Goal: Task Accomplishment & Management: Manage account settings

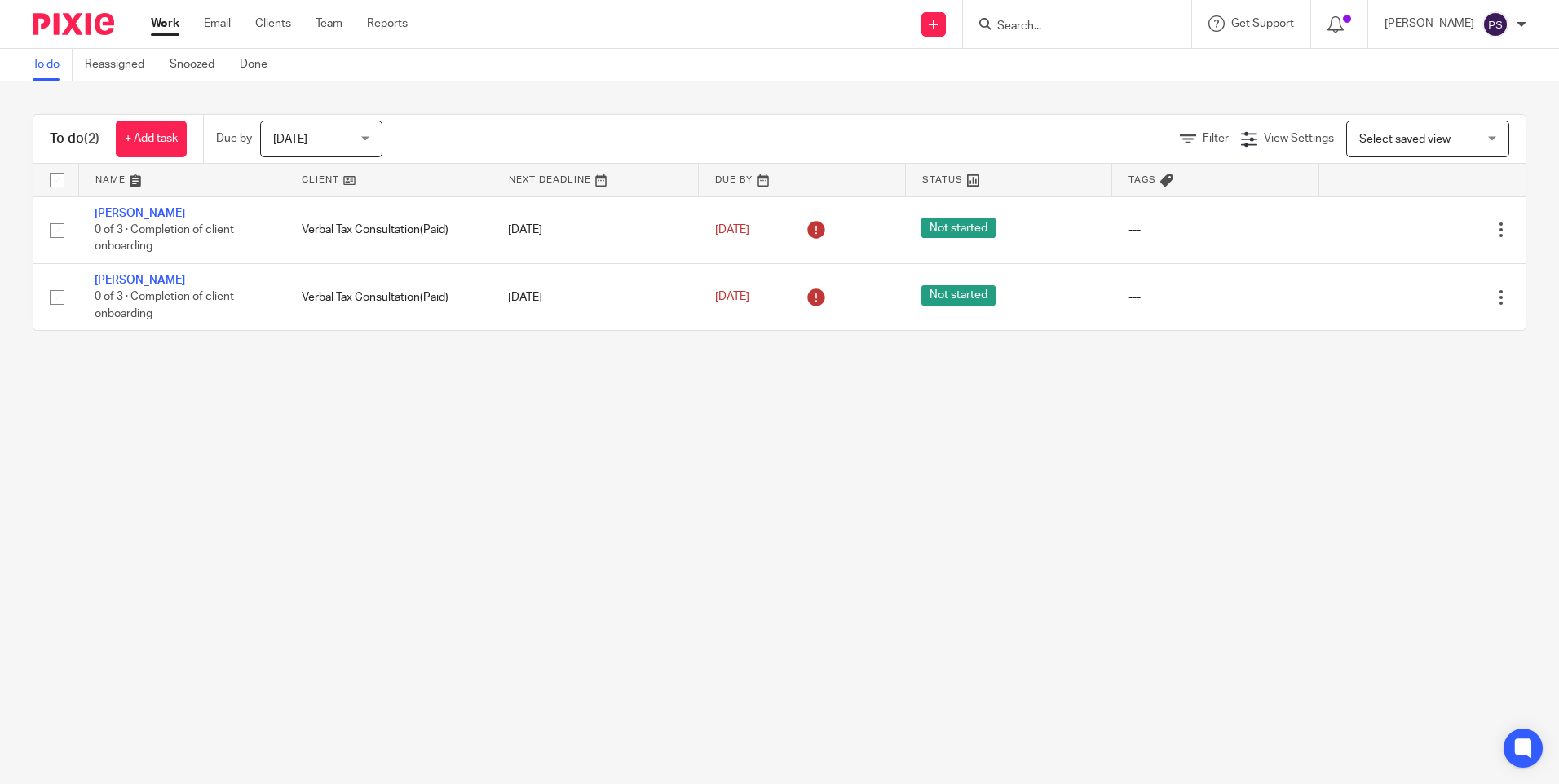
click at [1047, 22] on input "Search" at bounding box center [1069, 27] width 147 height 14
paste input "chris.stevenson@theleap2.com"
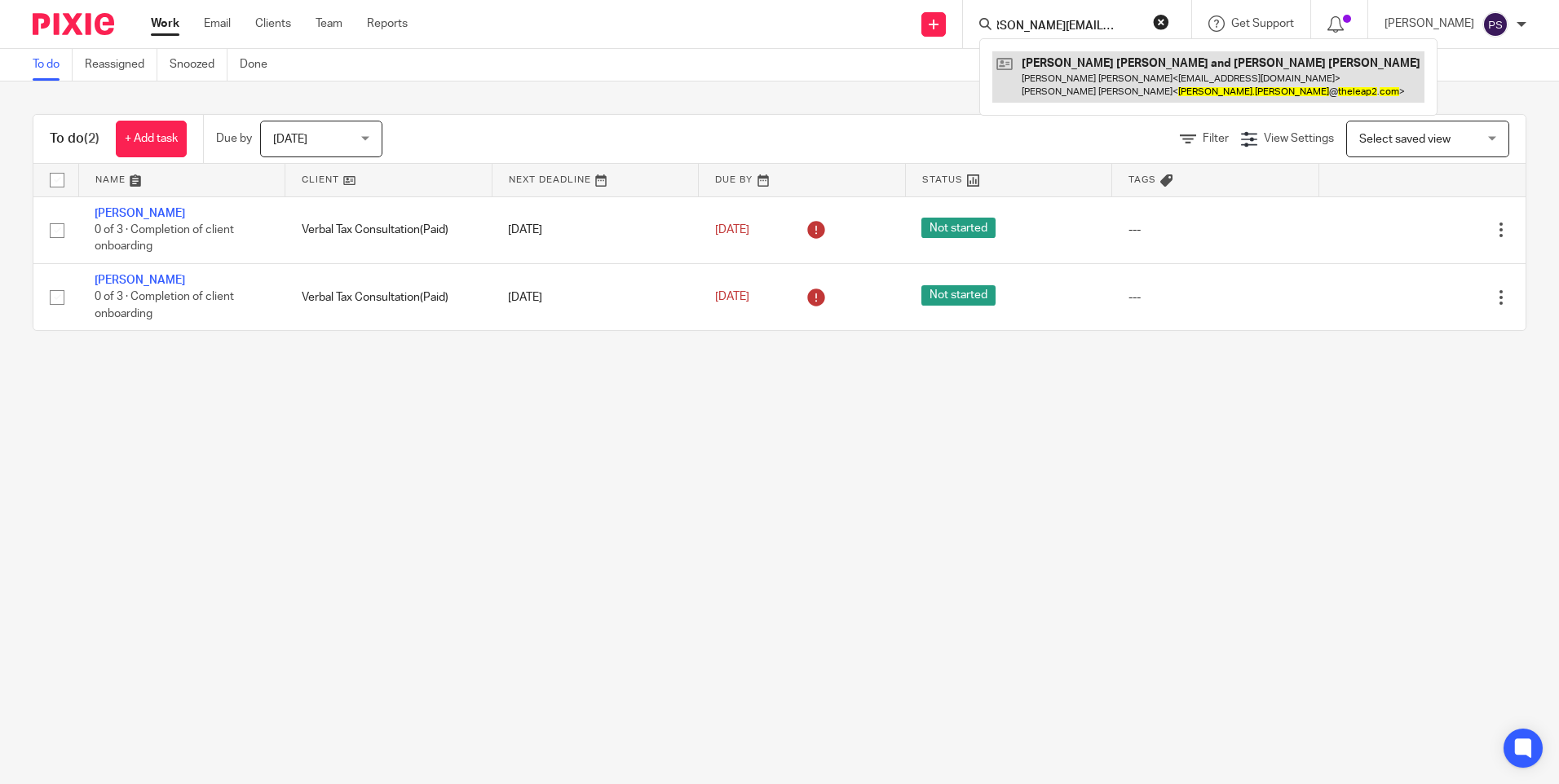
type input "chris.stevenson@theleap2.com"
click at [1065, 63] on link at bounding box center [1208, 76] width 433 height 50
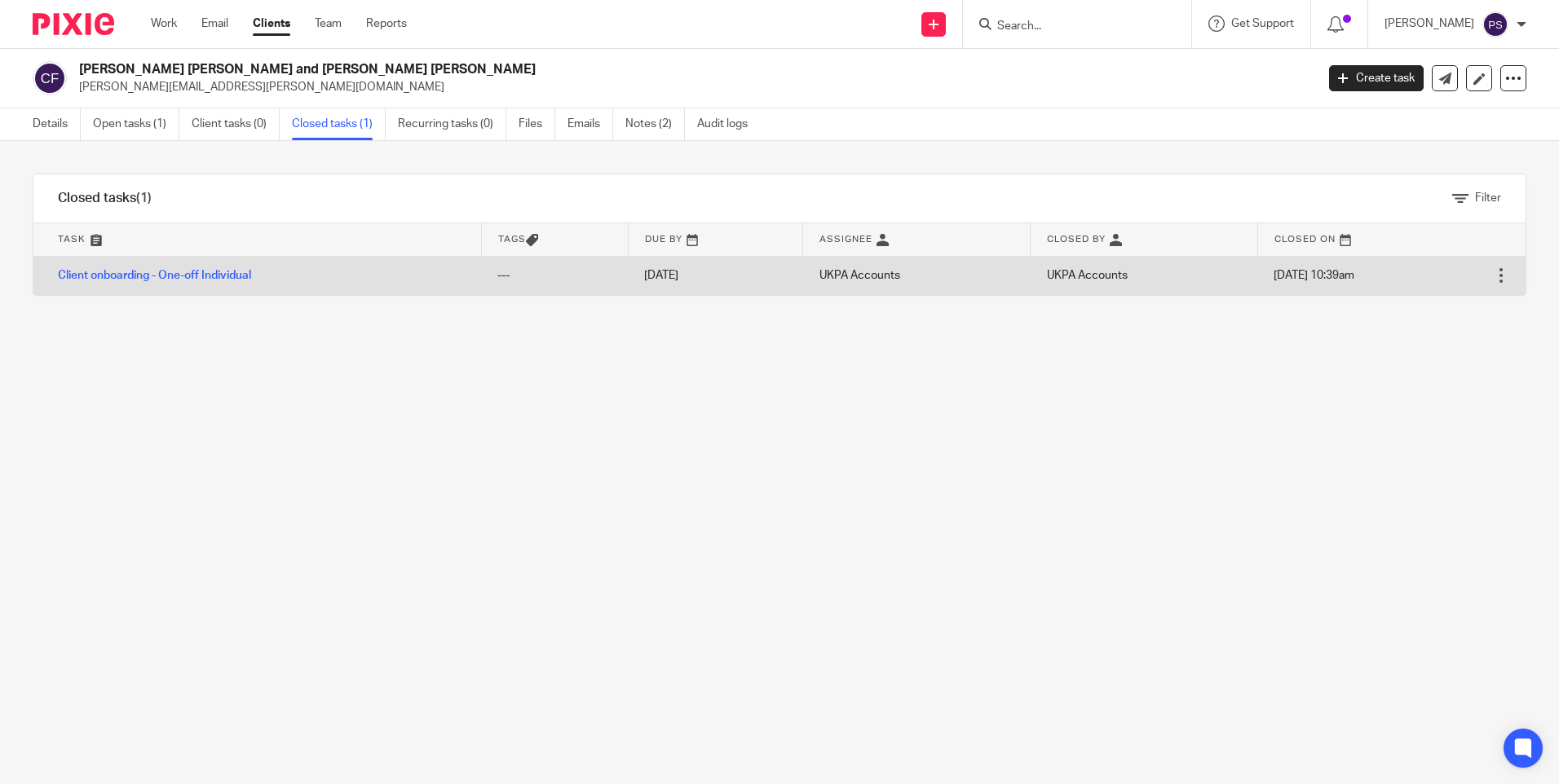
drag, startPoint x: 278, startPoint y: 487, endPoint x: 440, endPoint y: 289, distance: 255.8
click at [278, 484] on div "Filter tasks Only show tasks matching all of these conditions 1 Task name Is Is…" at bounding box center [779, 463] width 1559 height 643
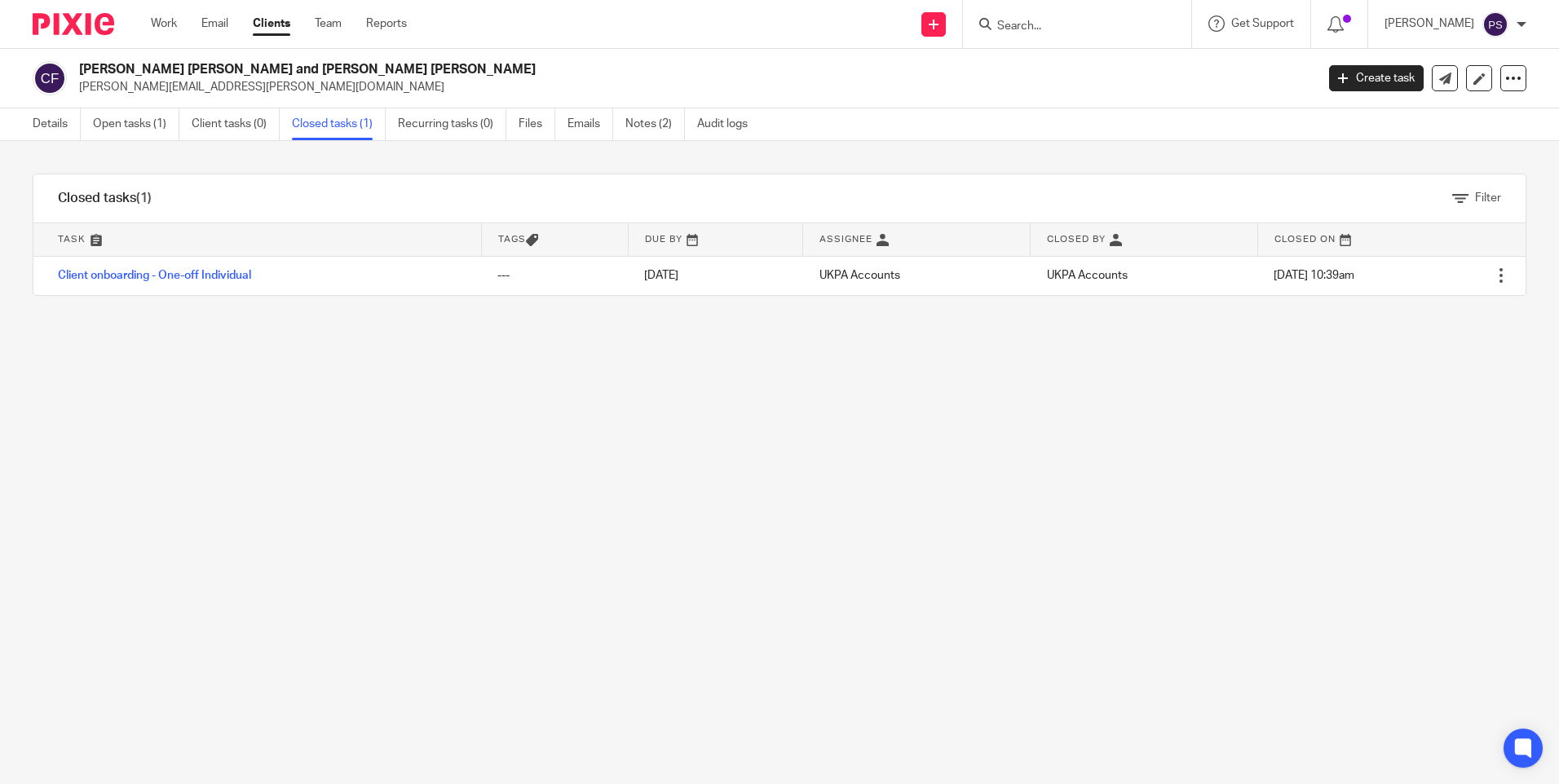
click at [1044, 23] on input "Search" at bounding box center [1069, 27] width 147 height 14
paste input "asifhussain2009@hotmail.co.uk"
type input "asifhussain2009@hotmail.co.uk"
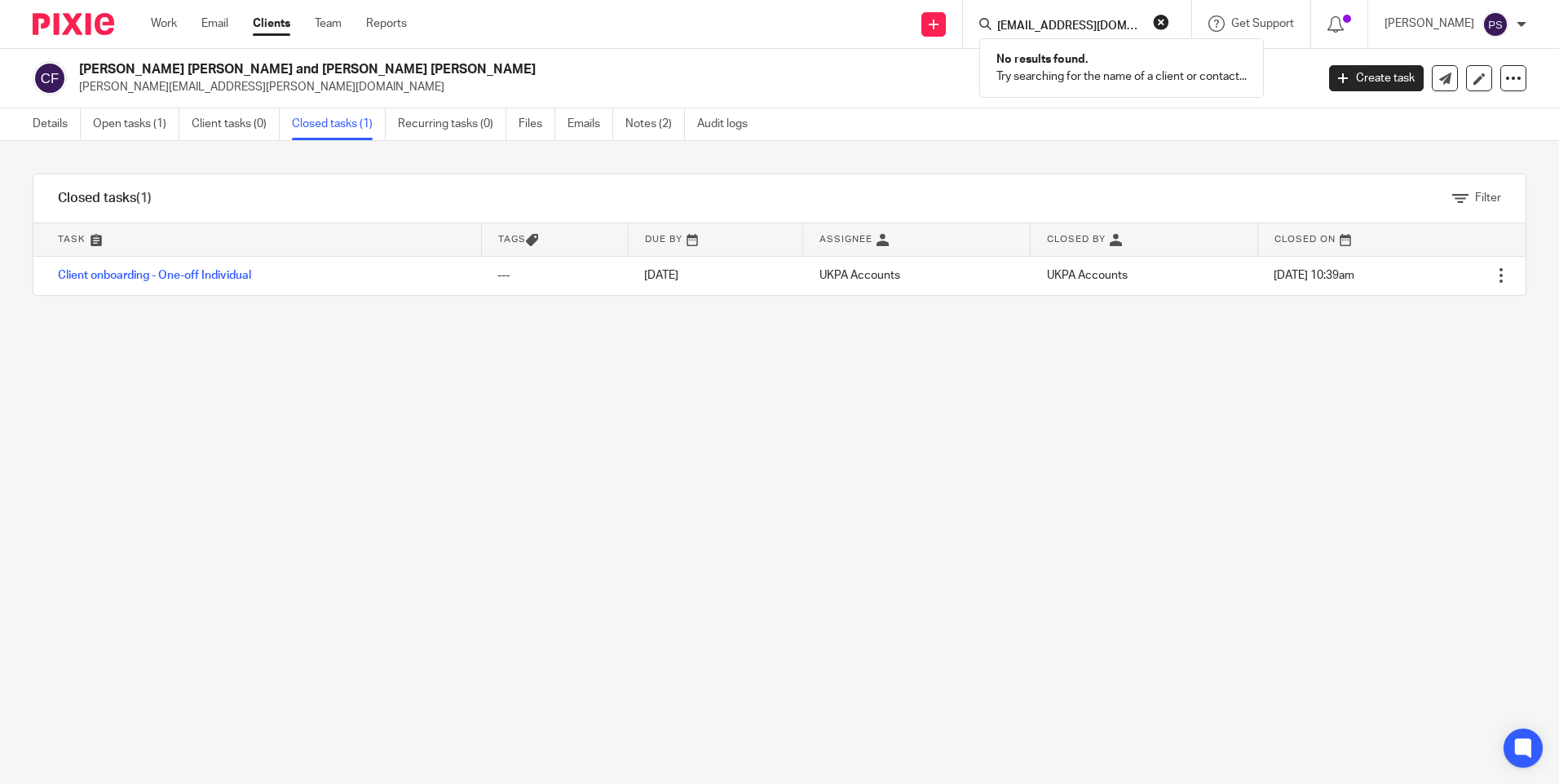
click at [1169, 23] on button "reset" at bounding box center [1161, 21] width 16 height 16
click at [938, 25] on icon at bounding box center [933, 24] width 10 height 10
click at [947, 123] on link "Add client" at bounding box center [957, 124] width 100 height 23
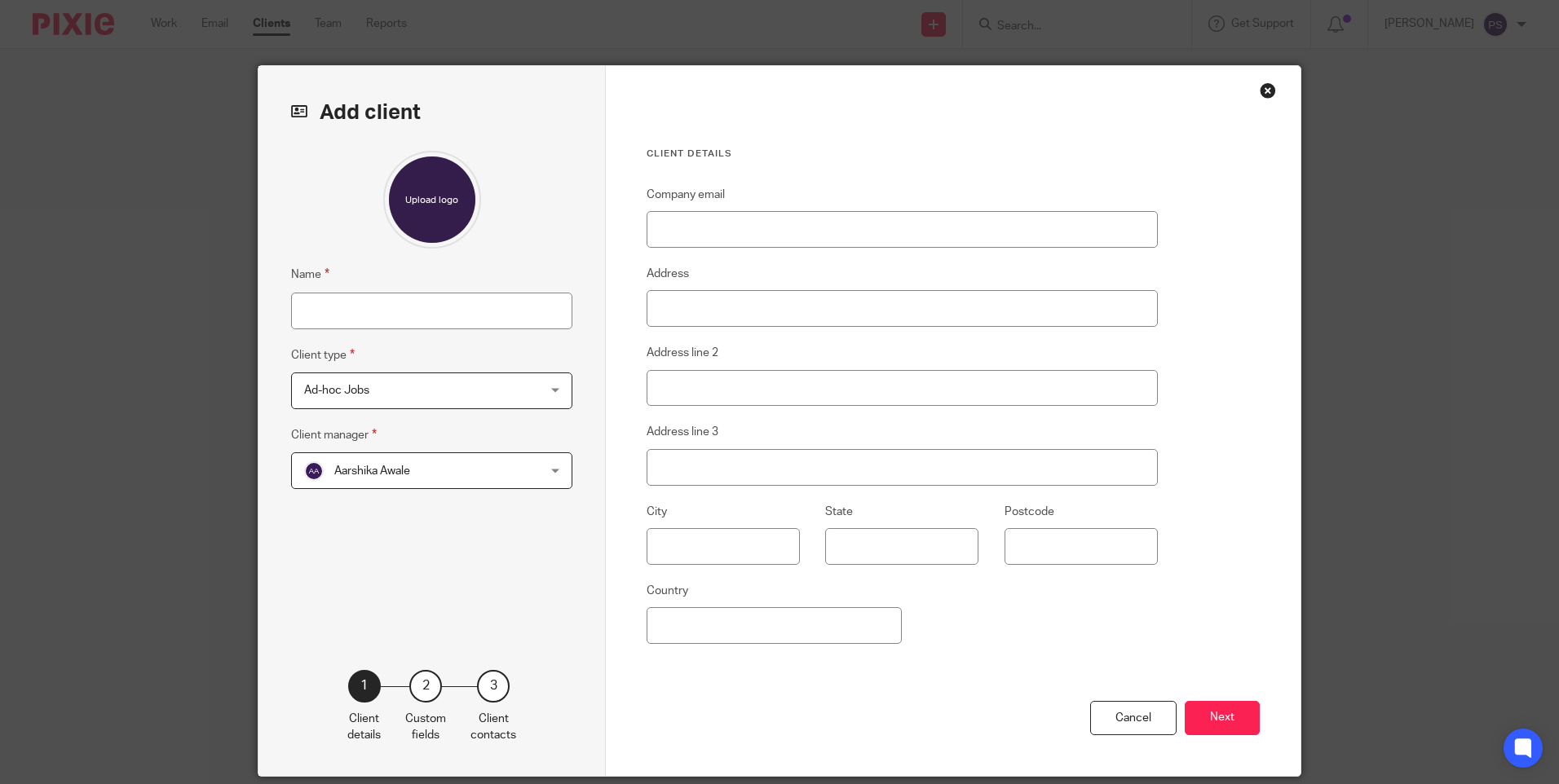
click at [1260, 91] on div "Close this dialog window" at bounding box center [1268, 90] width 16 height 16
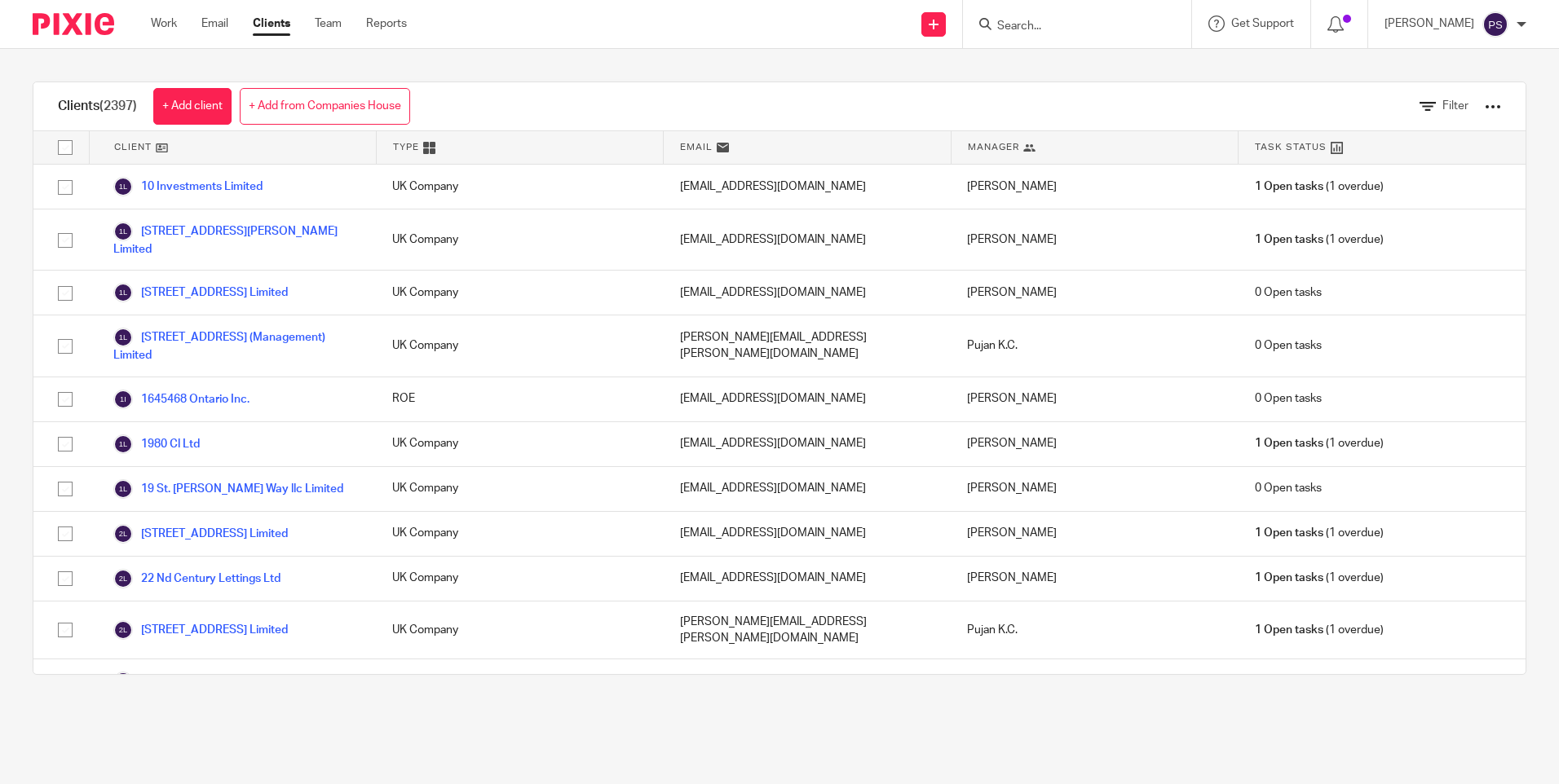
click at [337, 113] on link "+ Add from Companies House" at bounding box center [325, 106] width 170 height 37
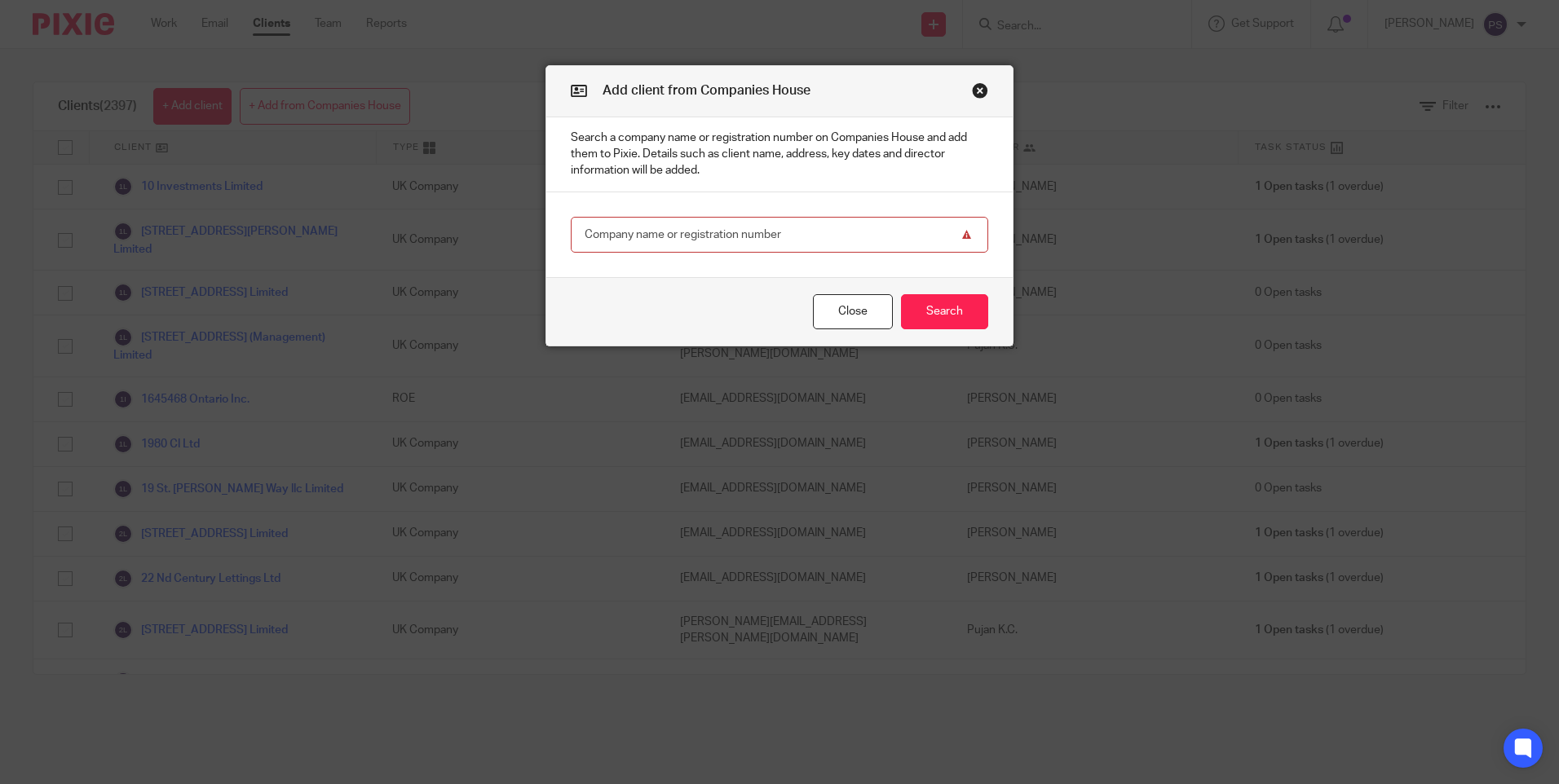
click at [634, 223] on input "text" at bounding box center [779, 234] width 417 height 37
paste input "16484766"
type input "16484766"
click at [938, 320] on button "Search" at bounding box center [944, 311] width 87 height 35
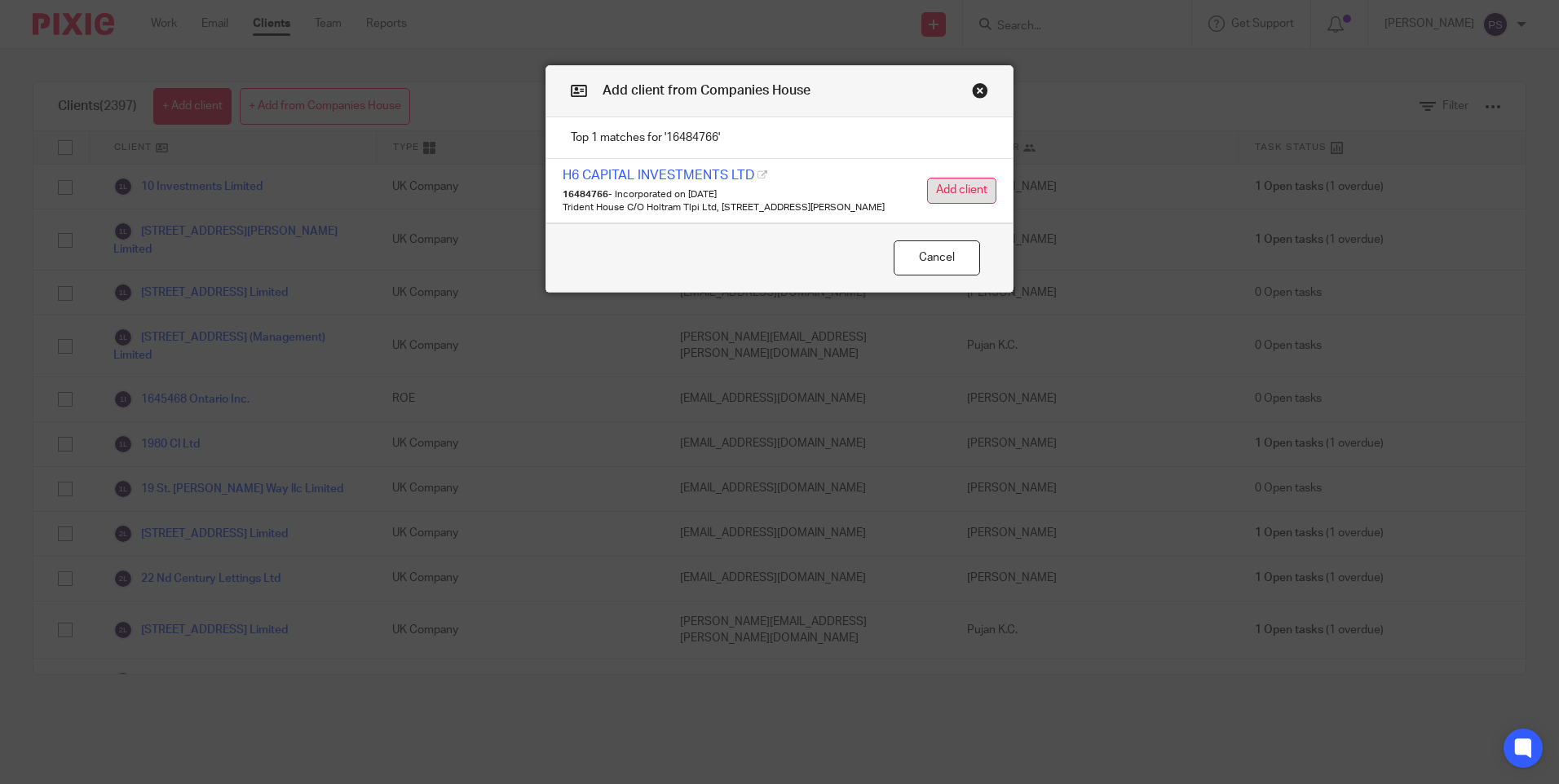
click at [970, 195] on button "Add client" at bounding box center [961, 191] width 69 height 26
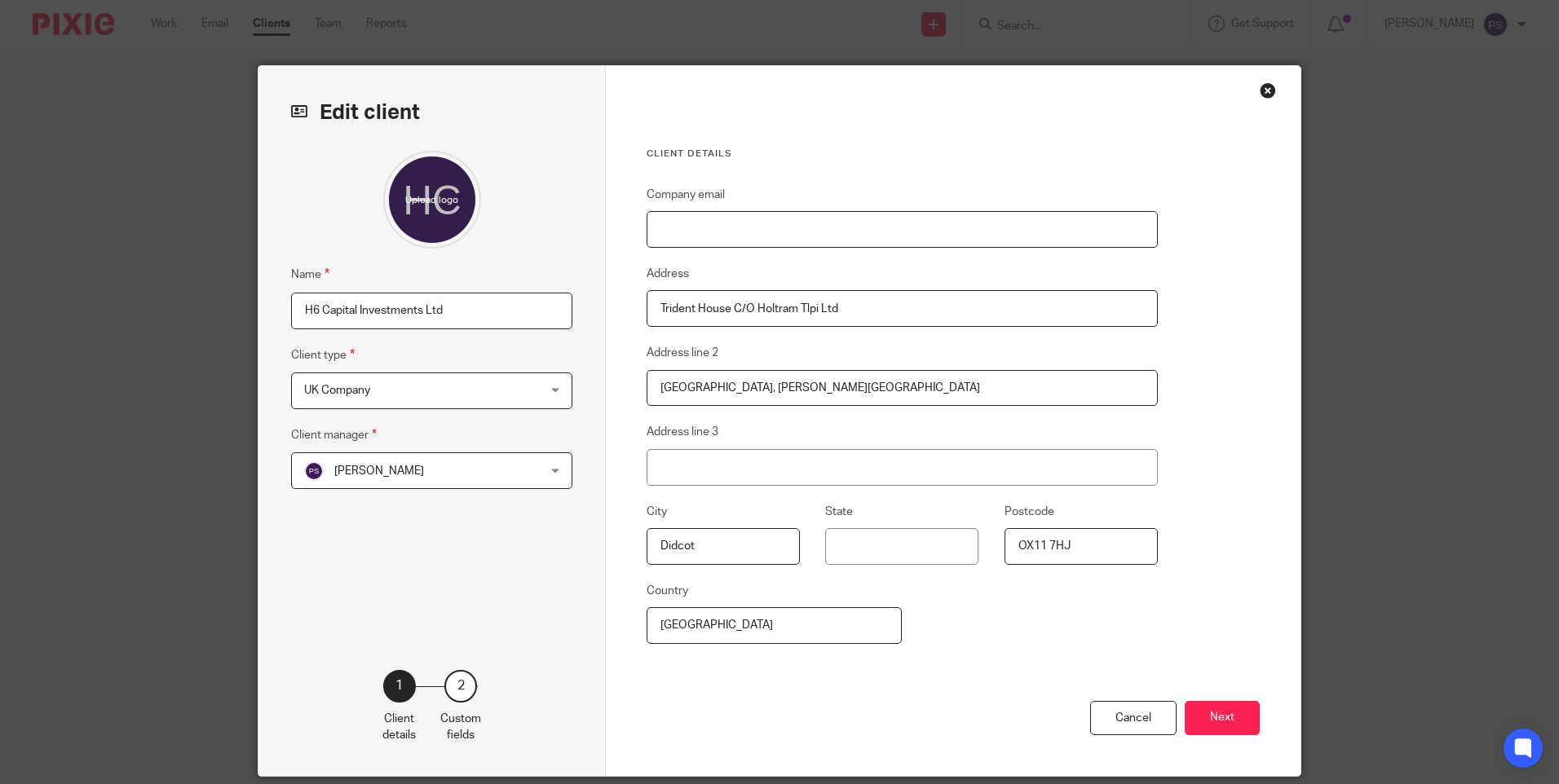
click at [698, 223] on input "Company email" at bounding box center [902, 229] width 511 height 37
paste input "[EMAIL_ADDRESS][DOMAIN_NAME]"
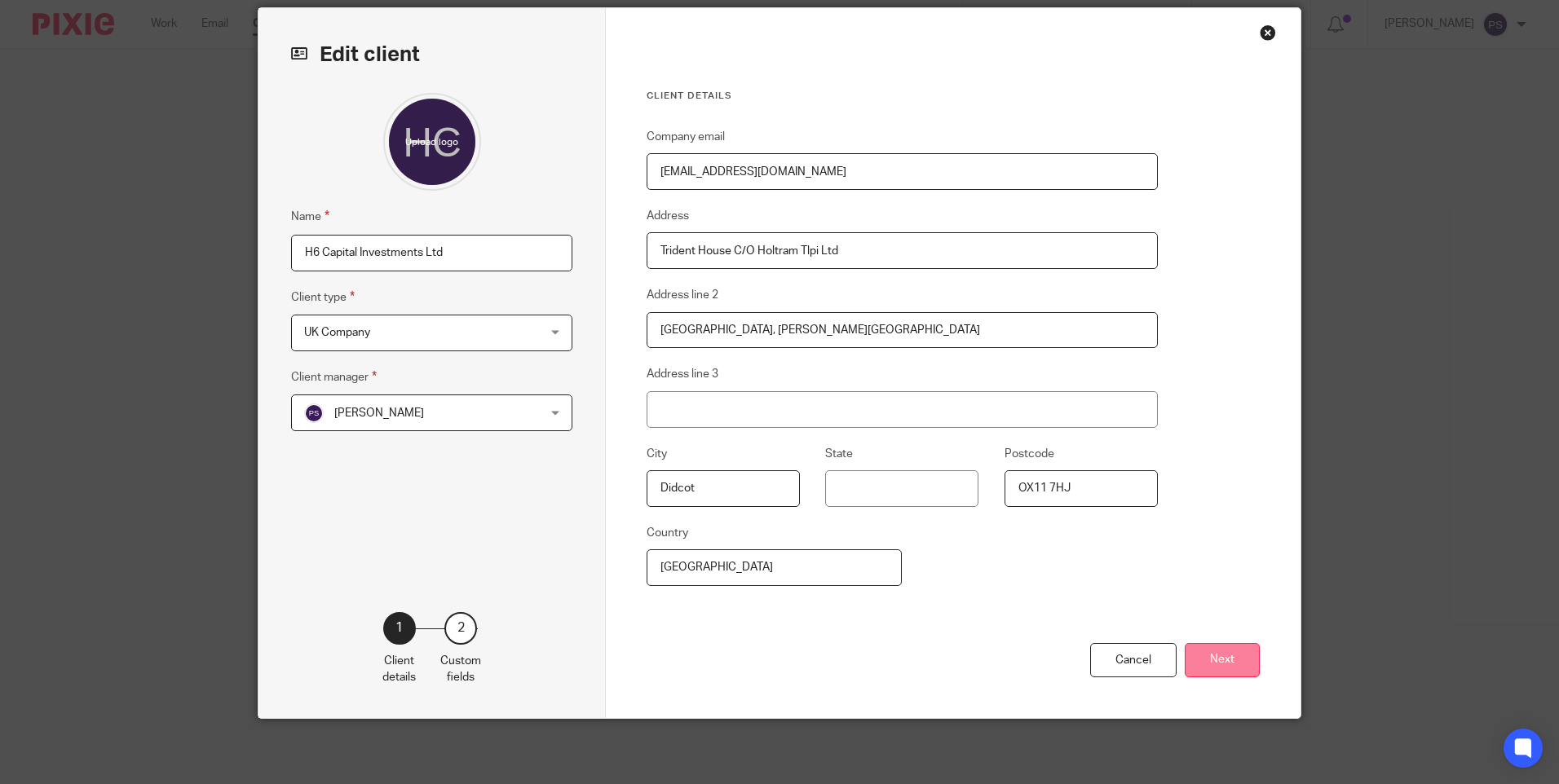
type input "[EMAIL_ADDRESS][DOMAIN_NAME]"
click at [1210, 660] on button "Next" at bounding box center [1222, 660] width 75 height 35
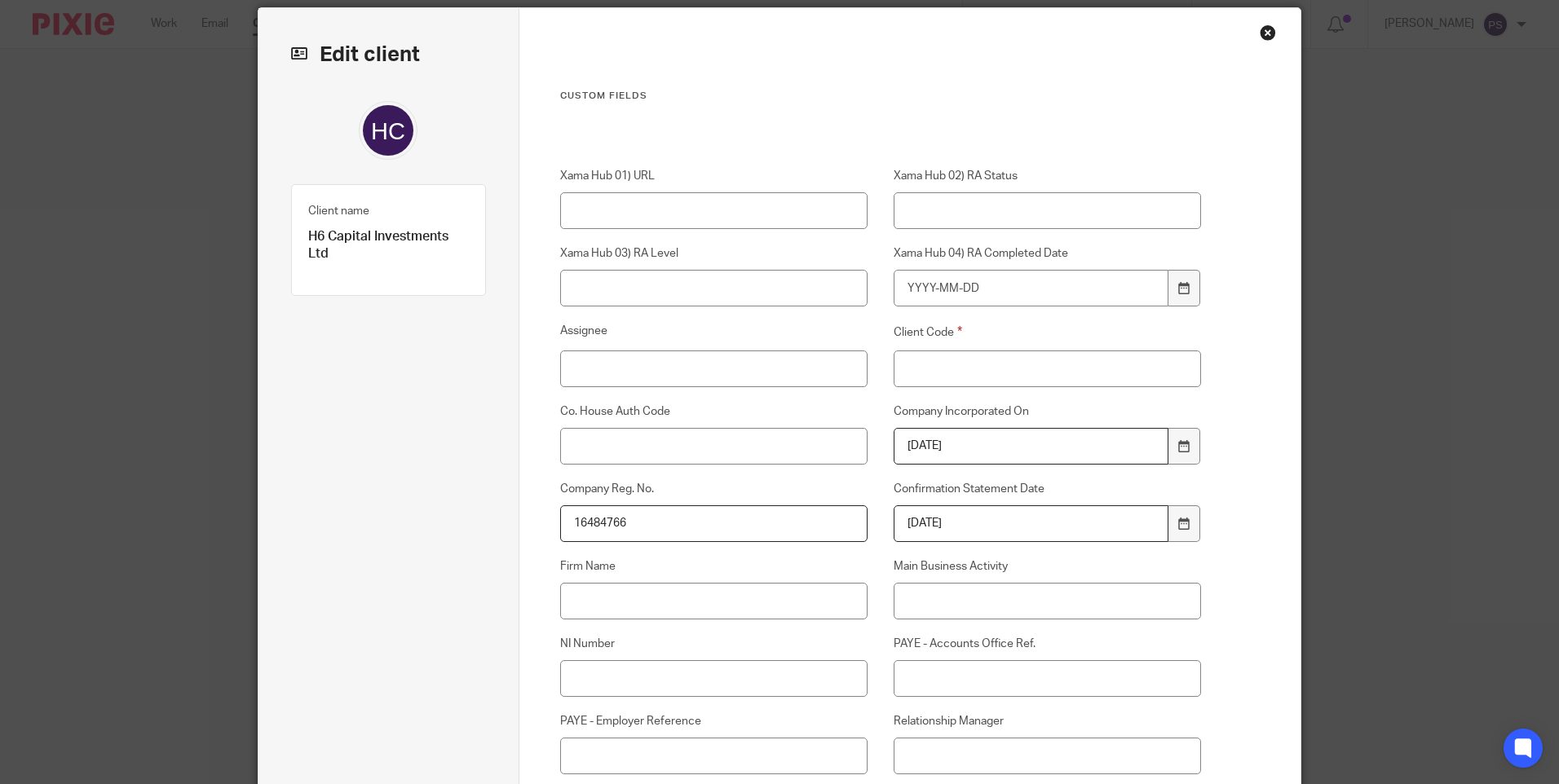
scroll to position [221, 0]
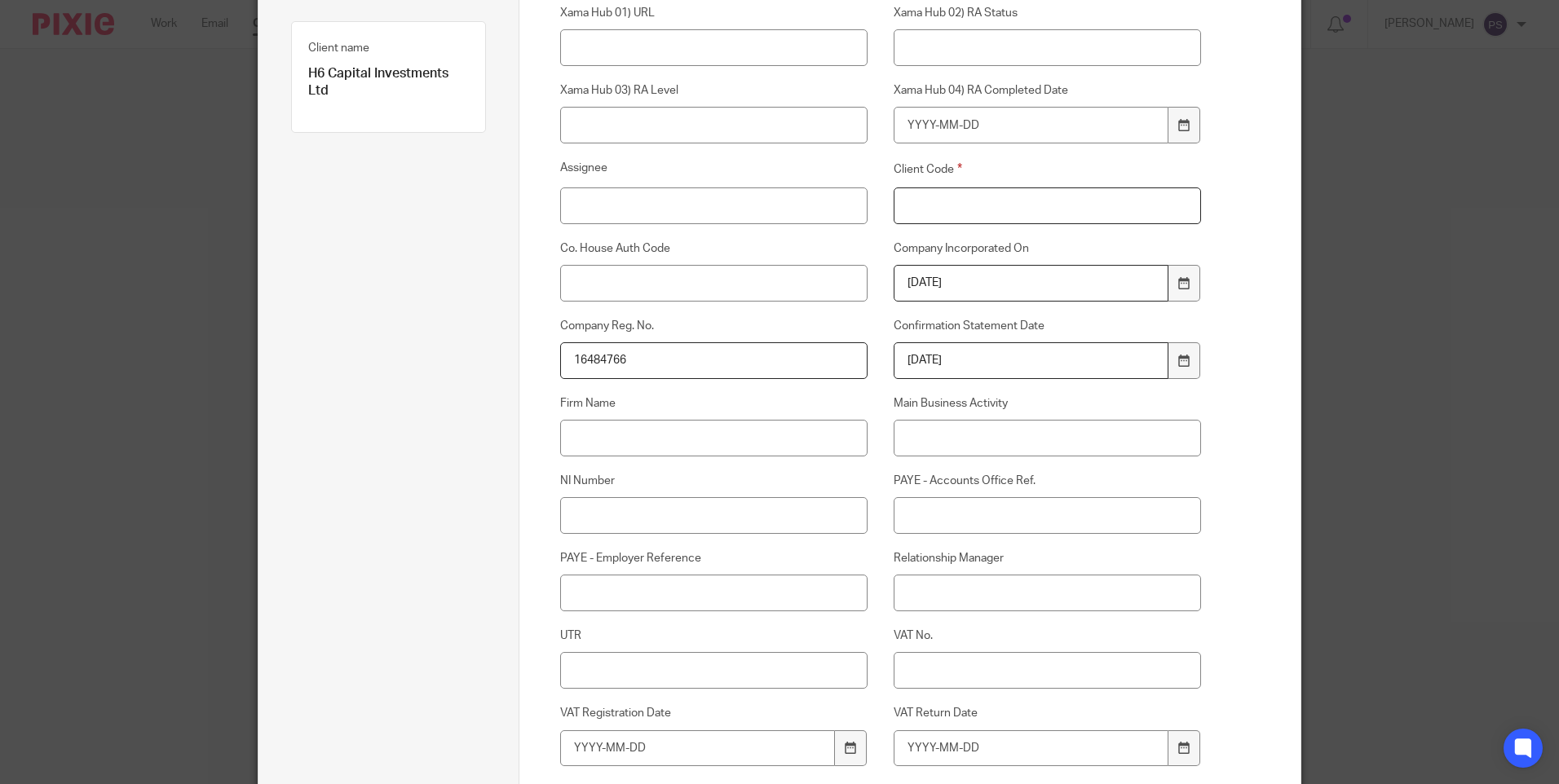
click at [910, 211] on input "Client Code" at bounding box center [1048, 205] width 308 height 37
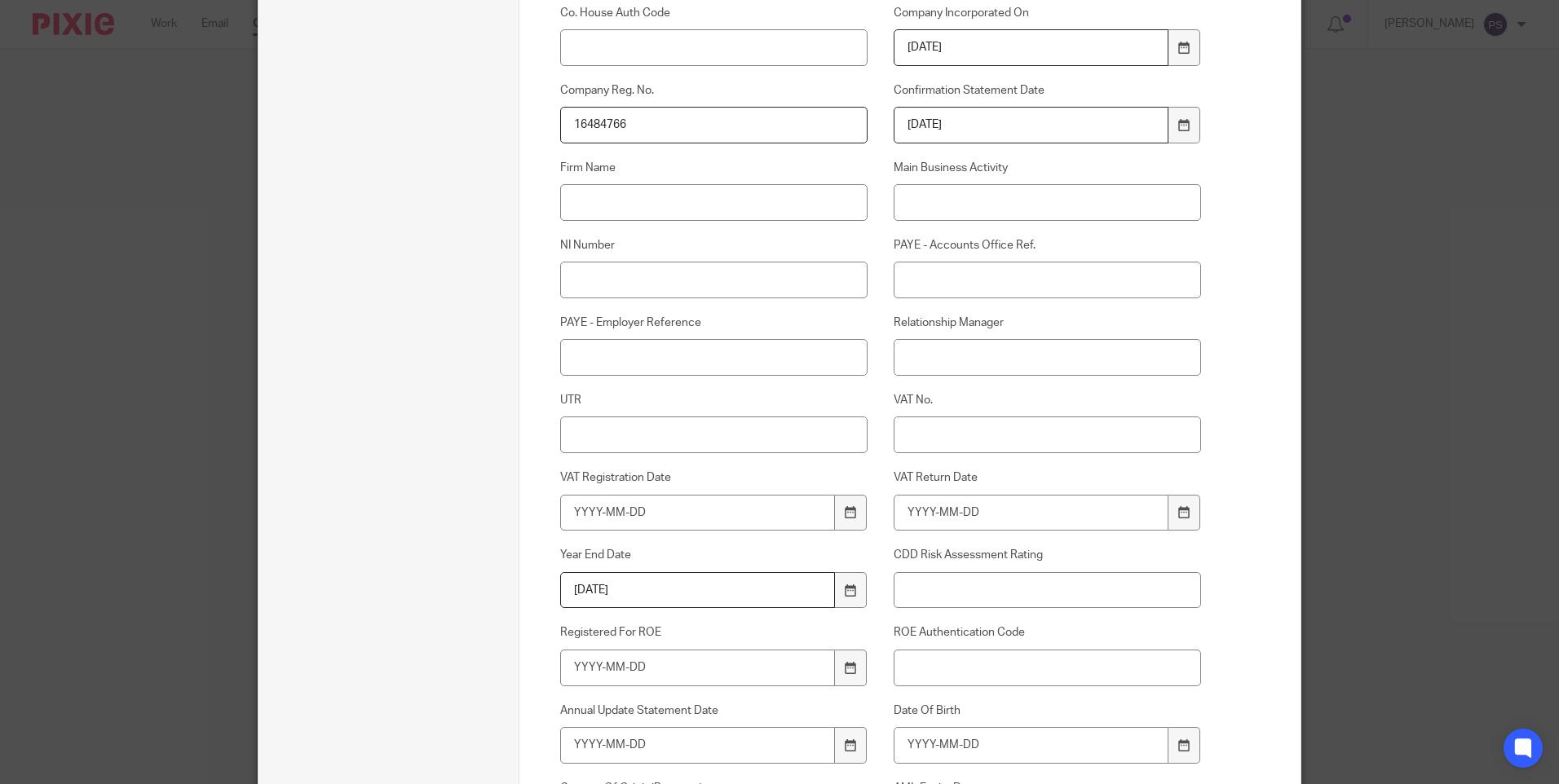
scroll to position [465, 0]
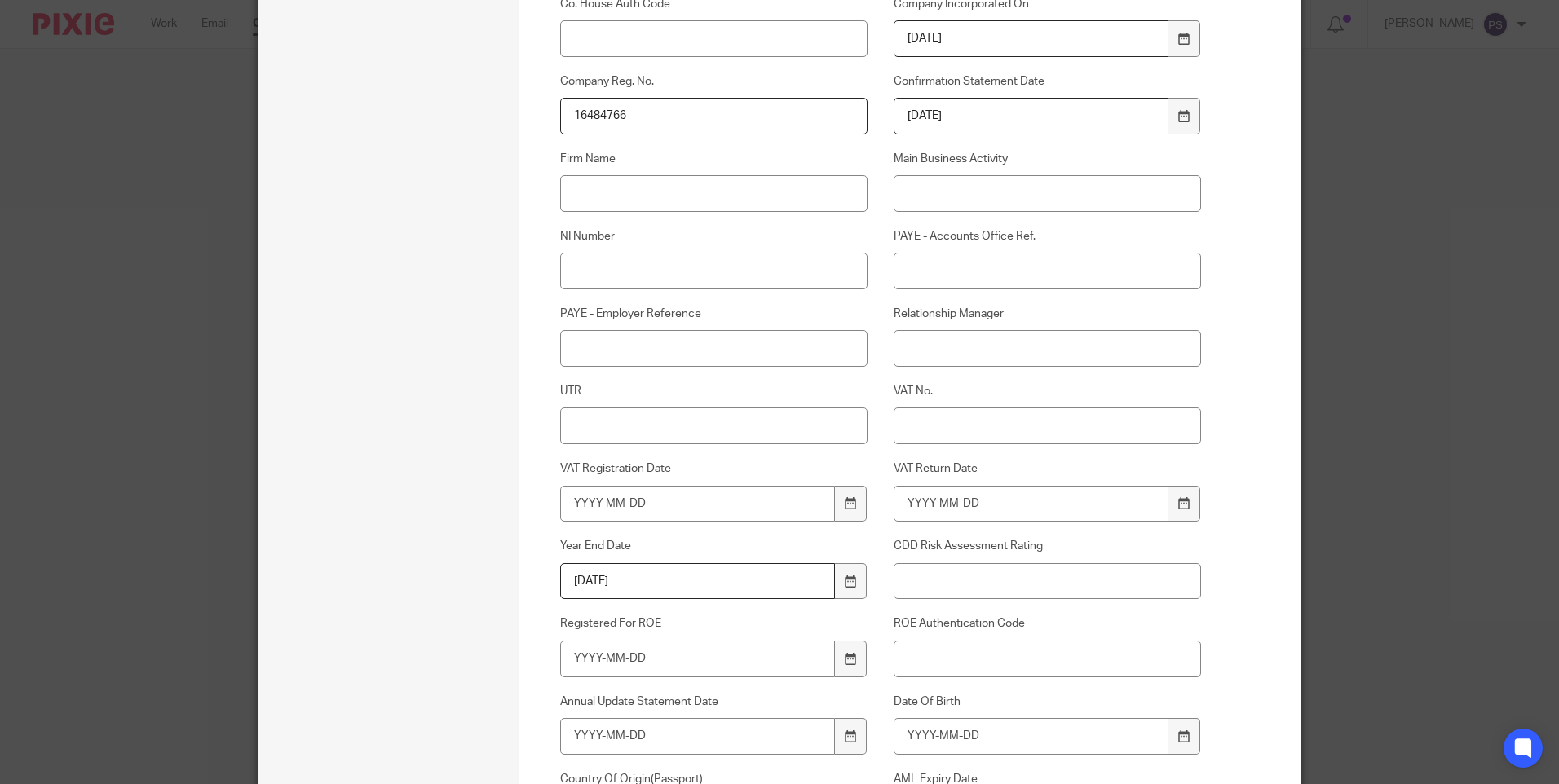
type input "00"
click at [925, 351] on input "Relationship Manager" at bounding box center [1048, 348] width 308 height 37
type input "Runal Bhattarai"
click at [932, 388] on label "VAT No." at bounding box center [1048, 391] width 308 height 16
click at [932, 407] on input "VAT No." at bounding box center [1048, 425] width 308 height 37
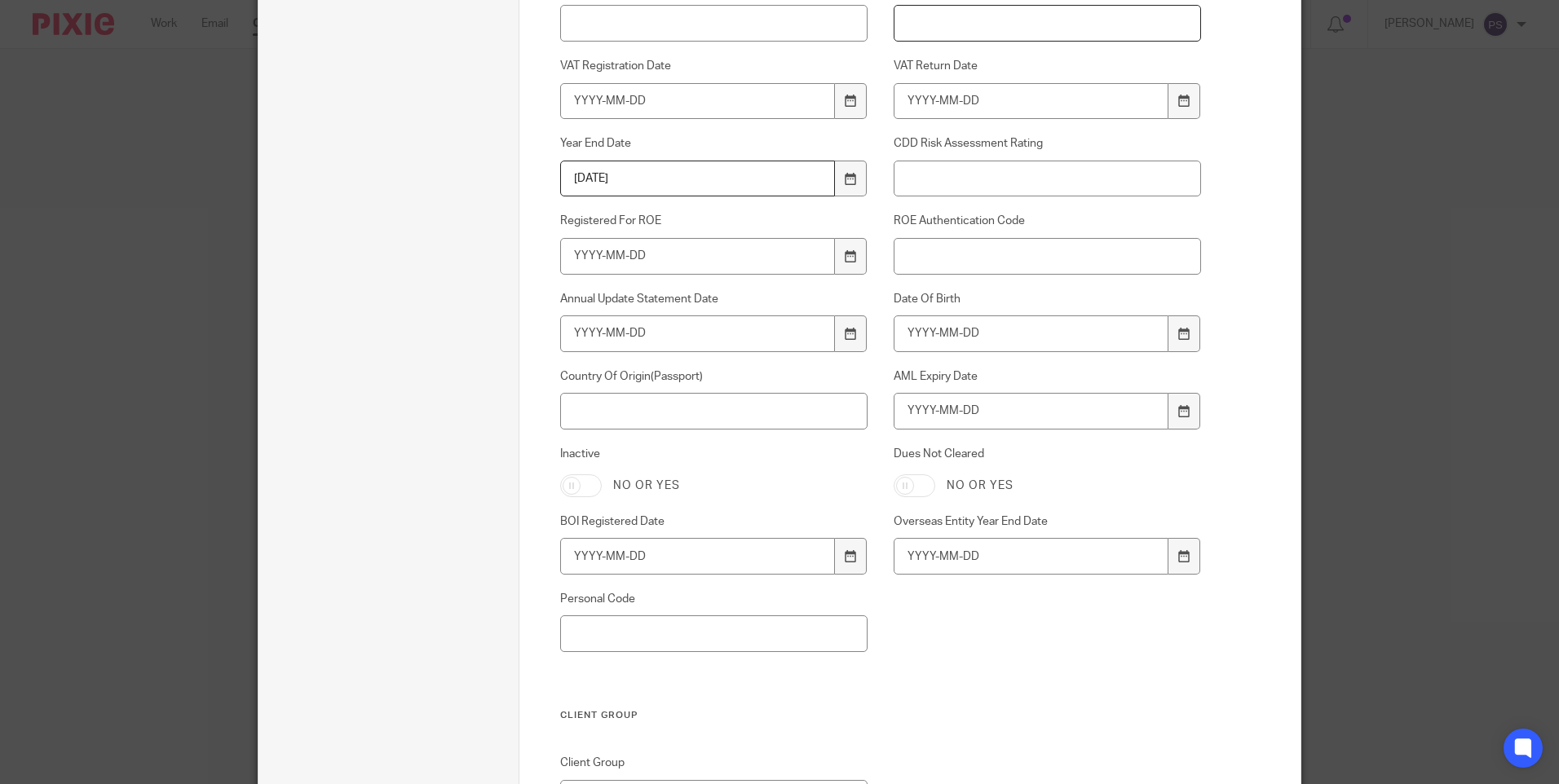
scroll to position [873, 0]
click at [935, 334] on input "Date Of Birth" at bounding box center [1032, 328] width 276 height 37
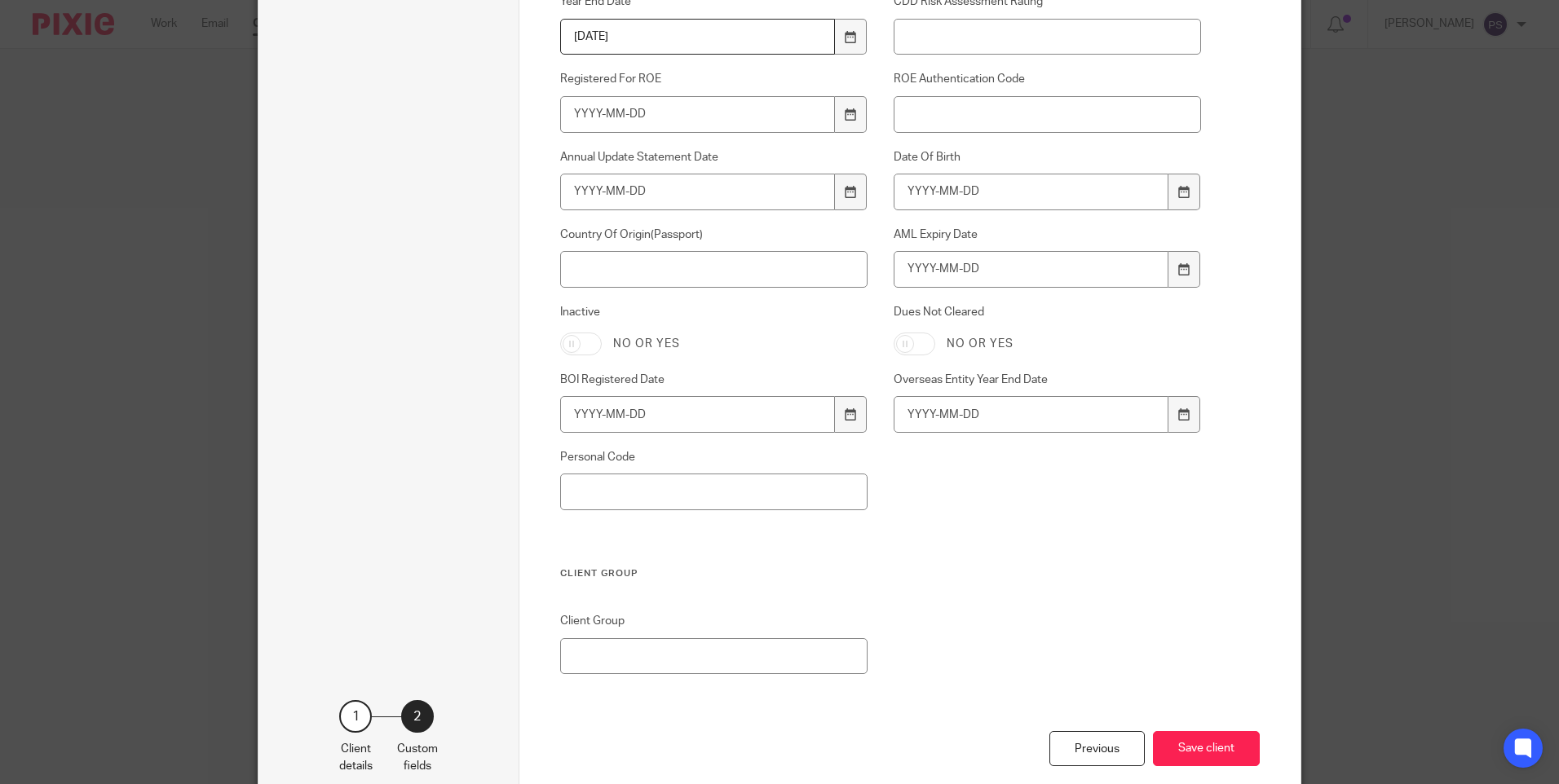
scroll to position [1098, 0]
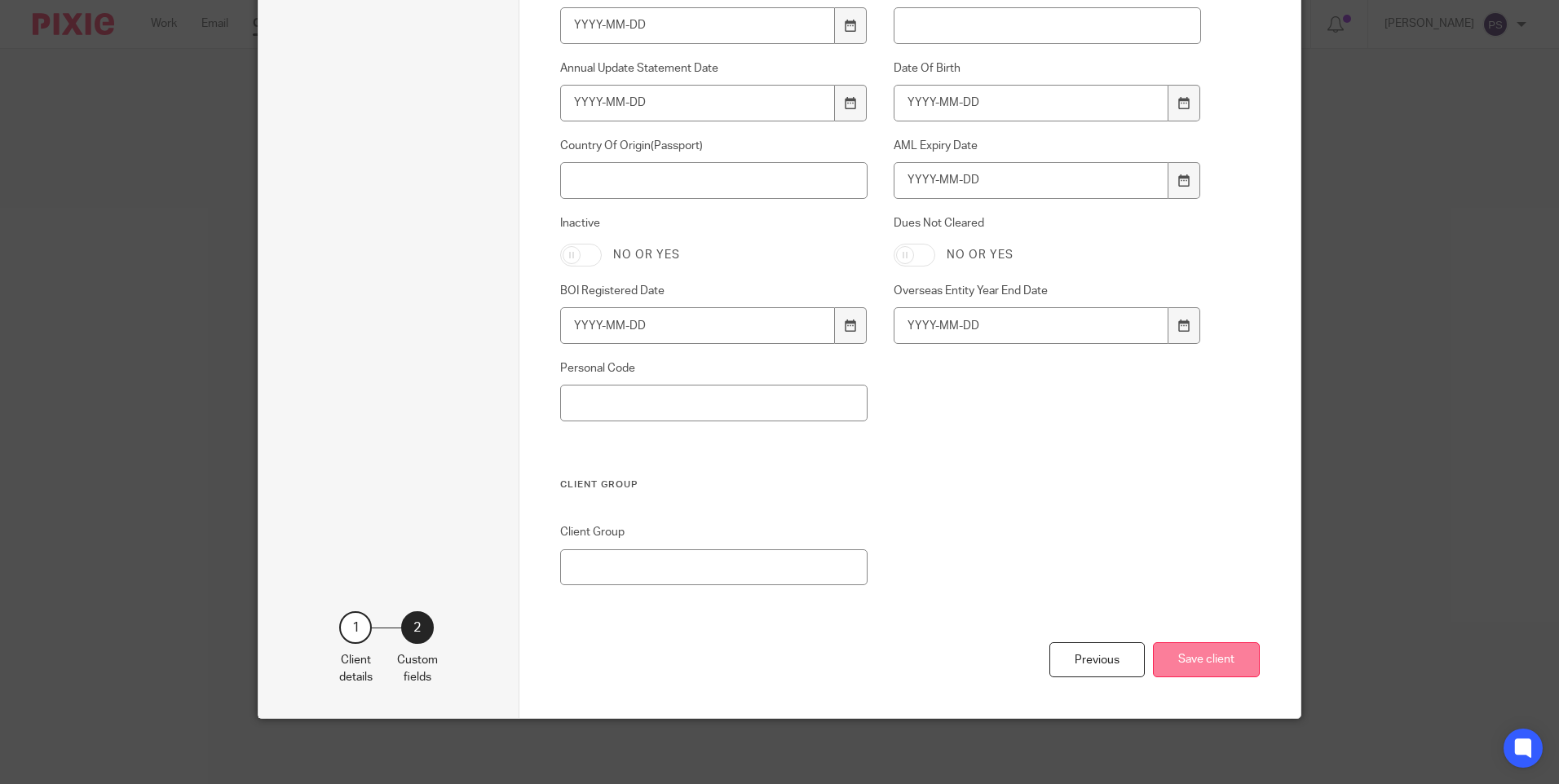
drag, startPoint x: 1238, startPoint y: 642, endPoint x: 1209, endPoint y: 666, distance: 37.6
click at [1236, 646] on div "Previous Save client" at bounding box center [911, 680] width 700 height 76
click at [1206, 663] on button "Save client" at bounding box center [1206, 660] width 107 height 35
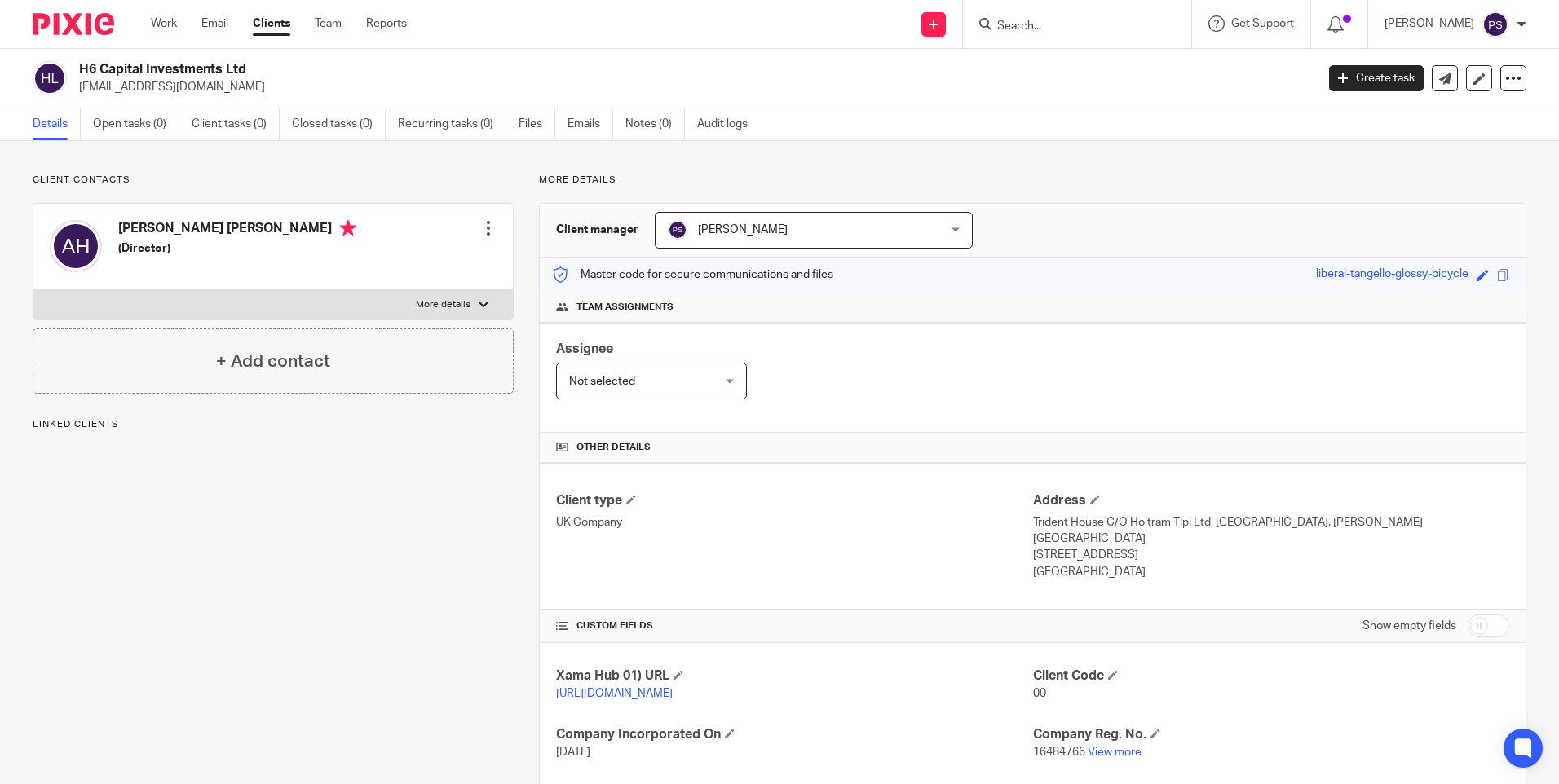
click at [833, 226] on span "[PERSON_NAME]" at bounding box center [789, 230] width 243 height 34
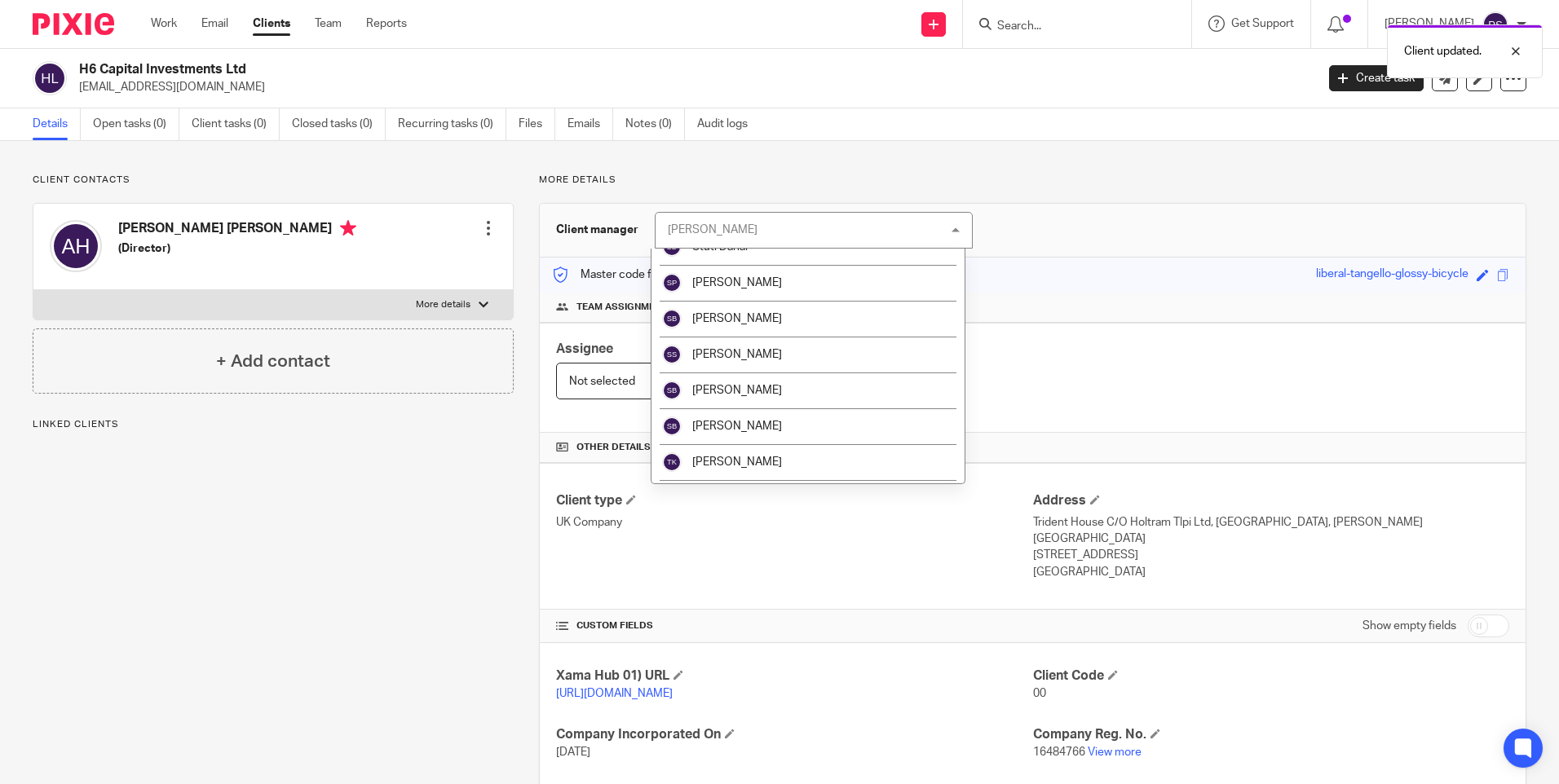
scroll to position [2776, 0]
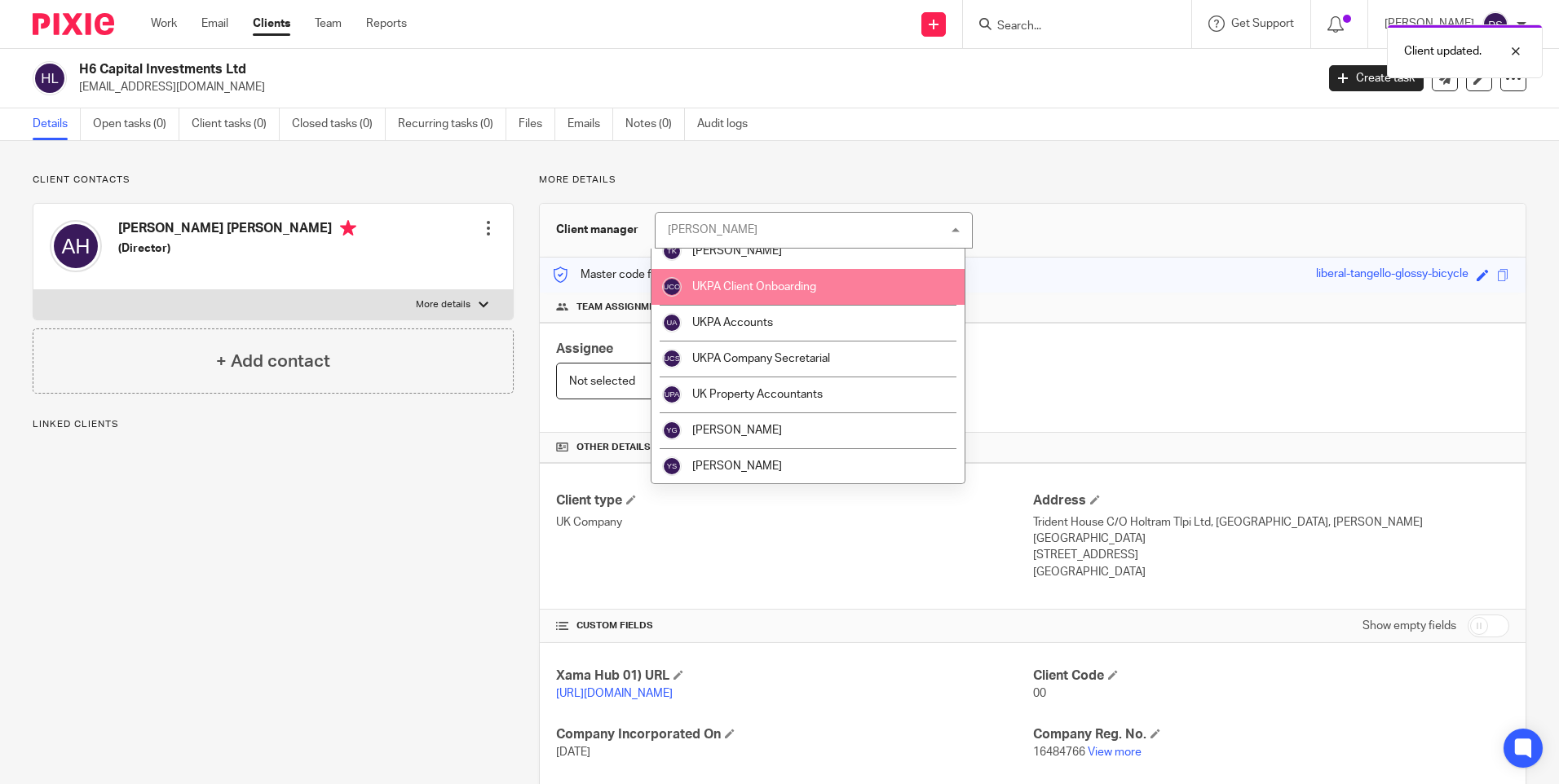
click at [774, 285] on span "UKPA Client Onboarding" at bounding box center [754, 286] width 124 height 12
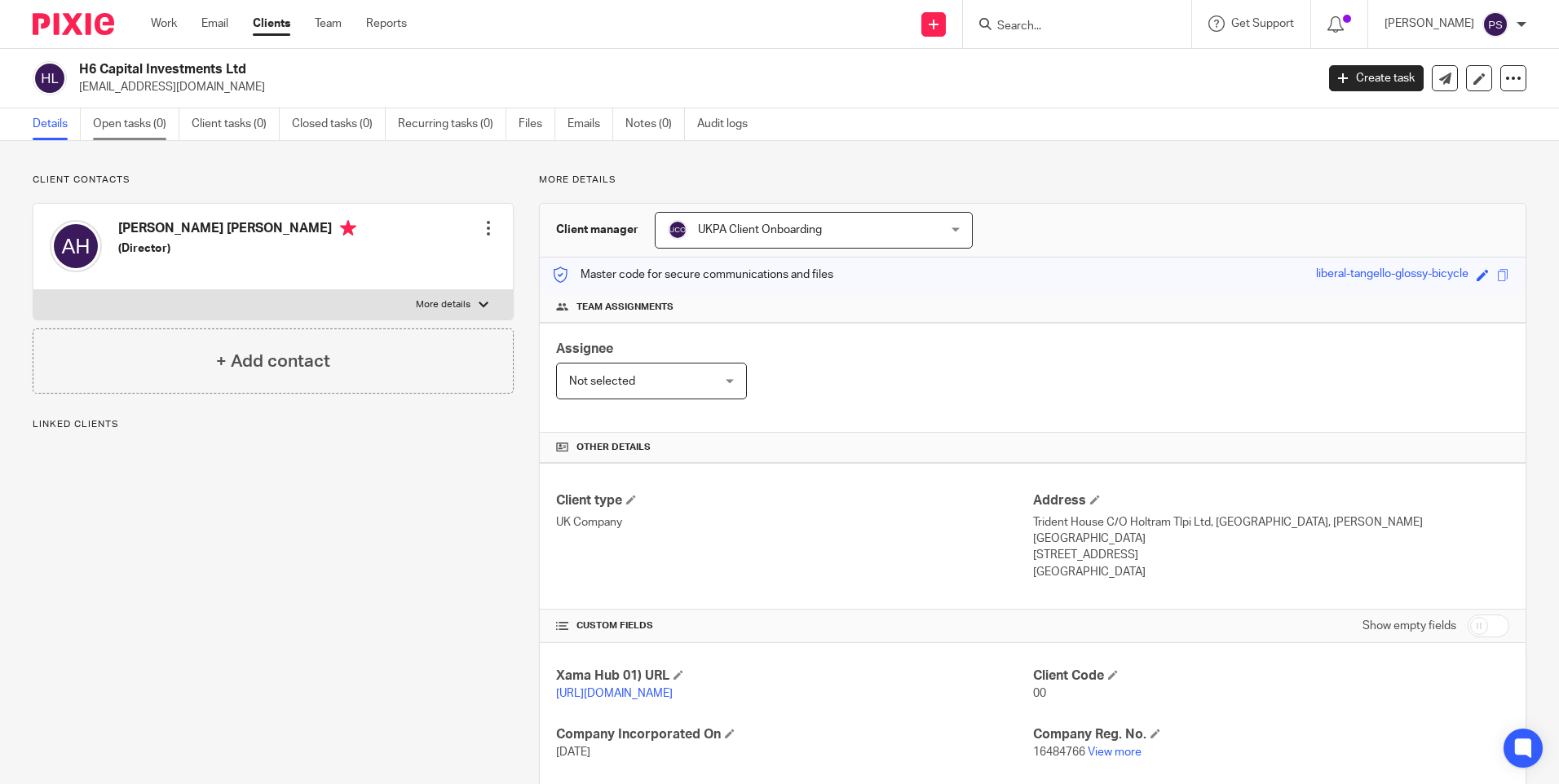
click at [136, 121] on link "Open tasks (0)" at bounding box center [136, 124] width 87 height 32
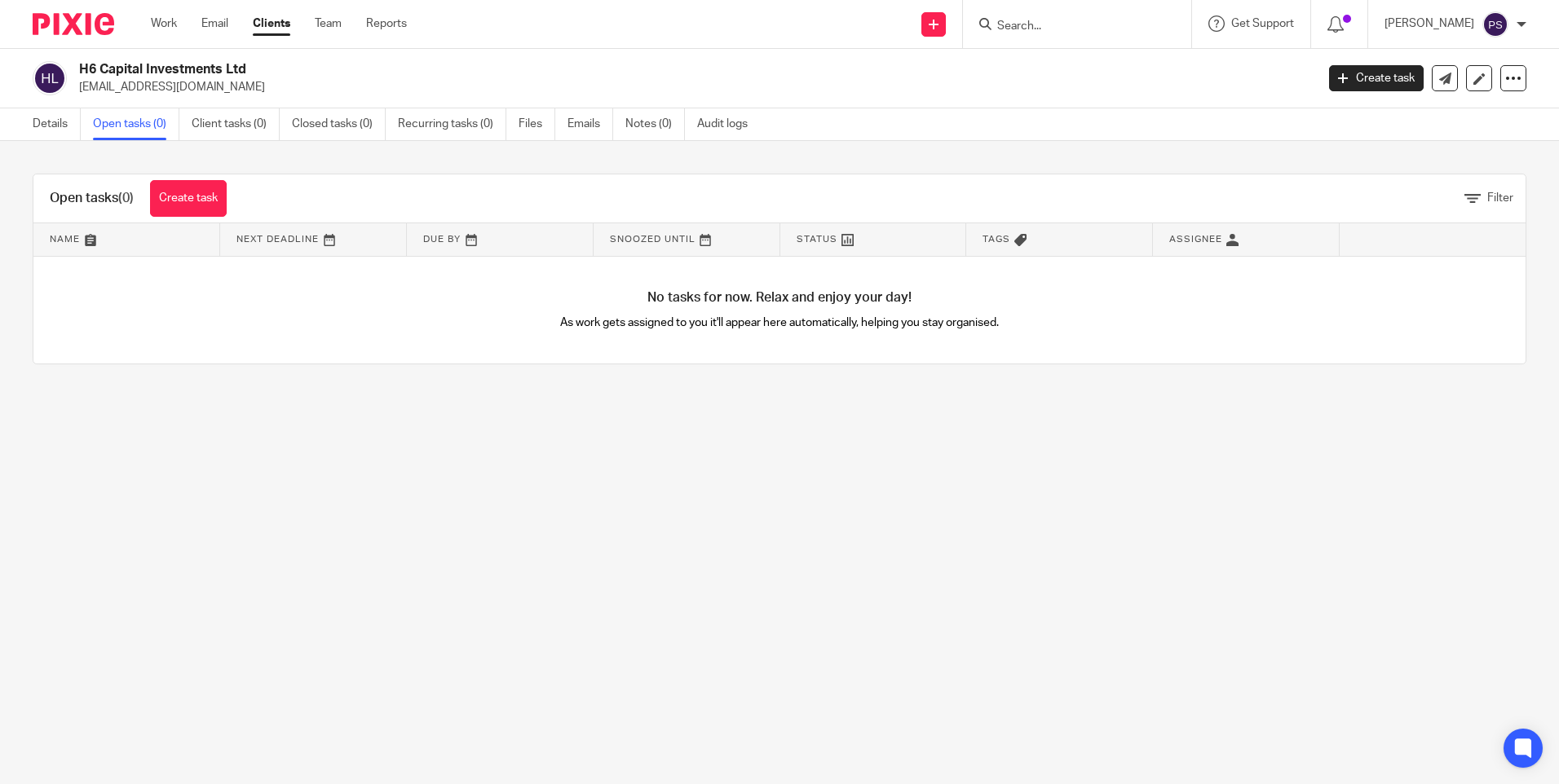
click at [187, 173] on div "Open tasks (0) Create task Filter Name Next Deadline Due By Snoozed Until Statu…" at bounding box center [779, 269] width 1559 height 256
click at [187, 205] on link "Create task" at bounding box center [189, 198] width 77 height 37
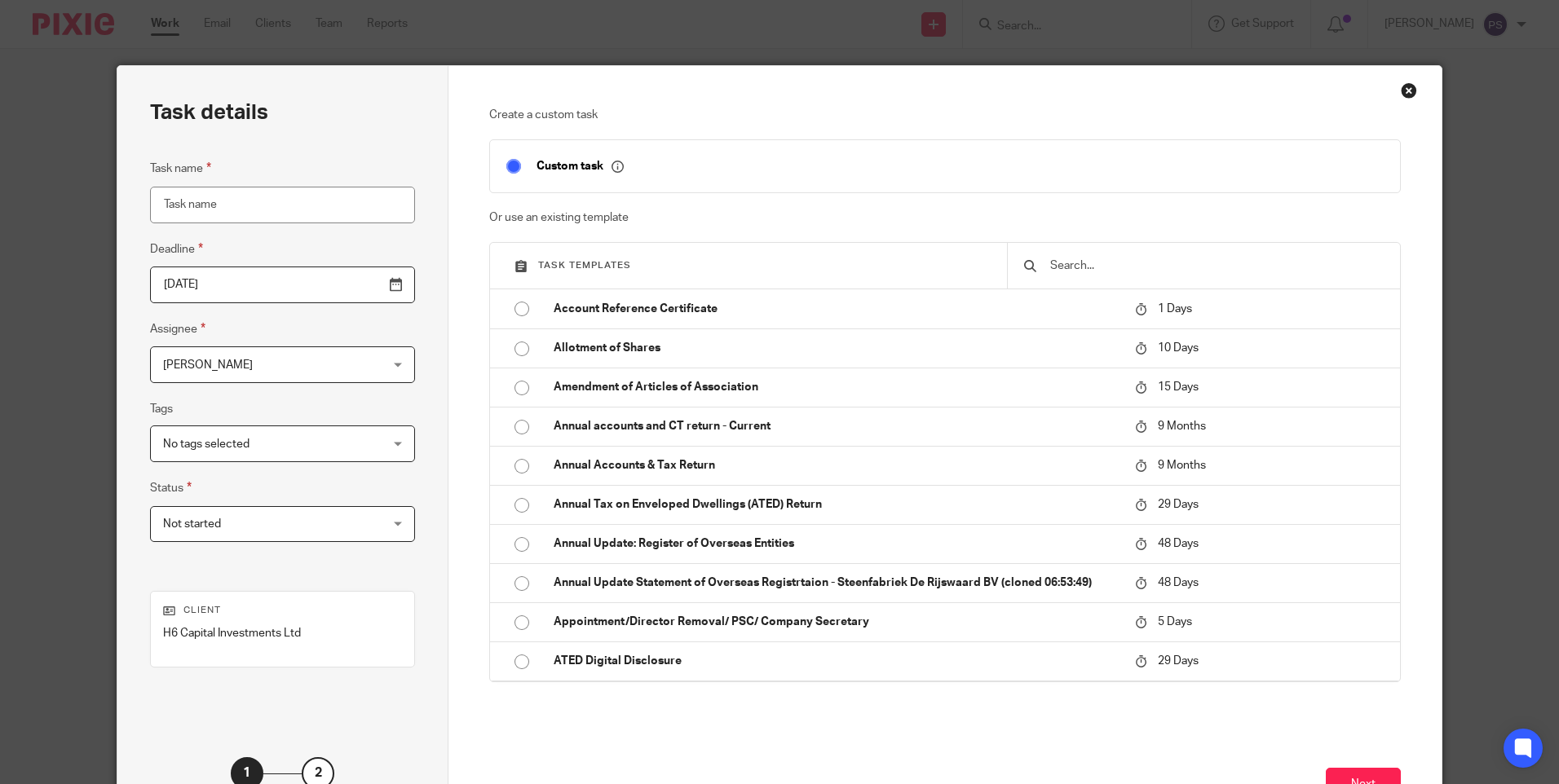
click at [1184, 265] on input "text" at bounding box center [1216, 266] width 335 height 18
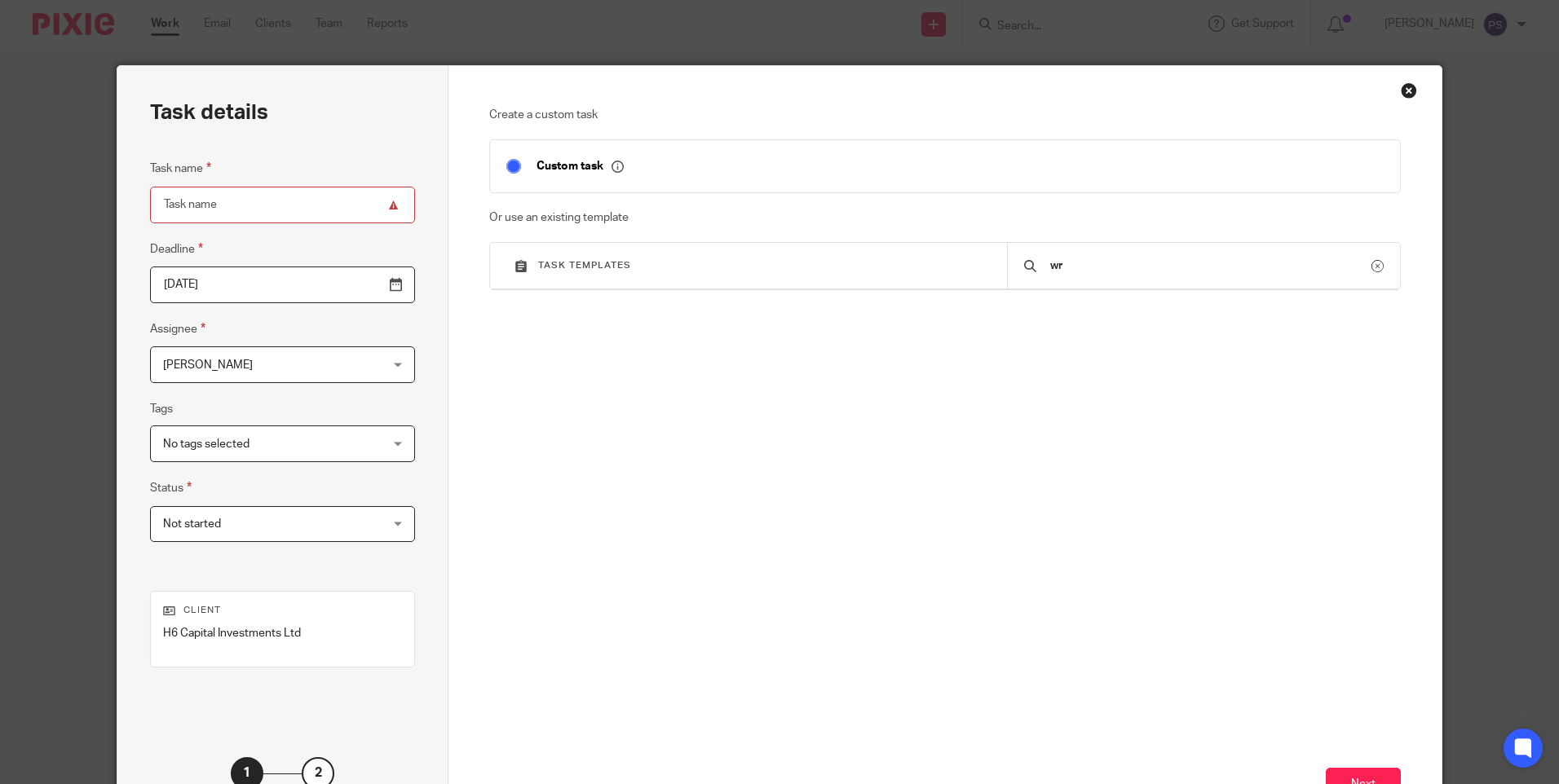
type input "w"
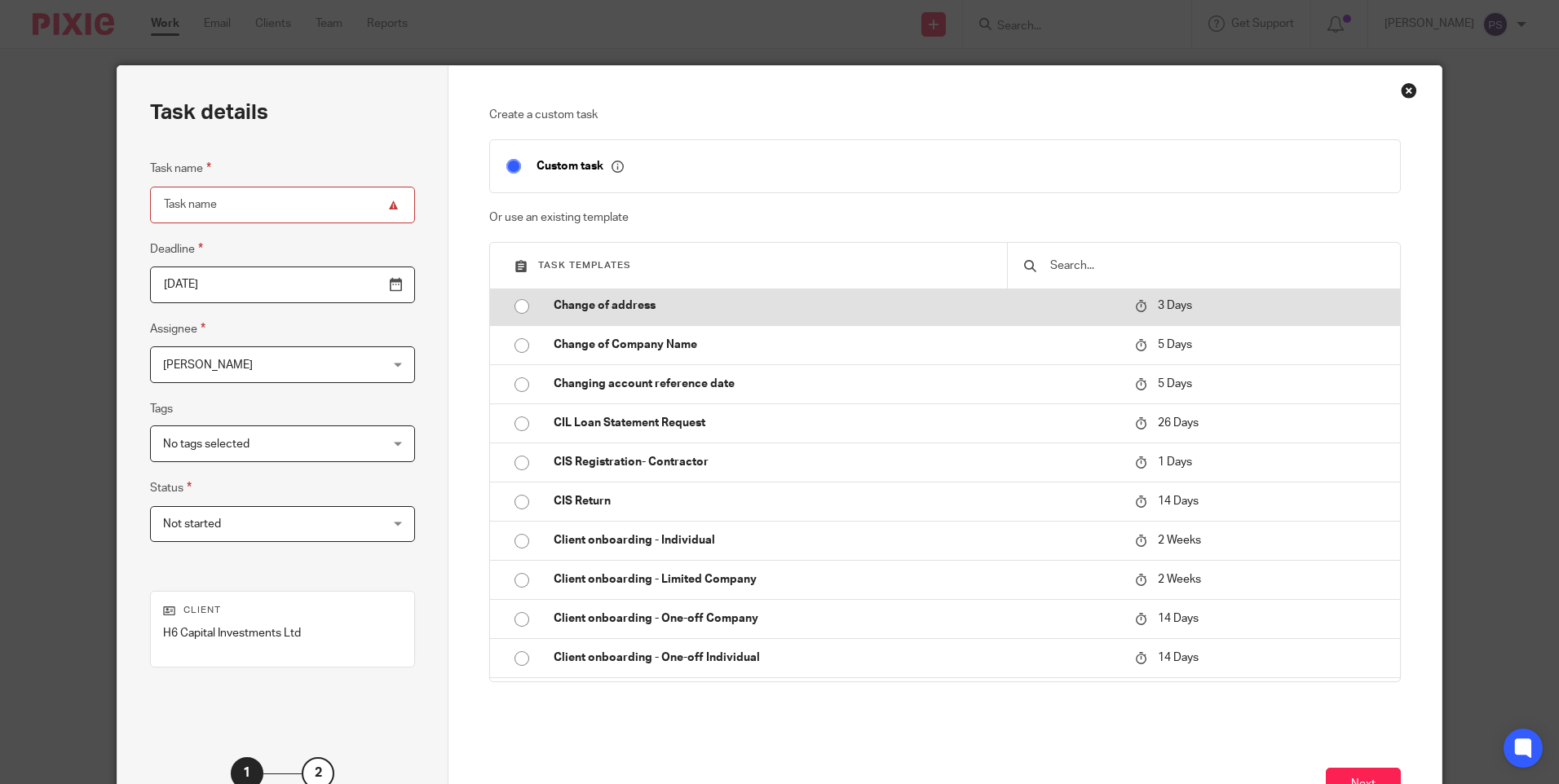
scroll to position [625, 0]
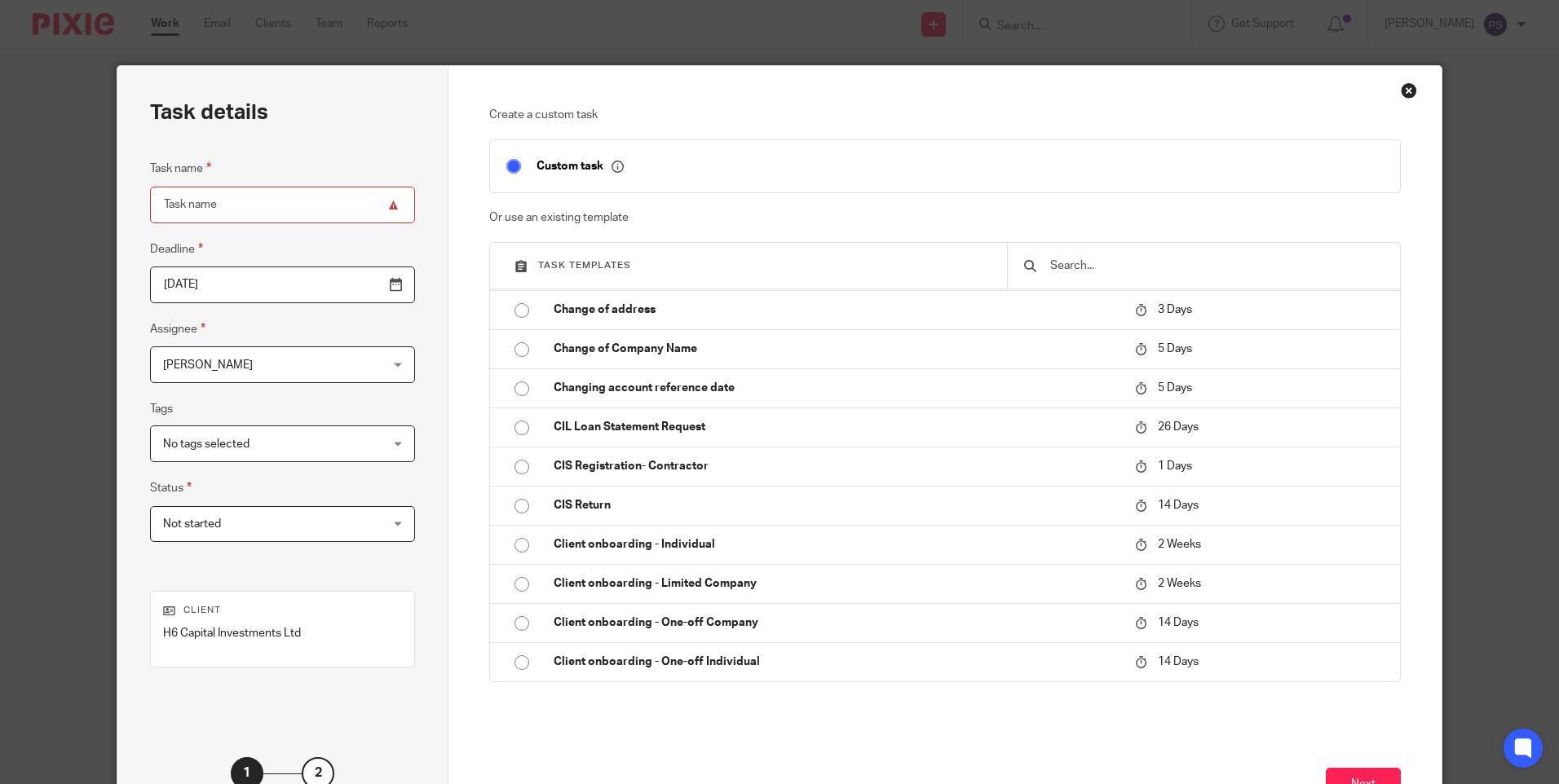
click at [1404, 89] on div "Close this dialog window" at bounding box center [1409, 90] width 16 height 16
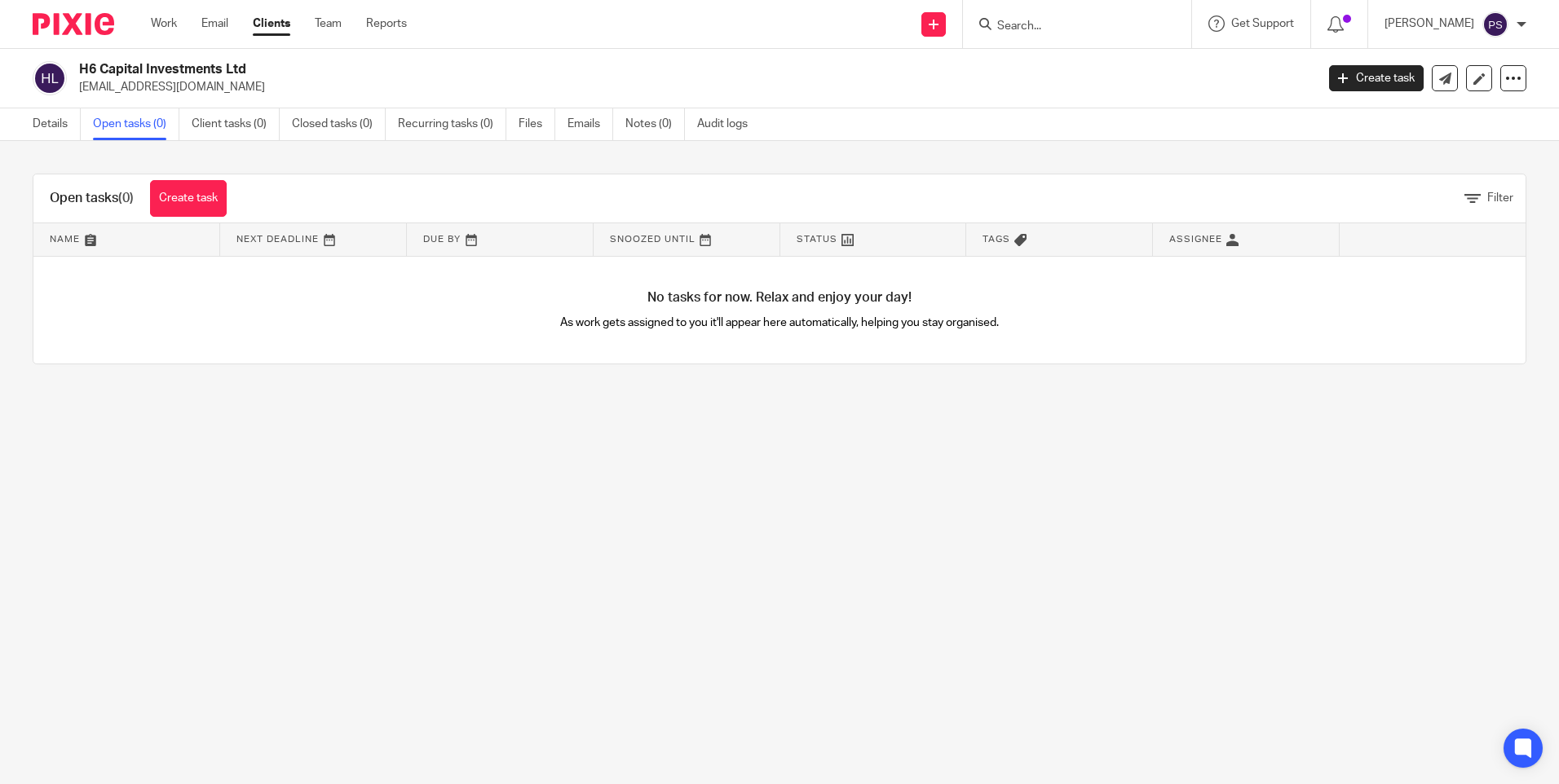
click at [34, 122] on link "Details" at bounding box center [56, 124] width 48 height 32
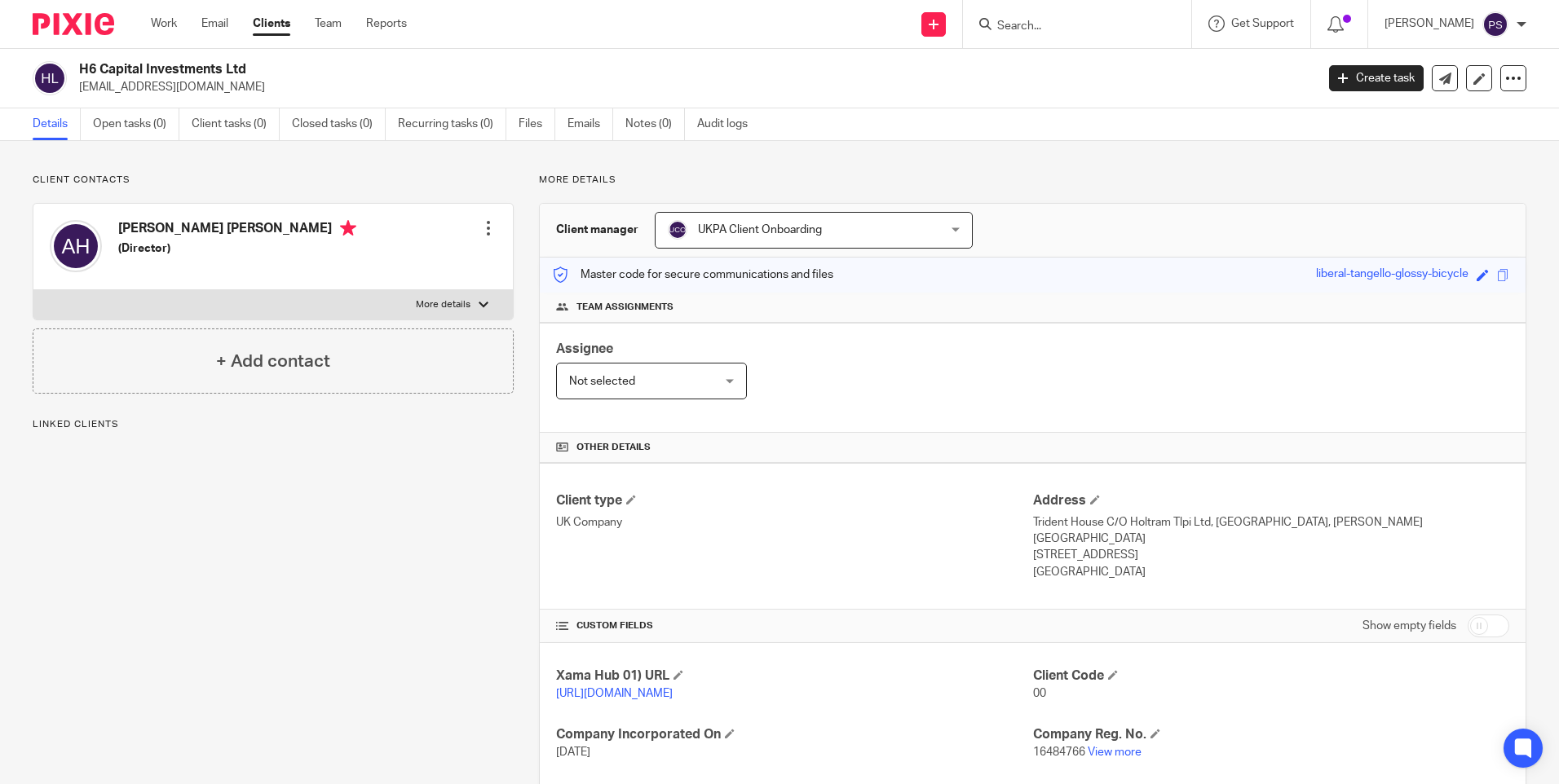
scroll to position [209, 0]
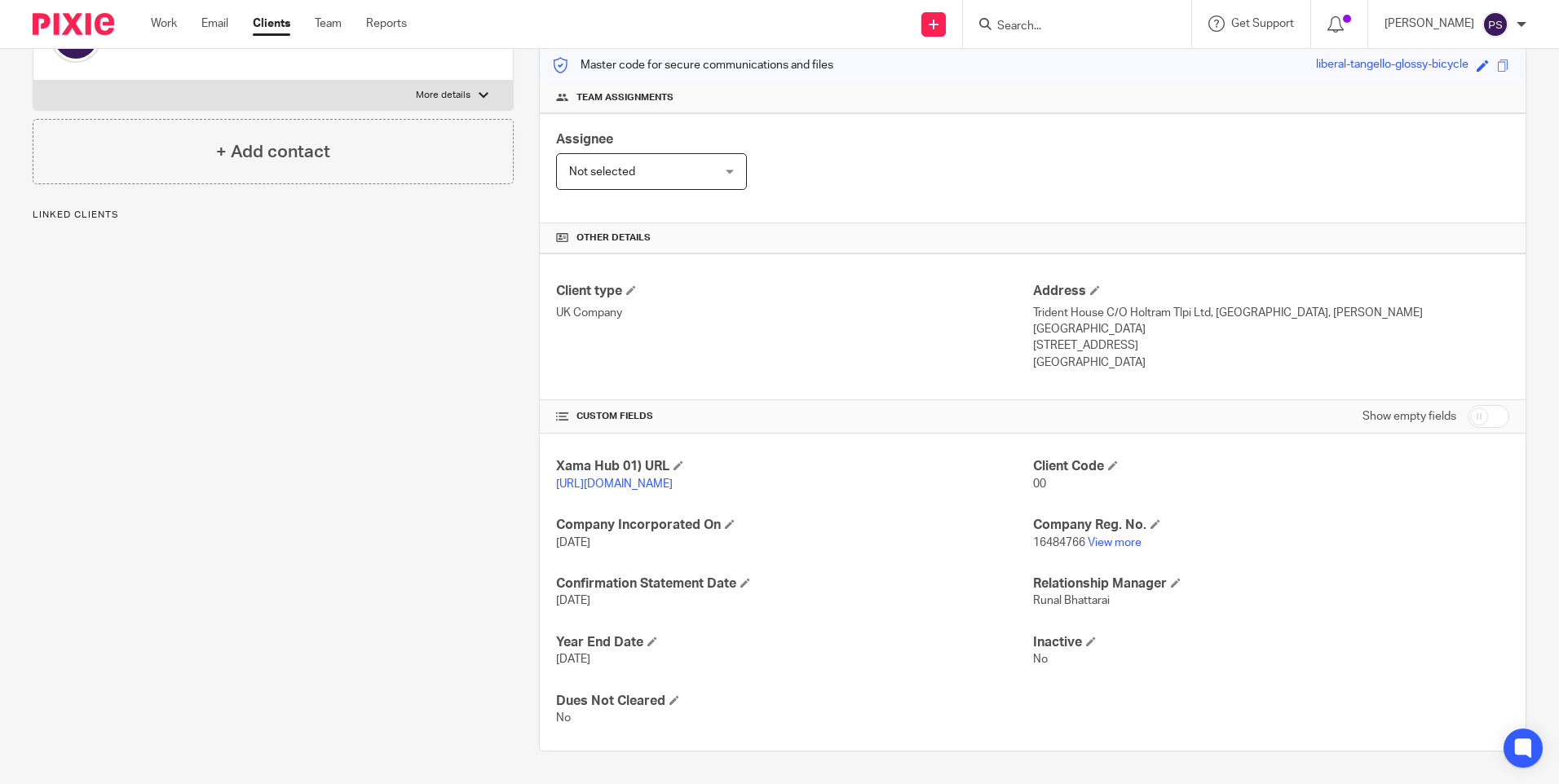
click at [861, 535] on p "30 May 2025" at bounding box center [794, 542] width 476 height 16
click at [627, 287] on span at bounding box center [630, 290] width 10 height 10
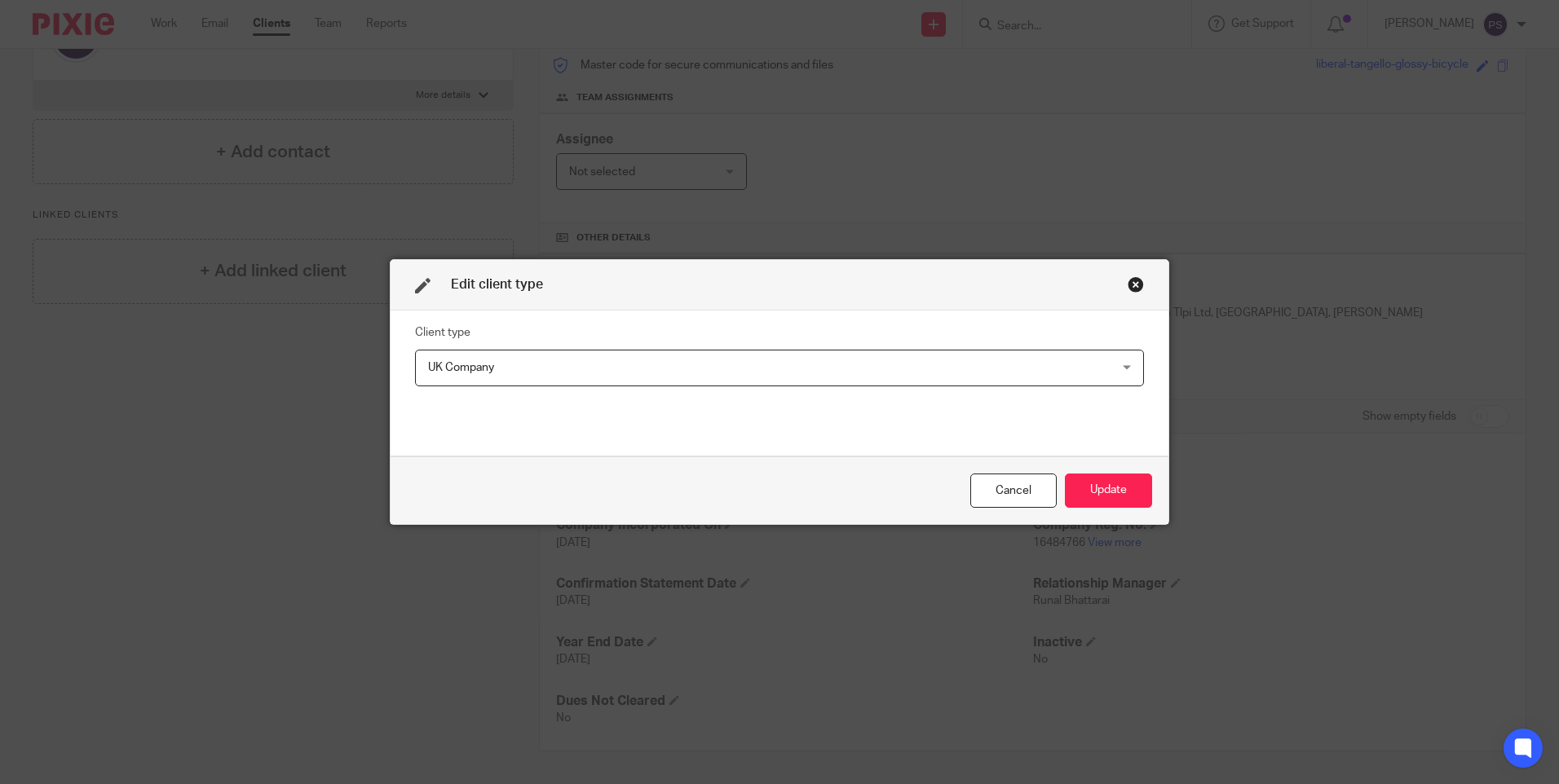
click at [167, 352] on div "Edit client type Client type UK Company UK Company Ad-hoc Jobs Charity Internal…" at bounding box center [779, 392] width 1559 height 784
click at [994, 479] on div "Cancel" at bounding box center [1014, 490] width 87 height 35
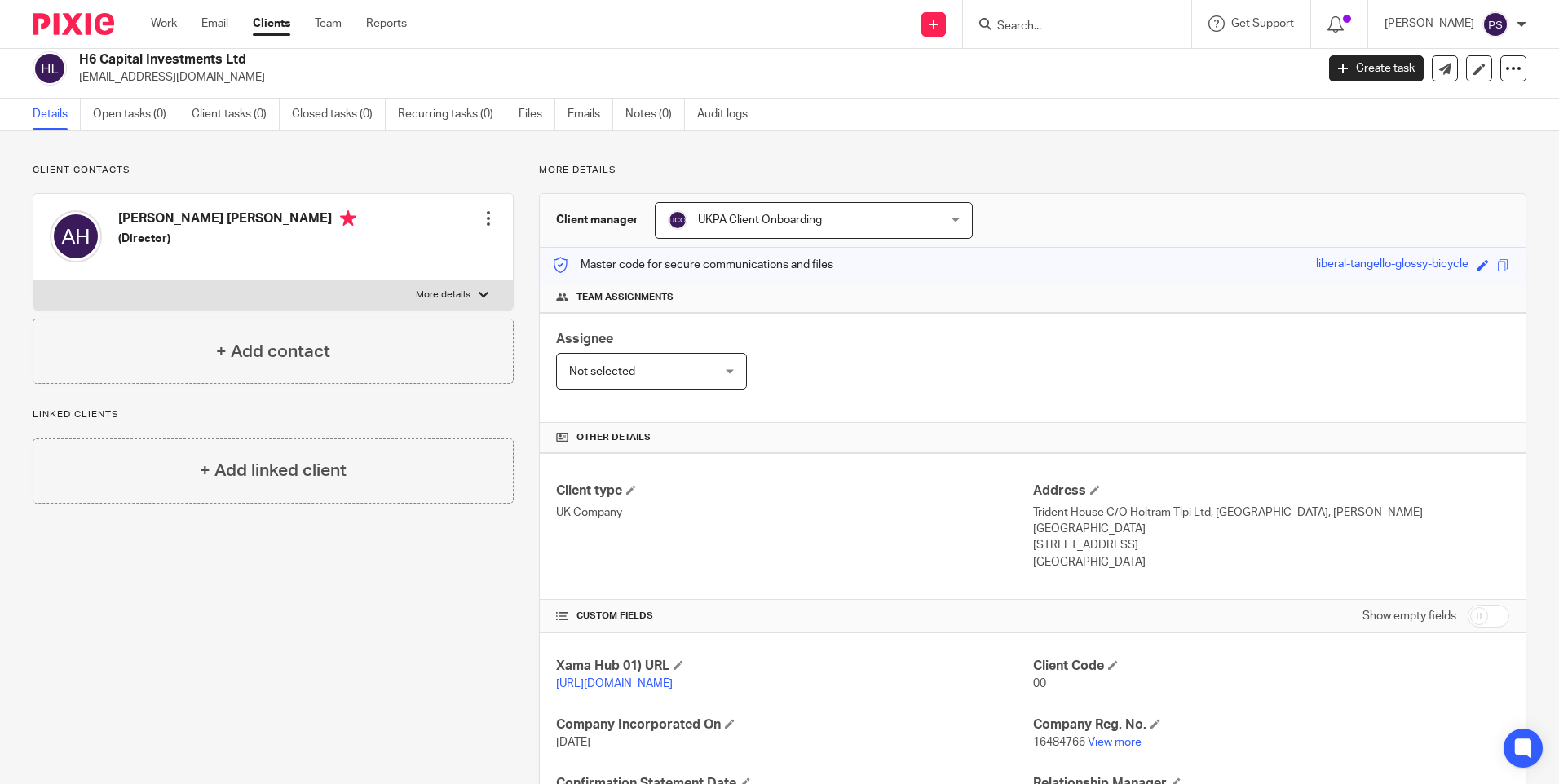
scroll to position [0, 0]
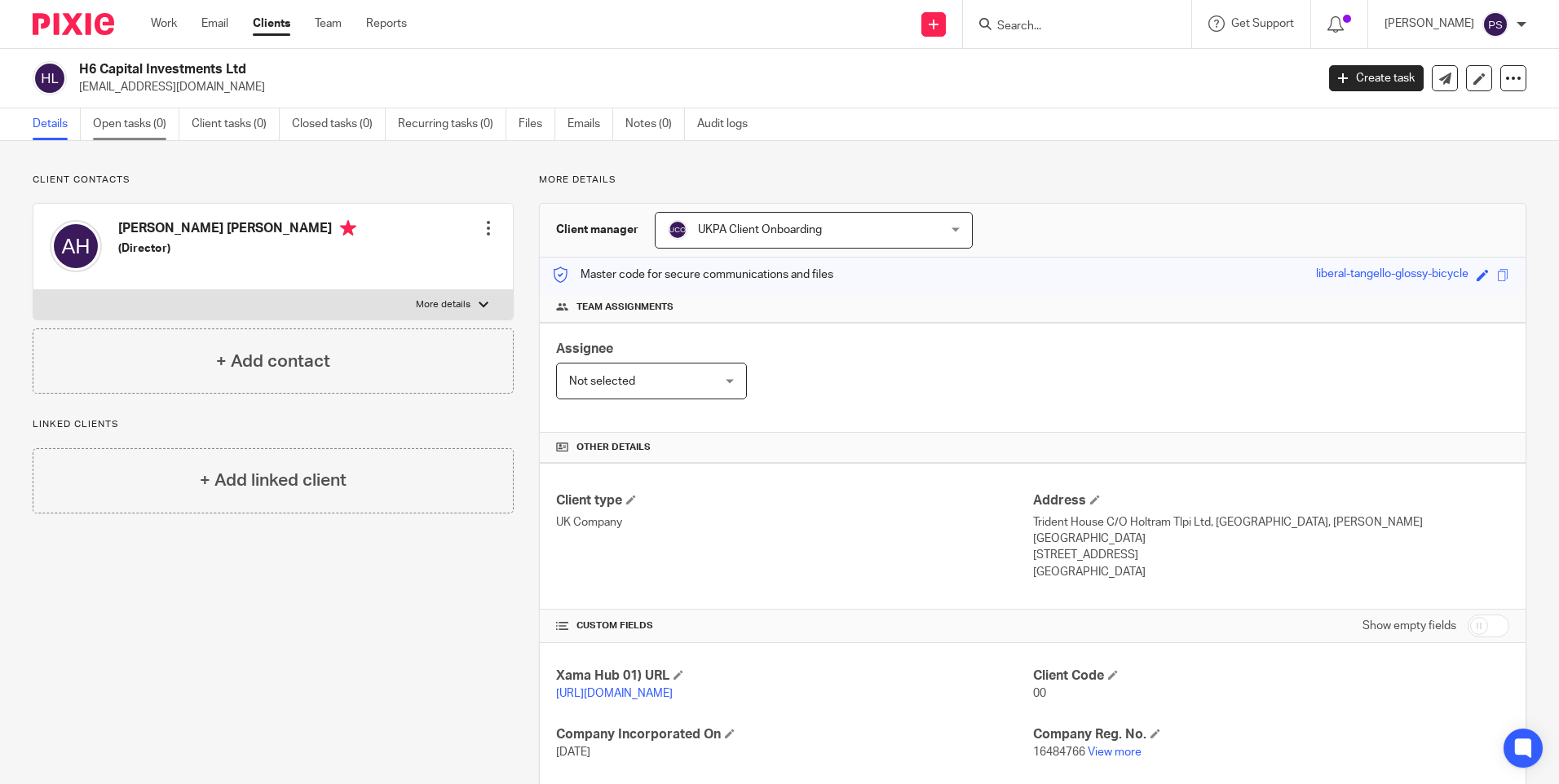
click at [149, 122] on link "Open tasks (0)" at bounding box center [136, 124] width 87 height 32
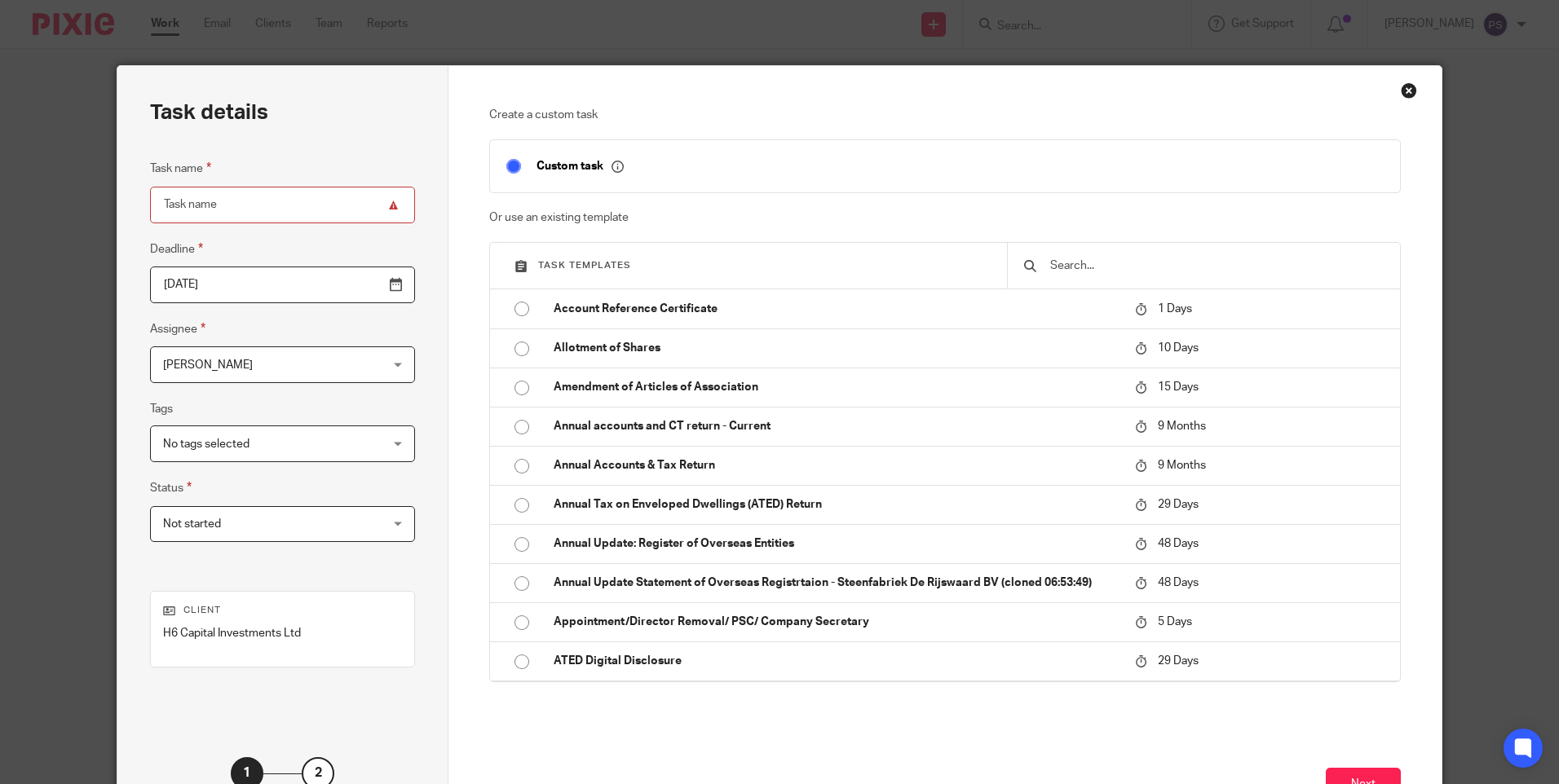
click at [1171, 270] on input "text" at bounding box center [1216, 266] width 335 height 18
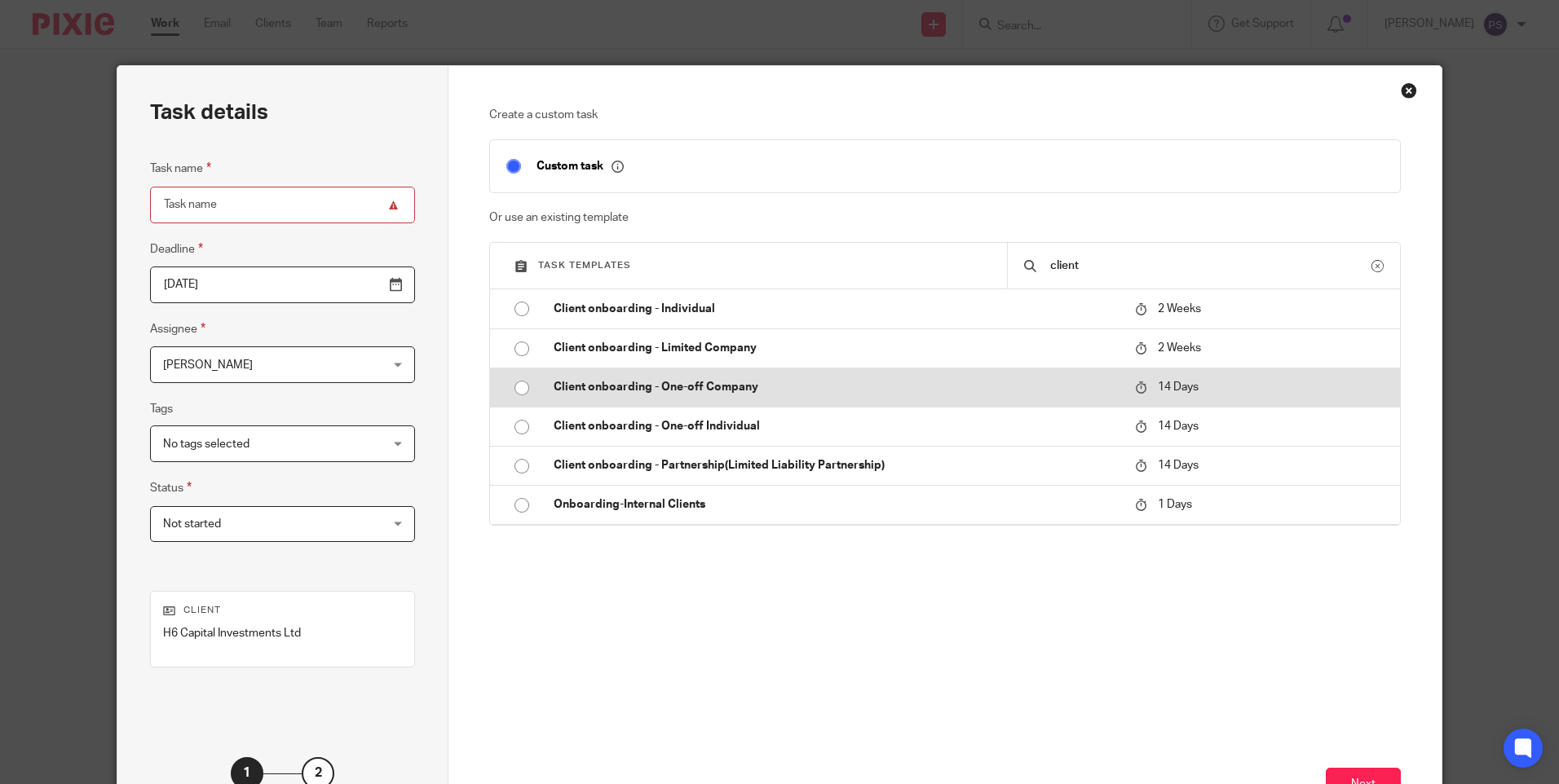
type input "client"
click at [510, 392] on input "radio" at bounding box center [521, 388] width 31 height 31
type input "[DATE]"
type input "Client onboarding - One-off Company"
checkbox input "false"
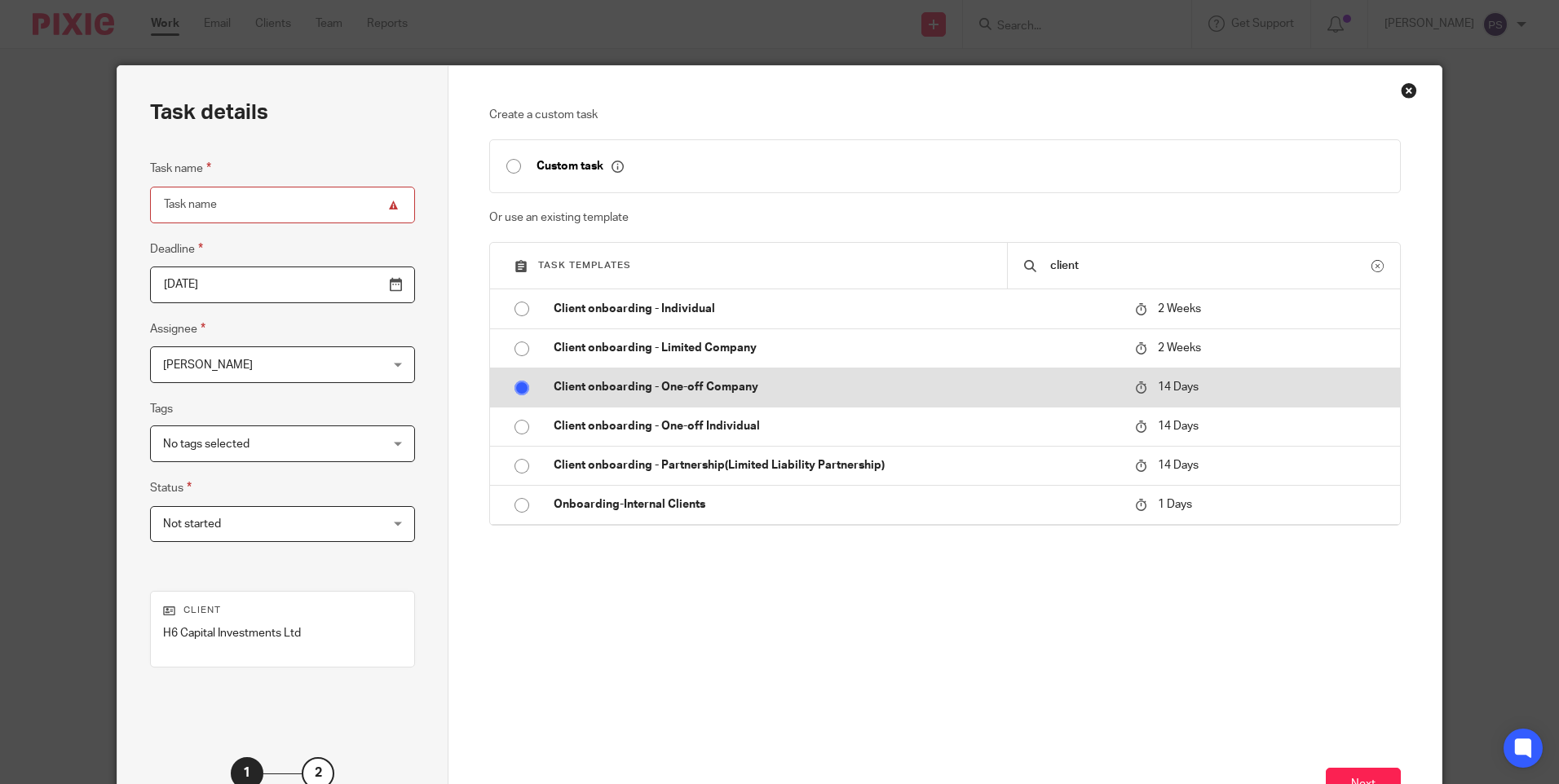
radio input "false"
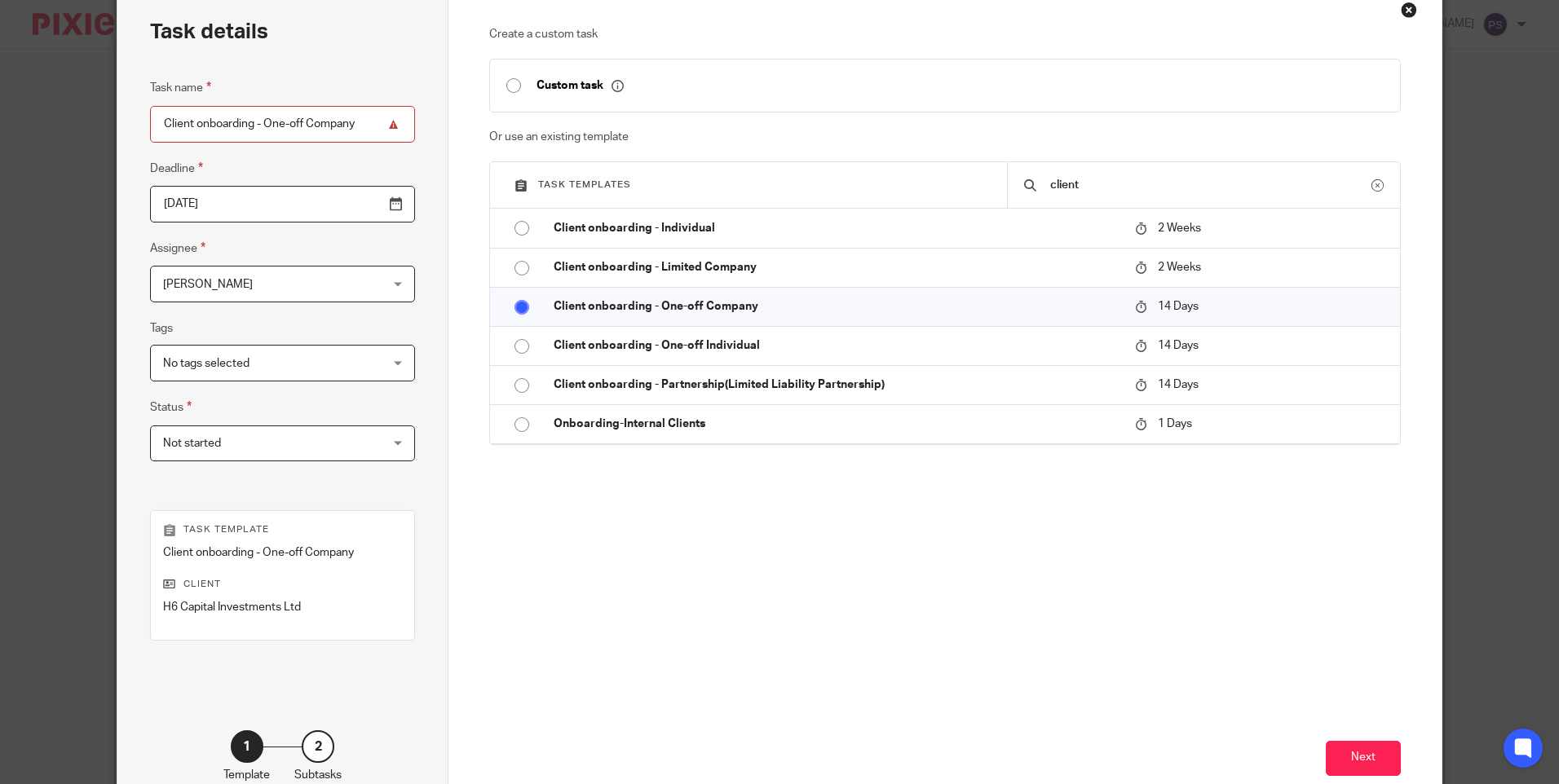
scroll to position [179, 0]
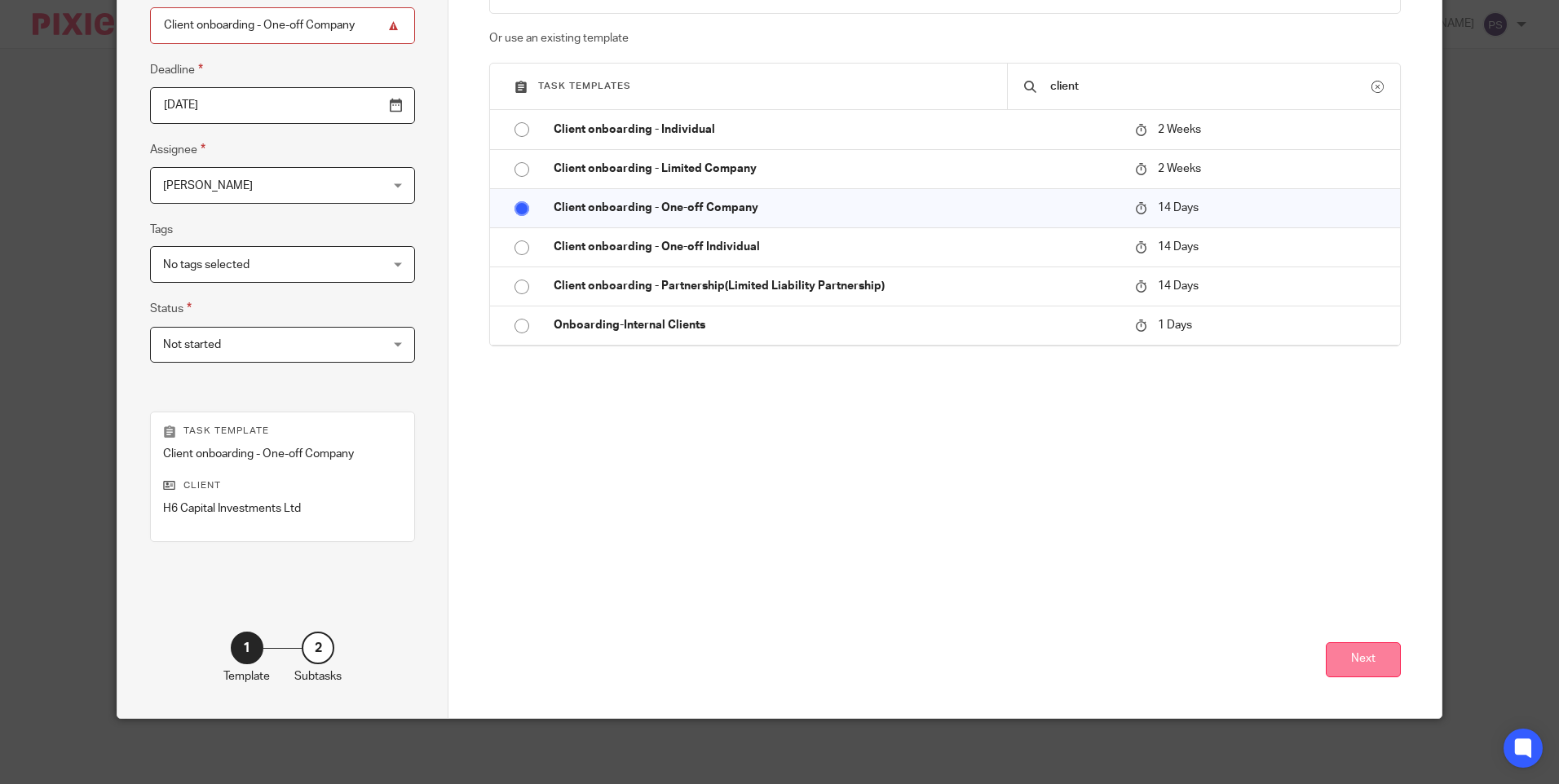
click at [1366, 671] on button "Next" at bounding box center [1364, 660] width 75 height 35
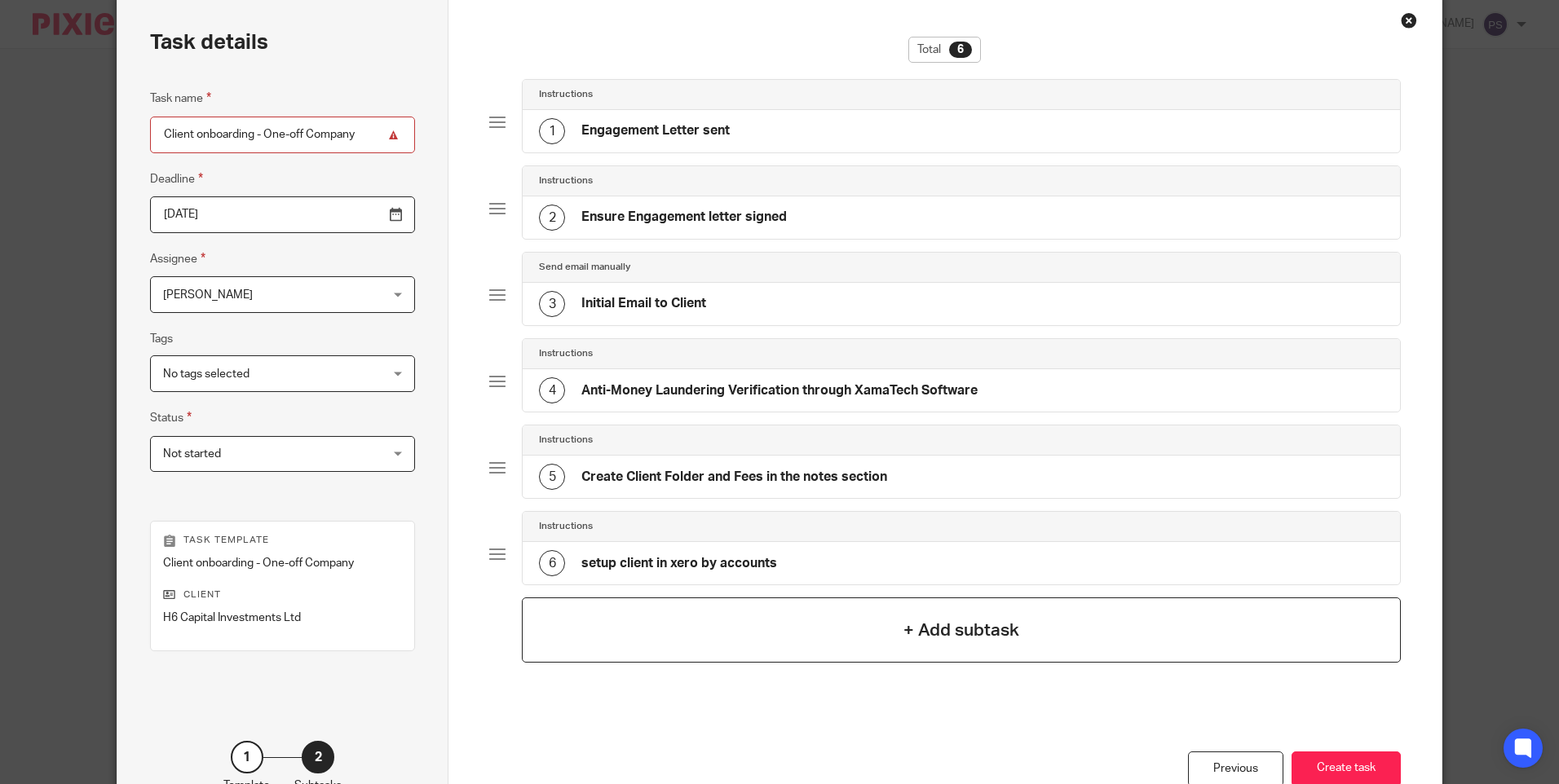
scroll to position [98, 0]
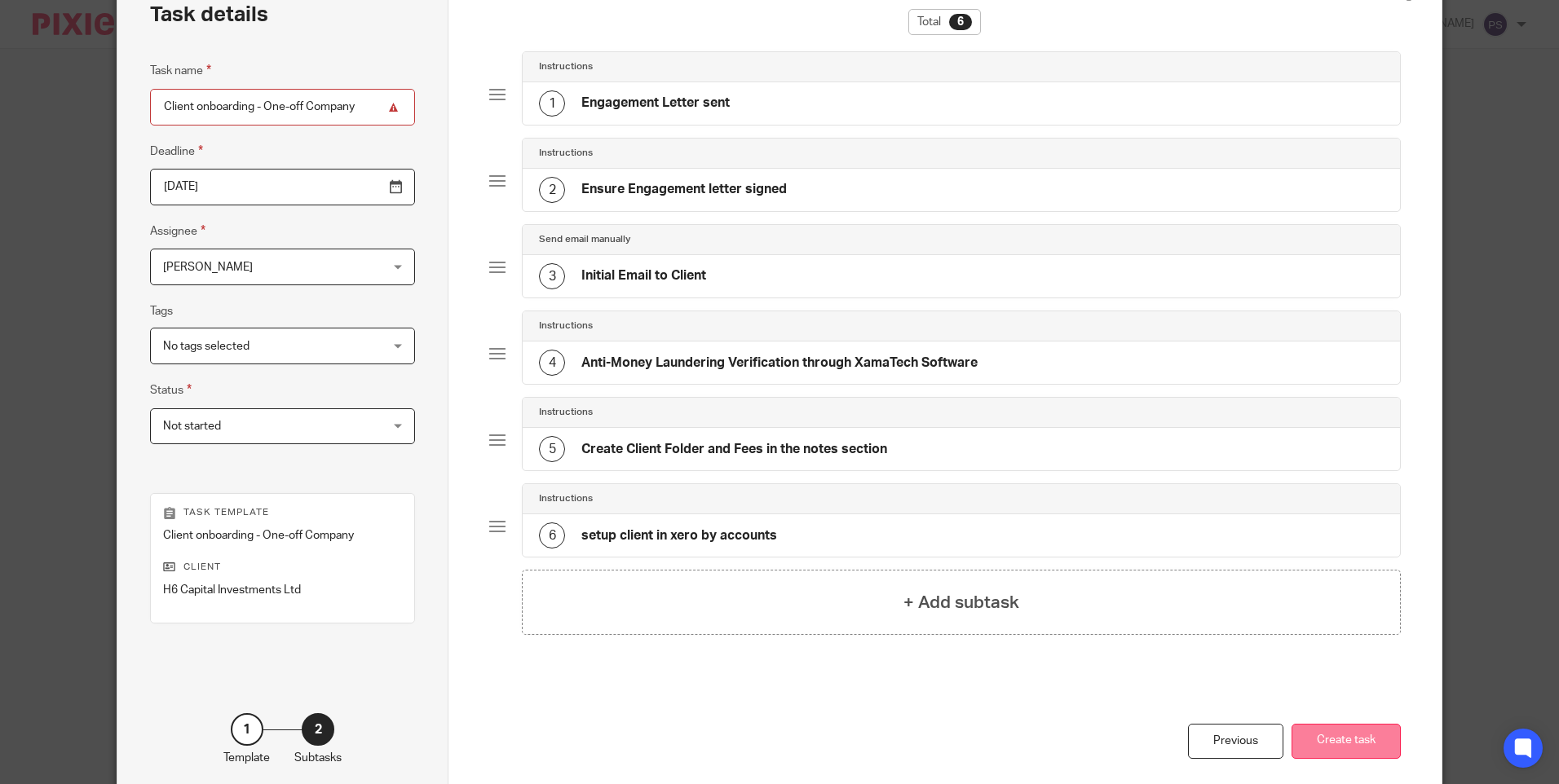
click at [1363, 737] on button "Create task" at bounding box center [1346, 741] width 109 height 35
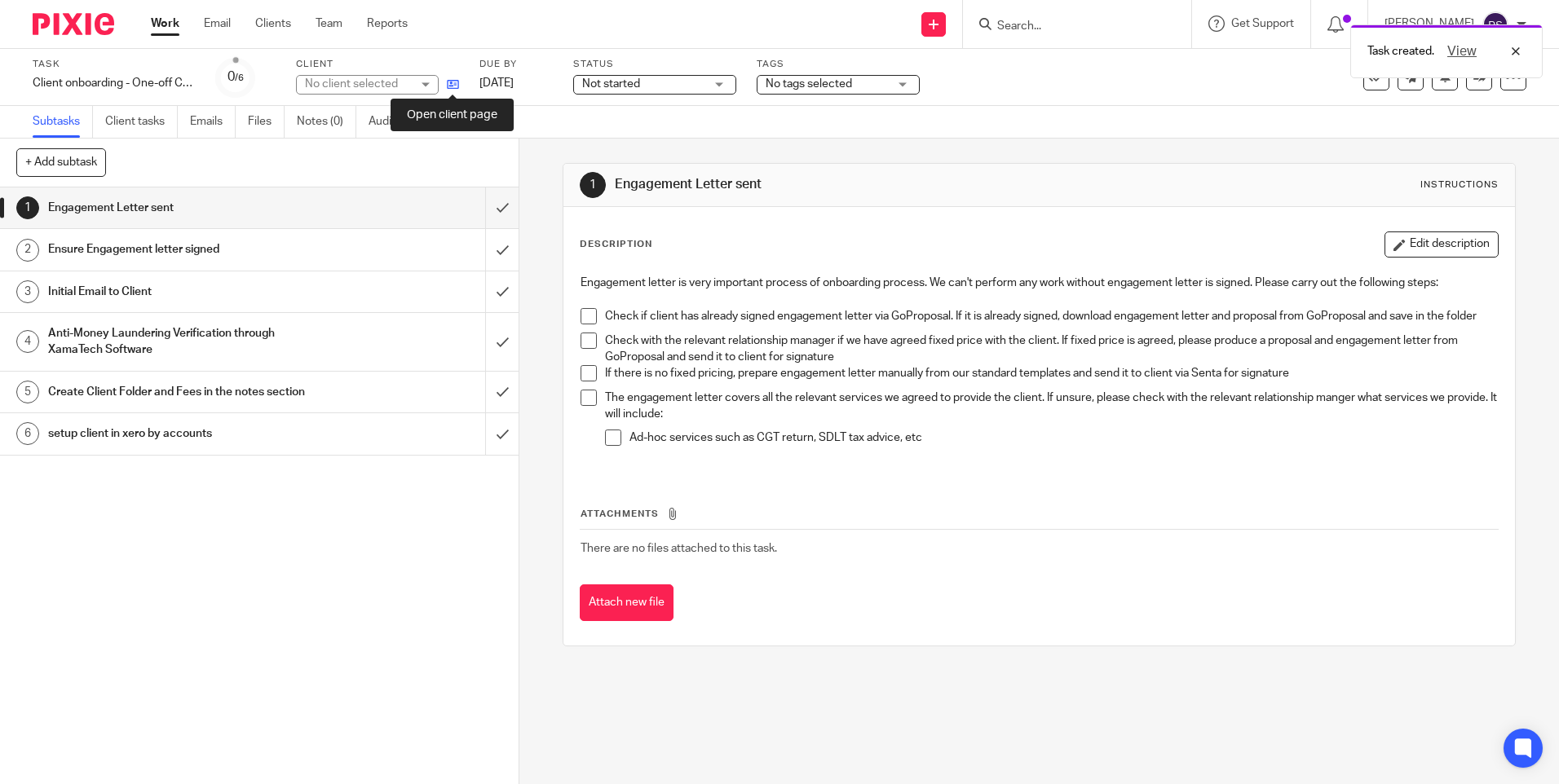
click at [451, 86] on icon at bounding box center [453, 84] width 13 height 13
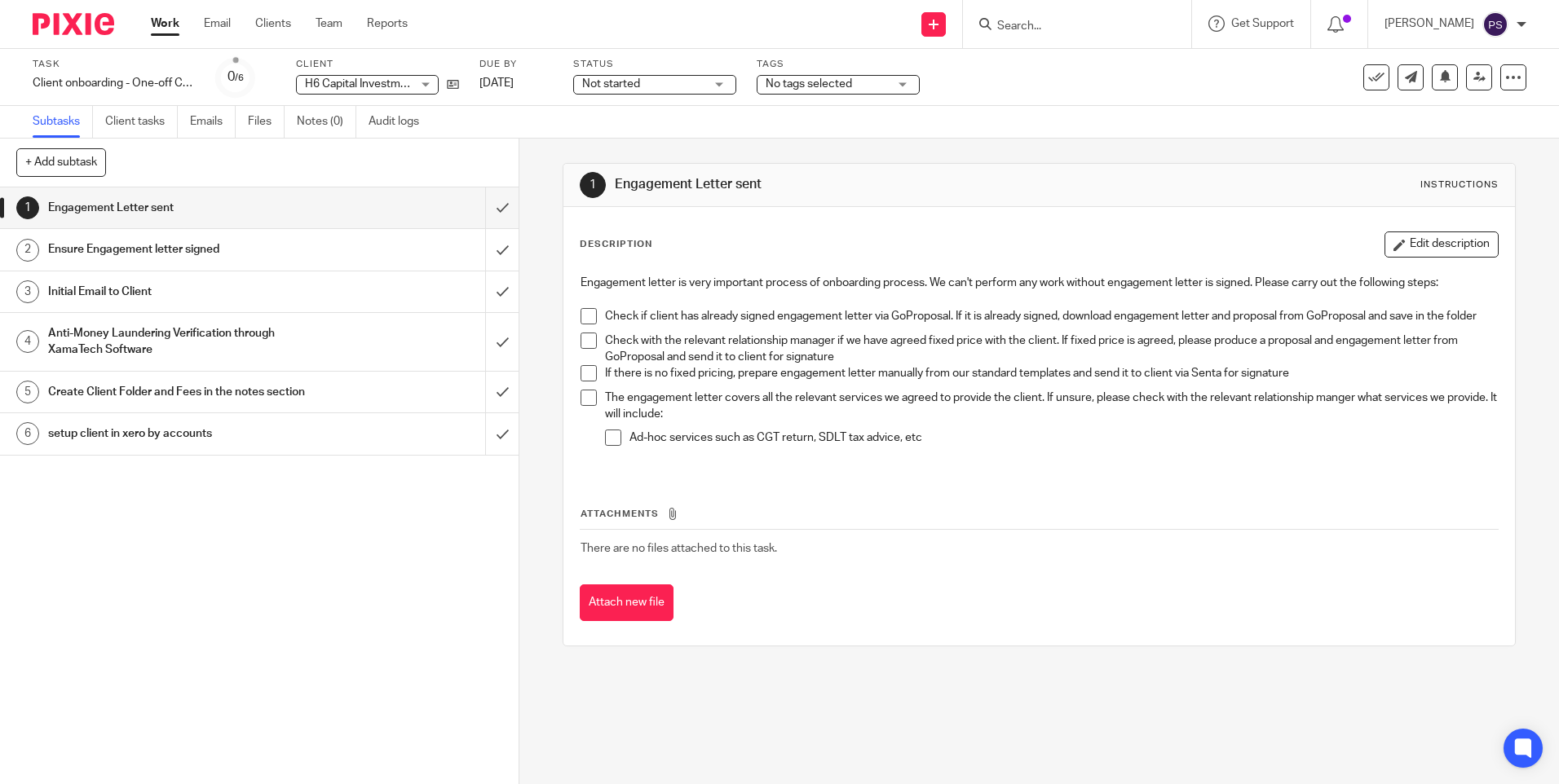
click at [1084, 37] on div at bounding box center [1076, 24] width 228 height 48
click at [1083, 31] on input "Search" at bounding box center [1069, 27] width 147 height 14
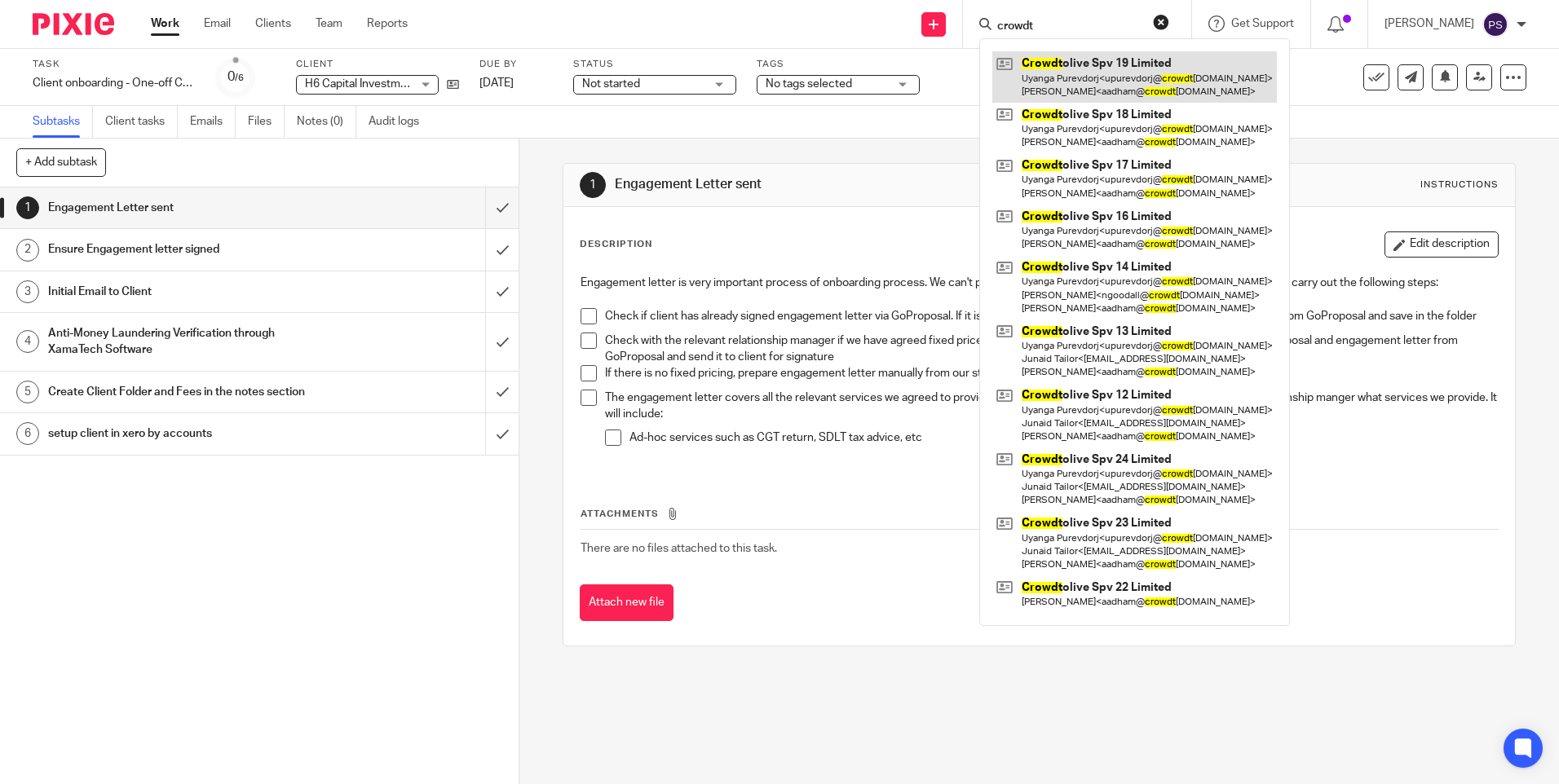
type input "crowdt"
click at [1094, 72] on link at bounding box center [1135, 76] width 285 height 50
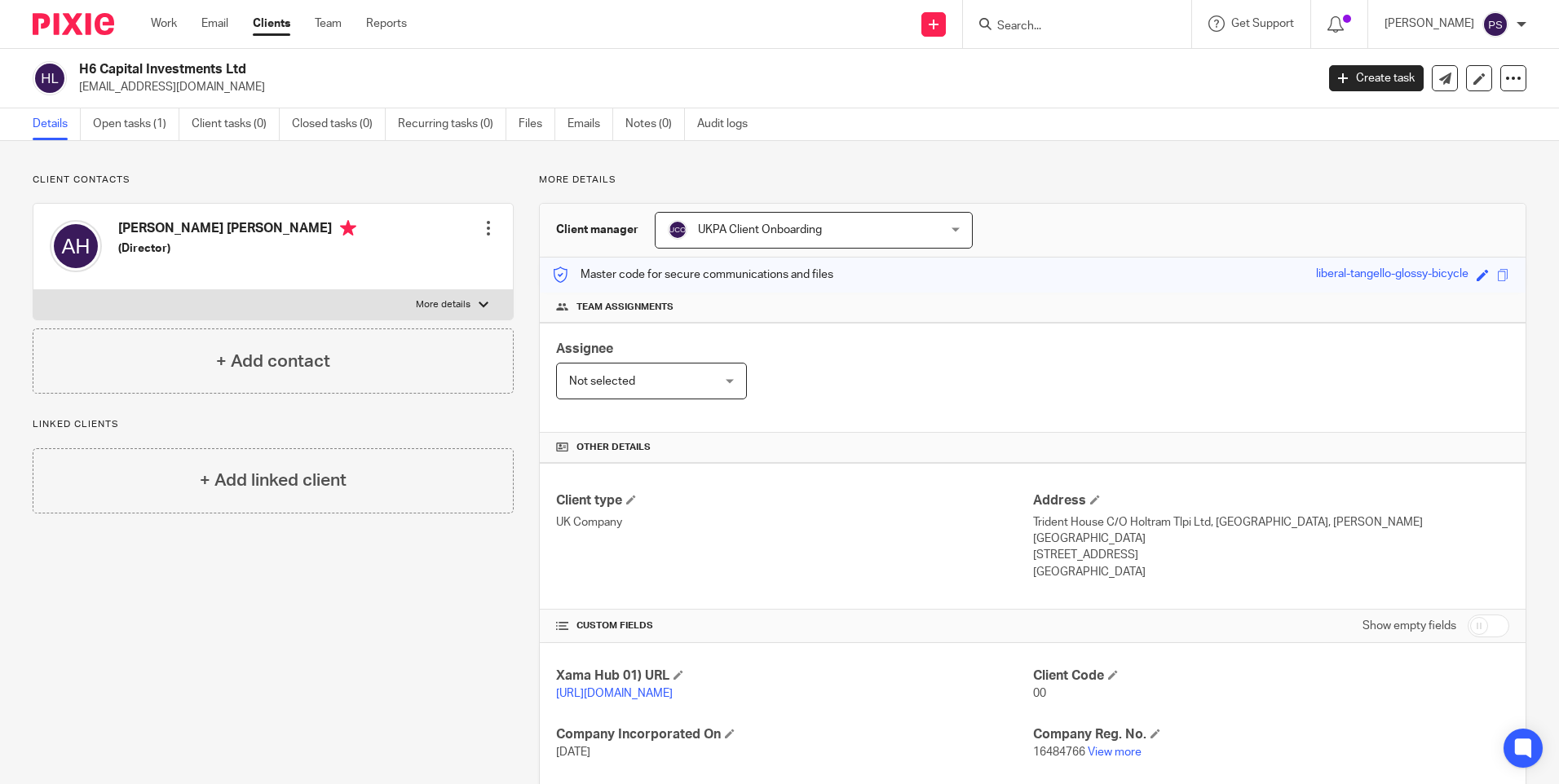
click at [244, 175] on p "Client contacts" at bounding box center [272, 180] width 481 height 13
click at [216, 141] on div "Client contacts [PERSON_NAME] [PERSON_NAME] (Director) Edit contact Create clie…" at bounding box center [779, 567] width 1559 height 852
click at [484, 223] on div at bounding box center [488, 228] width 16 height 16
click at [401, 261] on link "Edit contact" at bounding box center [411, 264] width 156 height 23
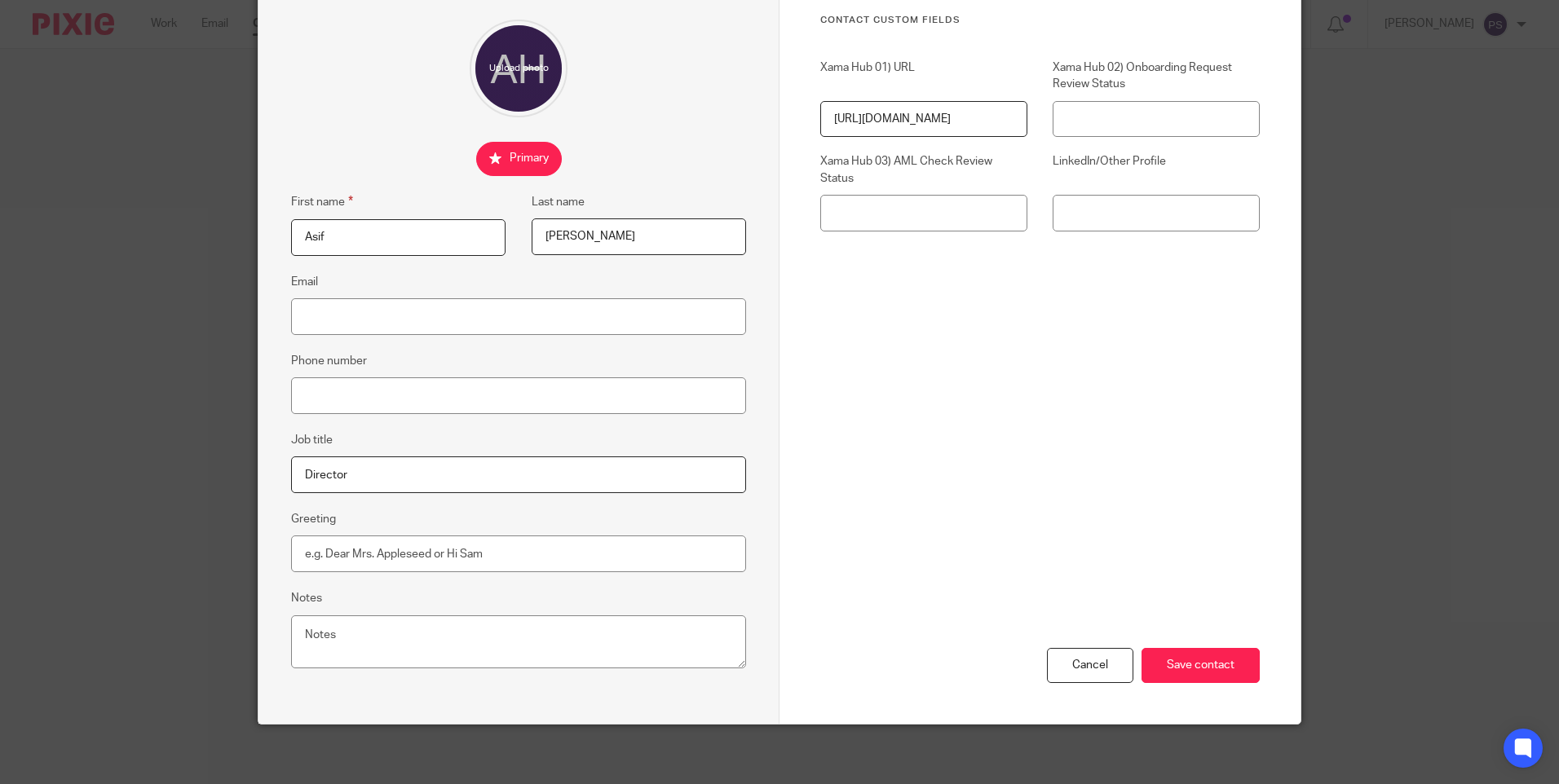
scroll to position [140, 0]
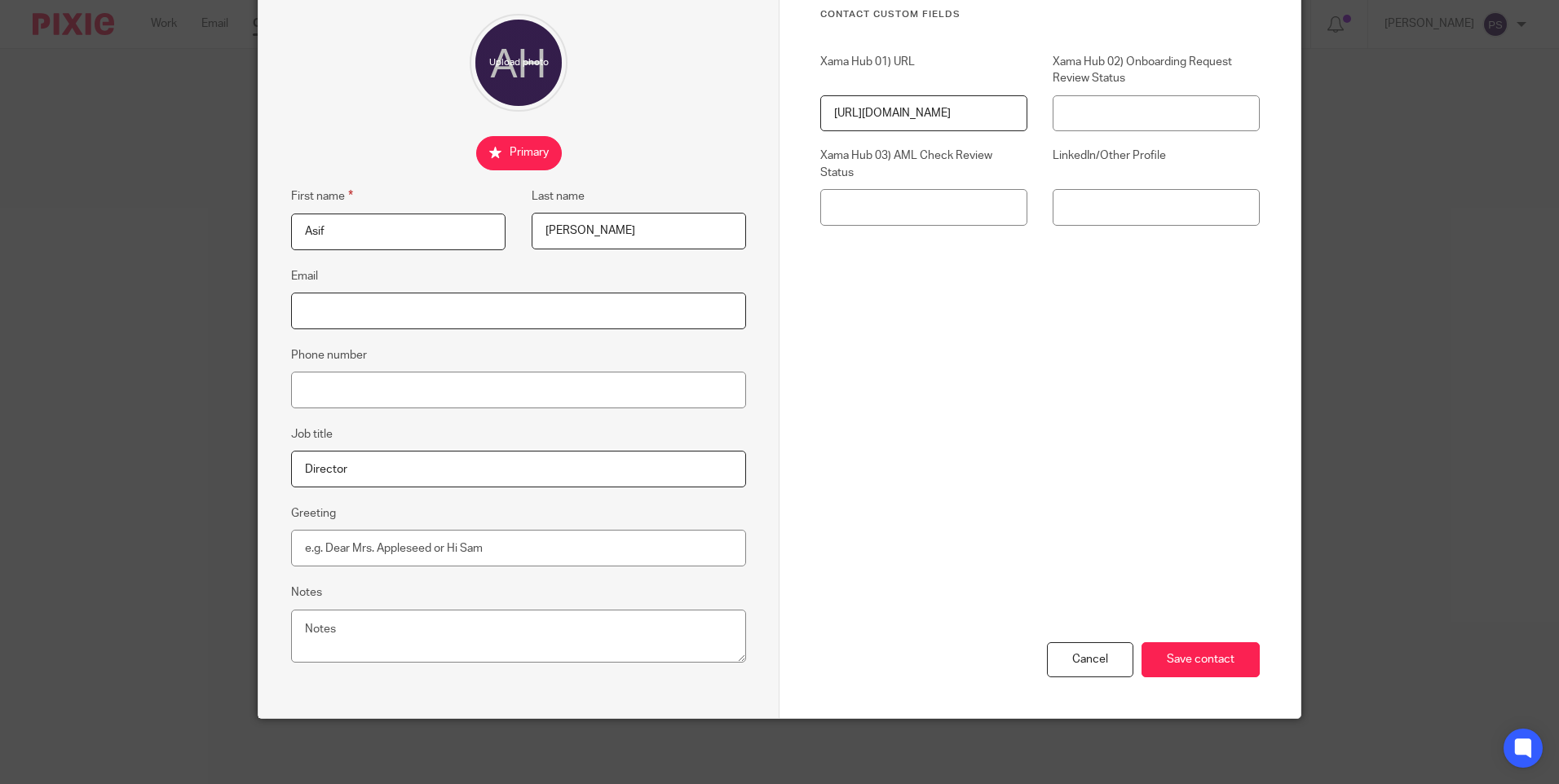
click at [394, 321] on input "Email" at bounding box center [518, 311] width 455 height 37
click at [471, 305] on input "Email" at bounding box center [518, 311] width 455 height 37
paste input "[EMAIL_ADDRESS][DOMAIN_NAME]"
type input "[EMAIL_ADDRESS][DOMAIN_NAME]"
click at [296, 390] on input "Phone number" at bounding box center [518, 389] width 455 height 37
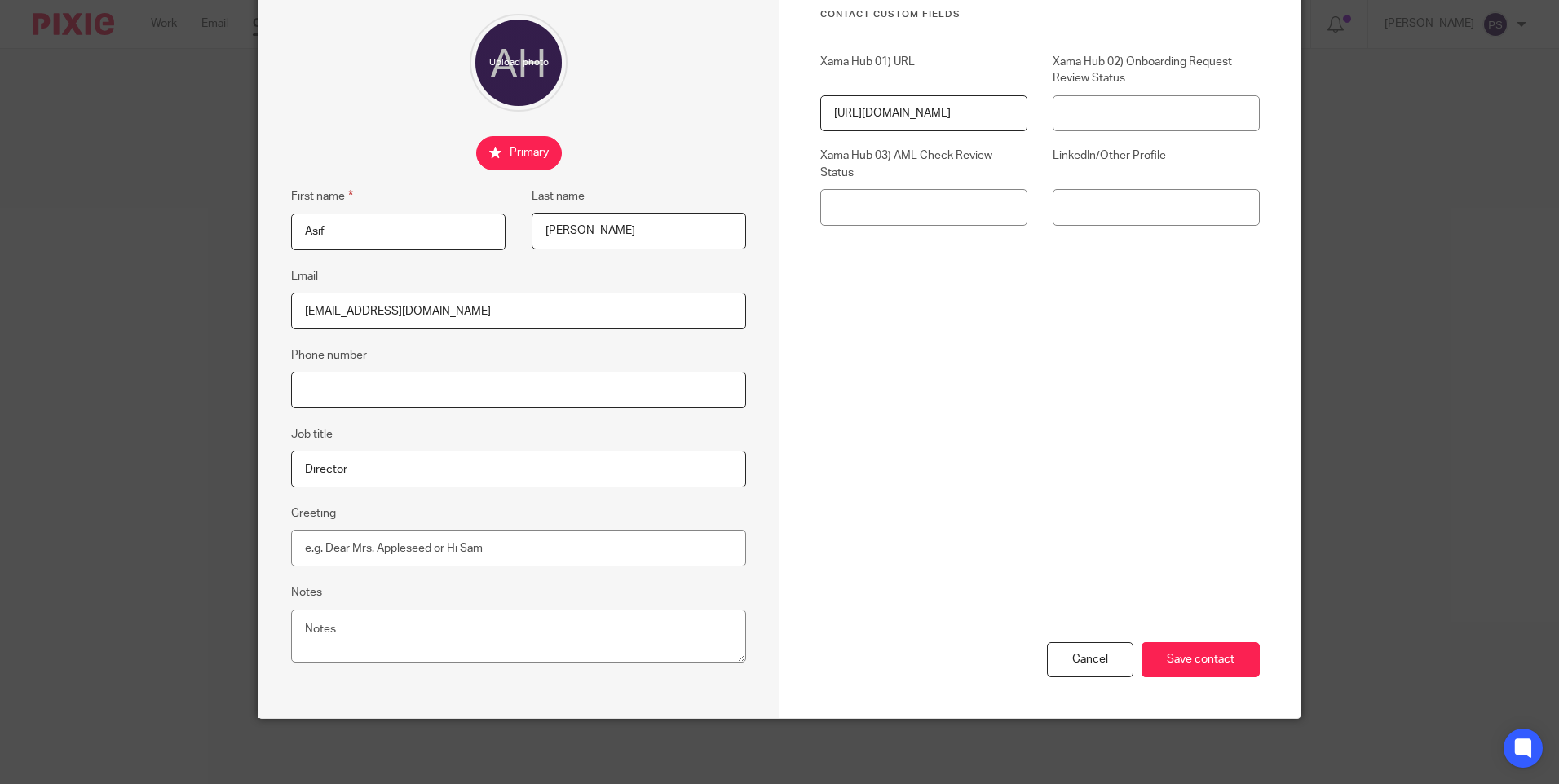
click at [341, 399] on input "Phone number" at bounding box center [518, 389] width 455 height 37
paste input "[PHONE_NUMBER]"
type input "[PHONE_NUMBER]"
click at [1007, 445] on div "Cancel Save contact" at bounding box center [1040, 580] width 440 height 276
click at [1211, 652] on input "Save contact" at bounding box center [1201, 660] width 118 height 35
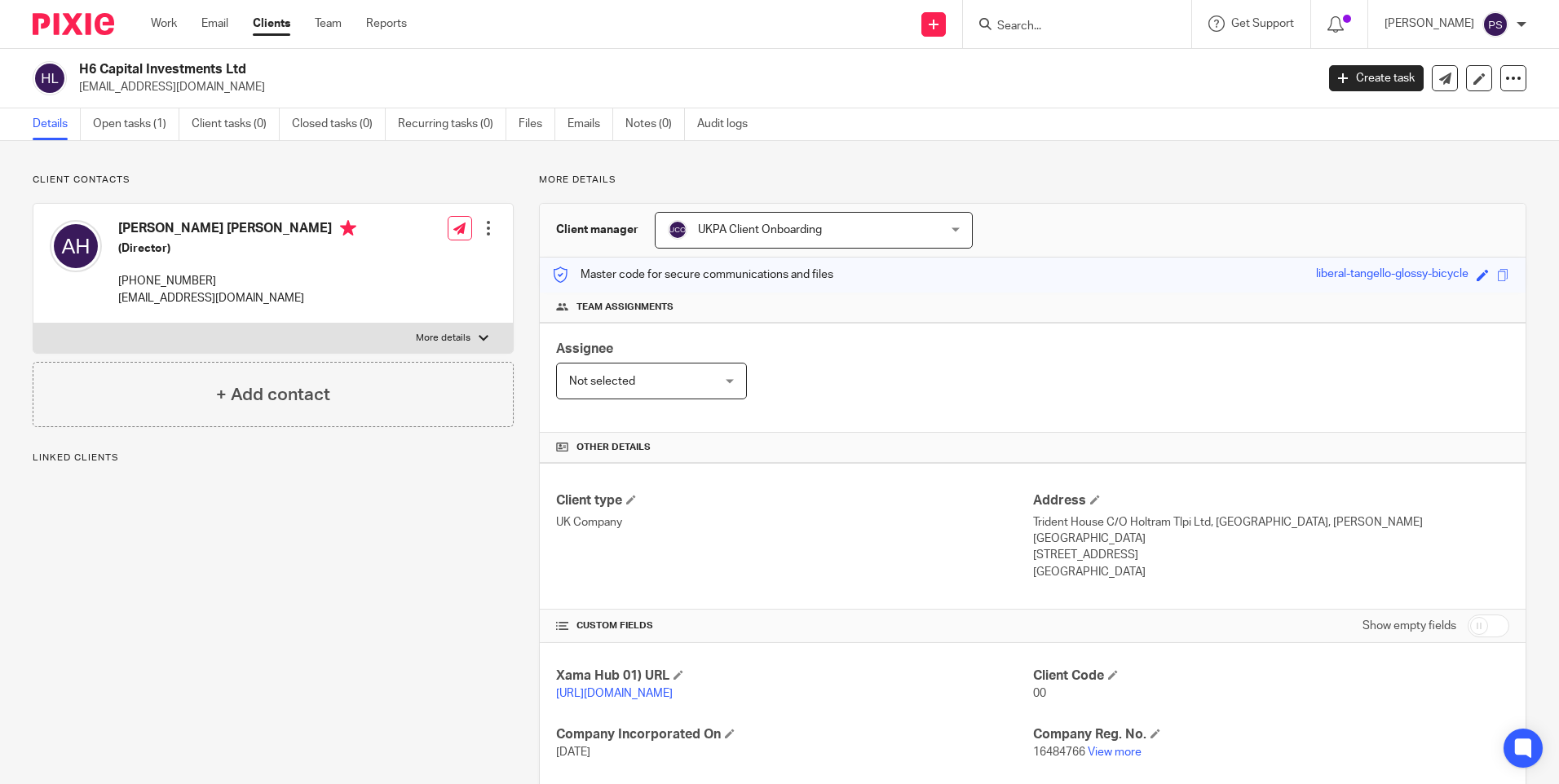
click at [175, 540] on div "Client contacts [PERSON_NAME] [PERSON_NAME] (Director) [PHONE_NUMBER] [EMAIL_AD…" at bounding box center [260, 567] width 506 height 788
click at [121, 113] on link "Open tasks (1)" at bounding box center [136, 124] width 87 height 32
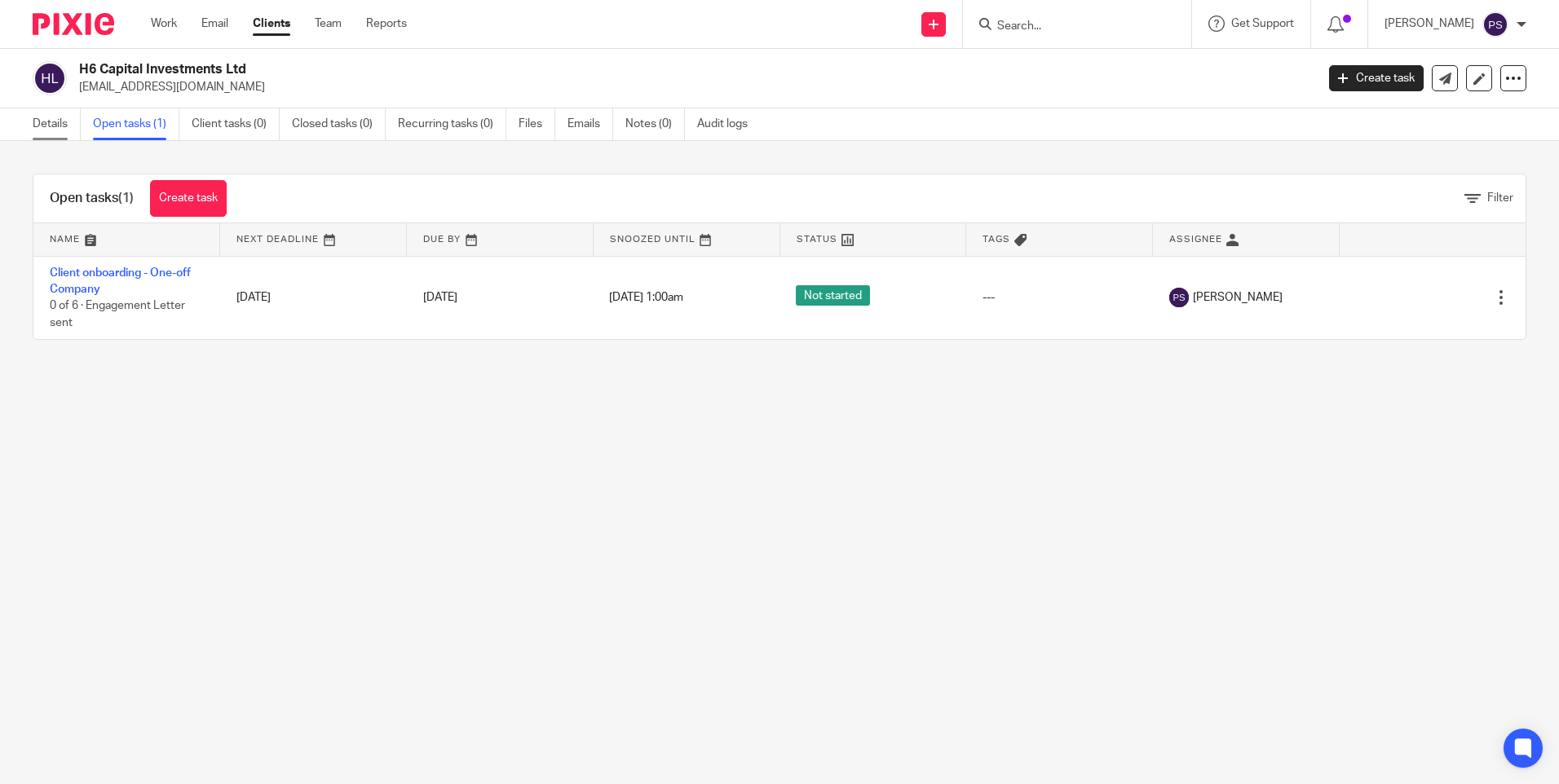
click at [52, 136] on link "Details" at bounding box center [56, 124] width 48 height 32
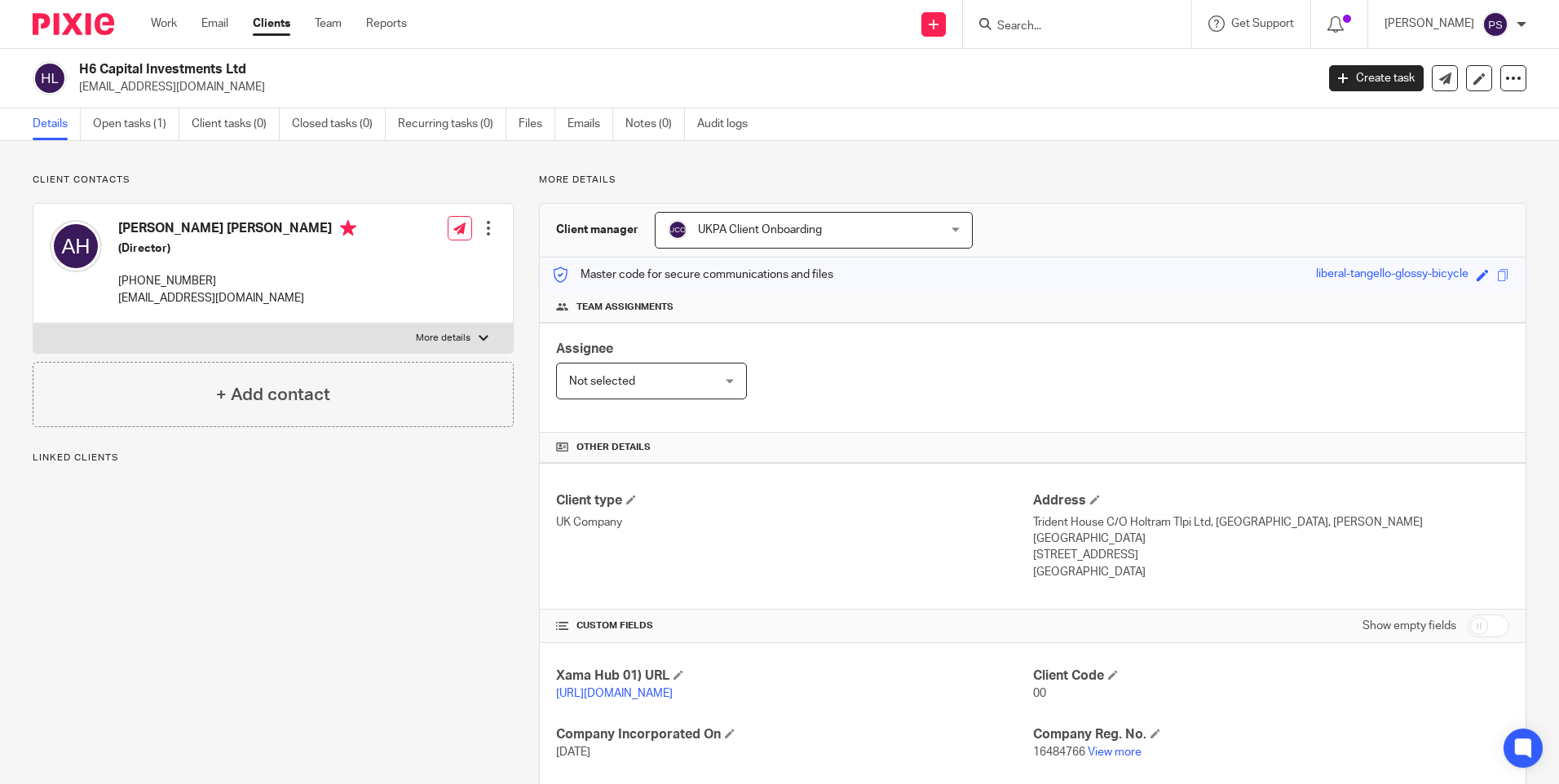
click at [105, 121] on link "Open tasks (1)" at bounding box center [136, 124] width 87 height 32
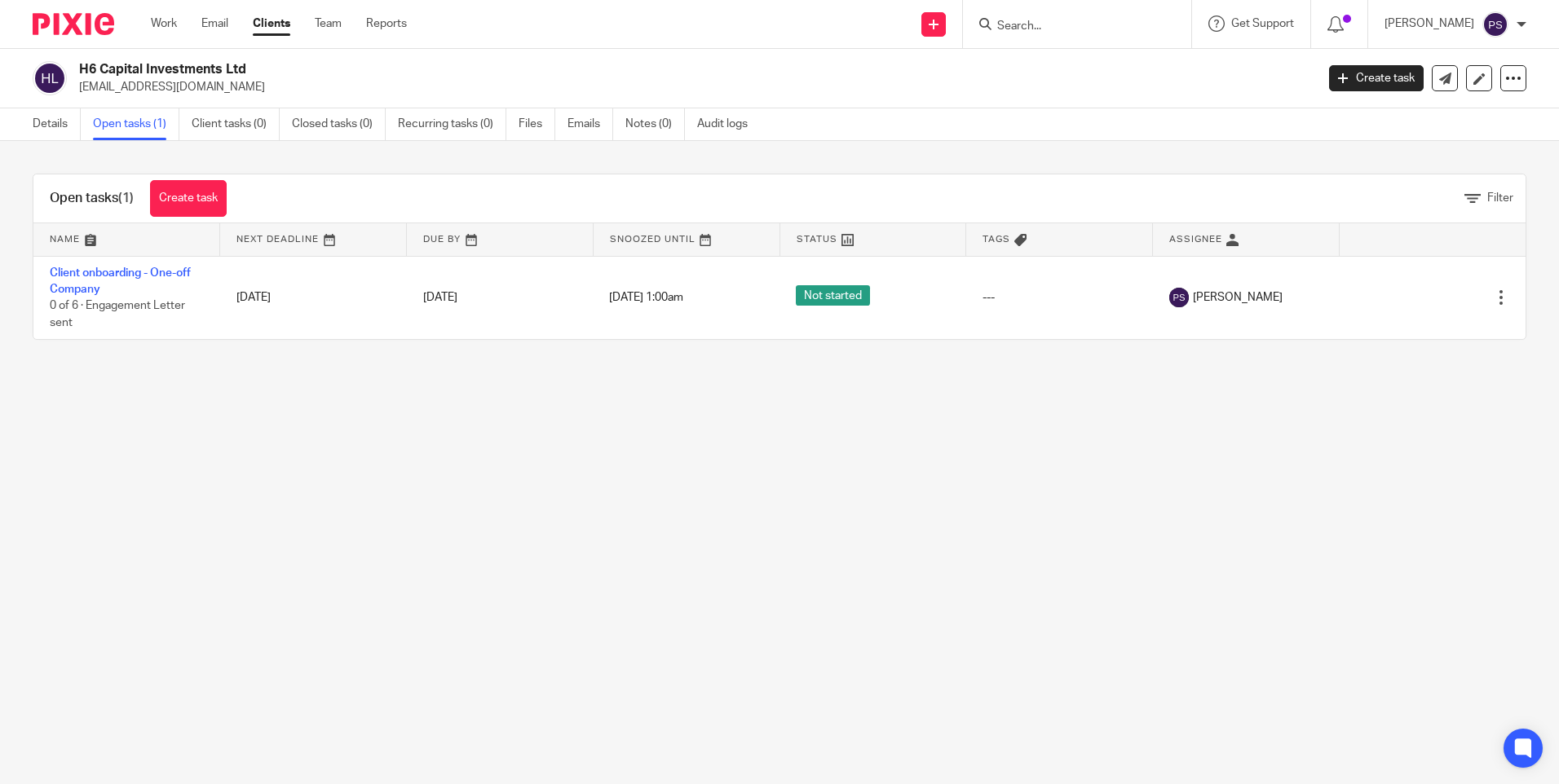
click at [475, 517] on main "H6 Capital Investments Ltd [EMAIL_ADDRESS][DOMAIN_NAME] Create task Update from…" at bounding box center [779, 392] width 1559 height 784
click at [197, 205] on link "Create task" at bounding box center [189, 198] width 77 height 37
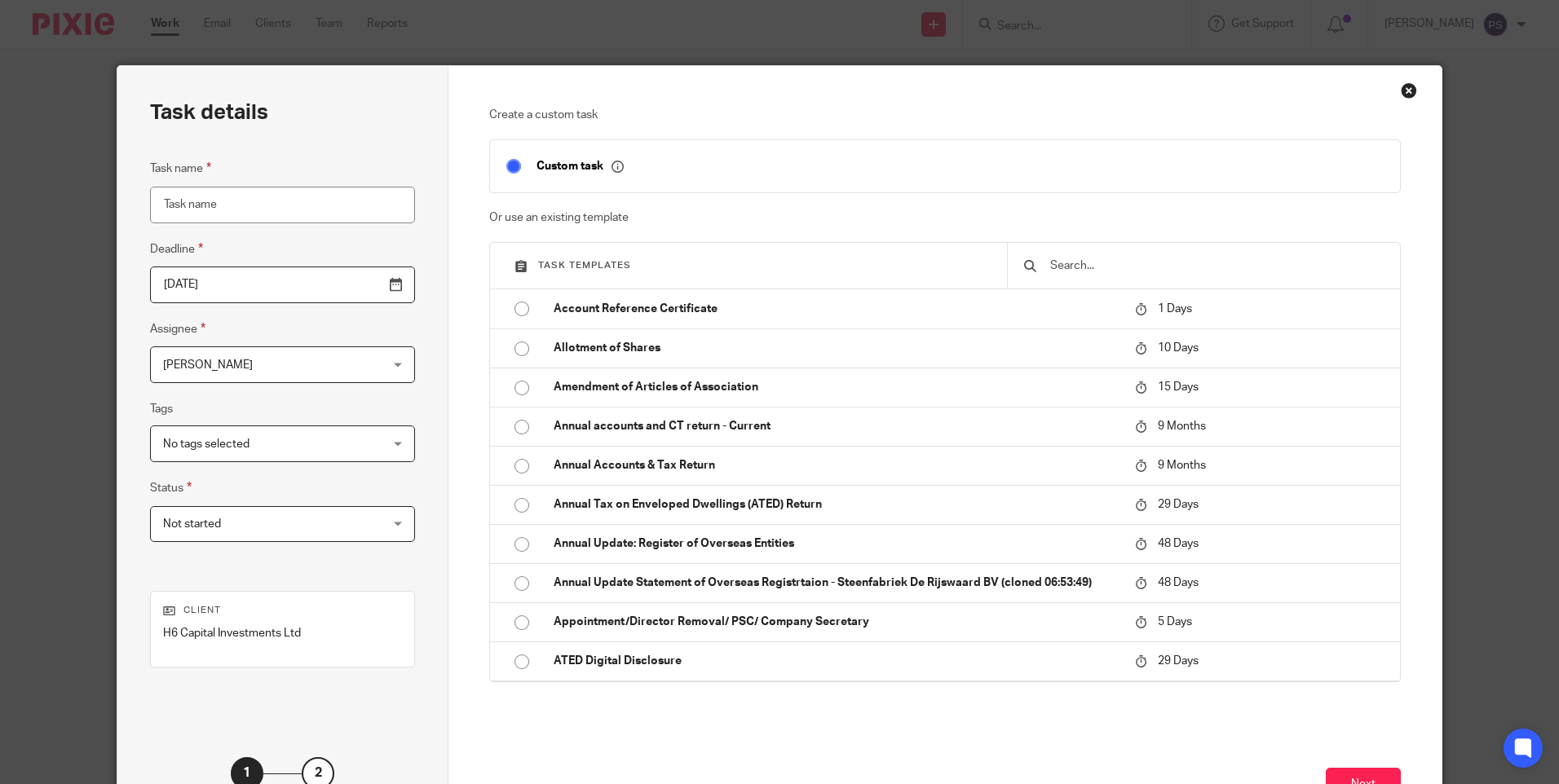
click at [1401, 89] on div "Close this dialog window" at bounding box center [1409, 90] width 16 height 16
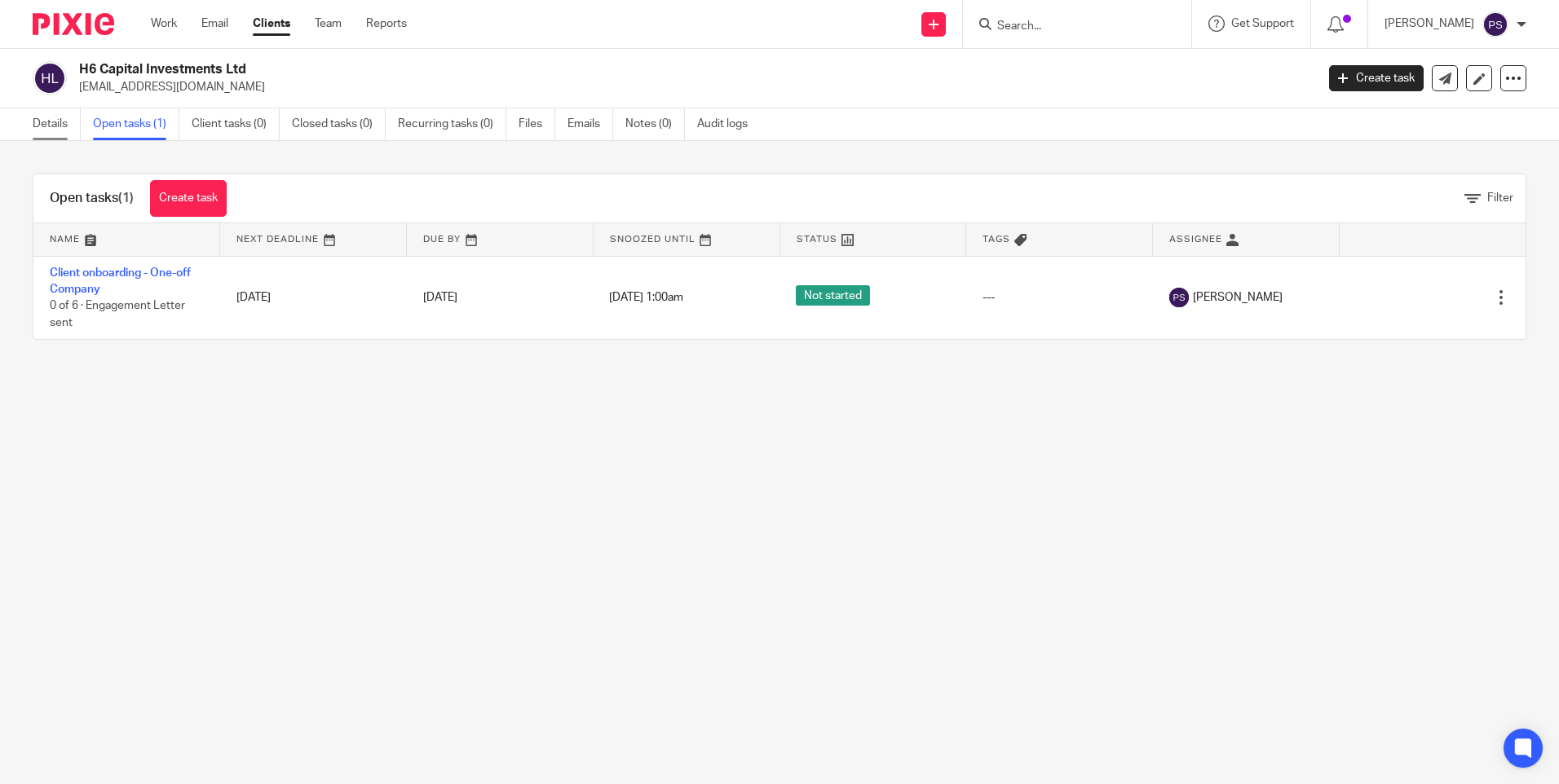
click at [54, 132] on link "Details" at bounding box center [56, 124] width 48 height 32
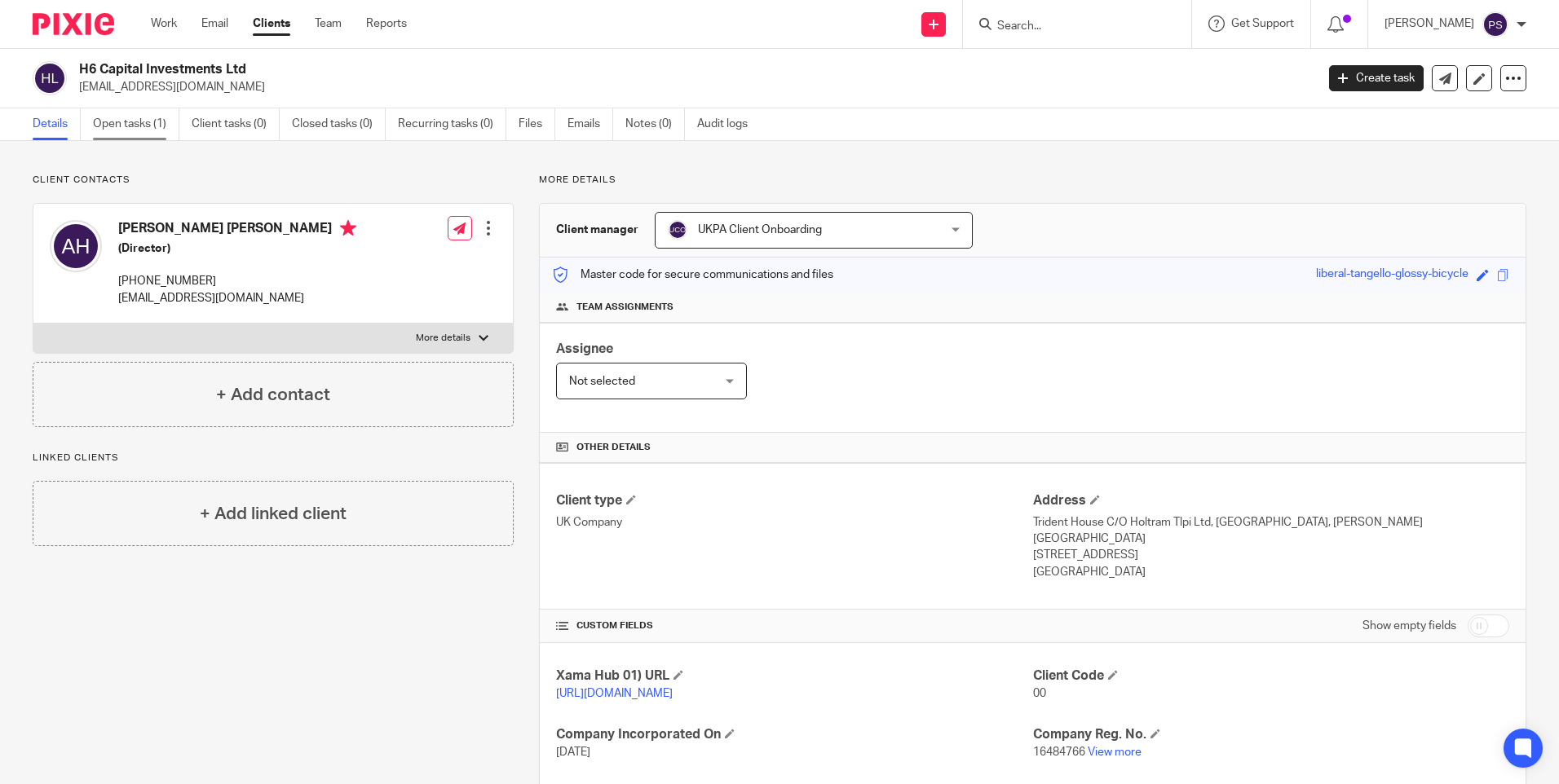
click at [139, 122] on link "Open tasks (1)" at bounding box center [136, 124] width 87 height 32
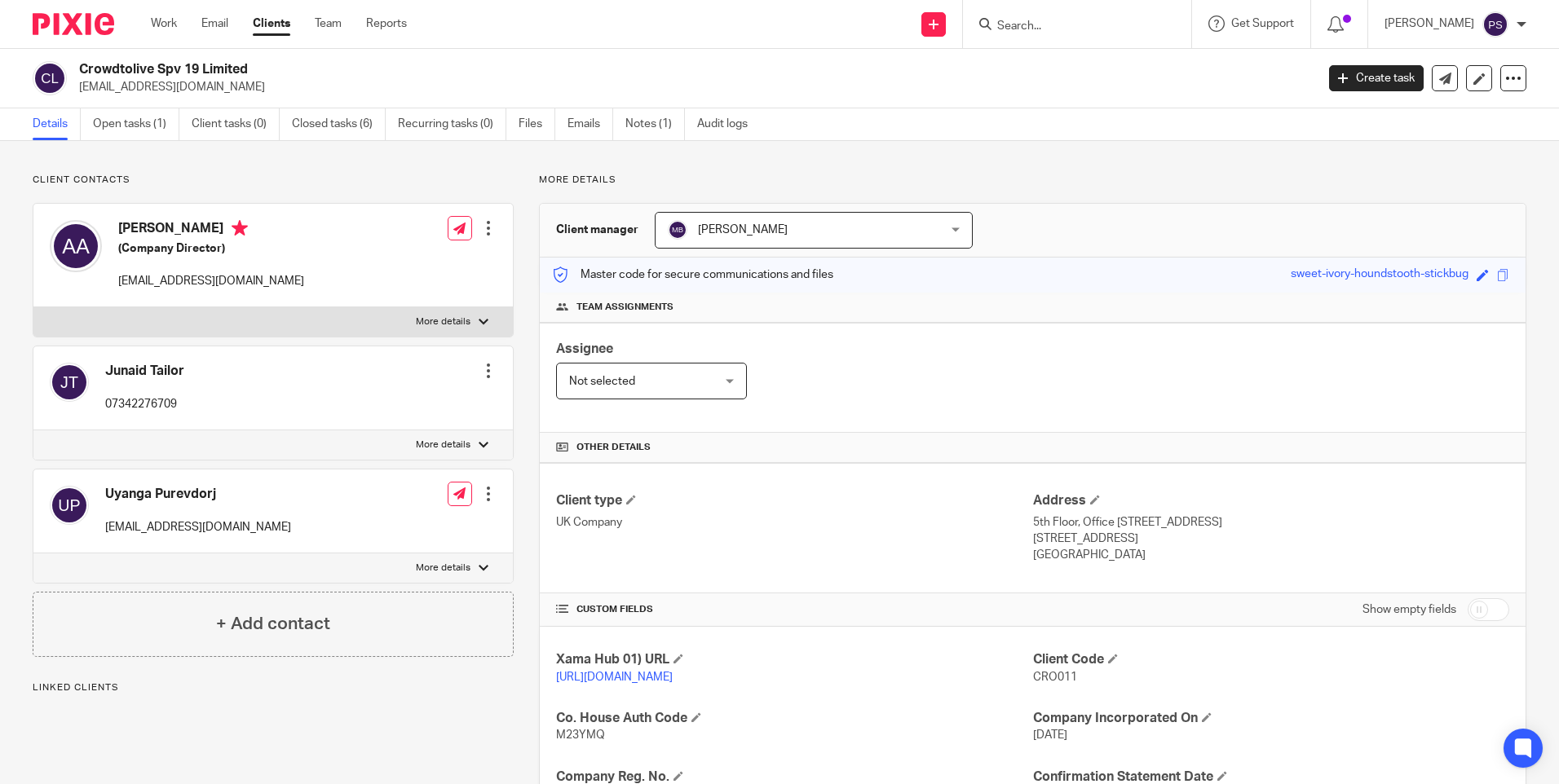
click at [189, 72] on h2 "Crowdtolive Spv 19 Limited" at bounding box center [569, 69] width 980 height 17
copy div "Crowdtolive Spv 19 Limited"
click at [1053, 20] on input "Search" at bounding box center [1069, 27] width 147 height 14
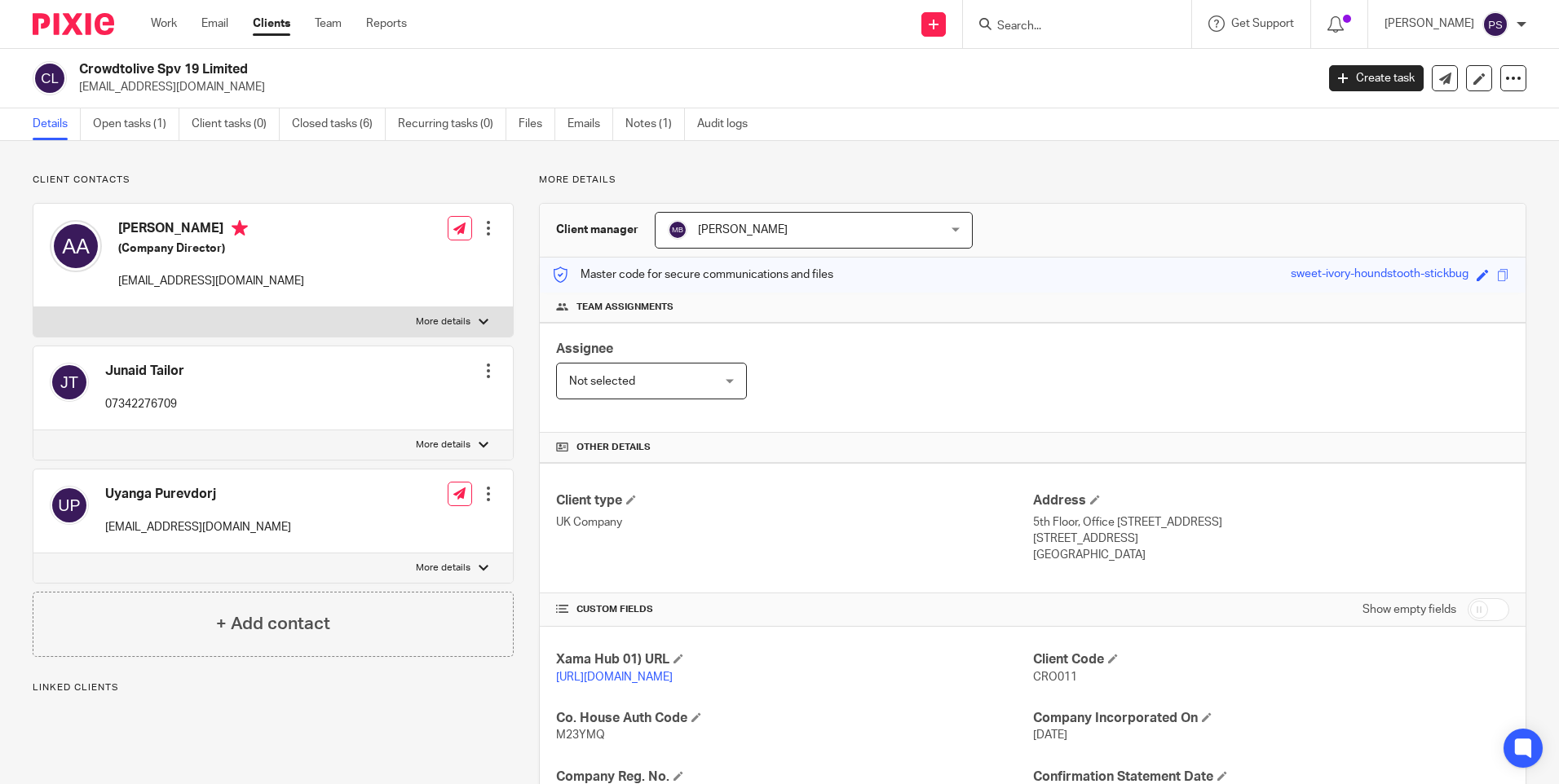
paste input "Crowdtolive Spv 19 Limited"
type input "Crowdtolive Spv 19 Limited"
click at [848, 98] on div "Crowdtolive Spv 19 Limited aadham@crowdtolive.com Create task Update from Compa…" at bounding box center [779, 79] width 1559 height 59
click at [1044, 671] on span "CRO011" at bounding box center [1055, 677] width 44 height 12
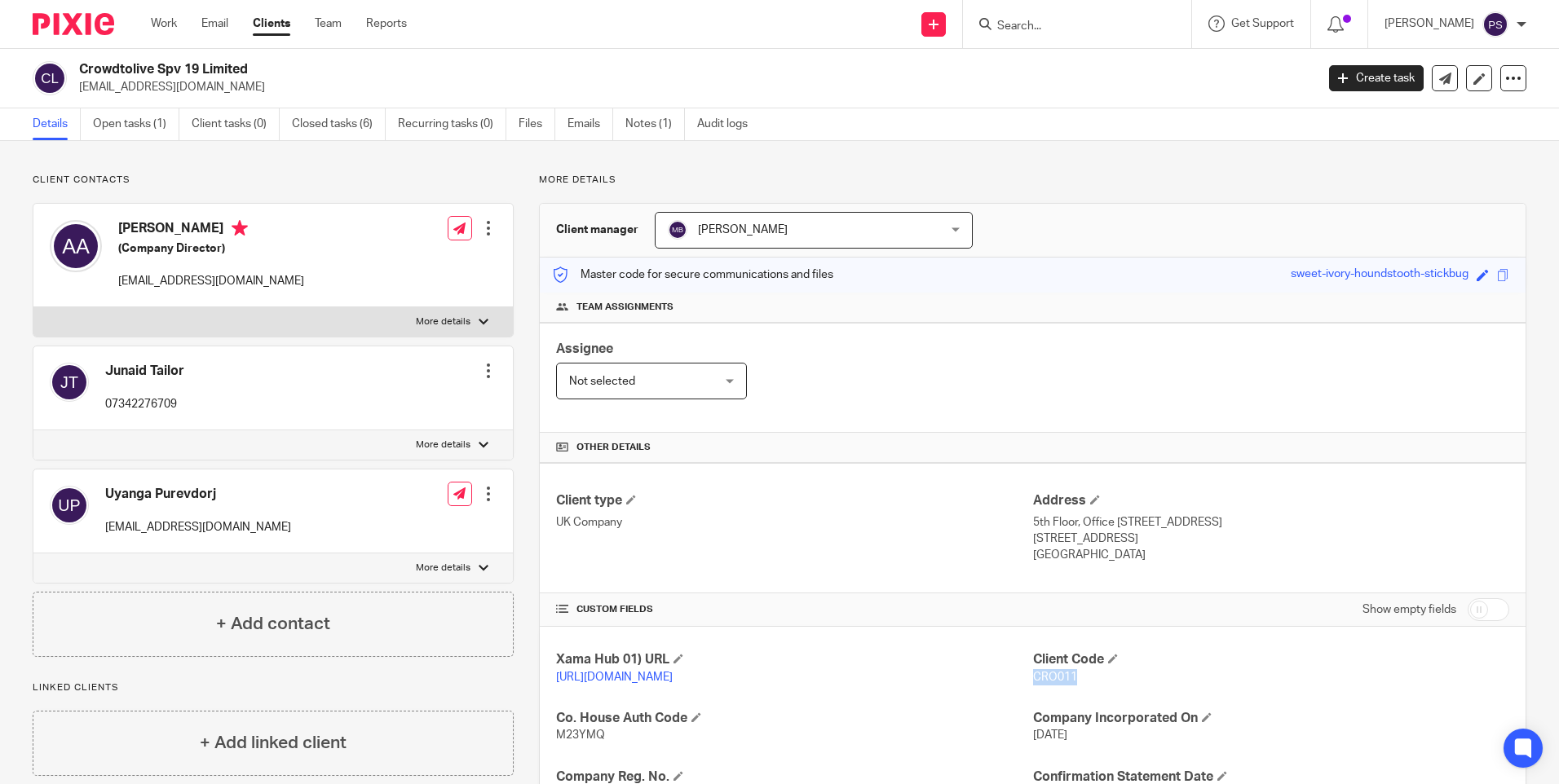
copy span "CRO011"
click at [296, 196] on div "Client contacts Anouar Adham (Company Director) aadham@crowdtolive.com Edit con…" at bounding box center [272, 415] width 481 height 483
click at [464, 79] on p "aadham@crowdtolive.com" at bounding box center [691, 87] width 1226 height 16
click at [157, 68] on h2 "Crowdtolive Spv 19 Limited" at bounding box center [569, 69] width 980 height 17
click at [158, 68] on h2 "Crowdtolive Spv 19 Limited" at bounding box center [569, 69] width 980 height 17
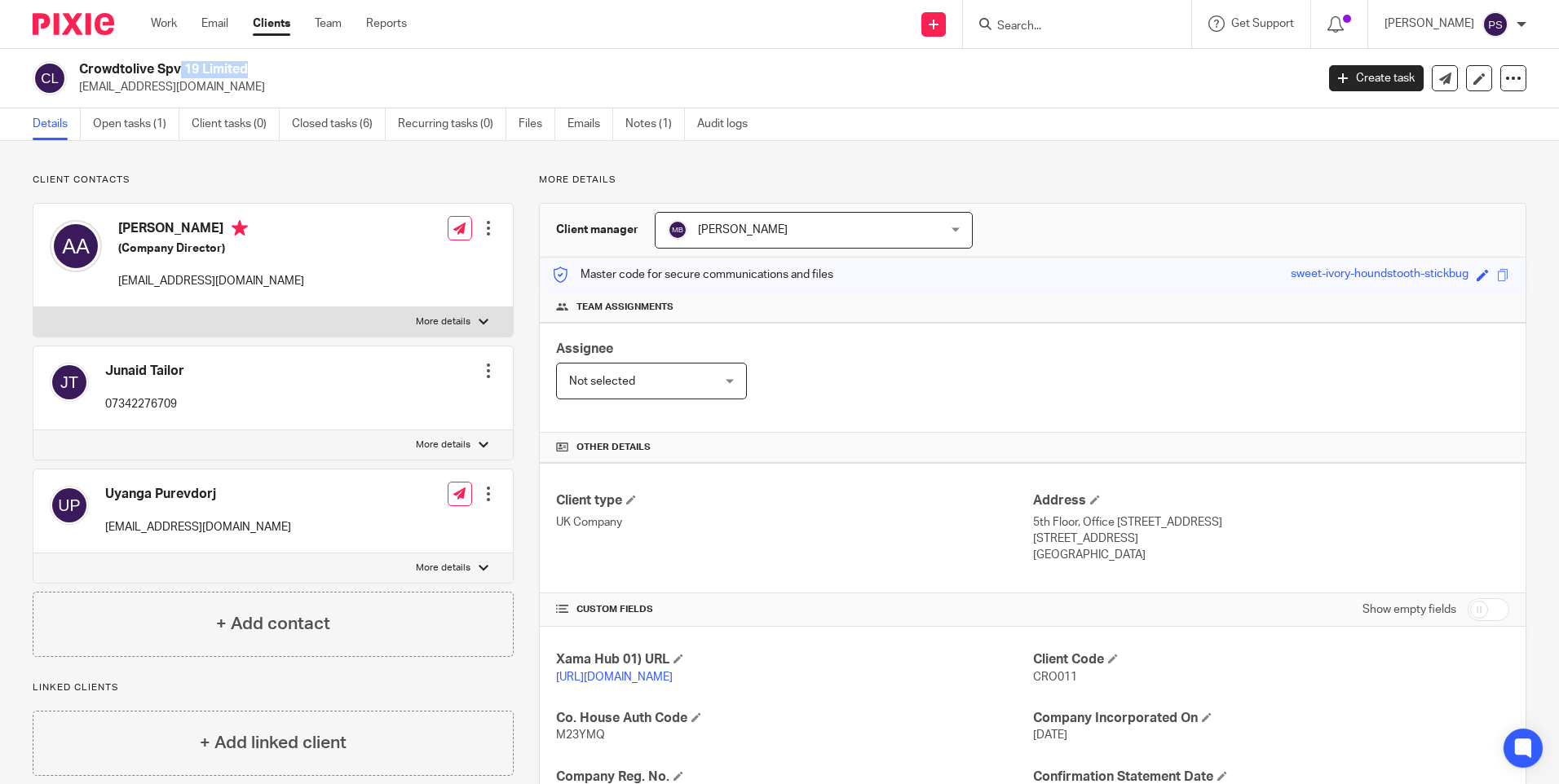
click at [158, 68] on h2 "Crowdtolive Spv 19 Limited" at bounding box center [569, 69] width 980 height 17
click at [159, 68] on h2 "Crowdtolive Spv 19 Limited" at bounding box center [569, 69] width 980 height 17
copy div "Crowdtolive Spv 19 Limited"
click at [1062, 25] on input "Search" at bounding box center [1069, 27] width 147 height 14
paste input "sylviahuiwl@gmail.com"
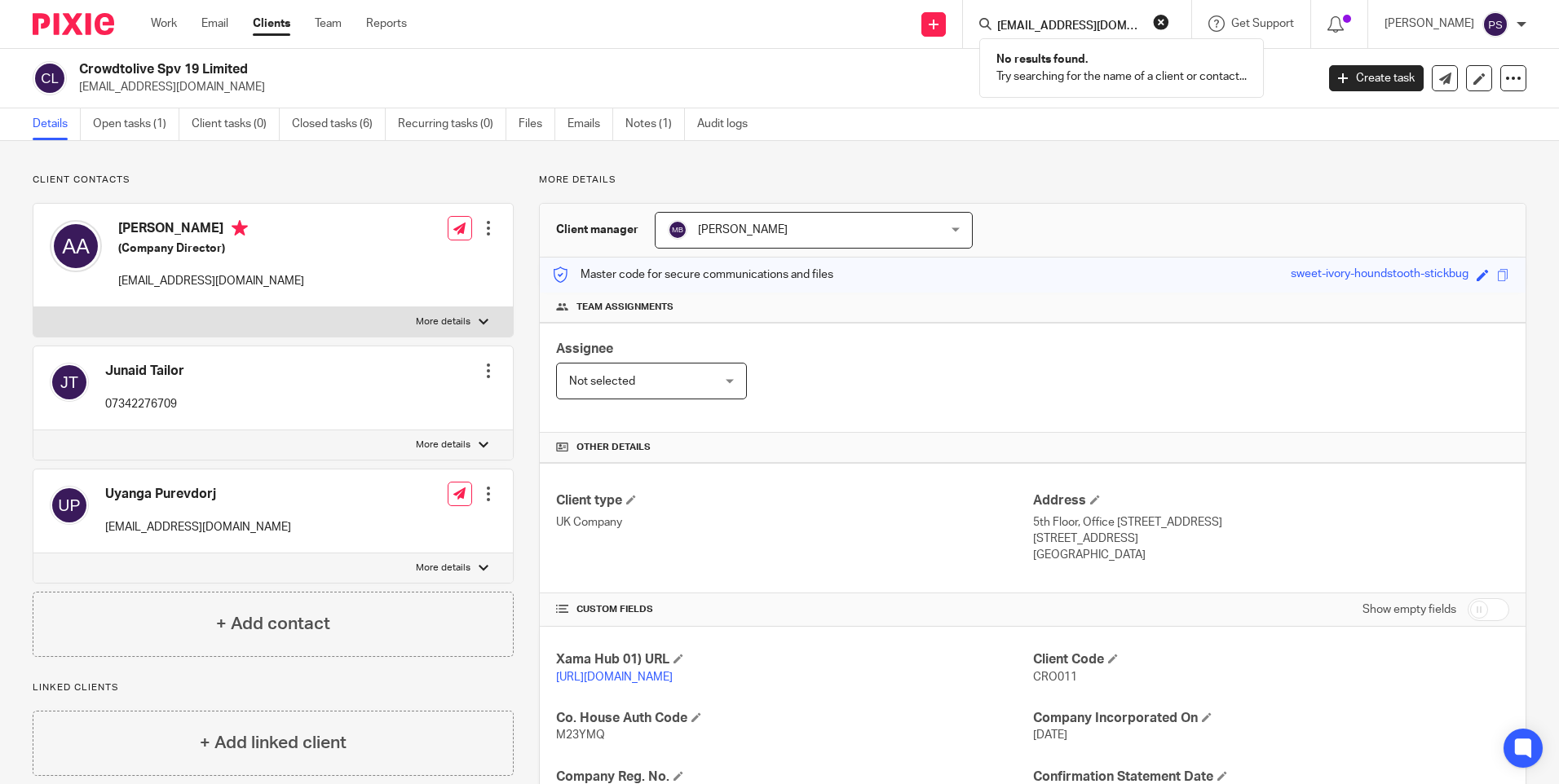
type input "sylviahuiwl@gmail.com"
click at [1169, 22] on button "reset" at bounding box center [1161, 21] width 16 height 16
drag, startPoint x: 1076, startPoint y: 13, endPoint x: 1072, endPoint y: 26, distance: 13.6
click at [1072, 25] on form at bounding box center [1083, 23] width 174 height 21
click at [1072, 26] on input "Search" at bounding box center [1069, 27] width 147 height 14
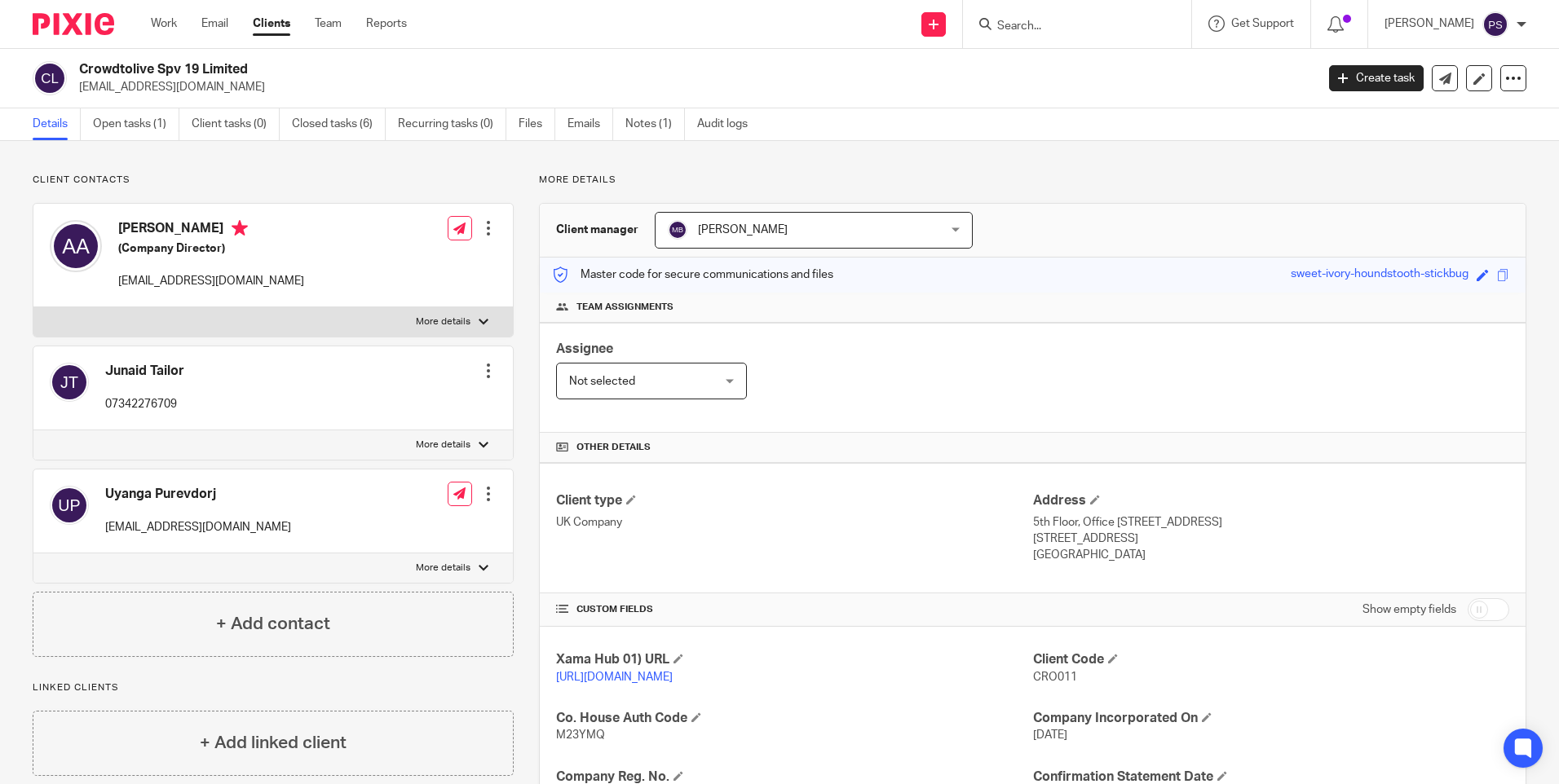
paste input "Hui Wan Ling Sylvia"
type input "Hui Wan Ling Sylvia"
click at [1169, 21] on button "reset" at bounding box center [1161, 21] width 16 height 16
click at [938, 27] on icon at bounding box center [933, 24] width 10 height 10
click at [1056, 28] on input "Search" at bounding box center [1069, 27] width 147 height 14
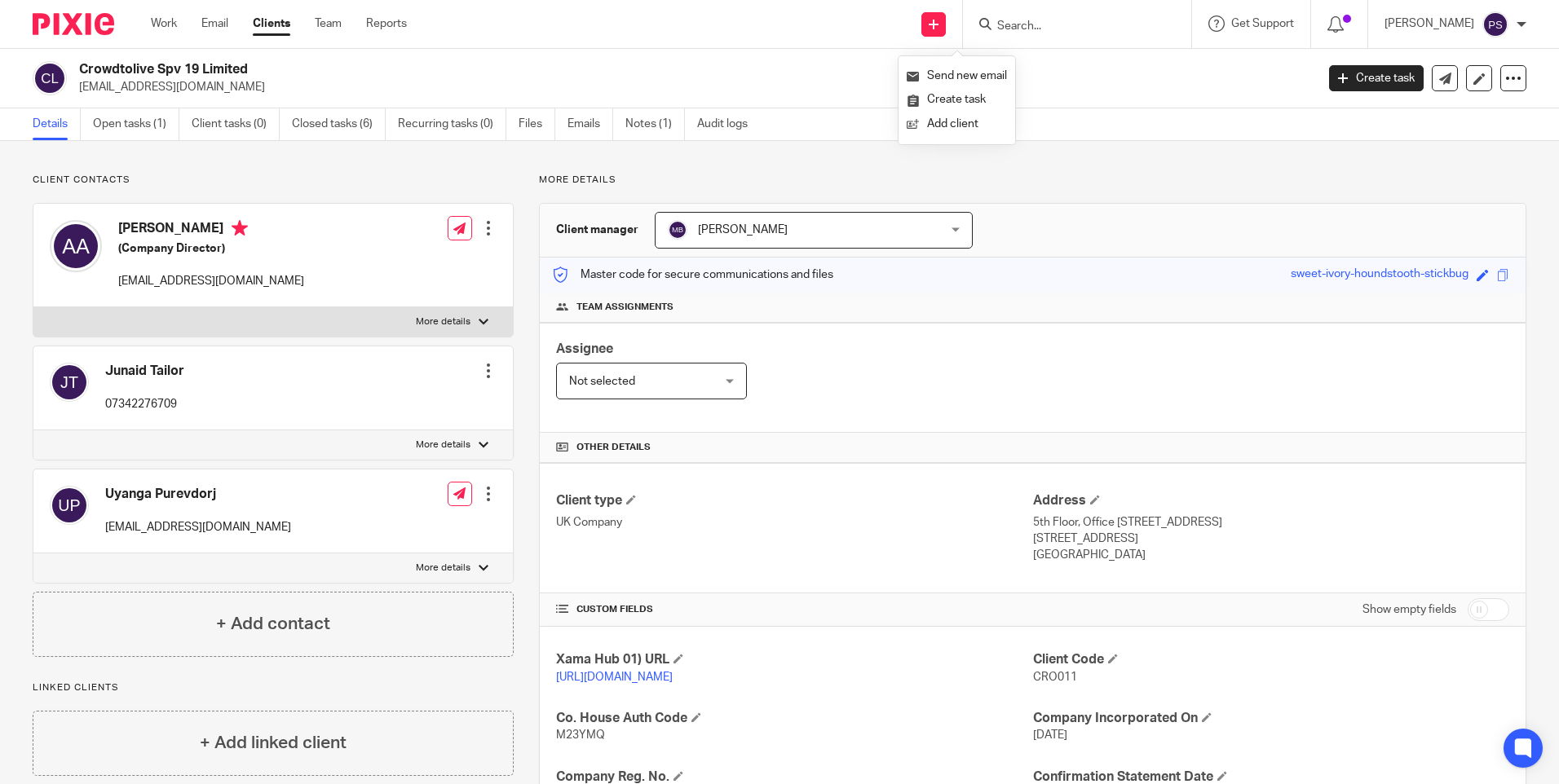
paste input "sylviahuiwl@gmail.com"
type input "sylviahuiwl@gmail.com"
drag, startPoint x: 1182, startPoint y: 24, endPoint x: 1060, endPoint y: 29, distance: 122.1
click at [1169, 24] on button "reset" at bounding box center [1161, 21] width 16 height 16
click at [1052, 26] on input "Search" at bounding box center [1069, 27] width 147 height 14
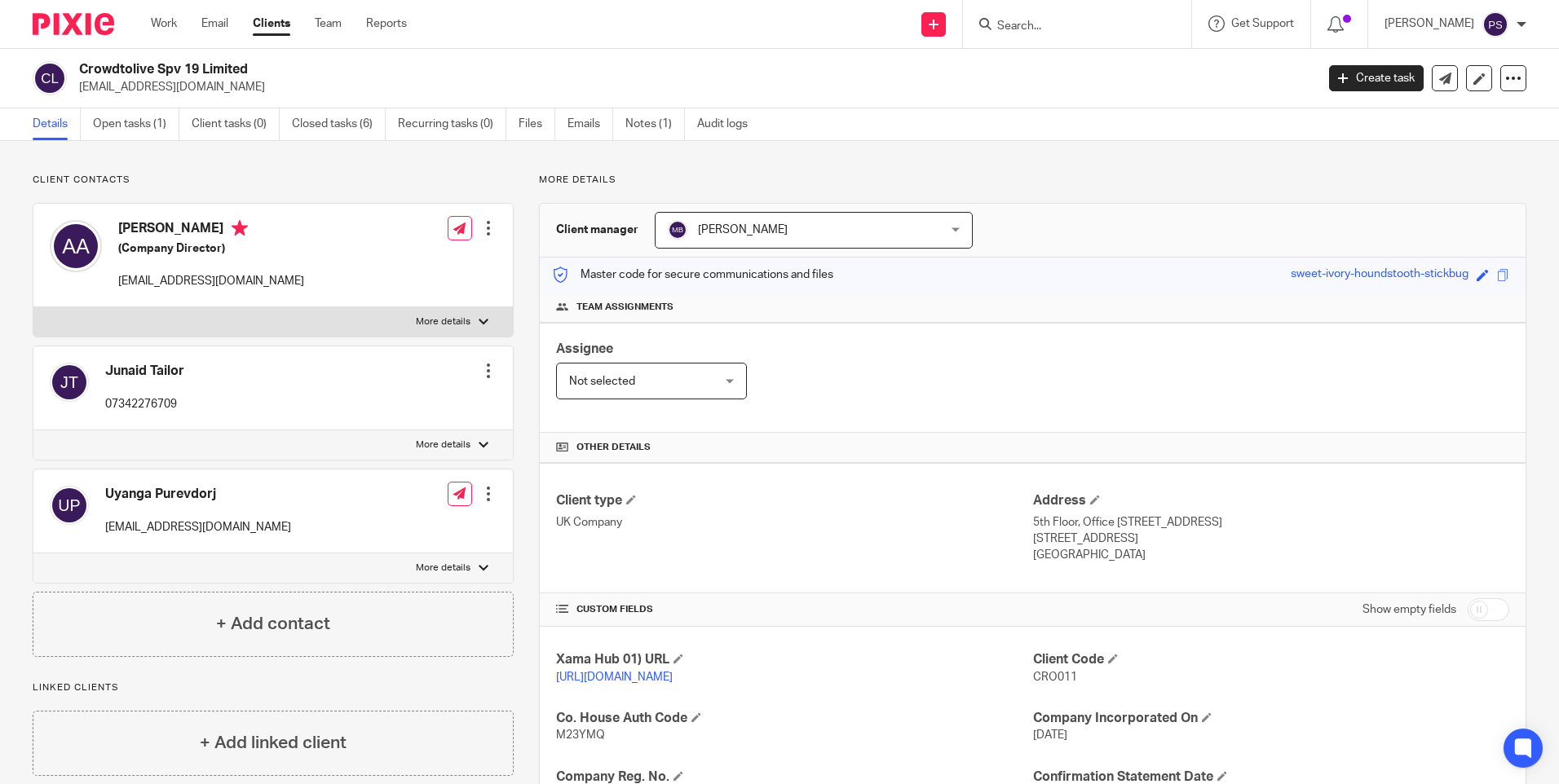
paste input "[EMAIL_ADDRESS][DOMAIN_NAME]"
type input "[EMAIL_ADDRESS][DOMAIN_NAME]"
click at [1169, 22] on button "reset" at bounding box center [1161, 21] width 16 height 16
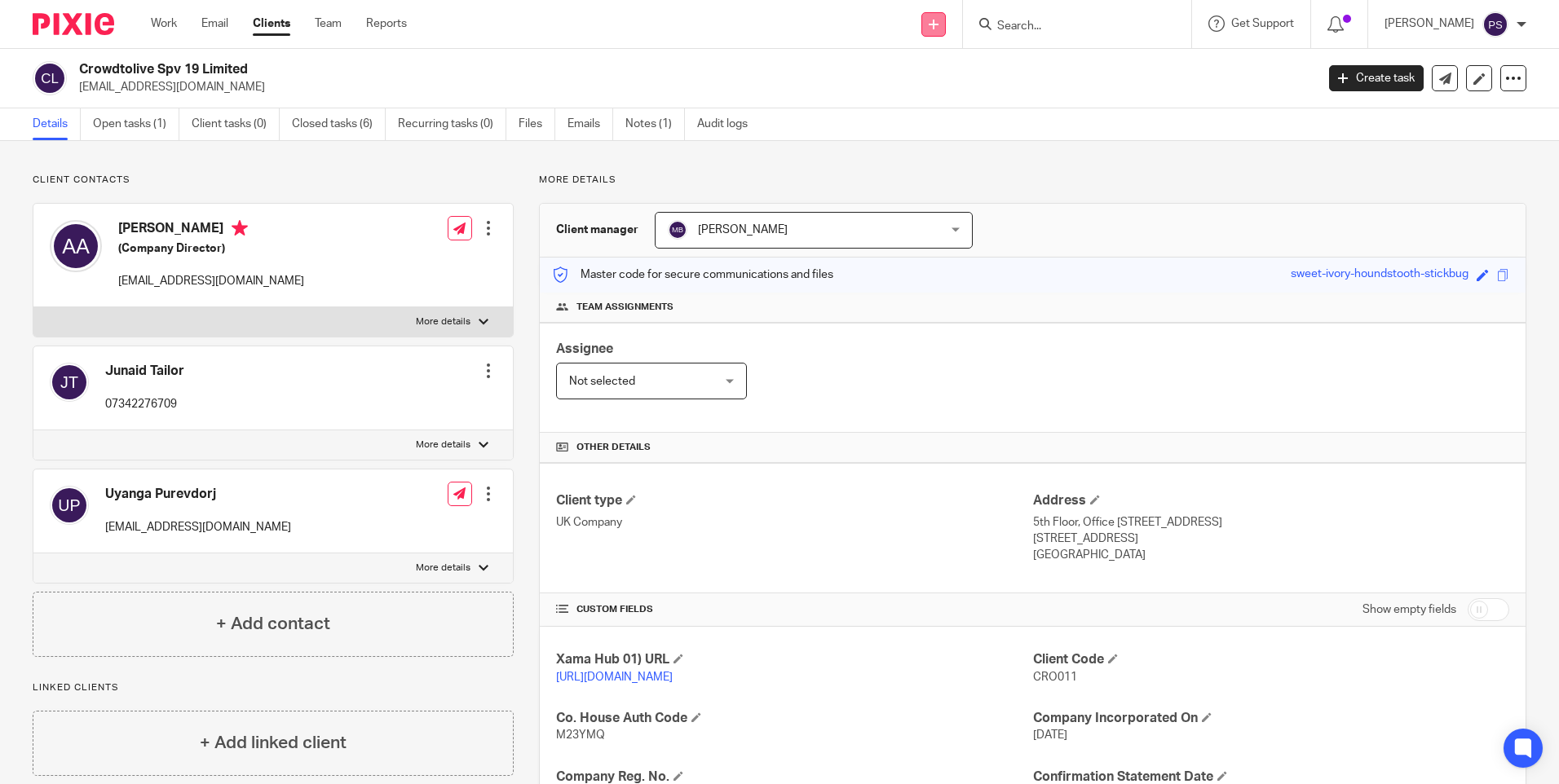
click at [938, 23] on icon at bounding box center [933, 24] width 10 height 10
click at [934, 121] on link "Add client" at bounding box center [957, 124] width 100 height 23
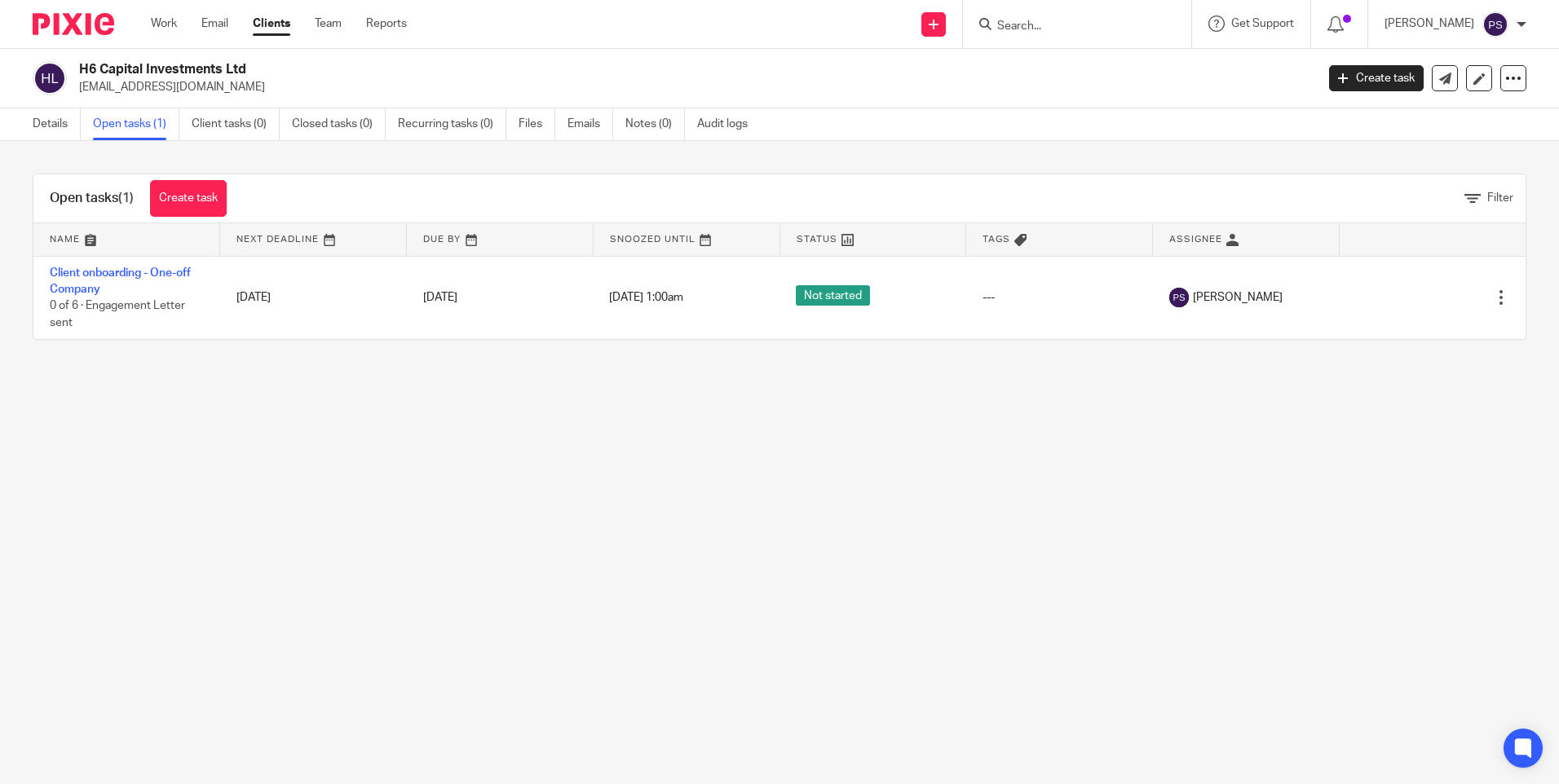
click at [205, 179] on div "Open tasks (1) Create task" at bounding box center [138, 199] width 210 height 48
click at [203, 184] on link "Create task" at bounding box center [189, 198] width 77 height 37
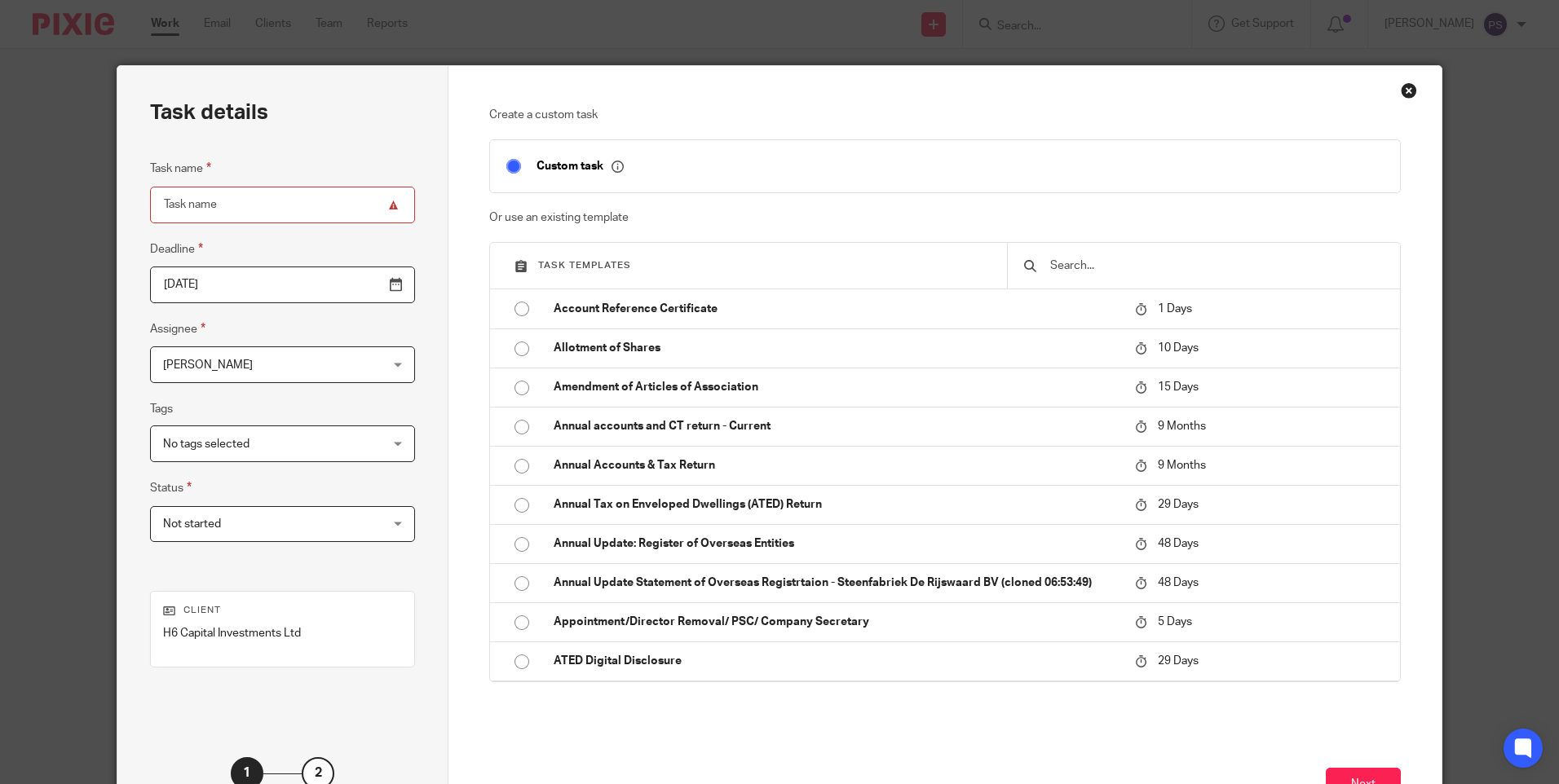
click at [1065, 274] on input "text" at bounding box center [1216, 266] width 335 height 18
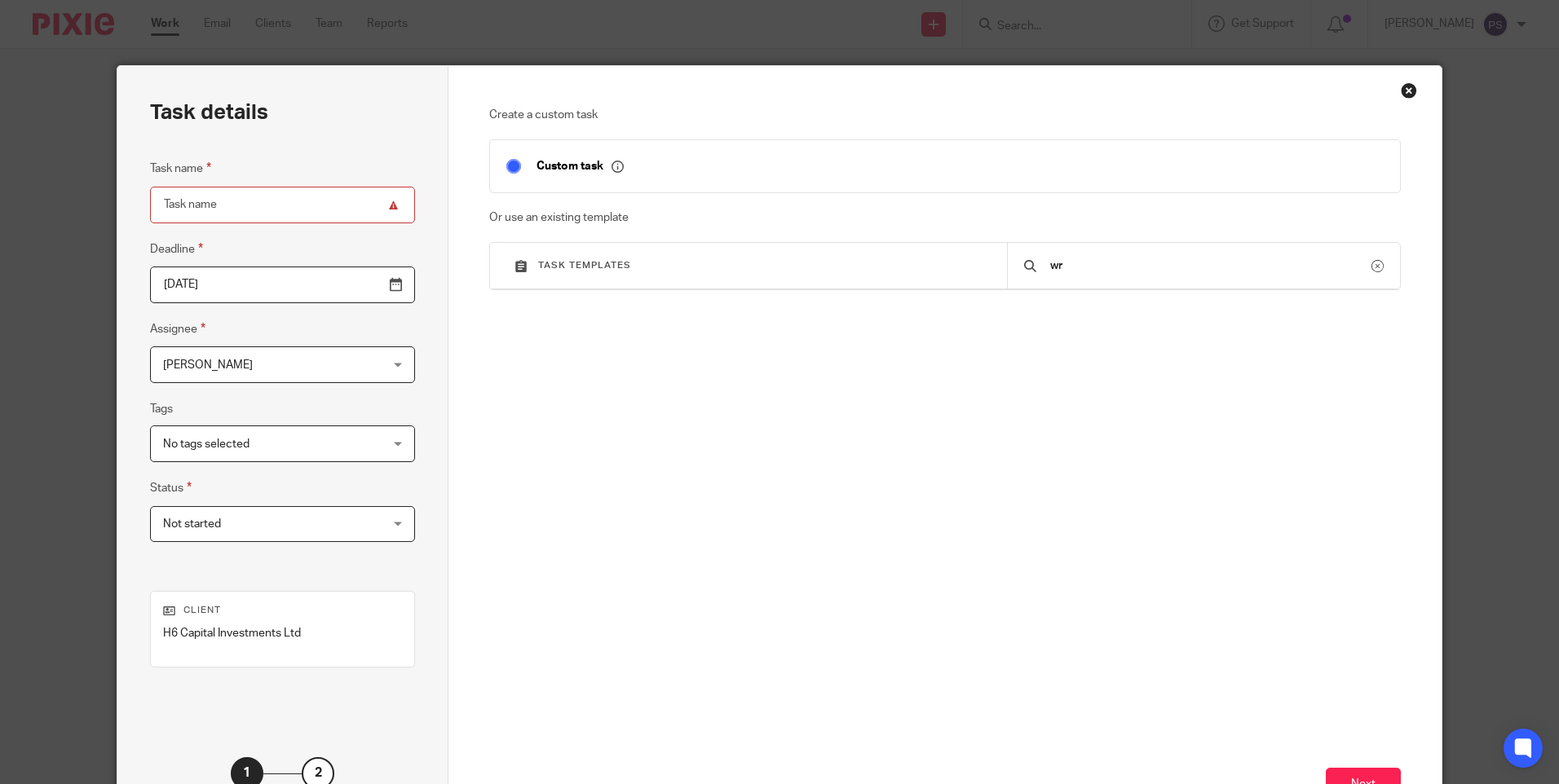
type input "w"
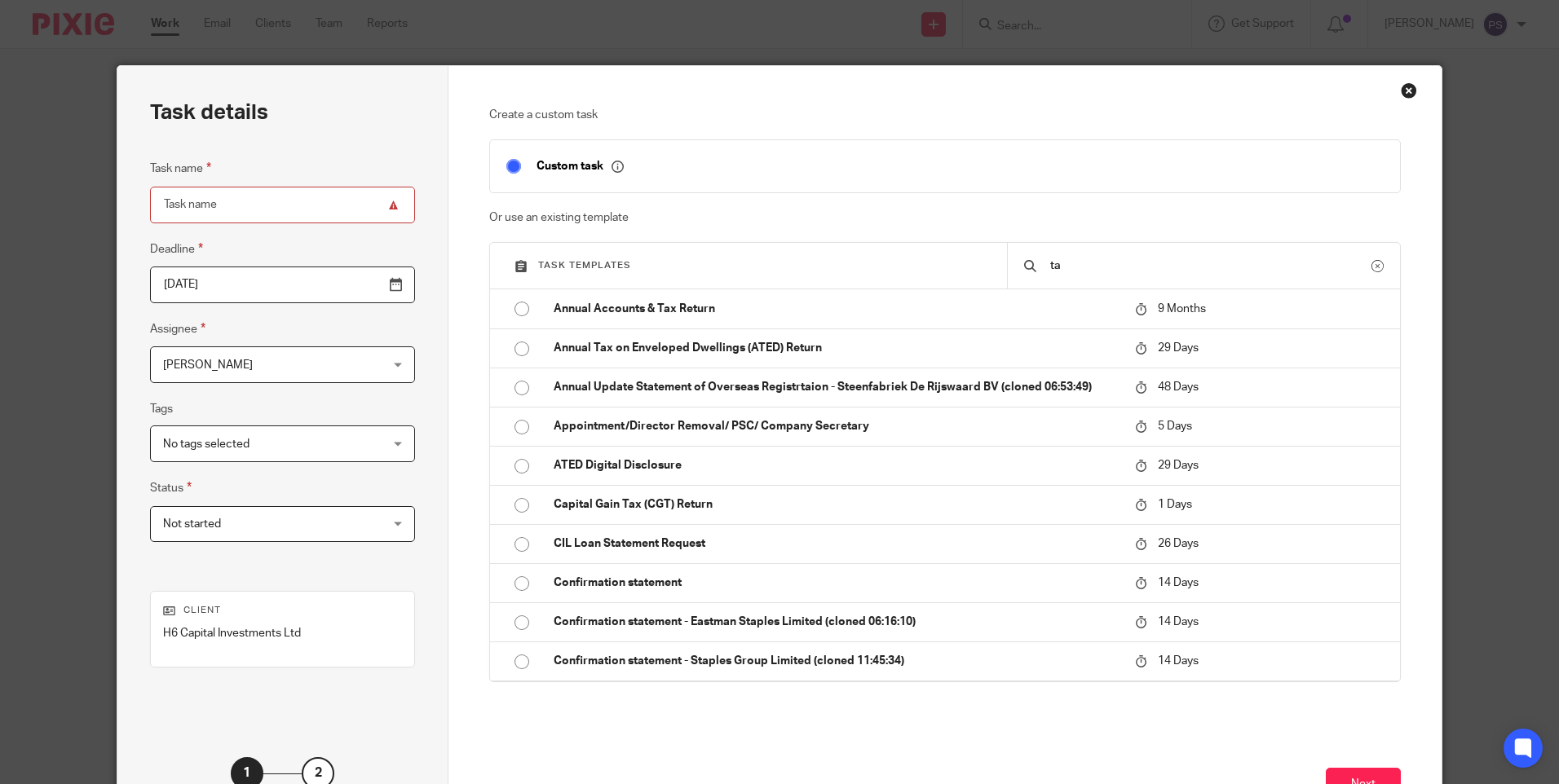
type input "t"
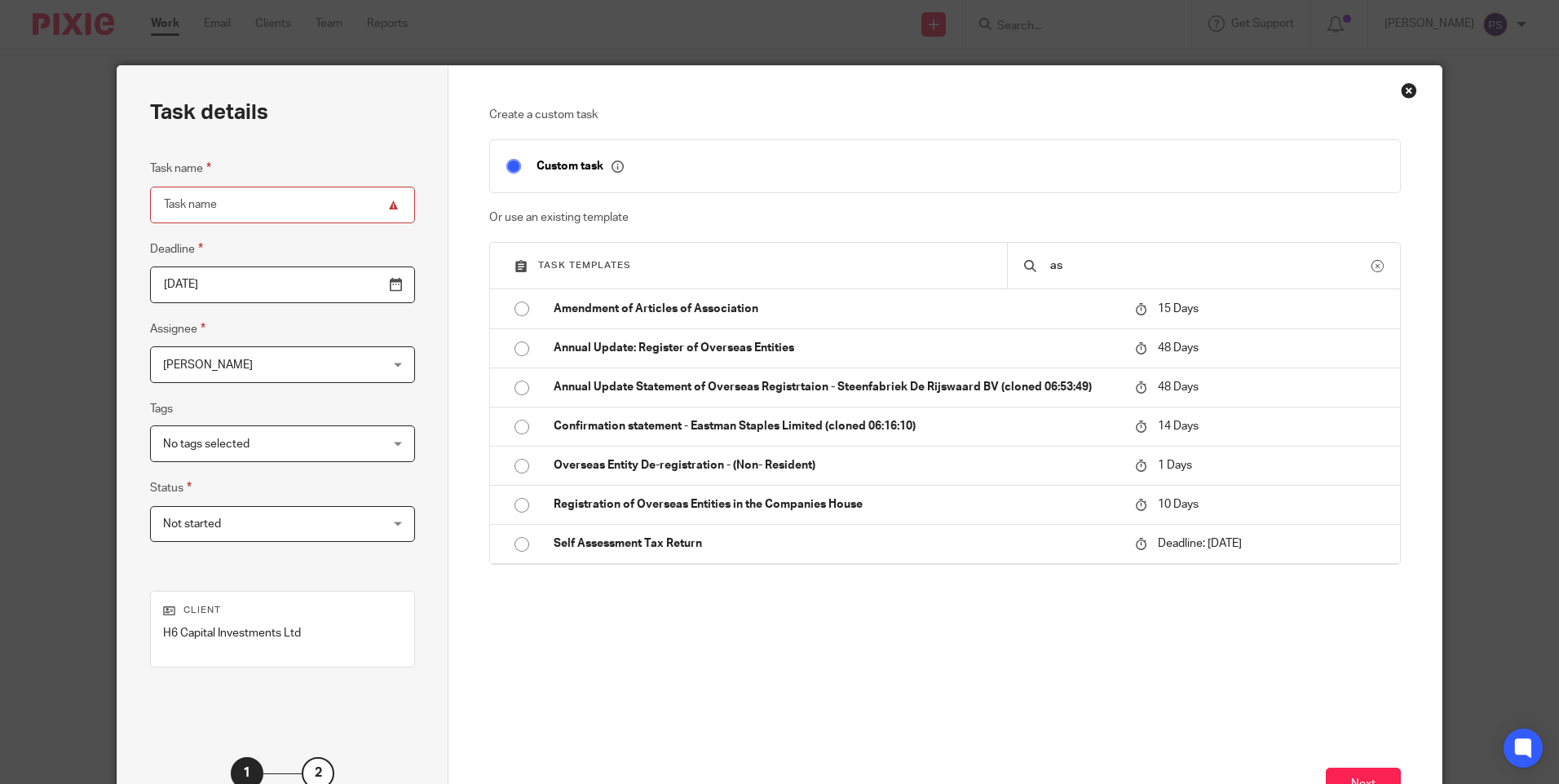
type input "a"
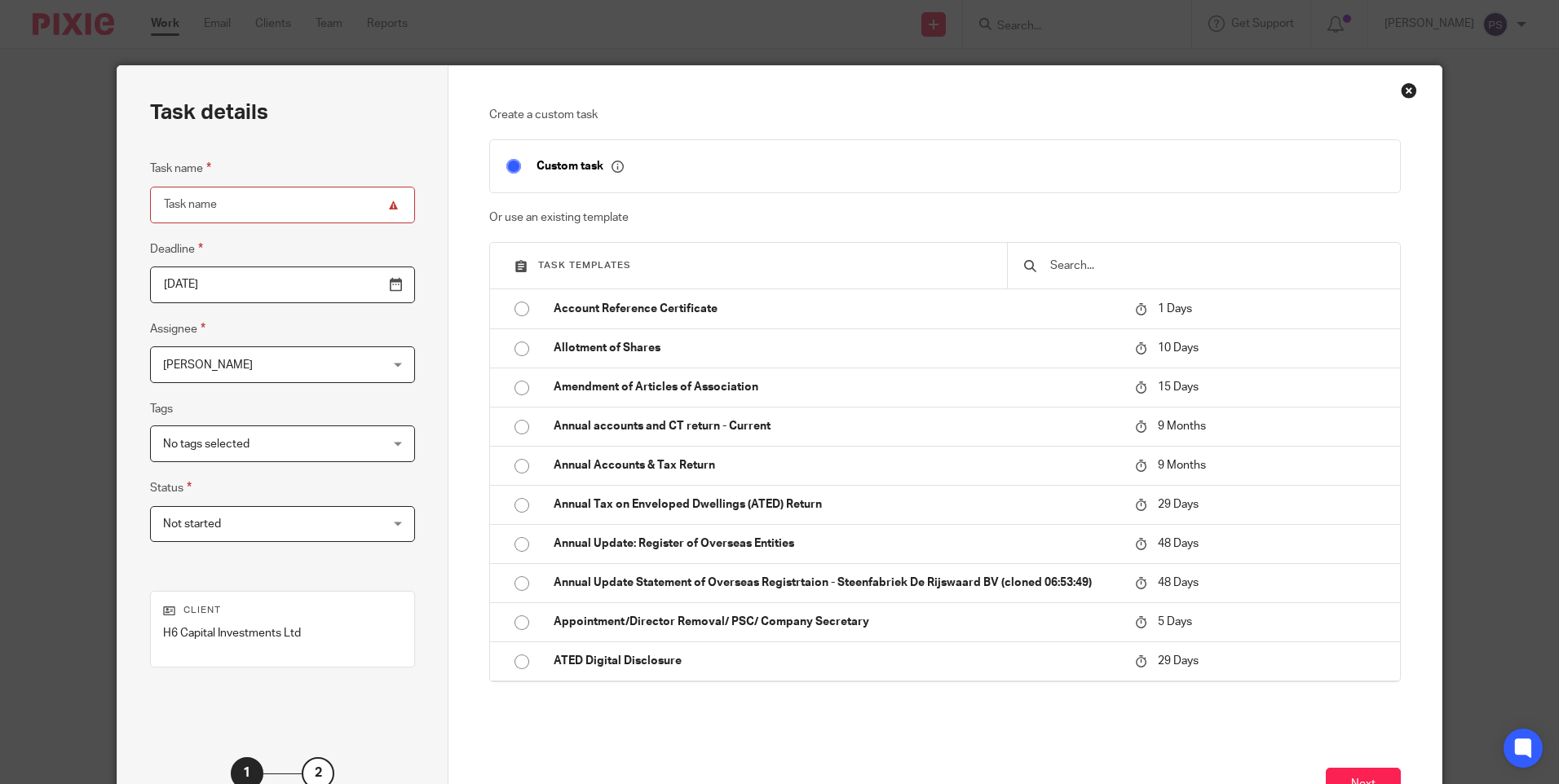
click at [1068, 262] on input "text" at bounding box center [1216, 266] width 335 height 18
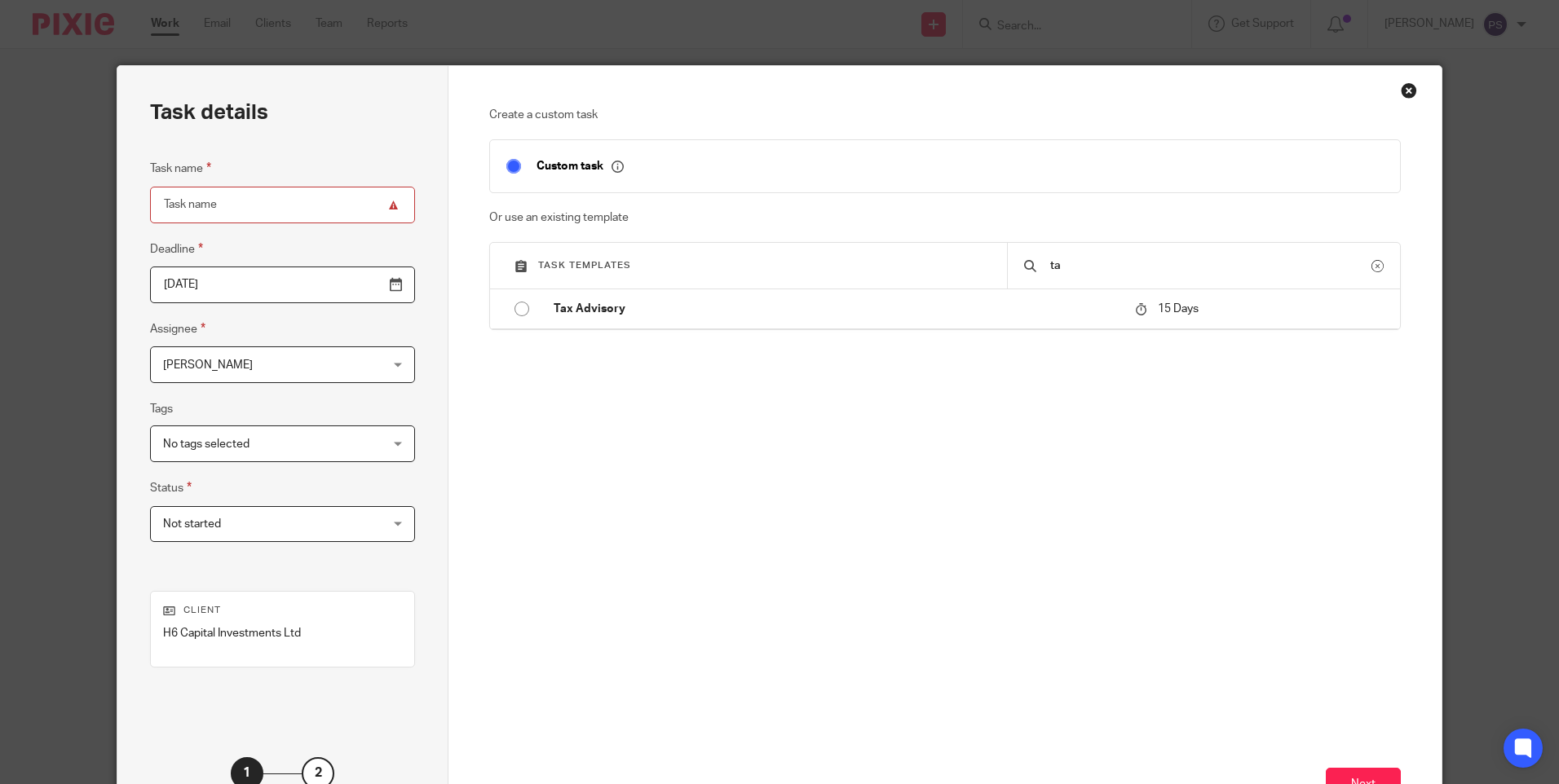
type input "t"
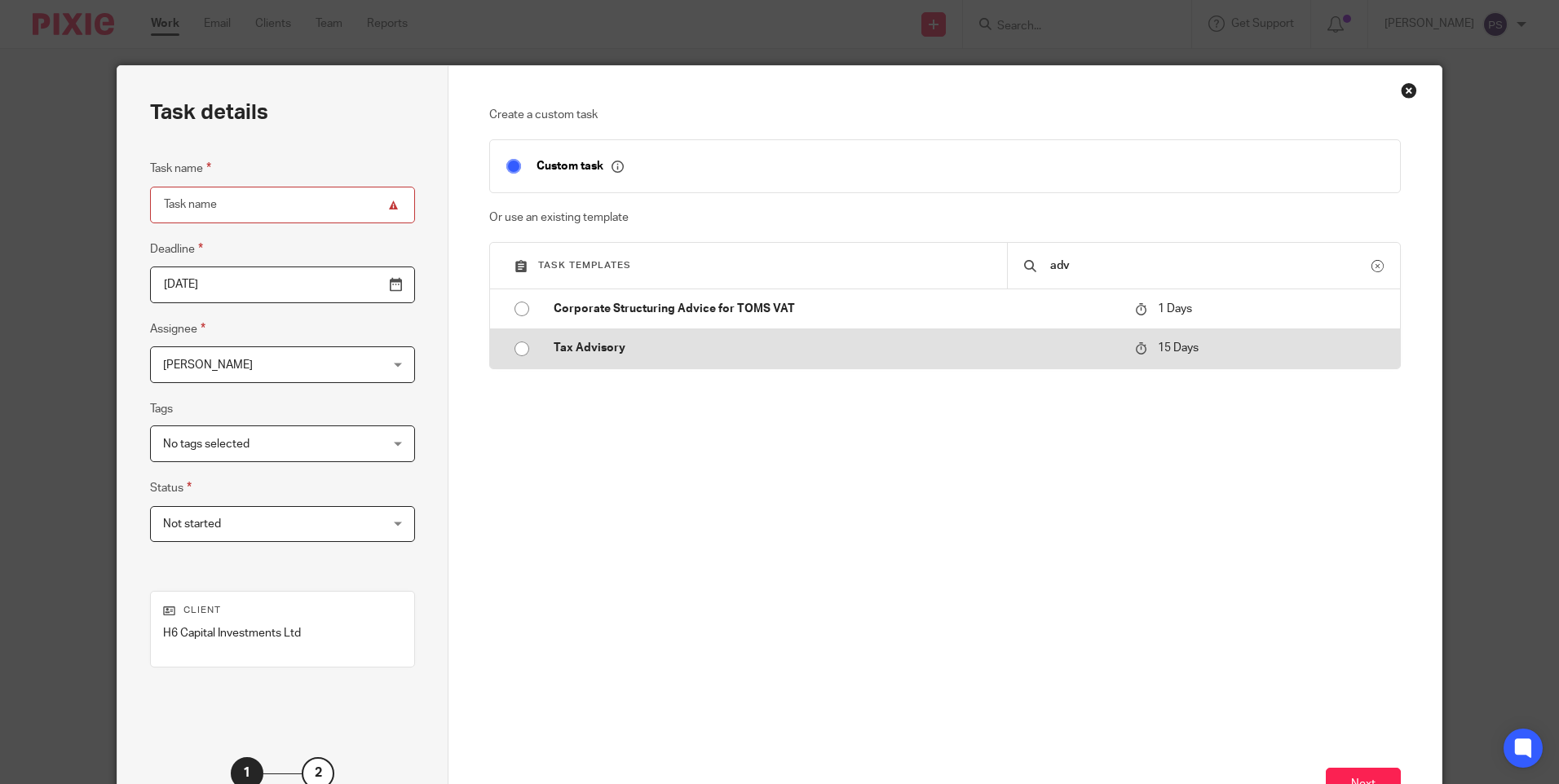
type input "adv"
click at [515, 357] on input "radio" at bounding box center [521, 348] width 31 height 31
type input "2025-08-27"
type input "Tax Advisory"
checkbox input "false"
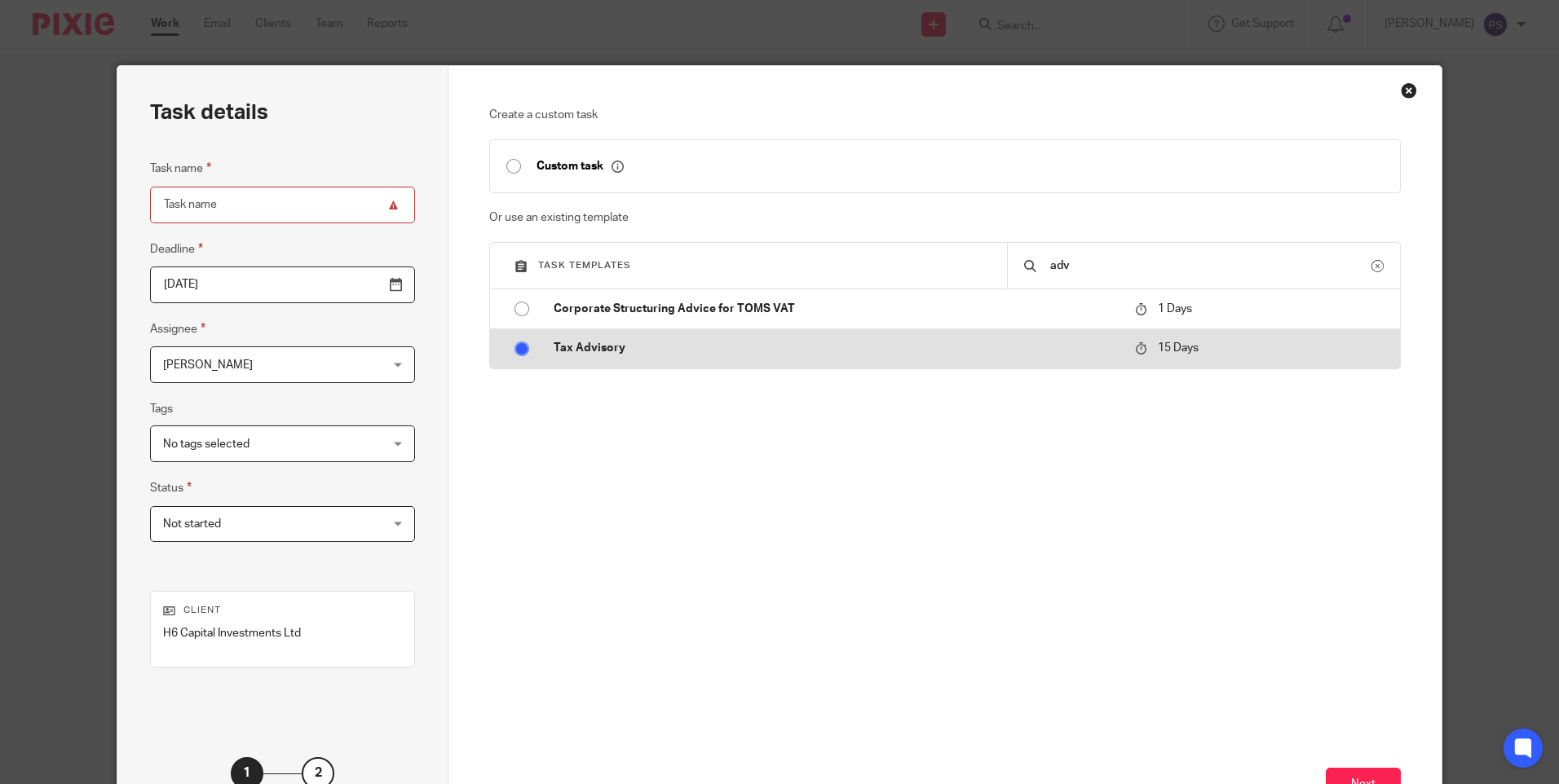
radio input "false"
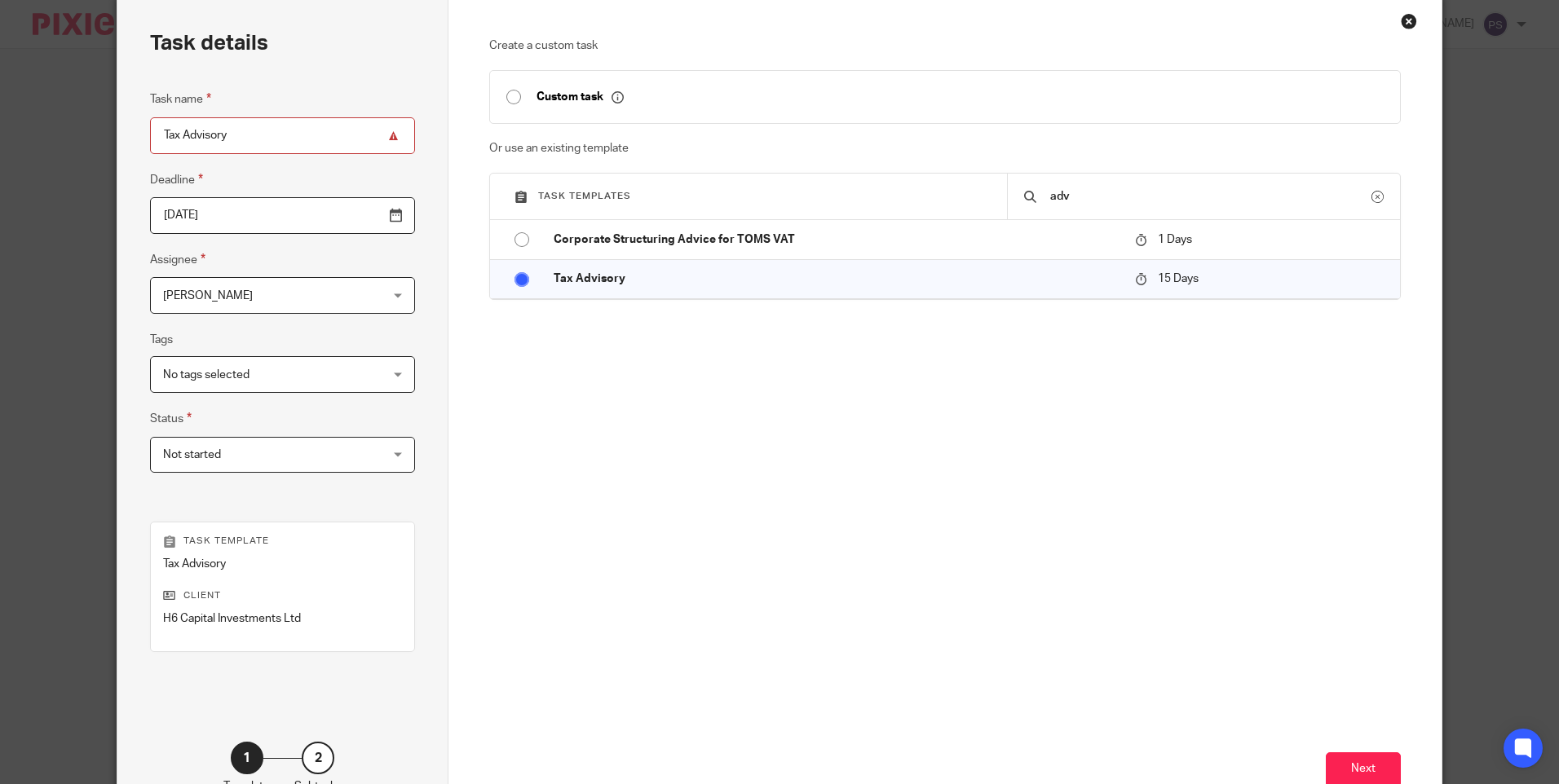
scroll to position [163, 0]
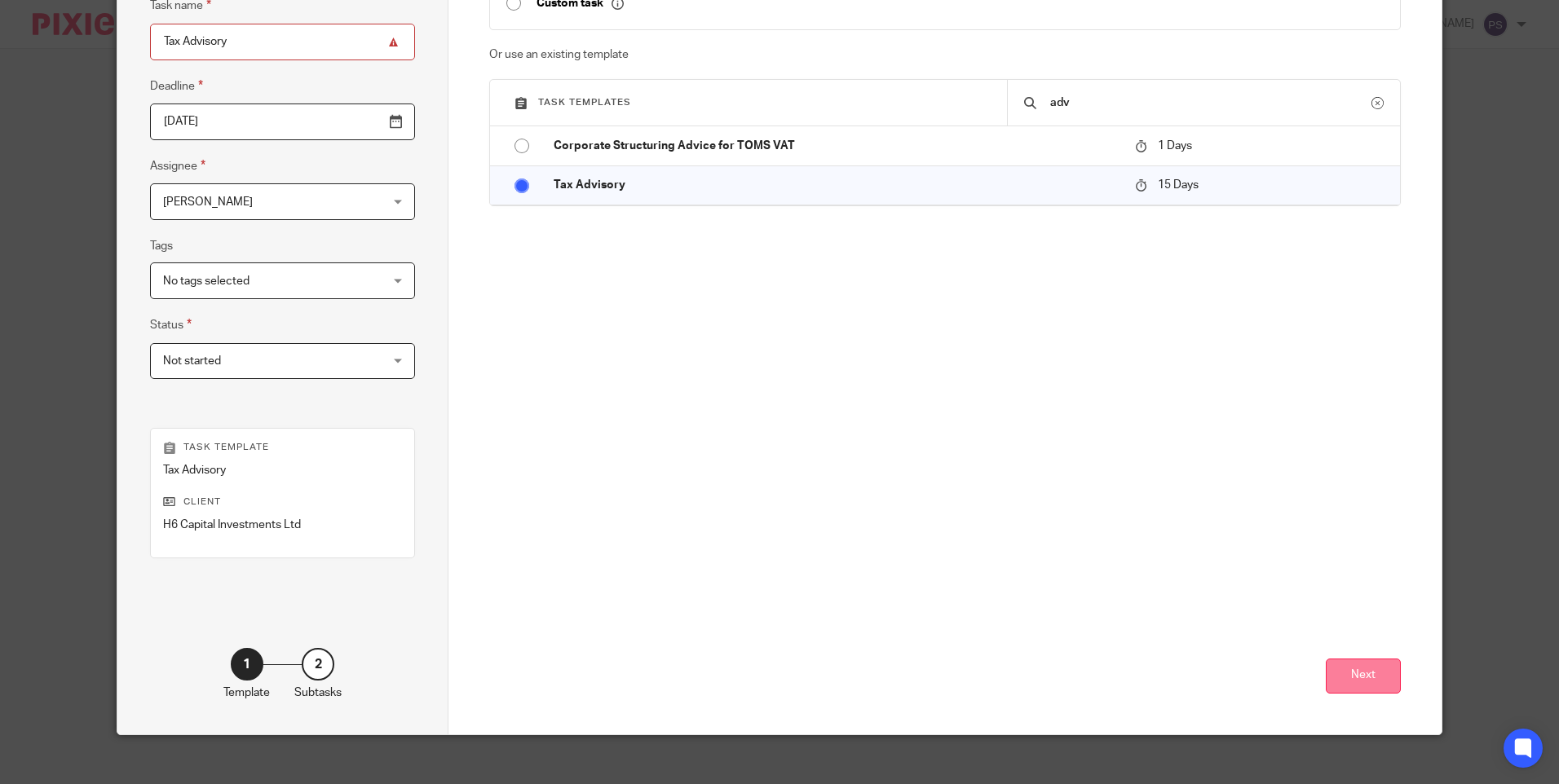
click at [1375, 677] on button "Next" at bounding box center [1364, 676] width 75 height 35
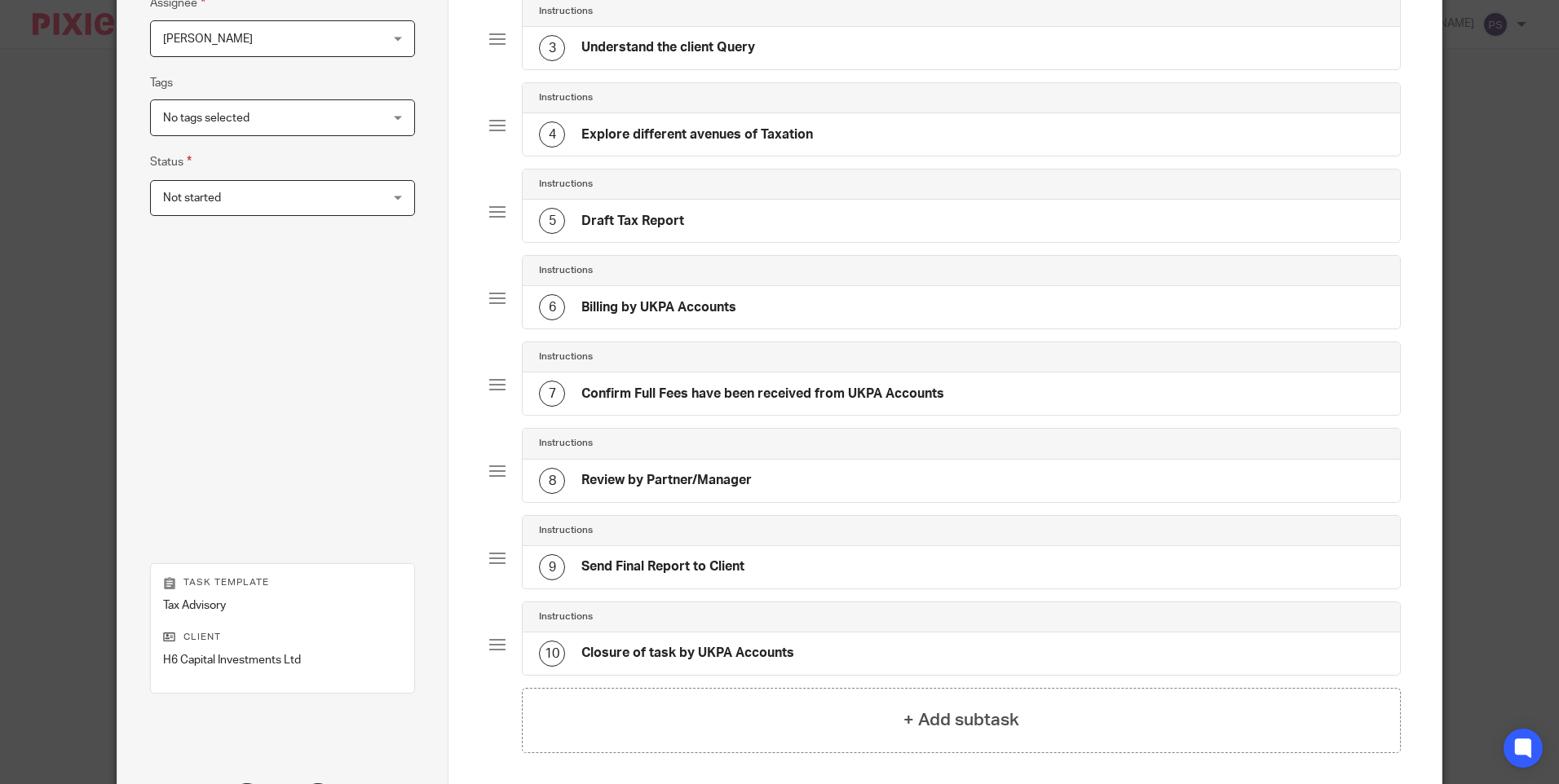
scroll to position [477, 0]
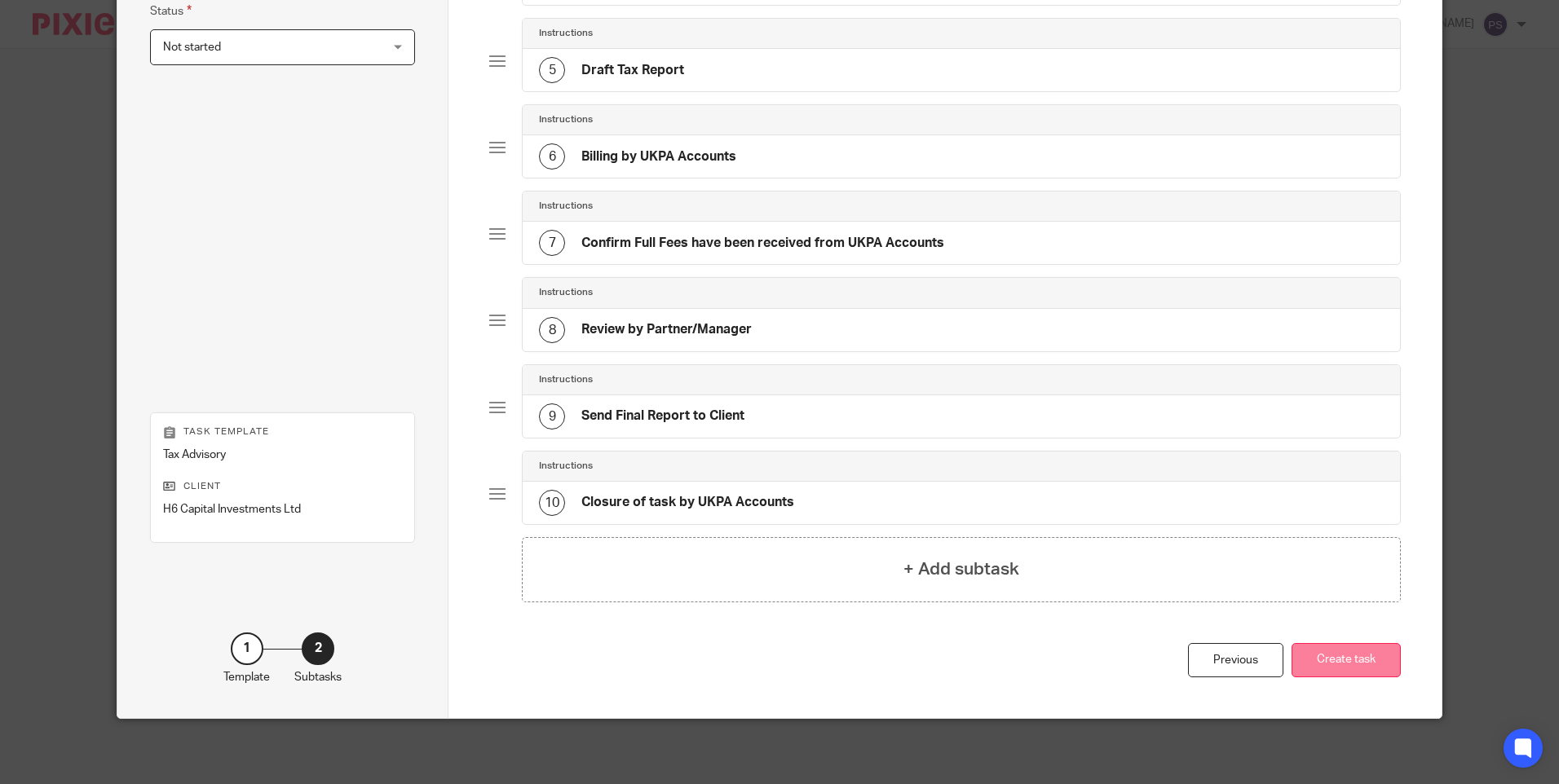
click at [1347, 660] on button "Create task" at bounding box center [1346, 660] width 109 height 35
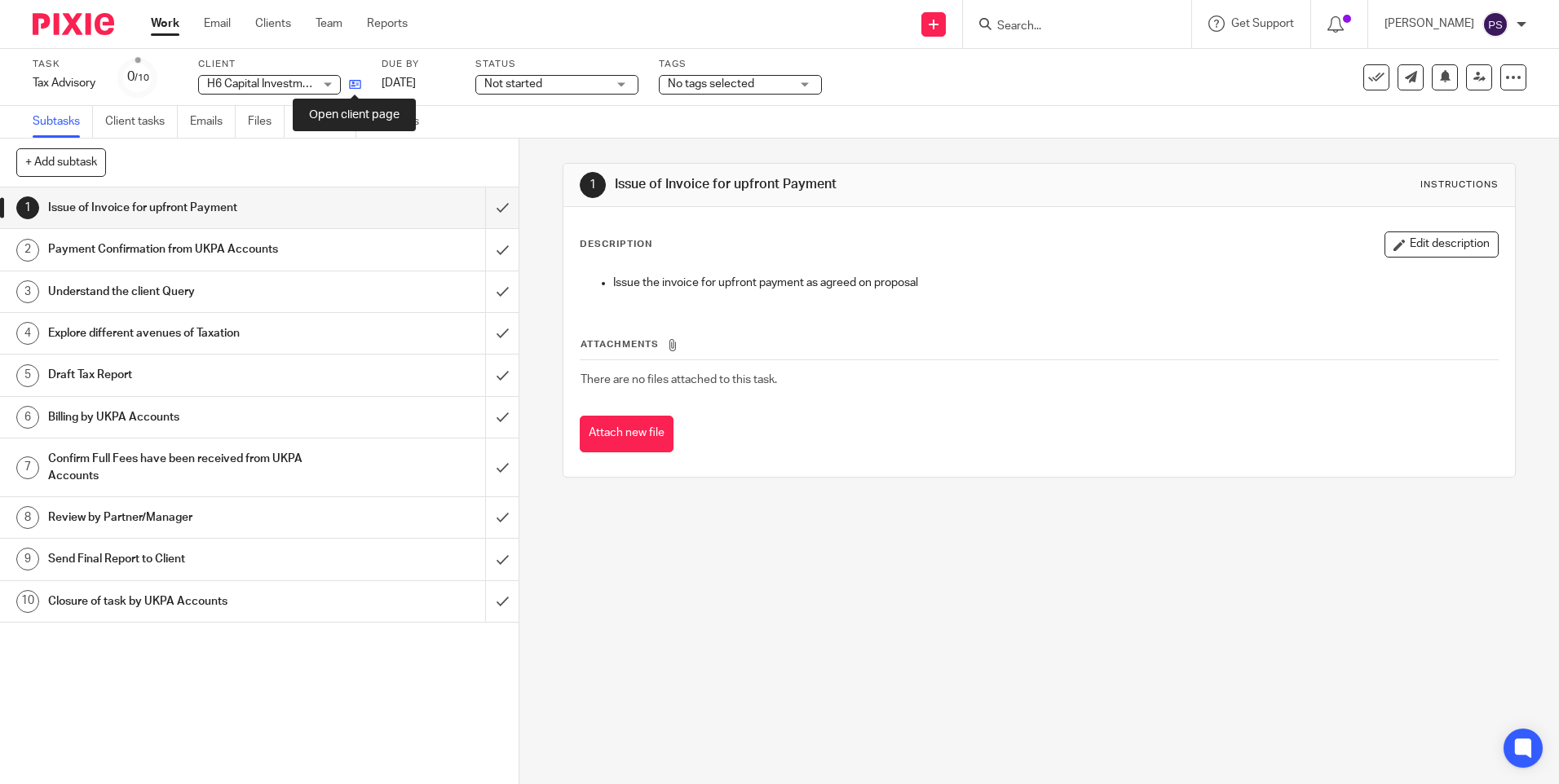
click at [355, 87] on icon at bounding box center [355, 84] width 13 height 13
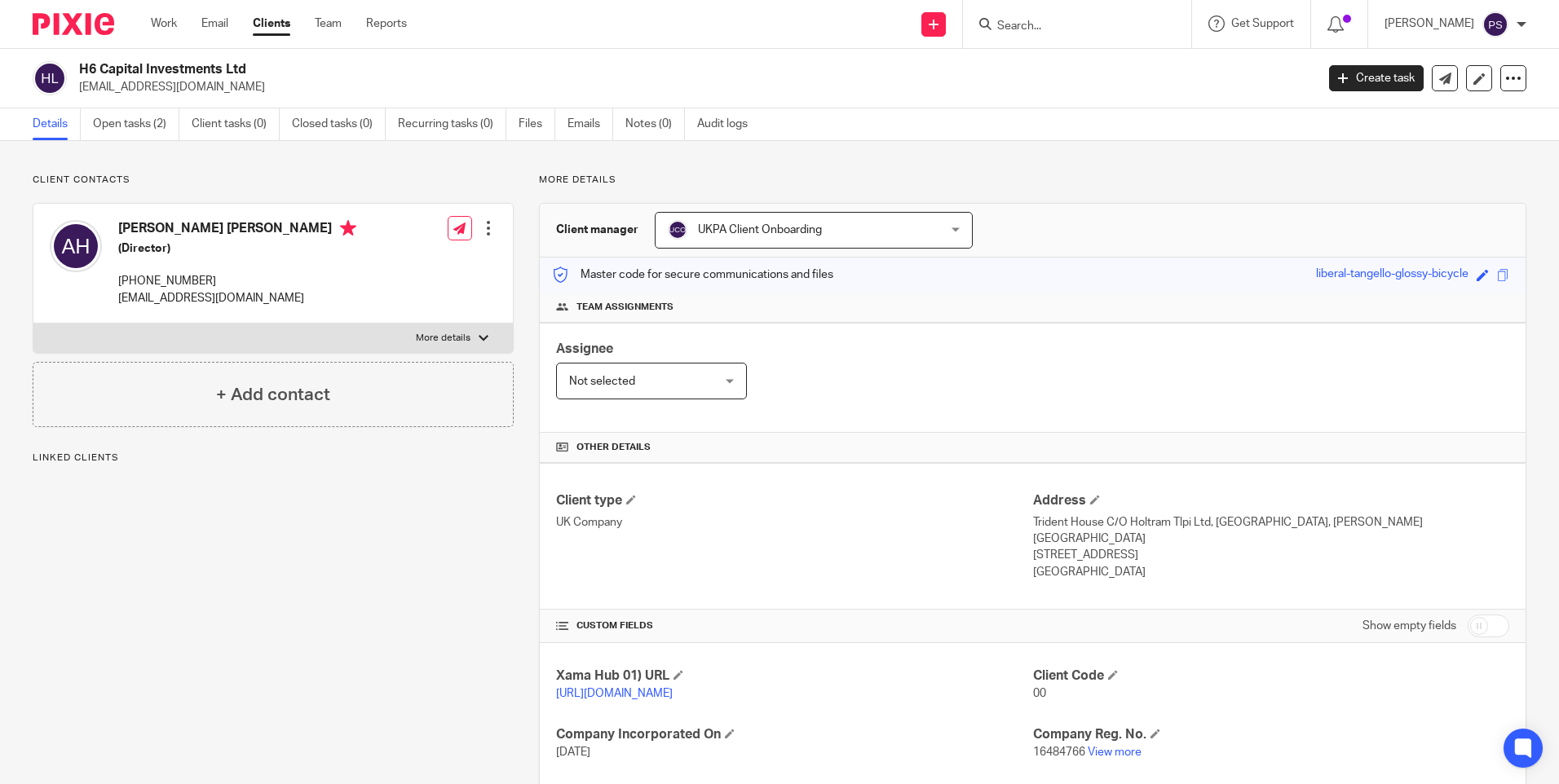
click at [328, 182] on p "Client contacts" at bounding box center [272, 180] width 481 height 13
click at [818, 243] on span "UKPA Client Onboarding" at bounding box center [789, 230] width 243 height 34
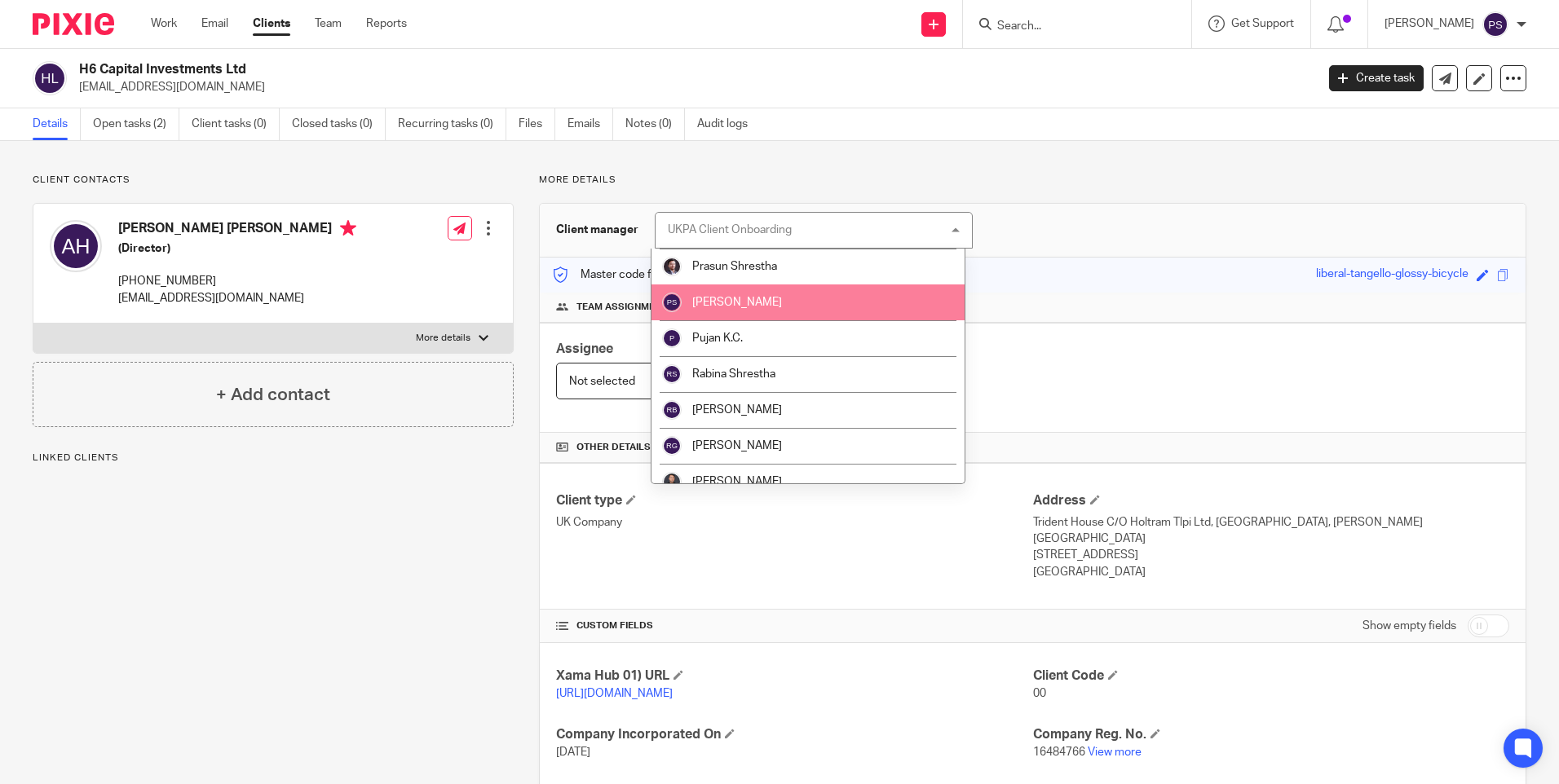
scroll to position [1711, 0]
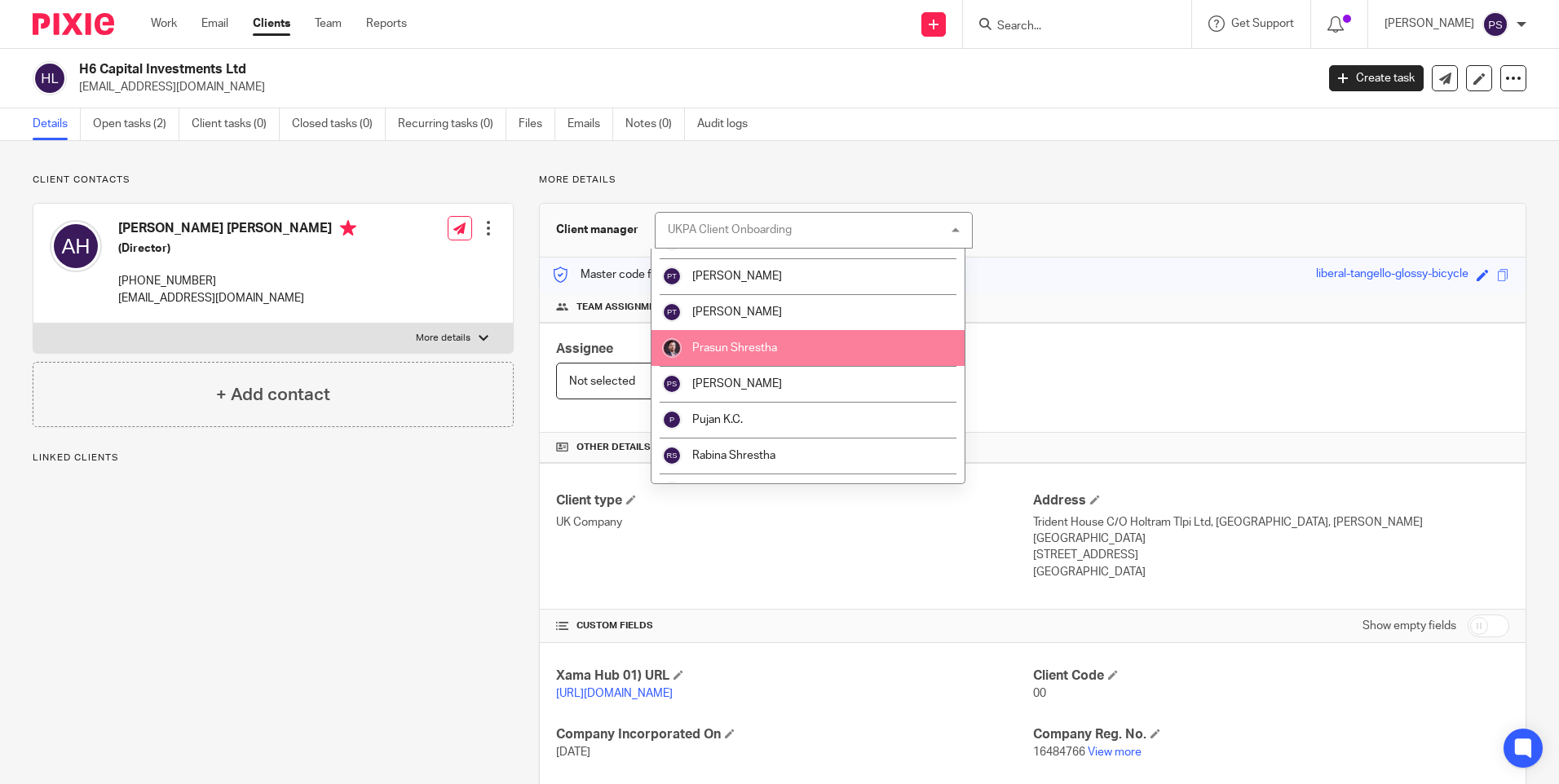
click at [731, 353] on span "Prasun Shrestha" at bounding box center [734, 347] width 85 height 12
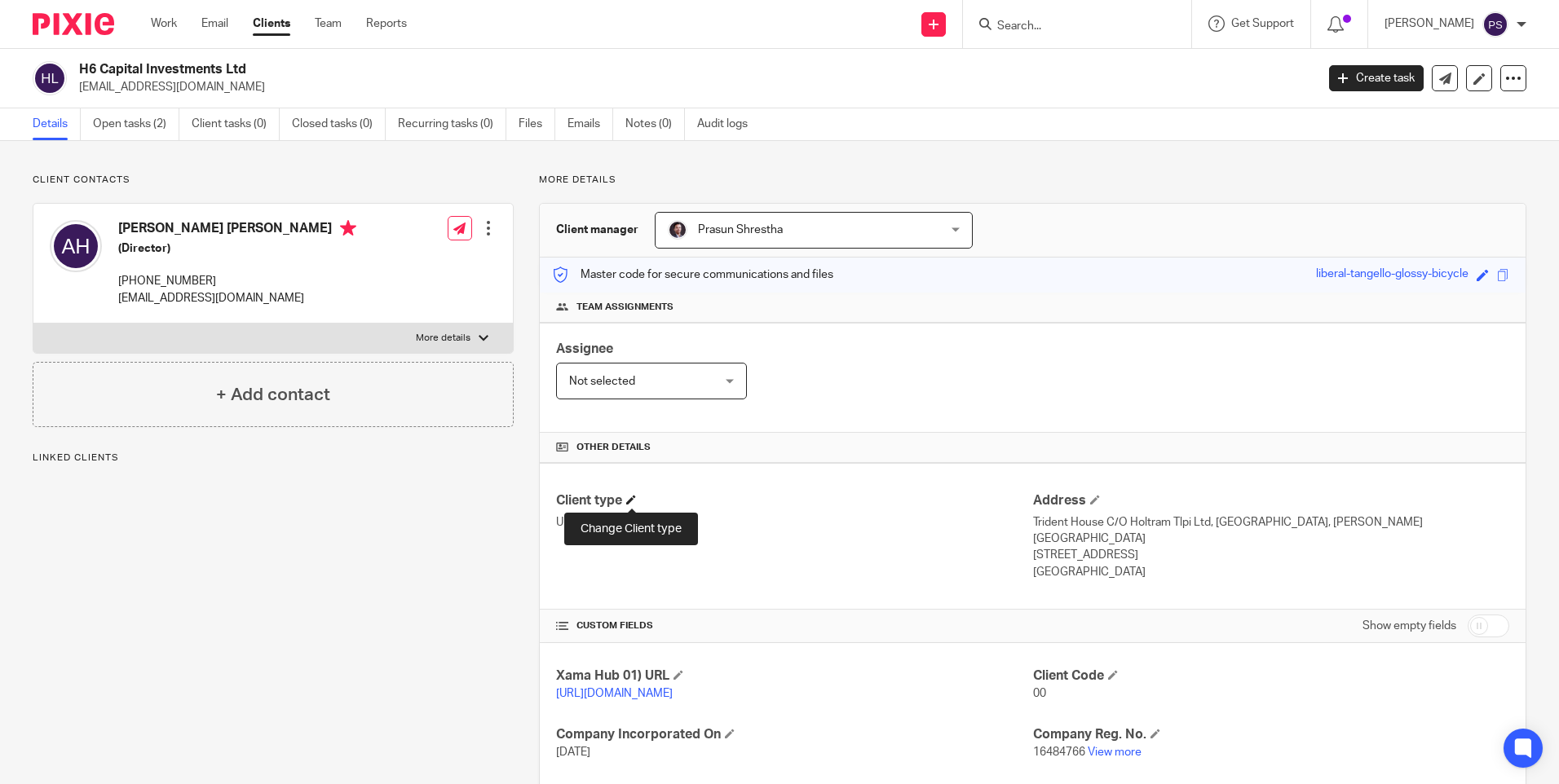
click at [629, 499] on span at bounding box center [630, 499] width 10 height 10
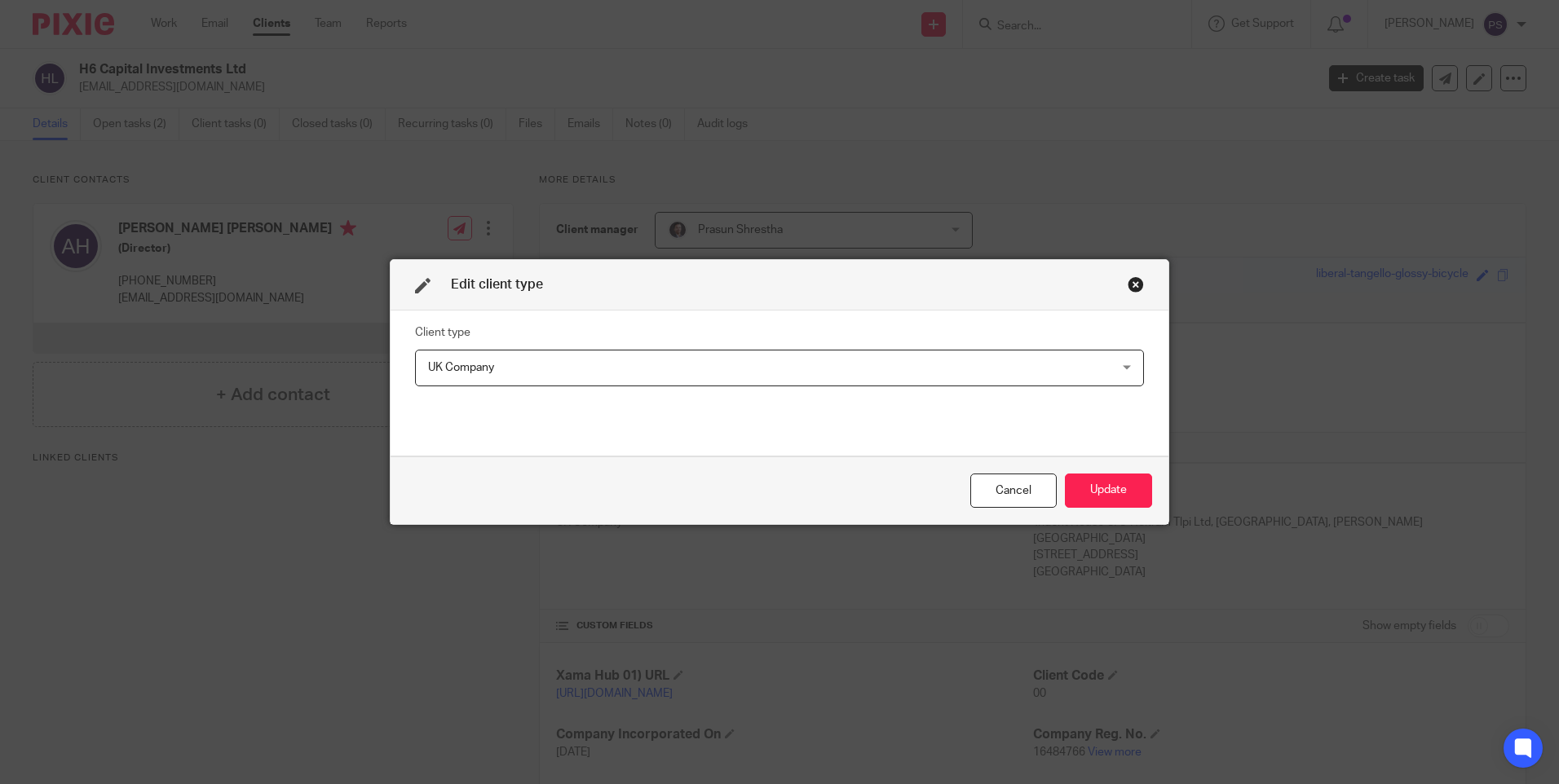
click at [559, 371] on span "UK Company" at bounding box center [714, 368] width 572 height 34
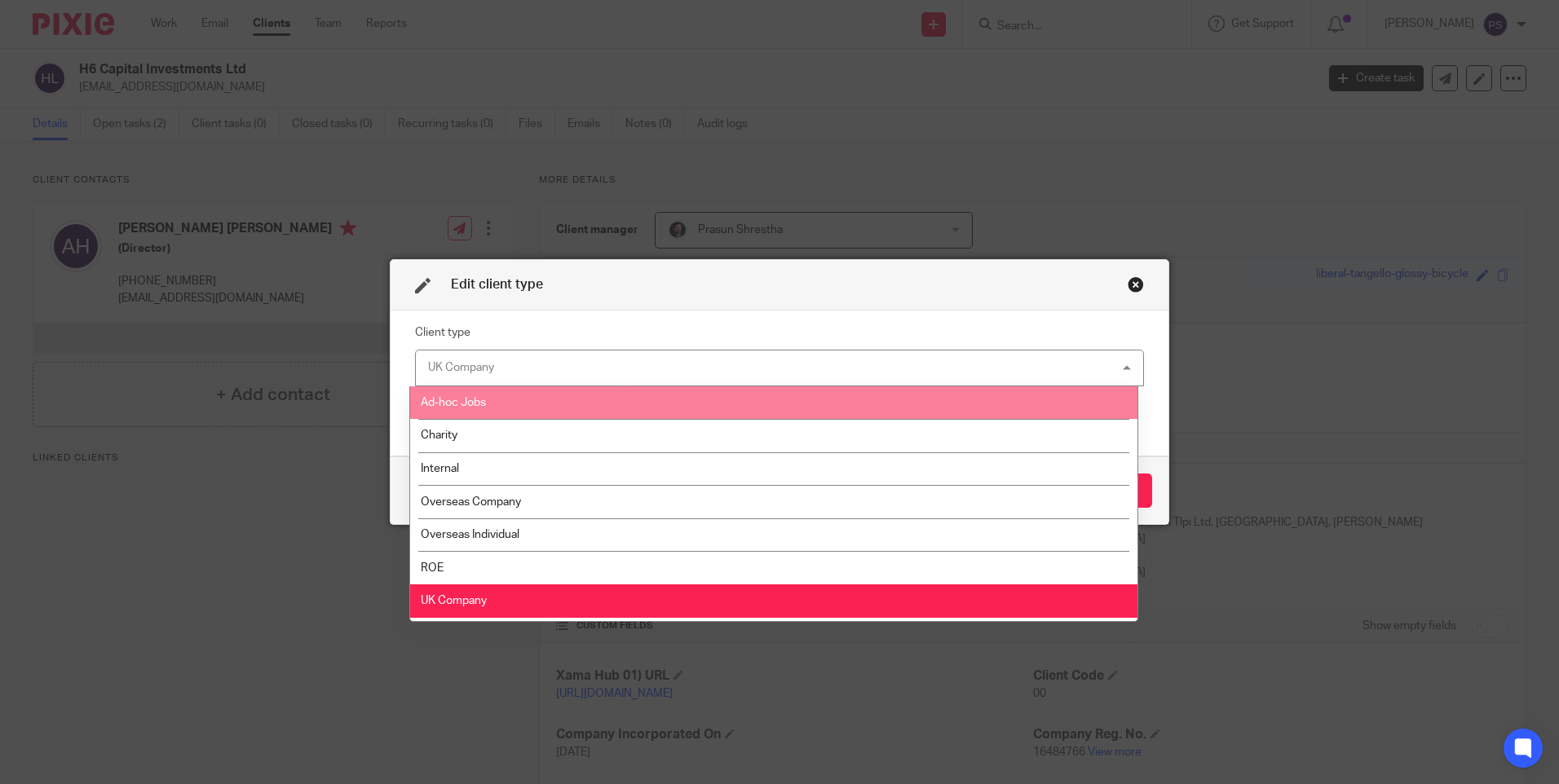
click at [515, 409] on li "Ad-hoc Jobs" at bounding box center [774, 403] width 727 height 33
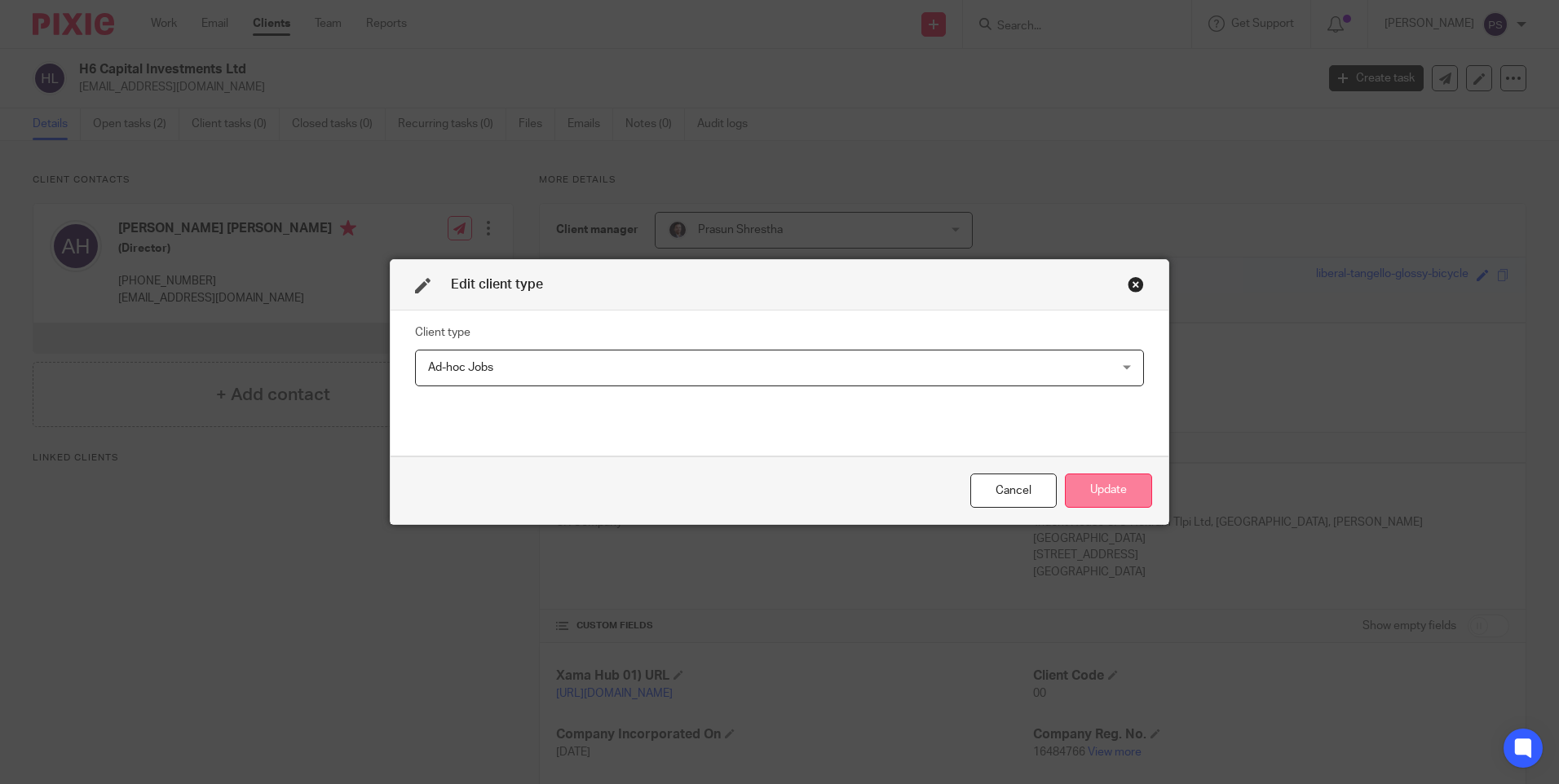
click at [1080, 488] on button "Update" at bounding box center [1108, 490] width 87 height 35
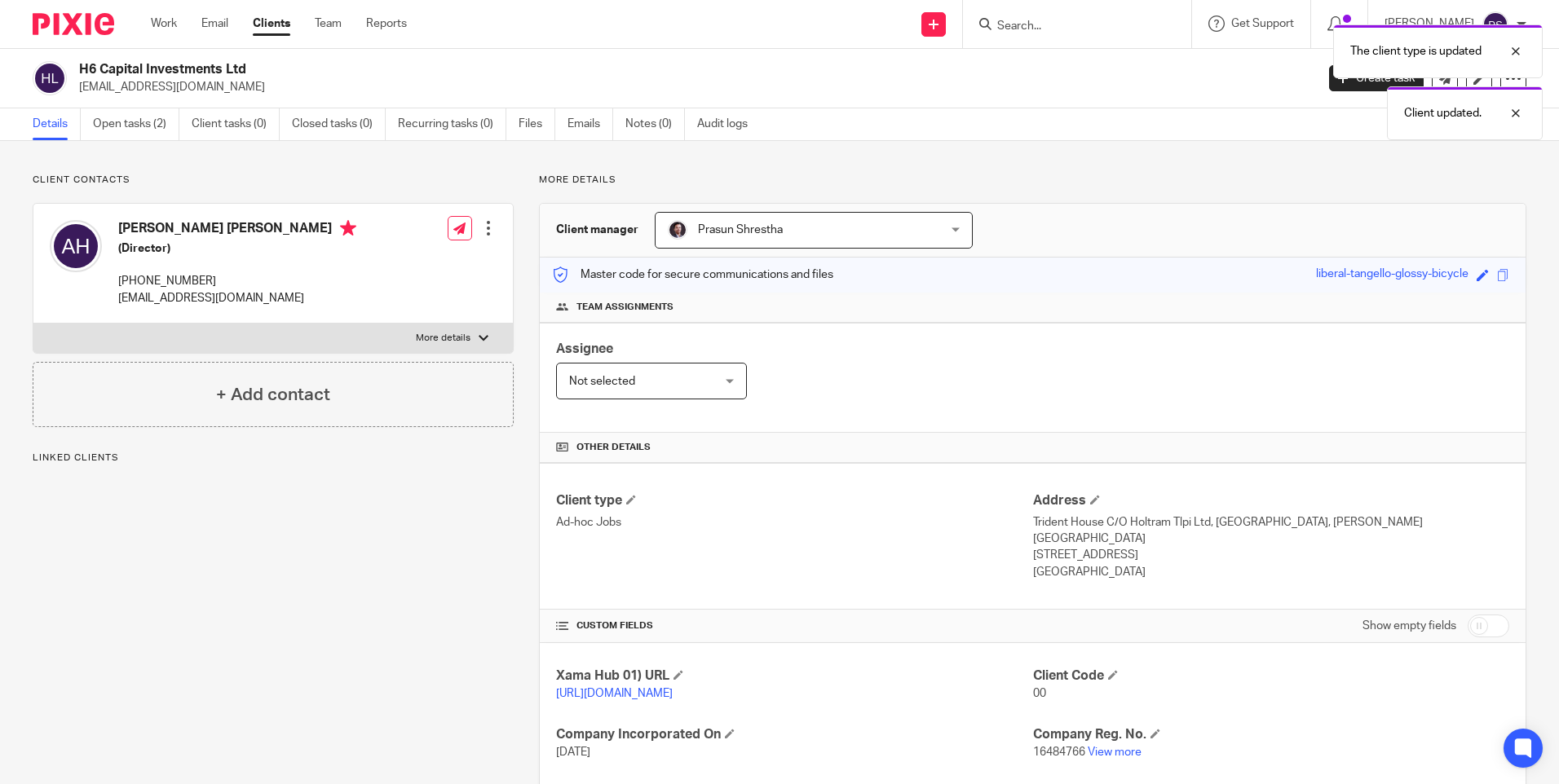
click at [145, 515] on div "Client contacts Asif Iqbal Hussain (Director) +4407714989462 asifhussain2009@ho…" at bounding box center [260, 567] width 506 height 788
click at [103, 132] on link "Open tasks (2)" at bounding box center [136, 124] width 87 height 32
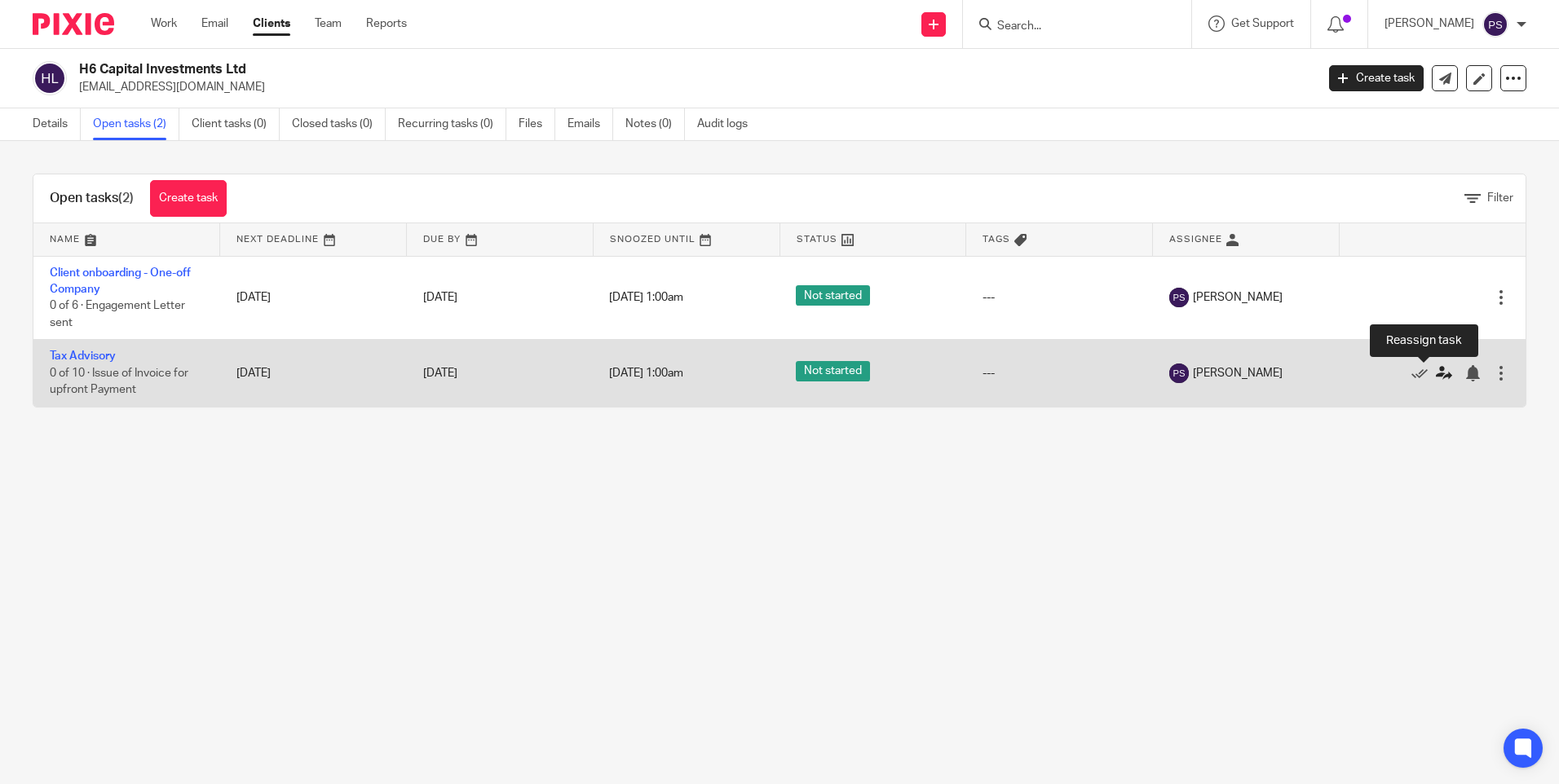
click at [1436, 374] on icon at bounding box center [1444, 373] width 16 height 16
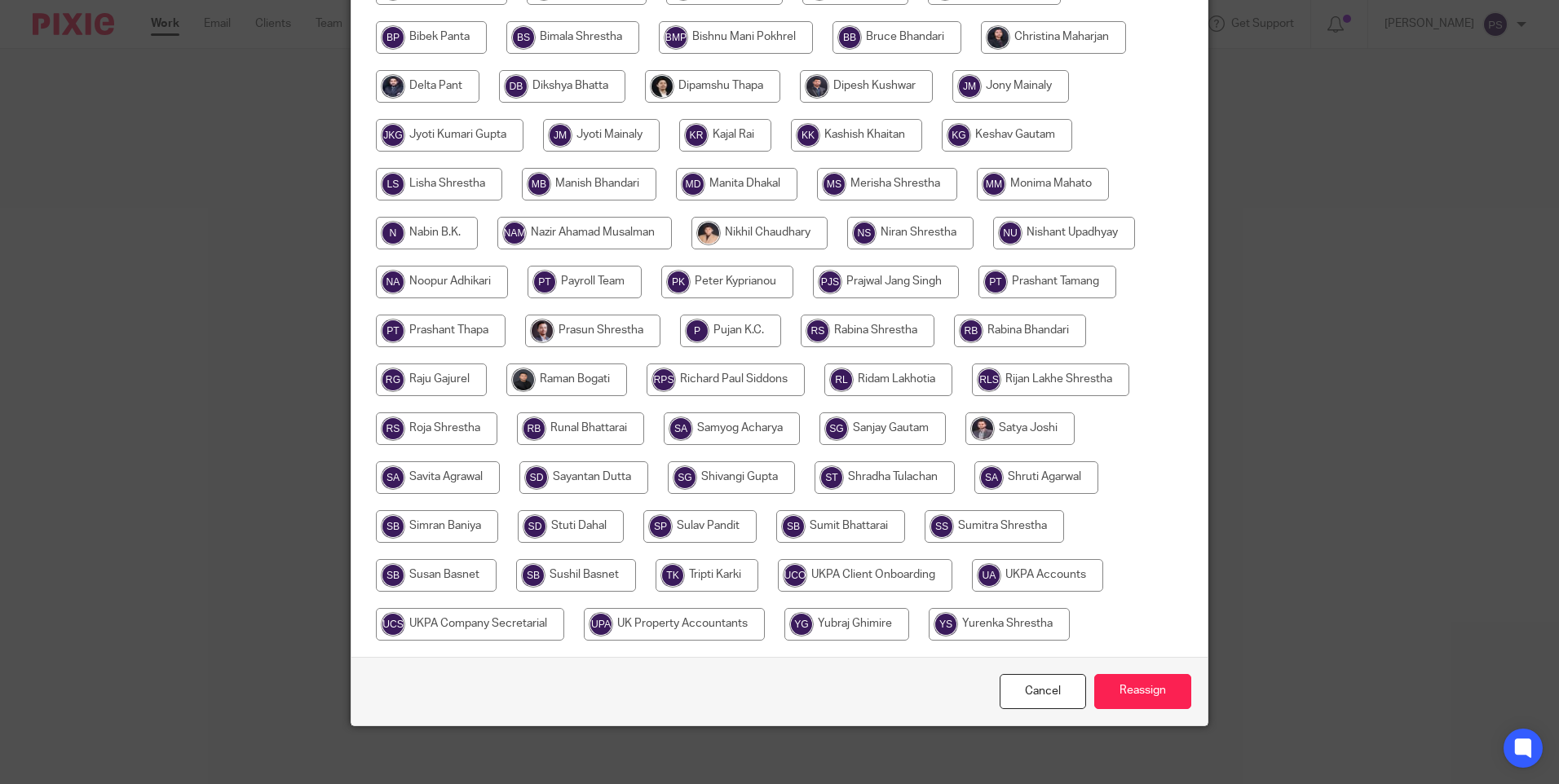
scroll to position [429, 0]
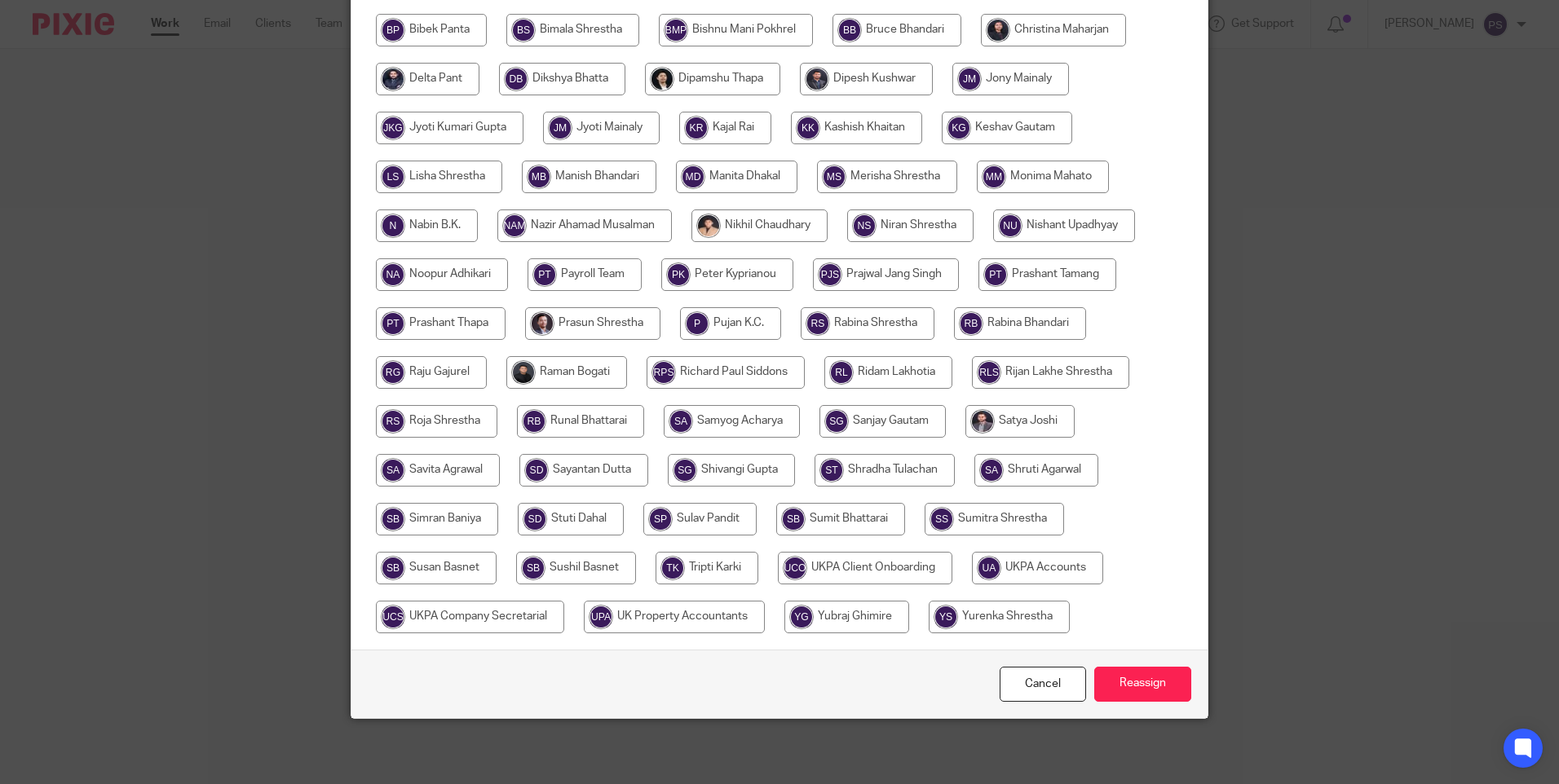
click at [405, 556] on input "radio" at bounding box center [436, 567] width 121 height 32
radio input "true"
click at [1117, 677] on input "Reassign" at bounding box center [1143, 684] width 97 height 35
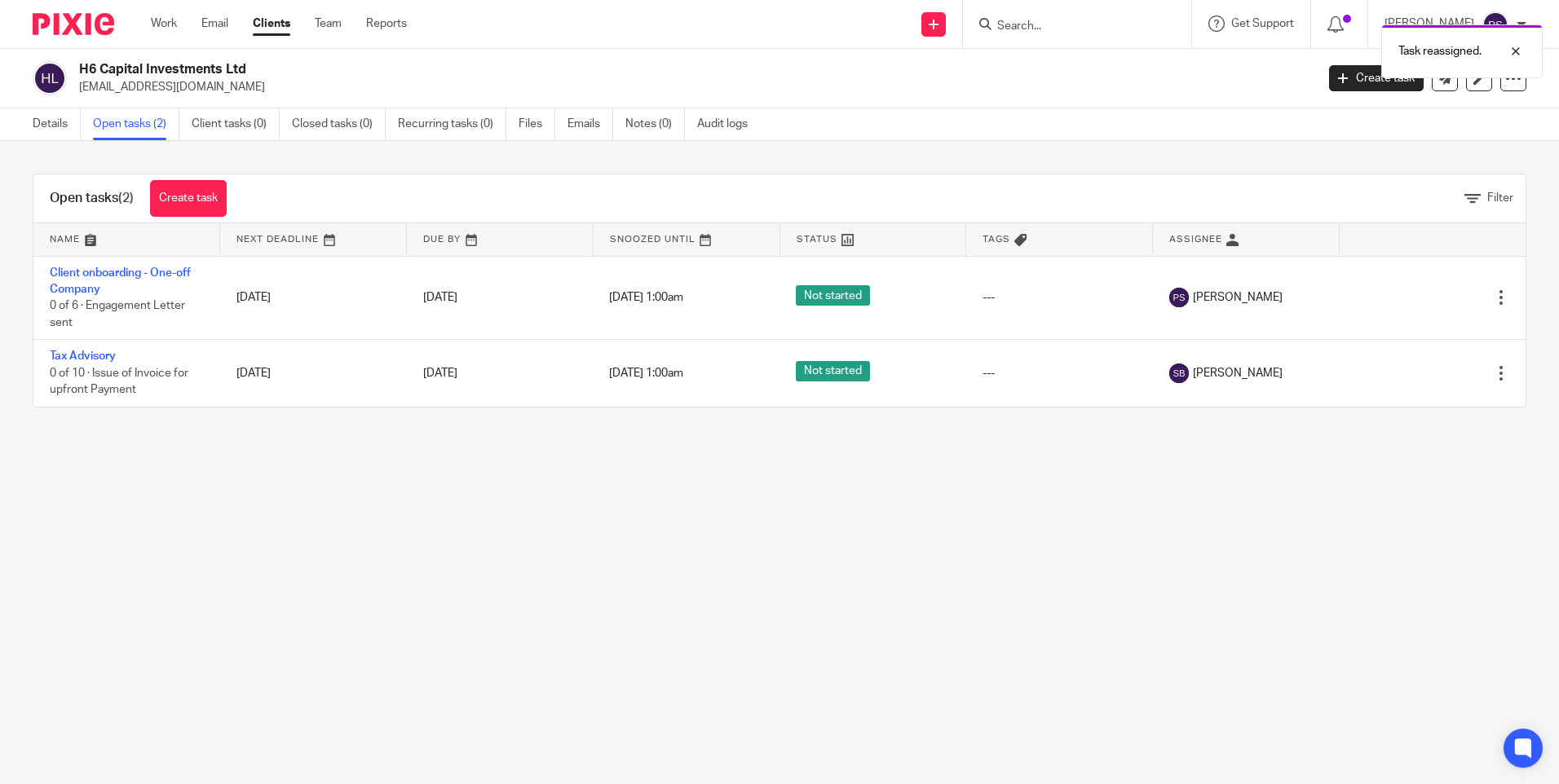
click at [1115, 656] on main "H6 Capital Investments Ltd [EMAIL_ADDRESS][DOMAIN_NAME] Create task Update from…" at bounding box center [779, 392] width 1559 height 784
click at [68, 117] on link "Details" at bounding box center [56, 124] width 48 height 32
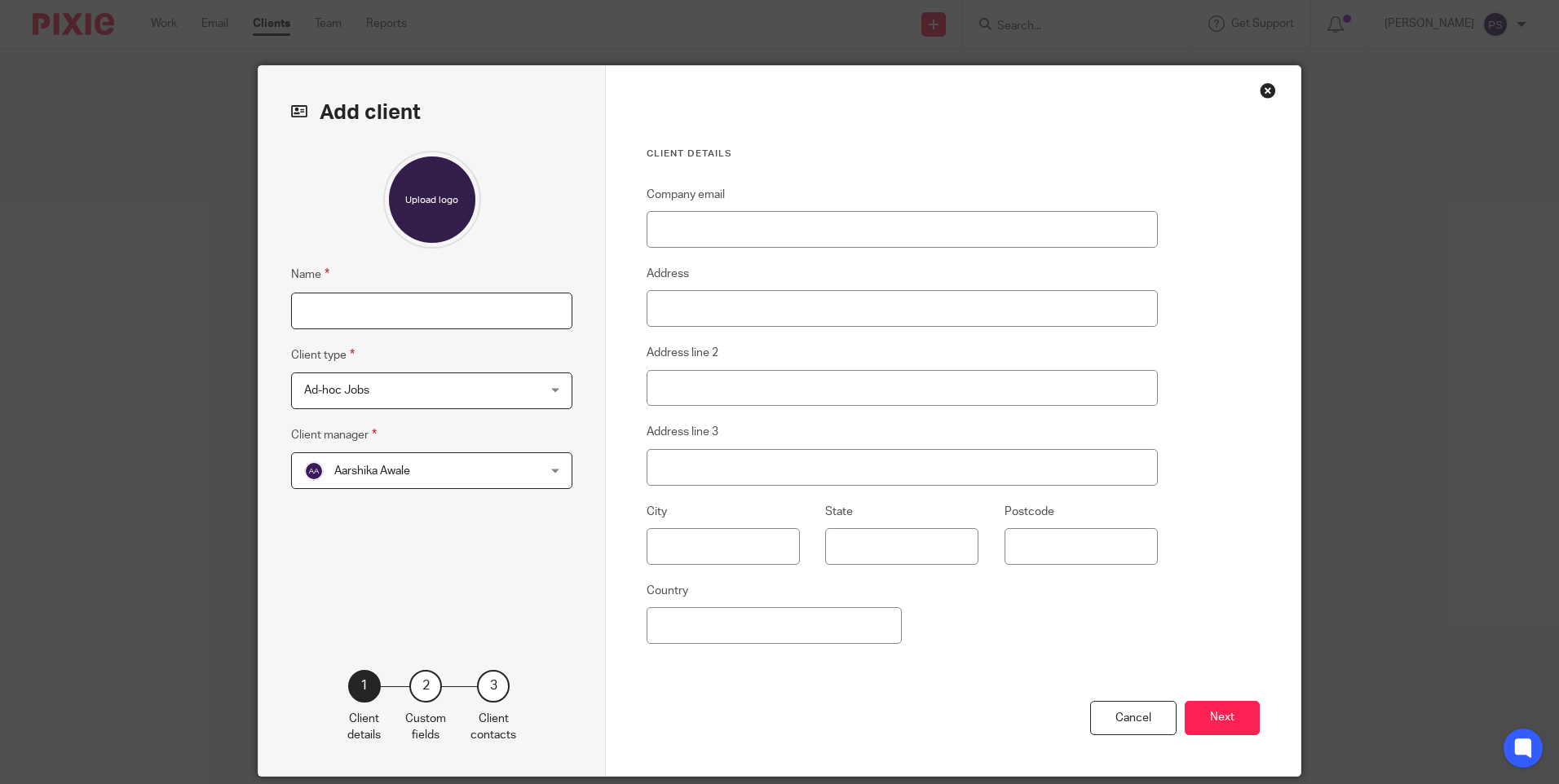
click at [341, 314] on input "Name" at bounding box center [432, 311] width 281 height 37
paste input "[PERSON_NAME]"
type input "[PERSON_NAME]"
click at [407, 469] on span "Aarshika Awale" at bounding box center [411, 470] width 214 height 34
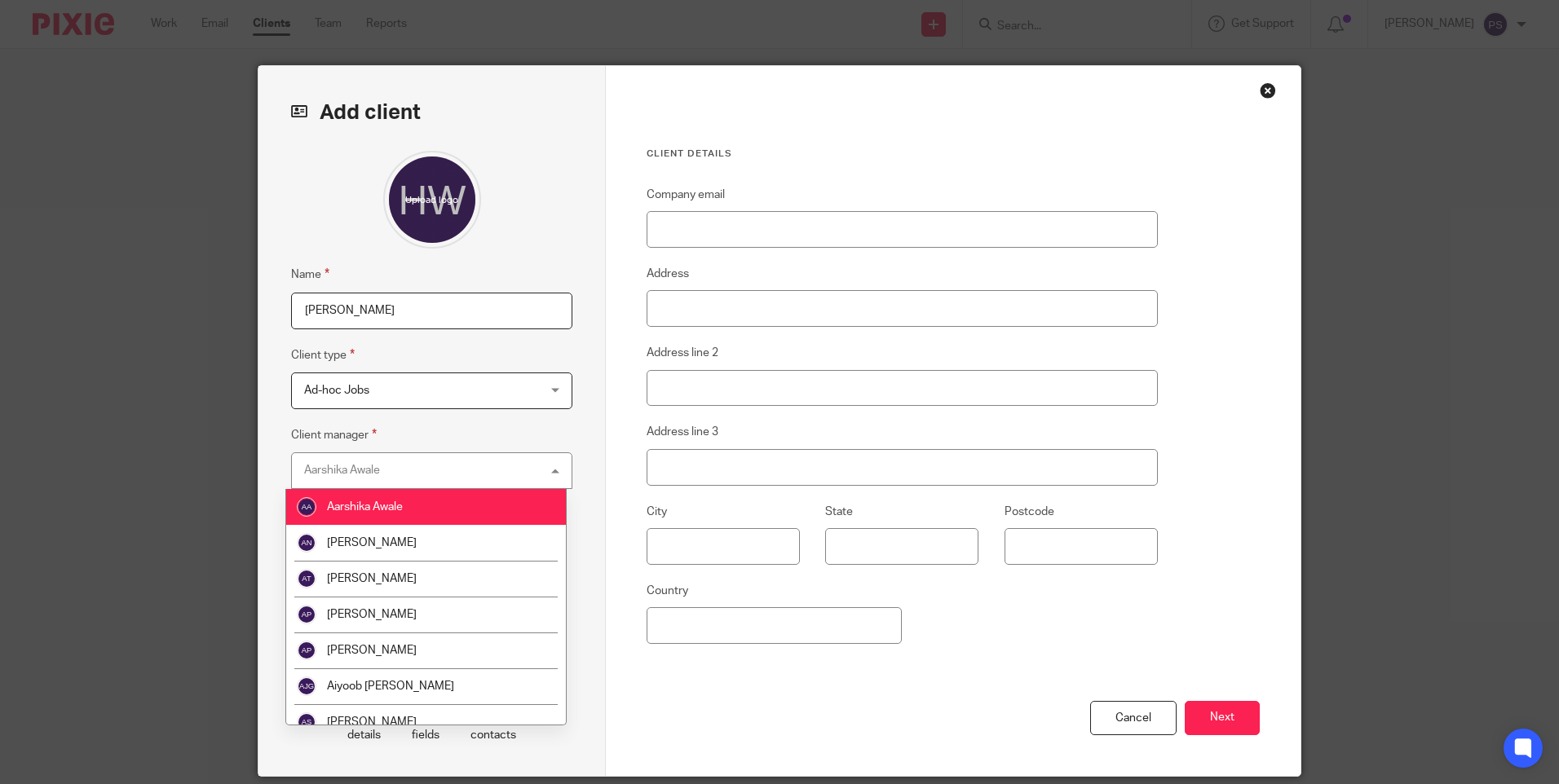
click at [507, 436] on fieldset "Client manager [PERSON_NAME] Aarshika Awale Aarshika Awale [PERSON_NAME] Aayush…" at bounding box center [432, 456] width 281 height 64
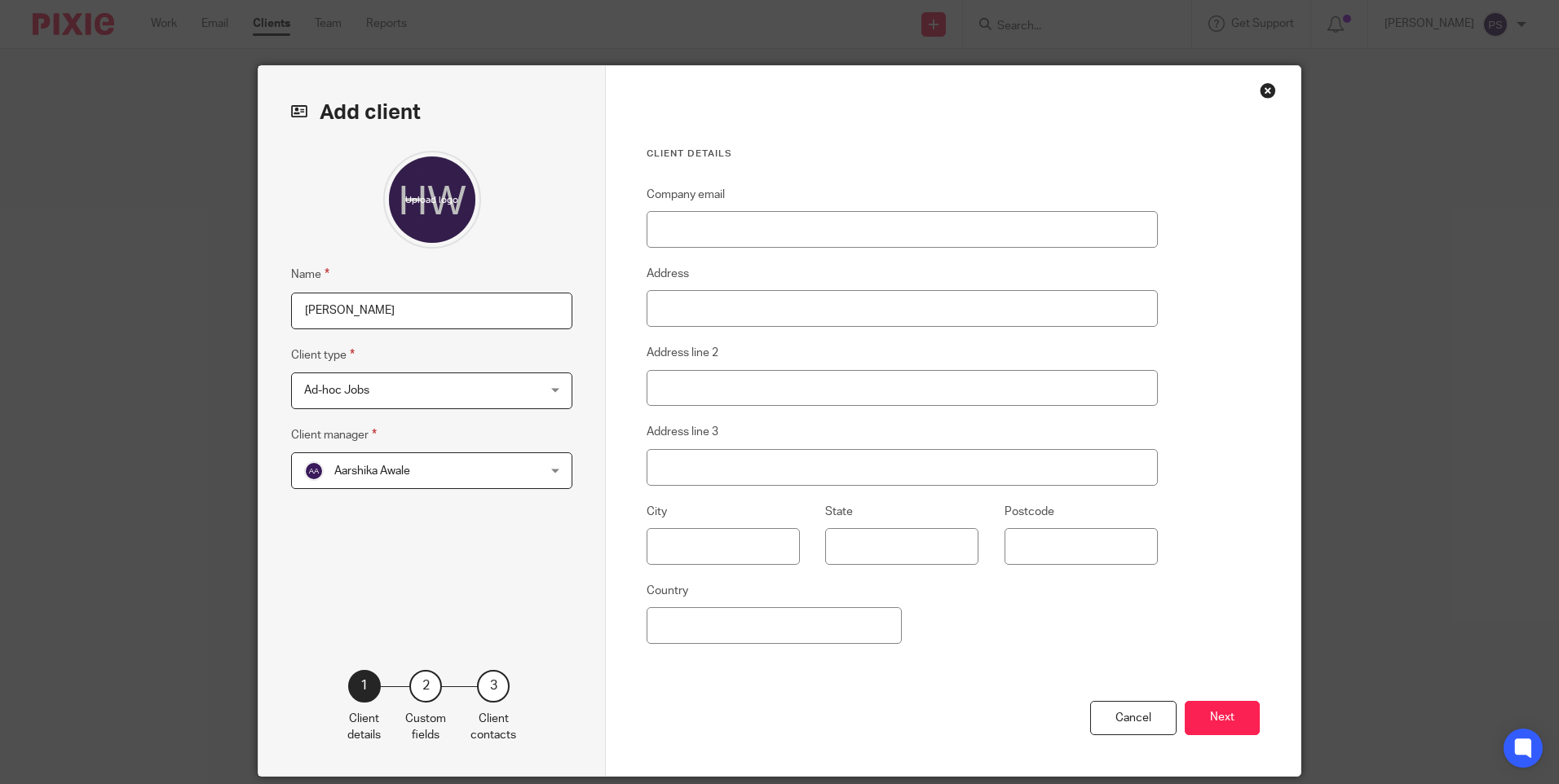
click at [471, 479] on span "Aarshika Awale" at bounding box center [411, 470] width 214 height 34
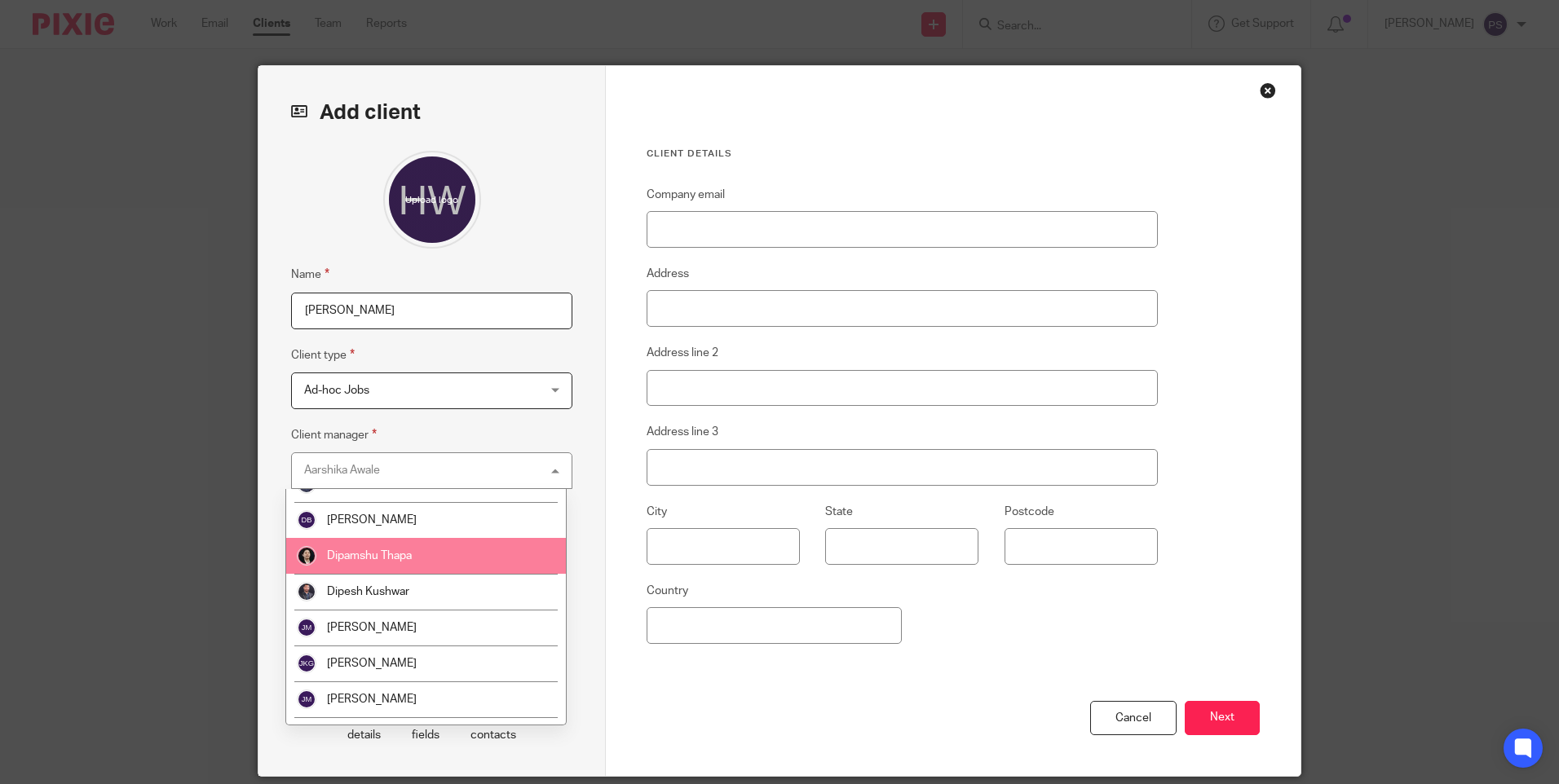
scroll to position [897, 0]
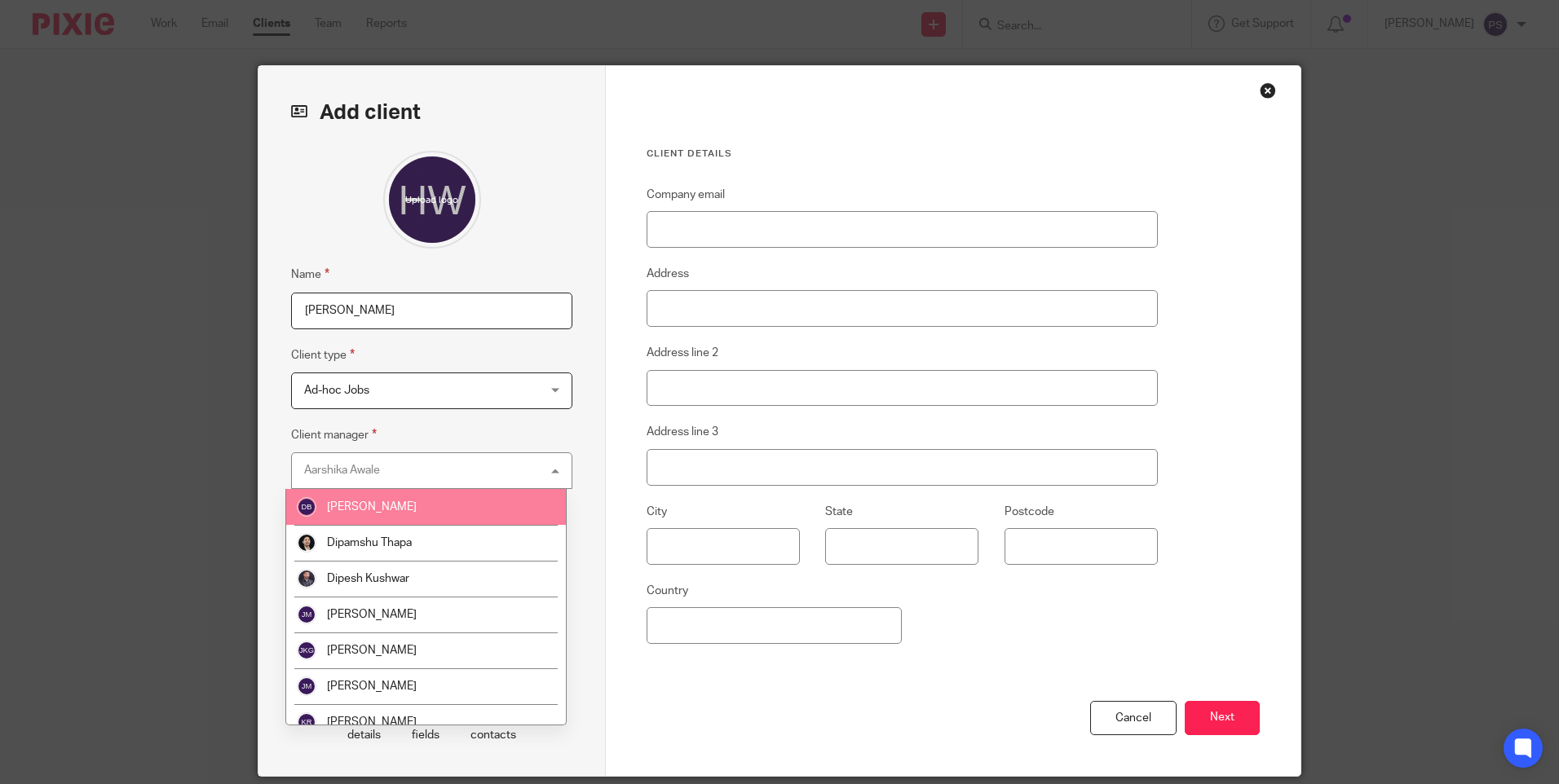
click at [381, 506] on span "[PERSON_NAME]" at bounding box center [372, 507] width 90 height 12
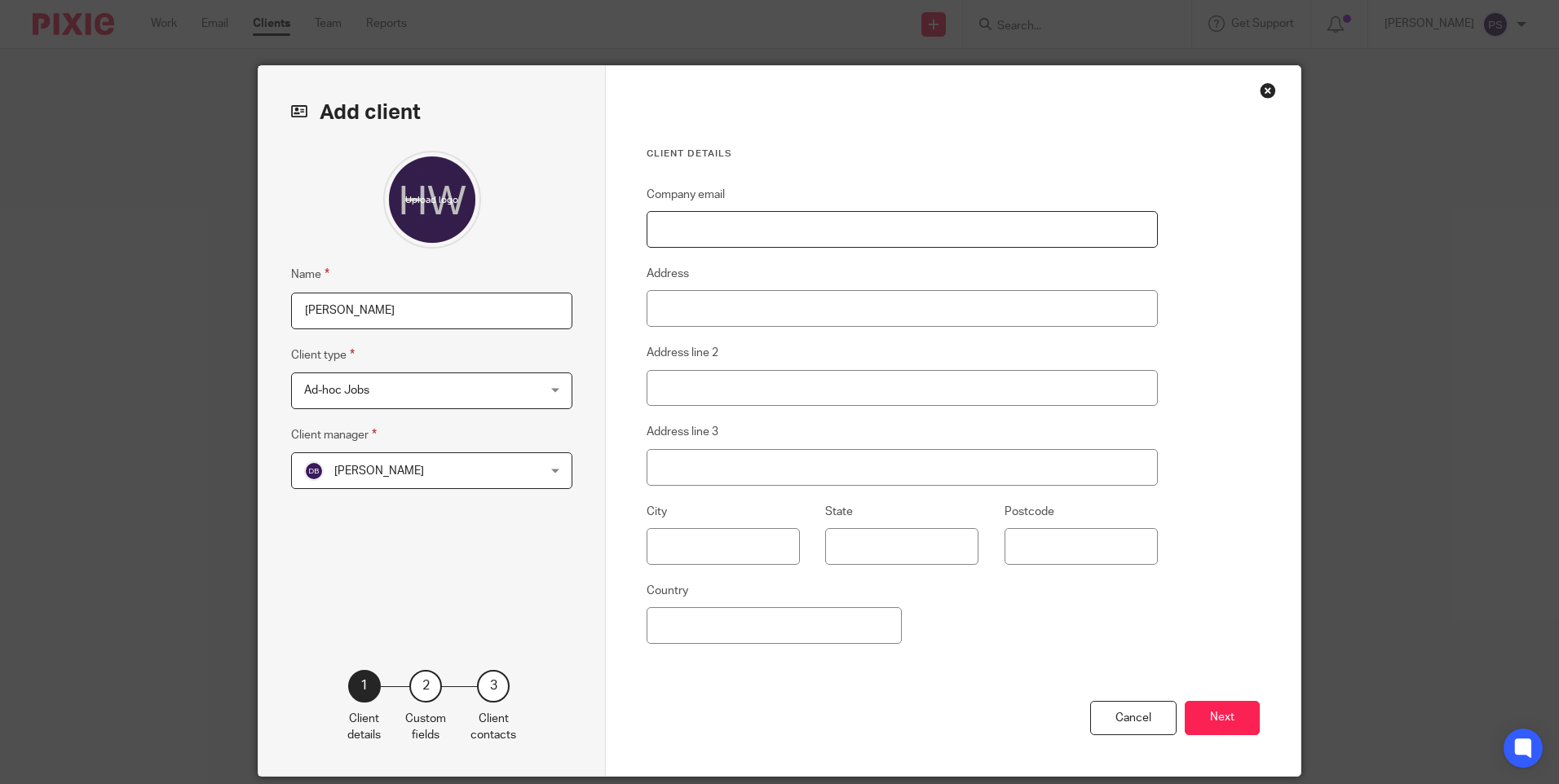
click at [733, 233] on input "Company email" at bounding box center [902, 229] width 511 height 37
click at [758, 233] on input "Company email" at bounding box center [902, 229] width 511 height 37
paste input "sylviahuiwl@gmail.com"
type input "sylviahuiwl@gmail.com"
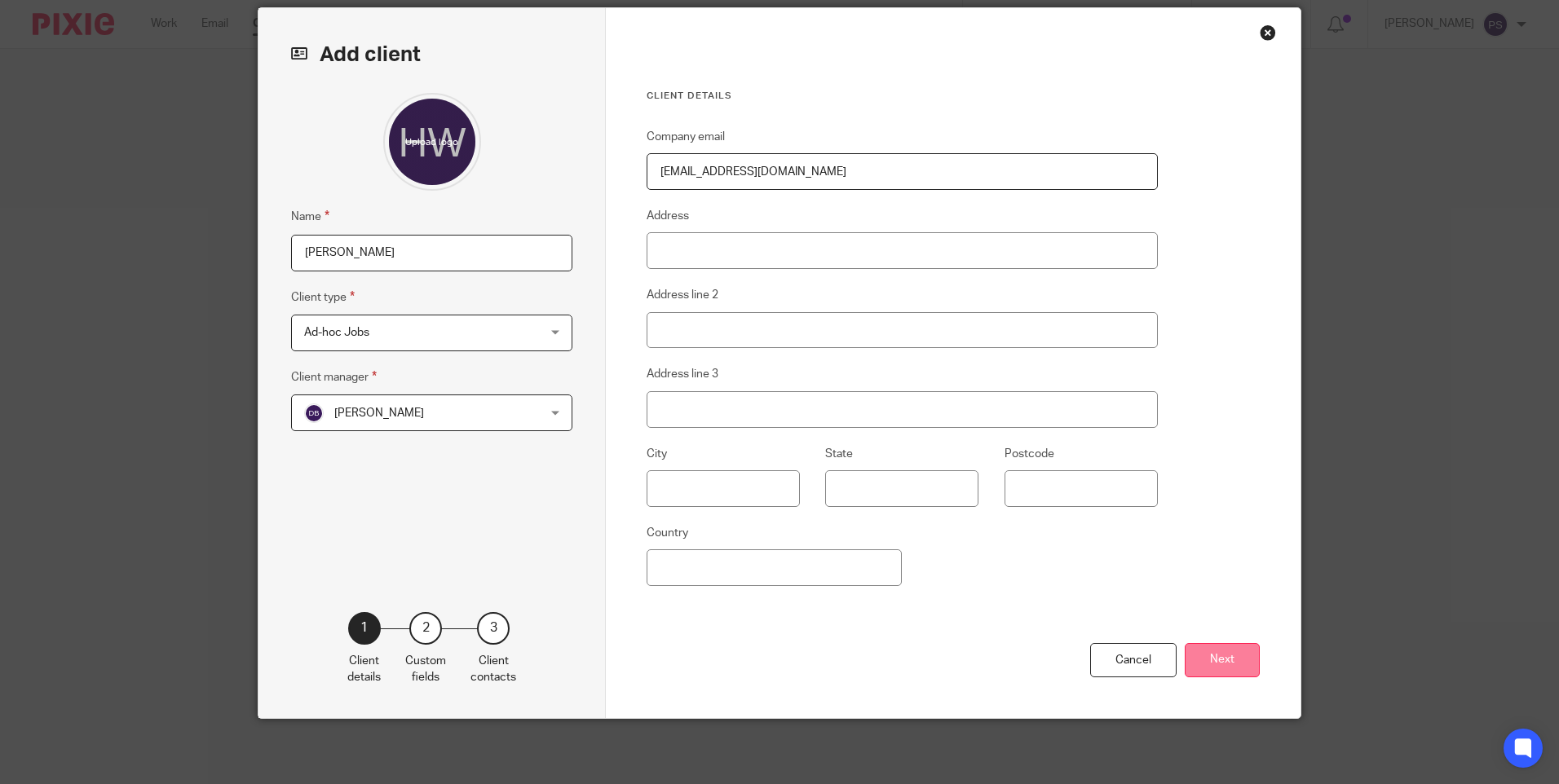
click at [1206, 654] on button "Next" at bounding box center [1222, 660] width 75 height 35
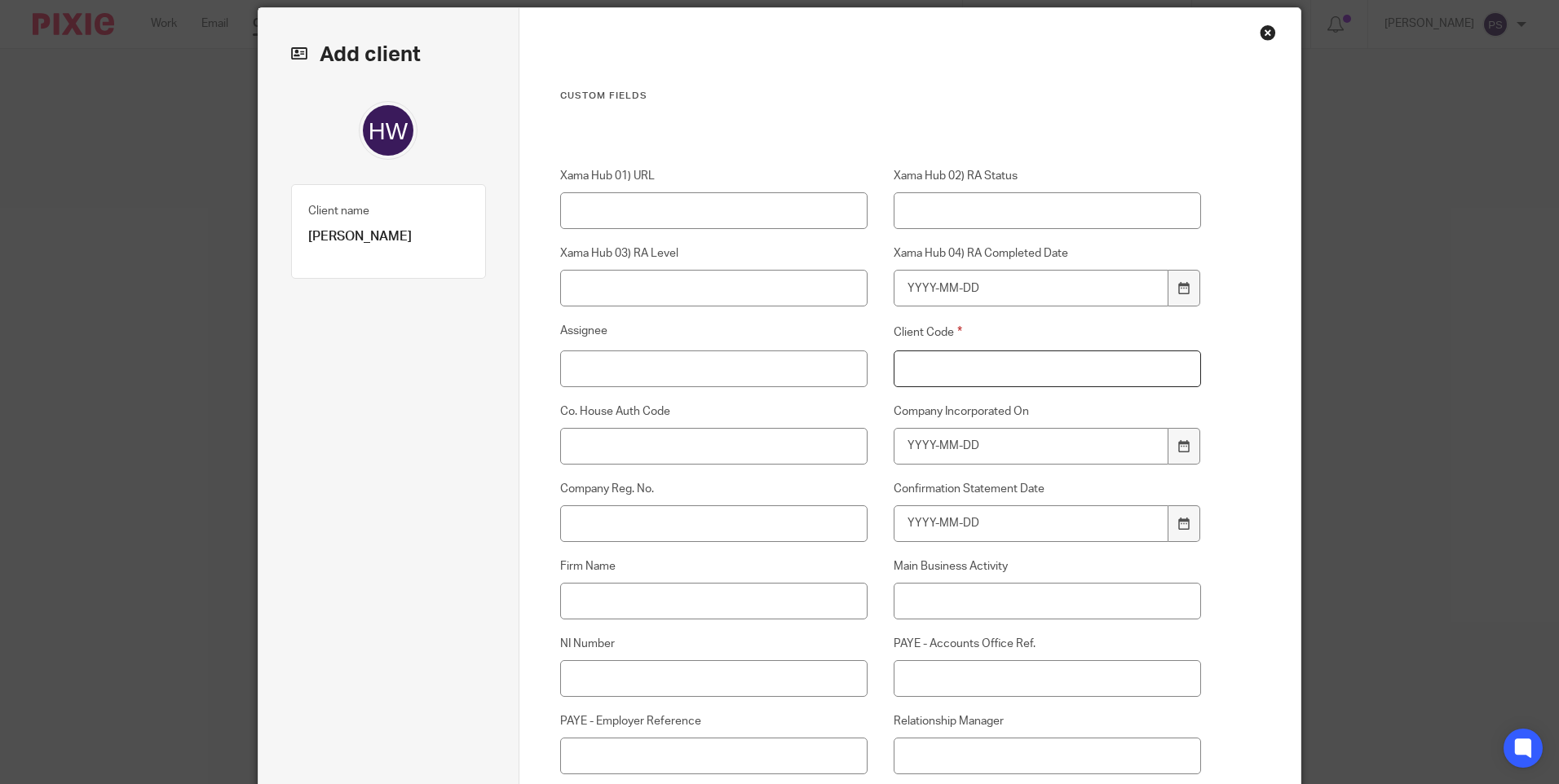
click at [928, 369] on input "Client Code" at bounding box center [1048, 369] width 308 height 37
type input "00"
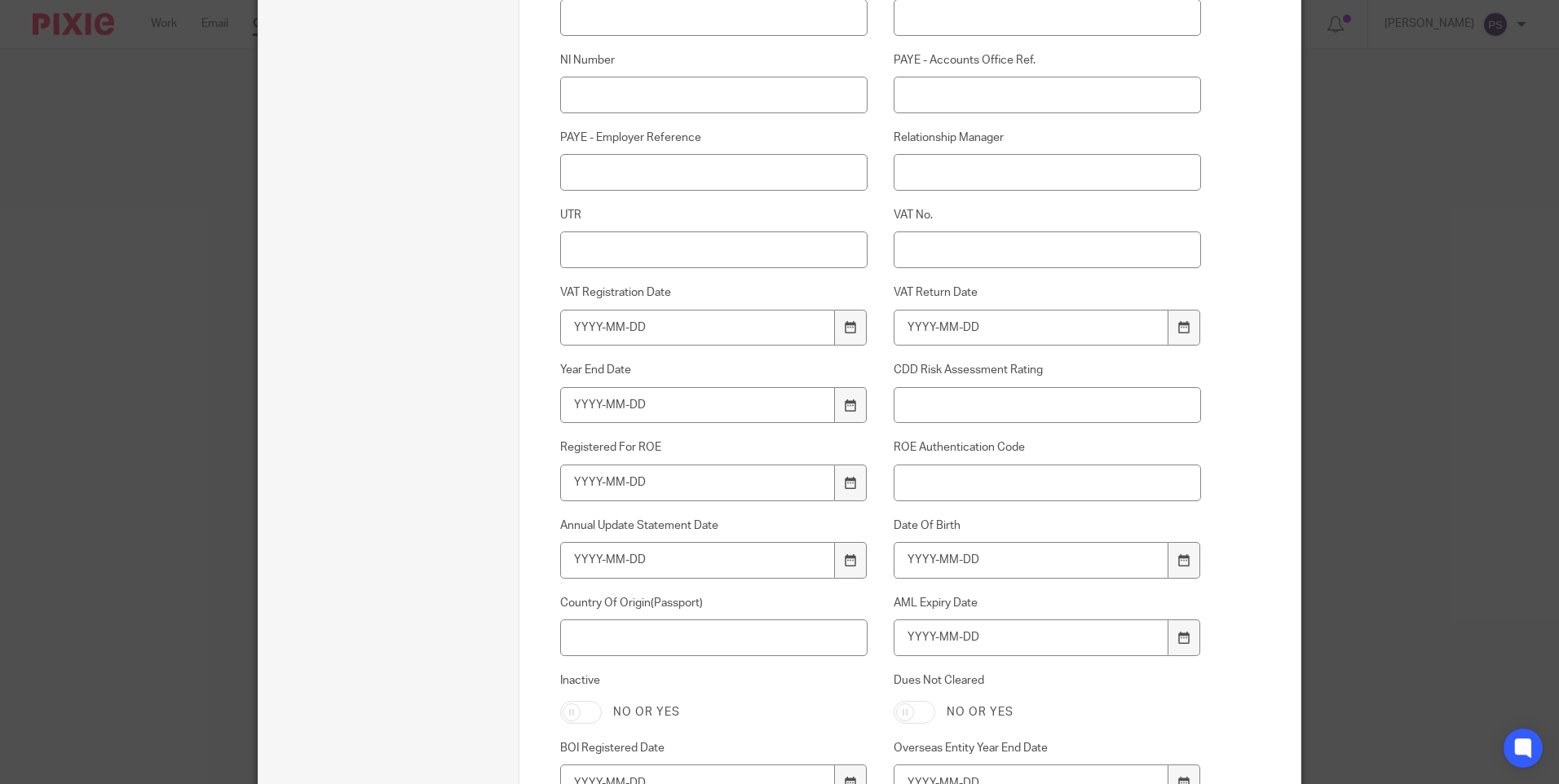
scroll to position [628, 0]
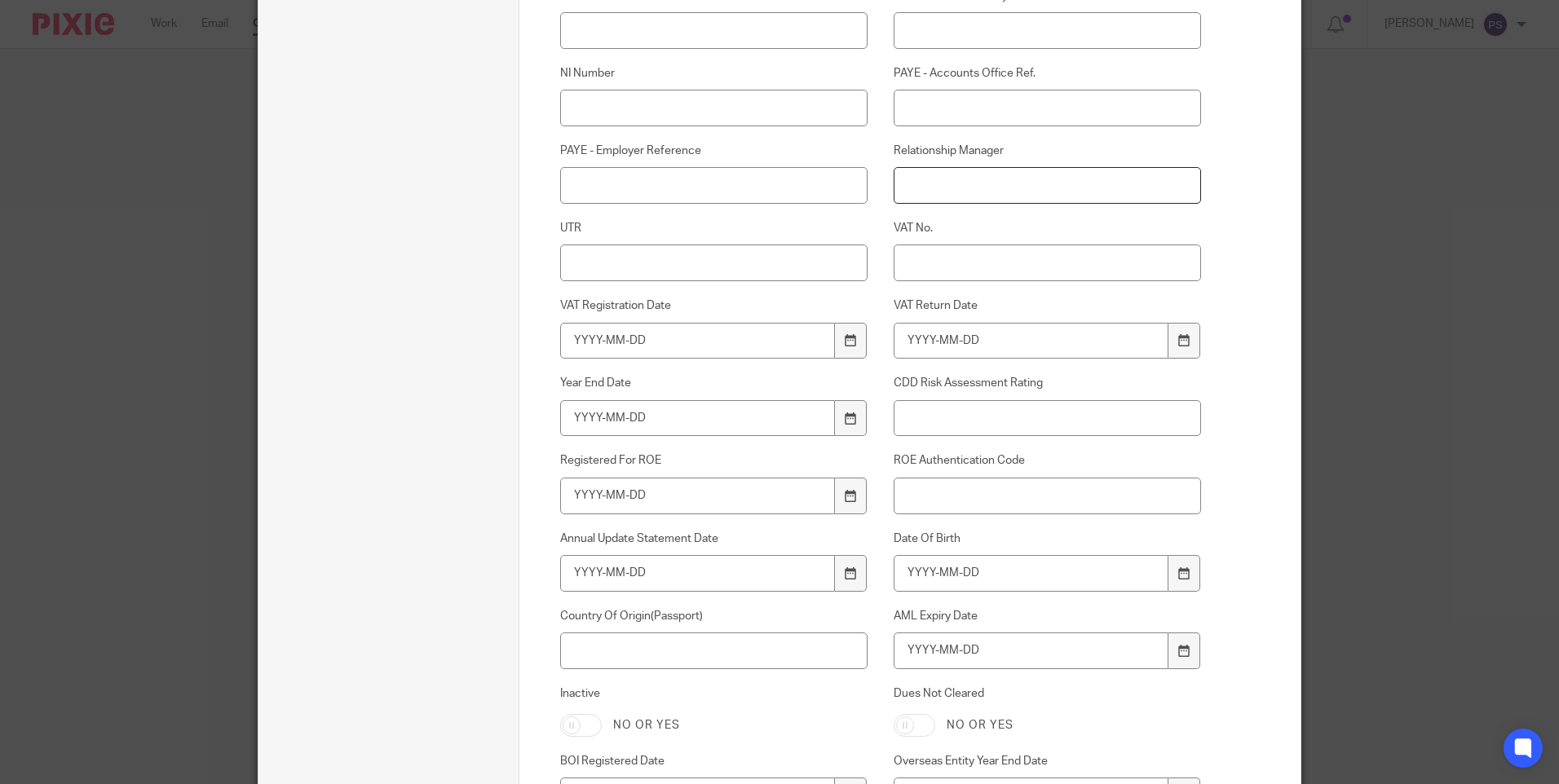
click at [931, 182] on input "Relationship Manager" at bounding box center [1048, 185] width 308 height 37
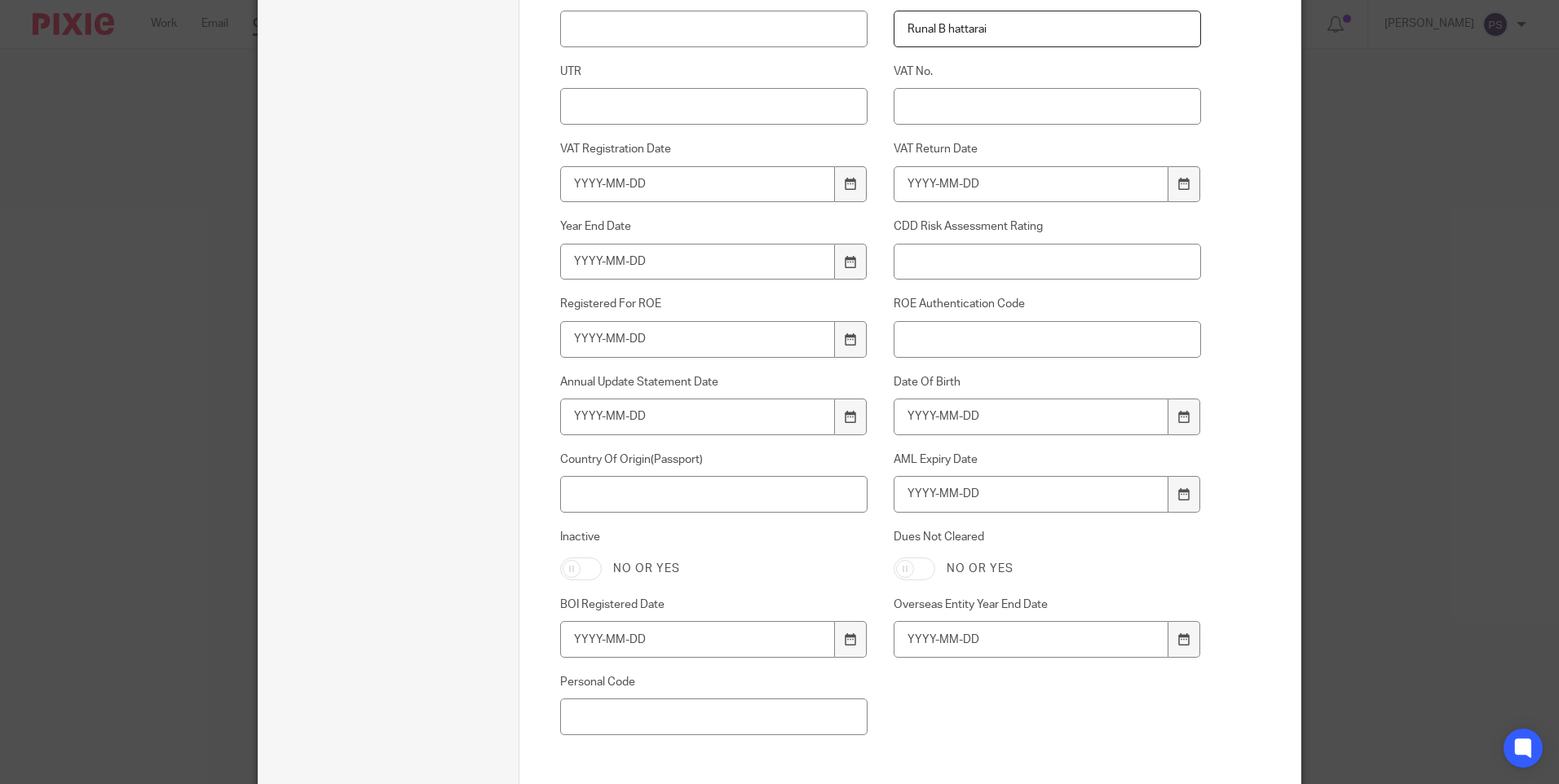
scroll to position [791, 0]
type input "Runal B Bhattarai"
click at [998, 22] on input "Runal B Bhattarai" at bounding box center [1048, 22] width 308 height 37
drag, startPoint x: 998, startPoint y: 22, endPoint x: 878, endPoint y: 20, distance: 120.0
click at [879, 20] on div "Relationship Manager Runal B Bhattarai" at bounding box center [1034, 10] width 333 height 61
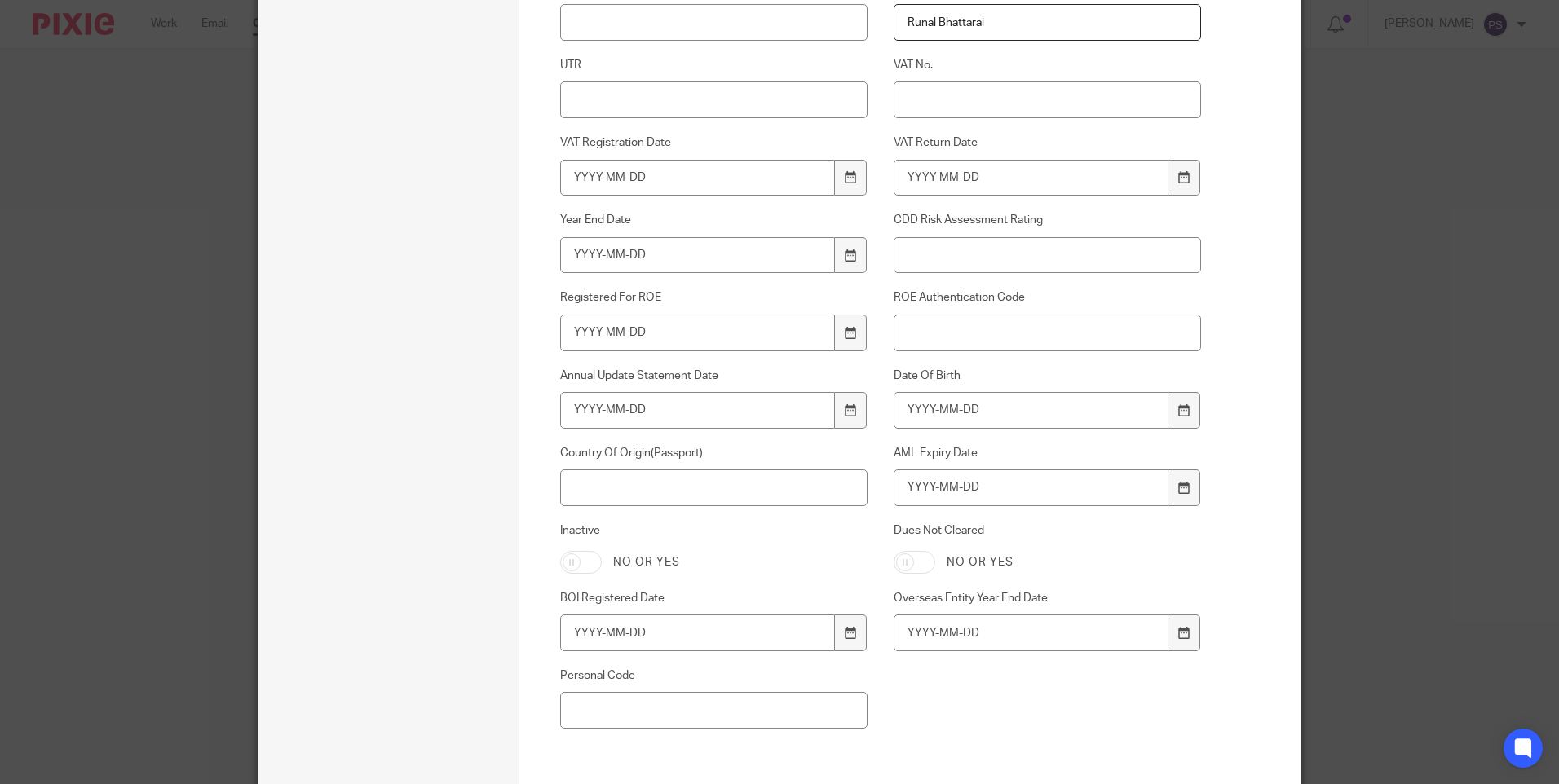
type input "Runal Bhattarai"
click at [955, 406] on input "Date Of Birth" at bounding box center [1032, 410] width 276 height 37
type input "1956-02-06"
click at [972, 487] on input "AML Expiry Date" at bounding box center [1032, 487] width 276 height 37
type input "2027-10-24"
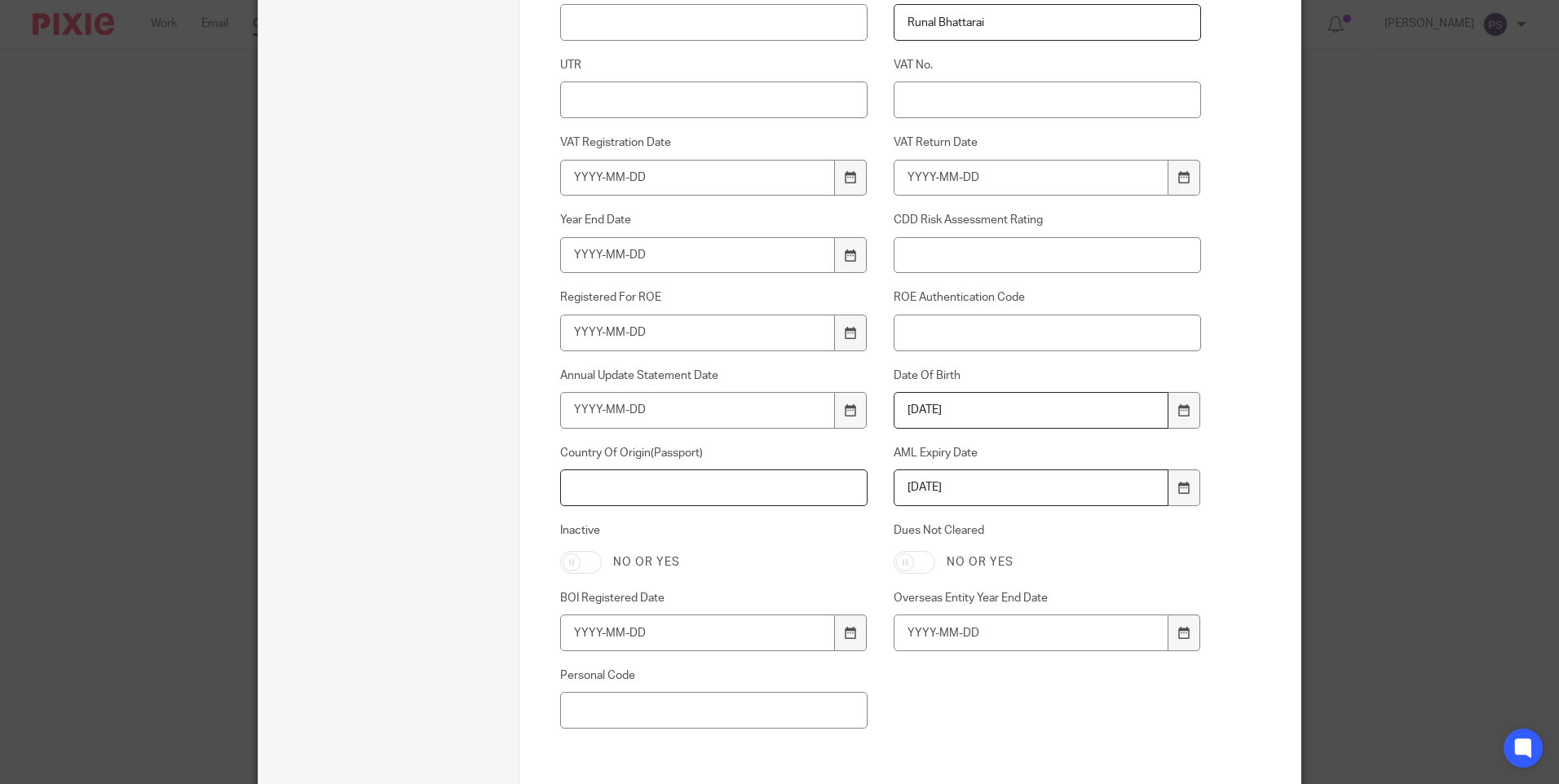
click at [651, 492] on input "Country Of Origin(Passport)" at bounding box center [715, 487] width 308 height 37
click at [732, 490] on input "Country Of Origin(Passport)" at bounding box center [715, 487] width 308 height 37
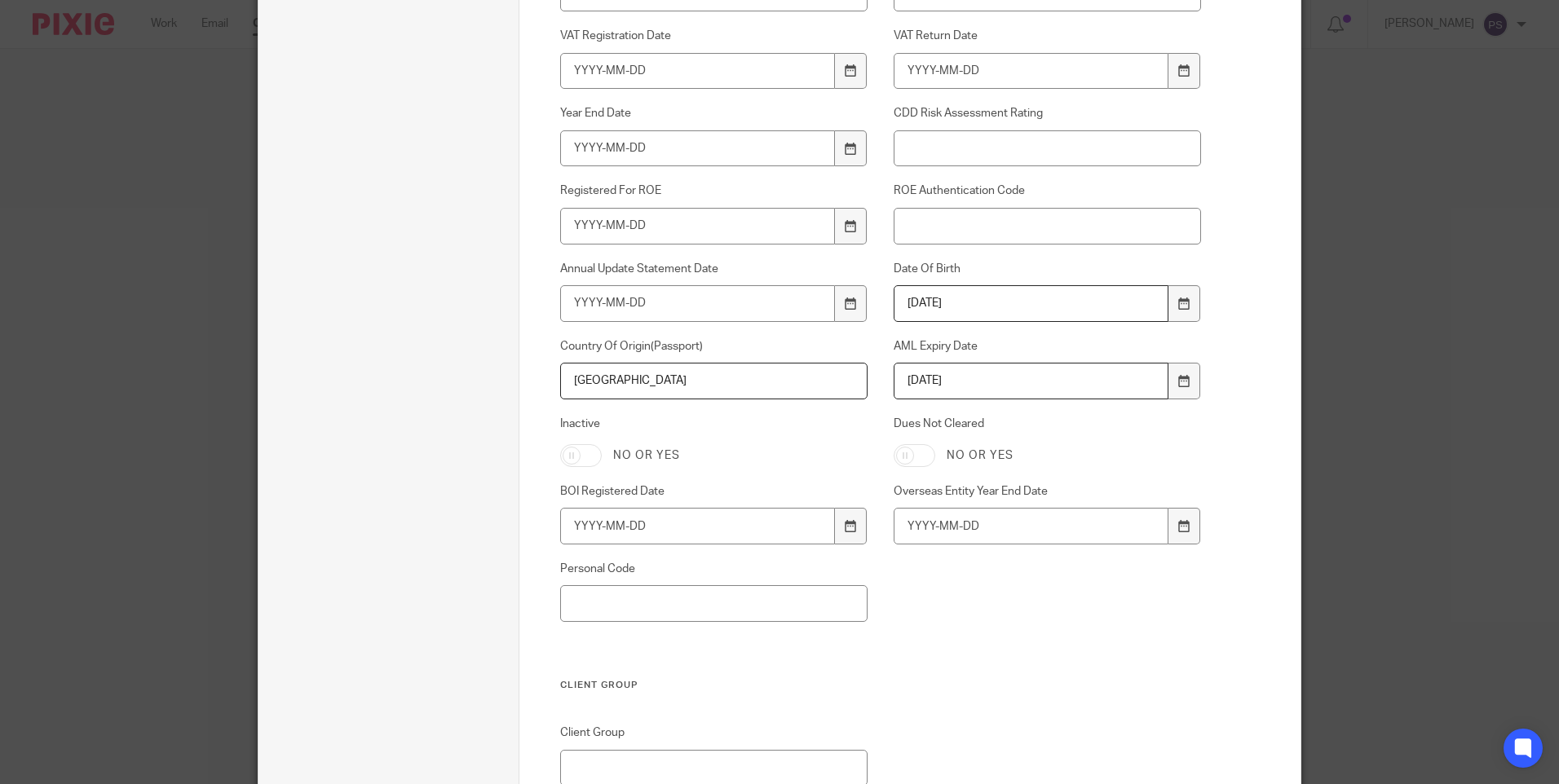
scroll to position [1035, 0]
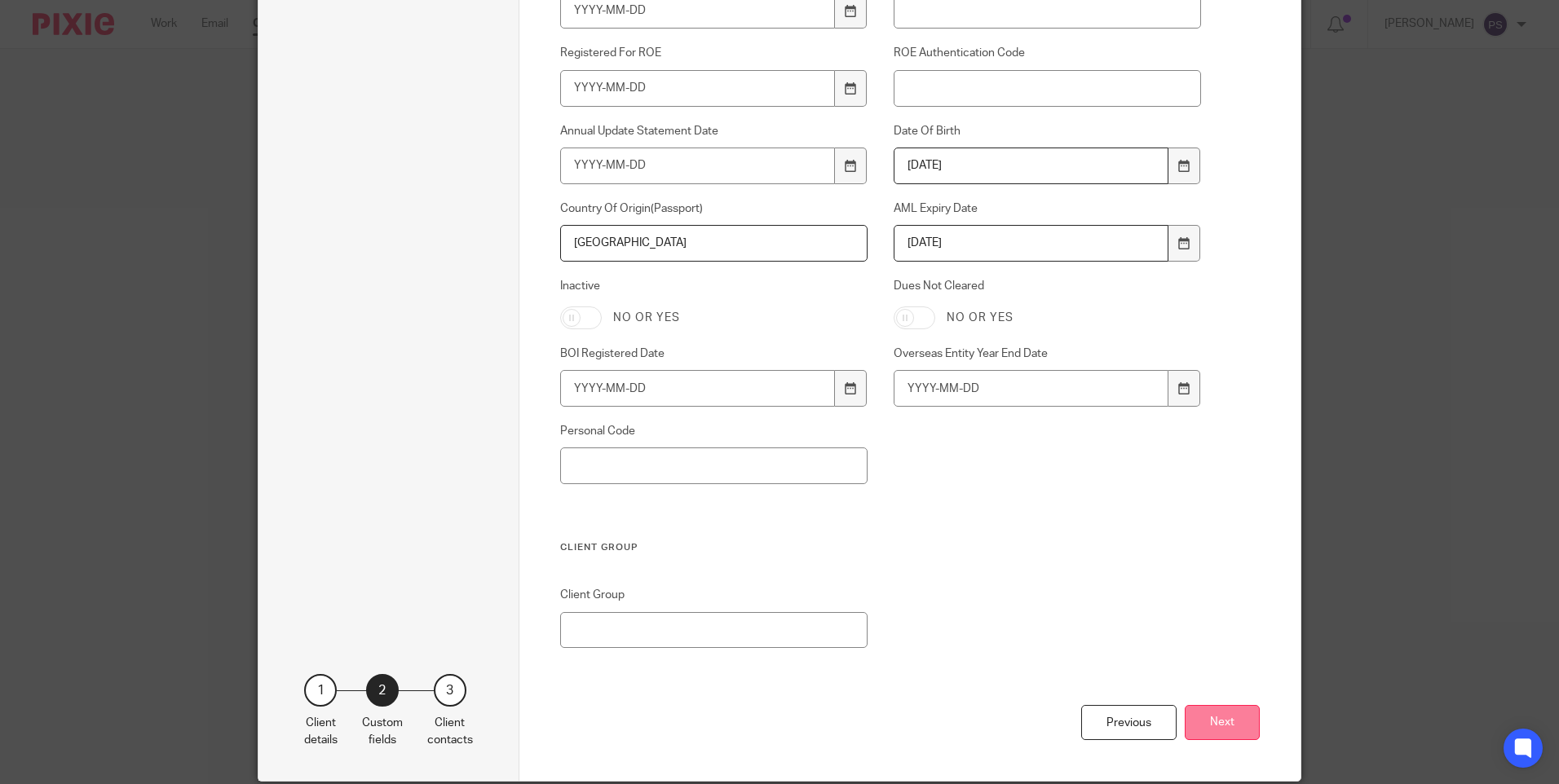
type input "China"
click at [1217, 715] on button "Next" at bounding box center [1222, 722] width 75 height 35
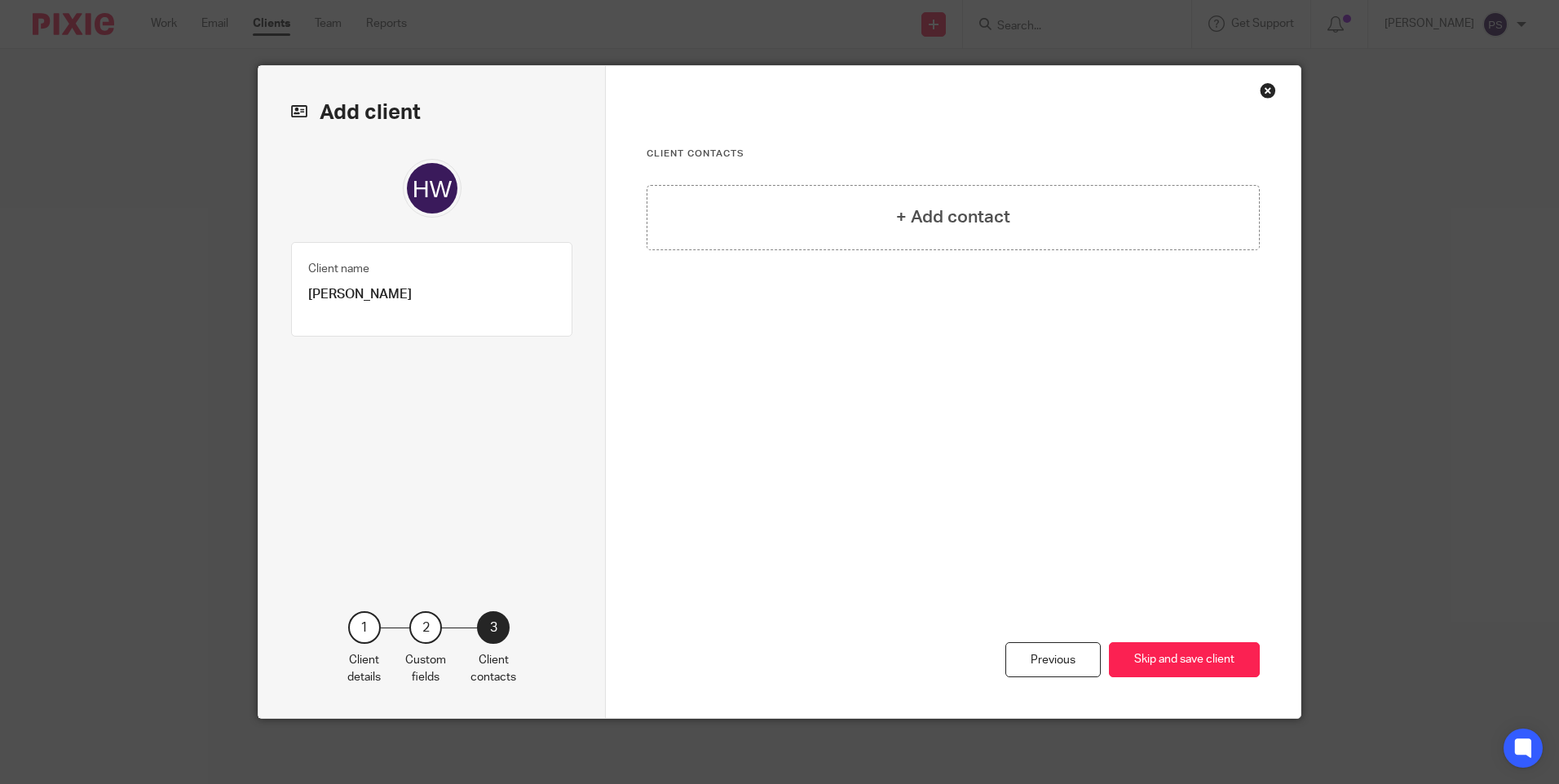
scroll to position [0, 0]
click at [925, 221] on h4 "+ Add contact" at bounding box center [953, 217] width 114 height 25
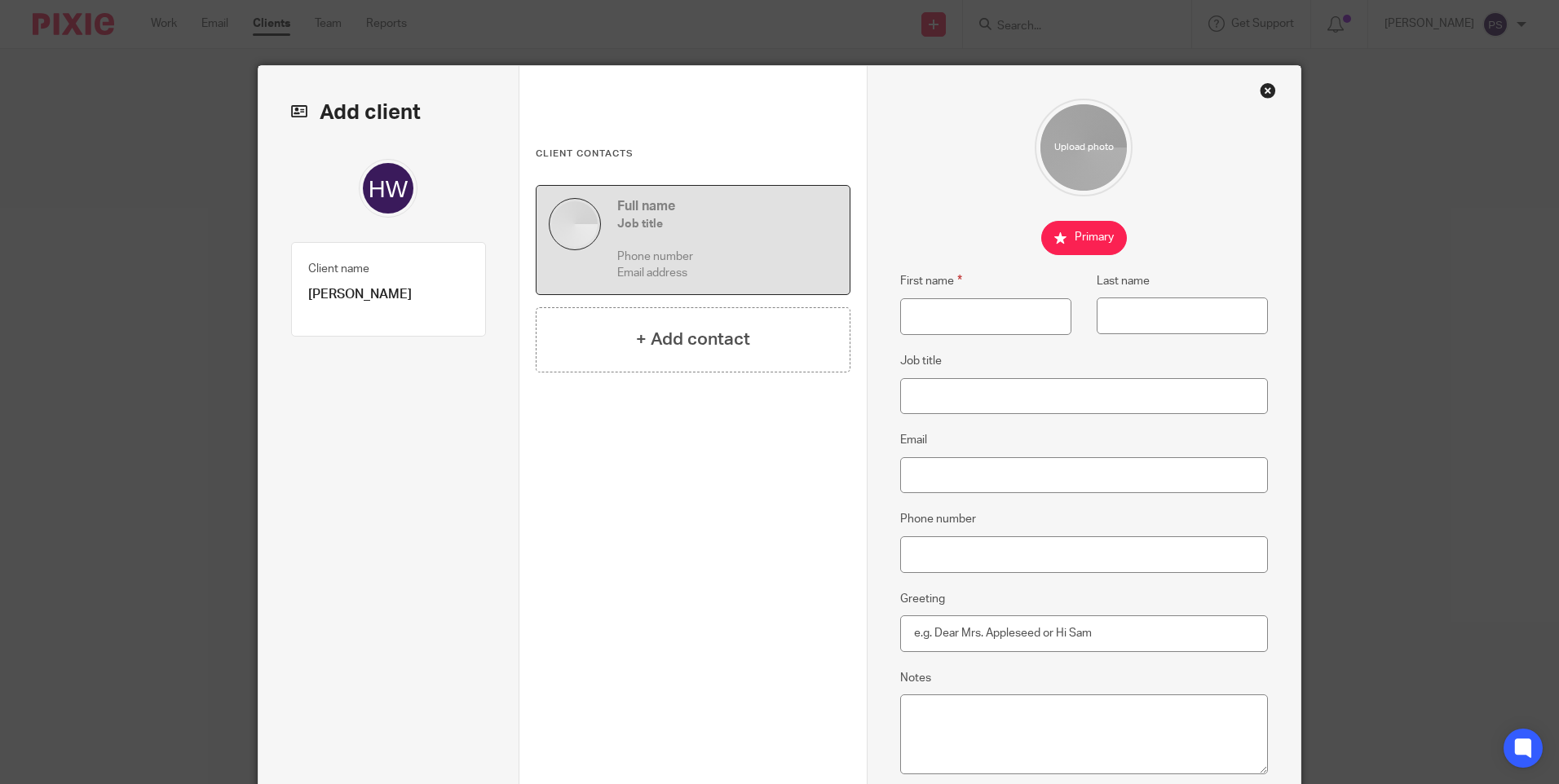
click at [356, 301] on p "Hui Wan Ling Sylvia" at bounding box center [388, 294] width 160 height 17
click at [358, 301] on p "[PERSON_NAME] [PERSON_NAME]" at bounding box center [388, 294] width 160 height 17
copy div "Hui Wan Ling Sylvia Client type 1"
click at [1006, 311] on input "First name" at bounding box center [985, 316] width 171 height 37
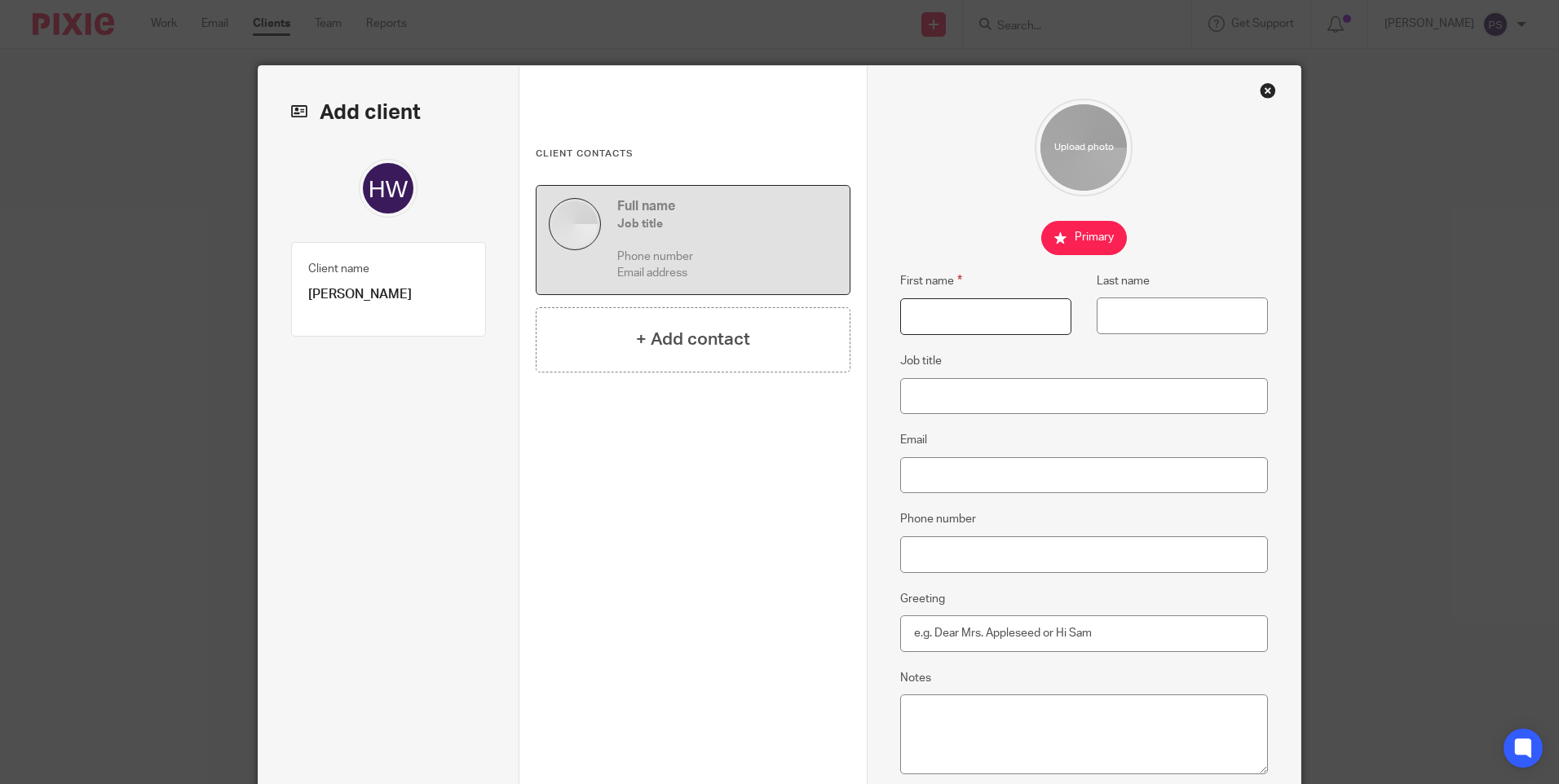
paste input "[PERSON_NAME] [PERSON_NAME]"
click at [989, 316] on input "[PERSON_NAME] [PERSON_NAME]" at bounding box center [985, 316] width 171 height 37
type input "Hui Wan Ling"
click at [1118, 320] on input "Last name" at bounding box center [1182, 315] width 171 height 37
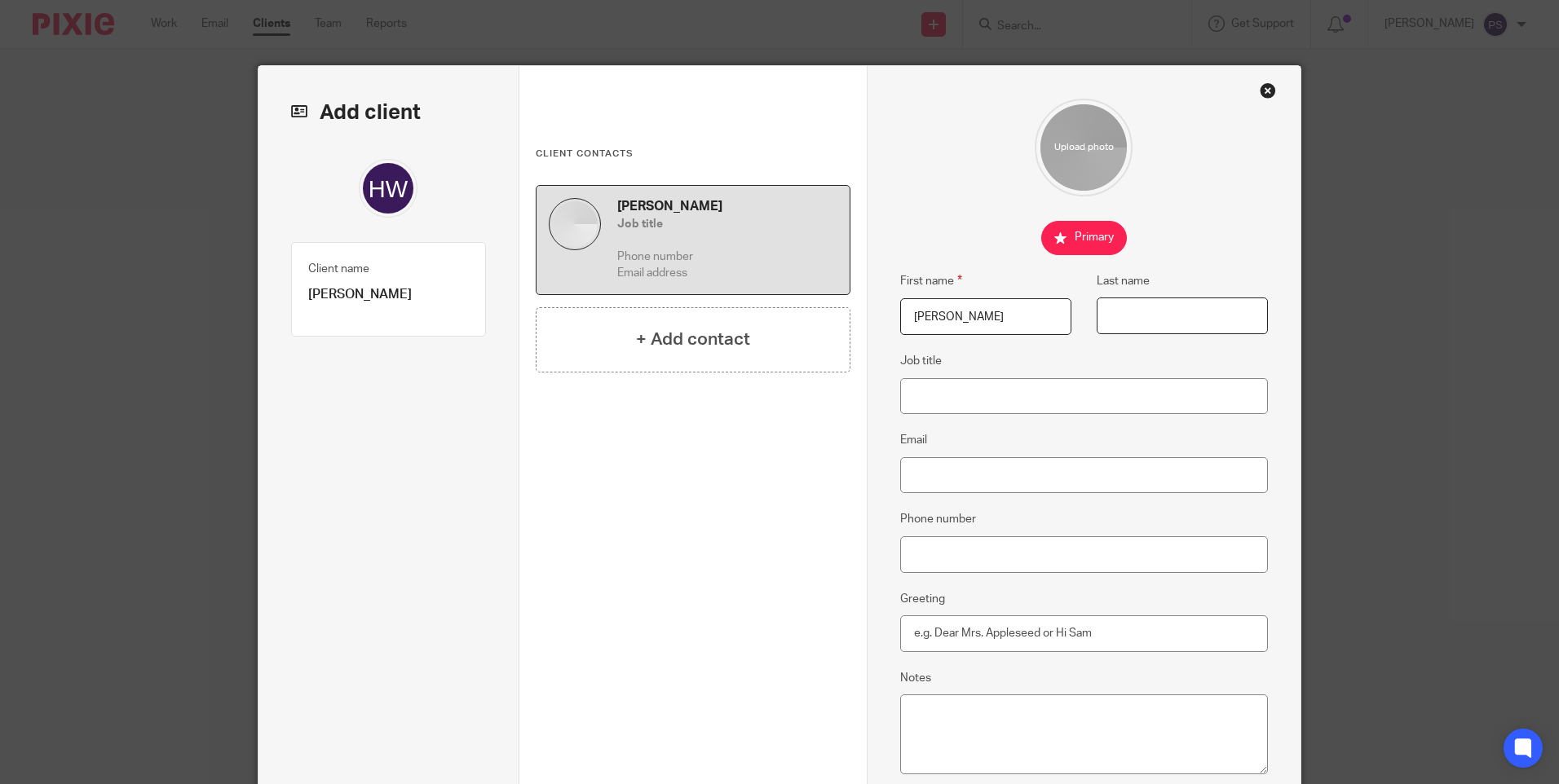
paste input "Sylvia"
type input "Sylvia"
click at [956, 396] on input "Job title" at bounding box center [1084, 396] width 369 height 37
click at [900, 479] on input "Email" at bounding box center [1084, 475] width 369 height 37
click at [929, 481] on input "Email" at bounding box center [1084, 475] width 369 height 37
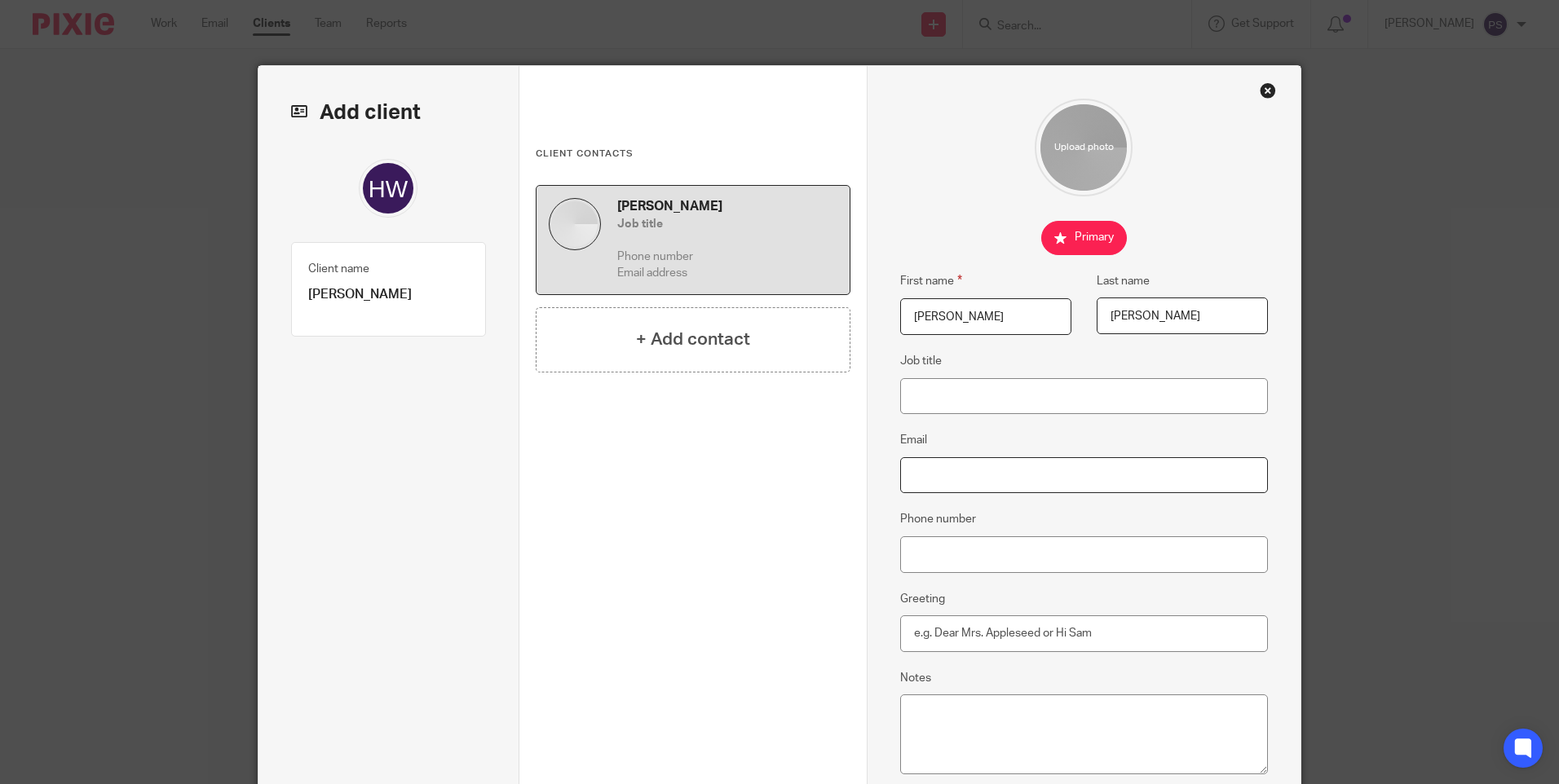
paste input "sylviahuiwl@gmail.com"
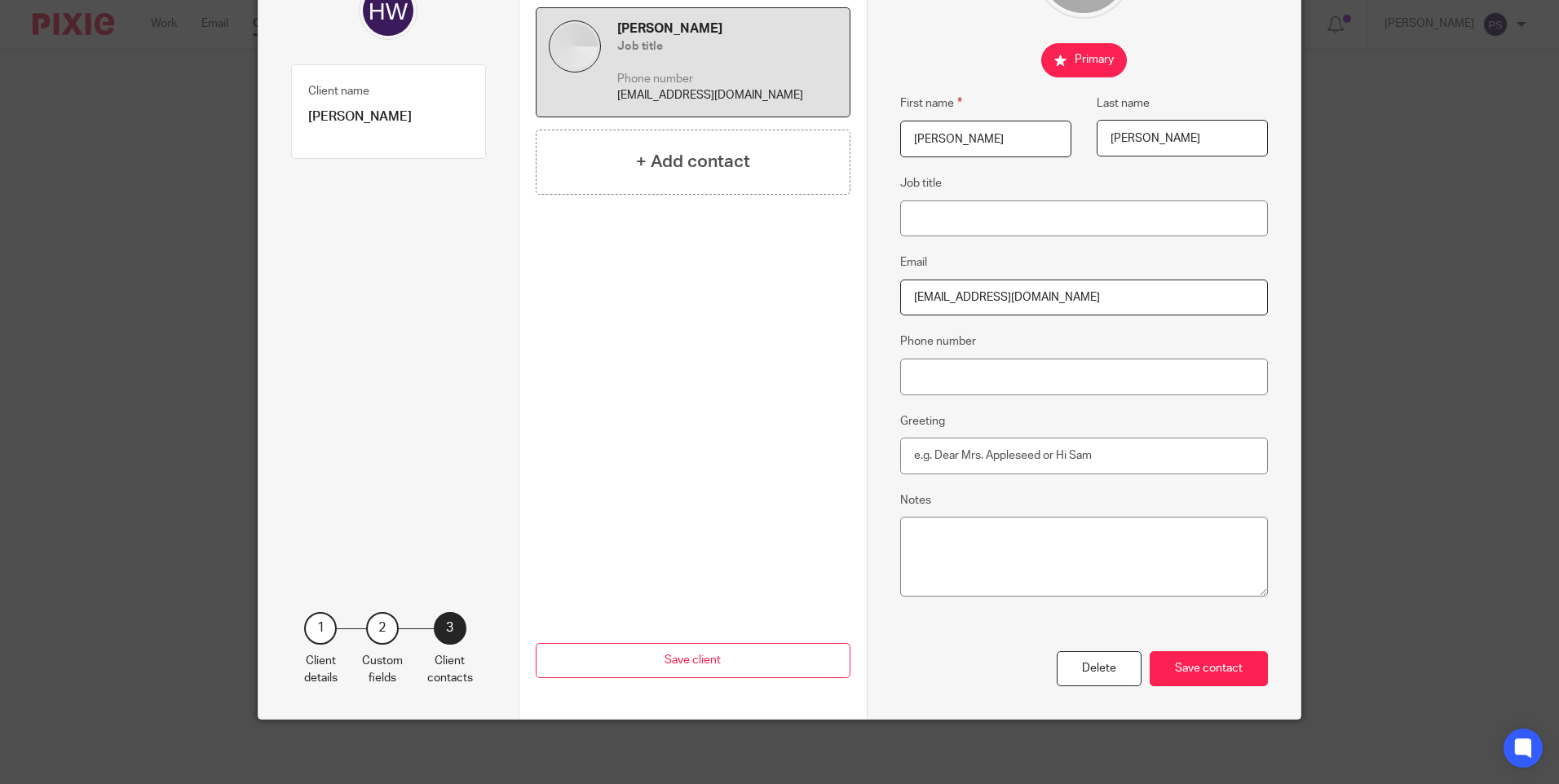
scroll to position [178, 0]
type input "sylviahuiwl@gmail.com"
click at [1215, 660] on div "Save contact" at bounding box center [1209, 668] width 118 height 35
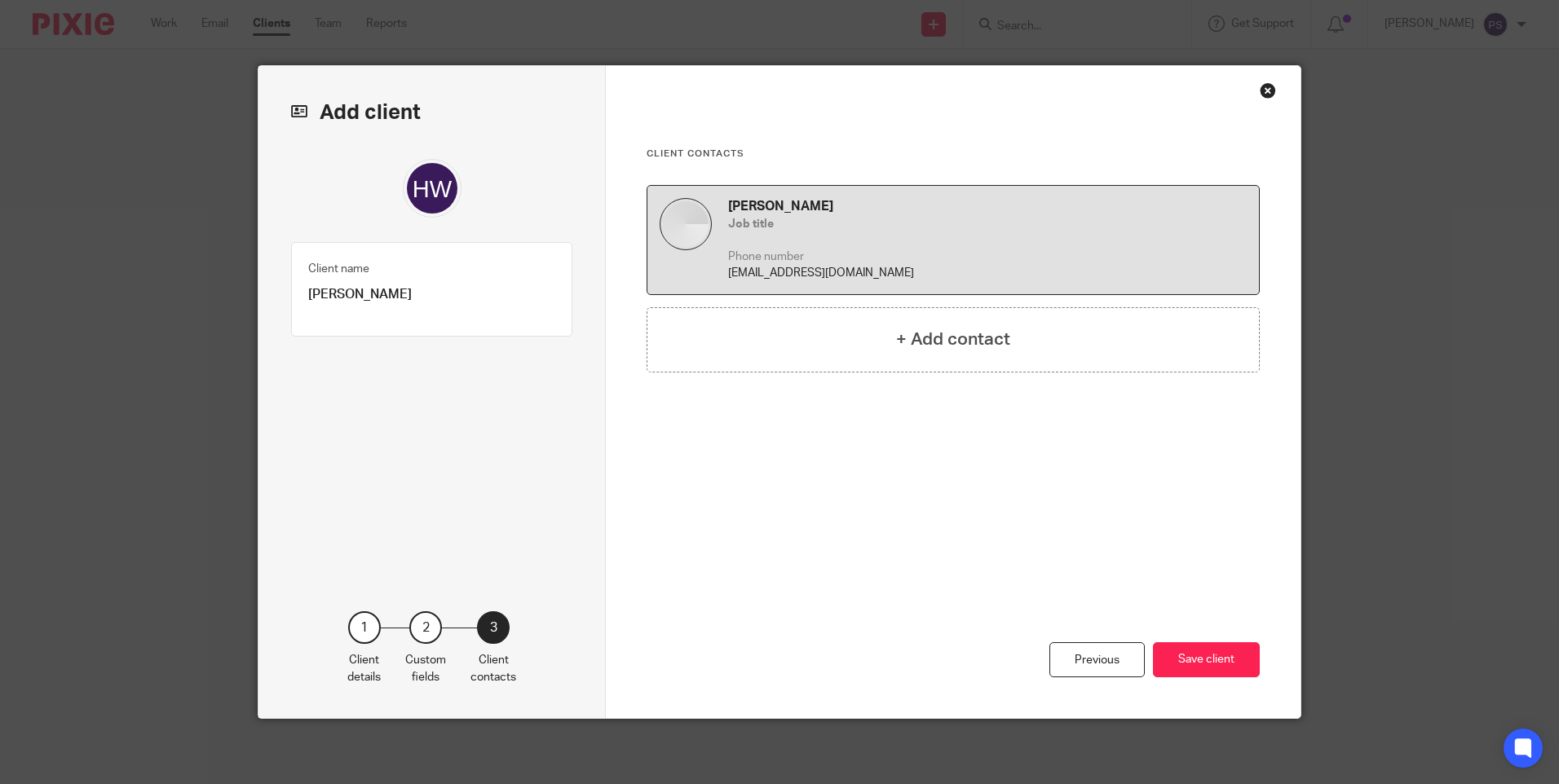
scroll to position [0, 0]
click at [1204, 661] on button "Save client" at bounding box center [1206, 660] width 107 height 35
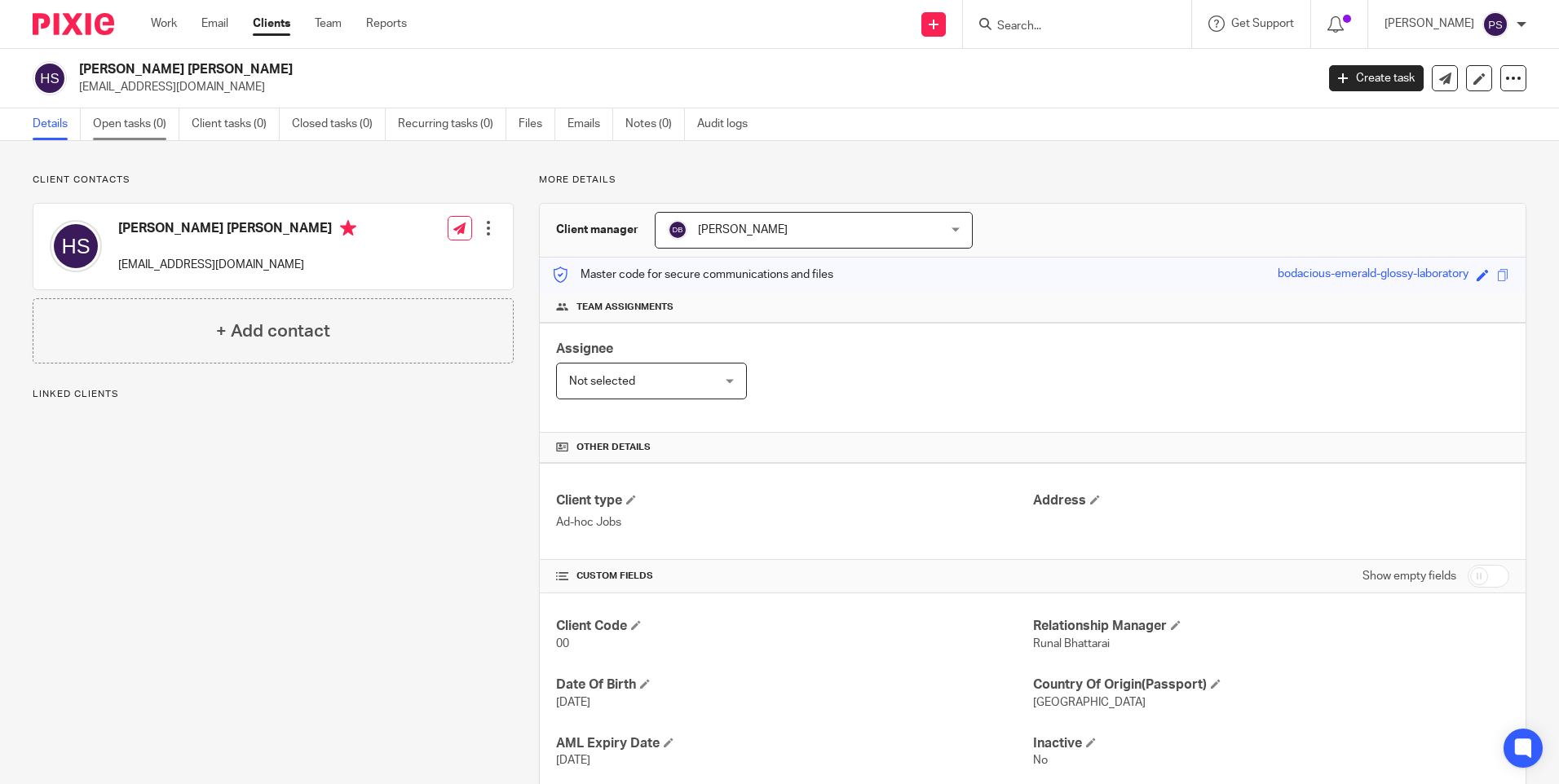
click at [113, 132] on link "Open tasks (0)" at bounding box center [136, 124] width 87 height 32
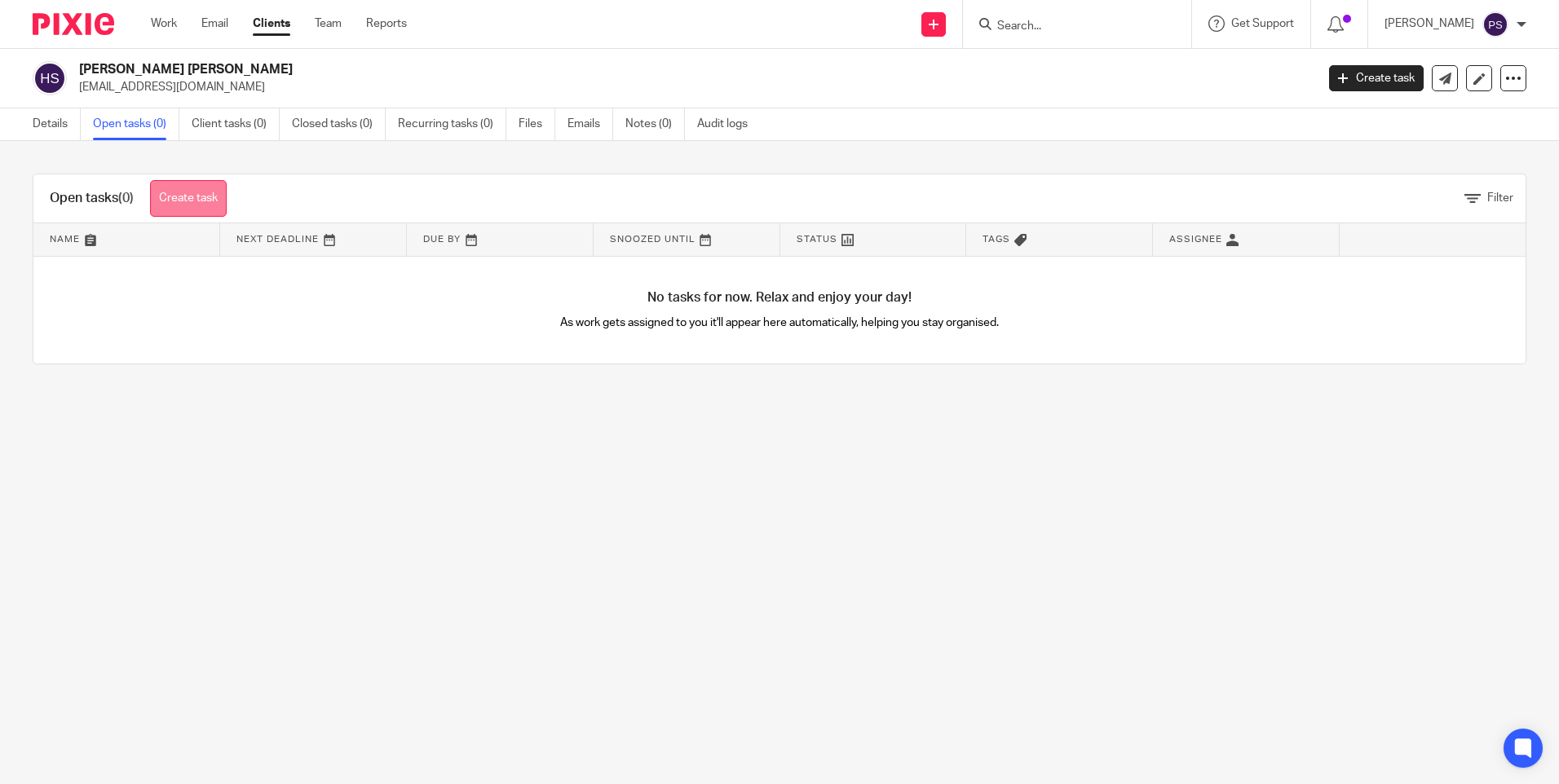
click at [192, 197] on link "Create task" at bounding box center [189, 198] width 77 height 37
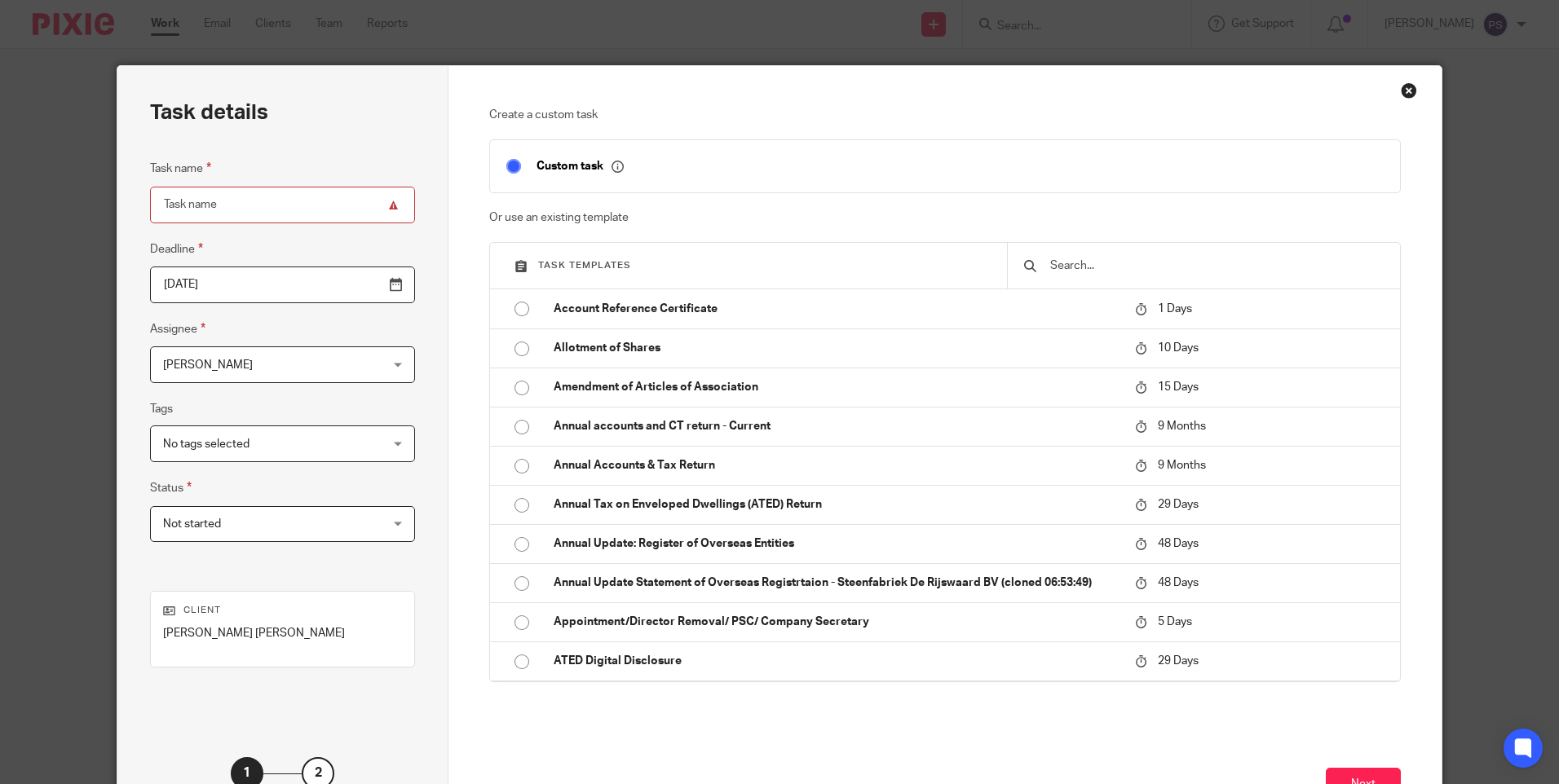
click at [1125, 268] on input "text" at bounding box center [1216, 266] width 335 height 18
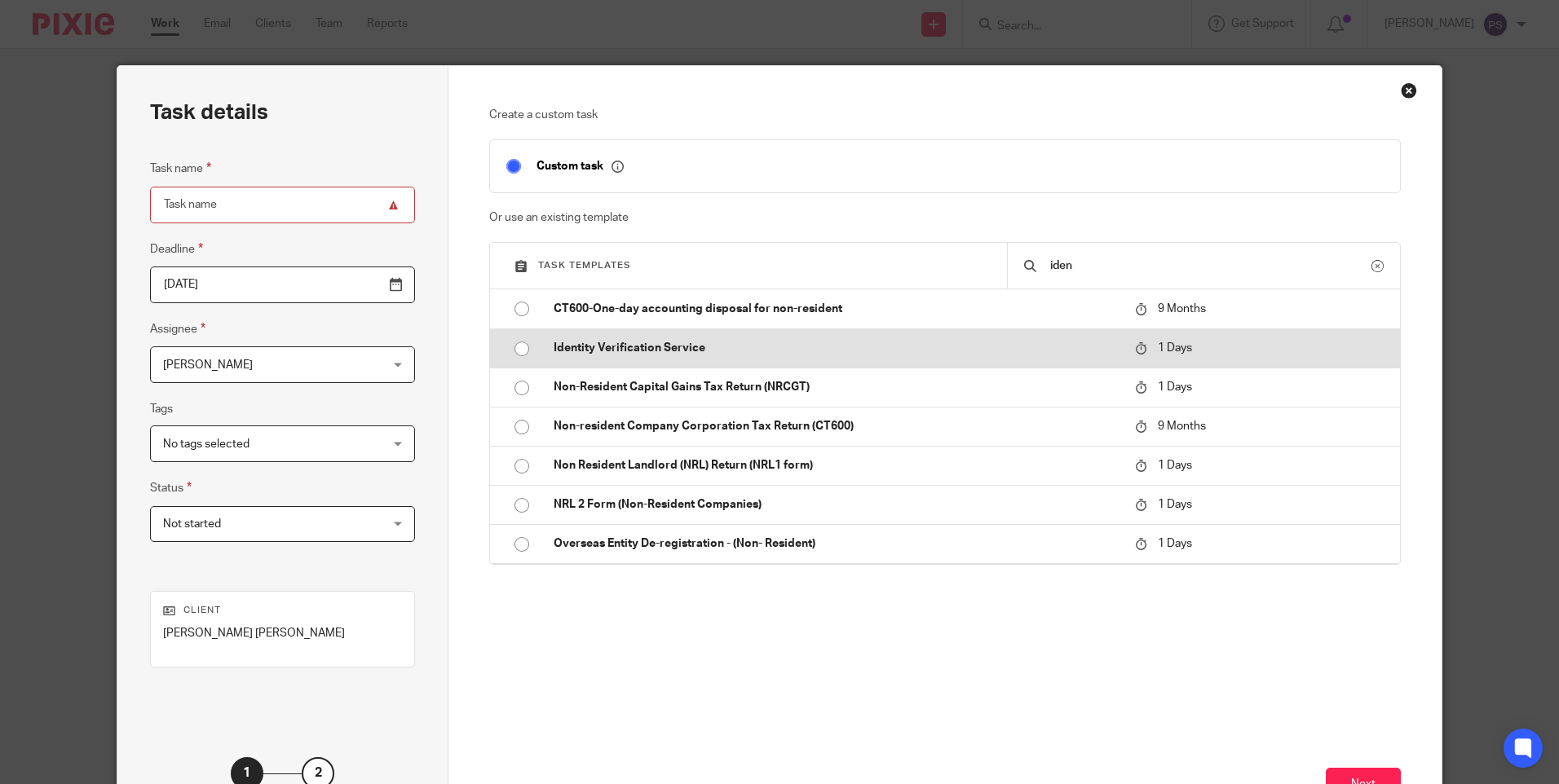
type input "iden"
click at [516, 350] on input "radio" at bounding box center [521, 348] width 31 height 31
type input "[DATE]"
type input "Identity Verification Service"
checkbox input "false"
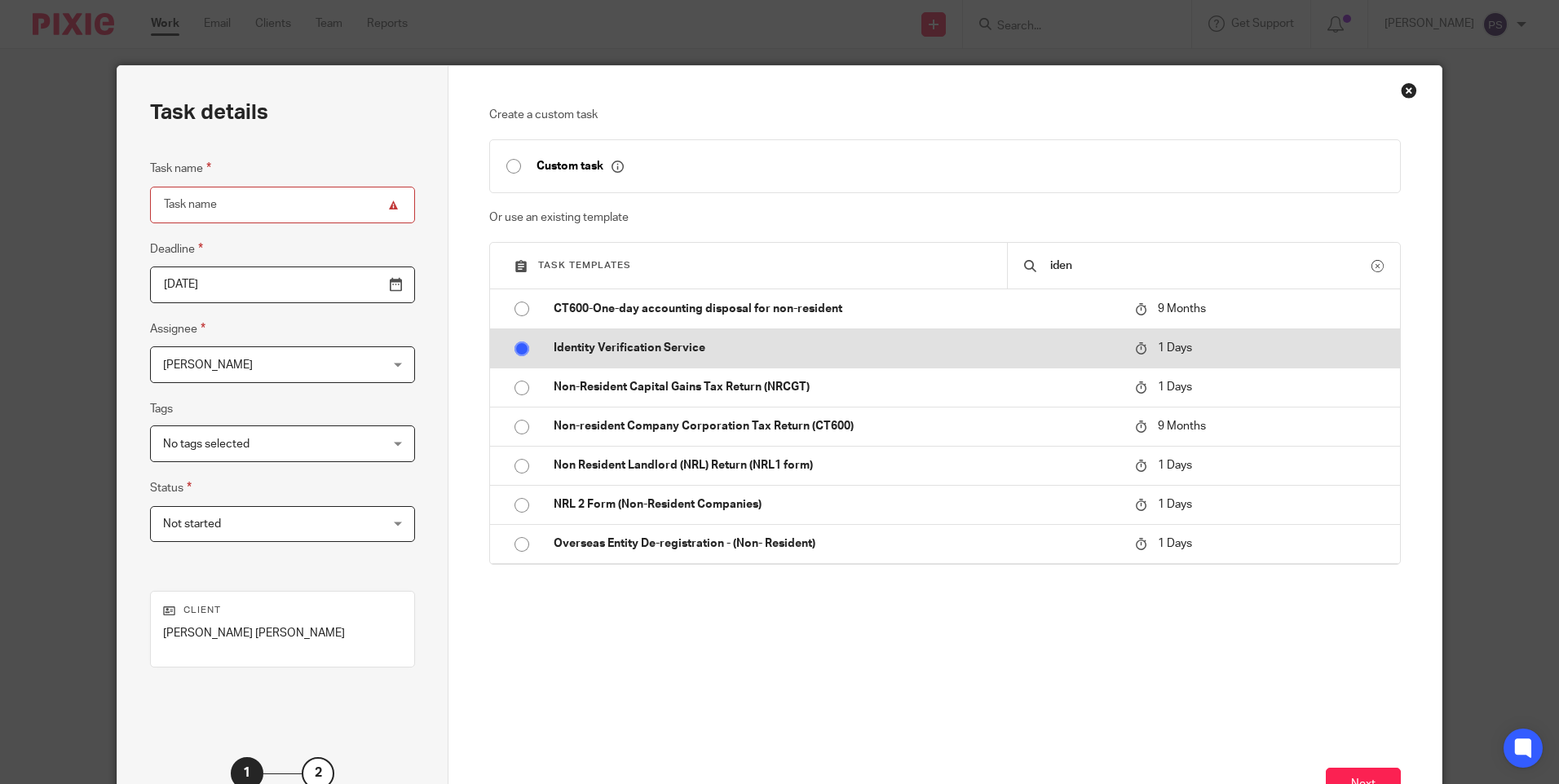
radio input "false"
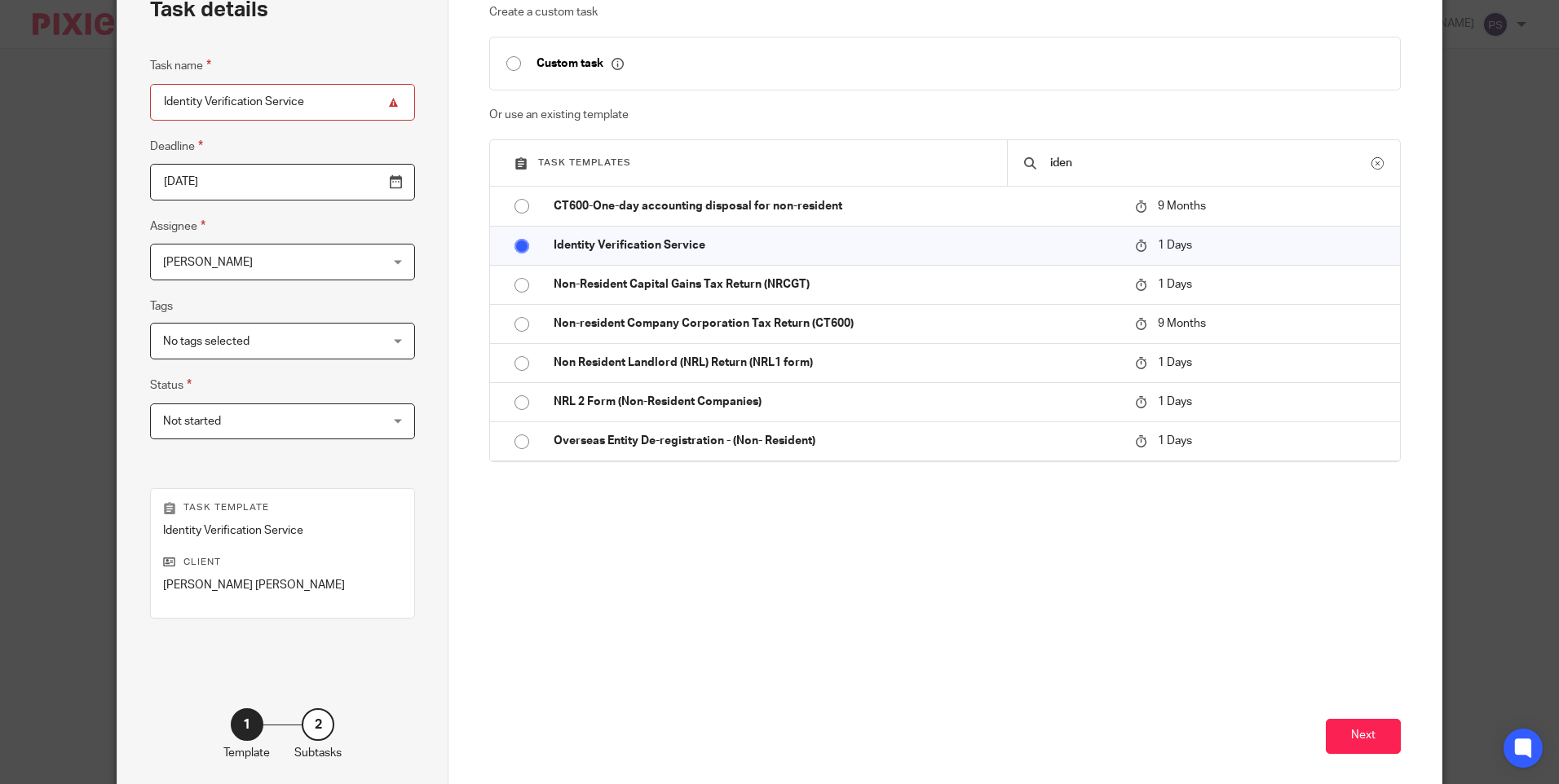
scroll to position [16, 0]
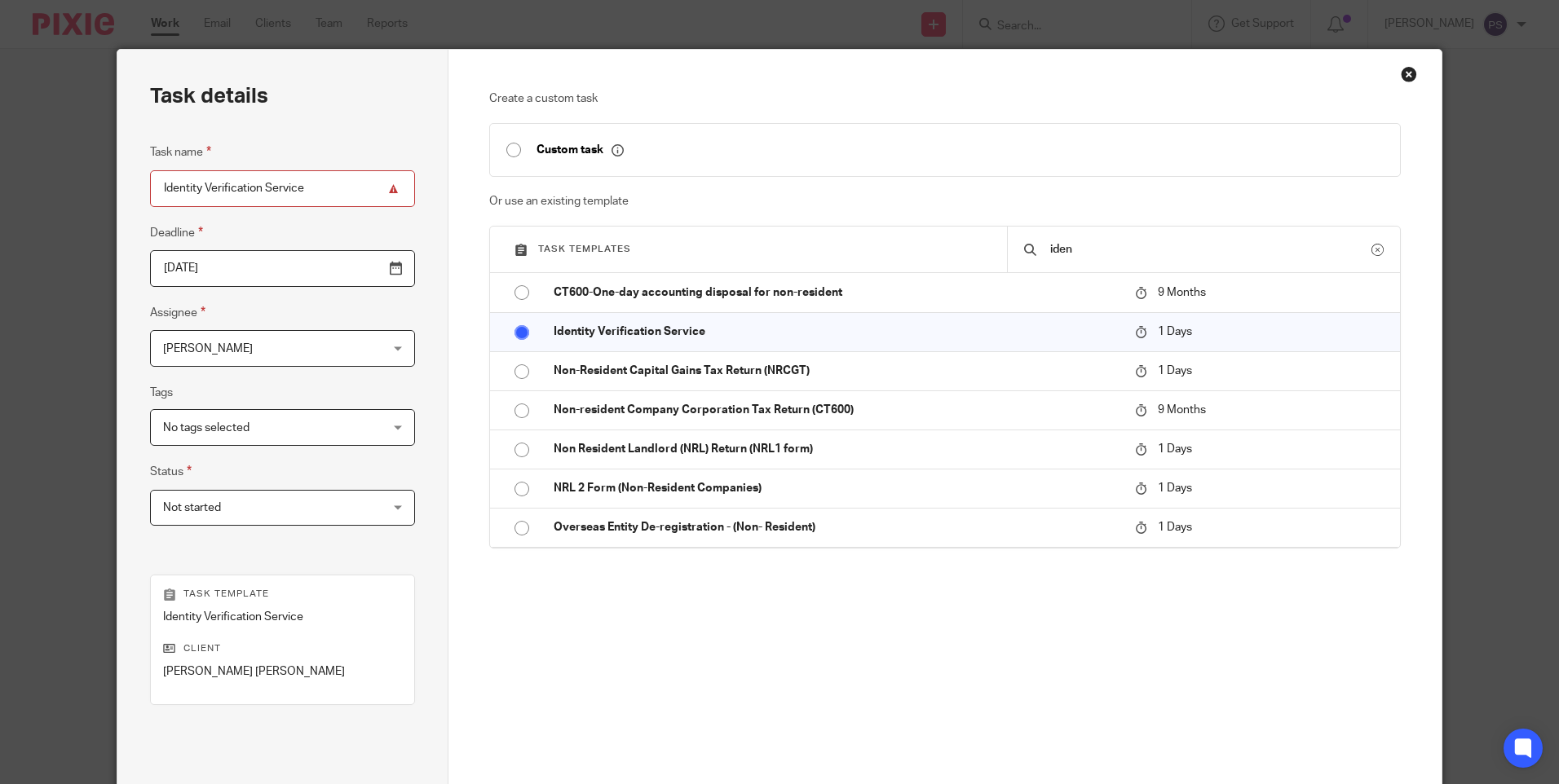
click at [283, 268] on input "[DATE]" at bounding box center [283, 268] width 265 height 37
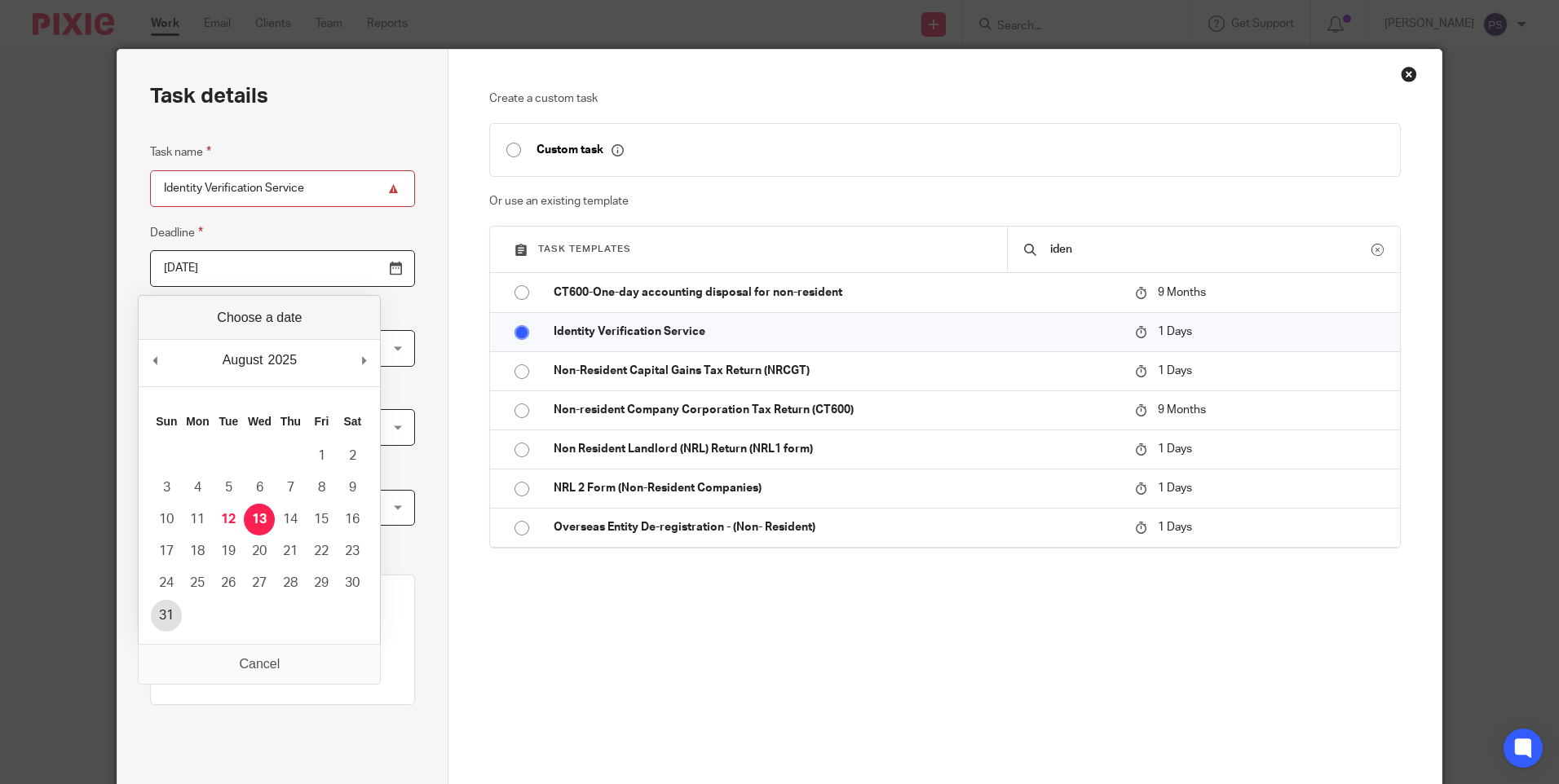
type input "[DATE]"
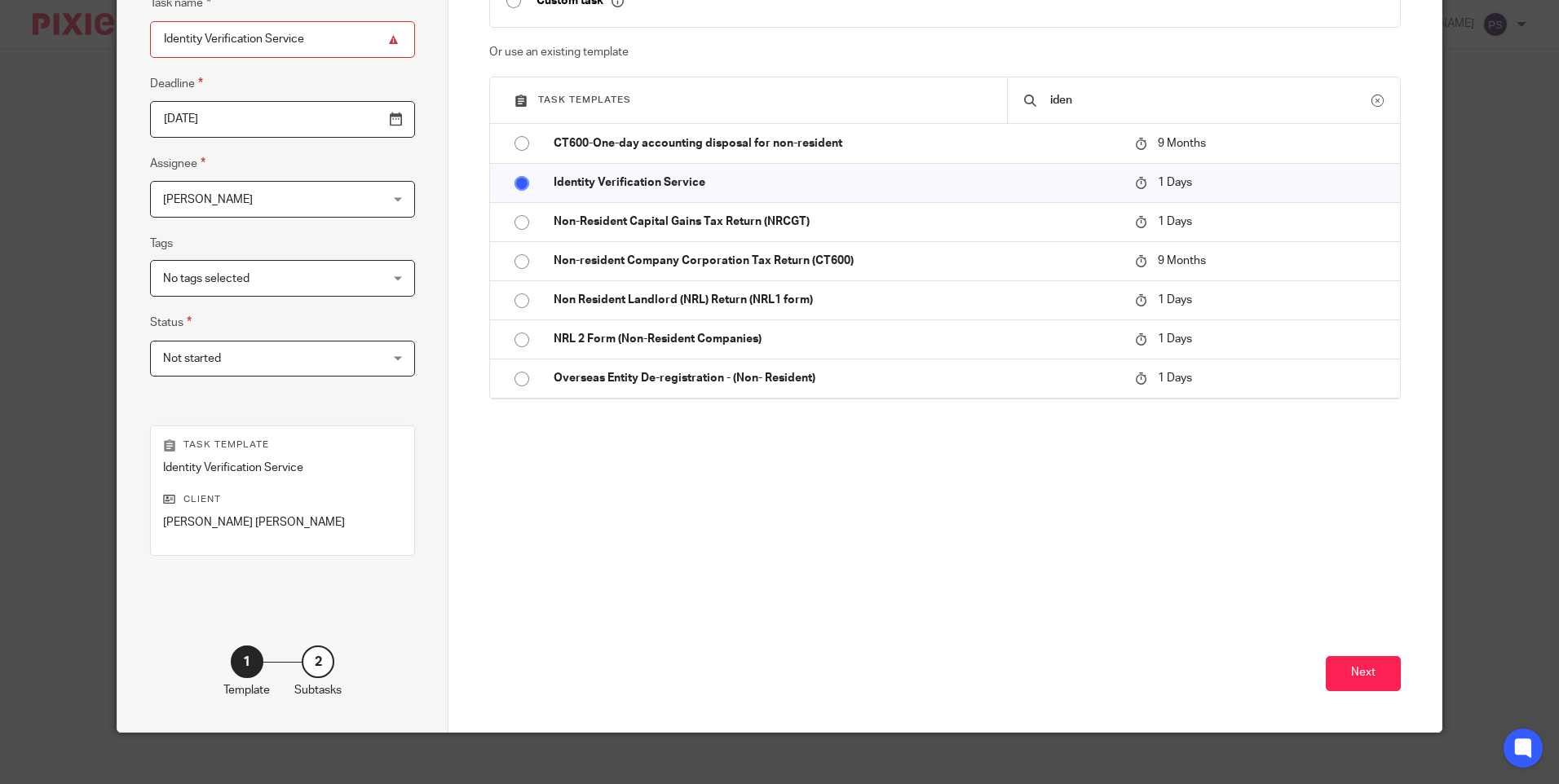
scroll to position [179, 0]
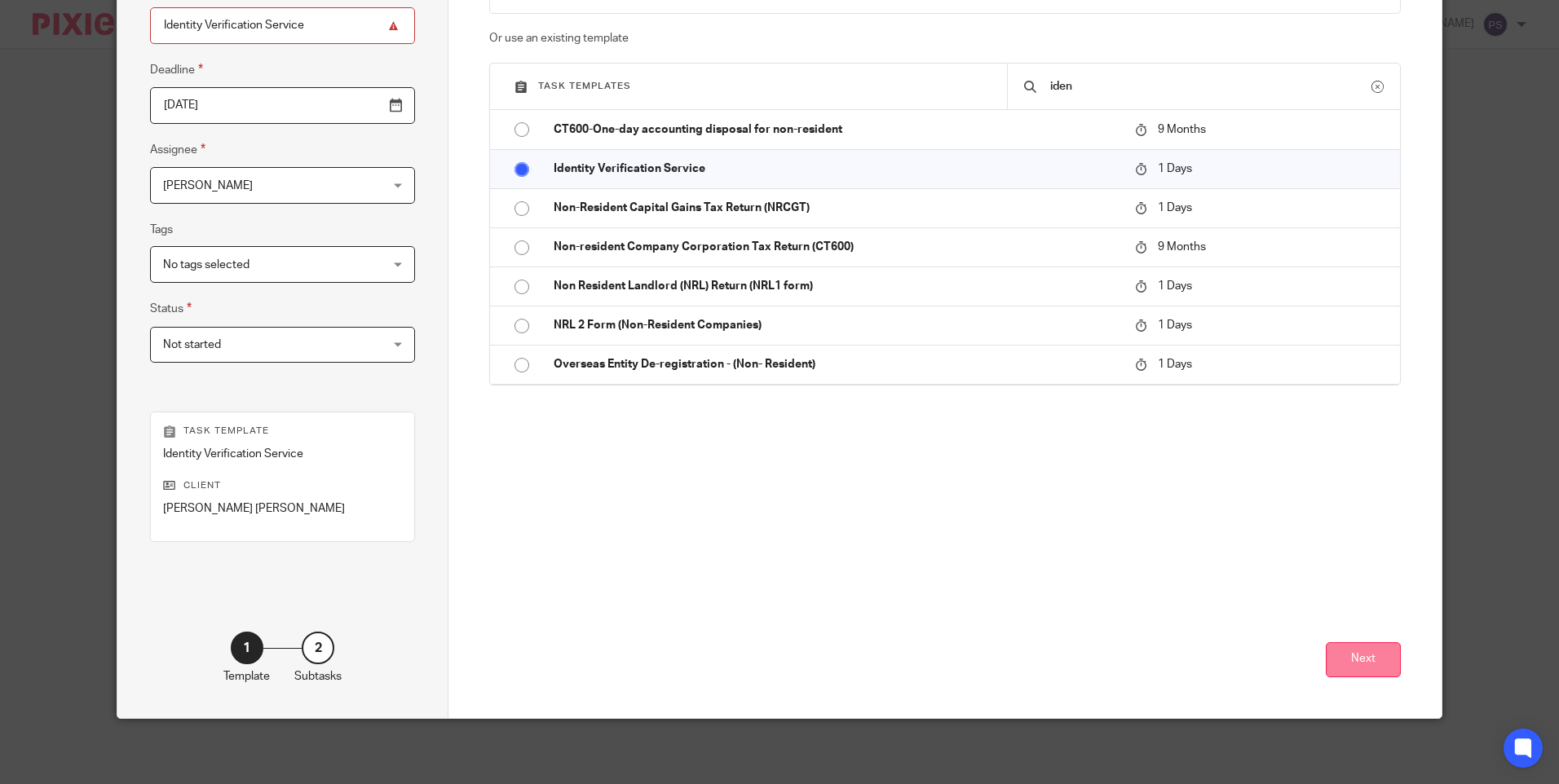
click at [1370, 660] on button "Next" at bounding box center [1364, 660] width 75 height 35
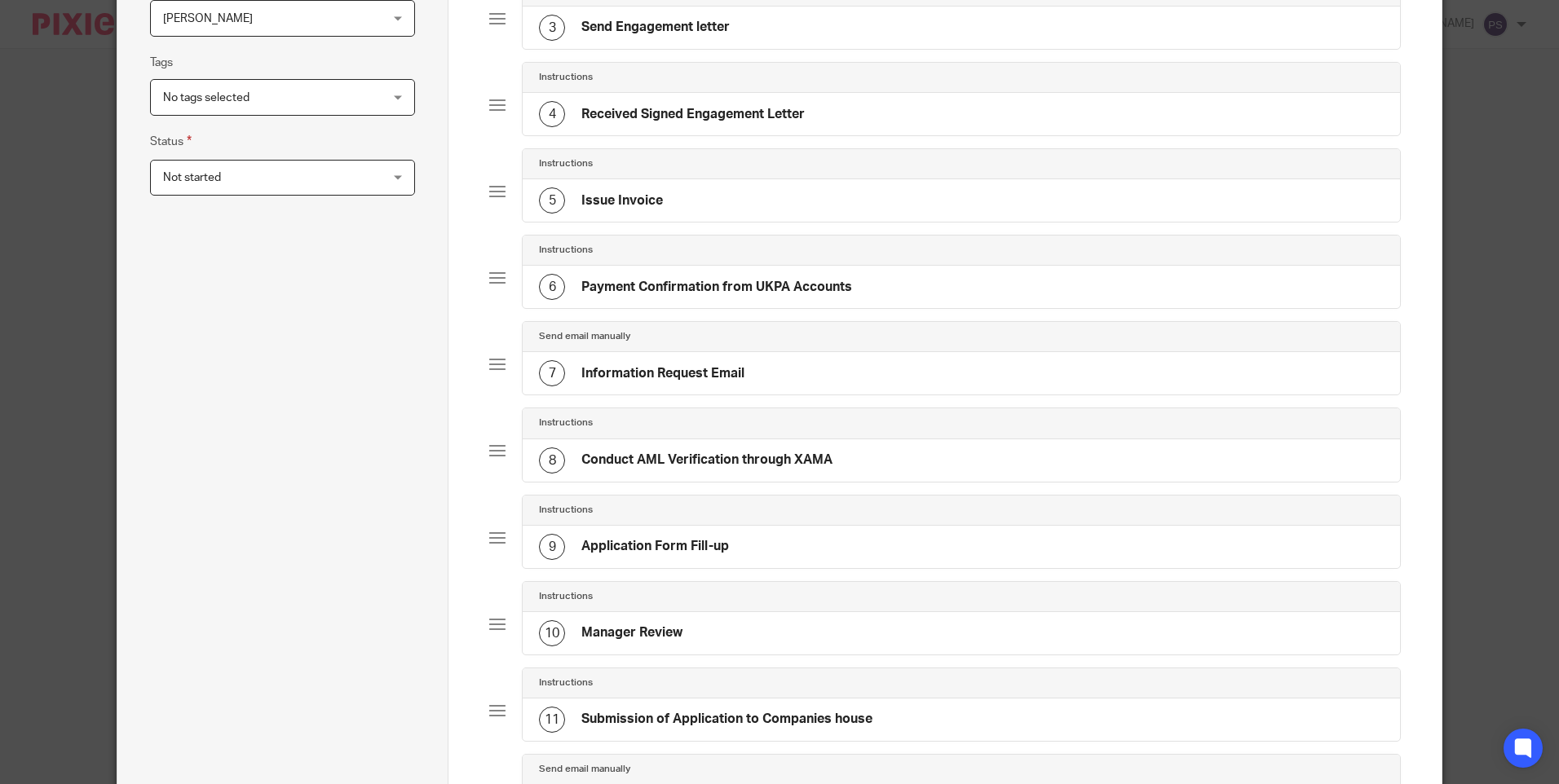
scroll to position [736, 0]
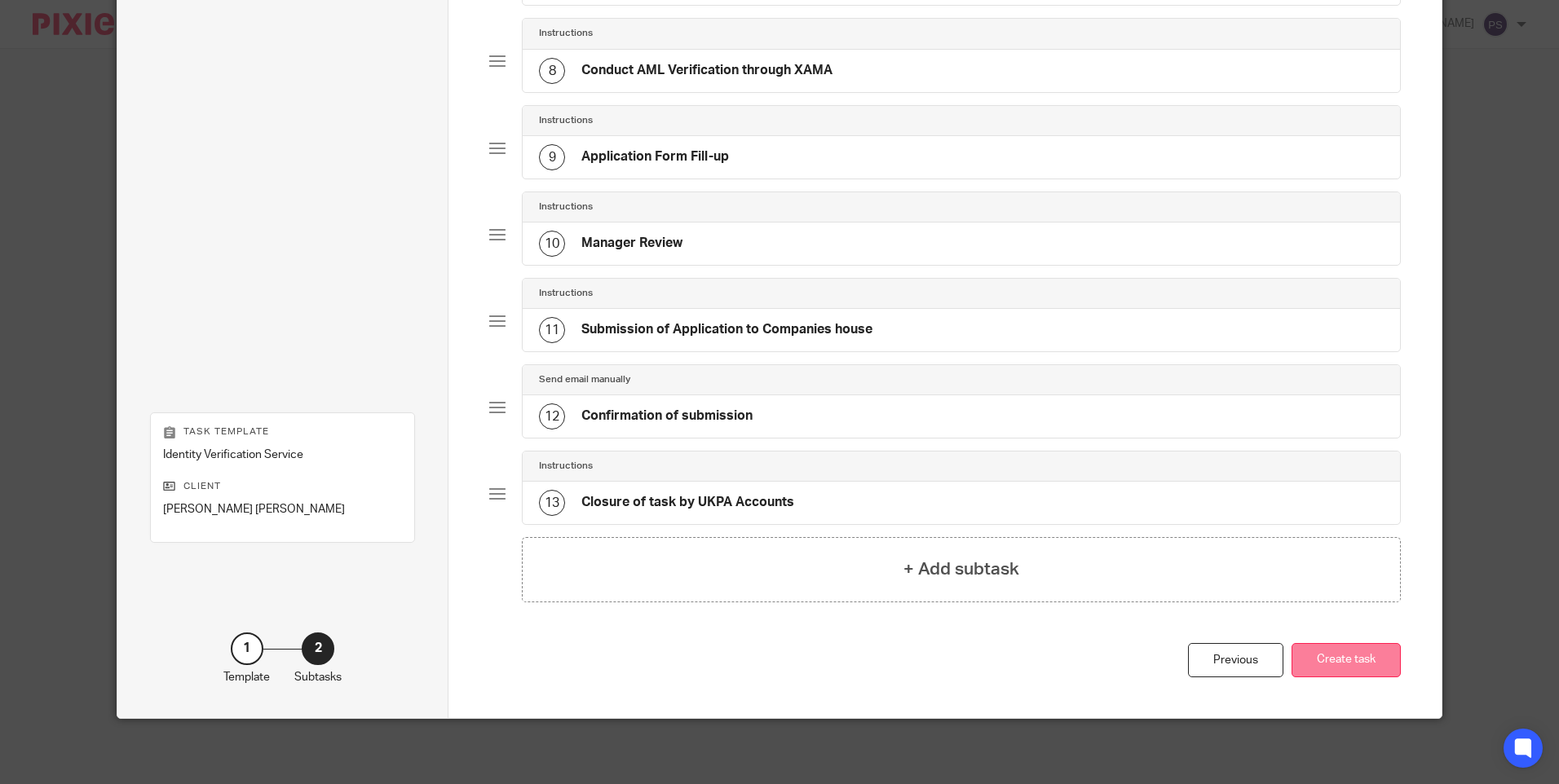
click at [1358, 652] on button "Create task" at bounding box center [1346, 660] width 109 height 35
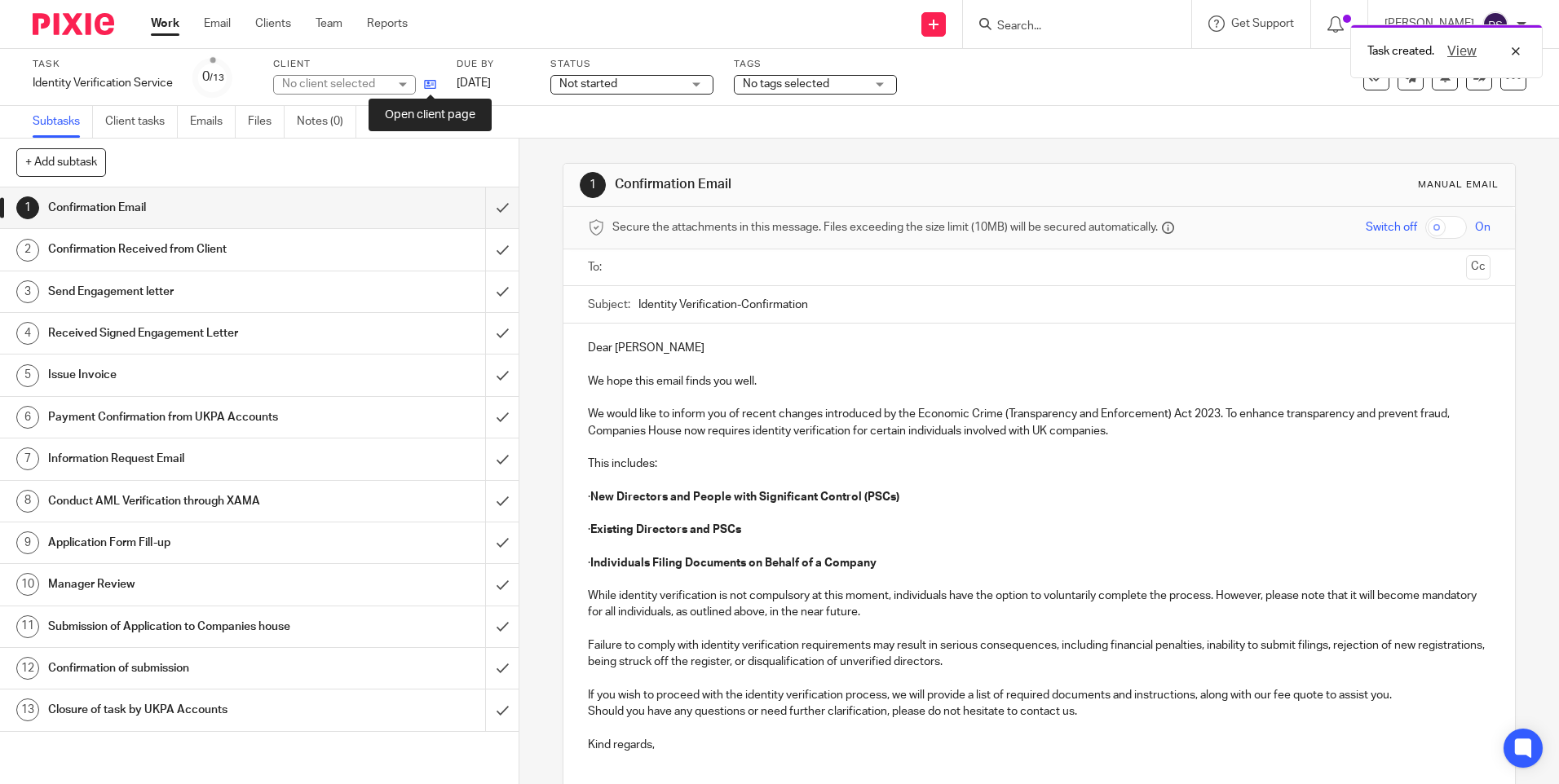
click at [431, 81] on icon at bounding box center [430, 84] width 13 height 13
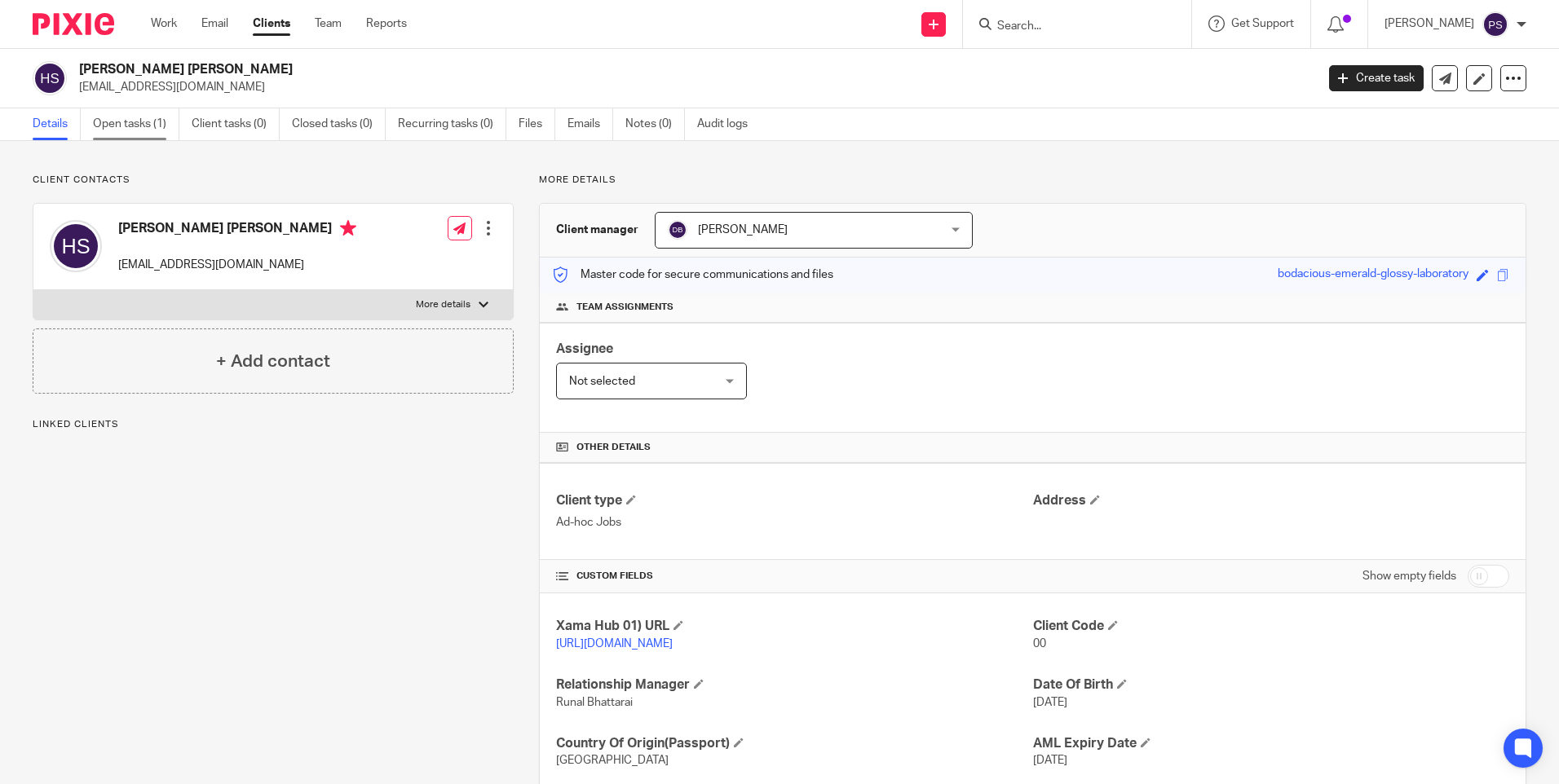
click at [138, 136] on link "Open tasks (1)" at bounding box center [136, 124] width 87 height 32
click at [752, 226] on span "[PERSON_NAME]" at bounding box center [742, 229] width 90 height 12
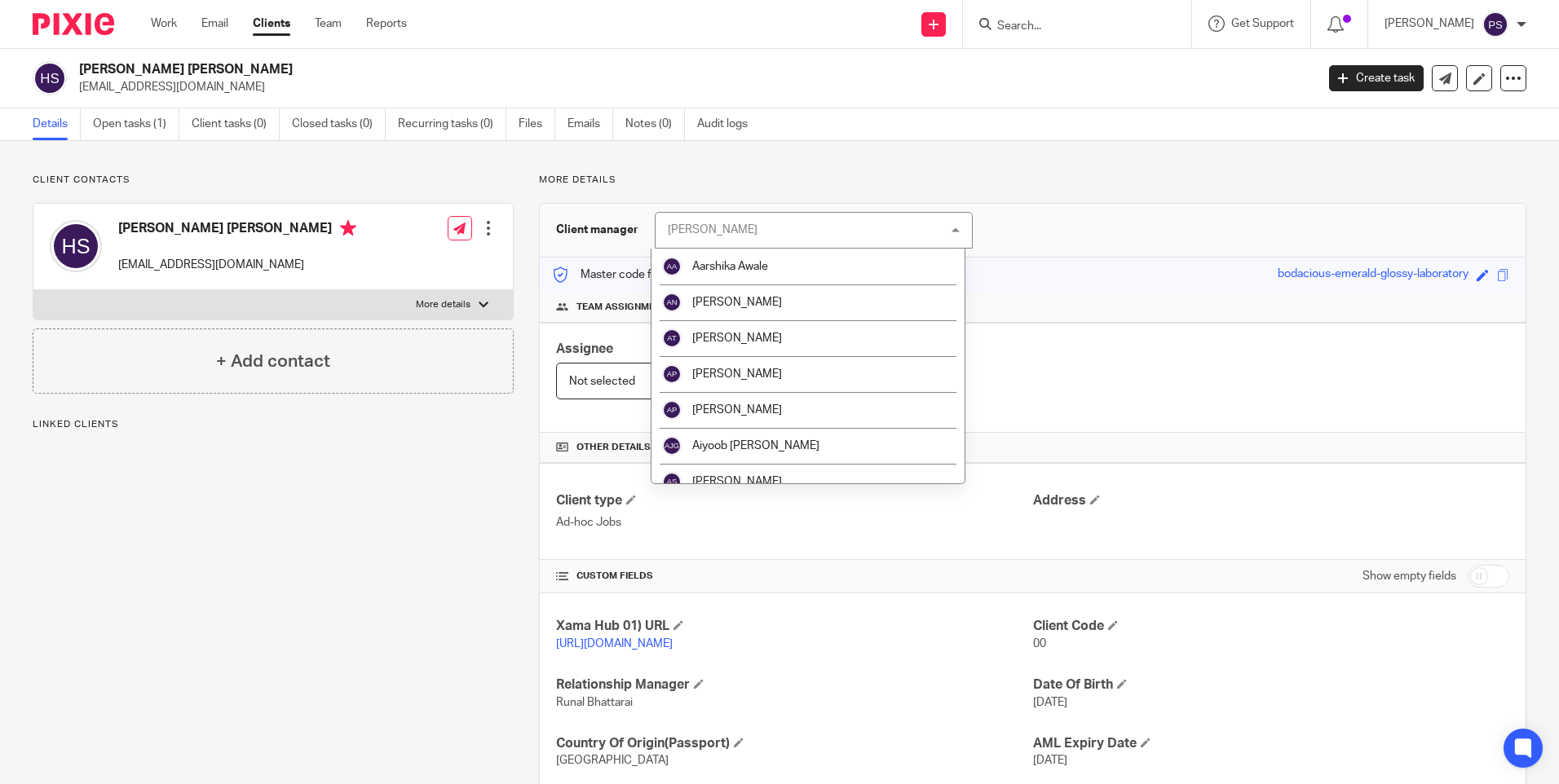
click at [564, 196] on div "More details Client manager [PERSON_NAME] [PERSON_NAME] [PERSON_NAME] [PERSON_N…" at bounding box center [1020, 513] width 1013 height 679
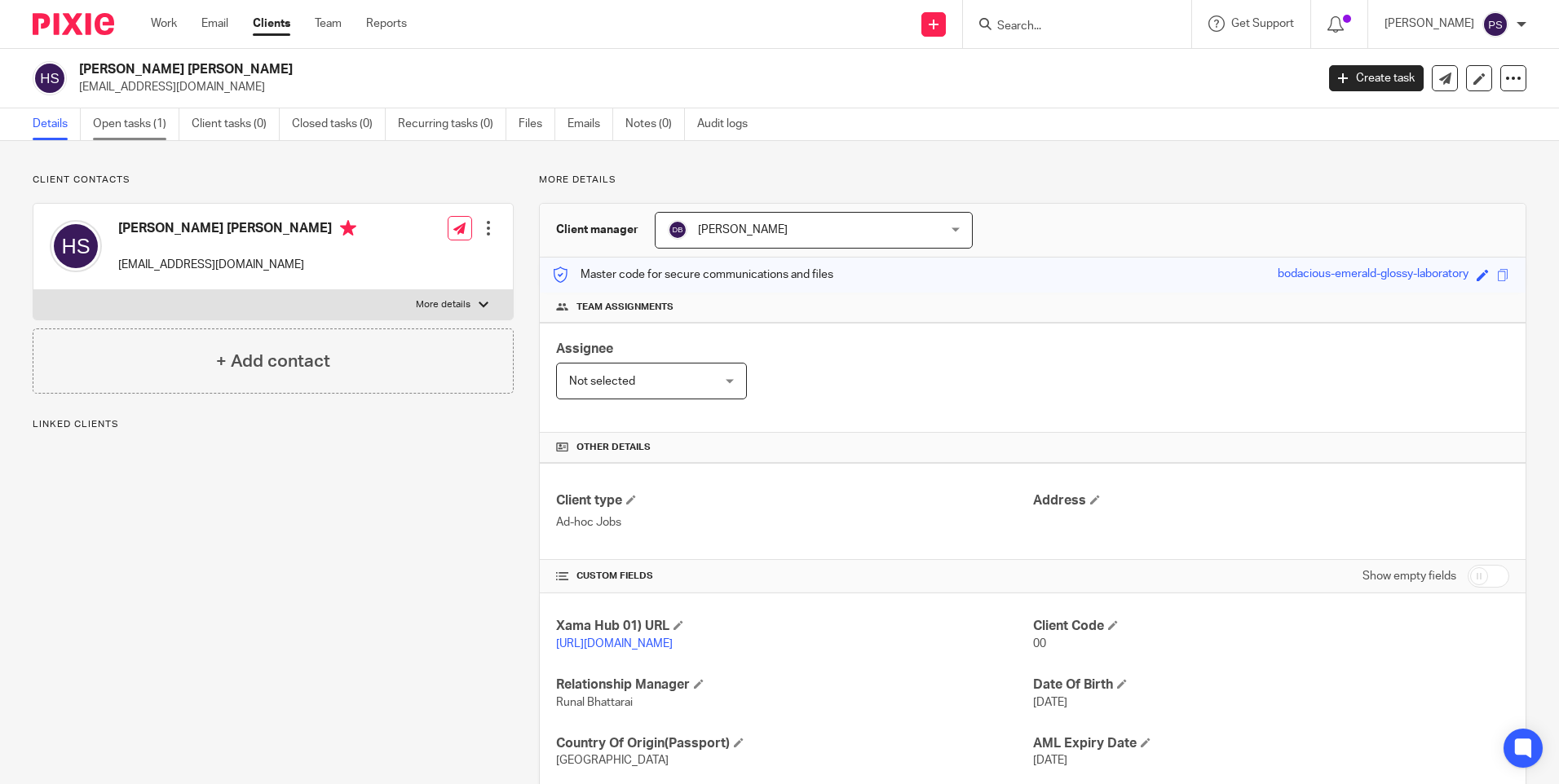
click at [133, 122] on link "Open tasks (1)" at bounding box center [136, 124] width 87 height 32
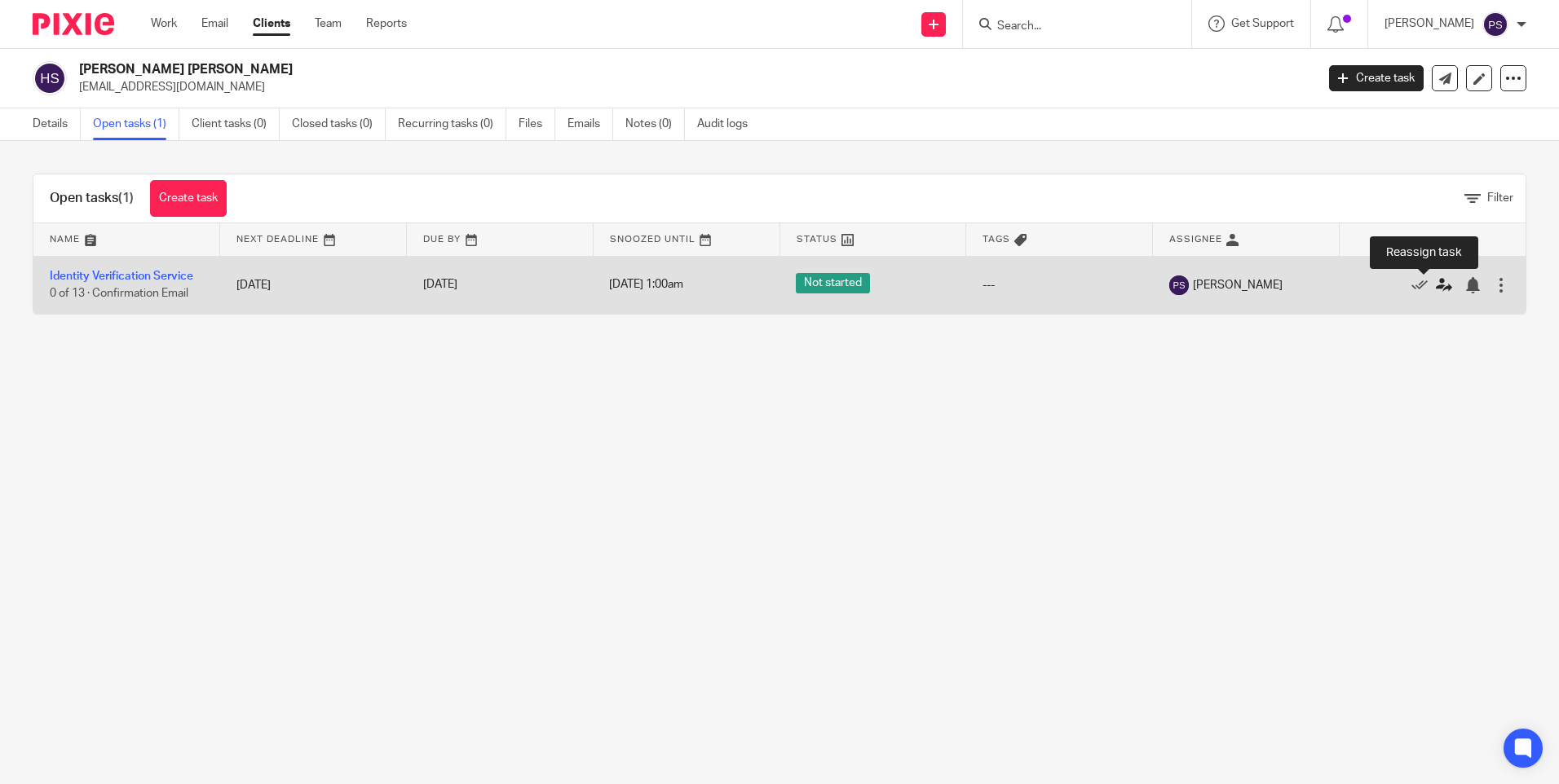
click at [1436, 289] on icon at bounding box center [1444, 285] width 16 height 16
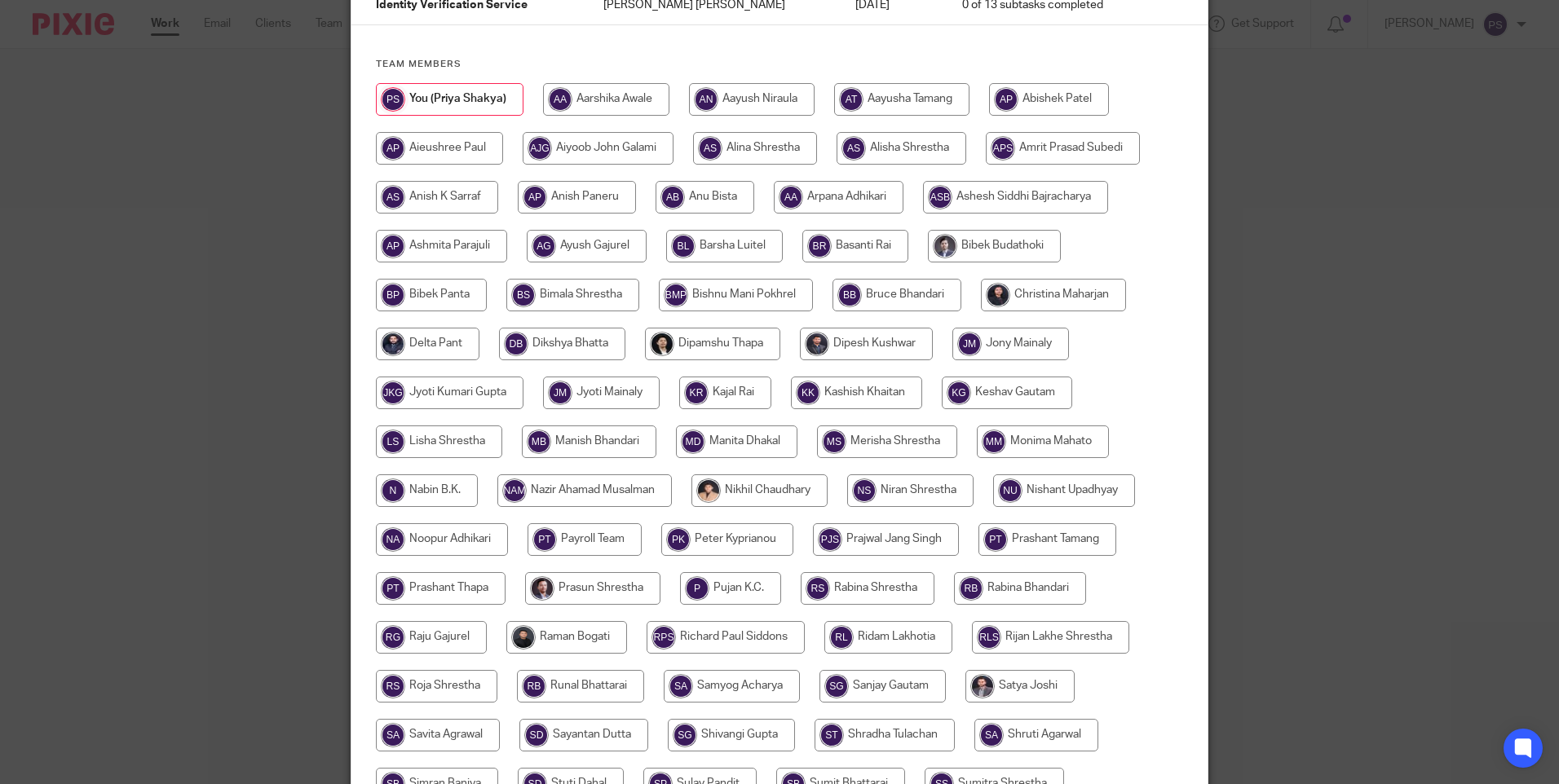
scroll to position [163, 0]
click at [543, 351] on input "radio" at bounding box center [561, 345] width 126 height 32
radio input "true"
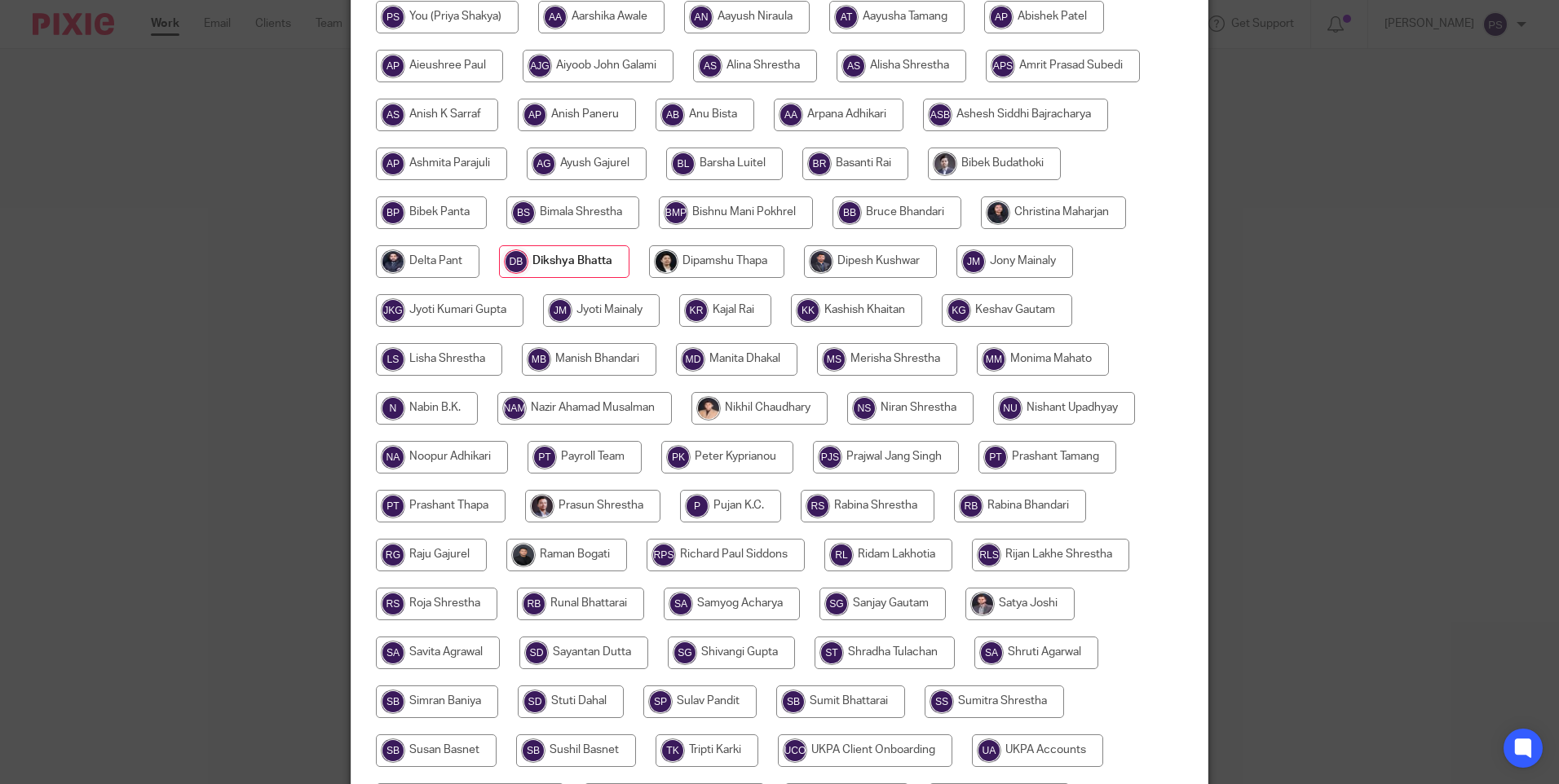
scroll to position [429, 0]
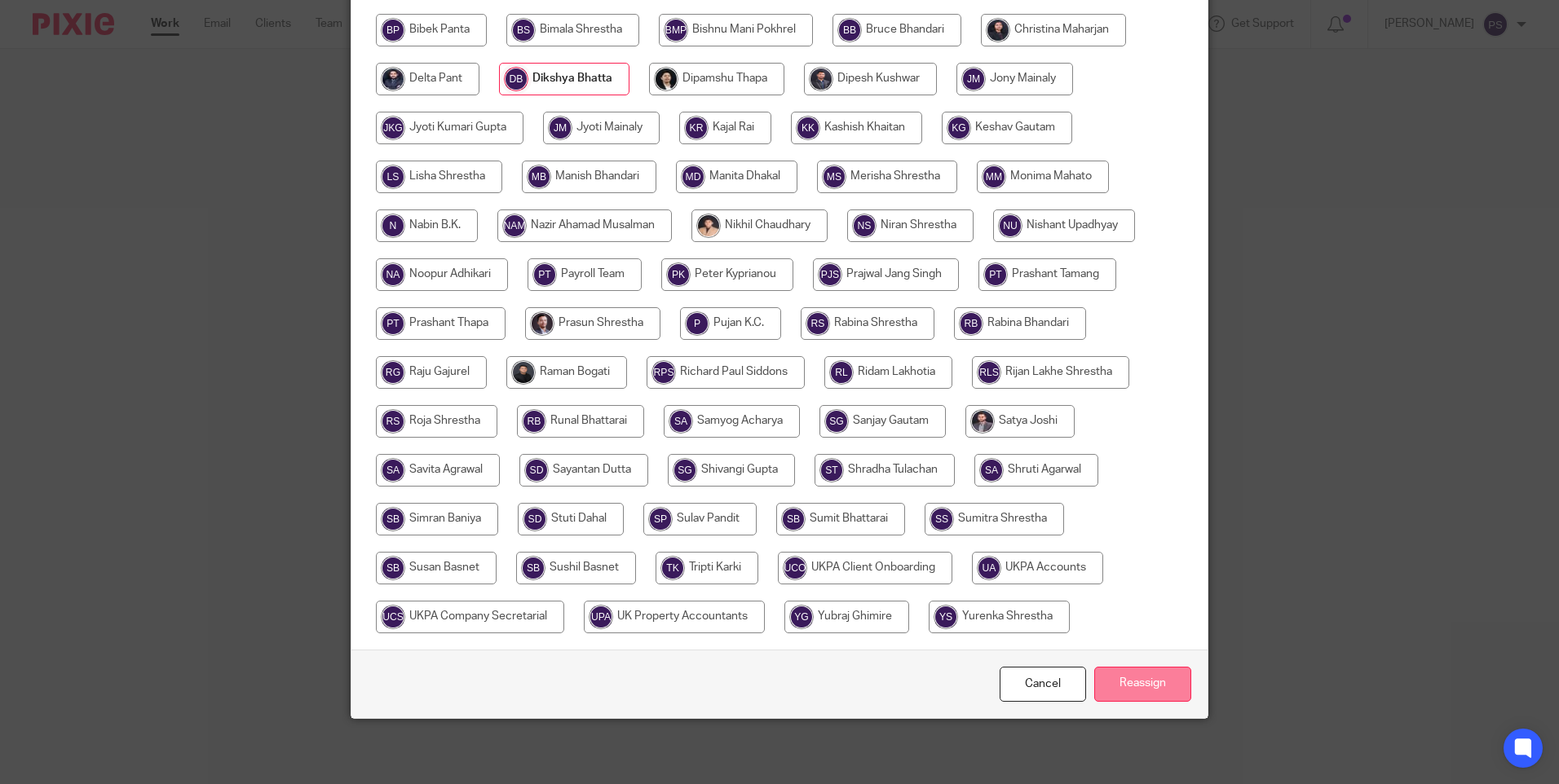
click at [1162, 688] on input "Reassign" at bounding box center [1143, 684] width 97 height 35
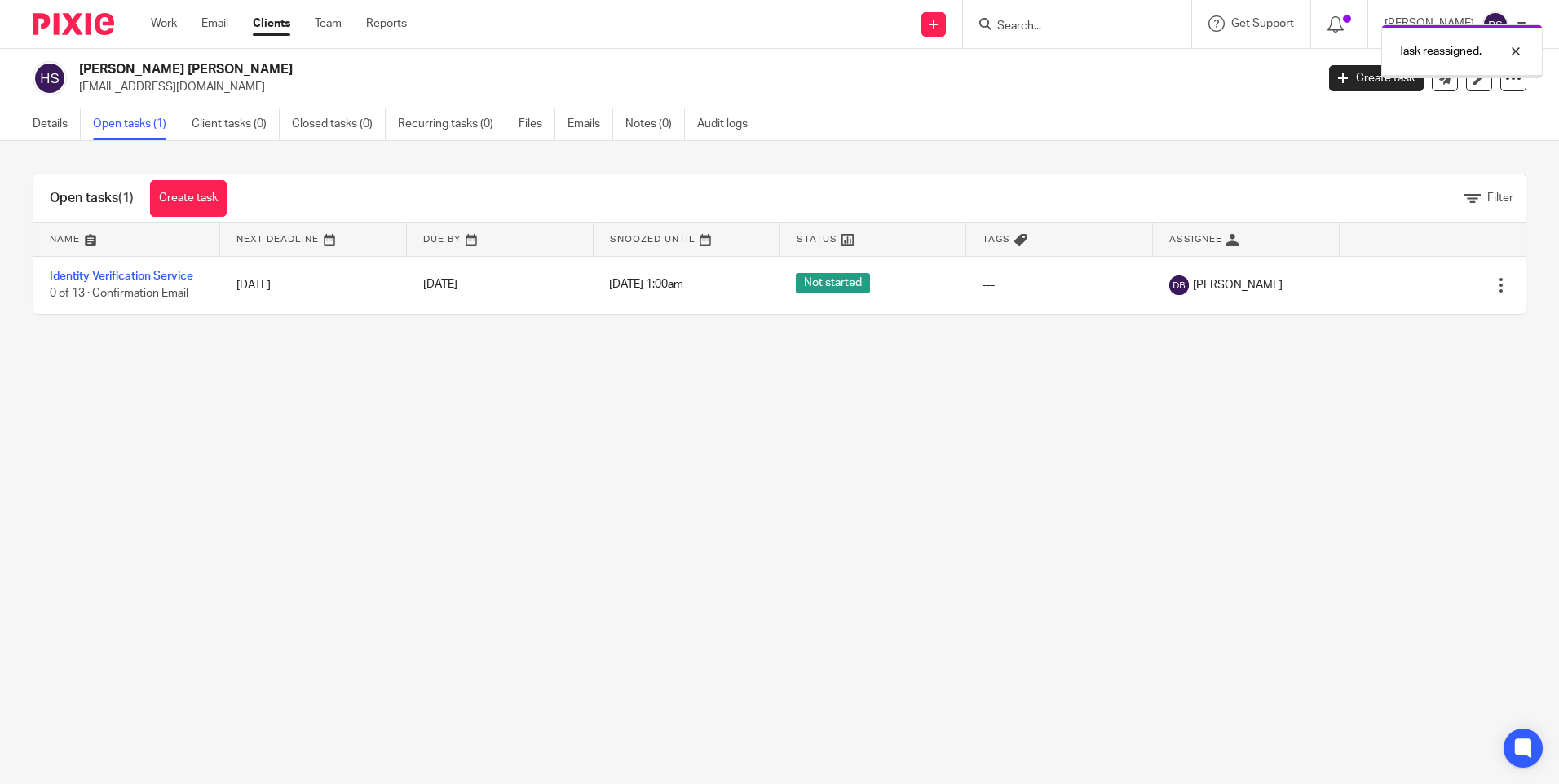
click at [900, 666] on main "[PERSON_NAME] [PERSON_NAME] [EMAIL_ADDRESS][DOMAIN_NAME] Create task Update fro…" at bounding box center [779, 392] width 1559 height 784
click at [154, 528] on main "[PERSON_NAME] [PERSON_NAME] [EMAIL_ADDRESS][DOMAIN_NAME] Create task Update fro…" at bounding box center [779, 392] width 1559 height 784
click at [52, 139] on link "Details" at bounding box center [56, 124] width 48 height 32
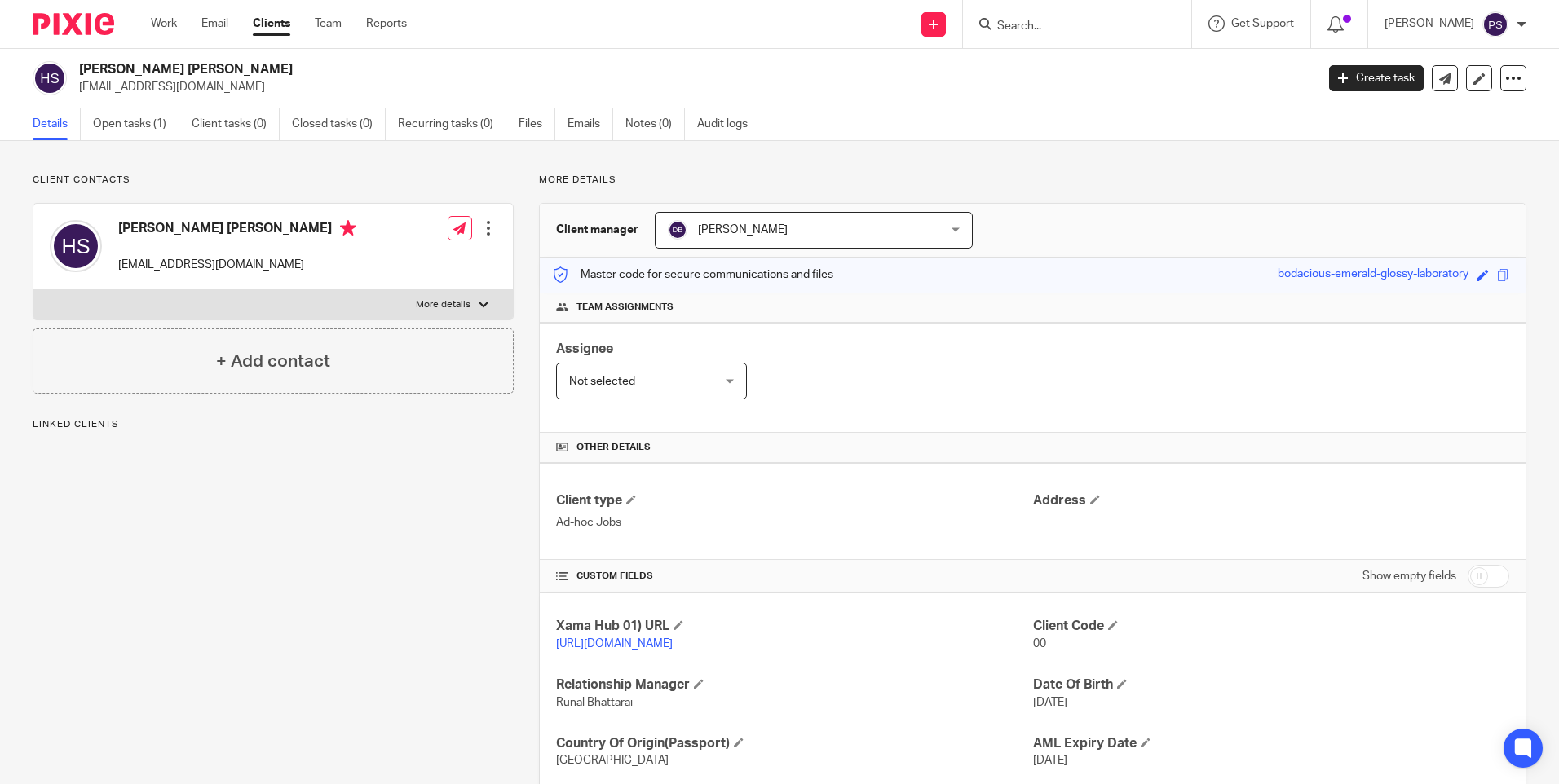
click at [134, 64] on h2 "[PERSON_NAME] [PERSON_NAME]" at bounding box center [569, 69] width 980 height 17
copy div "[PERSON_NAME] [PERSON_NAME]"
click at [350, 169] on div "Client contacts Hui Wan Ling Sylvia sylviahuiwl@gmail.com Edit contact Create c…" at bounding box center [779, 514] width 1559 height 745
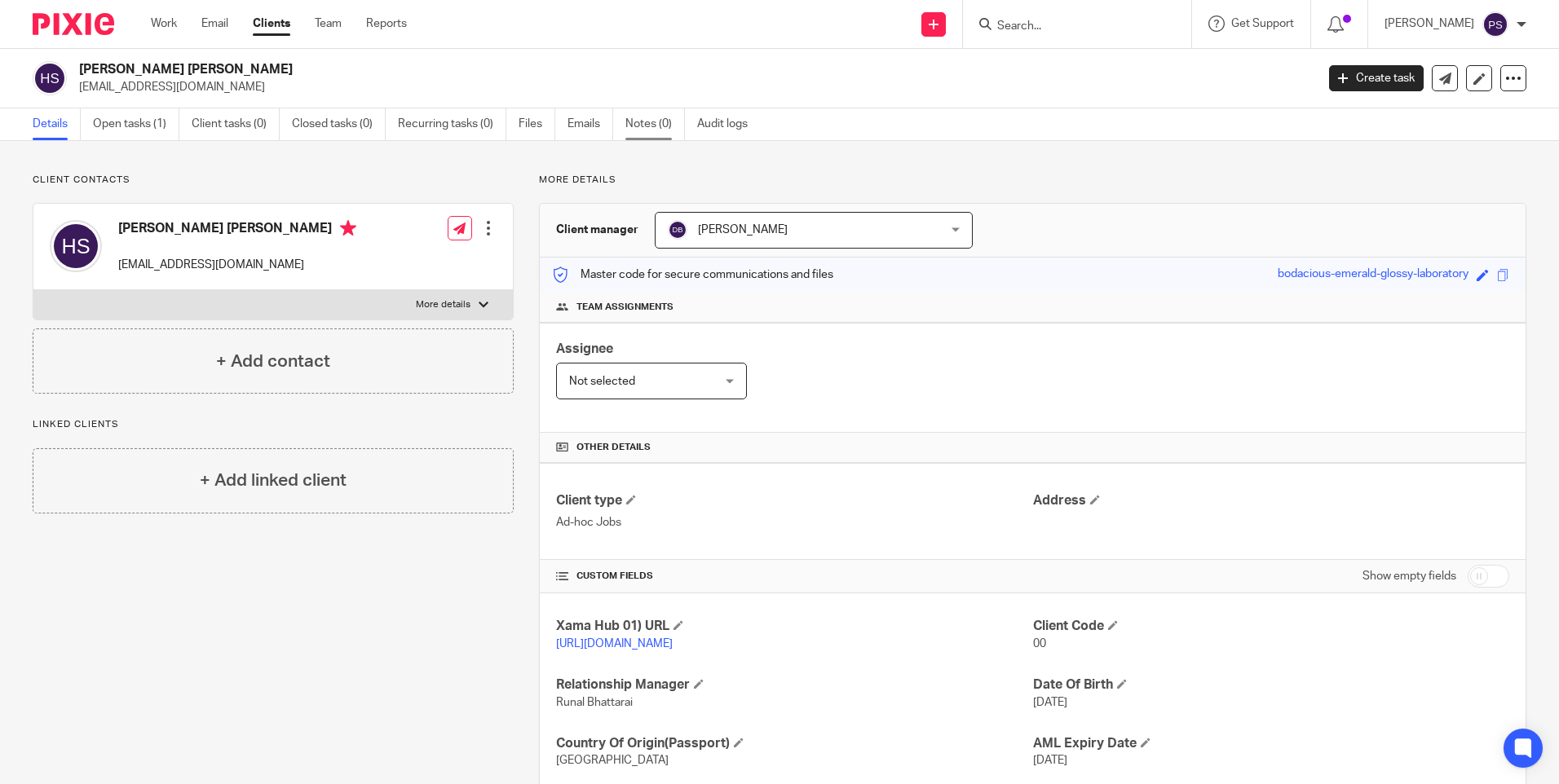
click at [651, 120] on link "Notes (0)" at bounding box center [655, 124] width 59 height 32
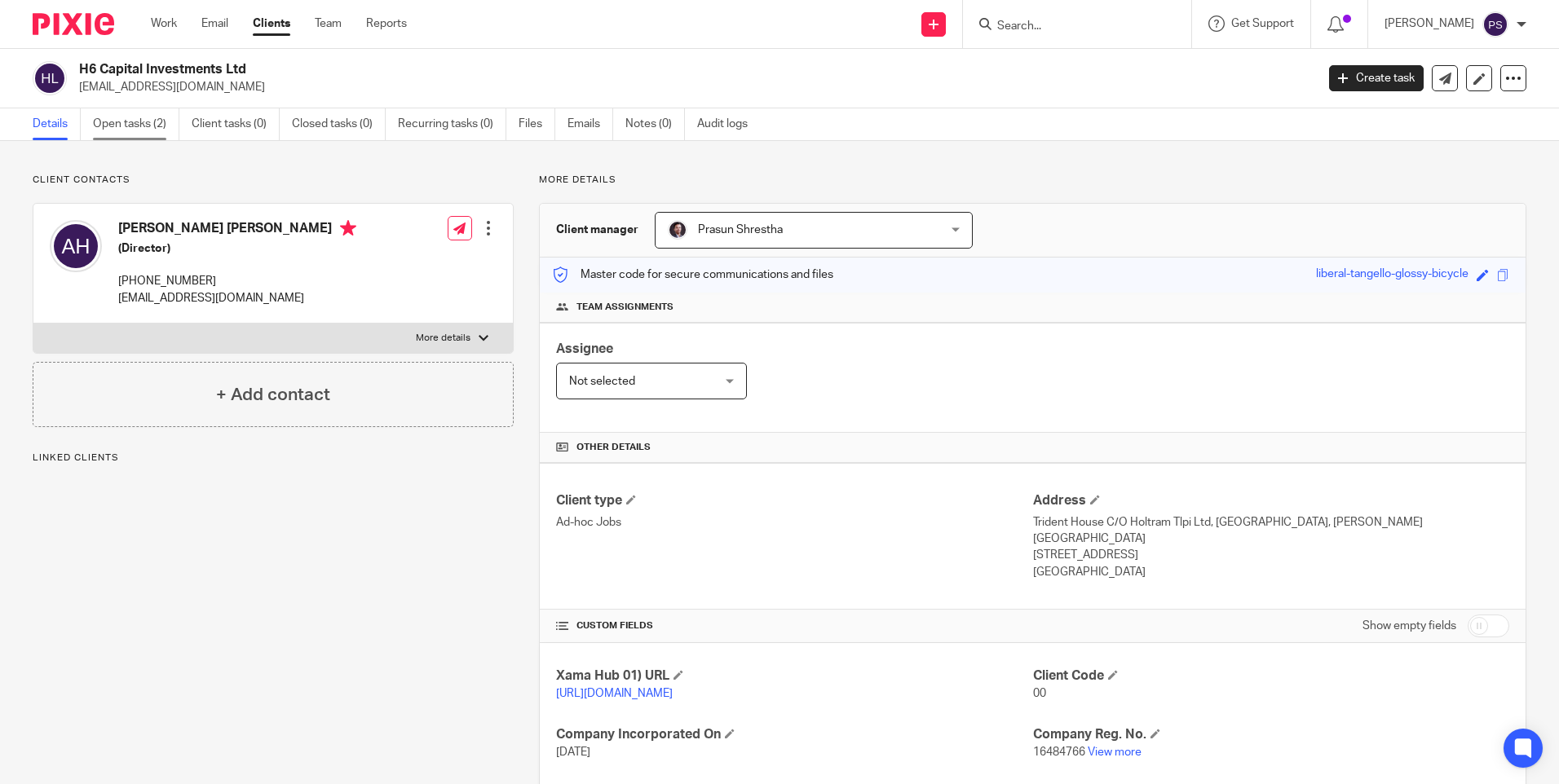
click at [151, 132] on link "Open tasks (2)" at bounding box center [136, 124] width 87 height 32
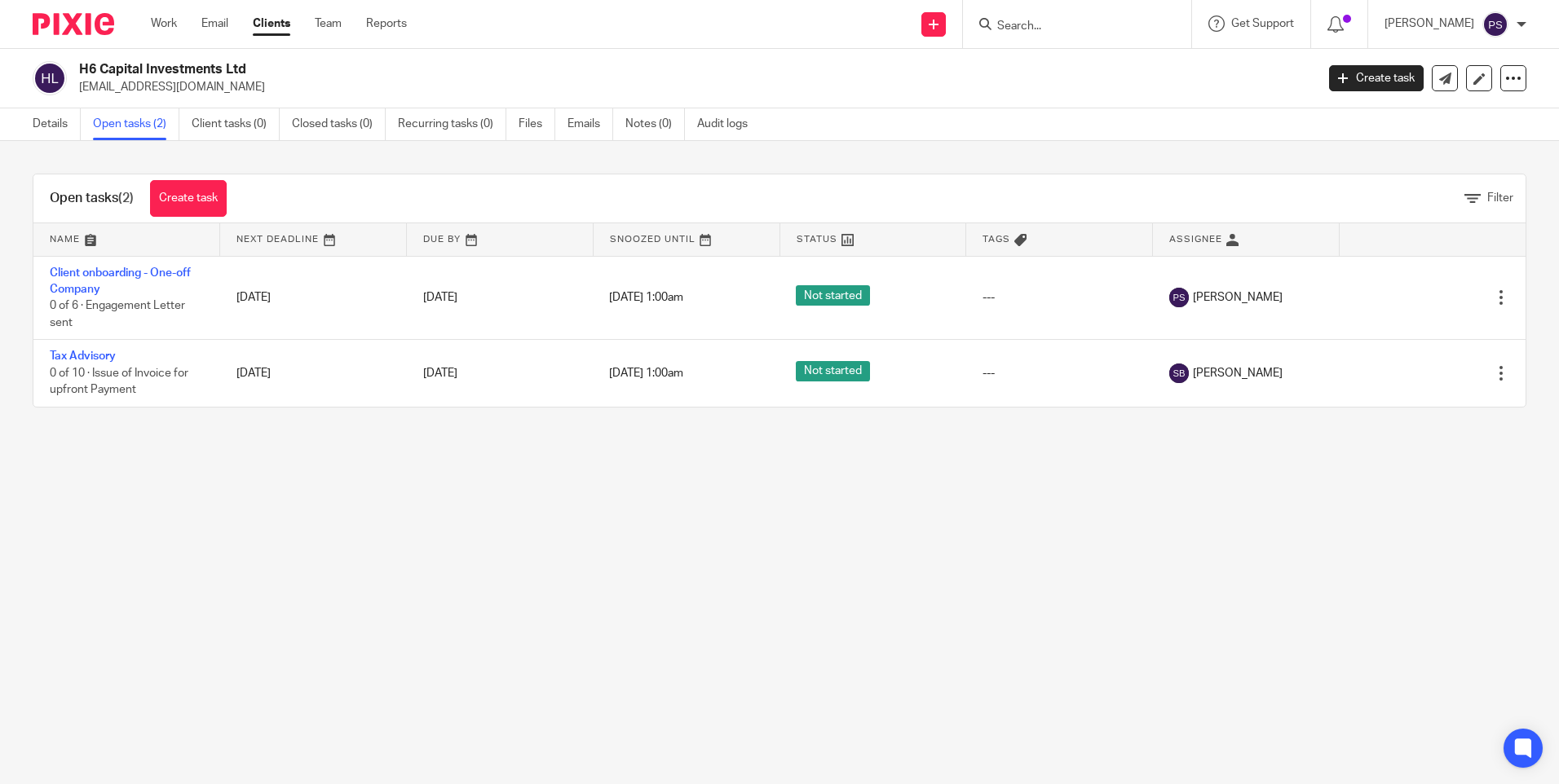
click at [42, 127] on link "Details" at bounding box center [56, 124] width 48 height 32
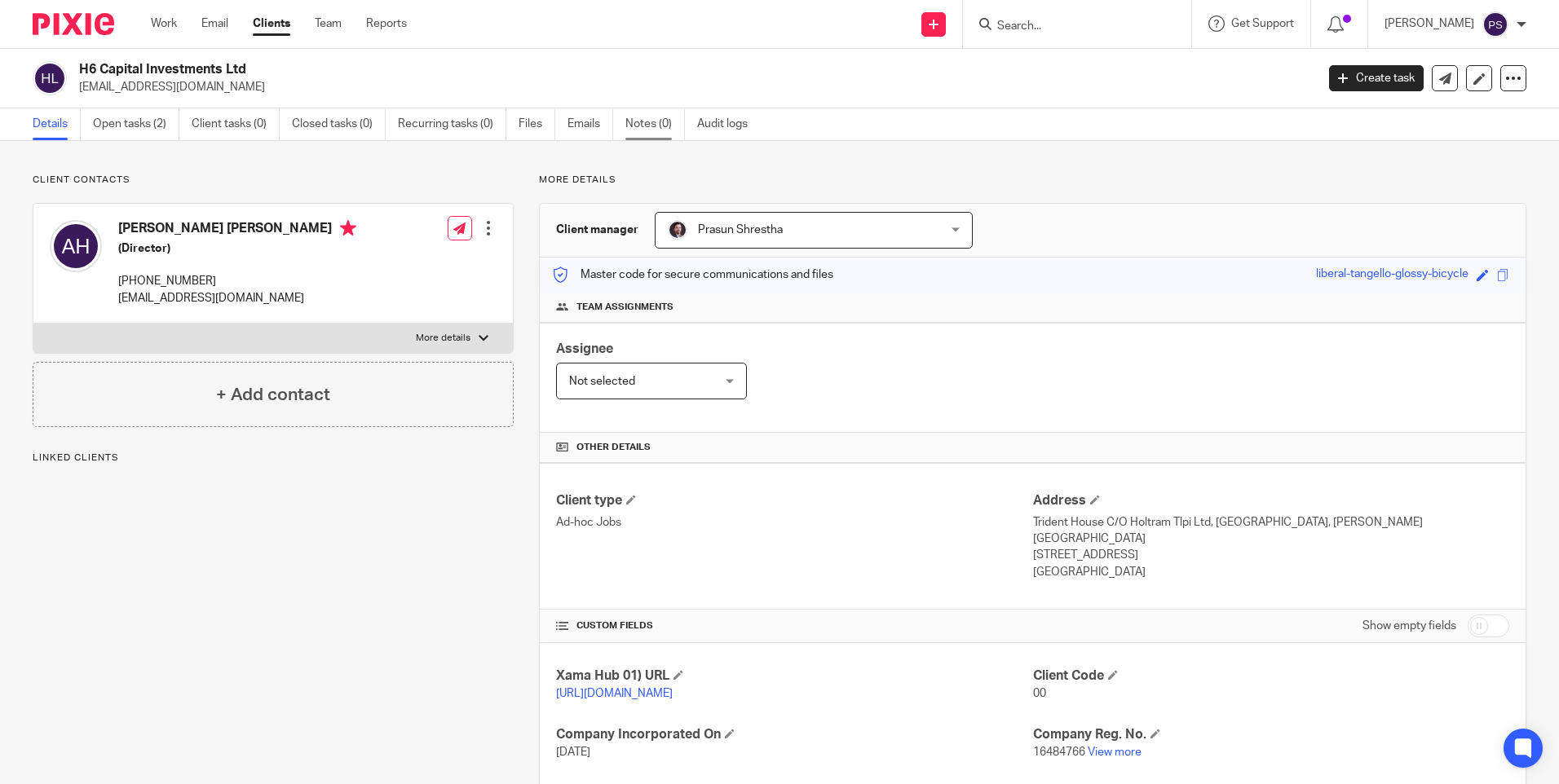
click at [635, 124] on link "Notes (0)" at bounding box center [655, 124] width 59 height 32
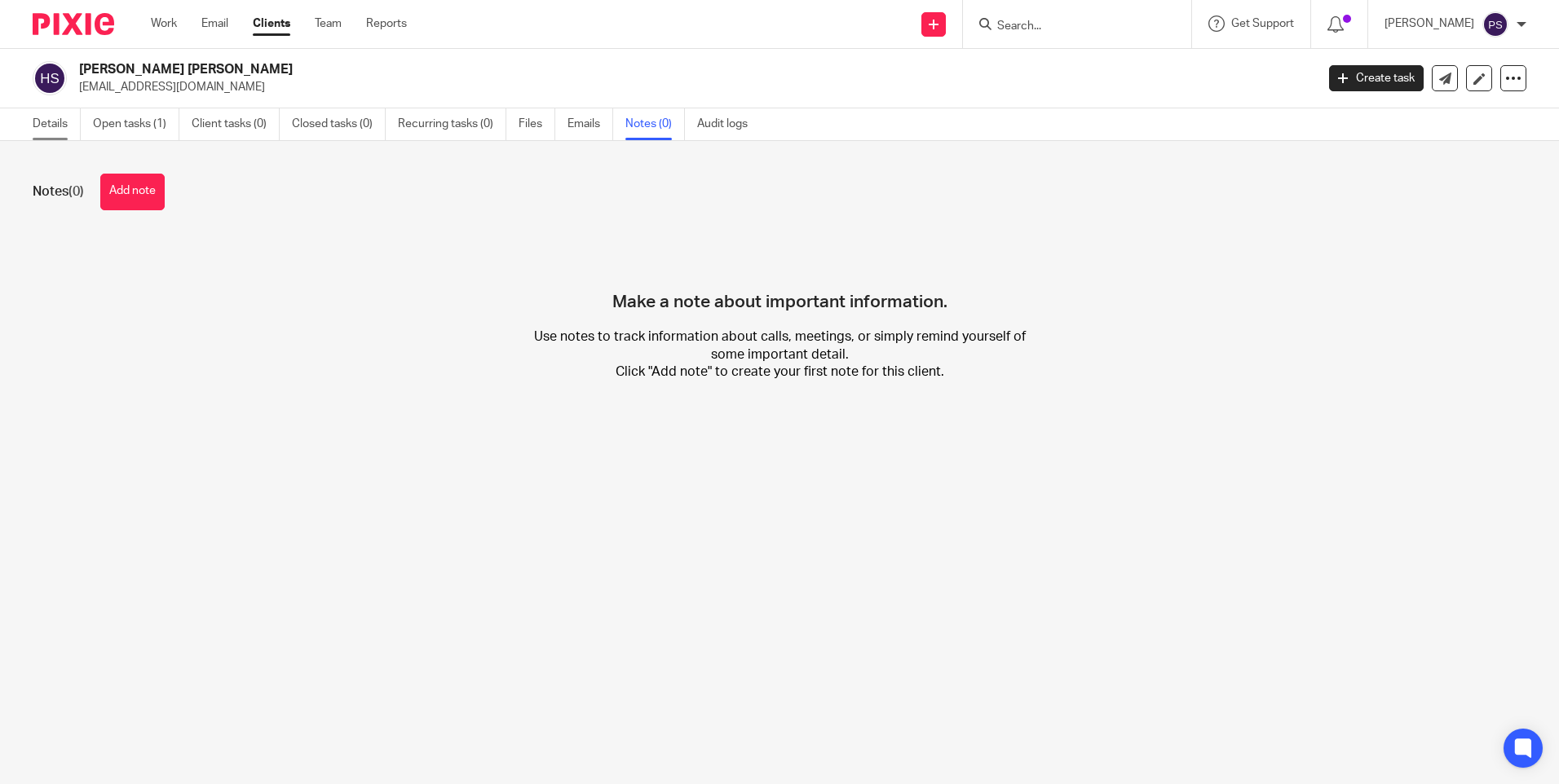
click at [56, 122] on link "Details" at bounding box center [56, 124] width 48 height 32
click at [145, 189] on button "Add note" at bounding box center [133, 192] width 64 height 37
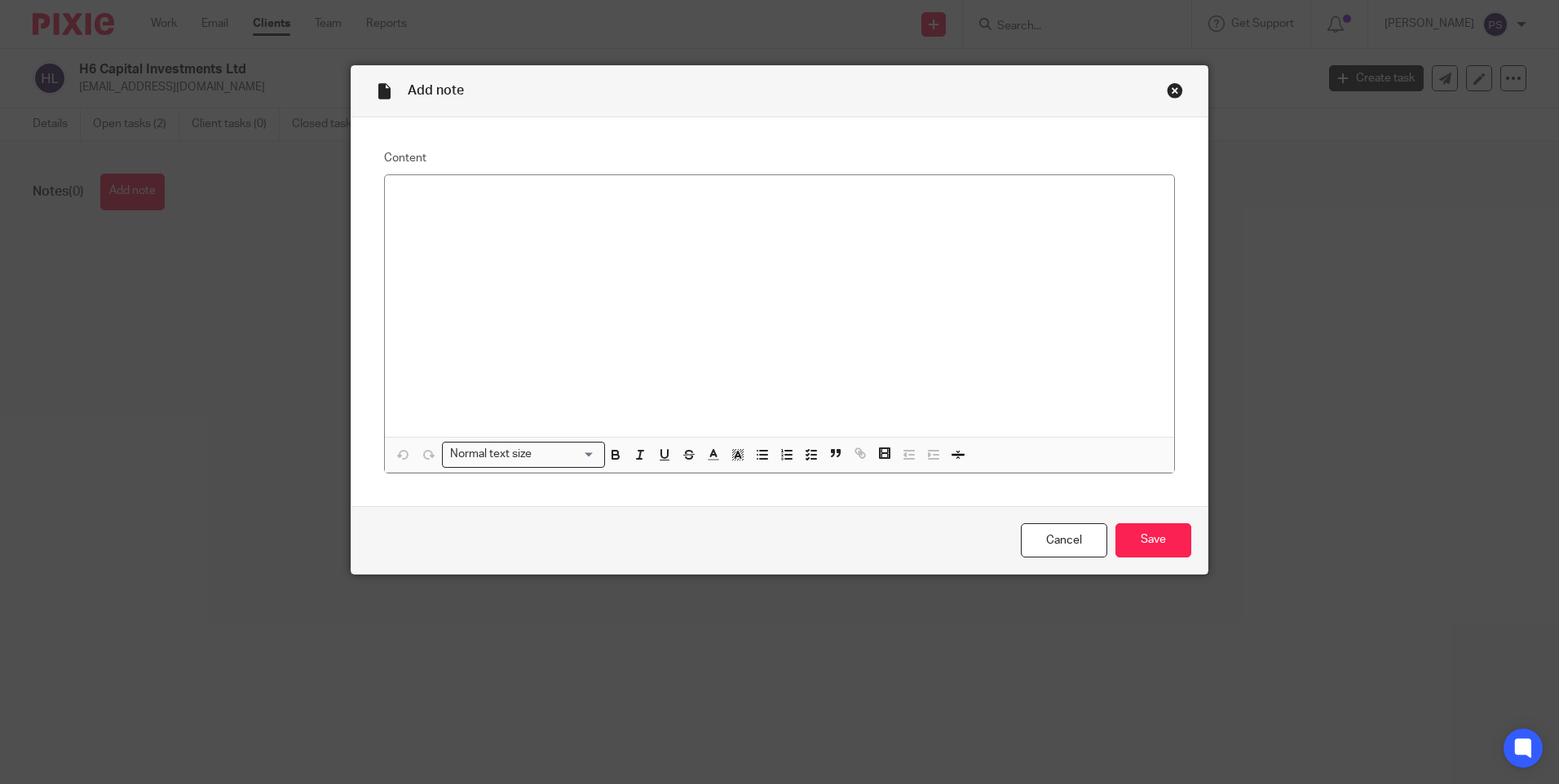
click at [543, 242] on div at bounding box center [779, 306] width 789 height 261
paste div
click at [836, 208] on p at bounding box center [779, 213] width 763 height 16
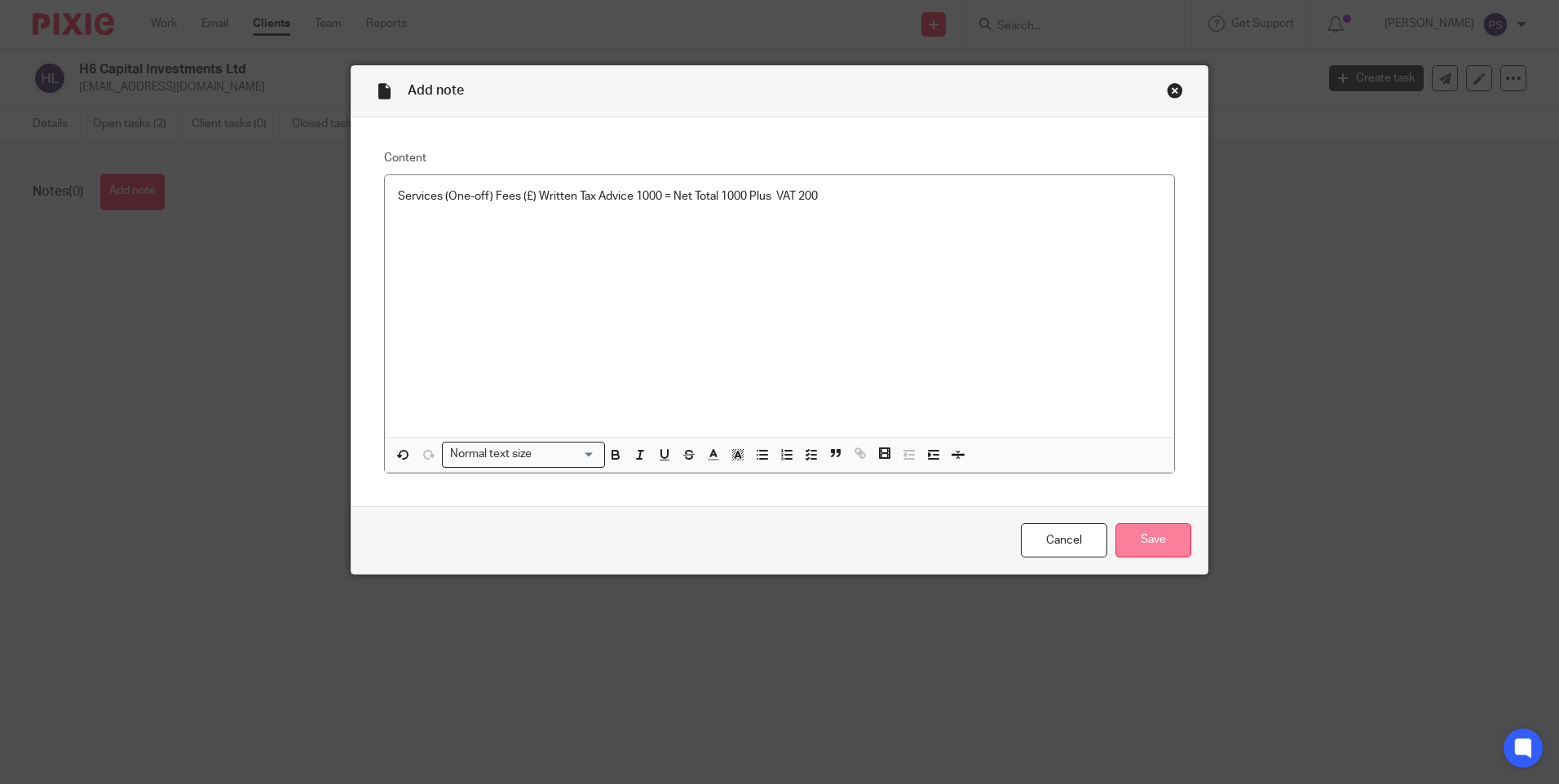
click at [1126, 539] on input "Save" at bounding box center [1153, 541] width 76 height 35
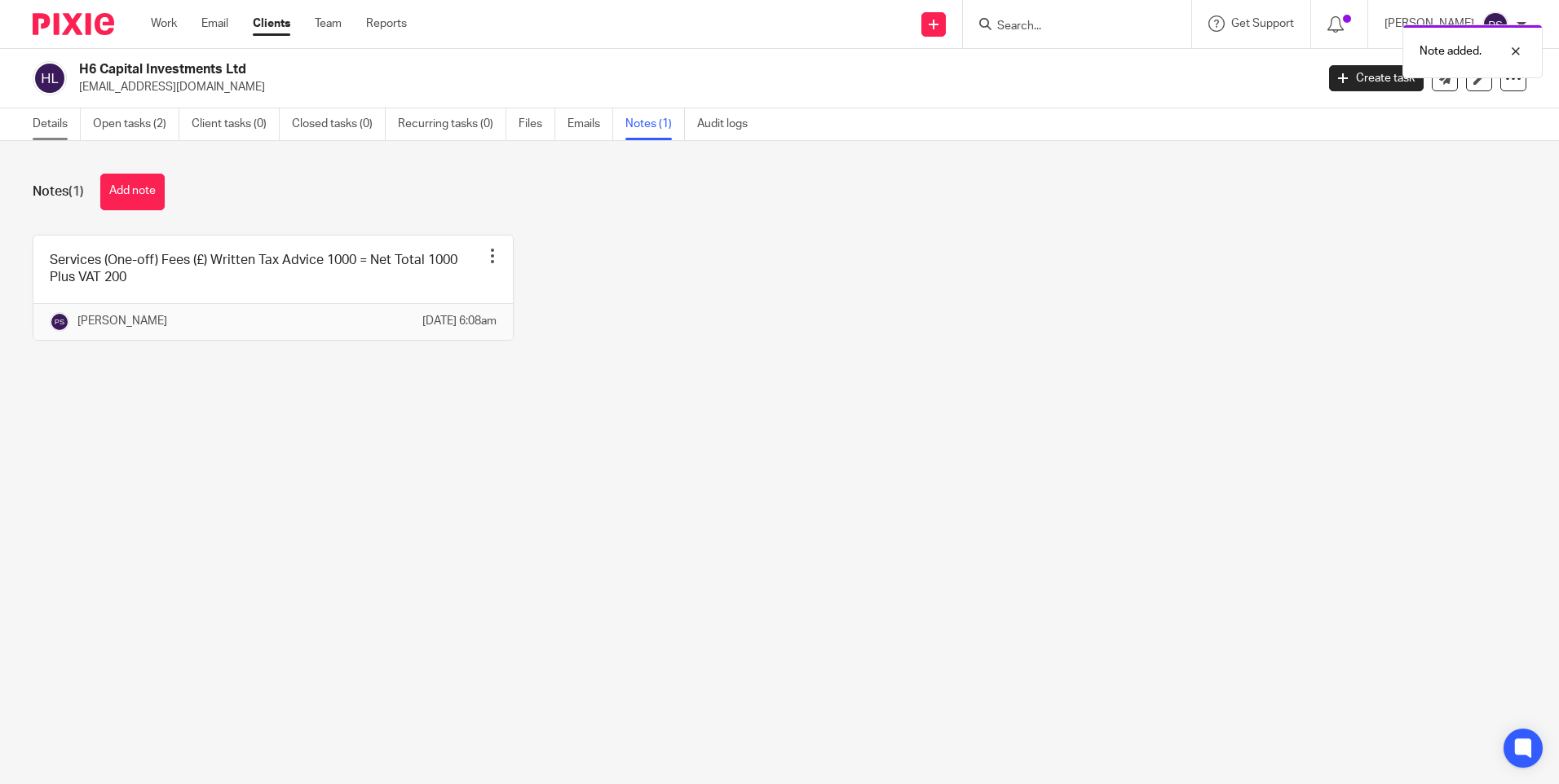
click at [43, 123] on link "Details" at bounding box center [56, 124] width 48 height 32
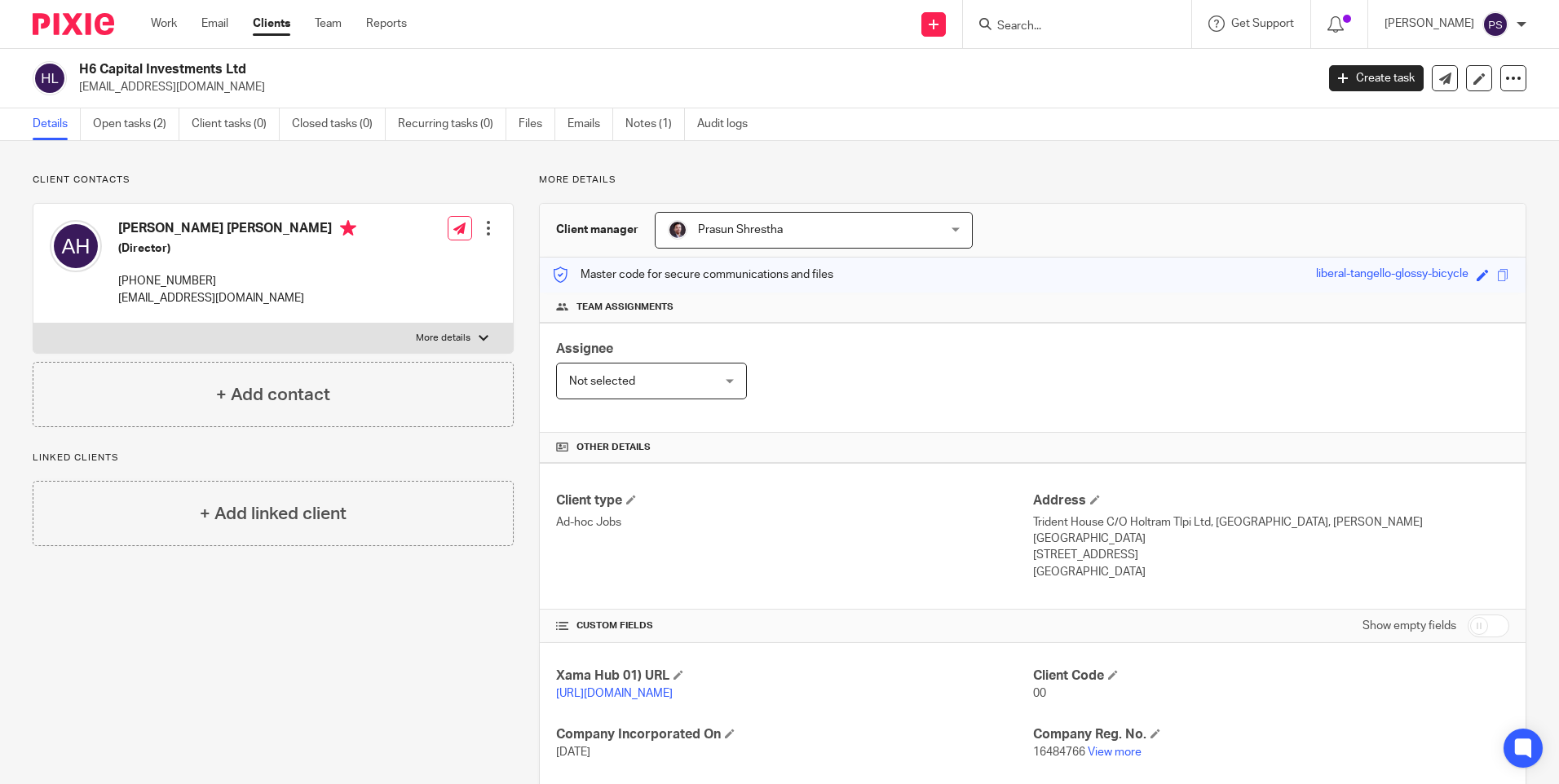
click at [189, 64] on h2 "H6 Capital Investments Ltd" at bounding box center [569, 69] width 980 height 17
copy div "H6 Capital Investments Ltd"
click at [407, 179] on p "Client contacts" at bounding box center [272, 180] width 481 height 13
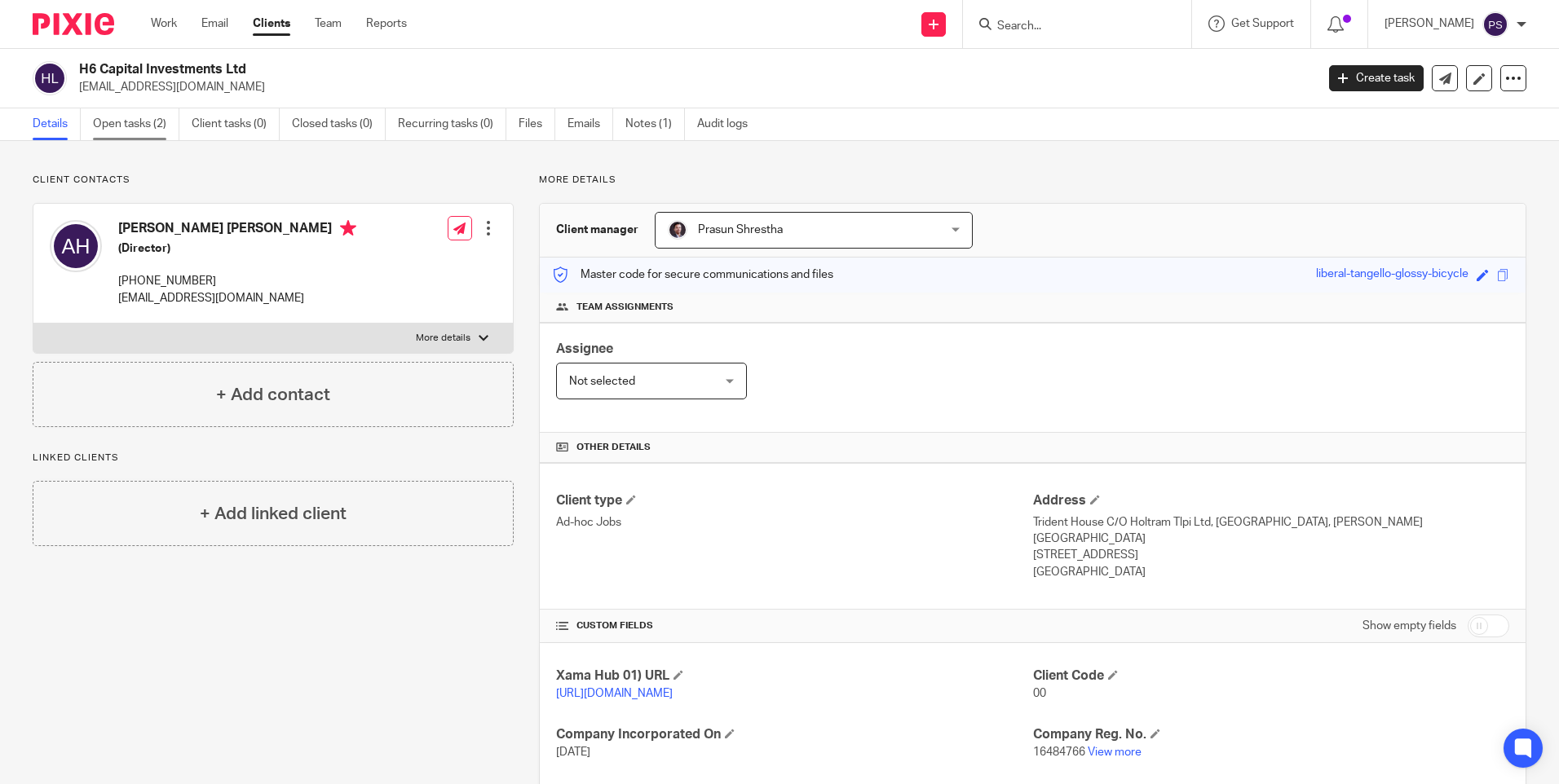
click at [133, 113] on link "Open tasks (2)" at bounding box center [136, 124] width 87 height 32
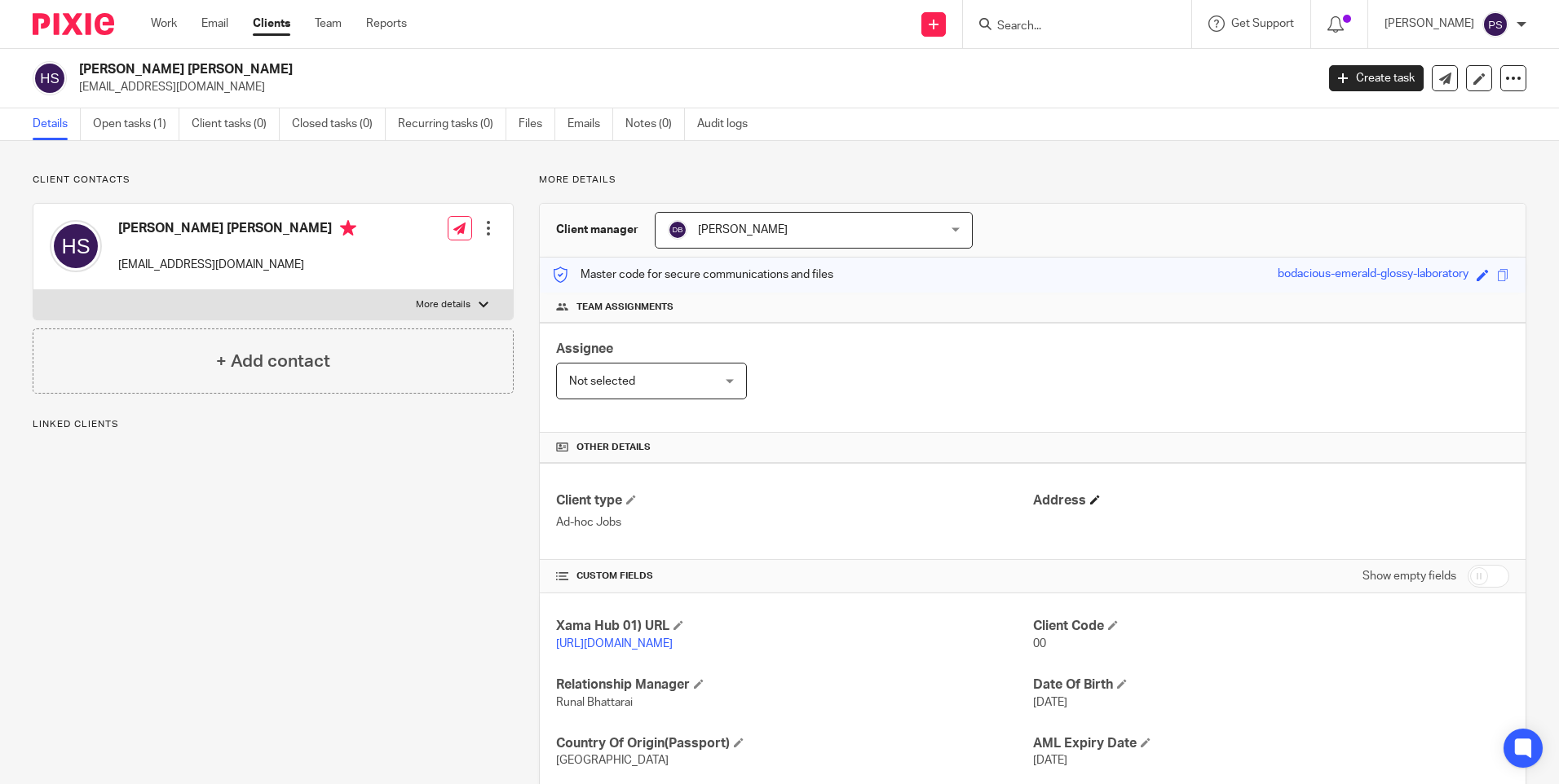
click at [1082, 497] on h4 "Address" at bounding box center [1272, 500] width 476 height 17
click at [1090, 499] on span at bounding box center [1094, 499] width 10 height 10
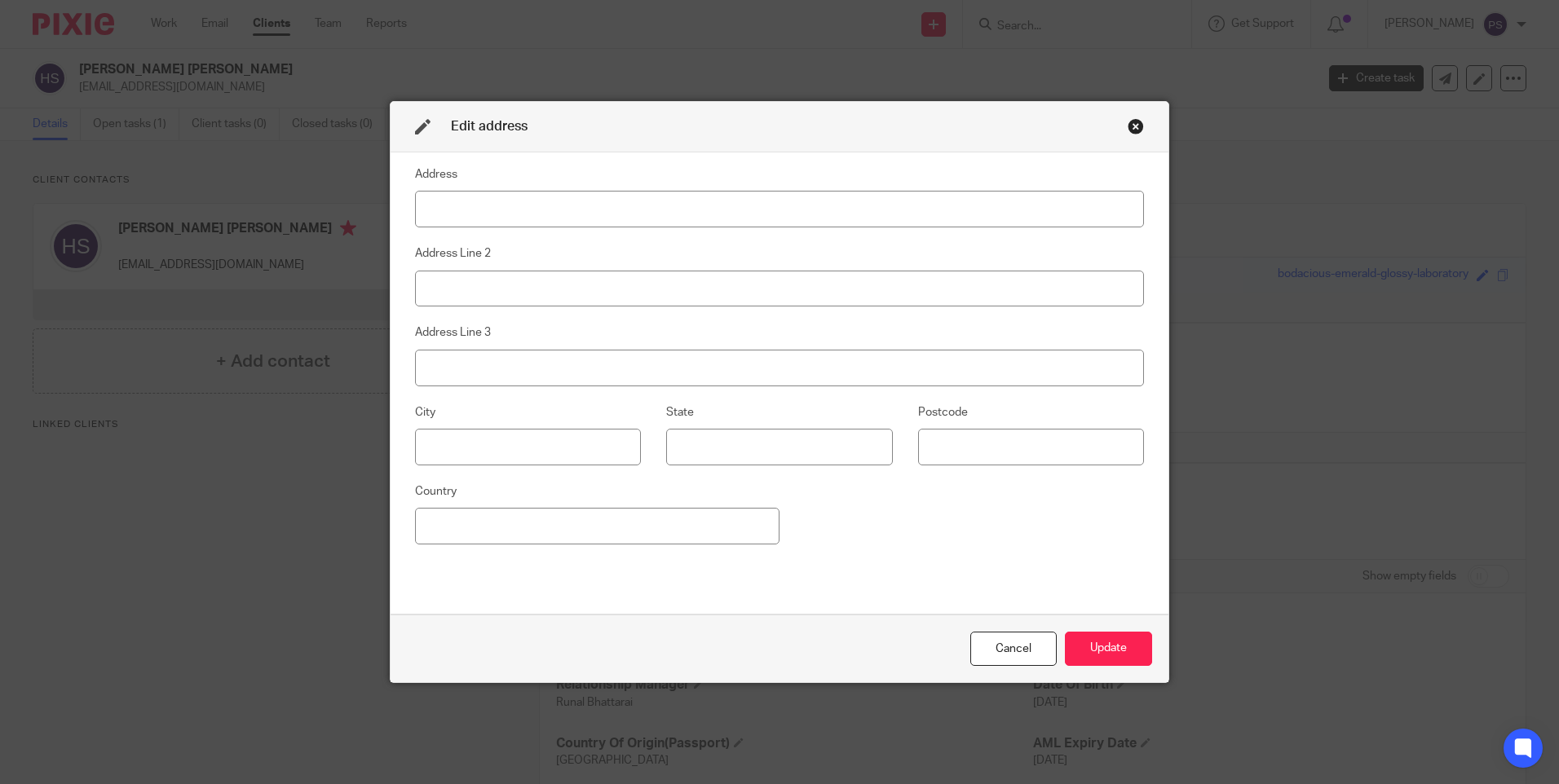
click at [581, 218] on input at bounding box center [779, 209] width 729 height 37
click at [678, 204] on input at bounding box center [779, 209] width 729 height 37
click at [494, 202] on input at bounding box center [779, 209] width 729 height 37
type input "15/F, Block 38, Baguio Villa"
type input "550 Victoria Road, Pokfulam"
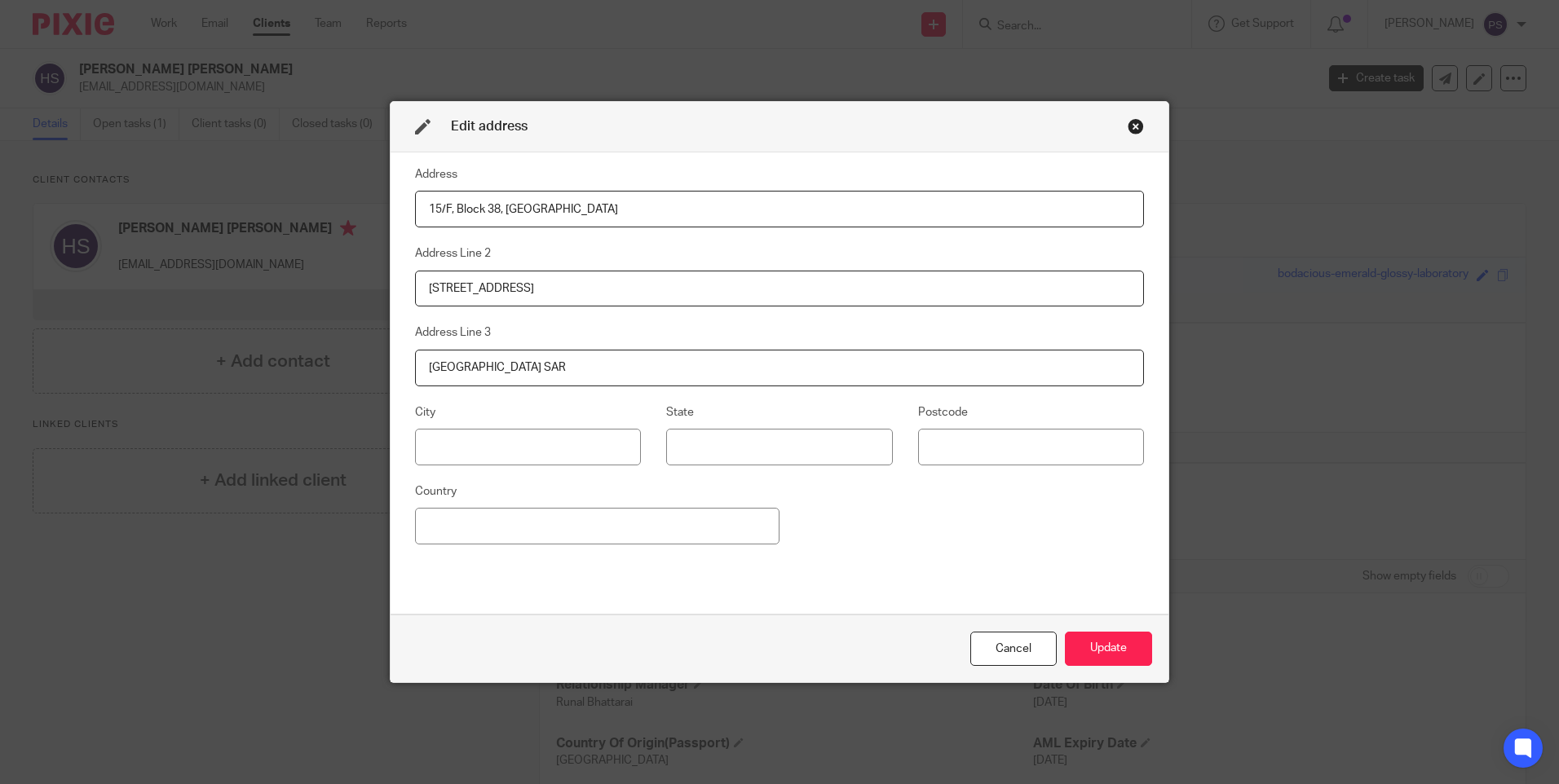
type input "Hong Kong SAR"
type input "[GEOGRAPHIC_DATA]"
click at [1079, 652] on button "Update" at bounding box center [1108, 649] width 87 height 35
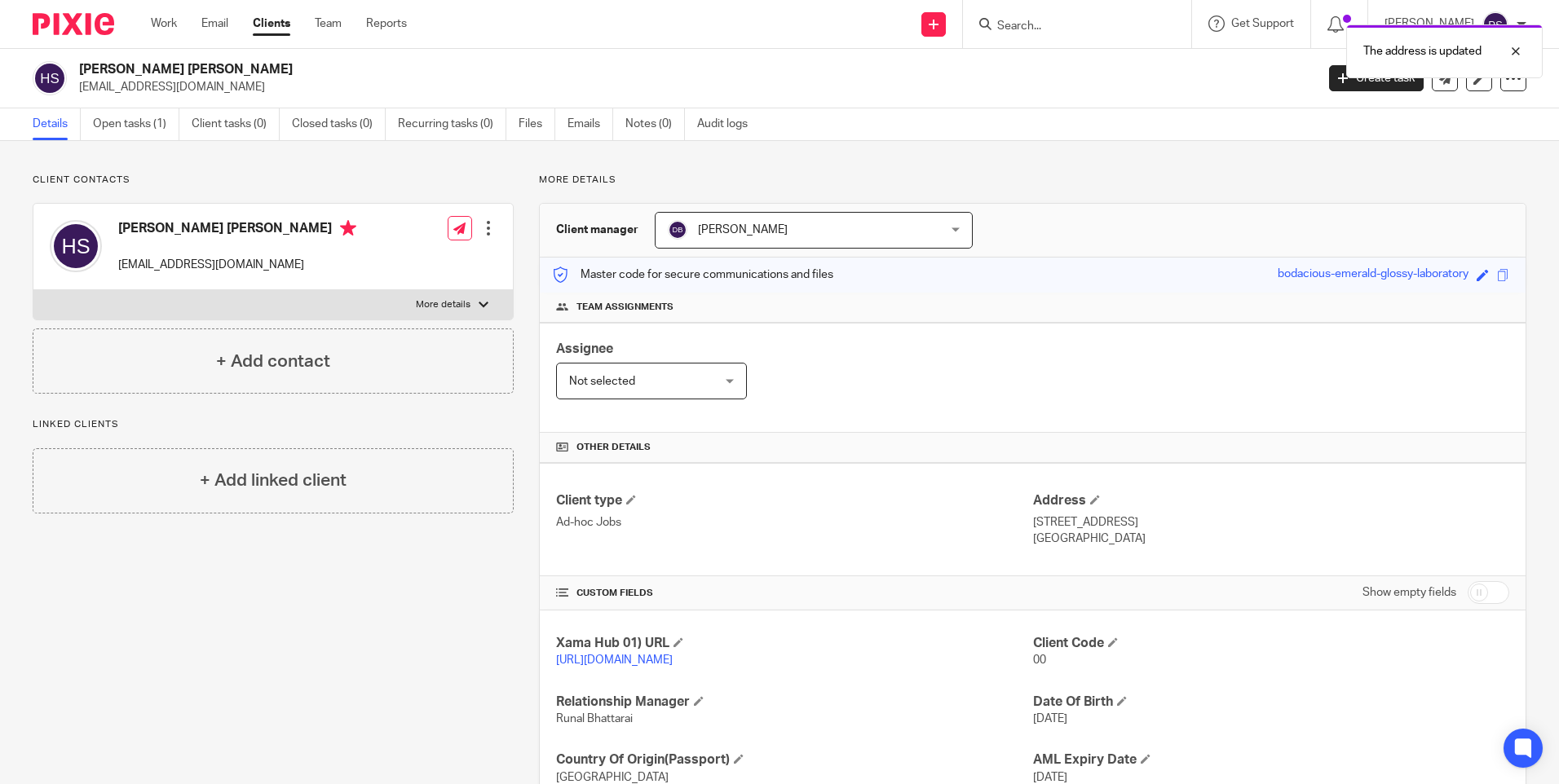
click at [1077, 543] on p "[GEOGRAPHIC_DATA]" at bounding box center [1272, 539] width 476 height 16
drag, startPoint x: 1258, startPoint y: 540, endPoint x: 1162, endPoint y: 580, distance: 104.0
click at [1257, 540] on p "[GEOGRAPHIC_DATA]" at bounding box center [1272, 539] width 476 height 16
click at [730, 502] on h4 "Client type" at bounding box center [794, 500] width 476 height 17
click at [825, 236] on span "[PERSON_NAME]" at bounding box center [789, 230] width 243 height 34
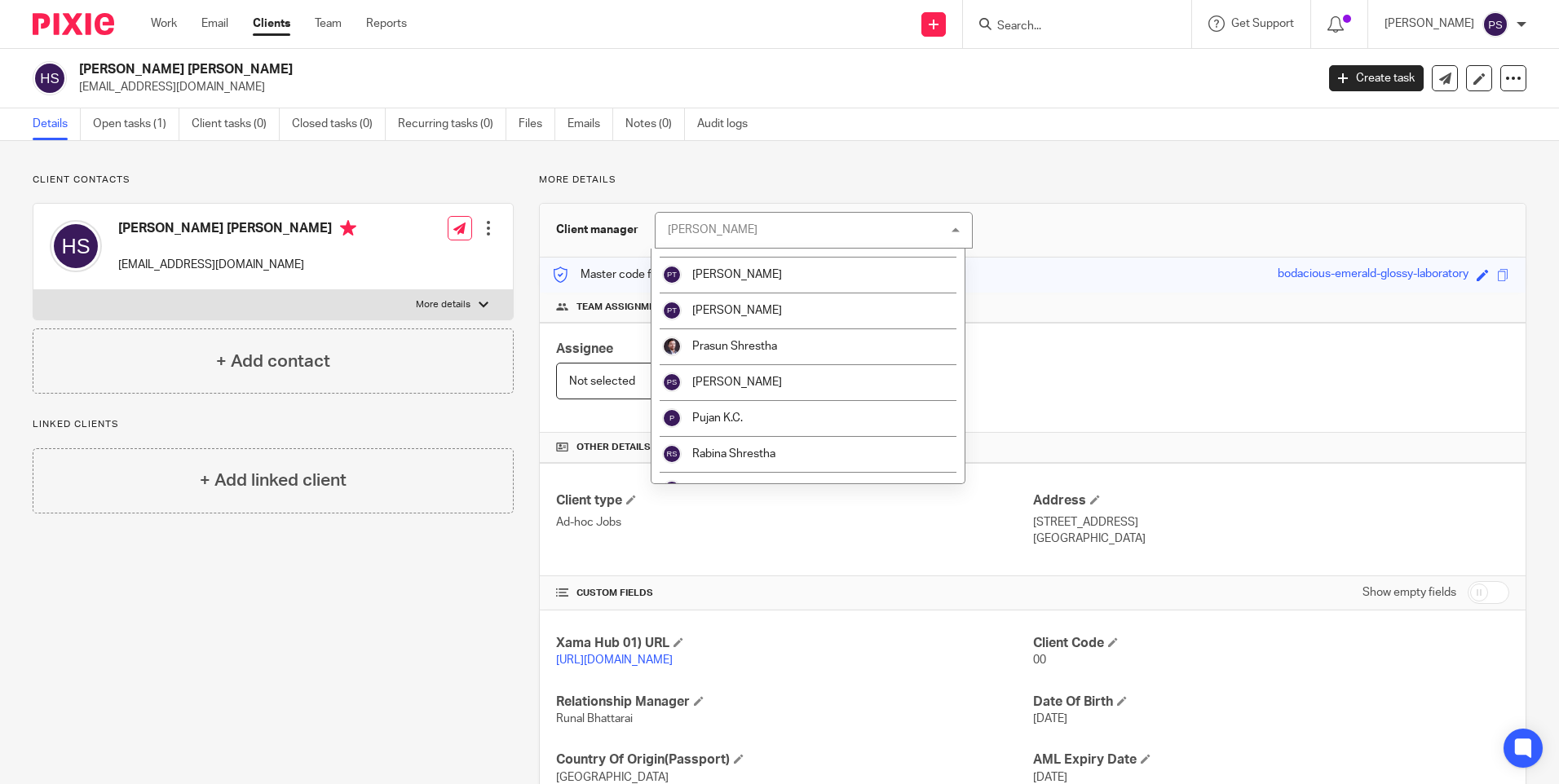
scroll to position [2776, 0]
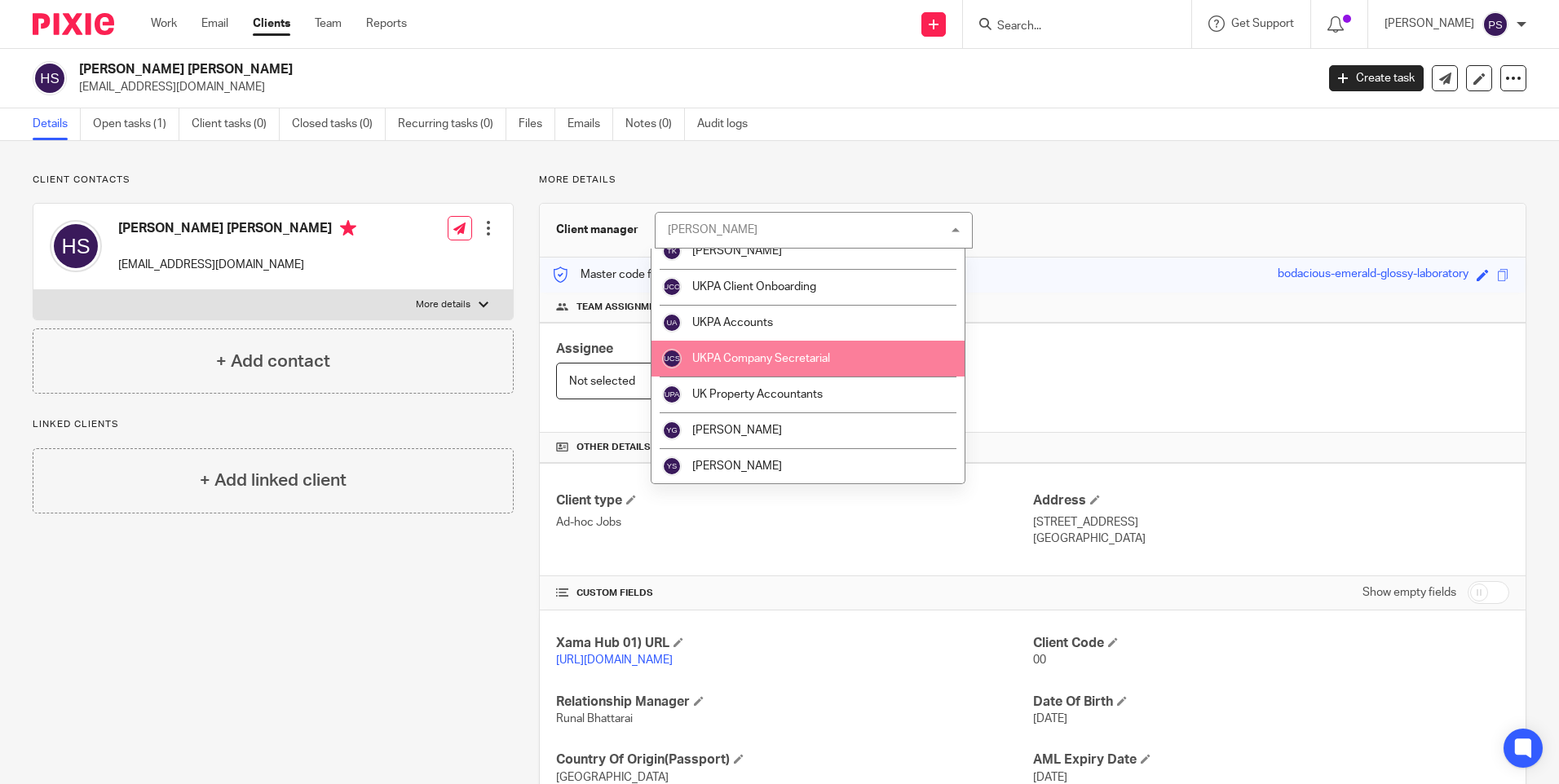
click at [776, 368] on li "UKPA Company Secretarial" at bounding box center [809, 359] width 313 height 36
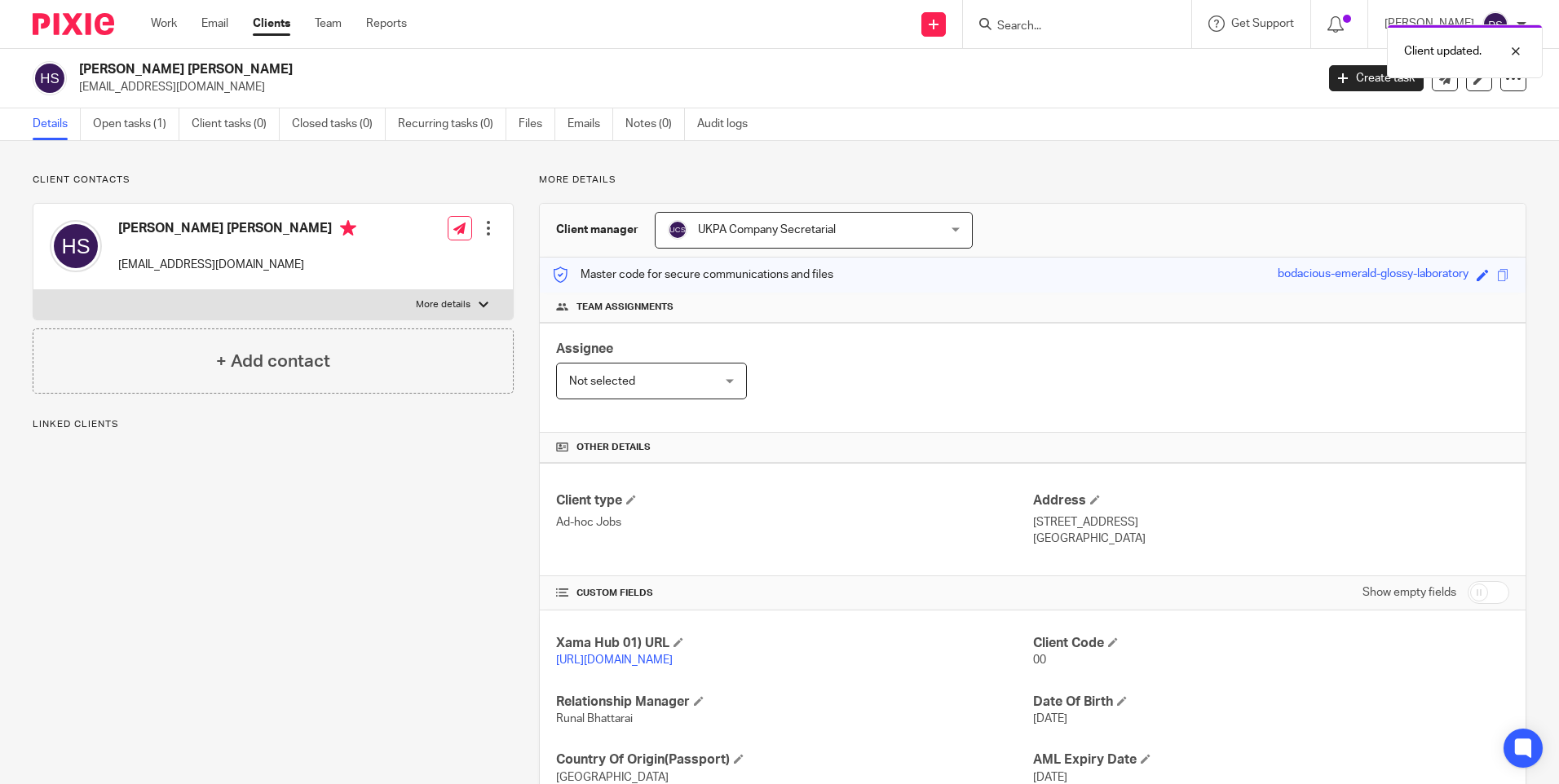
click at [861, 481] on div "Client type Ad-hoc Jobs Address [STREET_ADDRESS] [GEOGRAPHIC_DATA]" at bounding box center [1032, 519] width 986 height 114
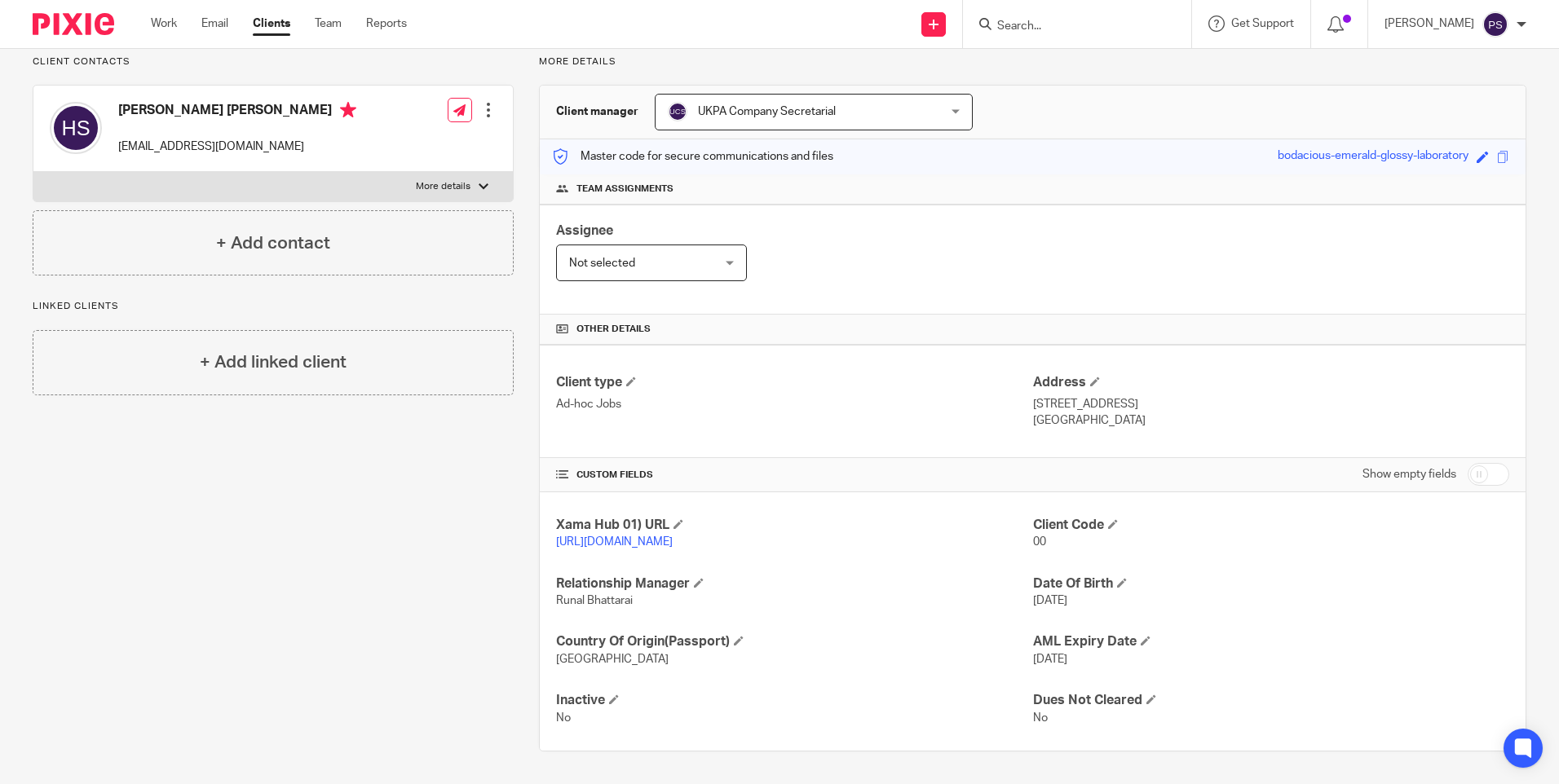
scroll to position [134, 0]
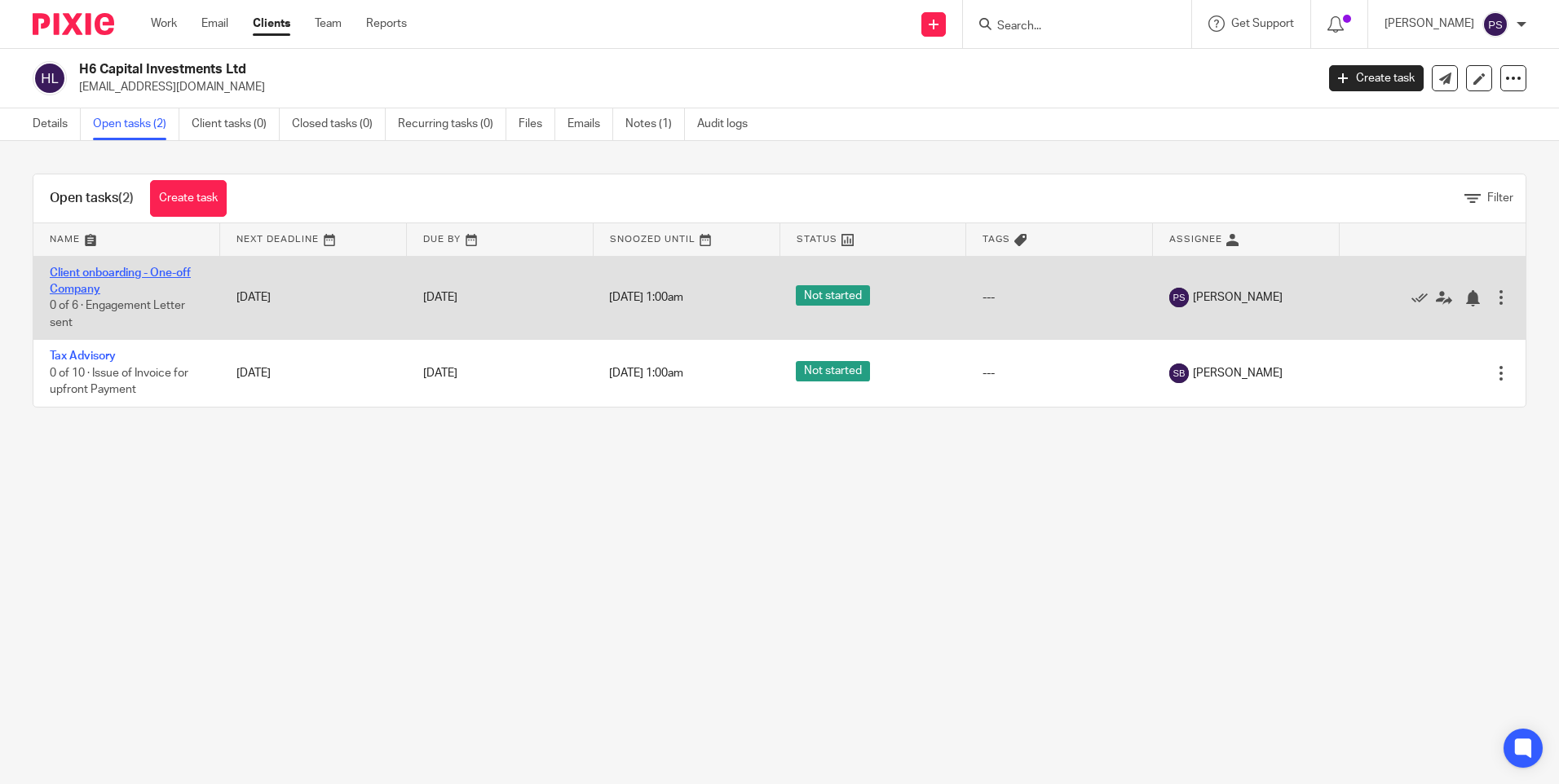
click at [67, 291] on link "Client onboarding - One-off Company" at bounding box center [121, 281] width 141 height 28
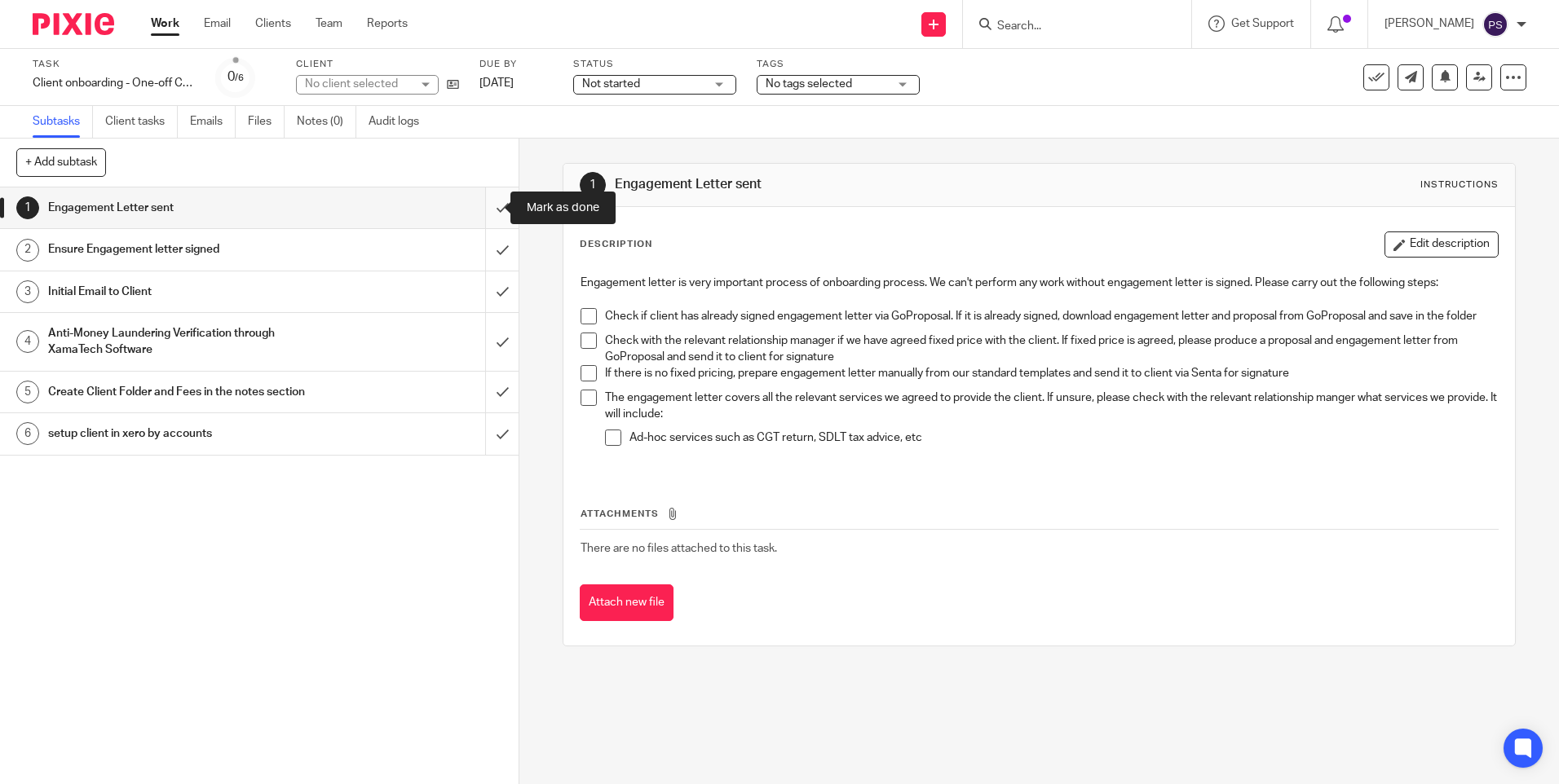
click at [475, 206] on input "submit" at bounding box center [259, 208] width 518 height 41
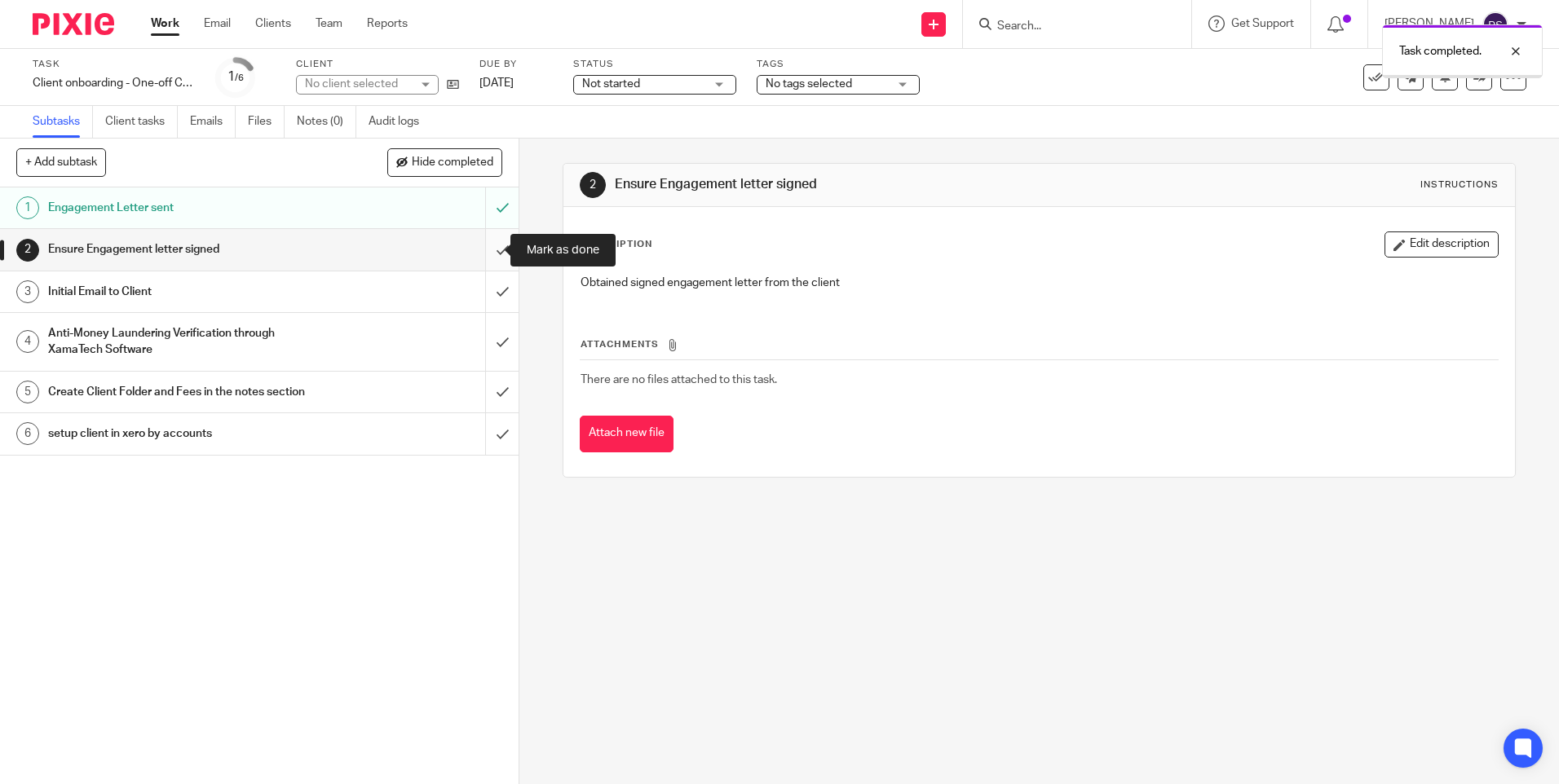
click at [484, 250] on input "submit" at bounding box center [259, 250] width 518 height 41
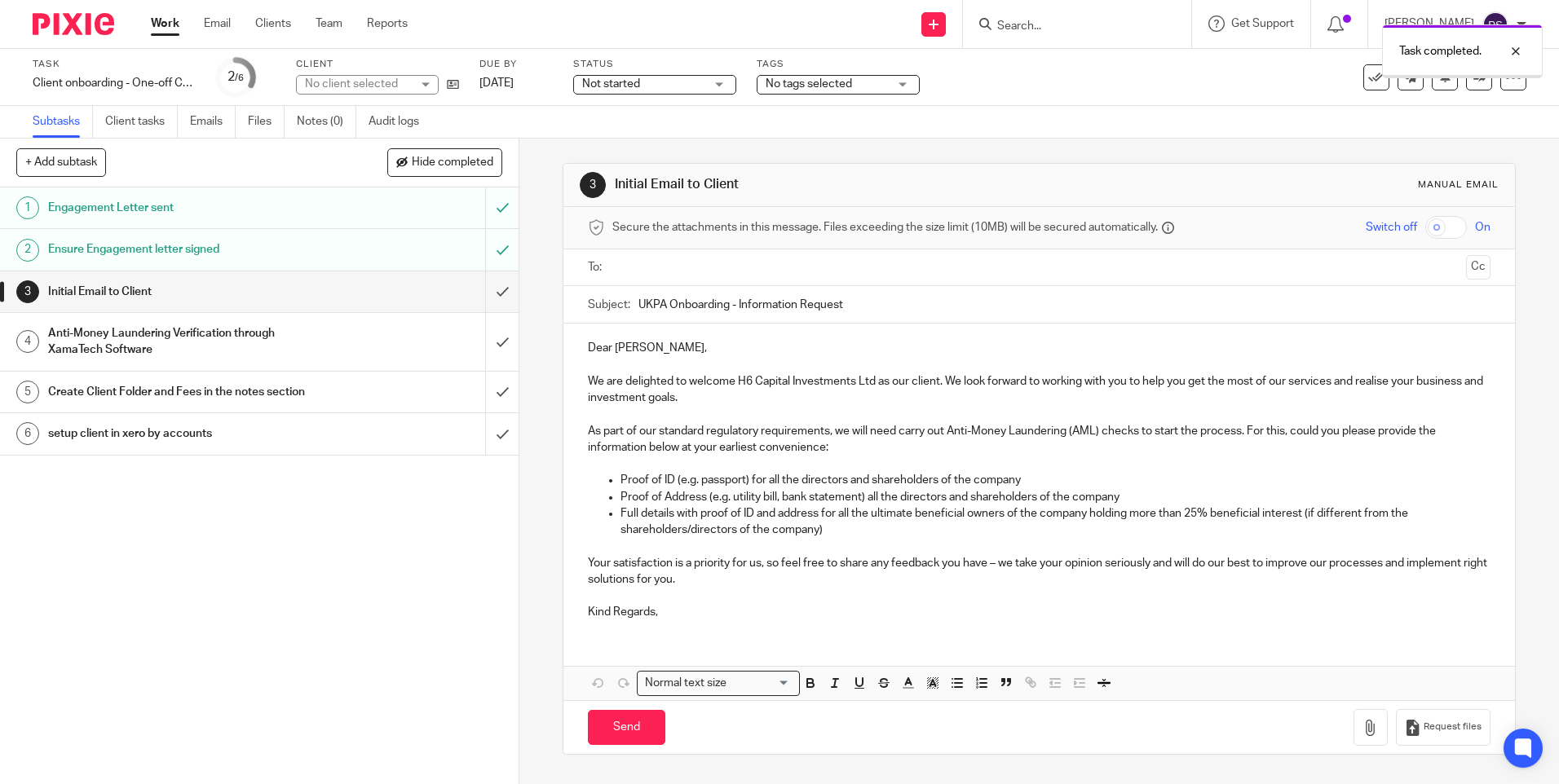
click at [313, 255] on h1 "Ensure Engagement letter signed" at bounding box center [188, 249] width 280 height 24
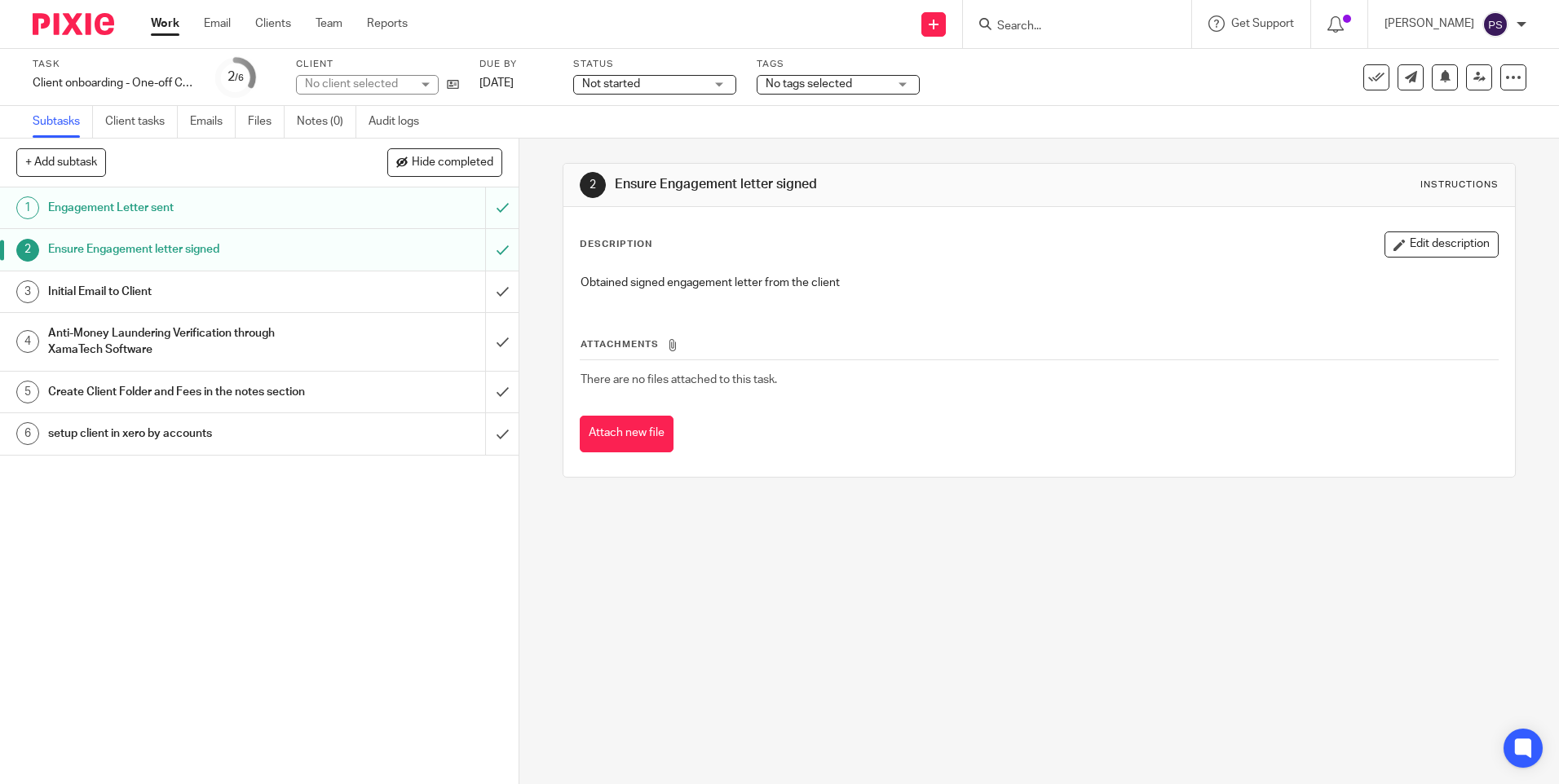
click at [310, 304] on h1 "Initial Email to Client" at bounding box center [188, 291] width 280 height 24
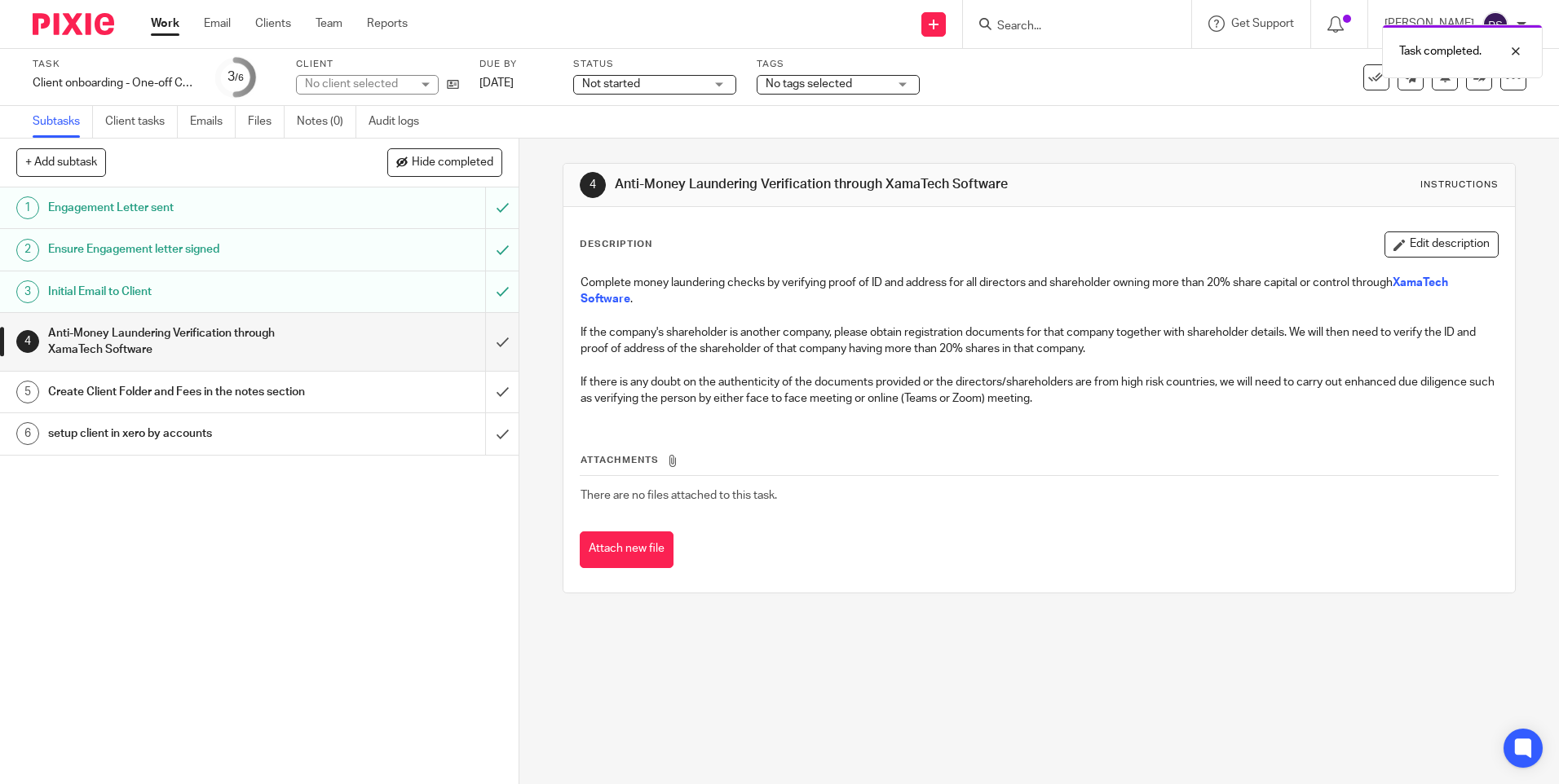
drag, startPoint x: 355, startPoint y: 515, endPoint x: 280, endPoint y: 425, distance: 117.2
click at [355, 514] on div "1 Engagement Letter sent 2 Ensure Engagement letter signed 3 Initial Email to C…" at bounding box center [259, 485] width 518 height 597
click at [129, 120] on link "Client tasks" at bounding box center [141, 122] width 73 height 32
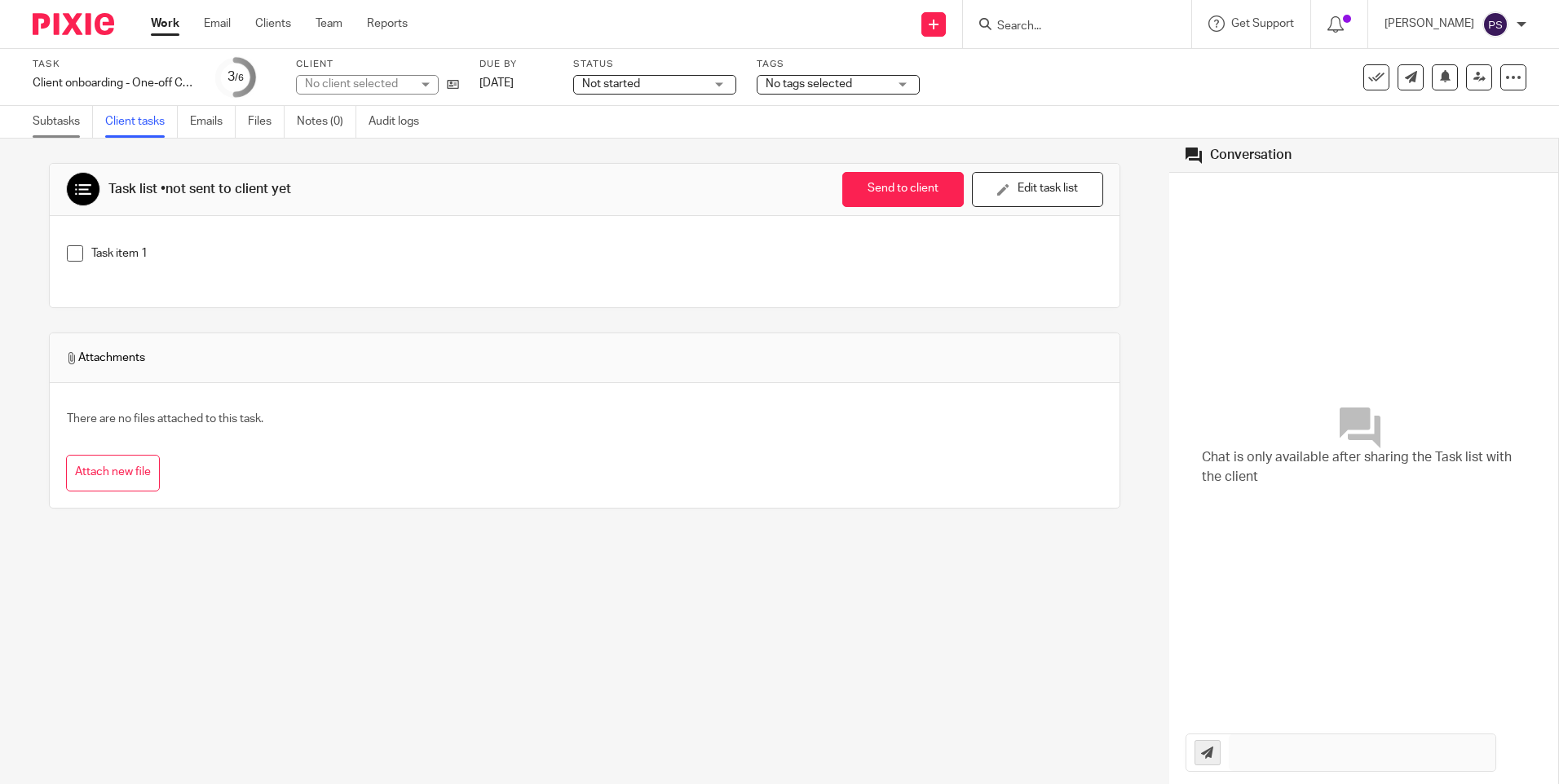
click at [50, 117] on link "Subtasks" at bounding box center [62, 122] width 60 height 32
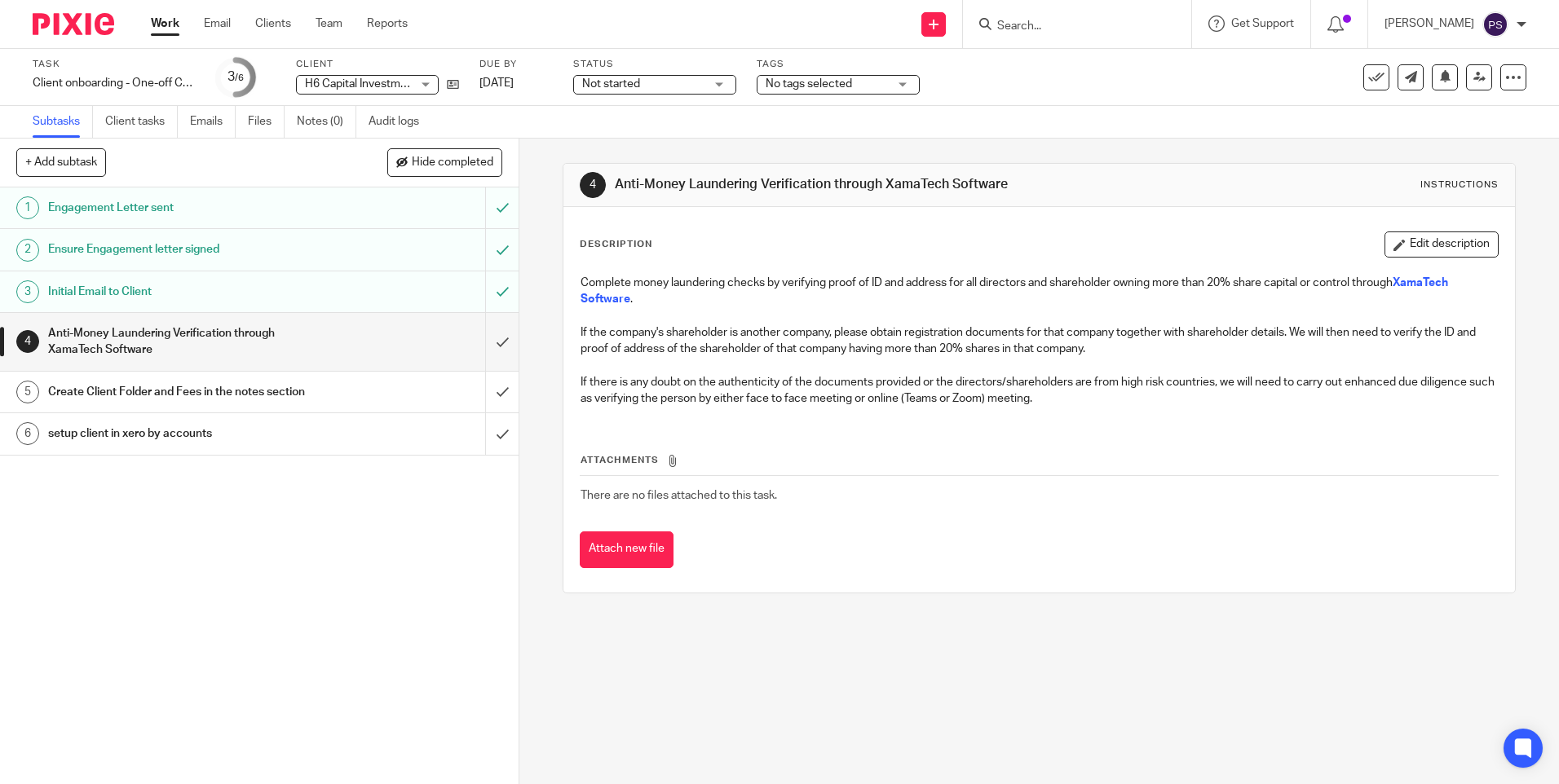
drag, startPoint x: 686, startPoint y: 663, endPoint x: 612, endPoint y: 697, distance: 81.4
click at [686, 663] on div "4 Anti-Money Laundering Verification through XamaTech Software Instructions Des…" at bounding box center [1039, 461] width 1040 height 645
click at [452, 86] on icon at bounding box center [453, 84] width 13 height 13
click at [451, 85] on icon at bounding box center [453, 84] width 13 height 13
click at [455, 87] on icon at bounding box center [453, 84] width 13 height 13
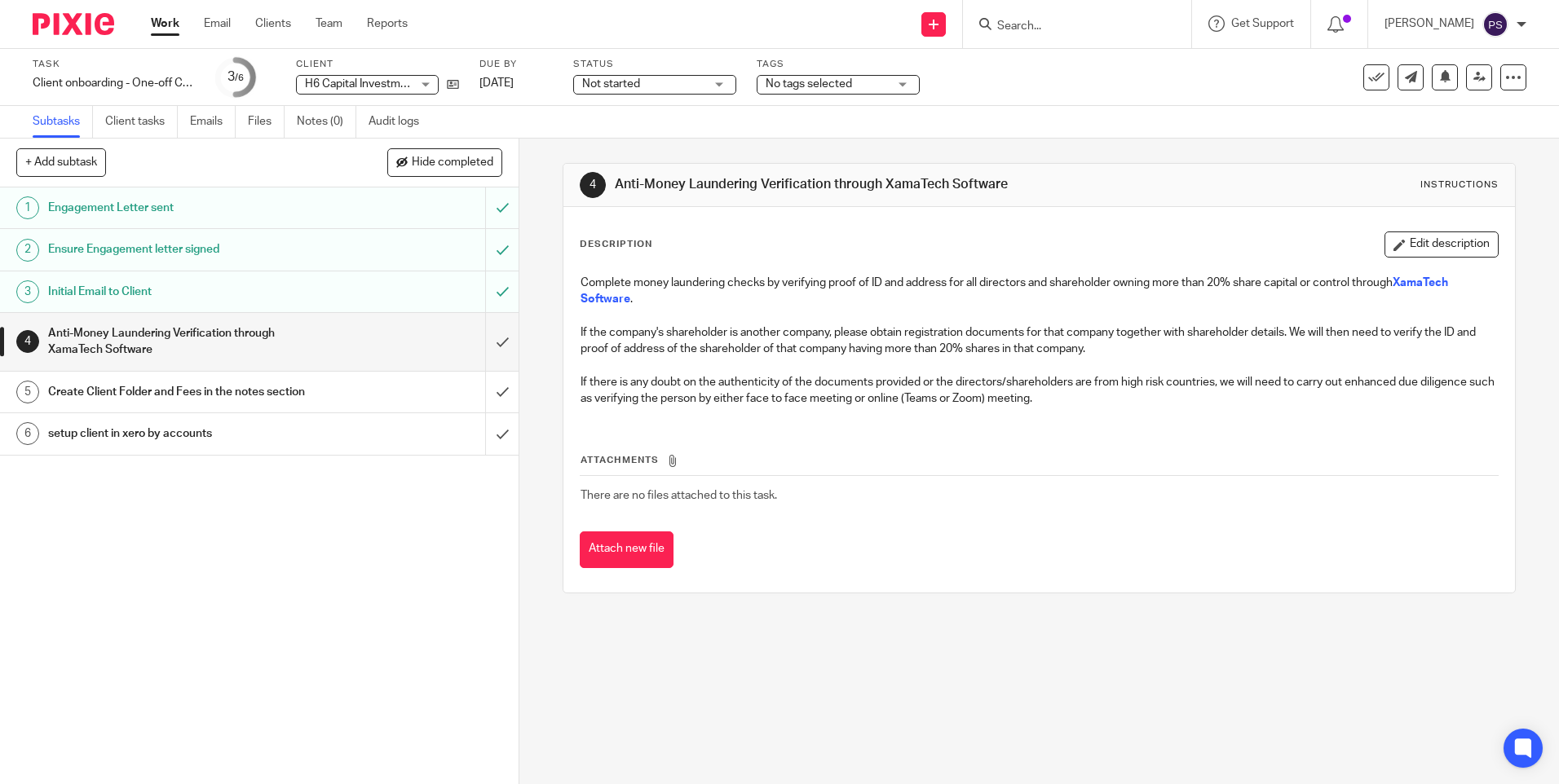
click at [540, 271] on div "4 Anti-Money Laundering Verification through XamaTech Software Instructions Des…" at bounding box center [1039, 461] width 1040 height 645
click at [1096, 31] on input "Search" at bounding box center [1069, 27] width 147 height 14
paste input "innovationbuilder234@gmail.com"
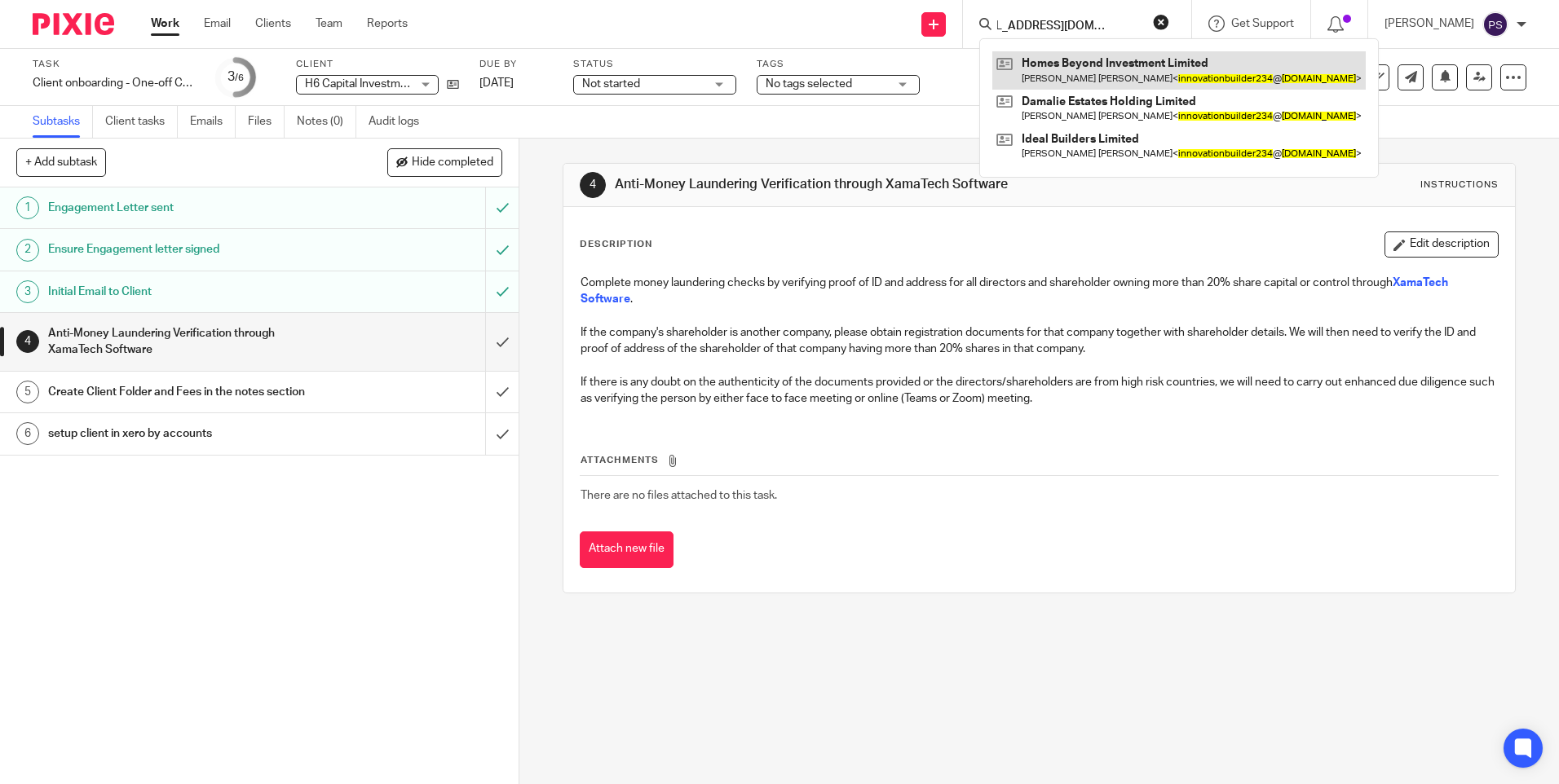
type input "[EMAIL_ADDRESS][DOMAIN_NAME]"
click at [1095, 67] on link at bounding box center [1178, 70] width 373 height 38
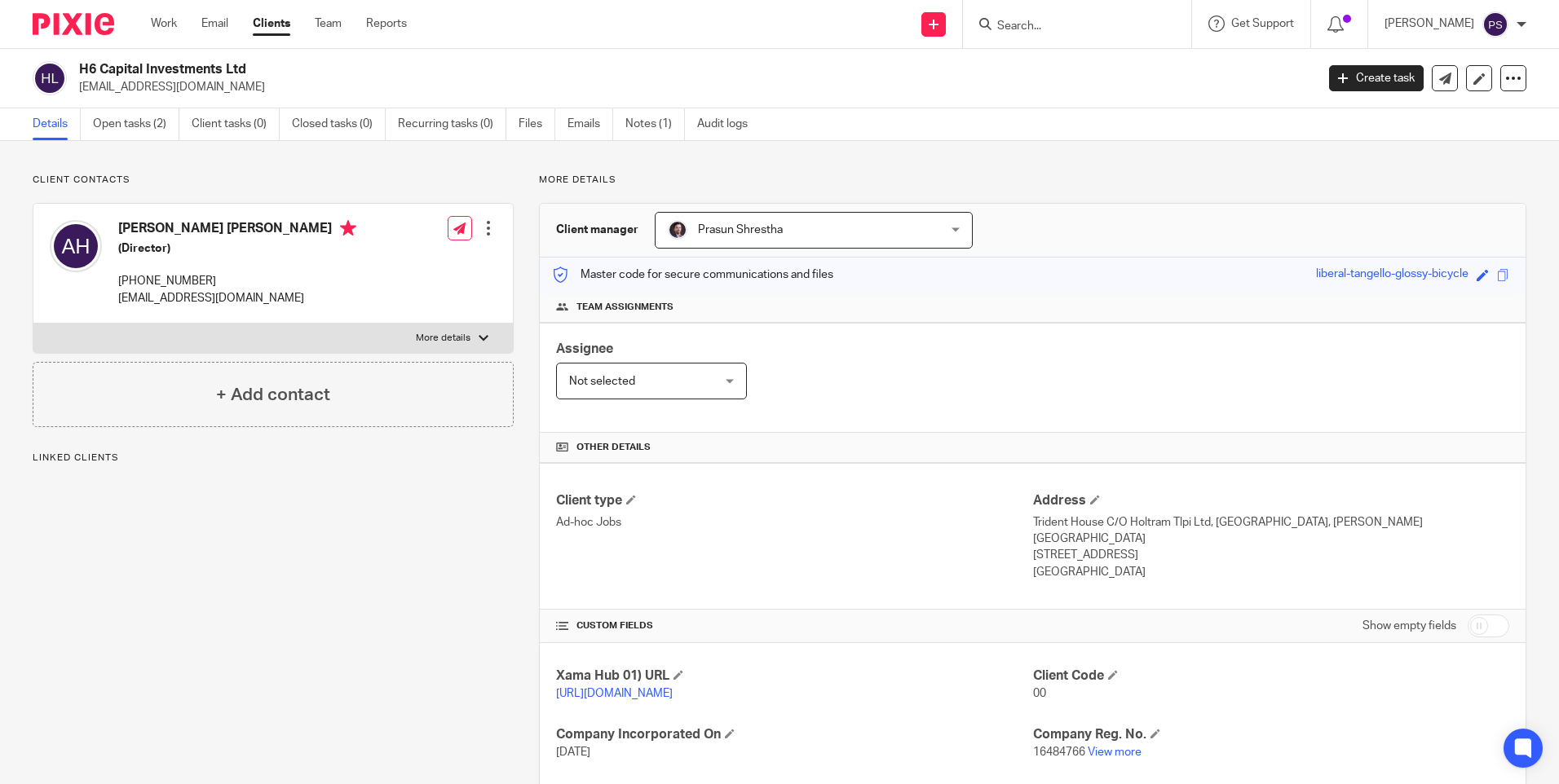
click at [1066, 26] on input "Search" at bounding box center [1069, 27] width 147 height 14
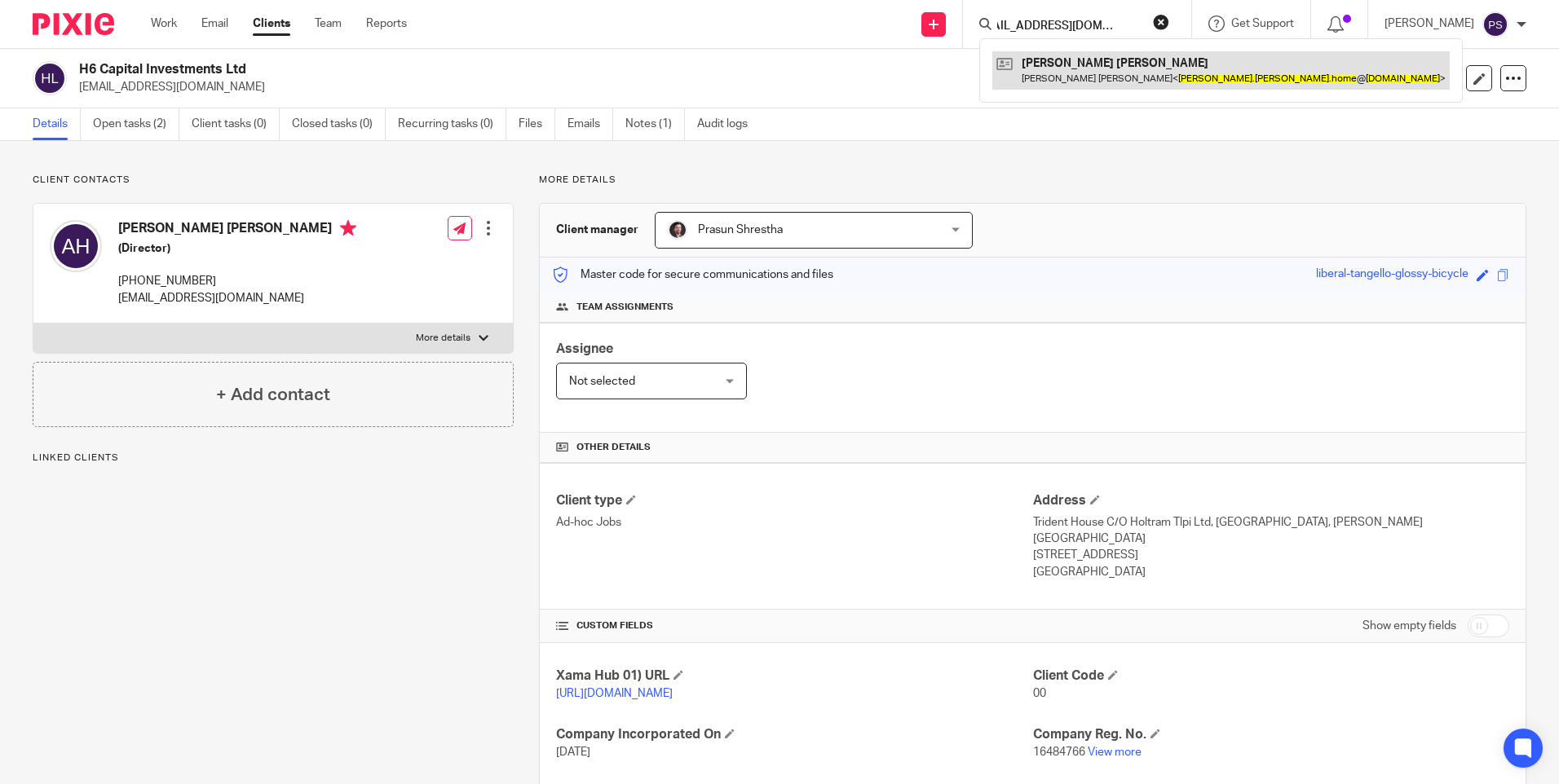
type input "[EMAIL_ADDRESS][DOMAIN_NAME]"
click at [1076, 64] on link at bounding box center [1221, 70] width 458 height 38
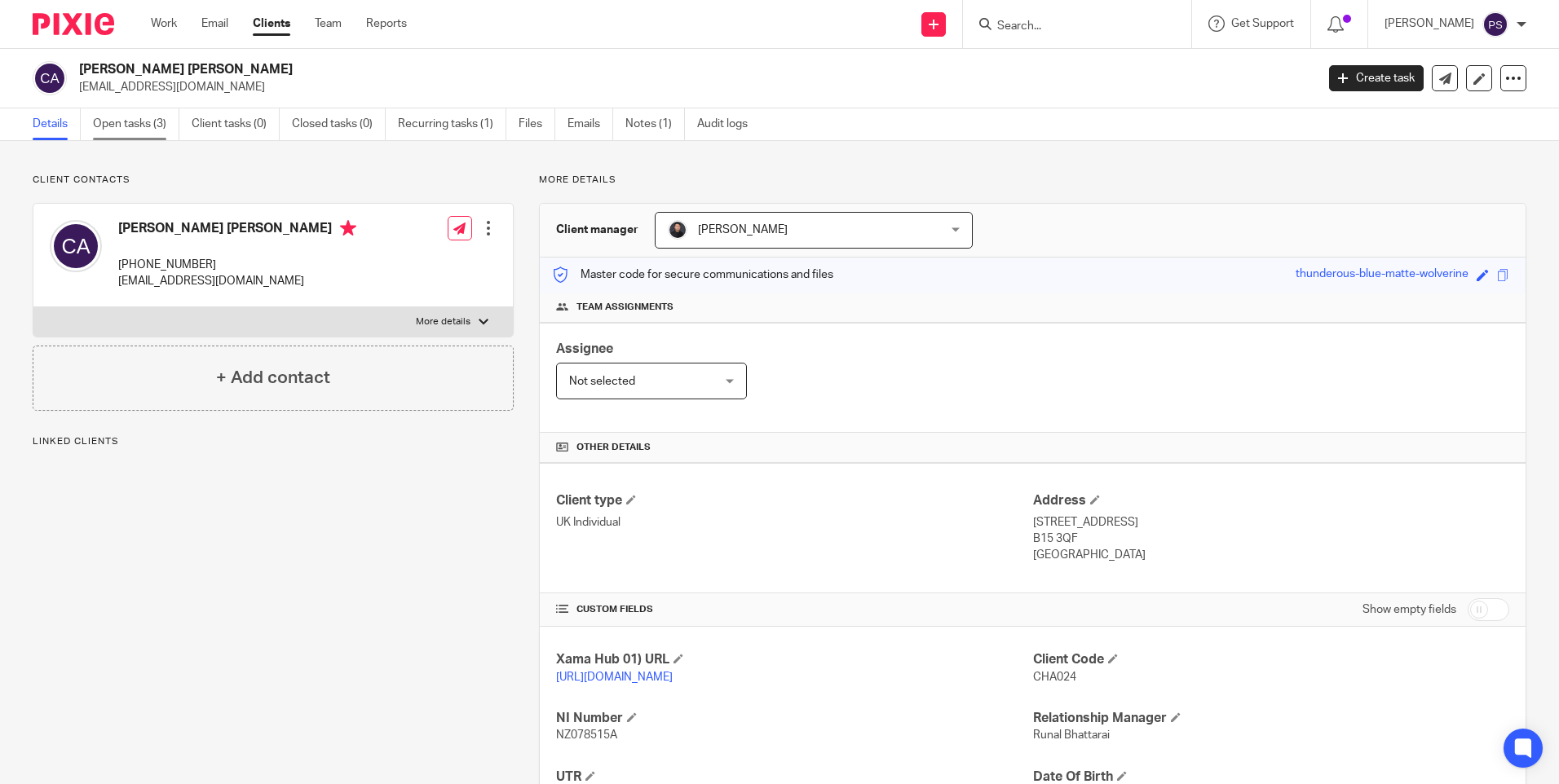
click at [151, 124] on link "Open tasks (3)" at bounding box center [136, 124] width 87 height 32
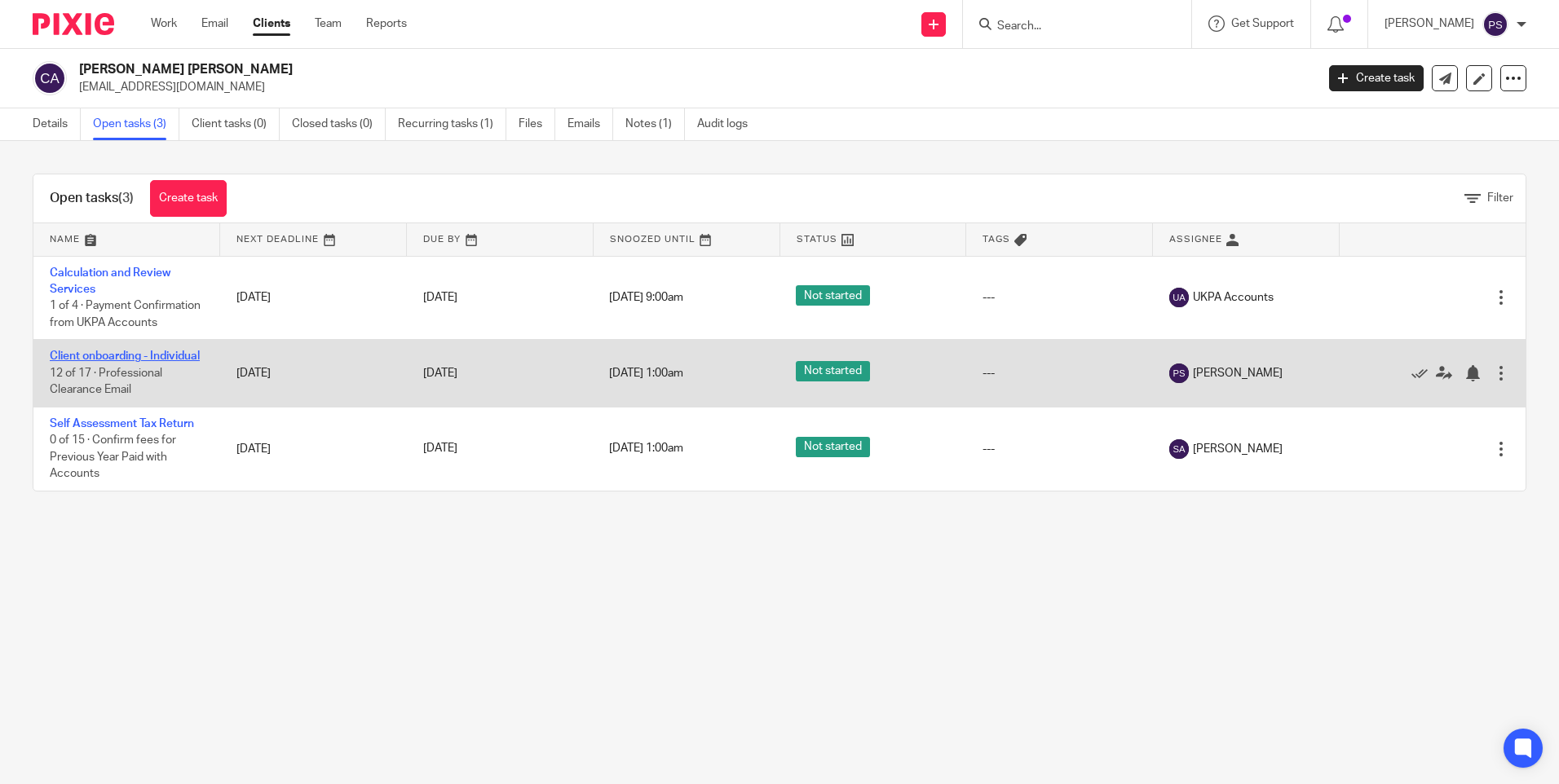
click at [87, 362] on link "Client onboarding - Individual" at bounding box center [125, 356] width 150 height 12
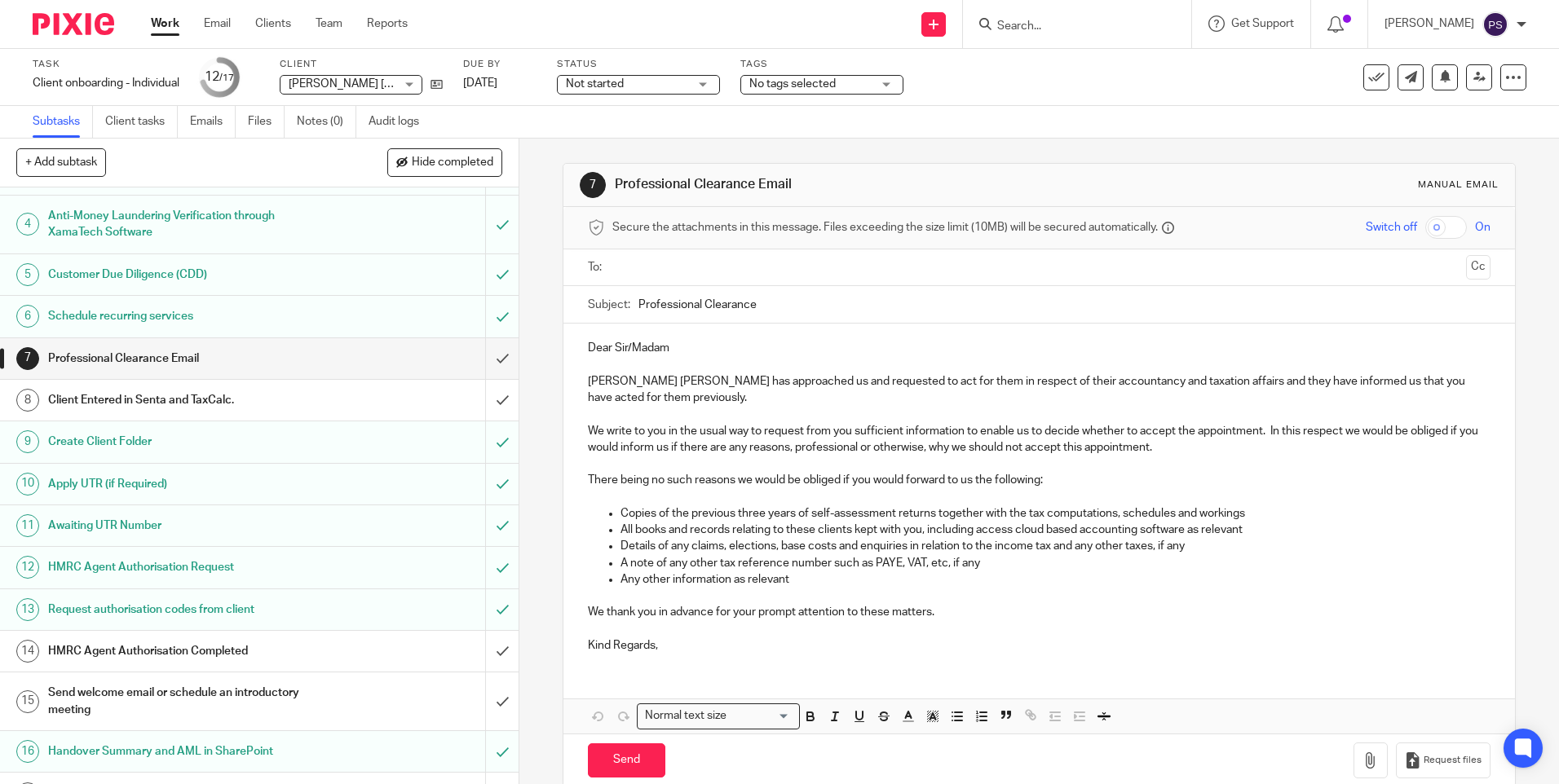
scroll to position [149, 0]
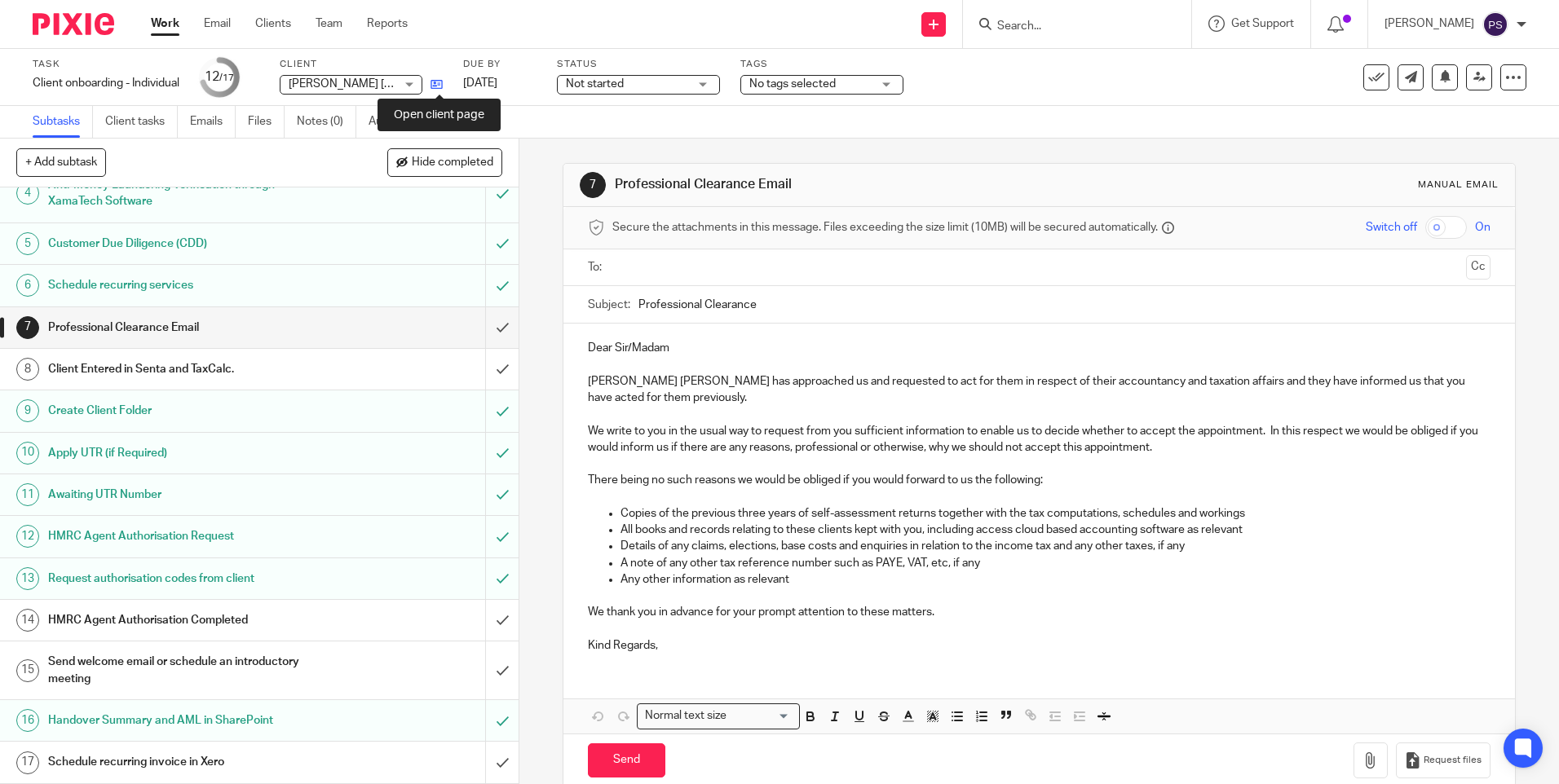
click at [442, 89] on icon at bounding box center [437, 84] width 13 height 13
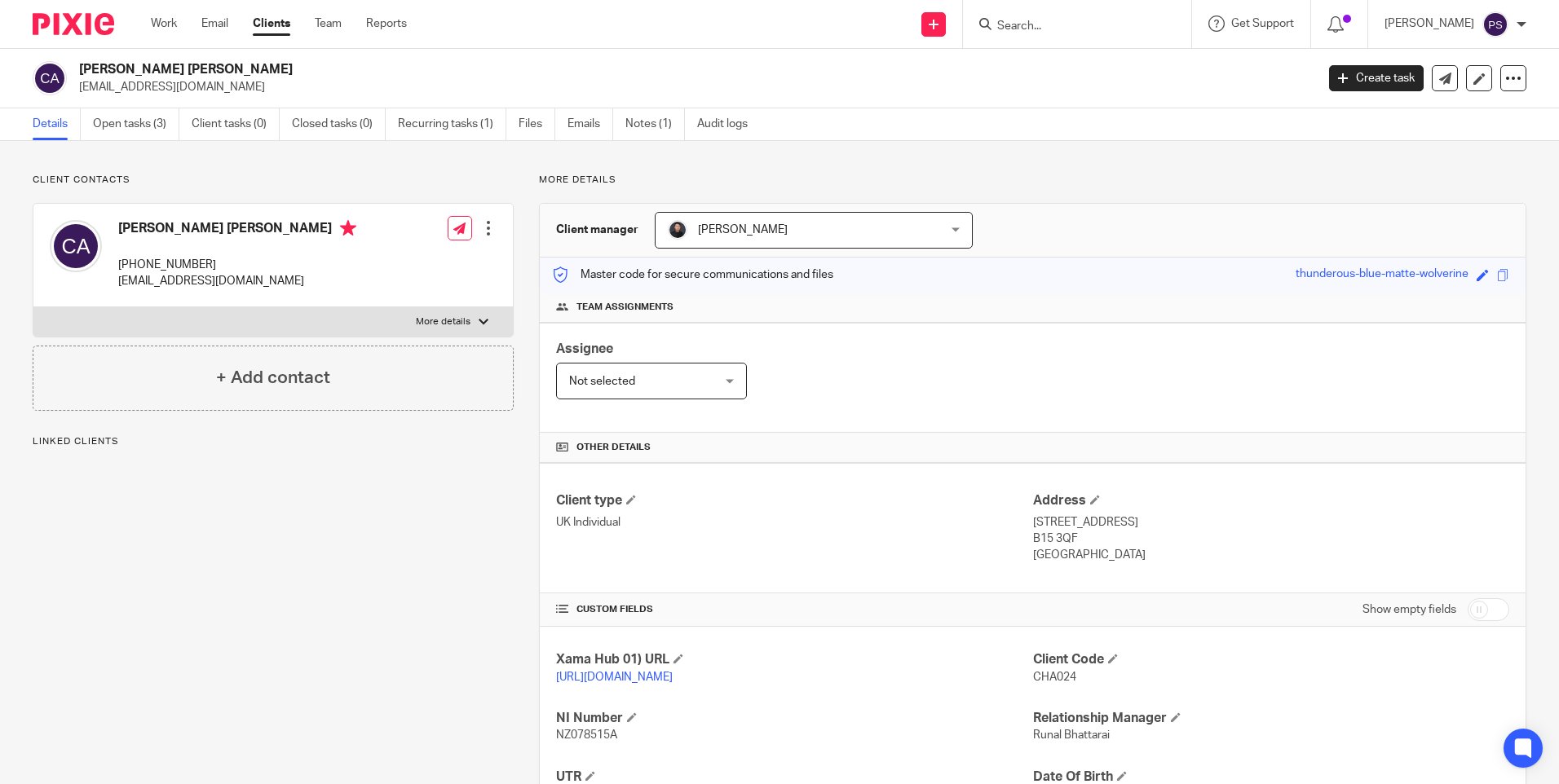
scroll to position [193, 0]
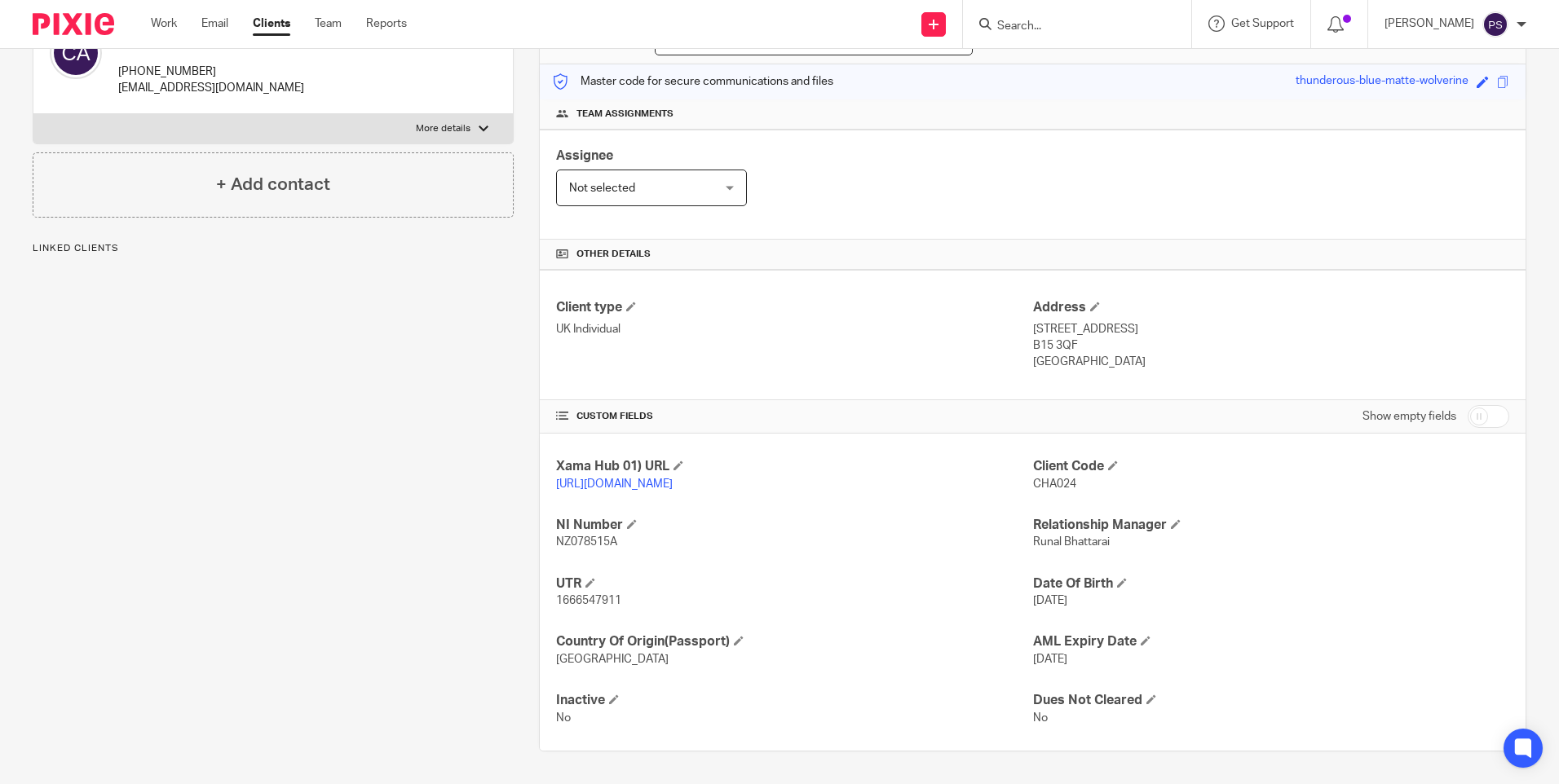
click at [586, 597] on span "1666547911" at bounding box center [588, 601] width 65 height 12
copy span "1666547911"
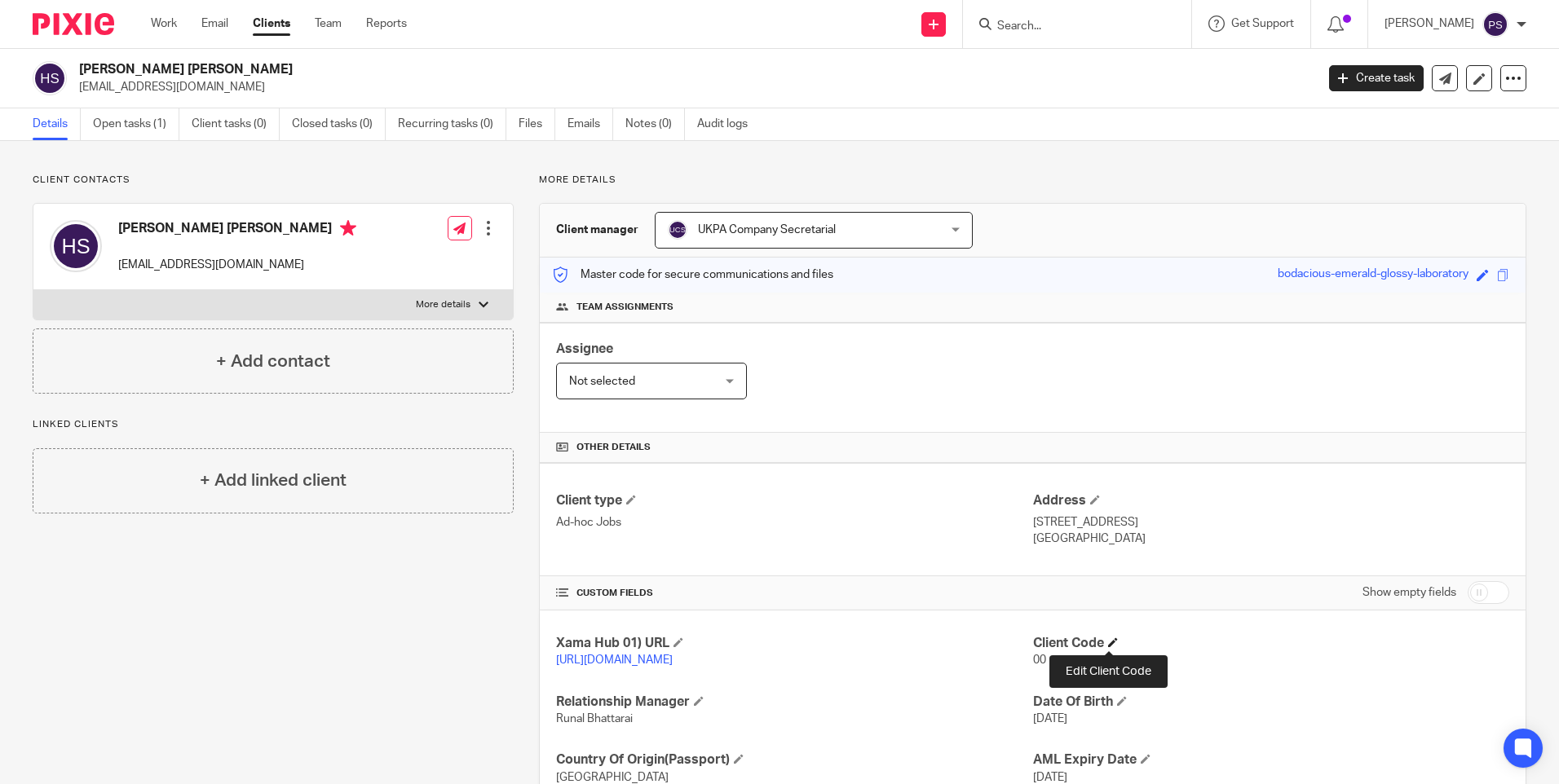
click at [1111, 640] on span at bounding box center [1112, 642] width 10 height 10
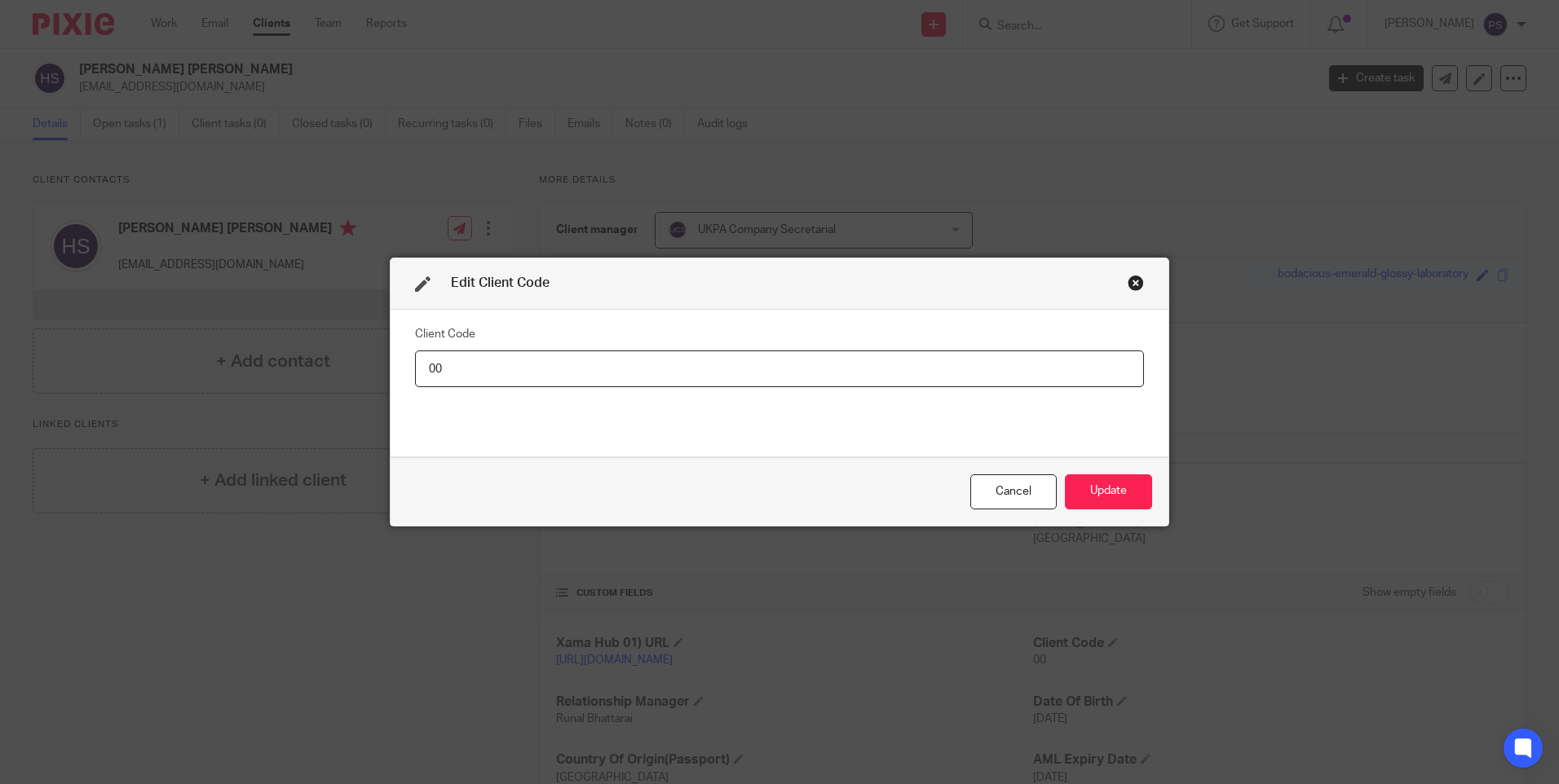
click at [885, 362] on input "00" at bounding box center [779, 369] width 729 height 37
click at [507, 366] on input "00HUI003" at bounding box center [779, 369] width 729 height 37
type input "HUI003"
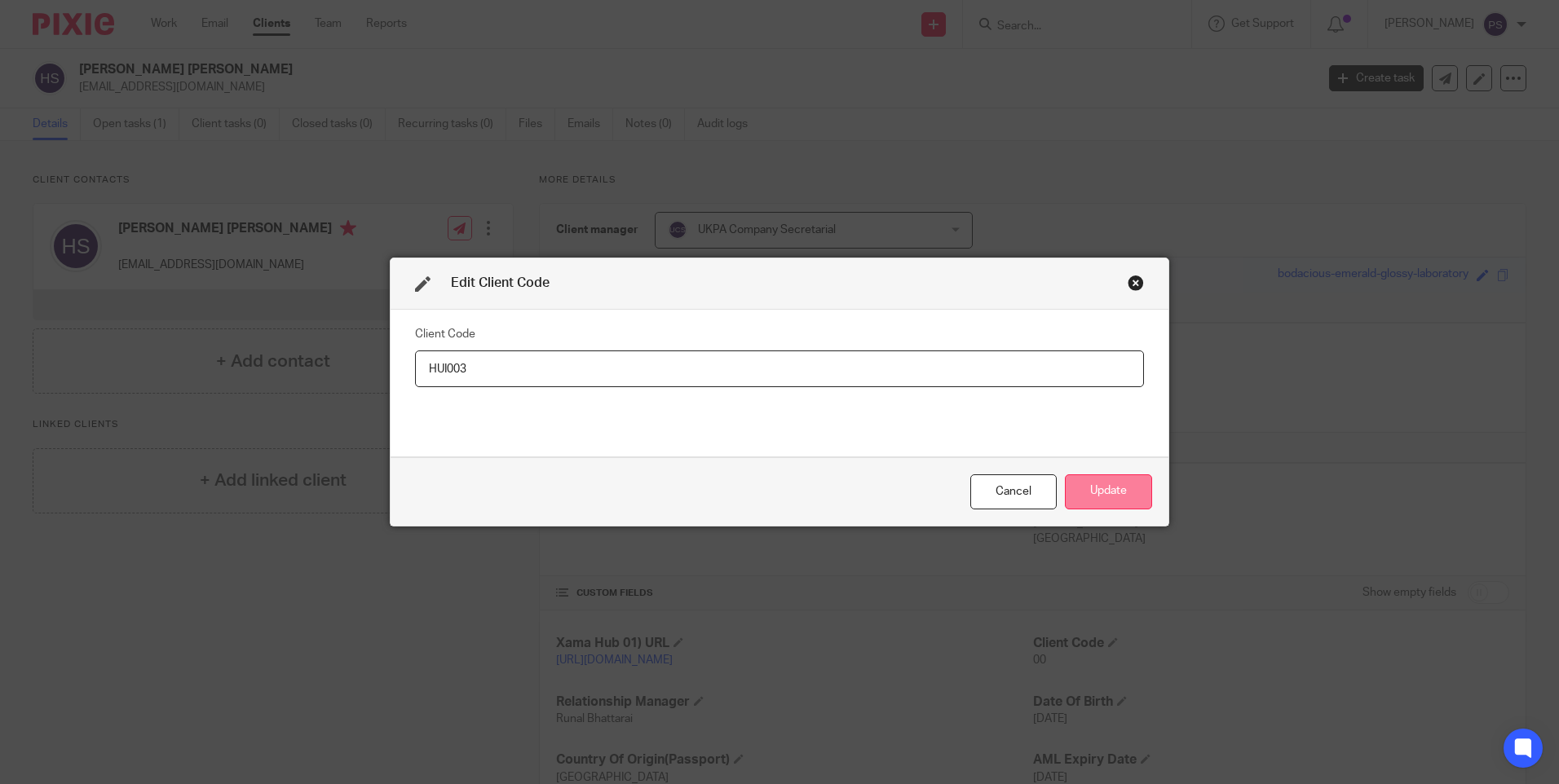
click at [1115, 487] on button "Update" at bounding box center [1108, 491] width 87 height 35
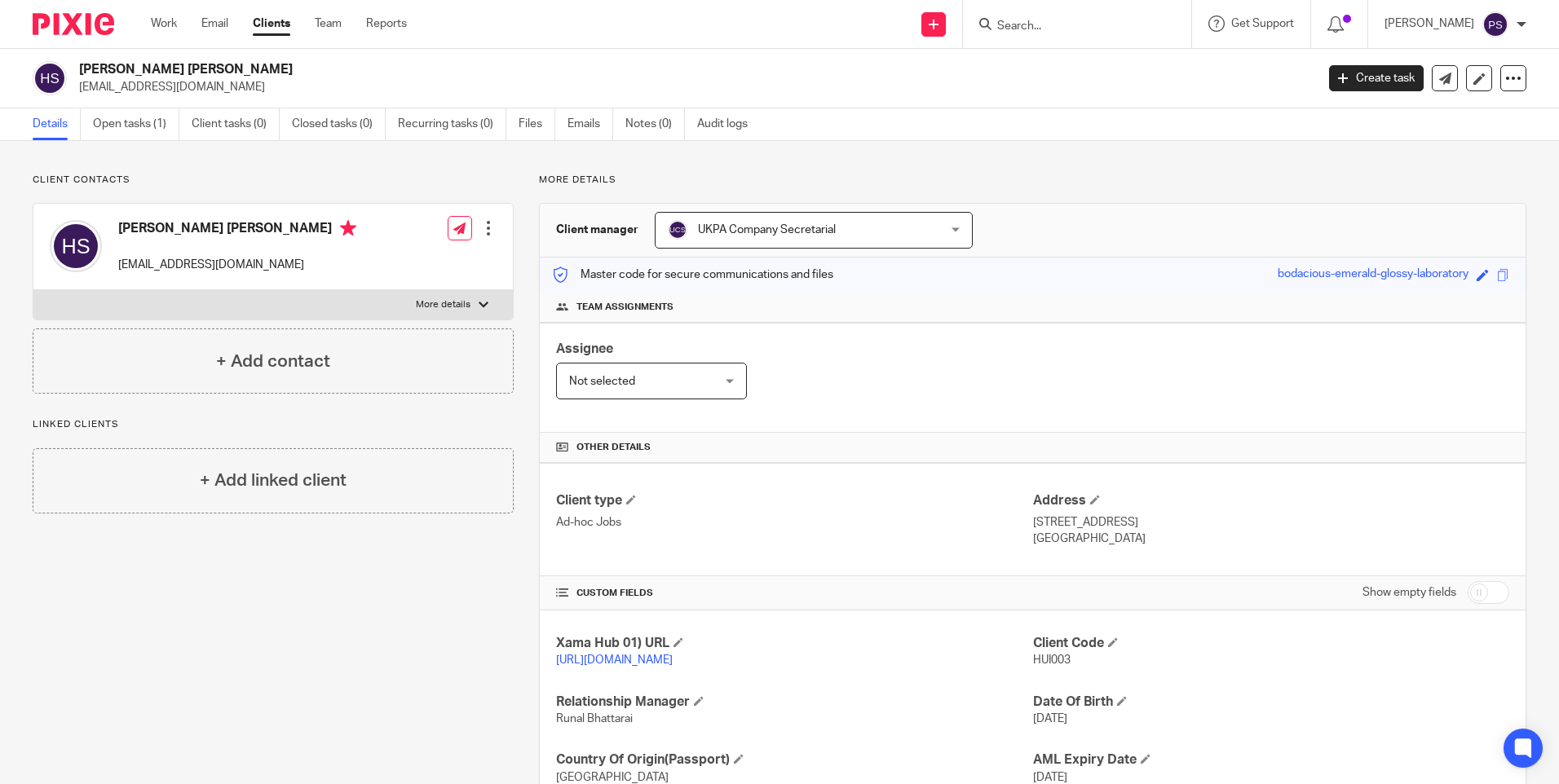
click at [182, 69] on h2 "Hui Wan Ling Sylvia" at bounding box center [569, 69] width 980 height 17
copy div "Hui Wan Ling Sylvia"
click at [1050, 664] on span "HUI003" at bounding box center [1052, 660] width 38 height 12
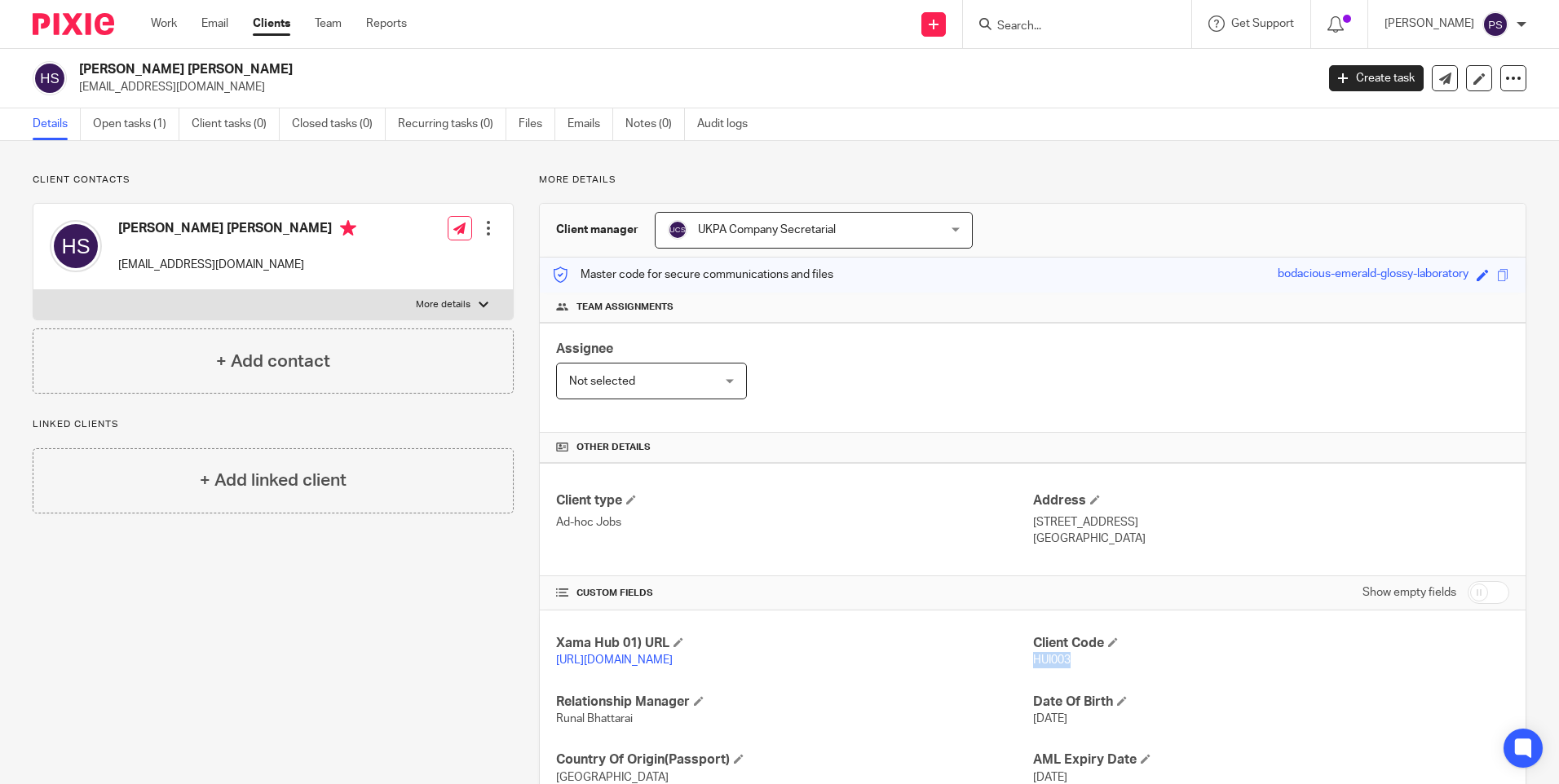
click at [1050, 664] on span "HUI003" at bounding box center [1052, 660] width 38 height 12
copy span "HUI003"
click at [182, 72] on h2 "Hui Wan Ling Sylvia" at bounding box center [569, 69] width 980 height 17
click at [181, 72] on h2 "Hui Wan Ling Sylvia" at bounding box center [569, 69] width 980 height 17
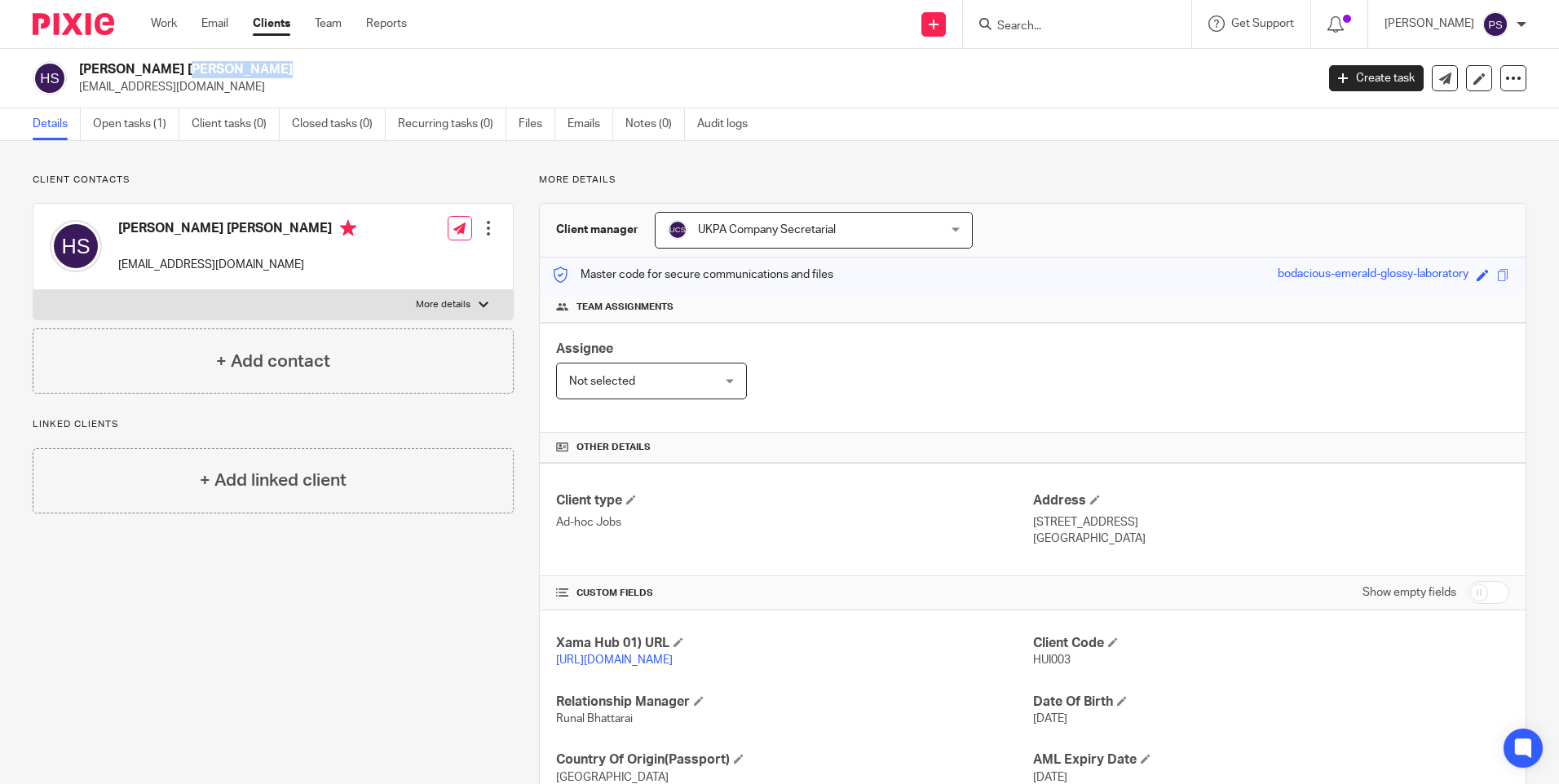
copy div "Hui Wan Ling Sylvia"
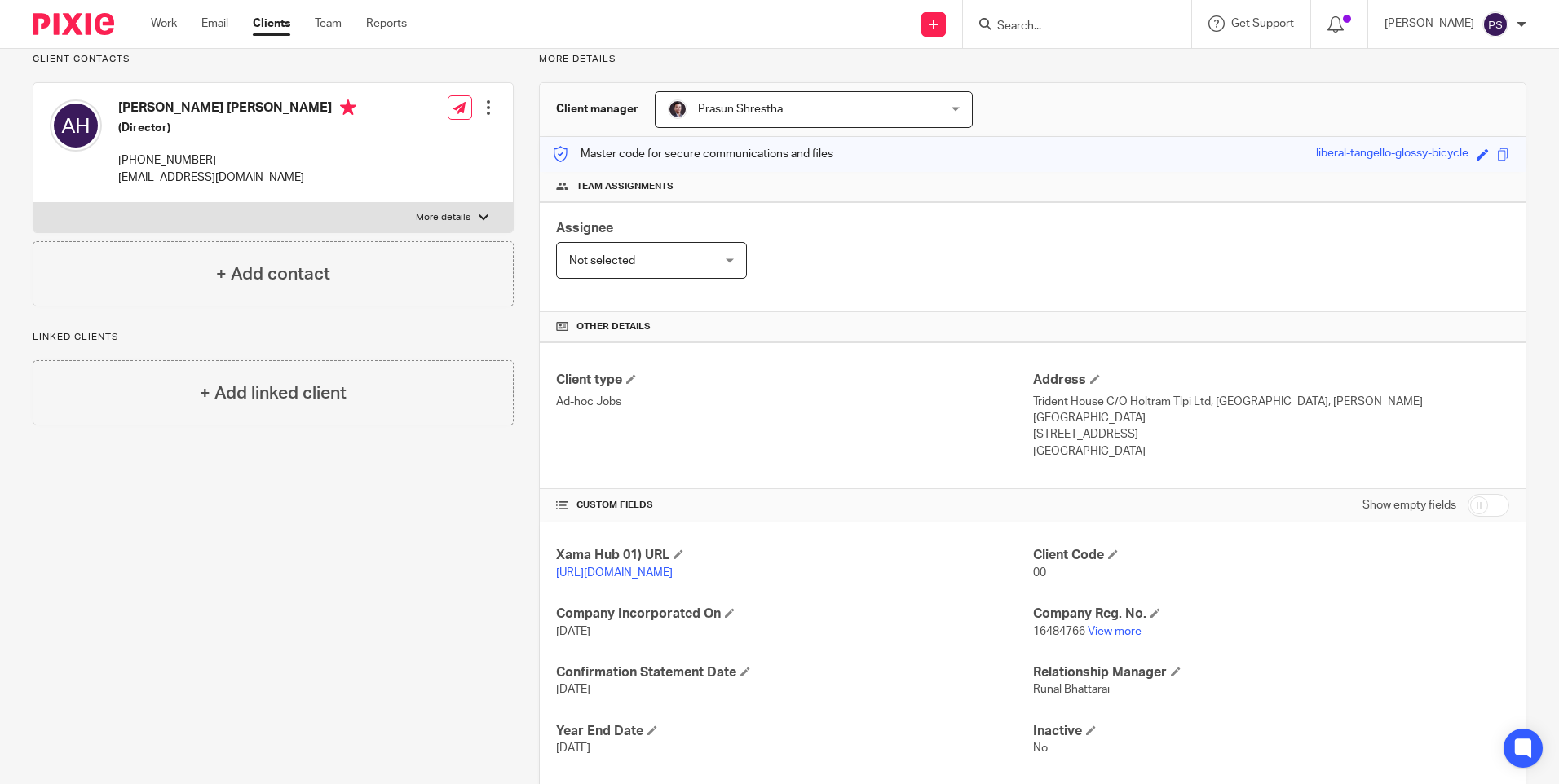
scroll to position [209, 0]
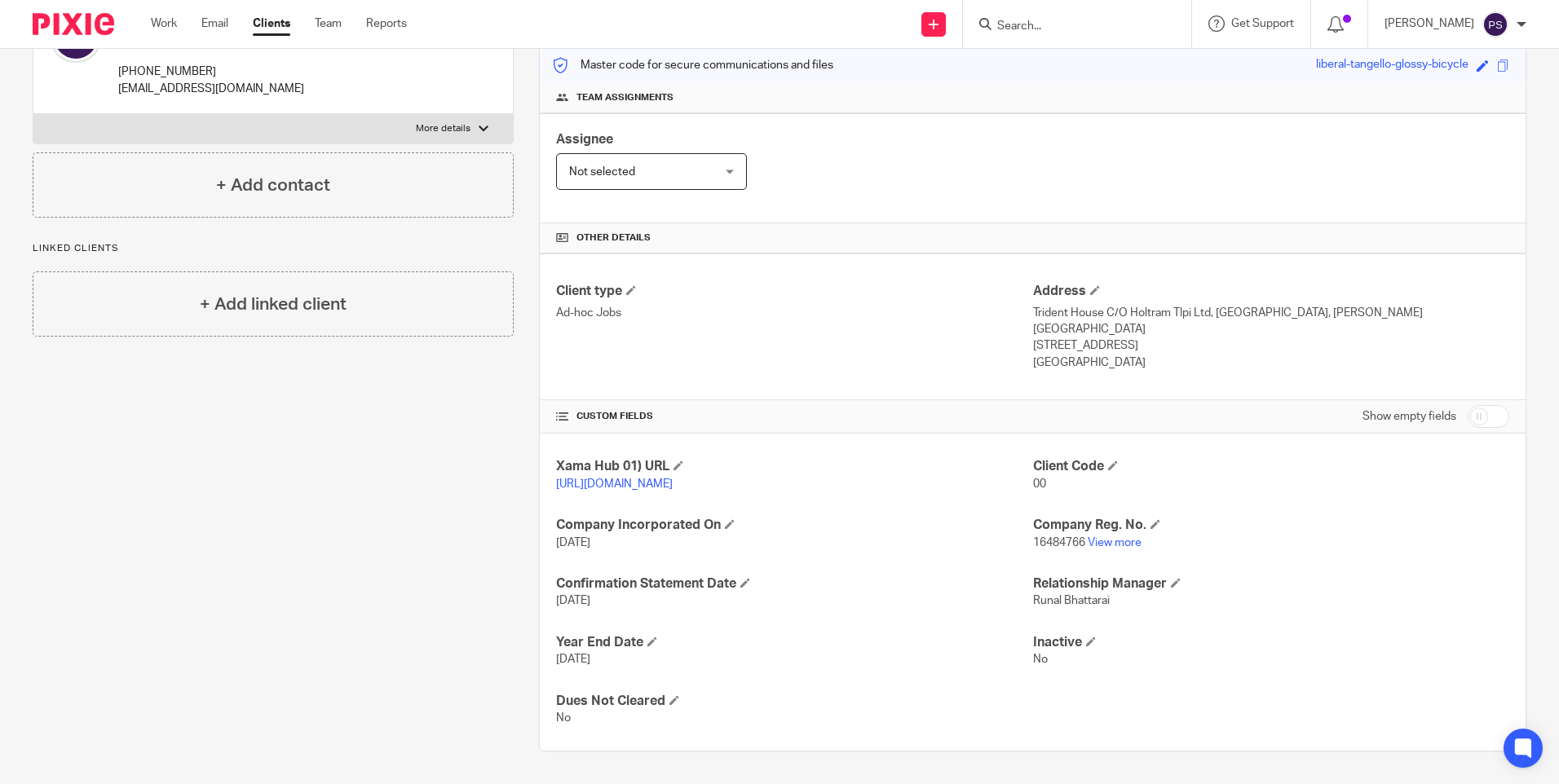
click at [611, 476] on p "[URL][DOMAIN_NAME]" at bounding box center [794, 484] width 476 height 16
click at [610, 479] on link "[URL][DOMAIN_NAME]" at bounding box center [614, 484] width 116 height 12
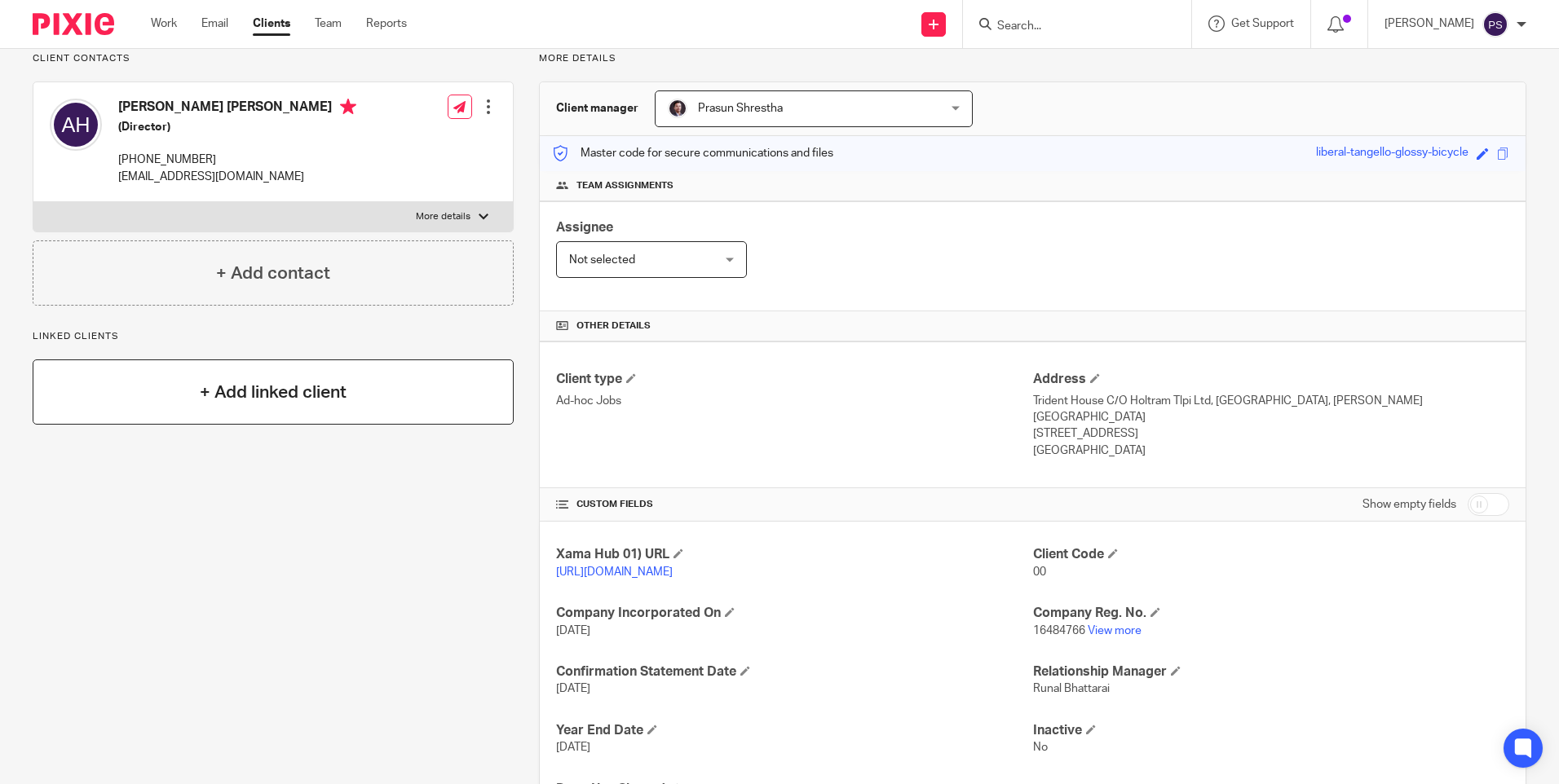
scroll to position [0, 0]
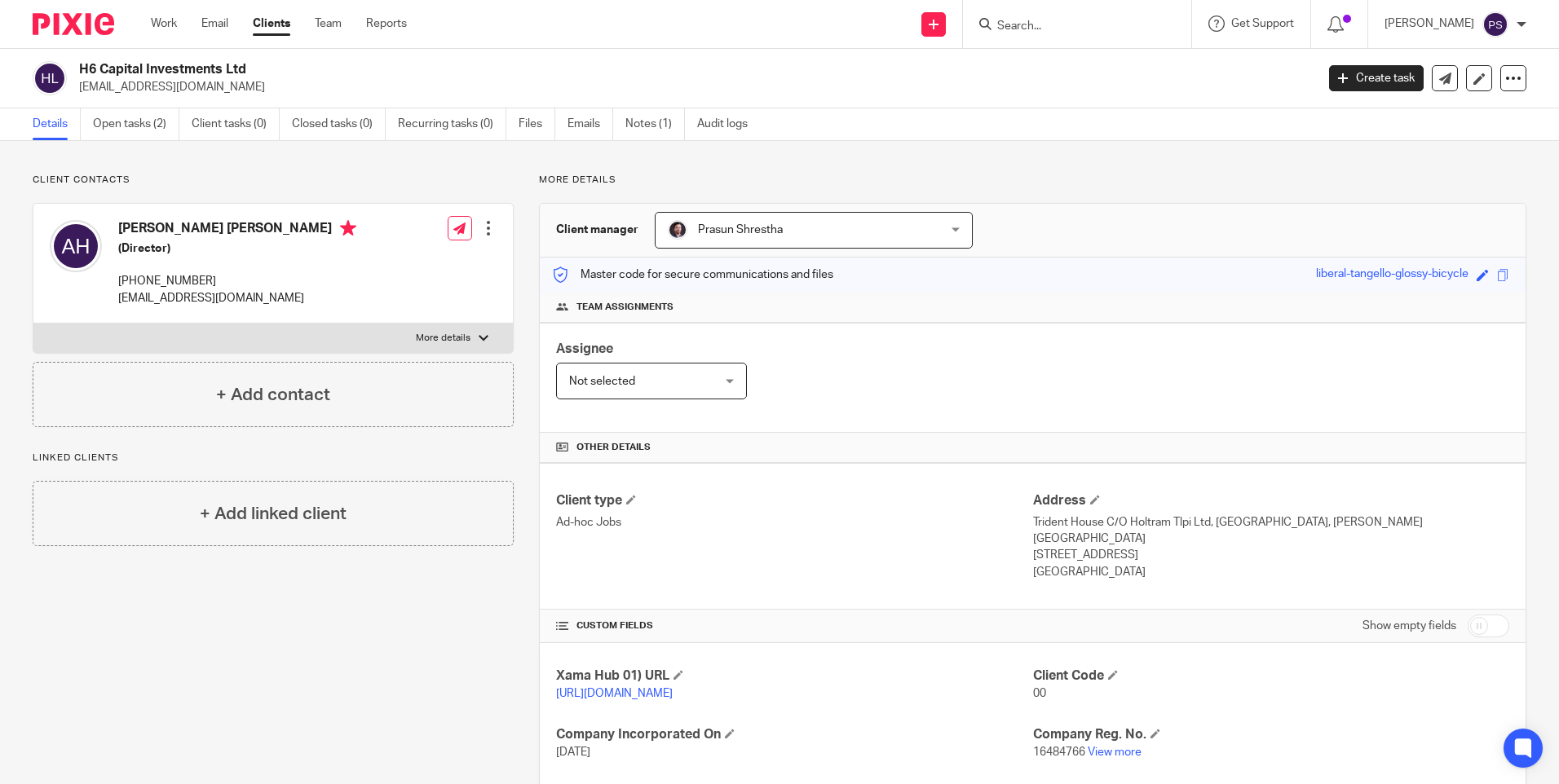
drag, startPoint x: 120, startPoint y: 231, endPoint x: 228, endPoint y: 230, distance: 108.0
click at [228, 230] on h4 "Asif Iqbal Hussain" at bounding box center [237, 230] width 238 height 21
copy h4 "Asif Iqbal Hussain"
drag, startPoint x: 223, startPoint y: 172, endPoint x: 269, endPoint y: 178, distance: 46.4
click at [223, 172] on div "Client contacts Asif Iqbal Hussain (Director) +4407714989462 asifhussain2009@ho…" at bounding box center [779, 567] width 1559 height 852
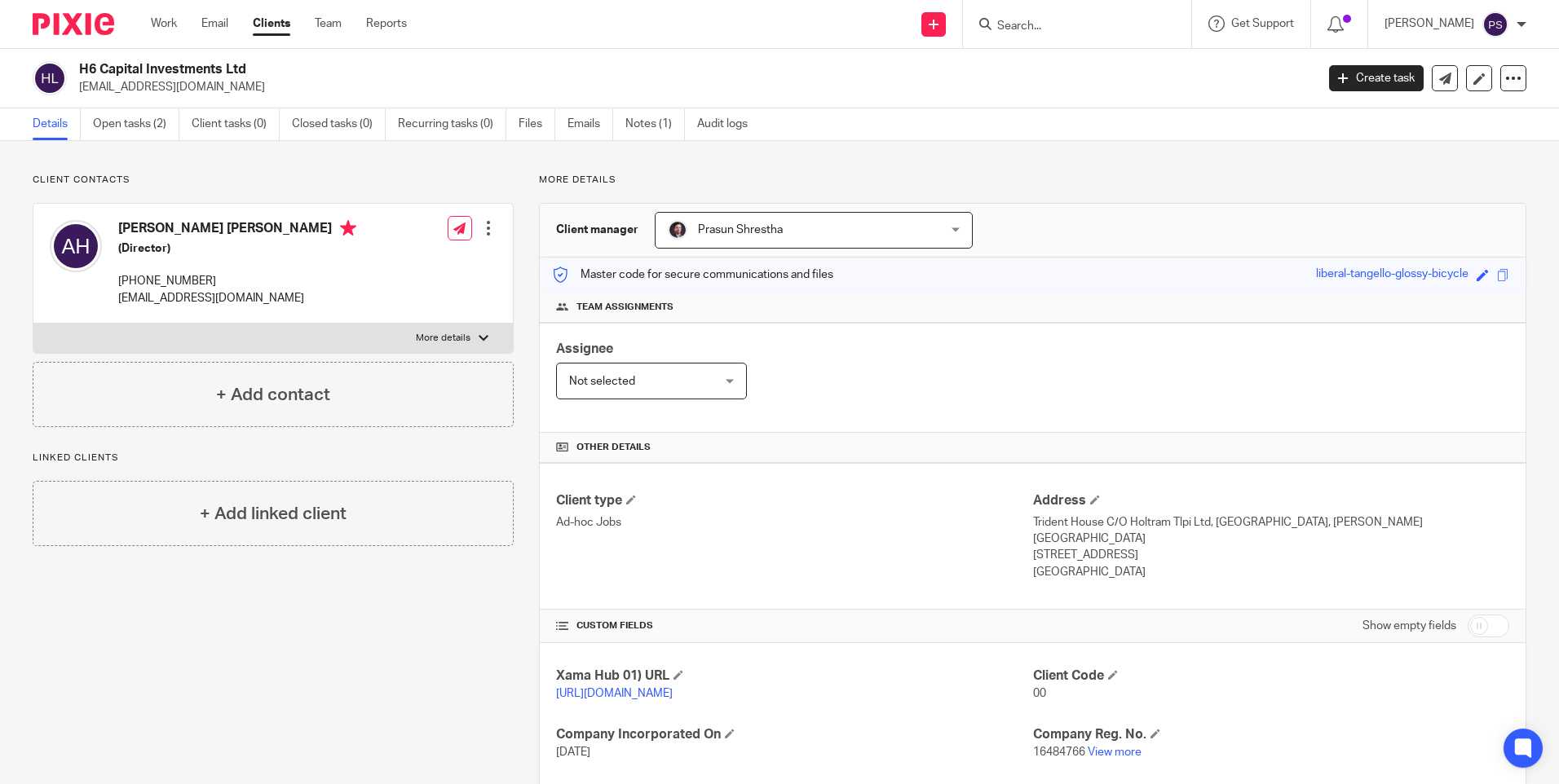
click at [162, 224] on h4 "Asif Iqbal Hussain" at bounding box center [237, 230] width 238 height 21
click at [159, 300] on p "asifhussain2009@hotmail.co.uk" at bounding box center [237, 298] width 238 height 16
copy div "asifhussain2009@hotmail.co.uk"
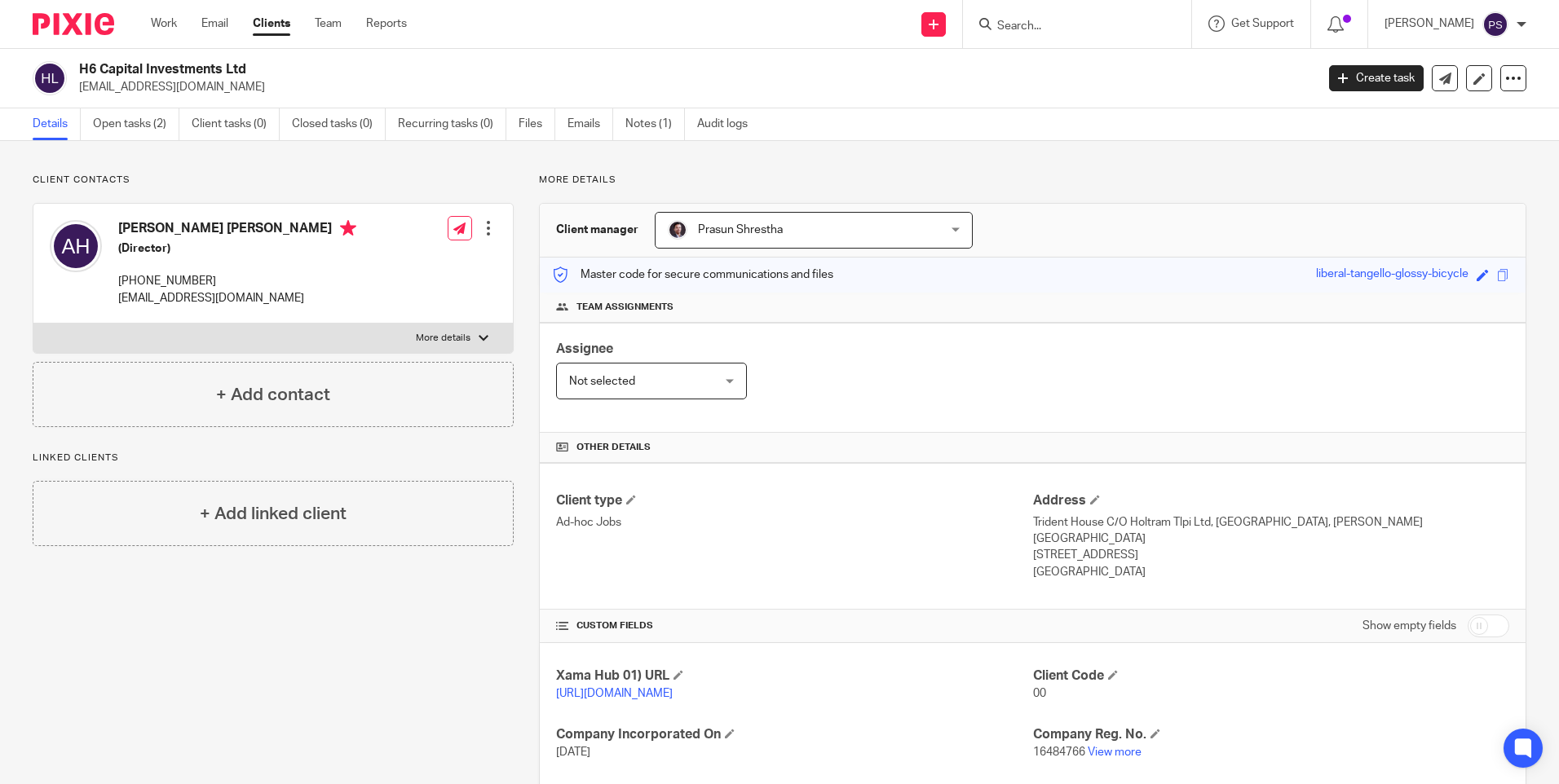
click at [182, 284] on p "+4407714989462" at bounding box center [237, 281] width 238 height 16
click at [183, 284] on p "+4407714989462" at bounding box center [237, 281] width 238 height 16
copy div "+4407714989462"
click at [1064, 18] on form at bounding box center [1083, 23] width 174 height 21
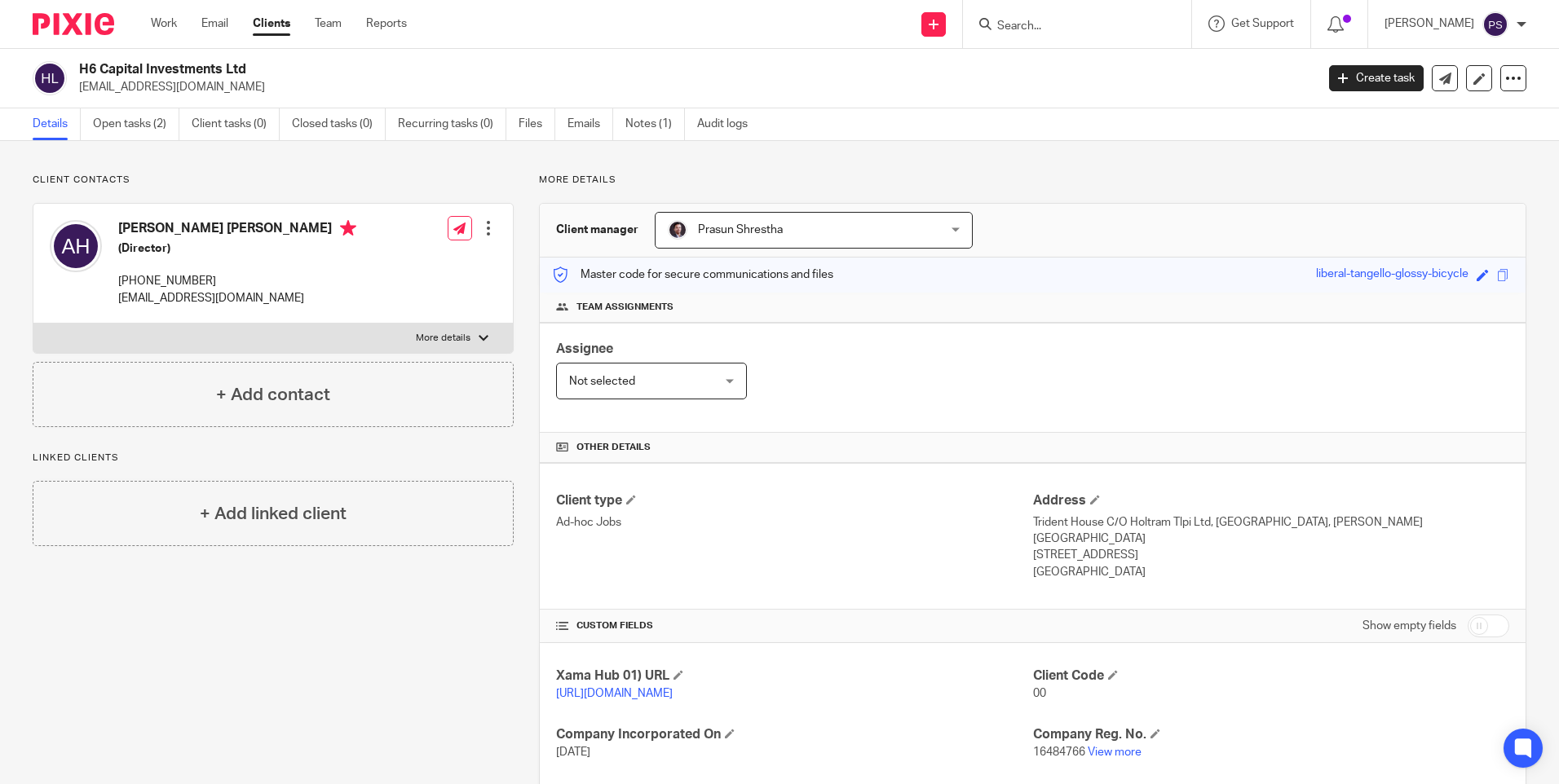
click at [1064, 24] on input "Search" at bounding box center [1069, 27] width 147 height 14
click at [1045, 20] on input "Search" at bounding box center [1069, 27] width 147 height 14
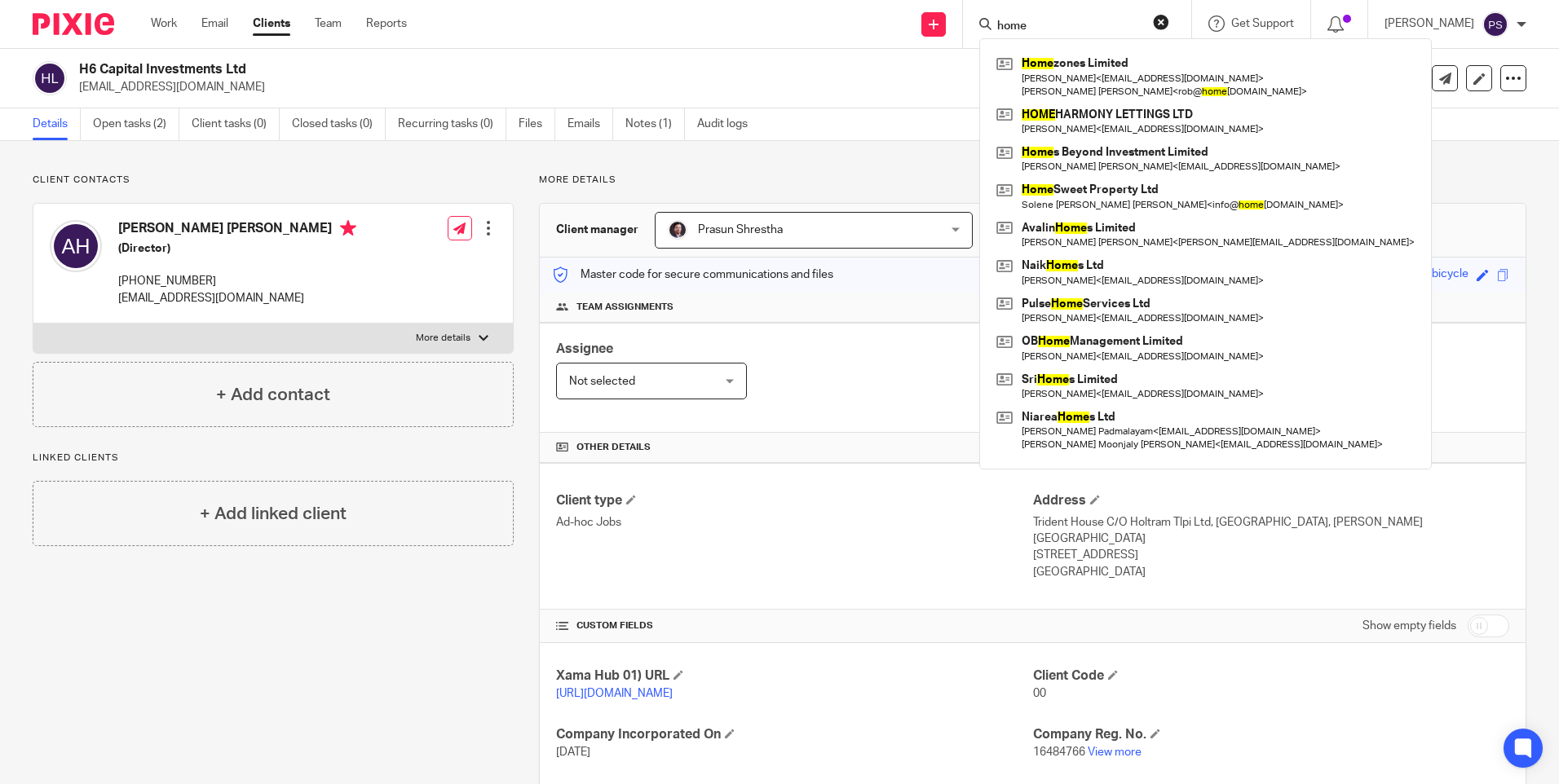
type input "home"
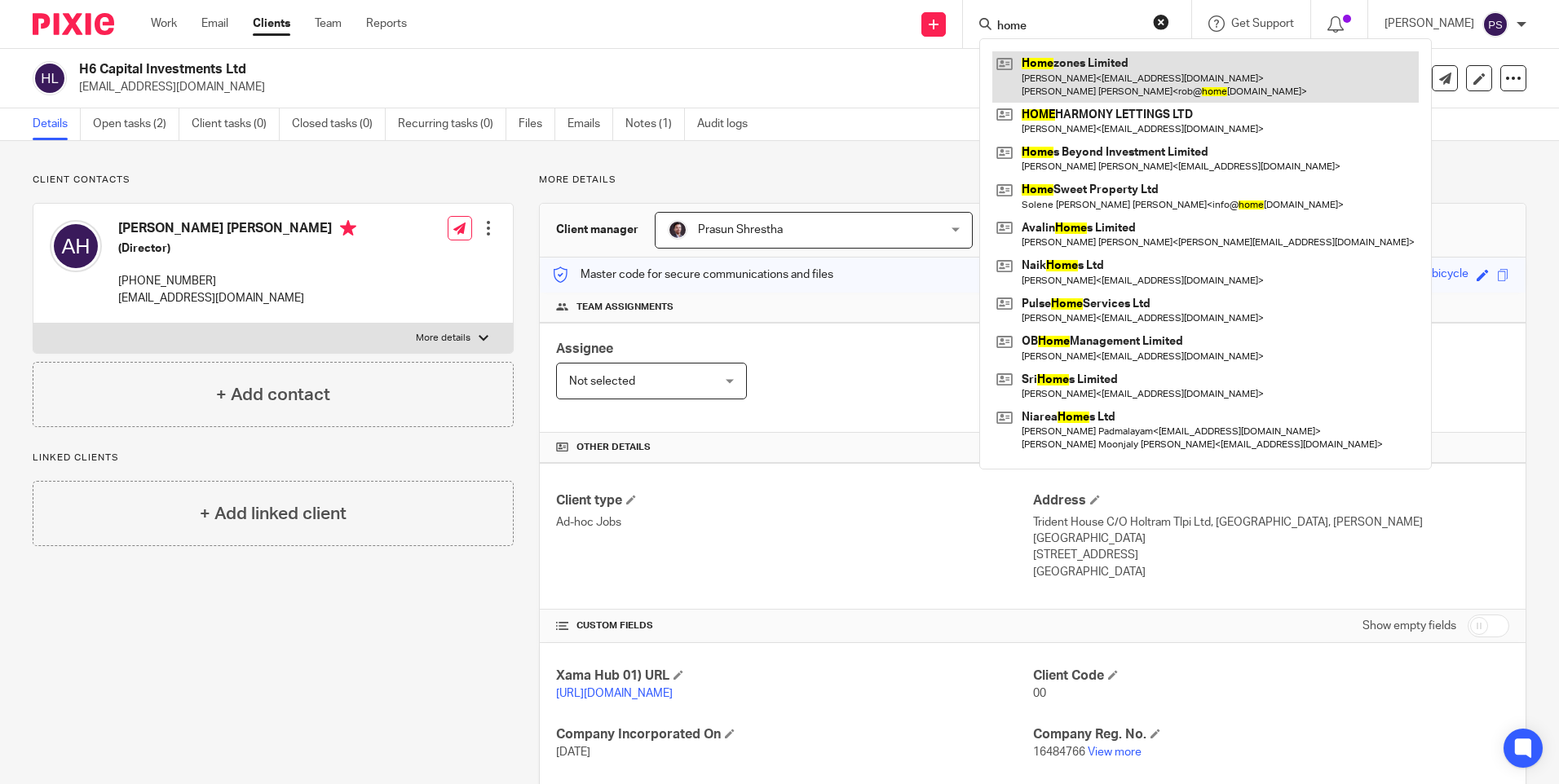
click at [1088, 84] on link at bounding box center [1205, 76] width 426 height 50
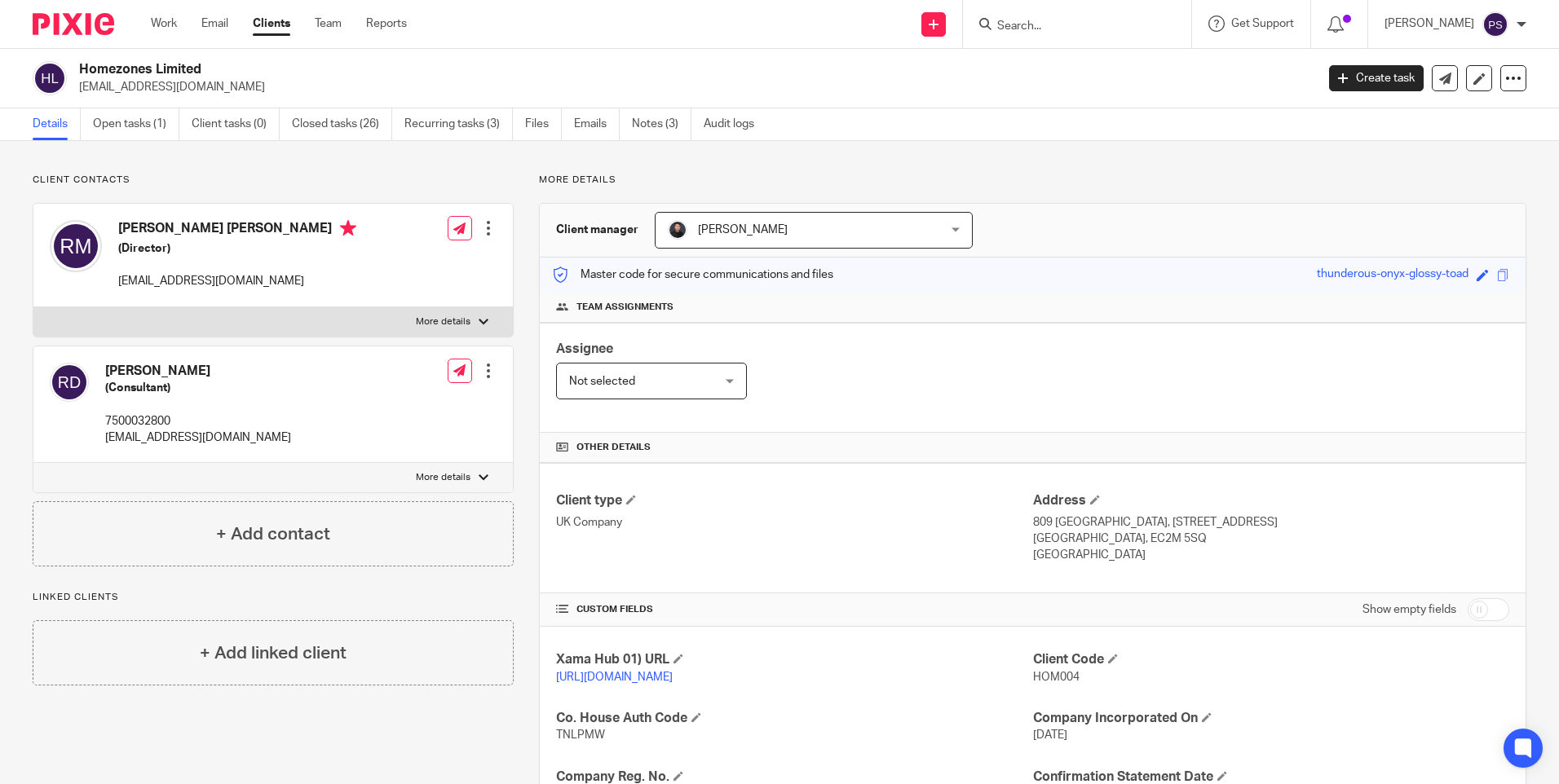
click at [144, 81] on p "[EMAIL_ADDRESS][DOMAIN_NAME]" at bounding box center [691, 87] width 1226 height 16
click at [144, 86] on p "[EMAIL_ADDRESS][DOMAIN_NAME]" at bounding box center [691, 87] width 1226 height 16
copy main "[EMAIL_ADDRESS][DOMAIN_NAME] Create task Update from Companies House Export dat…"
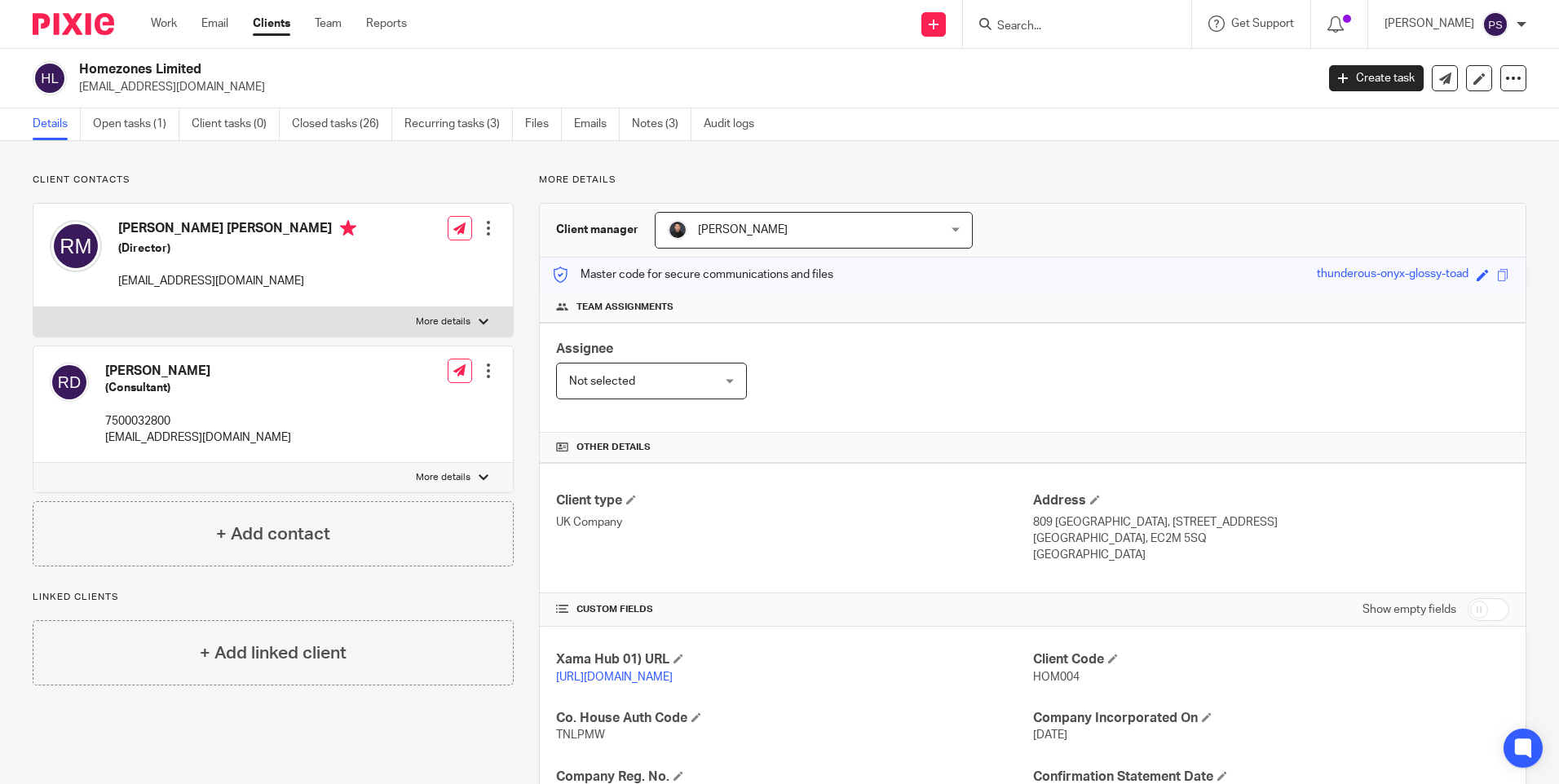
click at [1049, 26] on input "Search" at bounding box center [1069, 27] width 147 height 14
paste input "[EMAIL_ADDRESS][DOMAIN_NAME]"
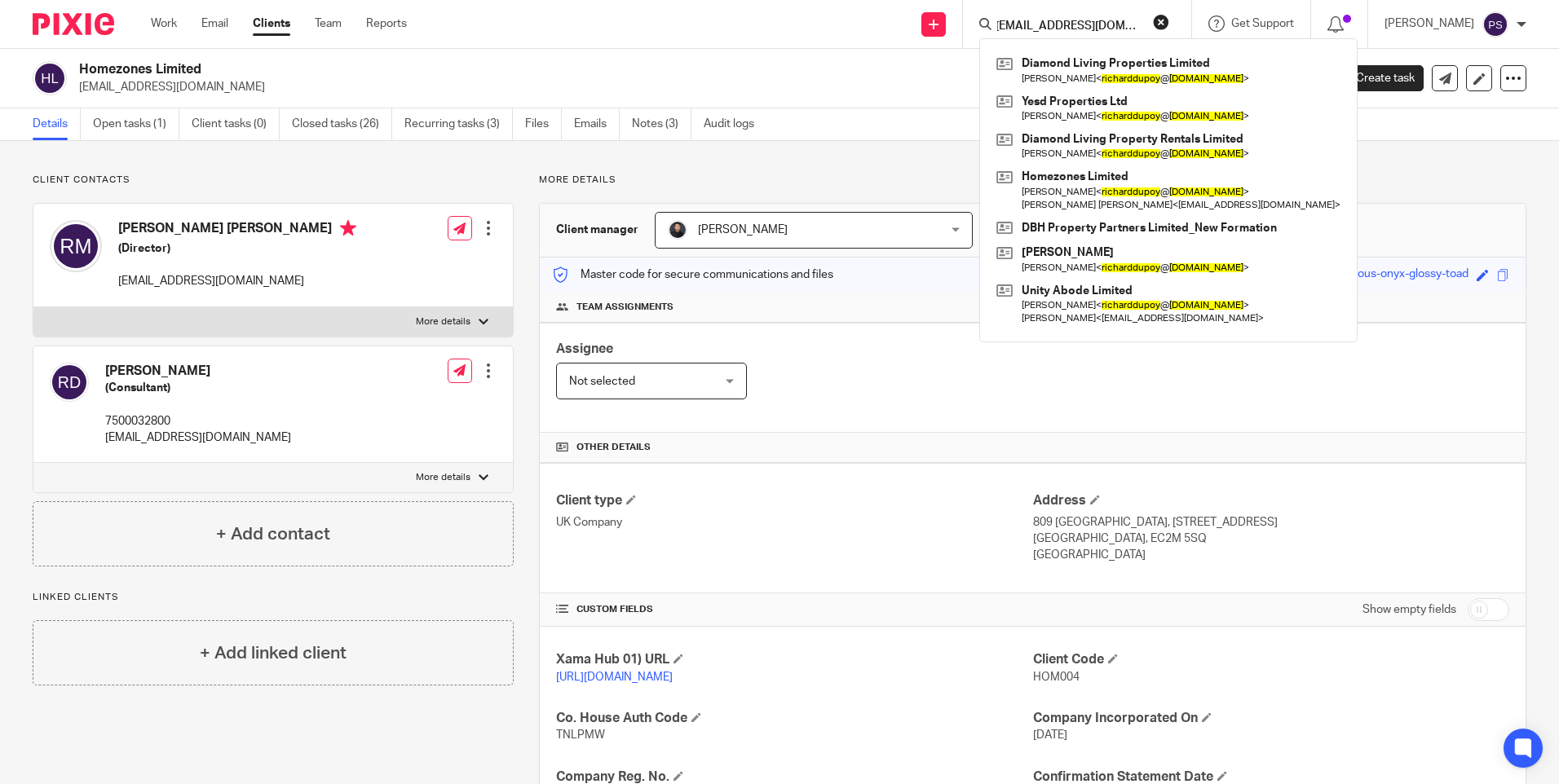
type input "[EMAIL_ADDRESS][DOMAIN_NAME]"
click at [1169, 22] on button "reset" at bounding box center [1161, 21] width 16 height 16
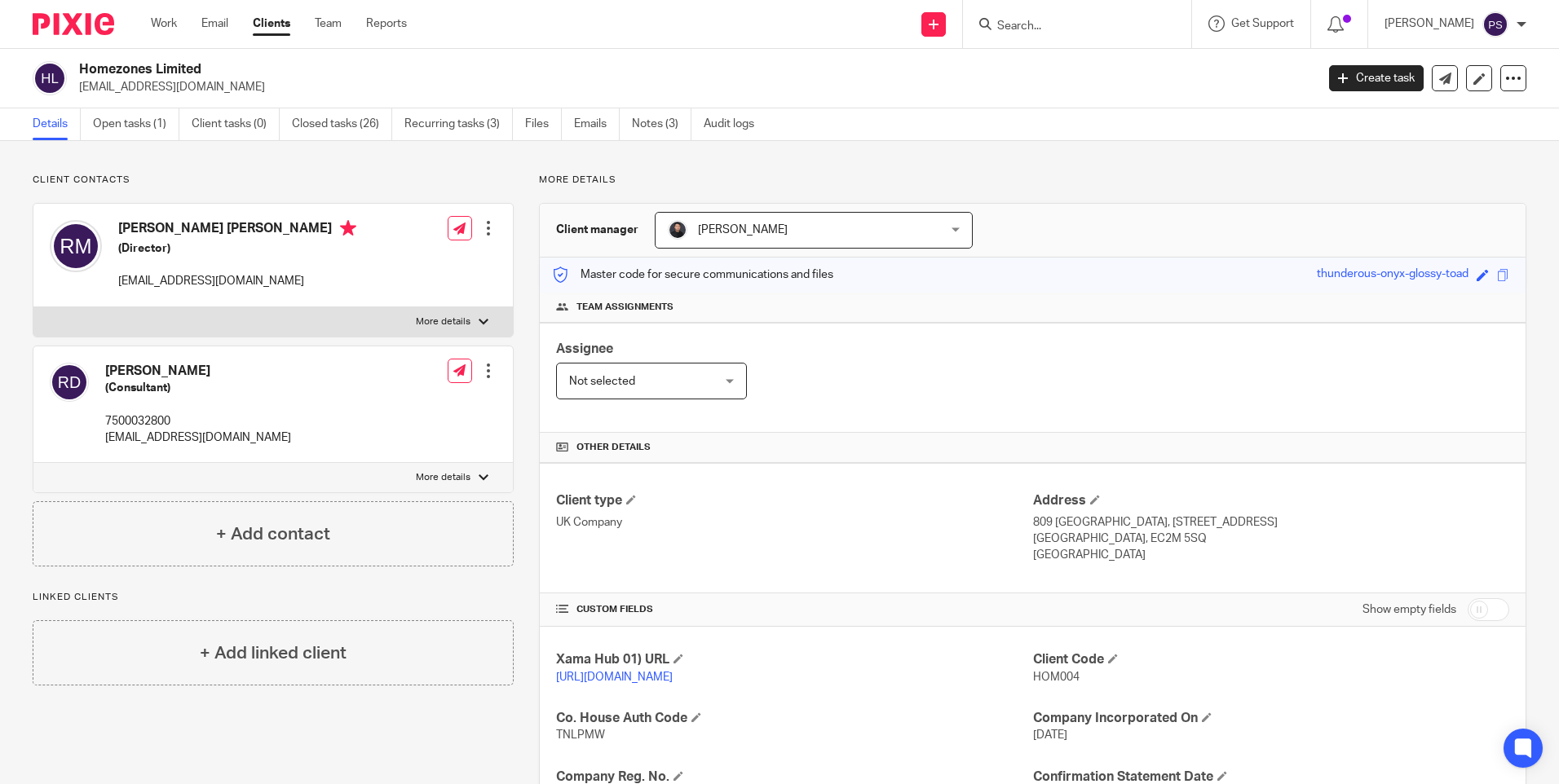
click at [1067, 22] on input "Search" at bounding box center [1069, 27] width 147 height 14
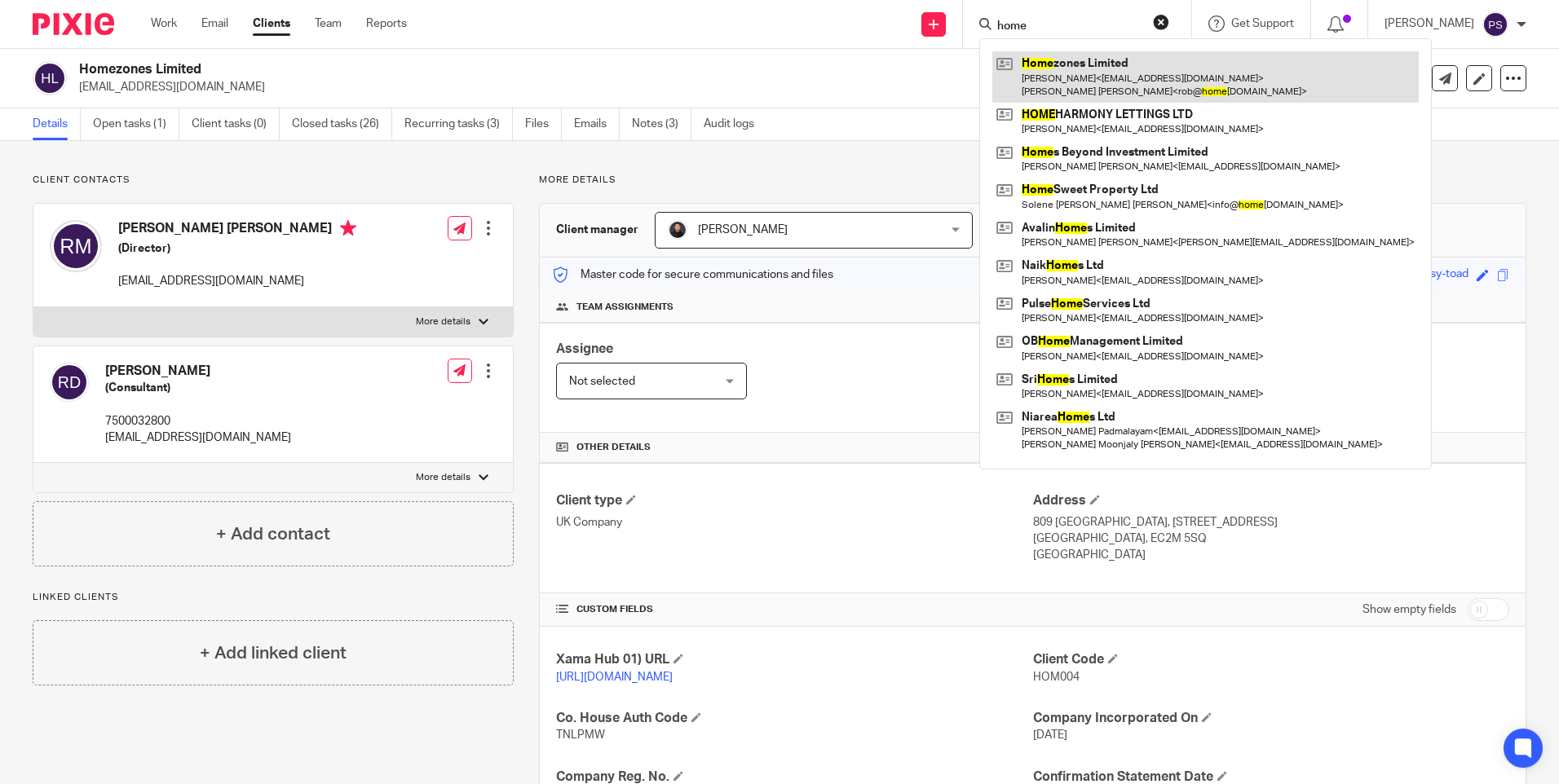
type input "home"
click at [1084, 74] on link at bounding box center [1205, 76] width 426 height 50
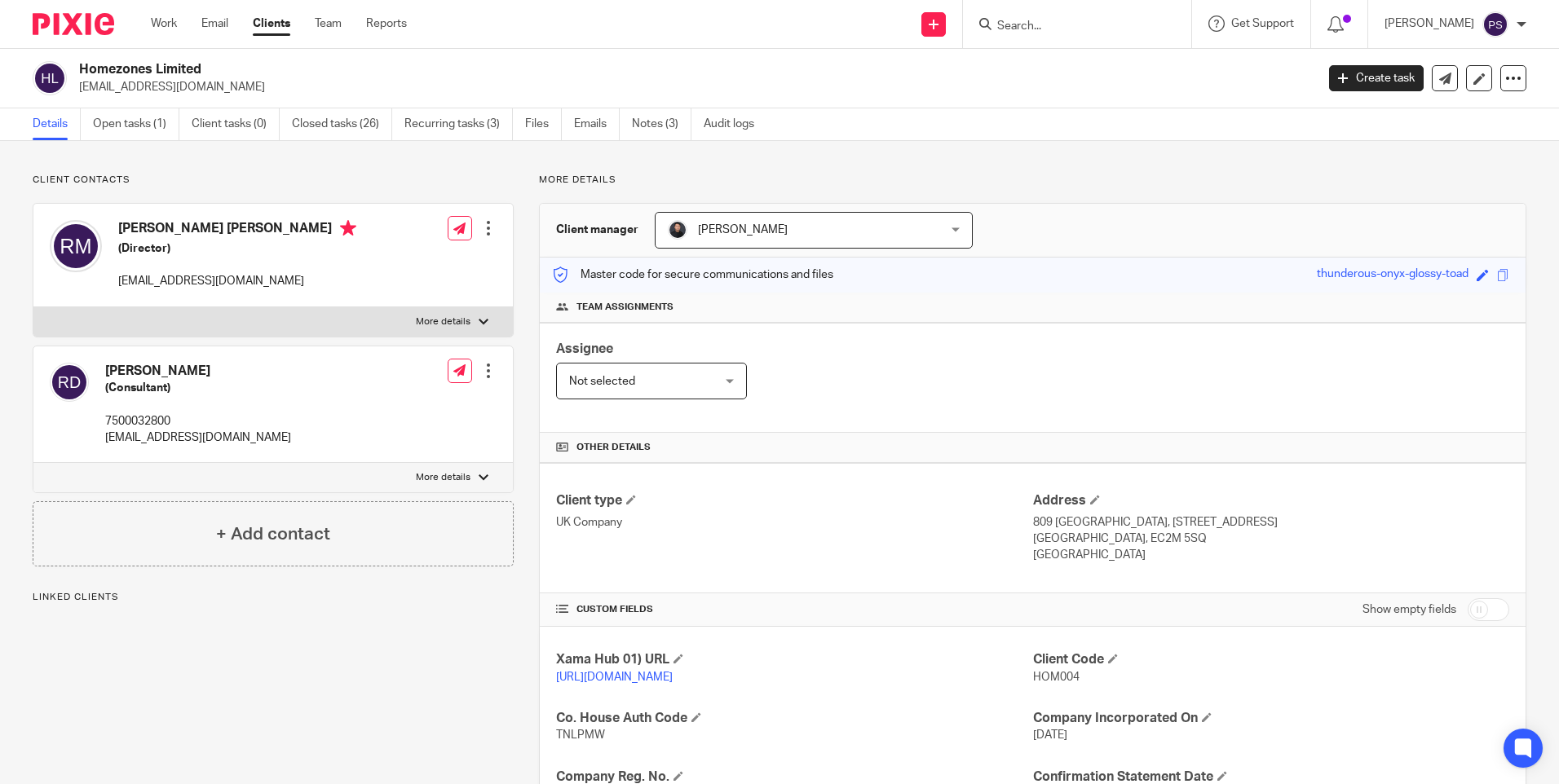
click at [185, 84] on p "[EMAIL_ADDRESS][DOMAIN_NAME]" at bounding box center [691, 87] width 1226 height 16
copy main "[EMAIL_ADDRESS][DOMAIN_NAME] Create task Update from Companies House Export dat…"
click at [1100, 31] on input "Search" at bounding box center [1069, 27] width 147 height 14
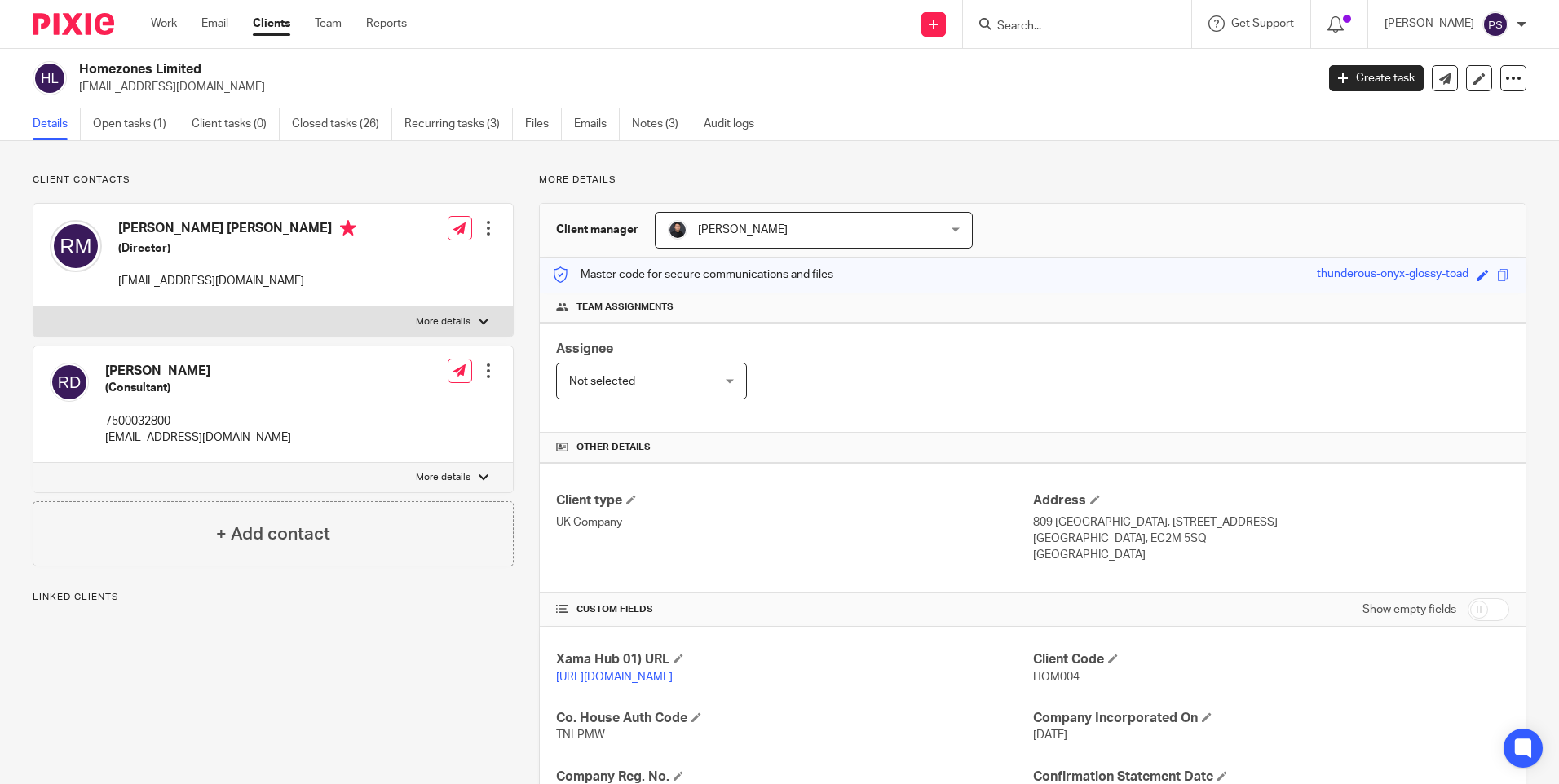
paste input "[EMAIL_ADDRESS][DOMAIN_NAME]"
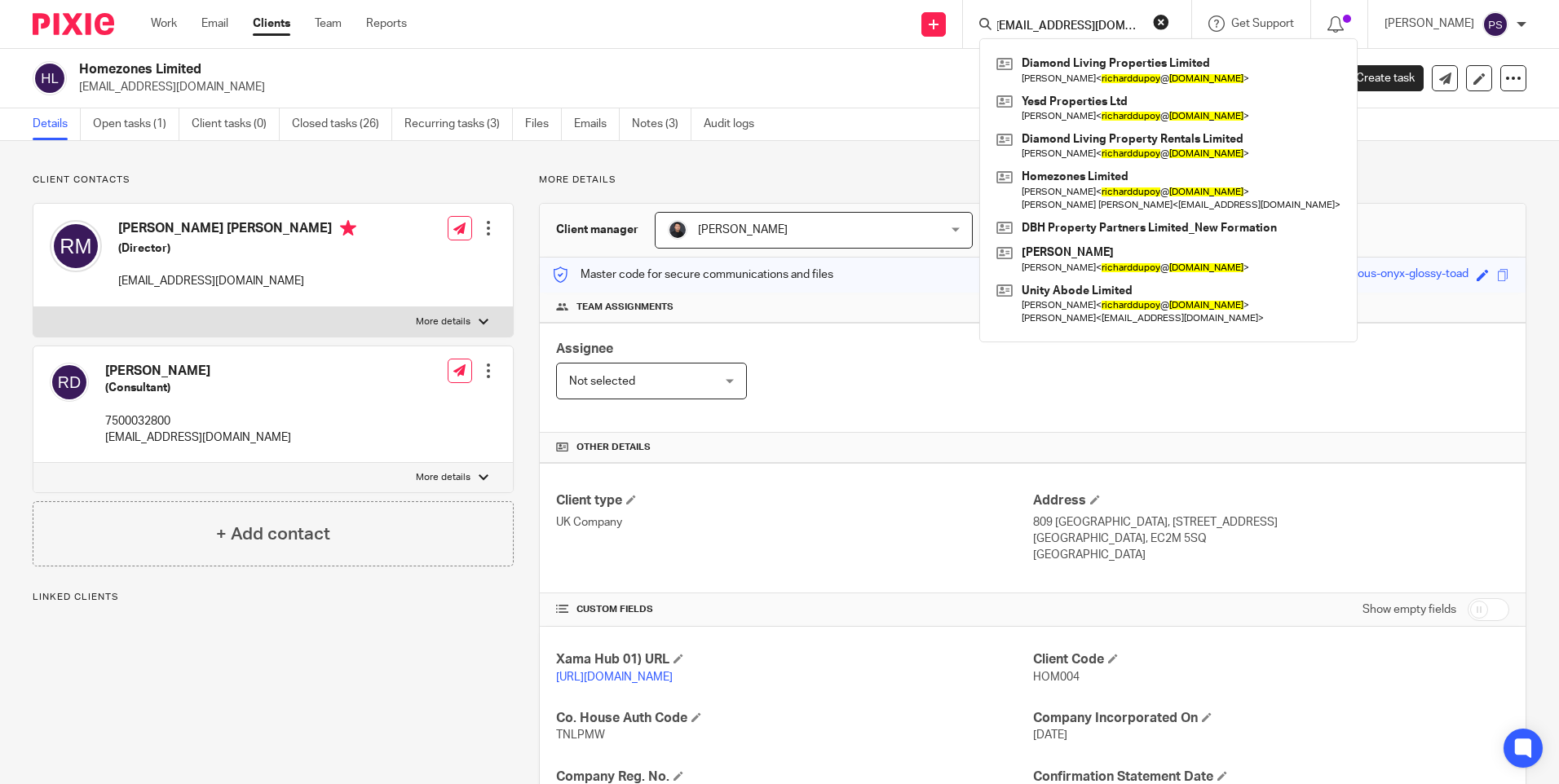
type input "[EMAIL_ADDRESS][DOMAIN_NAME]"
click at [1169, 29] on button "reset" at bounding box center [1161, 21] width 16 height 16
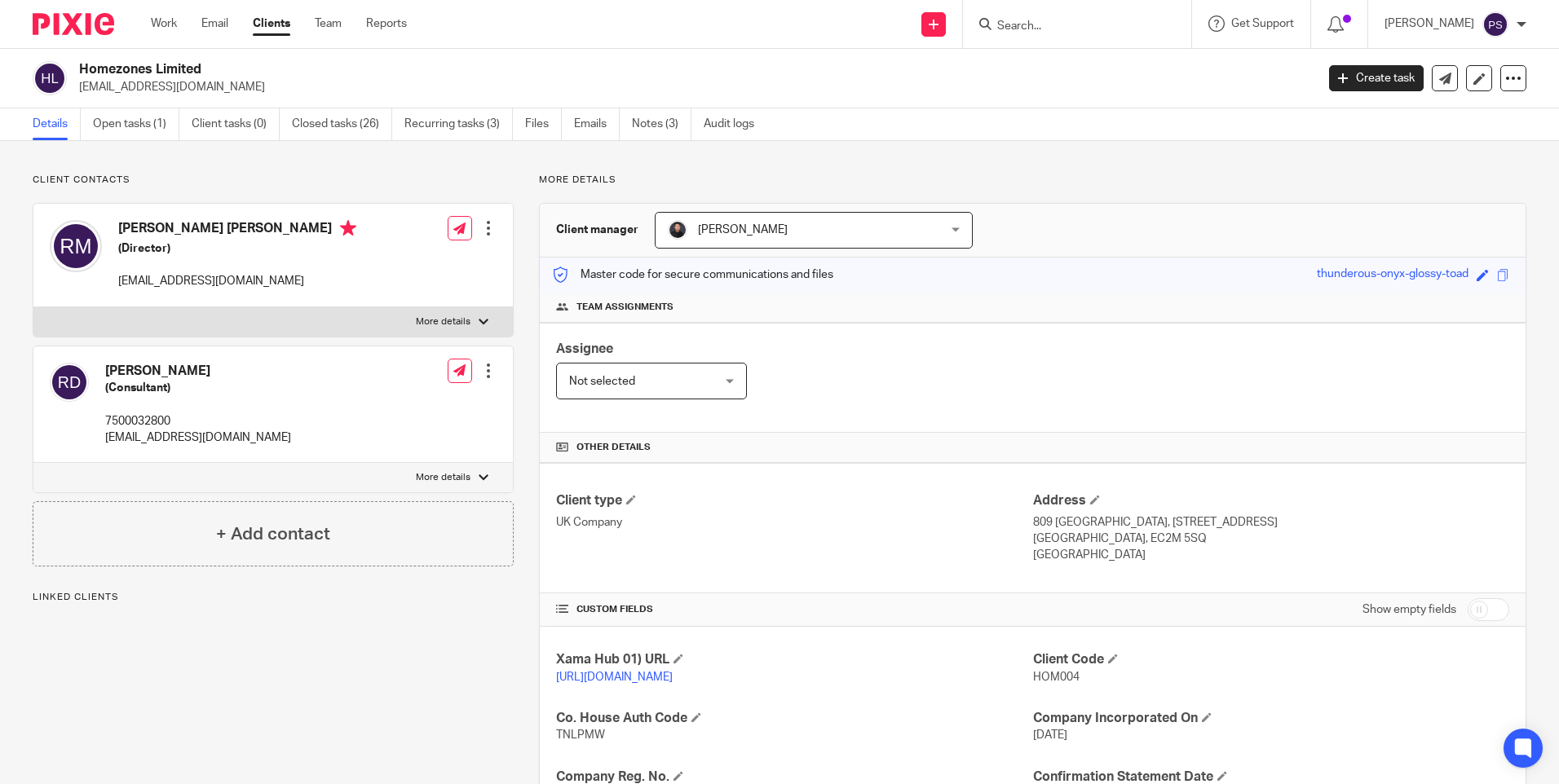
click at [1054, 23] on input "Search" at bounding box center [1069, 27] width 147 height 14
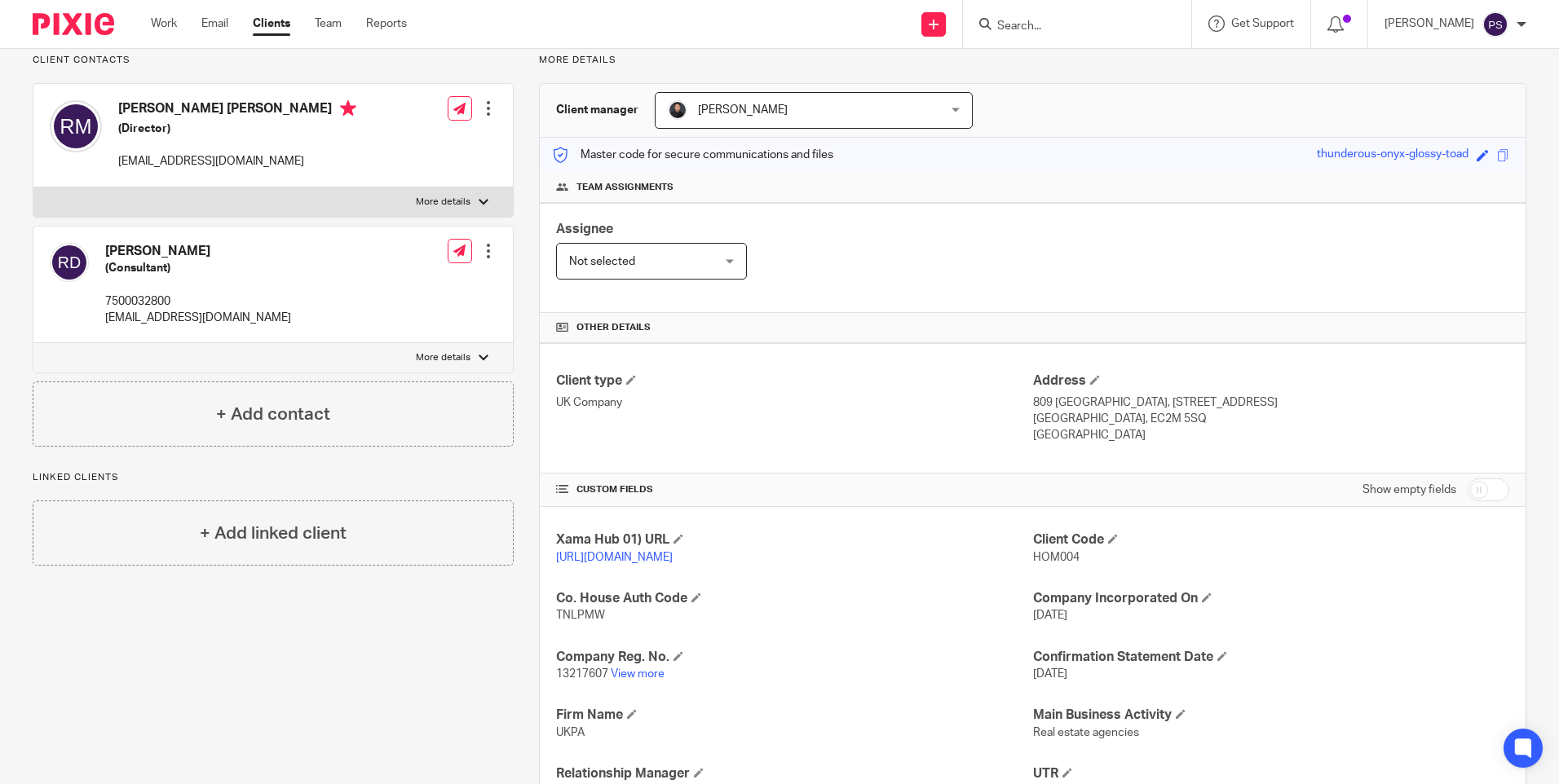
scroll to position [244, 0]
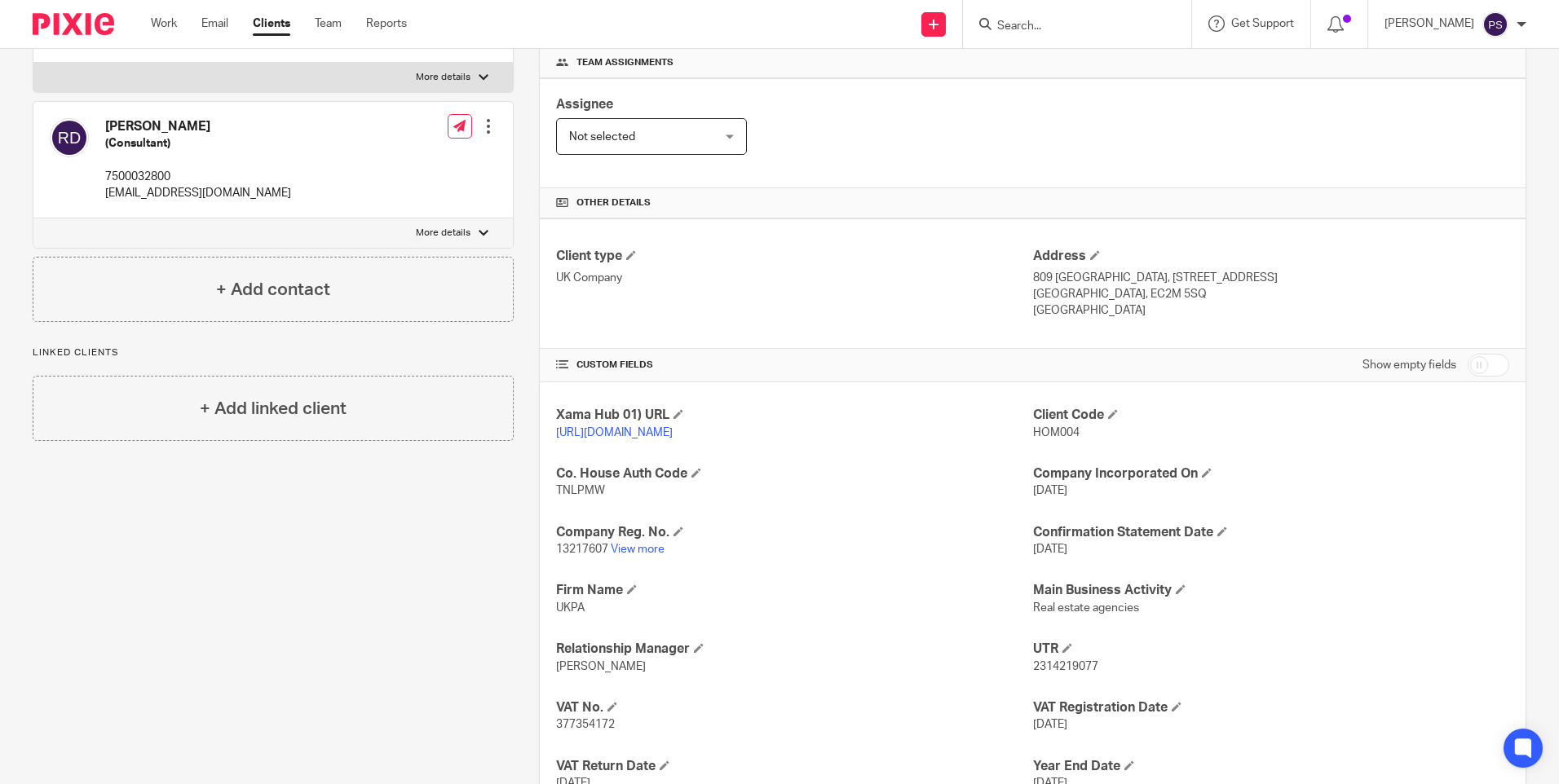
click at [1084, 22] on input "Search" at bounding box center [1069, 27] width 147 height 14
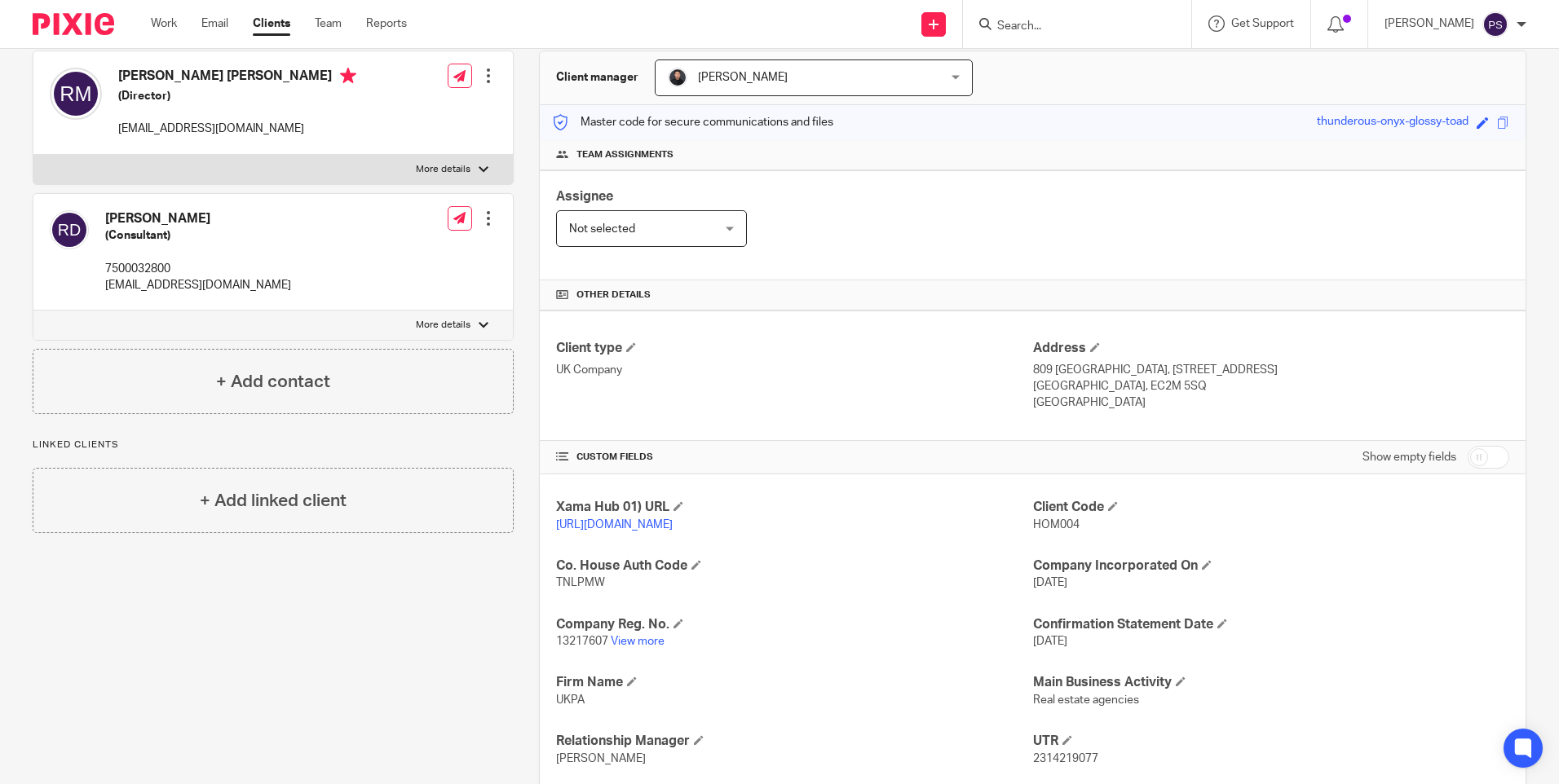
scroll to position [0, 0]
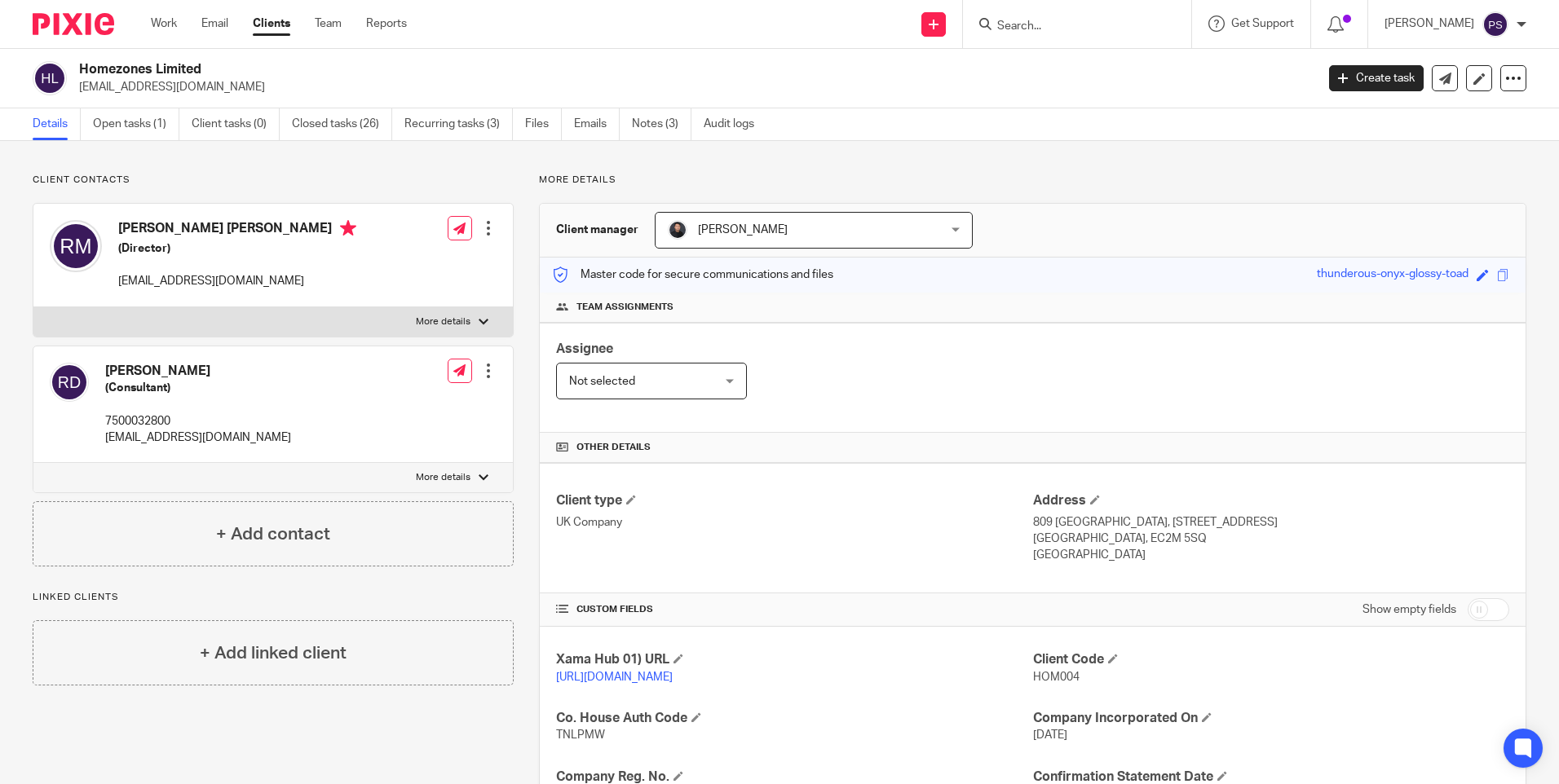
click at [162, 83] on p "[EMAIL_ADDRESS][DOMAIN_NAME]" at bounding box center [691, 87] width 1226 height 16
copy main "[EMAIL_ADDRESS][DOMAIN_NAME] Create task Update from Companies House Export dat…"
click at [1051, 6] on div at bounding box center [1076, 24] width 228 height 48
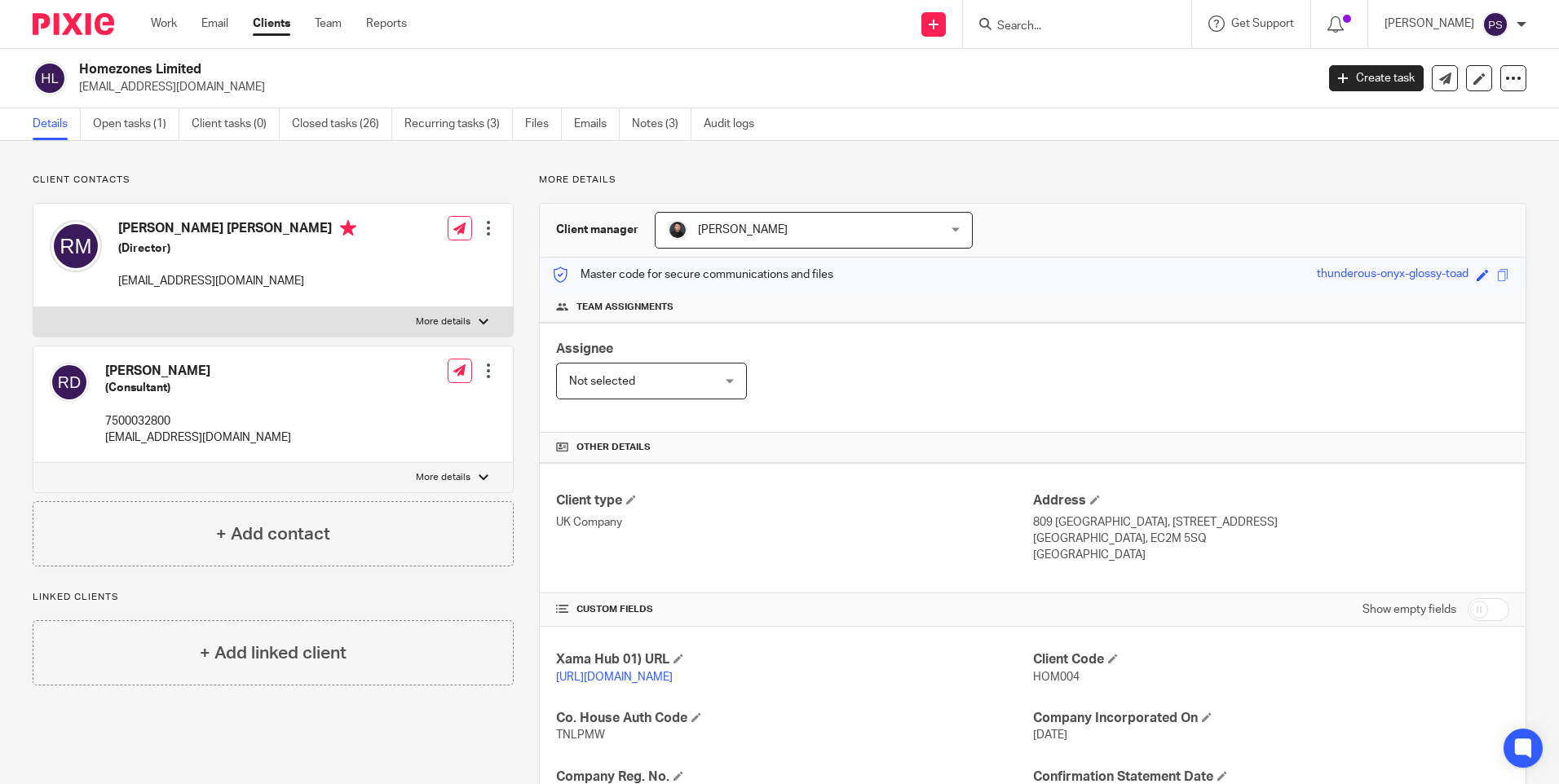
click at [1053, 21] on input "Search" at bounding box center [1069, 27] width 147 height 14
paste input "[EMAIL_ADDRESS][DOMAIN_NAME]"
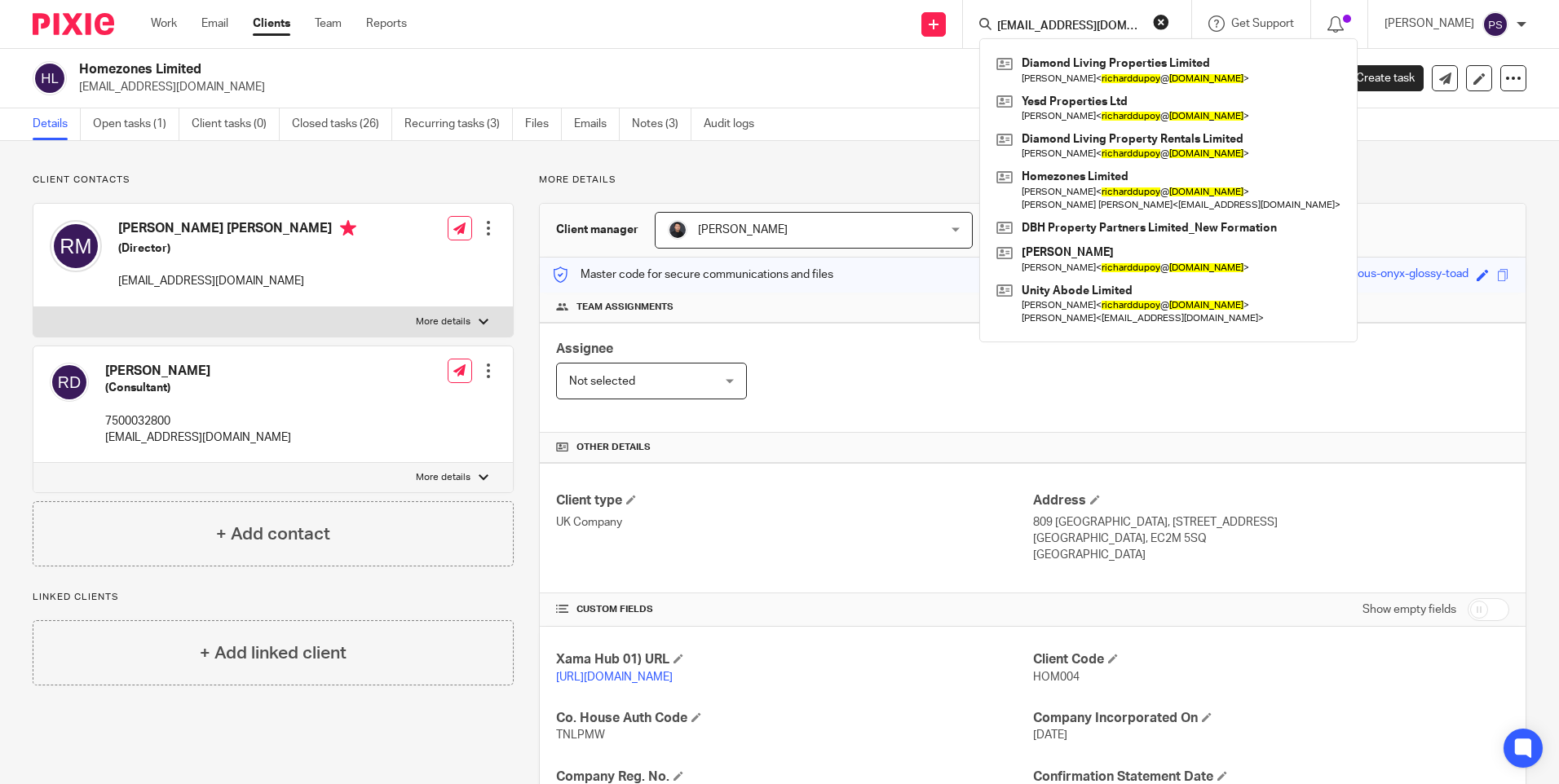
scroll to position [0, 2]
type input "[EMAIL_ADDRESS][DOMAIN_NAME]"
click at [1169, 22] on button "reset" at bounding box center [1161, 21] width 16 height 16
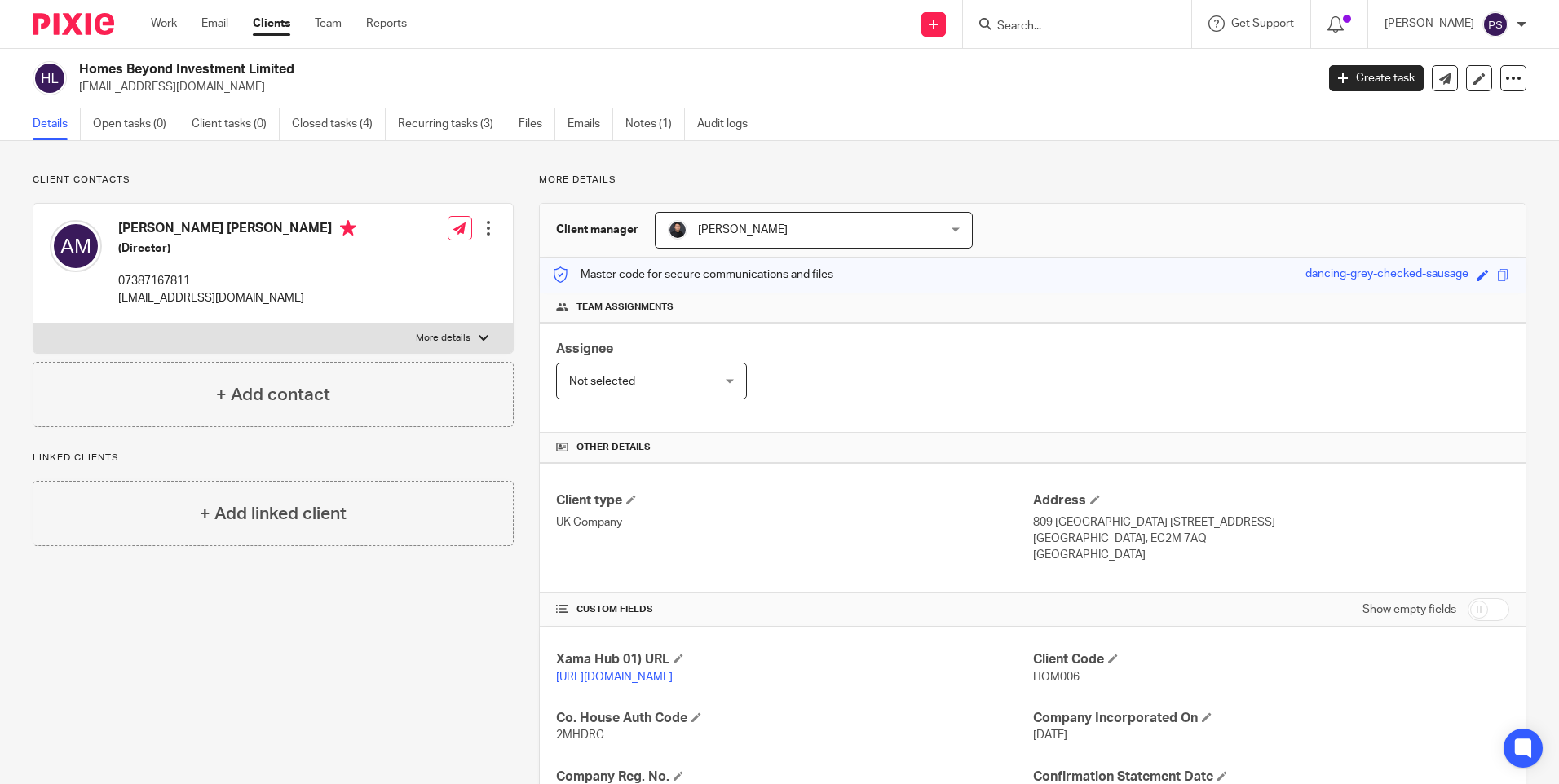
click at [158, 87] on p "[EMAIL_ADDRESS][DOMAIN_NAME]" at bounding box center [691, 87] width 1226 height 16
copy main "[EMAIL_ADDRESS][DOMAIN_NAME] Create task Update from Companies House Export dat…"
click at [1040, 28] on input "Search" at bounding box center [1069, 27] width 147 height 14
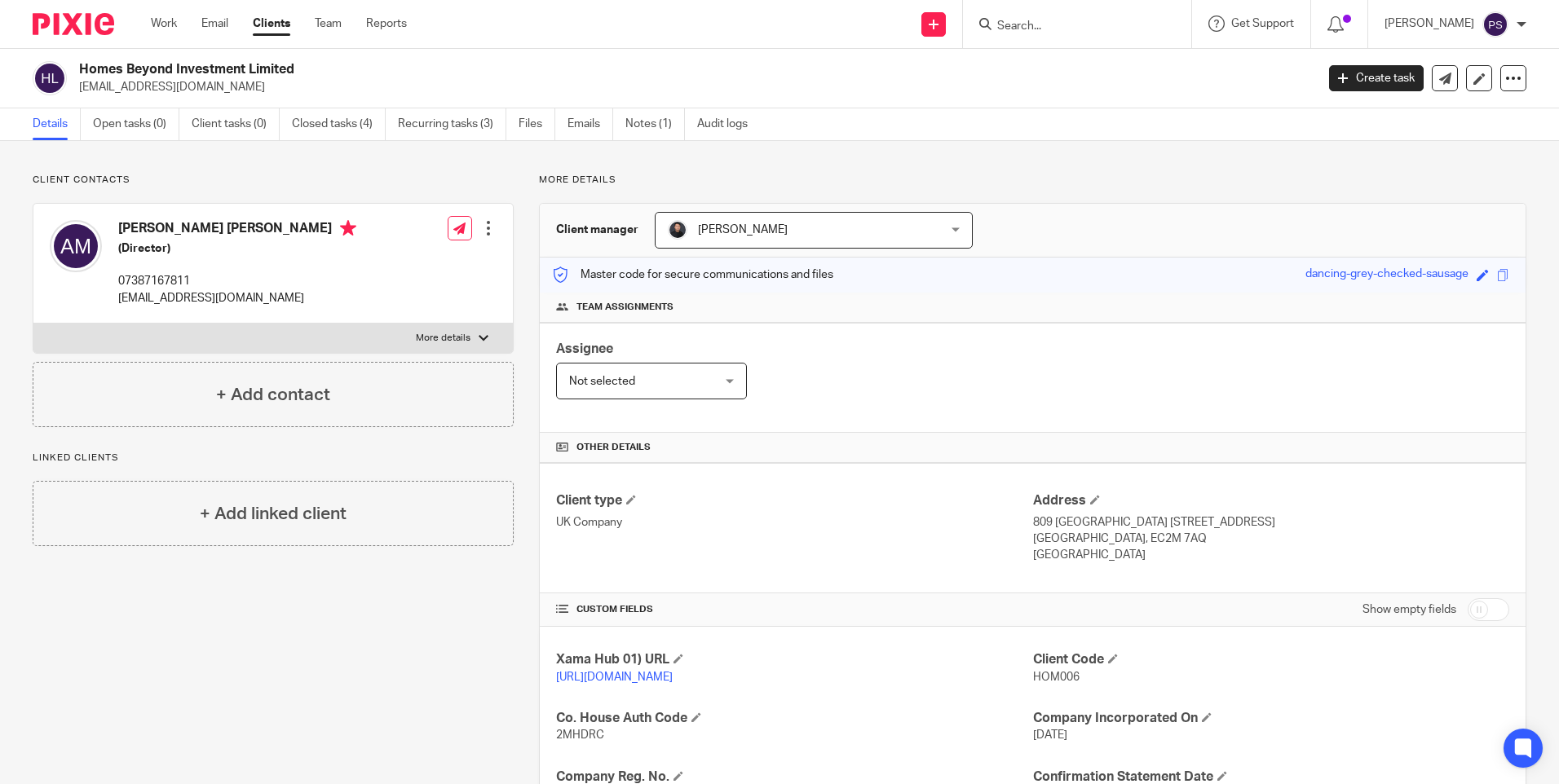
paste input "[EMAIL_ADDRESS][DOMAIN_NAME]"
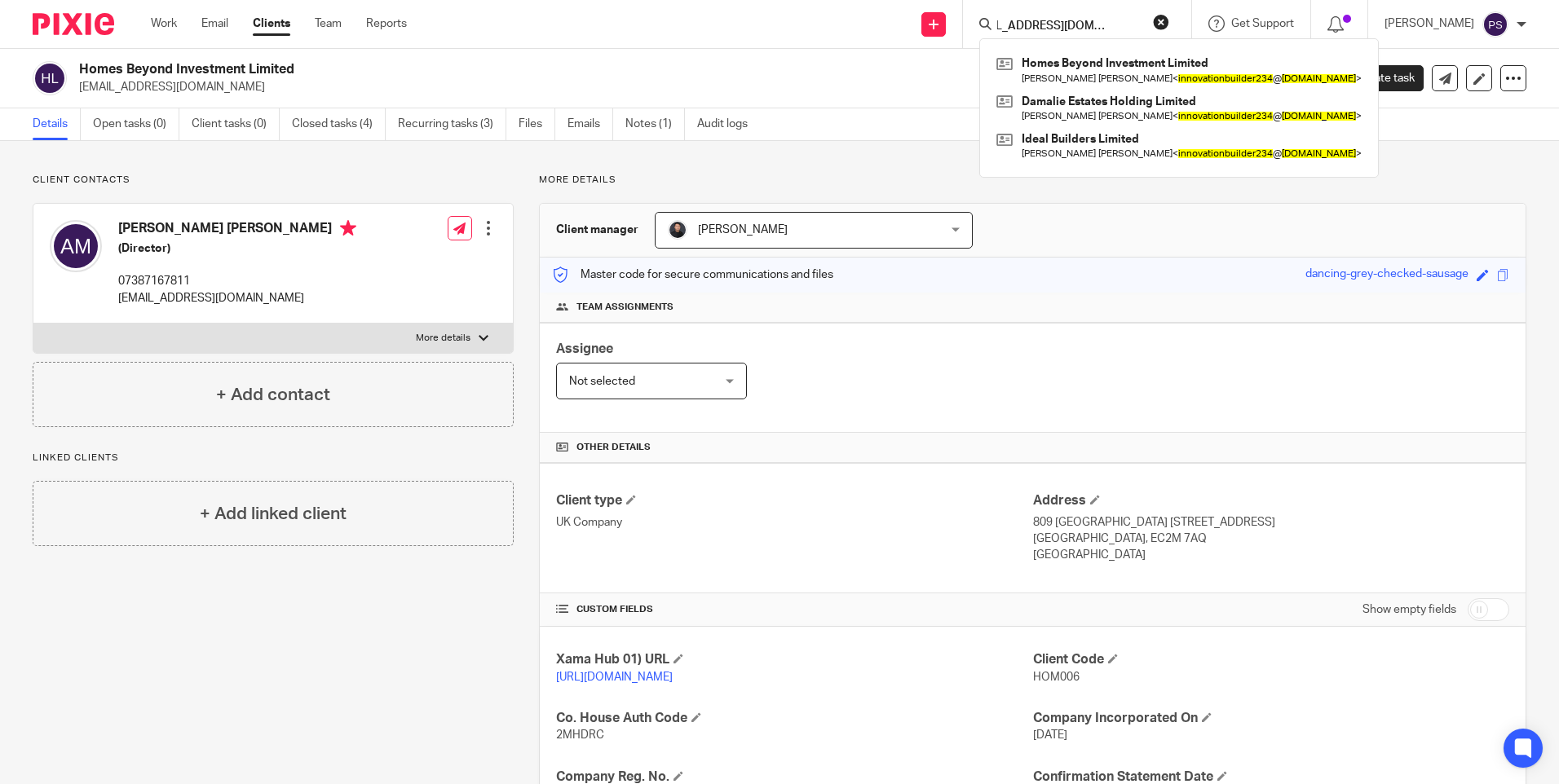
type input "[EMAIL_ADDRESS][DOMAIN_NAME]"
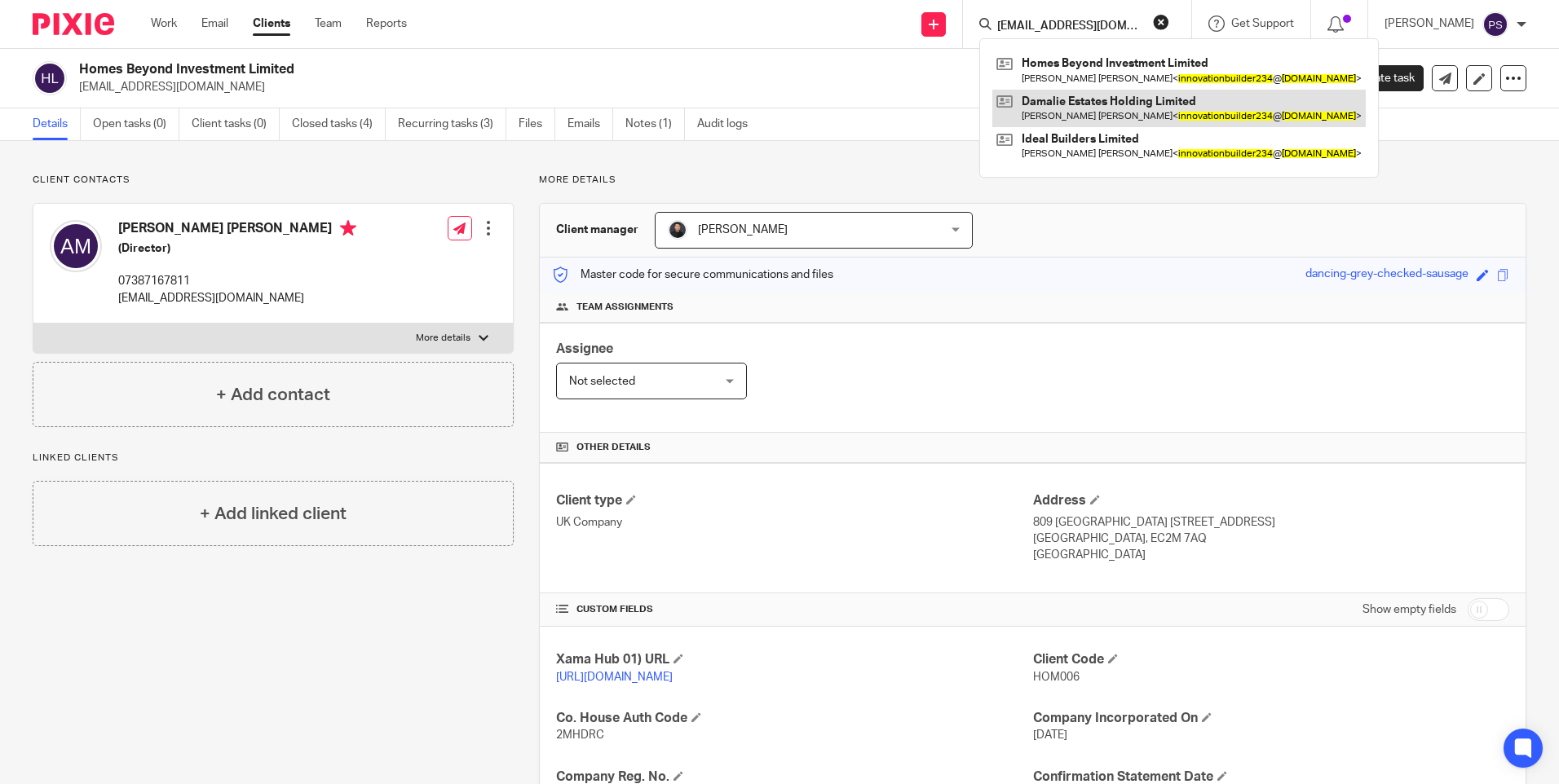
click at [1055, 95] on link at bounding box center [1178, 108] width 373 height 38
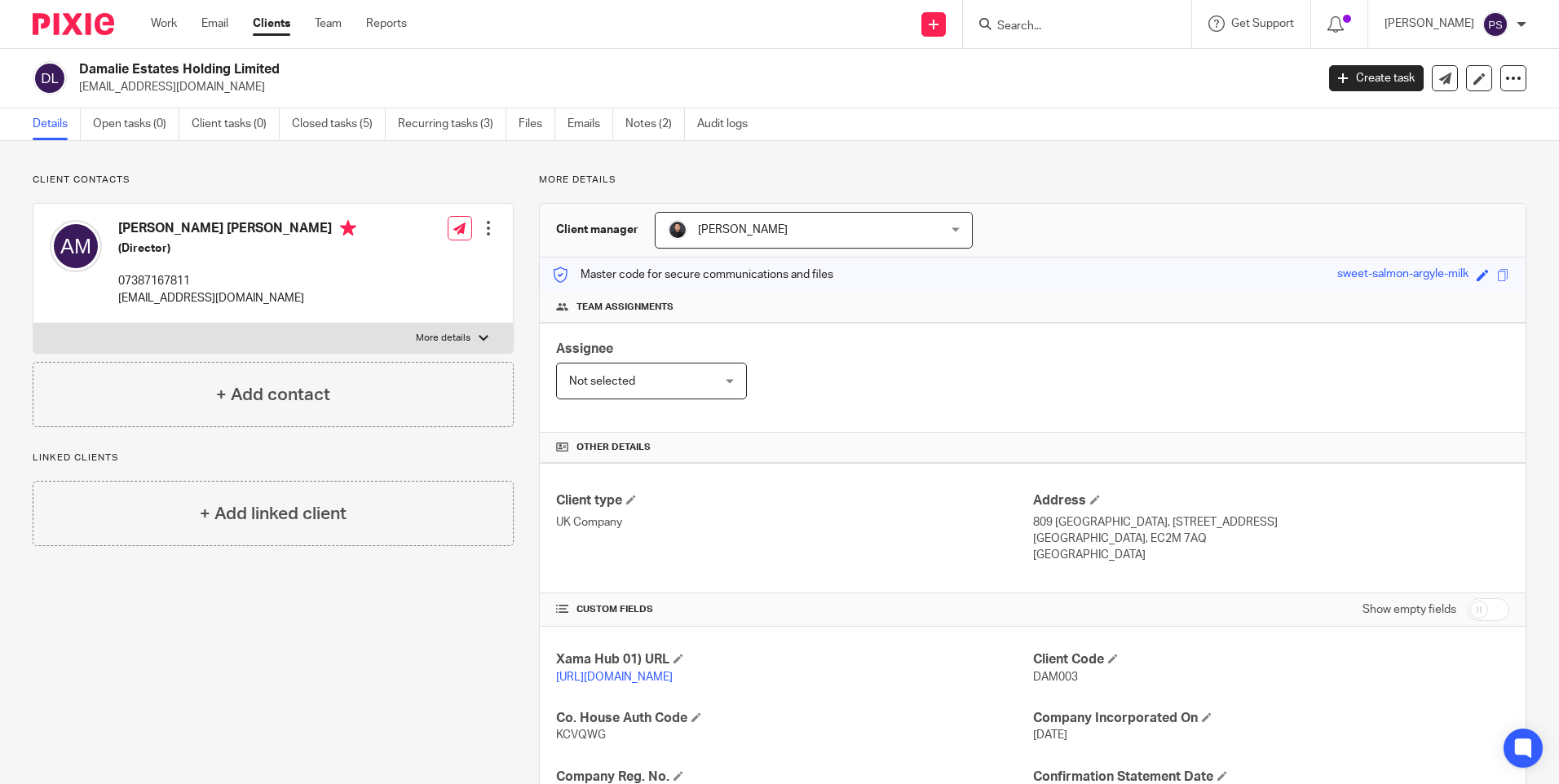
click at [1050, 21] on input "Search" at bounding box center [1069, 27] width 147 height 14
click at [209, 85] on p "[EMAIL_ADDRESS][DOMAIN_NAME]" at bounding box center [691, 87] width 1226 height 16
copy main "[EMAIL_ADDRESS][DOMAIN_NAME] Create task Update from Companies House Export dat…"
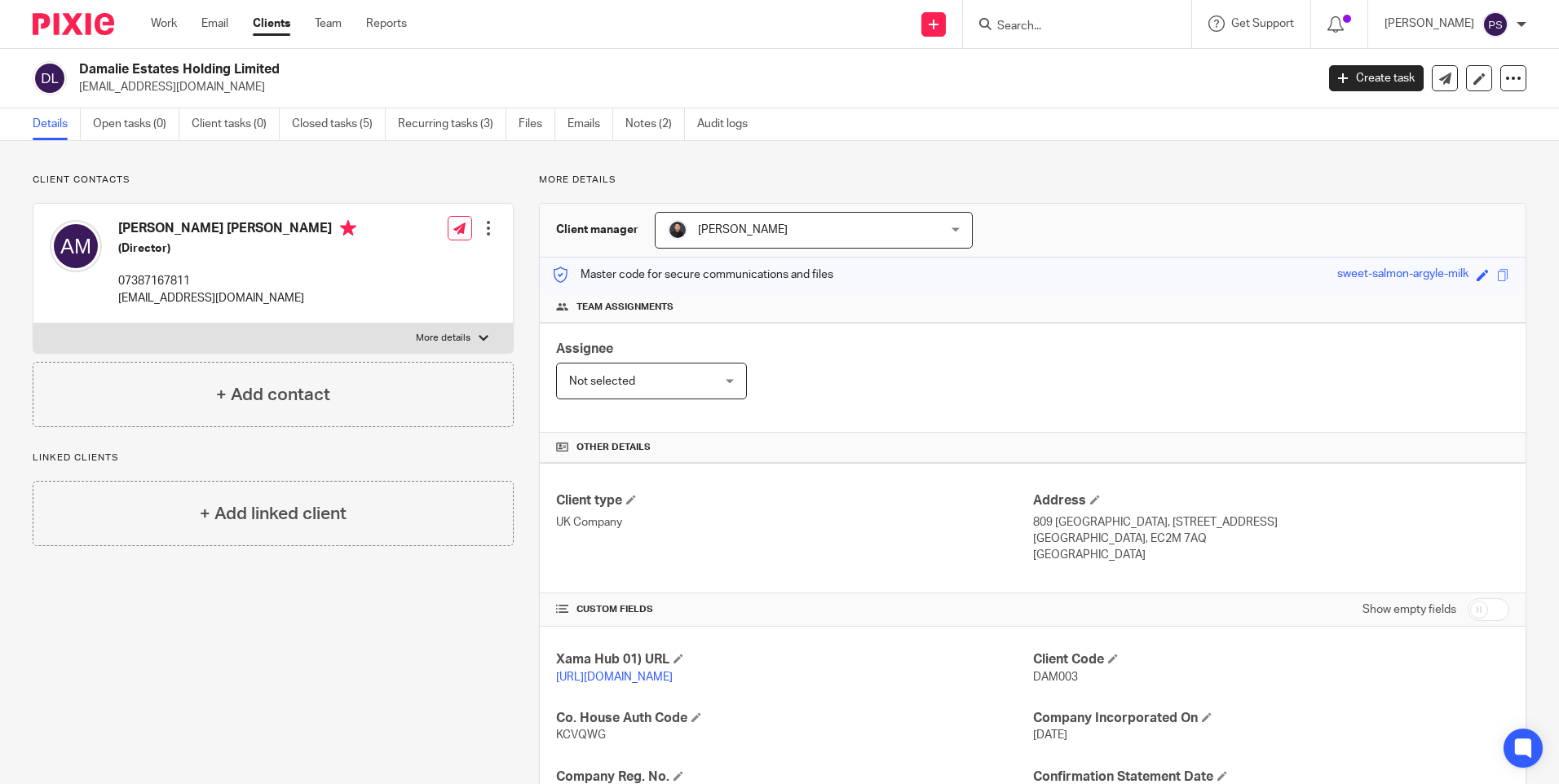
click at [1070, 25] on input "Search" at bounding box center [1069, 27] width 147 height 14
paste input "[EMAIL_ADDRESS][DOMAIN_NAME]"
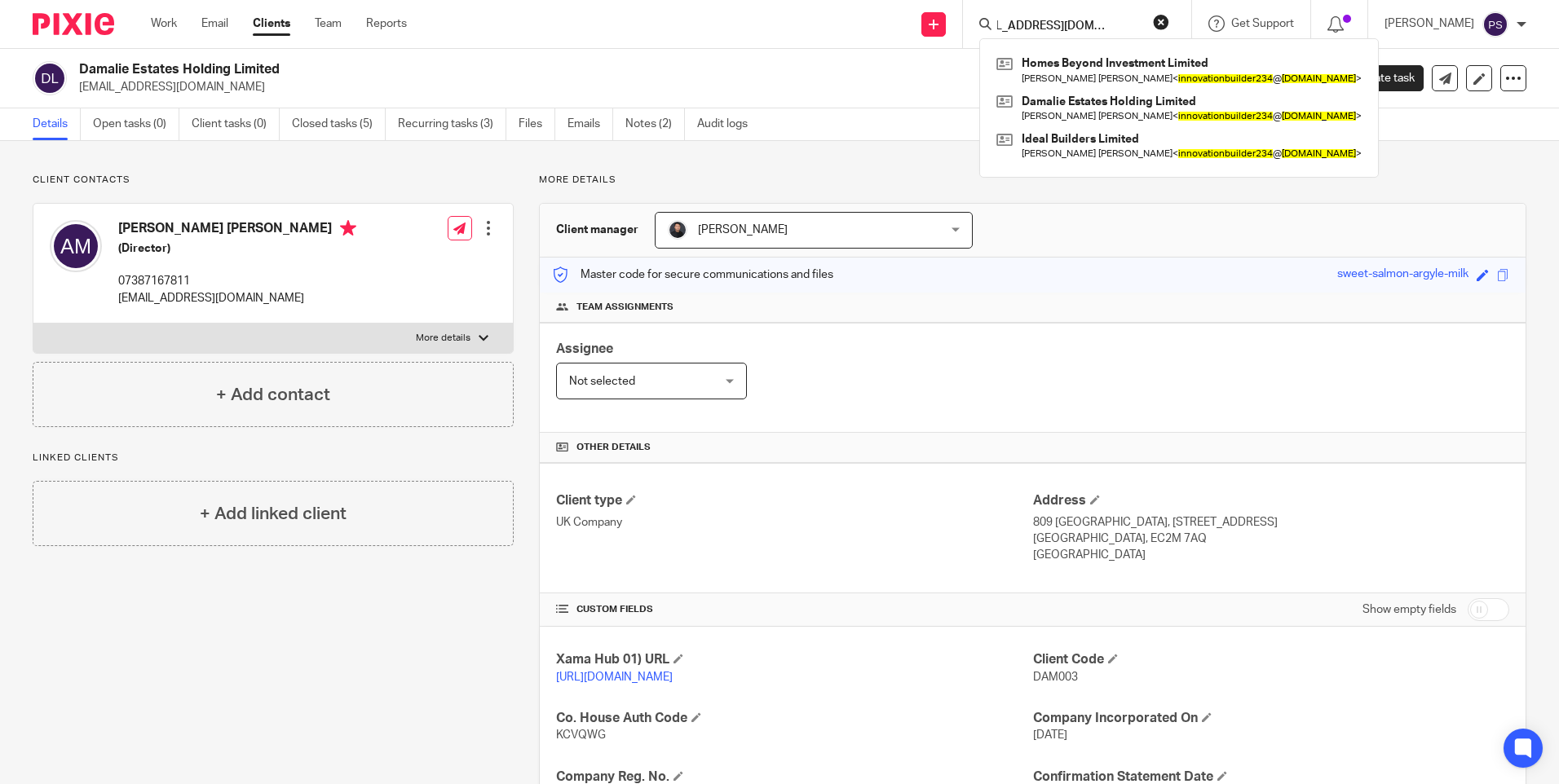
type input "[EMAIL_ADDRESS][DOMAIN_NAME]"
click at [326, 126] on link "Closed tasks (5)" at bounding box center [338, 124] width 94 height 32
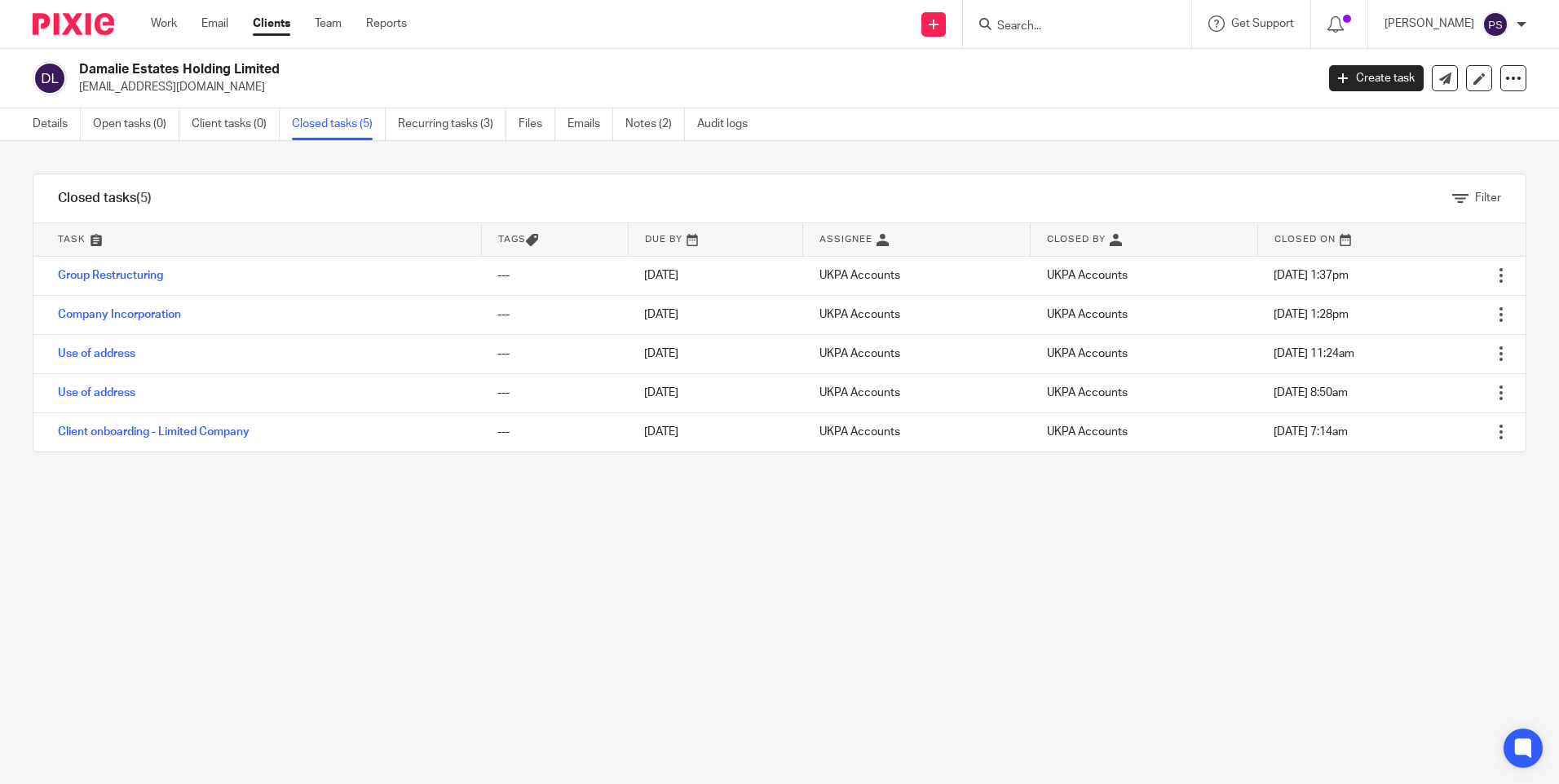
click at [164, 83] on p "[EMAIL_ADDRESS][DOMAIN_NAME]" at bounding box center [691, 87] width 1226 height 16
copy main "innovationbuilder234@gmail.com Create task Update from Companies House Export d…"
click at [938, 21] on icon at bounding box center [933, 24] width 10 height 10
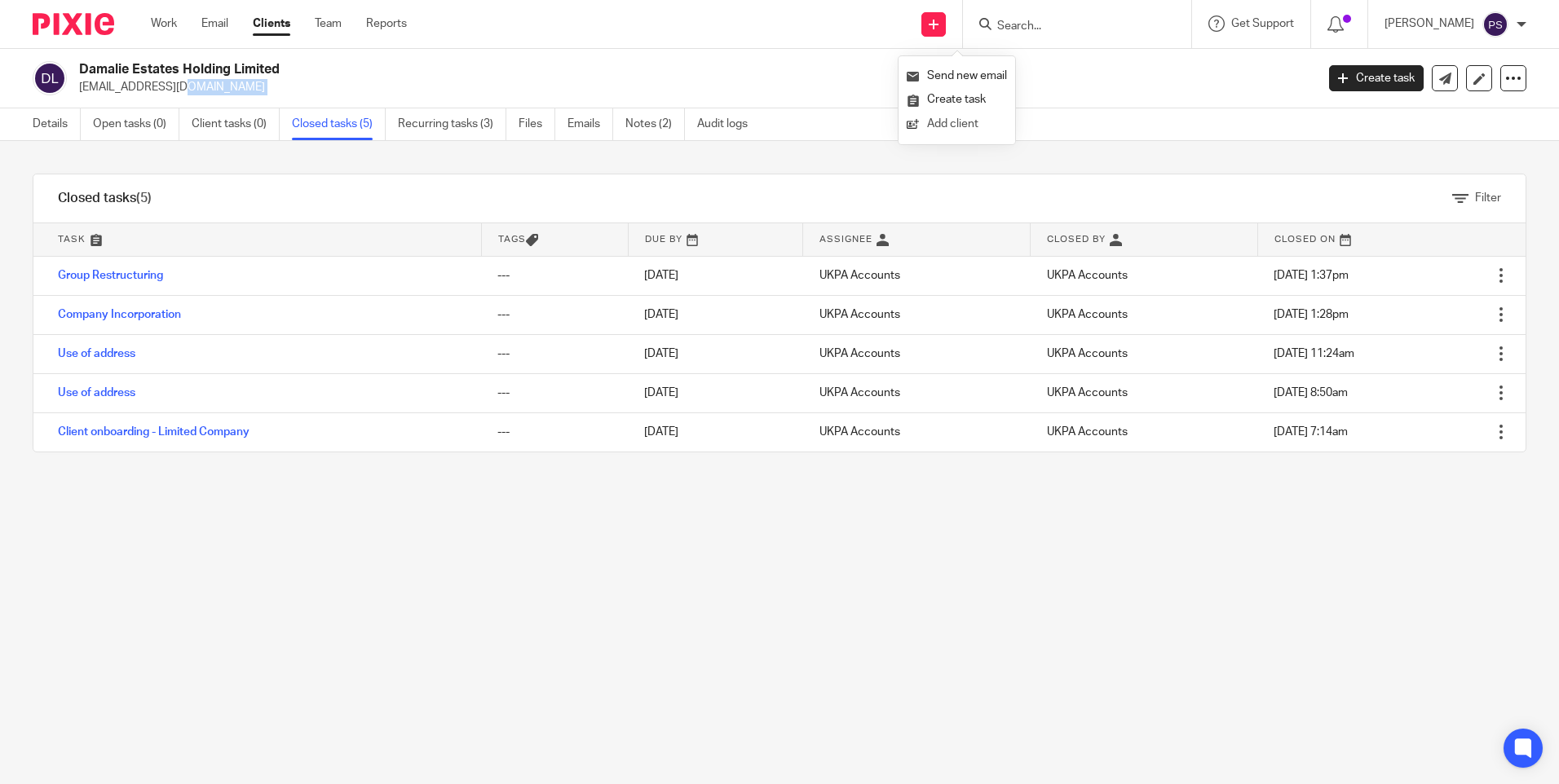
click at [948, 118] on link "Add client" at bounding box center [957, 124] width 100 height 23
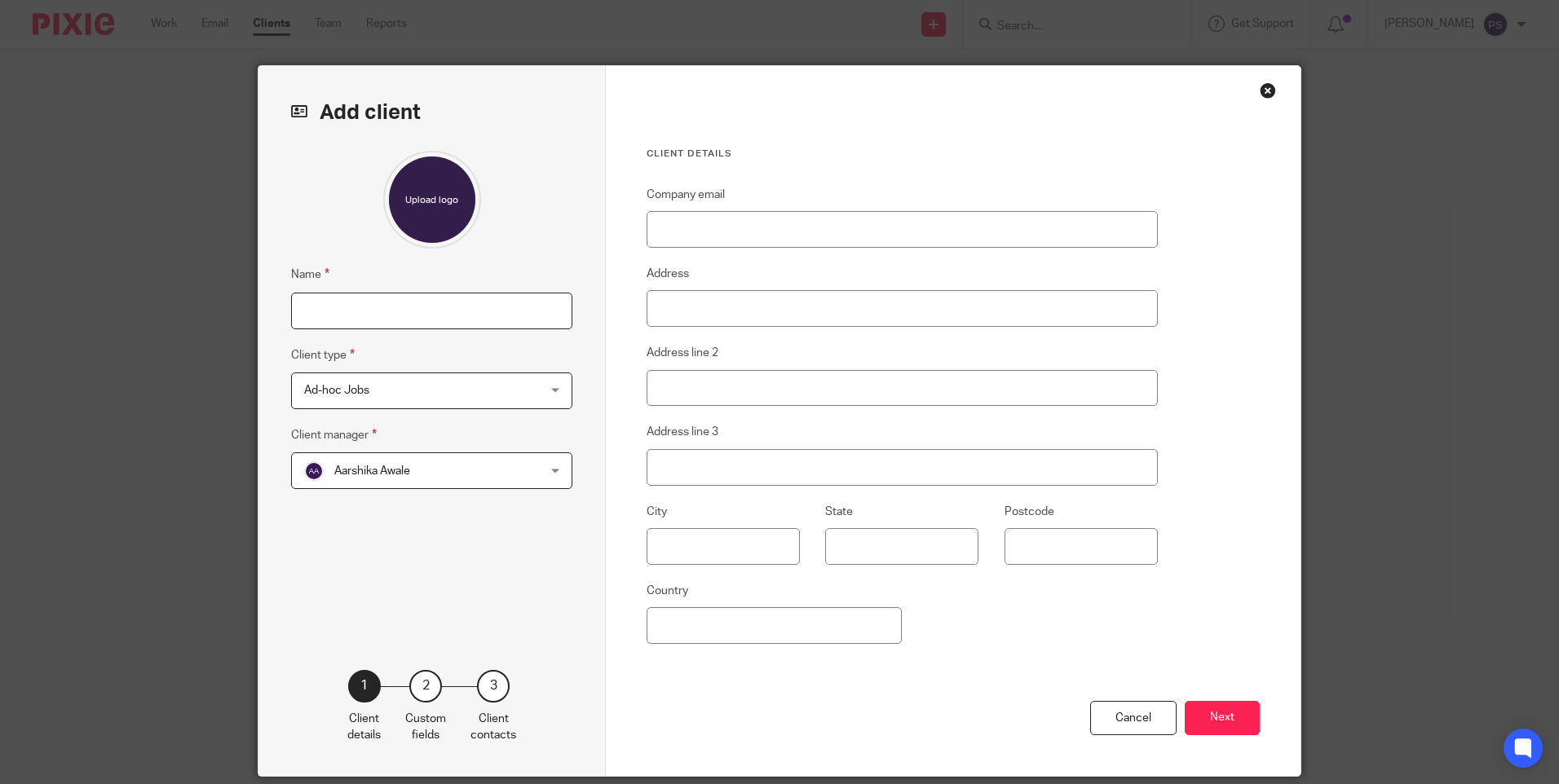
click at [319, 308] on input "Name" at bounding box center [432, 311] width 281 height 37
type input "[PERSON_NAME]"
click at [707, 229] on input "Company email" at bounding box center [902, 229] width 511 height 37
paste input "dhruv@formware.io"
click at [662, 234] on input "Company email" at bounding box center [902, 229] width 511 height 37
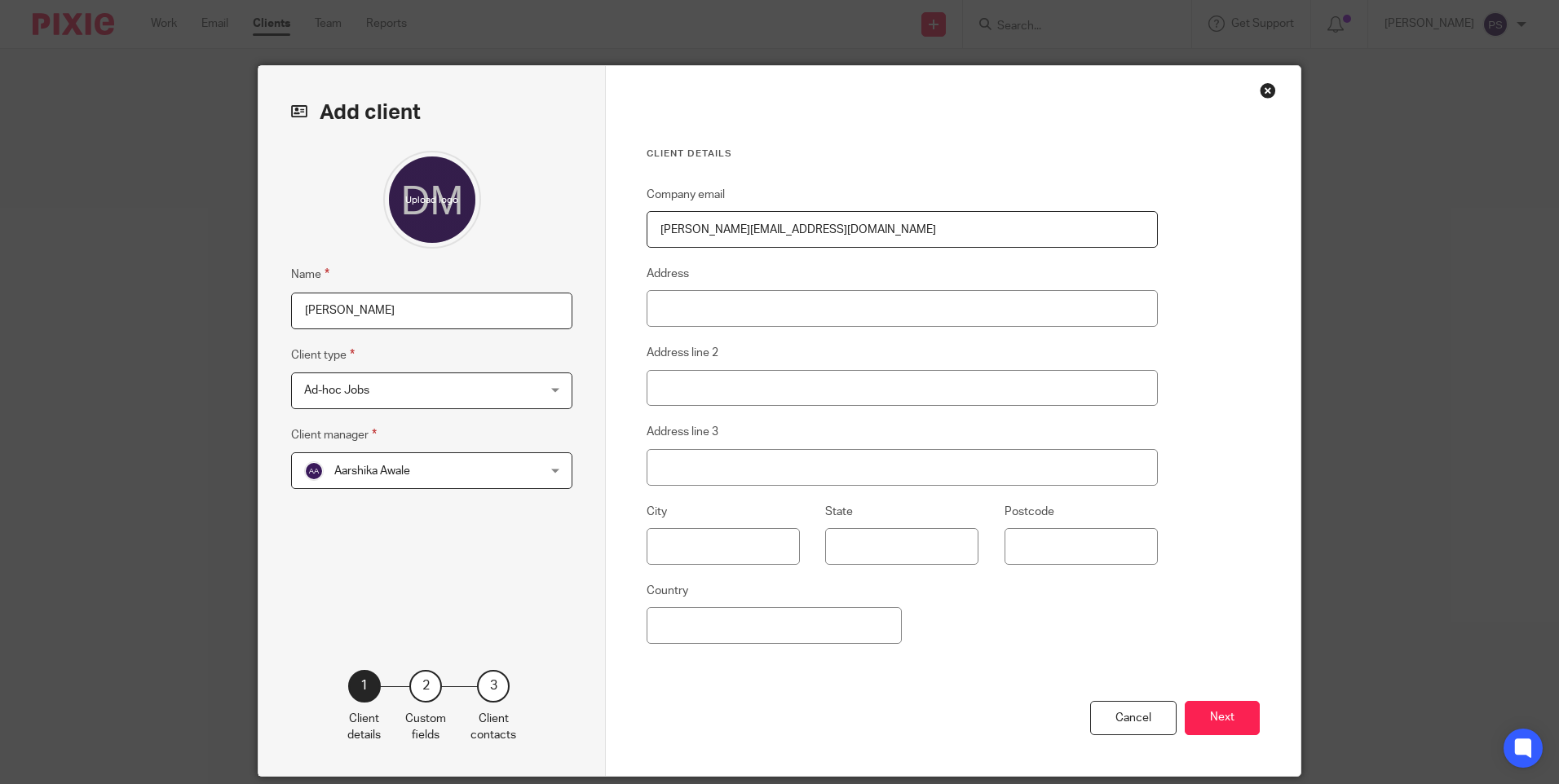
type input "dhruv@formware.io"
click at [681, 301] on input "Address" at bounding box center [902, 308] width 511 height 37
click at [736, 331] on div "Company email dhruv@formware.io Address Address line 2 Address line 3 City Stat…" at bounding box center [902, 443] width 511 height 516
click at [734, 320] on input "Address" at bounding box center [902, 308] width 511 height 37
type input "H-805, Amrapali Zodiac, Opp Millenium"
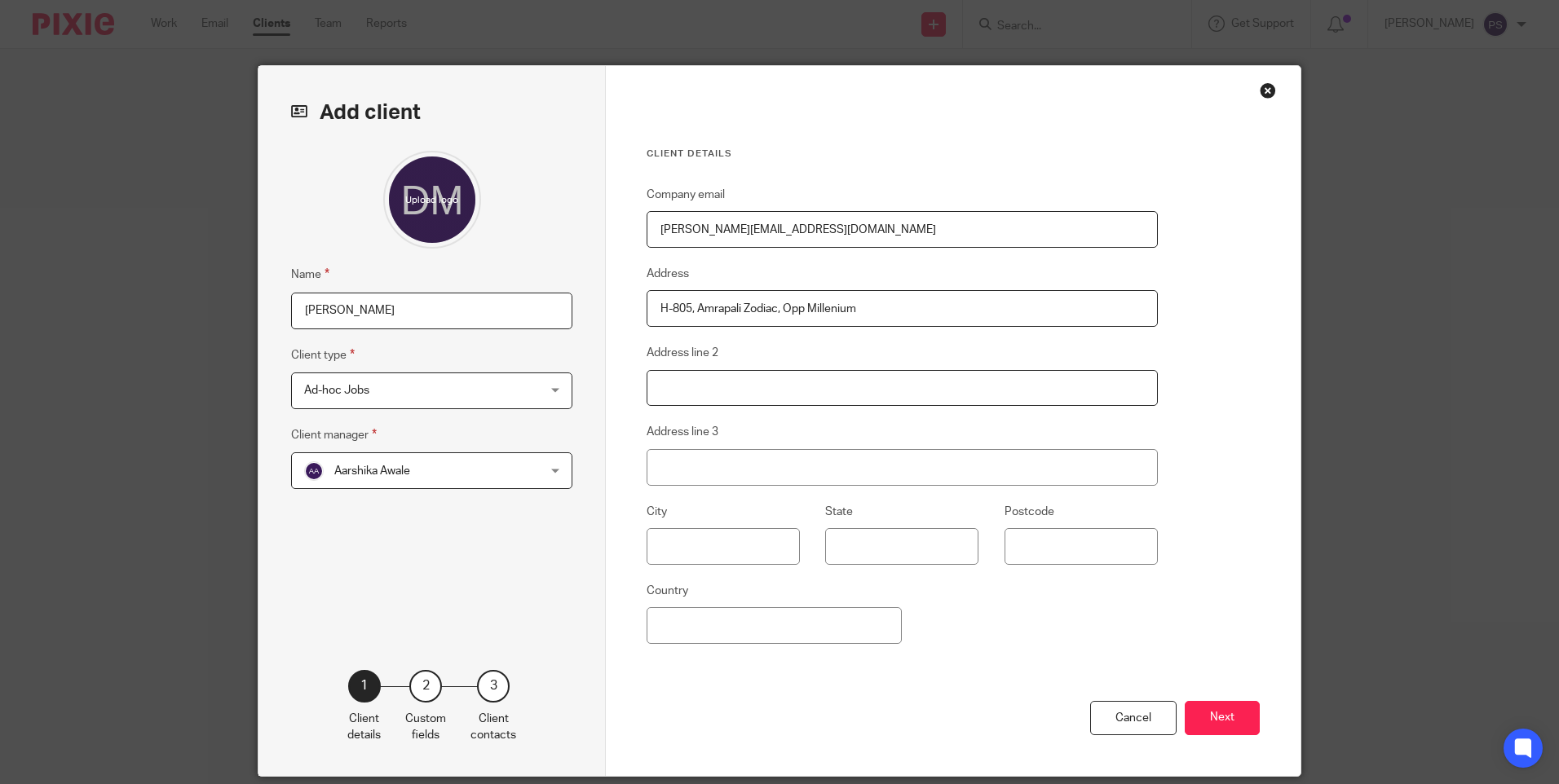
drag, startPoint x: 698, startPoint y: 381, endPoint x: 820, endPoint y: 361, distance: 123.6
click at [698, 381] on input "Address line 2" at bounding box center [902, 388] width 511 height 37
type input "School, Noida Sec 120"
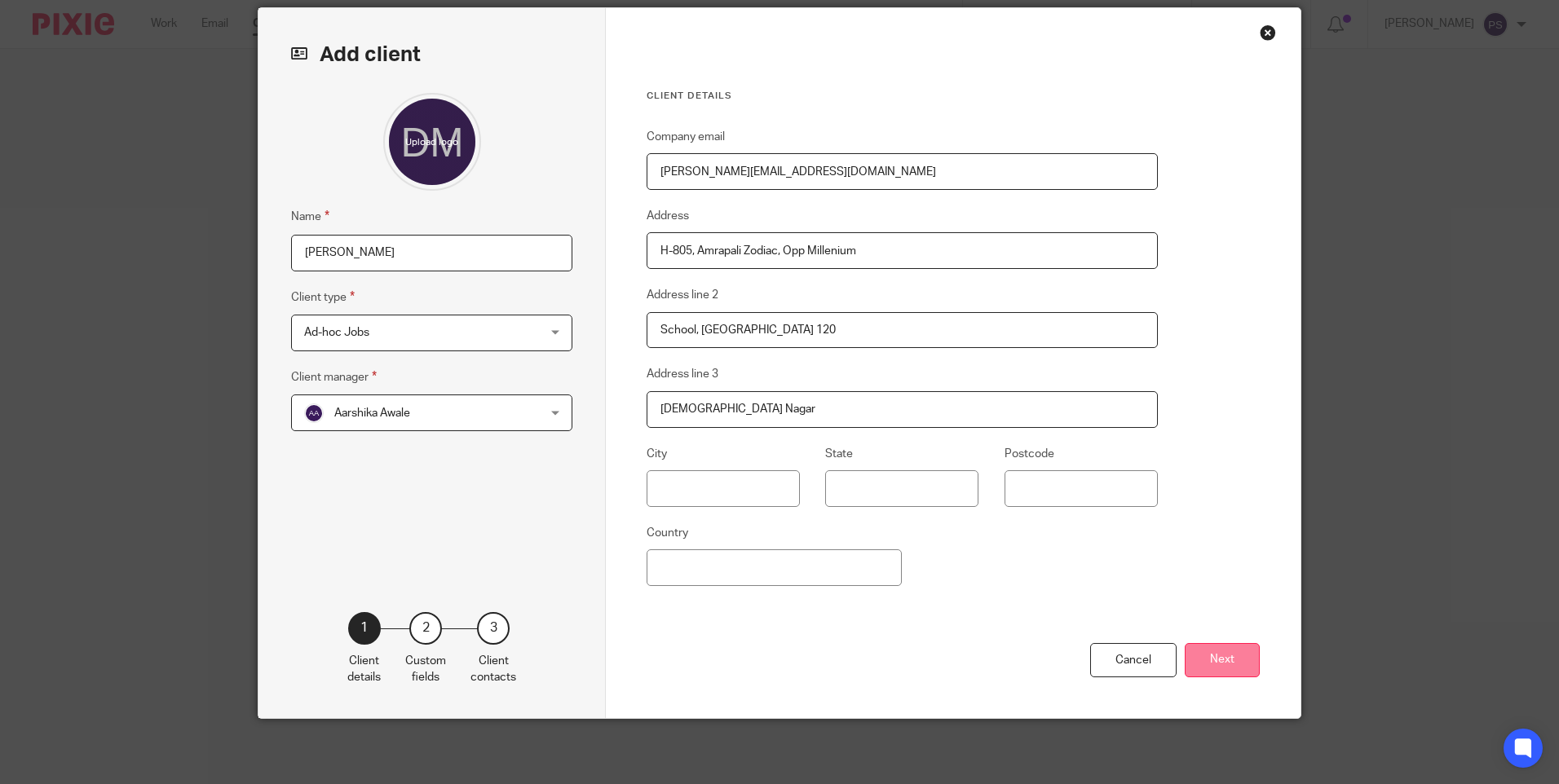
type input "Gautam Buddha Nagar"
click at [1245, 653] on button "Next" at bounding box center [1222, 660] width 75 height 35
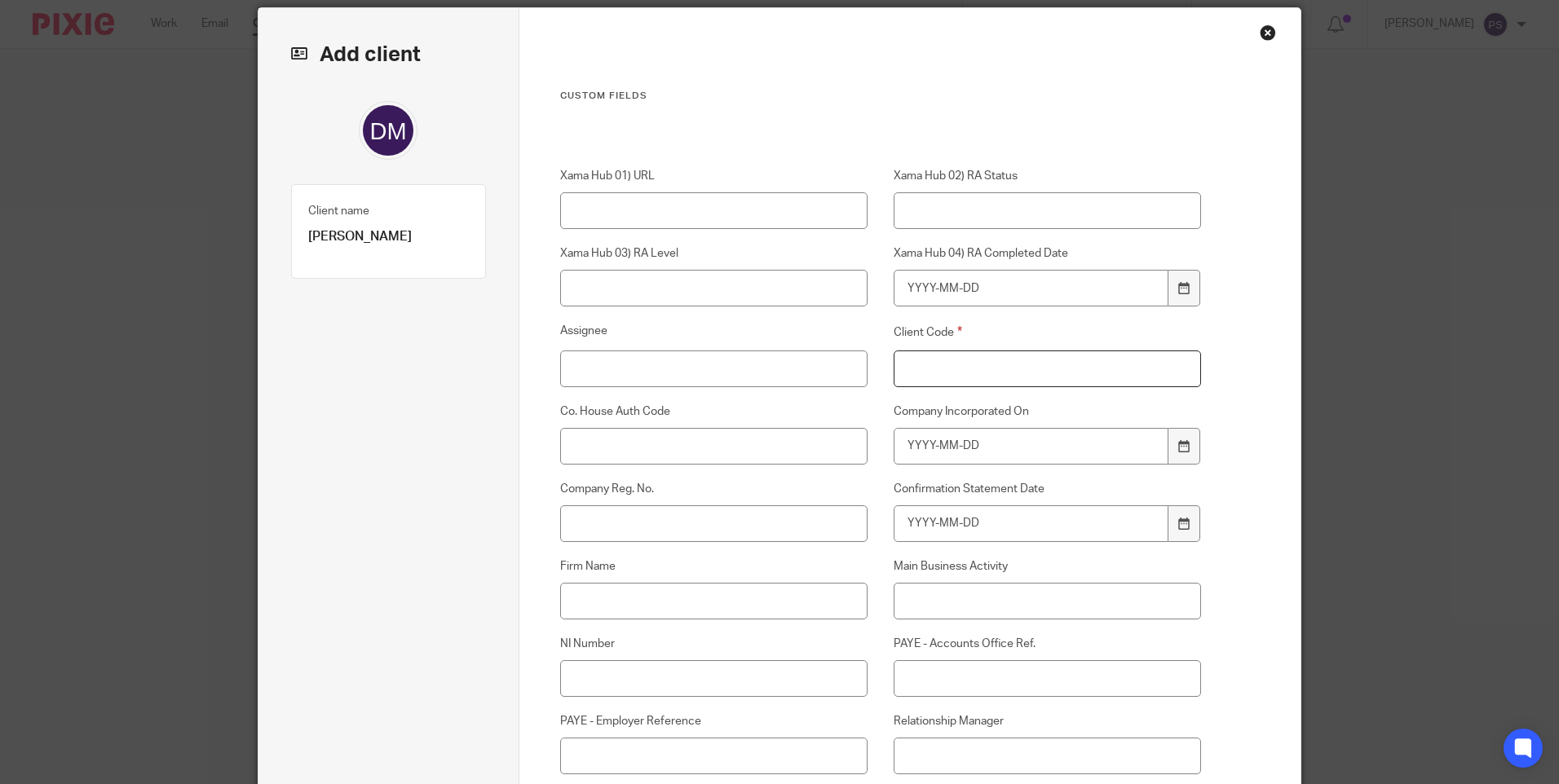
click at [941, 362] on input "Client Code" at bounding box center [1048, 369] width 308 height 37
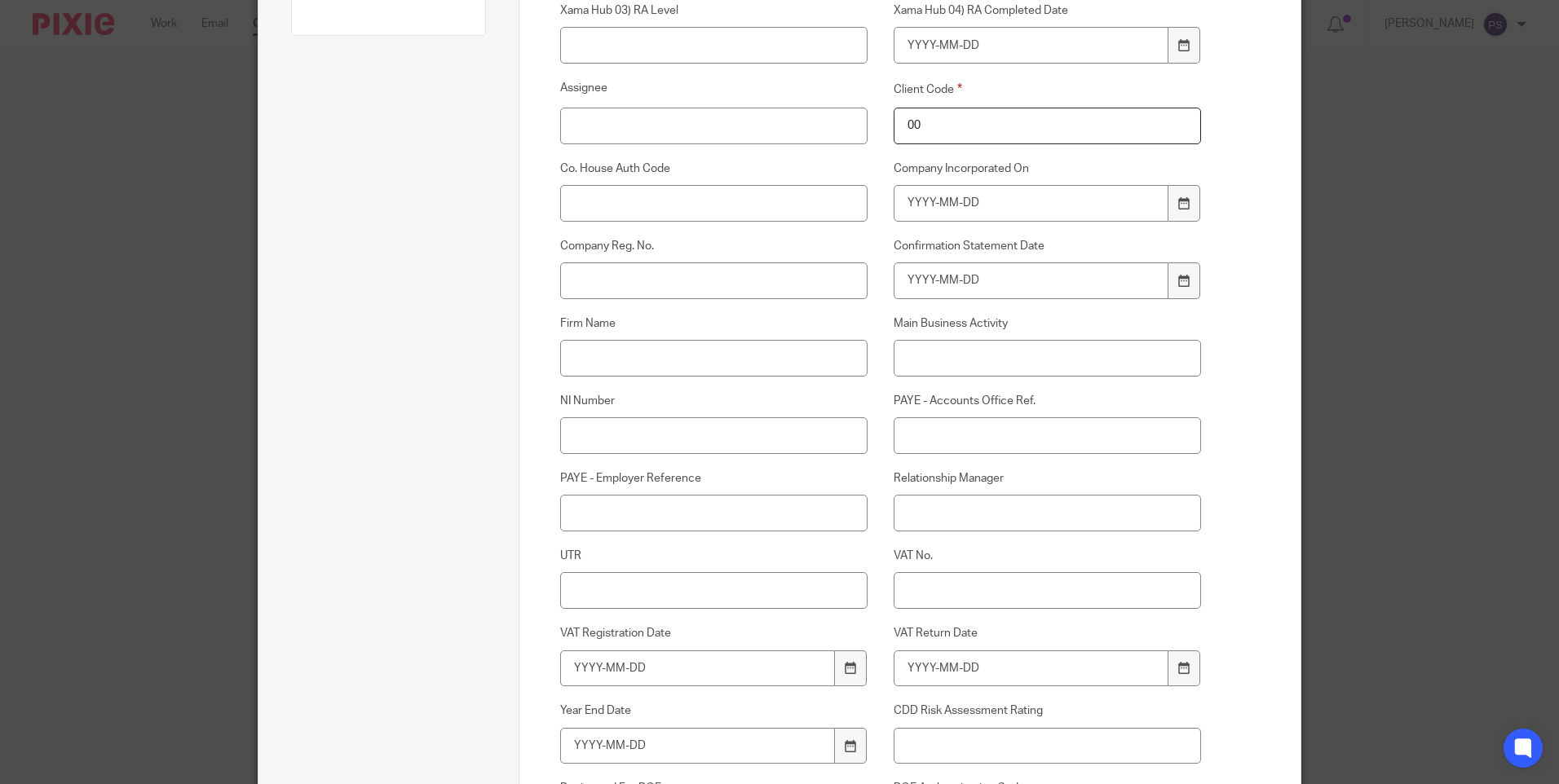
scroll to position [303, 0]
type input "00"
click at [956, 518] on input "Relationship Manager" at bounding box center [1048, 511] width 308 height 37
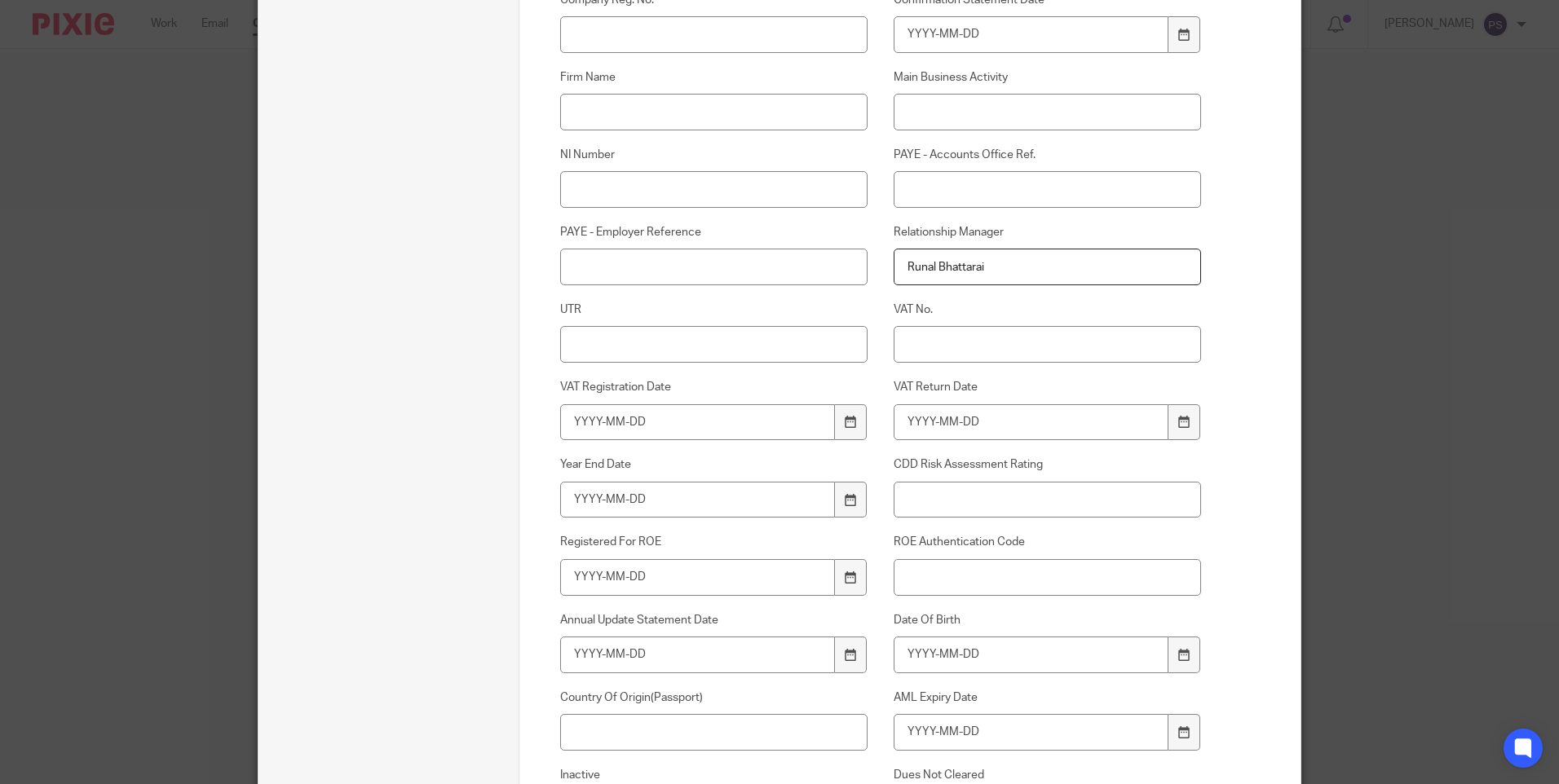
scroll to position [710, 0]
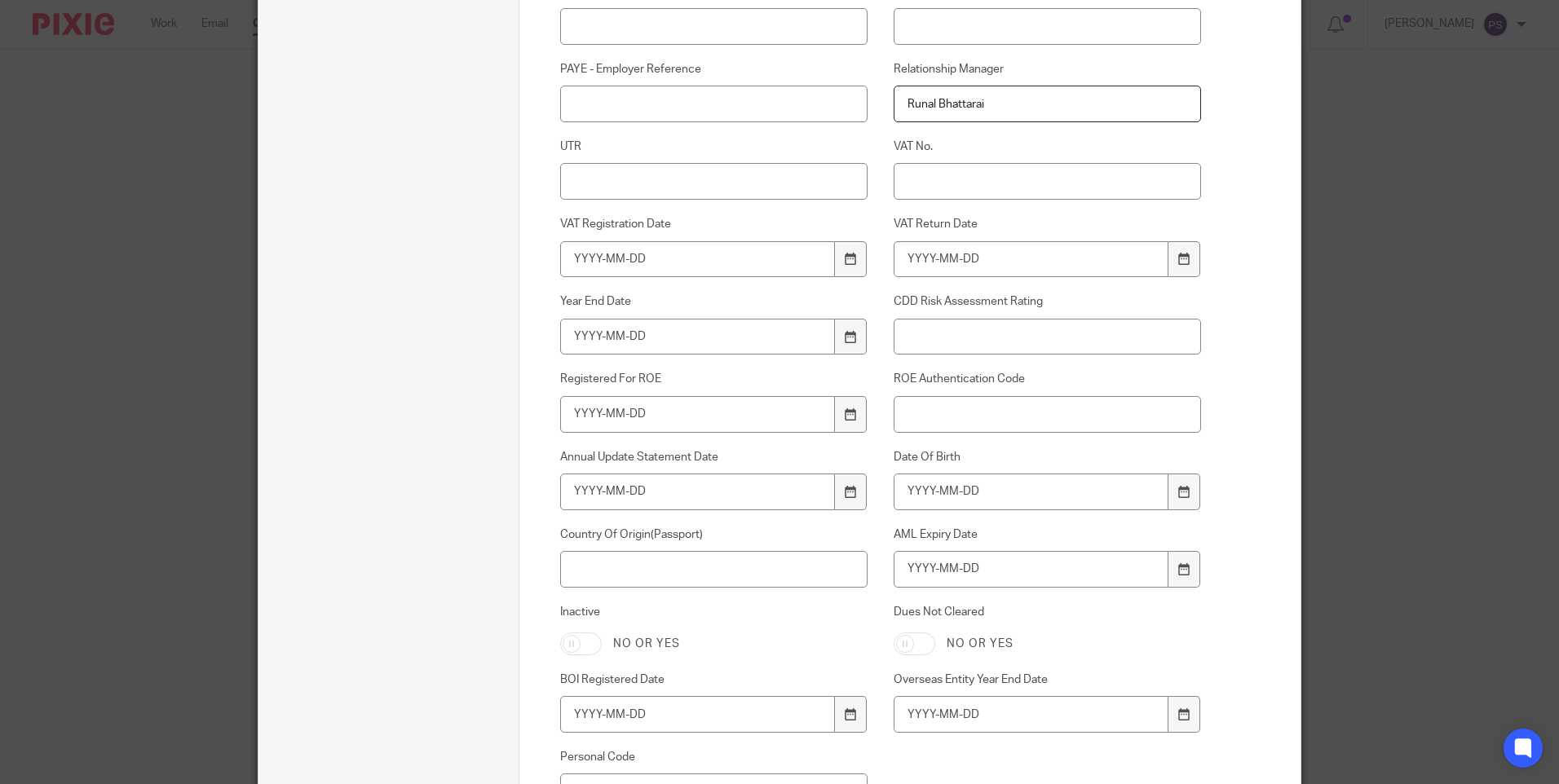
type input "Runal Bhattarai"
click at [938, 499] on input "Date Of Birth" at bounding box center [1032, 491] width 276 height 37
click at [957, 500] on input "Date Of Birth" at bounding box center [1032, 491] width 276 height 37
type input "1991-08-21"
click at [1006, 579] on input "AML Expiry Date" at bounding box center [1032, 569] width 276 height 37
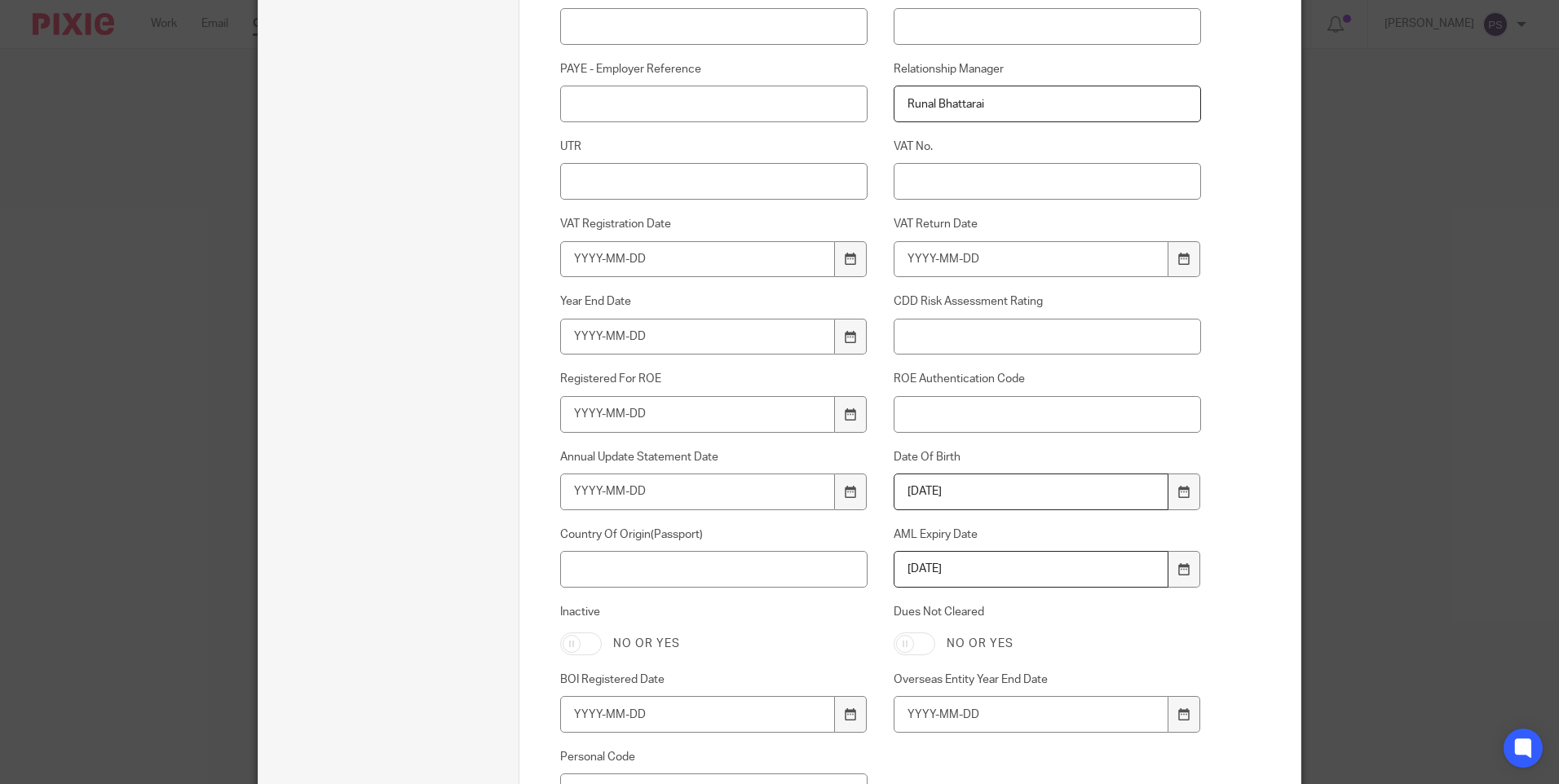
type input "2031-09-12"
click at [590, 572] on input "Country Of Origin(Passport)" at bounding box center [715, 569] width 308 height 37
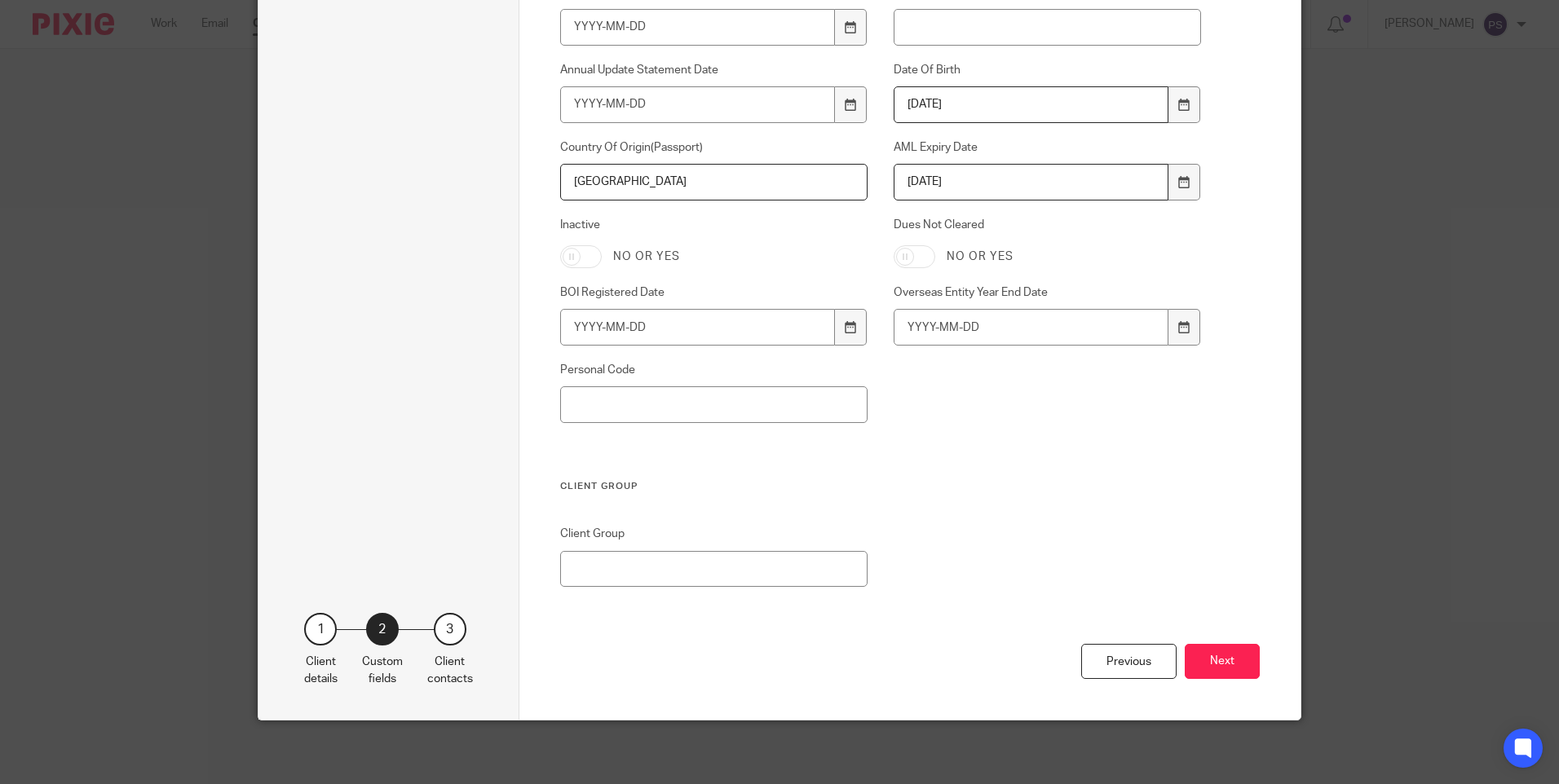
scroll to position [1098, 0]
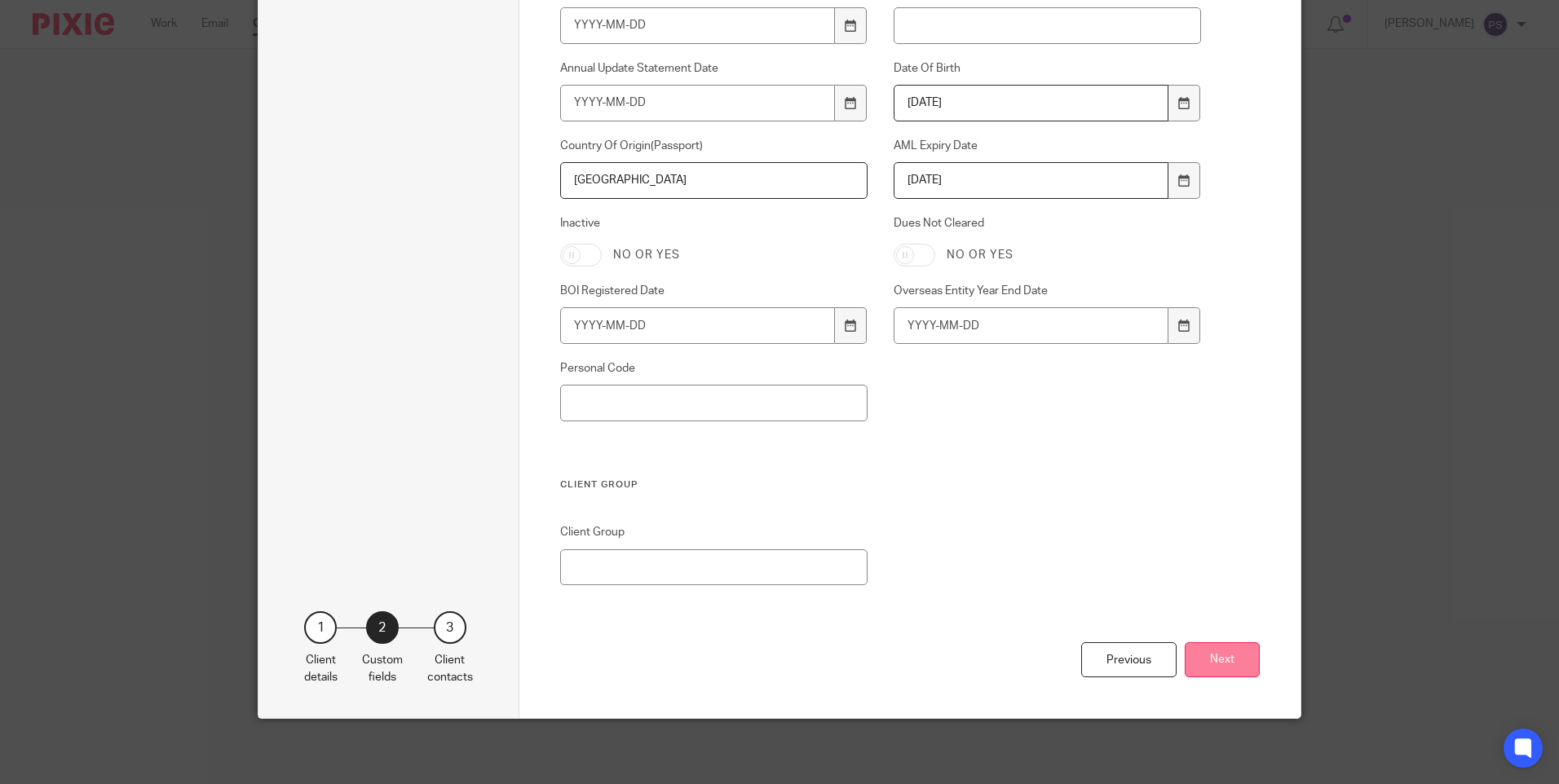
type input "[GEOGRAPHIC_DATA]"
click at [1221, 649] on button "Next" at bounding box center [1222, 660] width 75 height 35
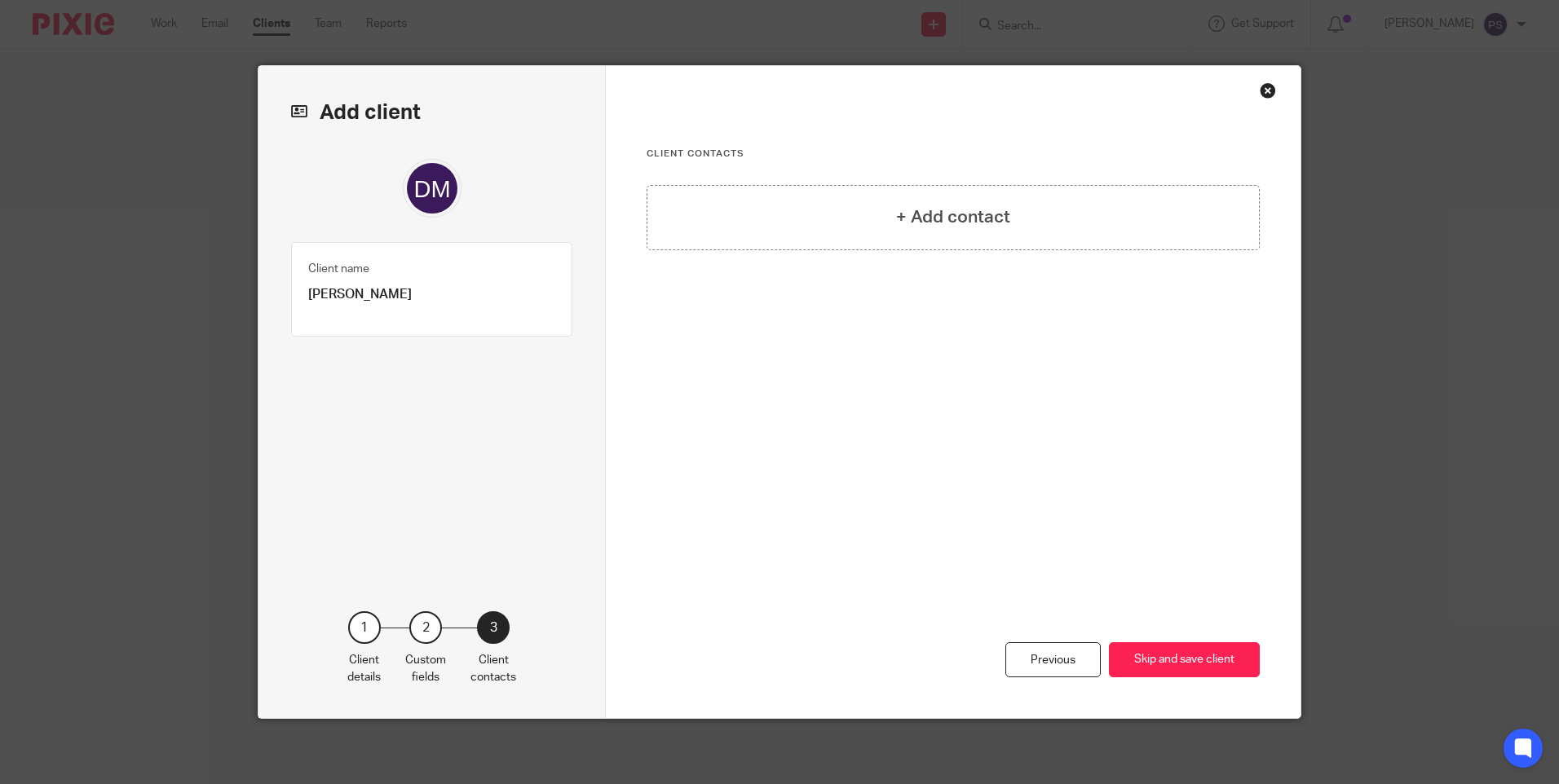
scroll to position [0, 0]
click at [924, 201] on div "+ Add contact" at bounding box center [953, 217] width 613 height 65
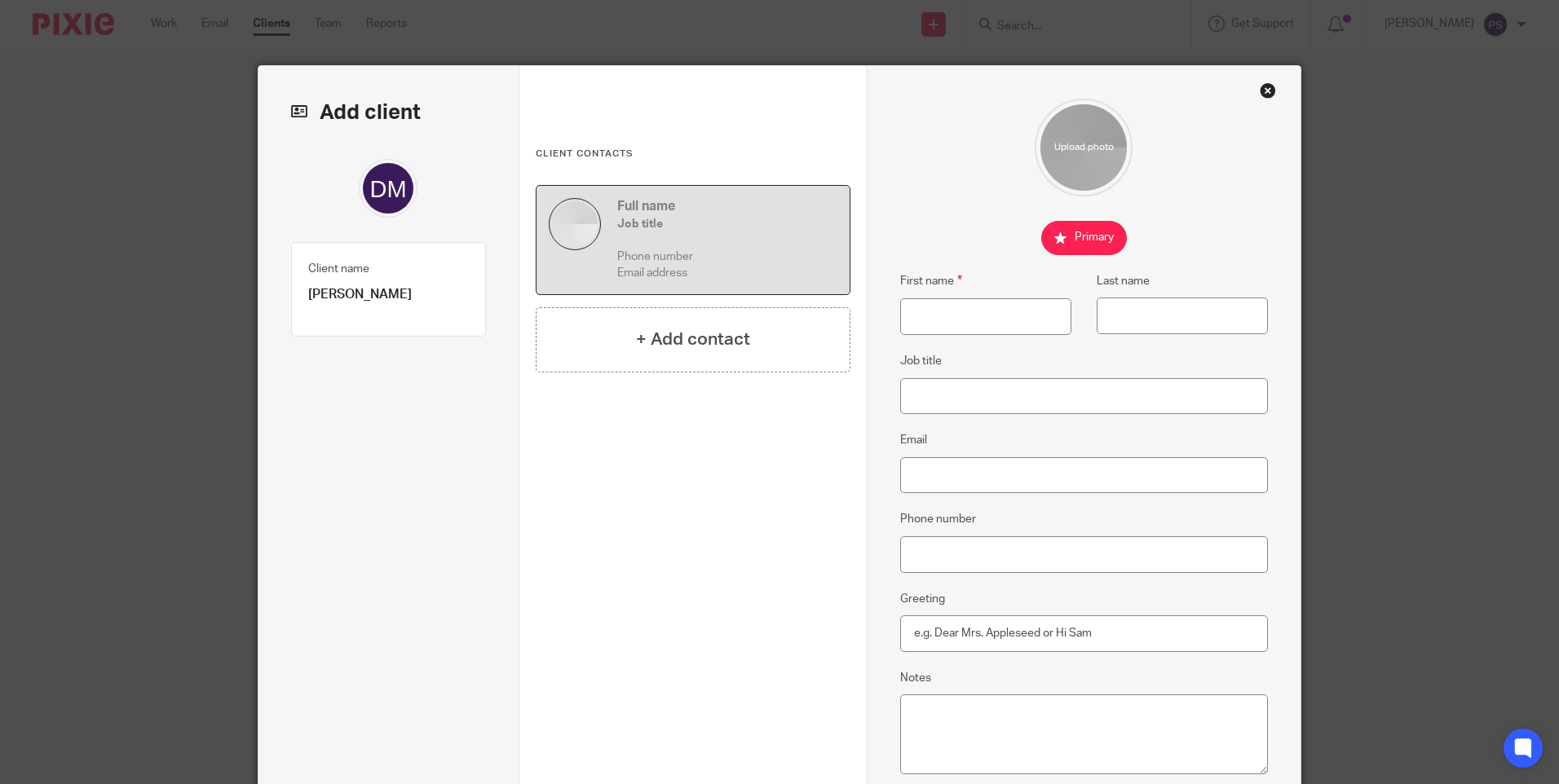
click at [362, 294] on p "[PERSON_NAME]" at bounding box center [388, 294] width 160 height 17
copy div "Dhruv Mishra Client type 1"
click at [944, 317] on input "First name" at bounding box center [985, 316] width 171 height 37
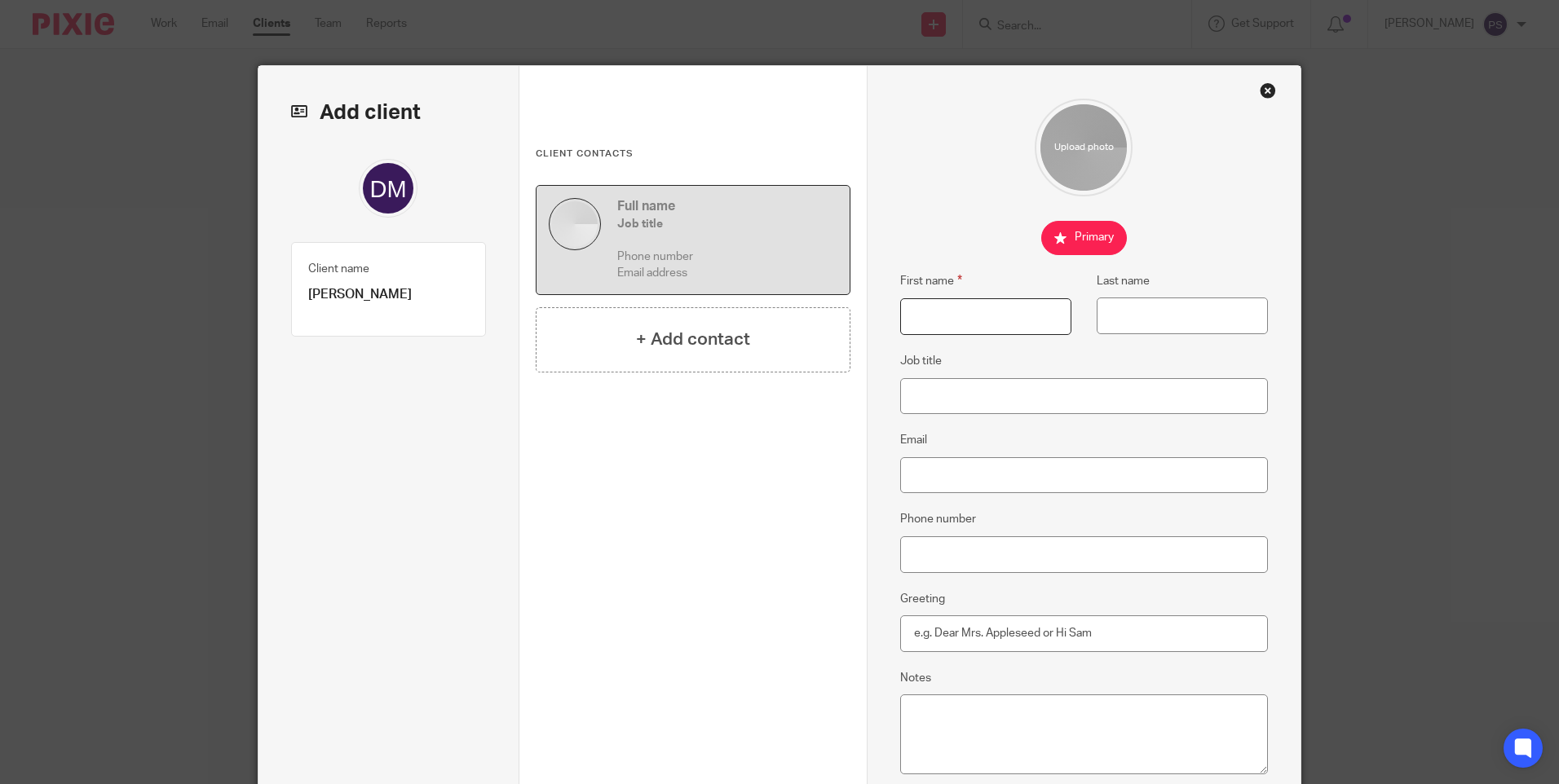
paste input "[PERSON_NAME]"
click at [958, 313] on input "[PERSON_NAME]" at bounding box center [985, 316] width 171 height 37
type input "Dhruv"
click at [1141, 321] on input "Last name" at bounding box center [1182, 315] width 171 height 37
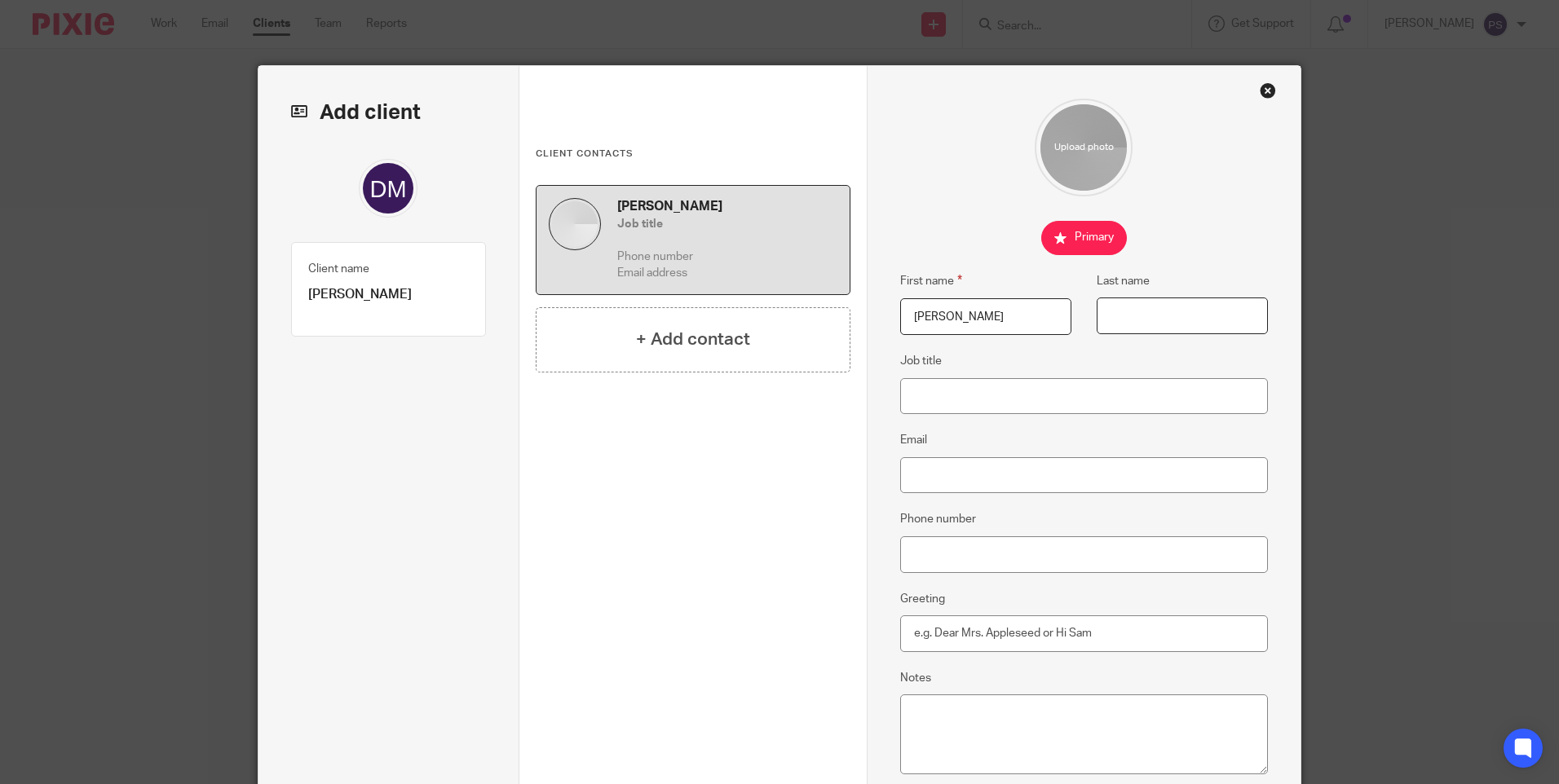
paste input "Mishra"
type input "Mishra"
click at [929, 476] on input "Email" at bounding box center [1084, 475] width 369 height 37
paste input "[PERSON_NAME][EMAIL_ADDRESS][DOMAIN_NAME]"
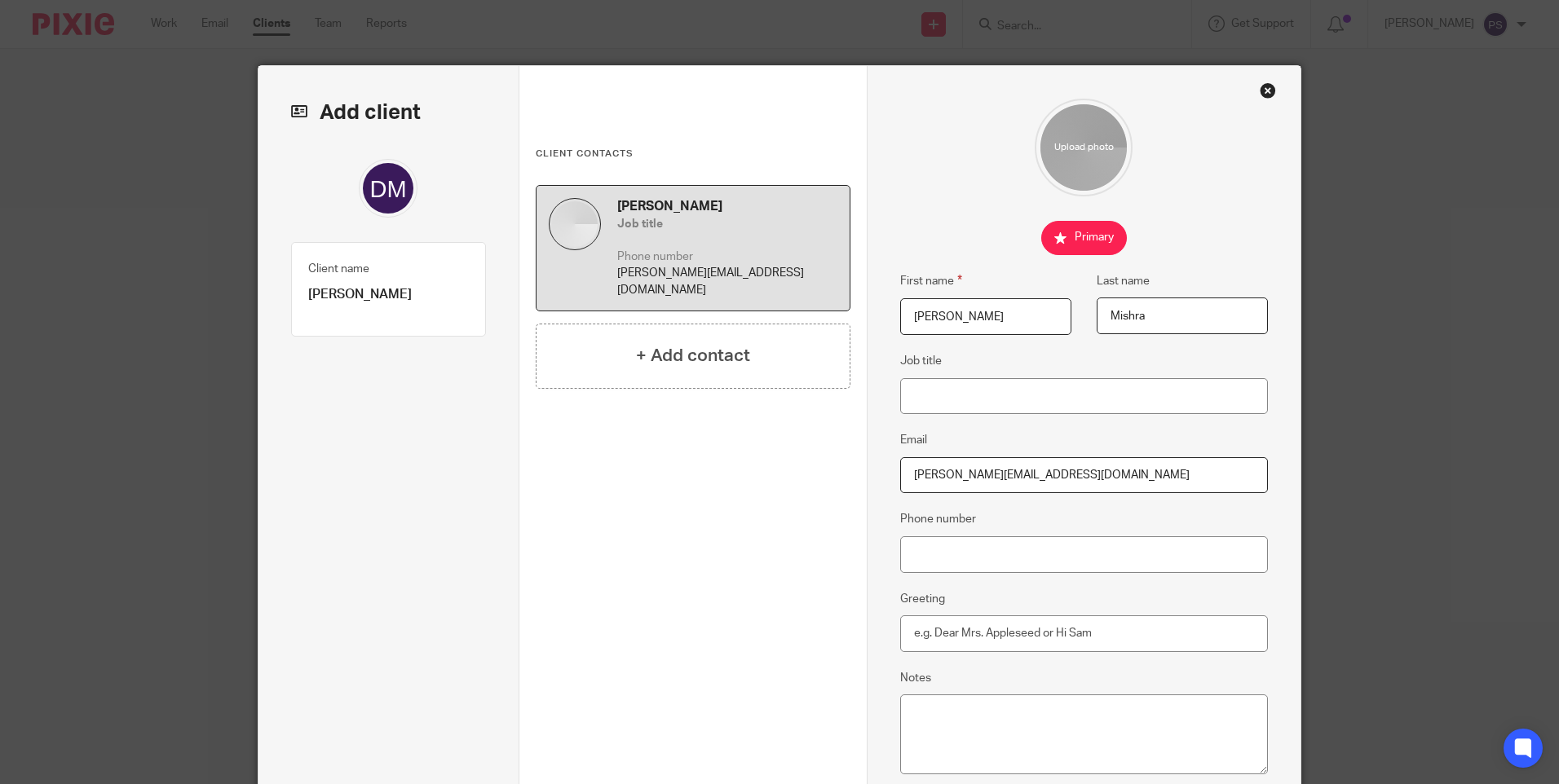
type input "[PERSON_NAME][EMAIL_ADDRESS][DOMAIN_NAME]"
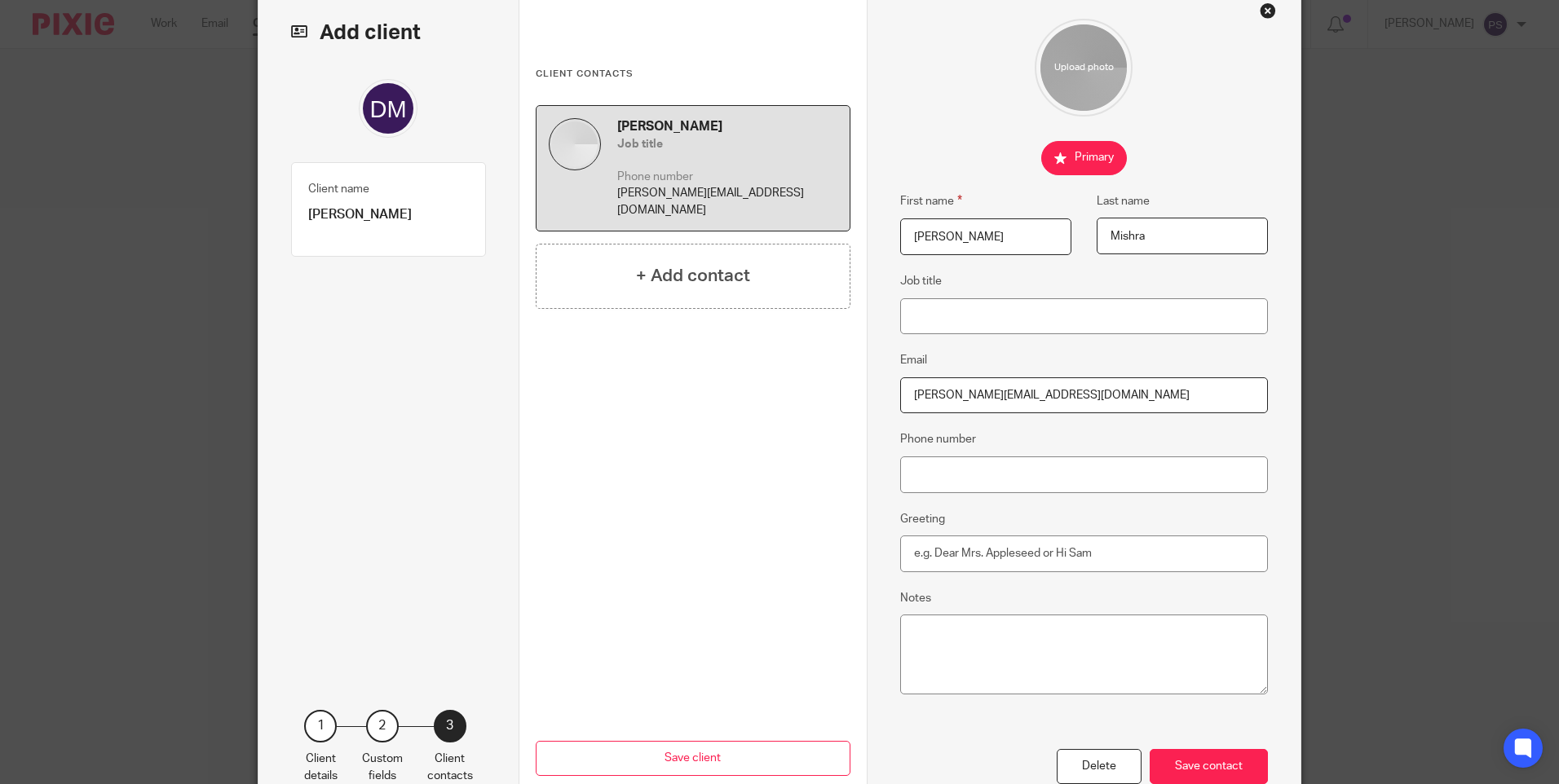
scroll to position [178, 0]
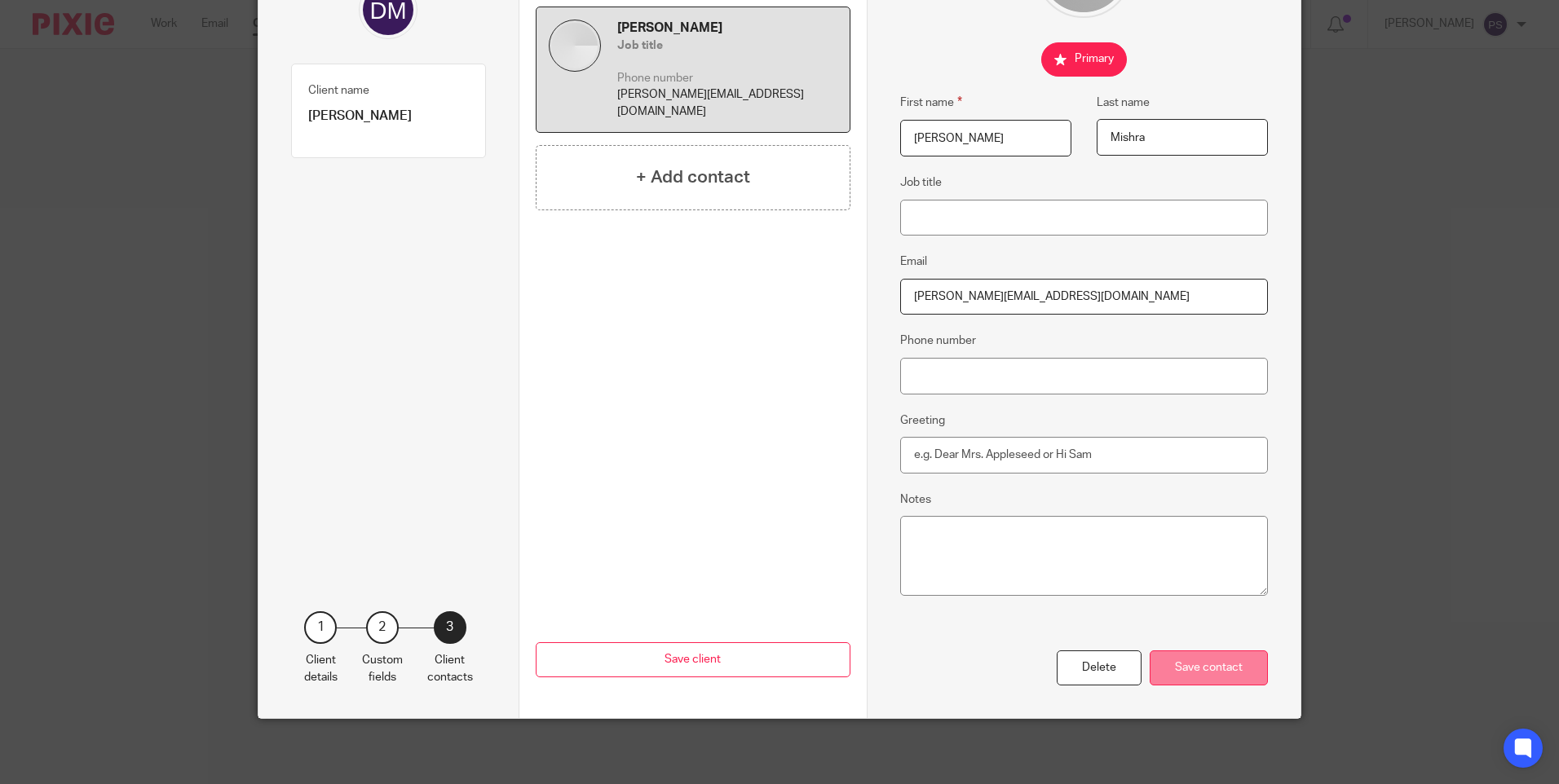
click at [1176, 662] on div "Save contact" at bounding box center [1209, 668] width 118 height 35
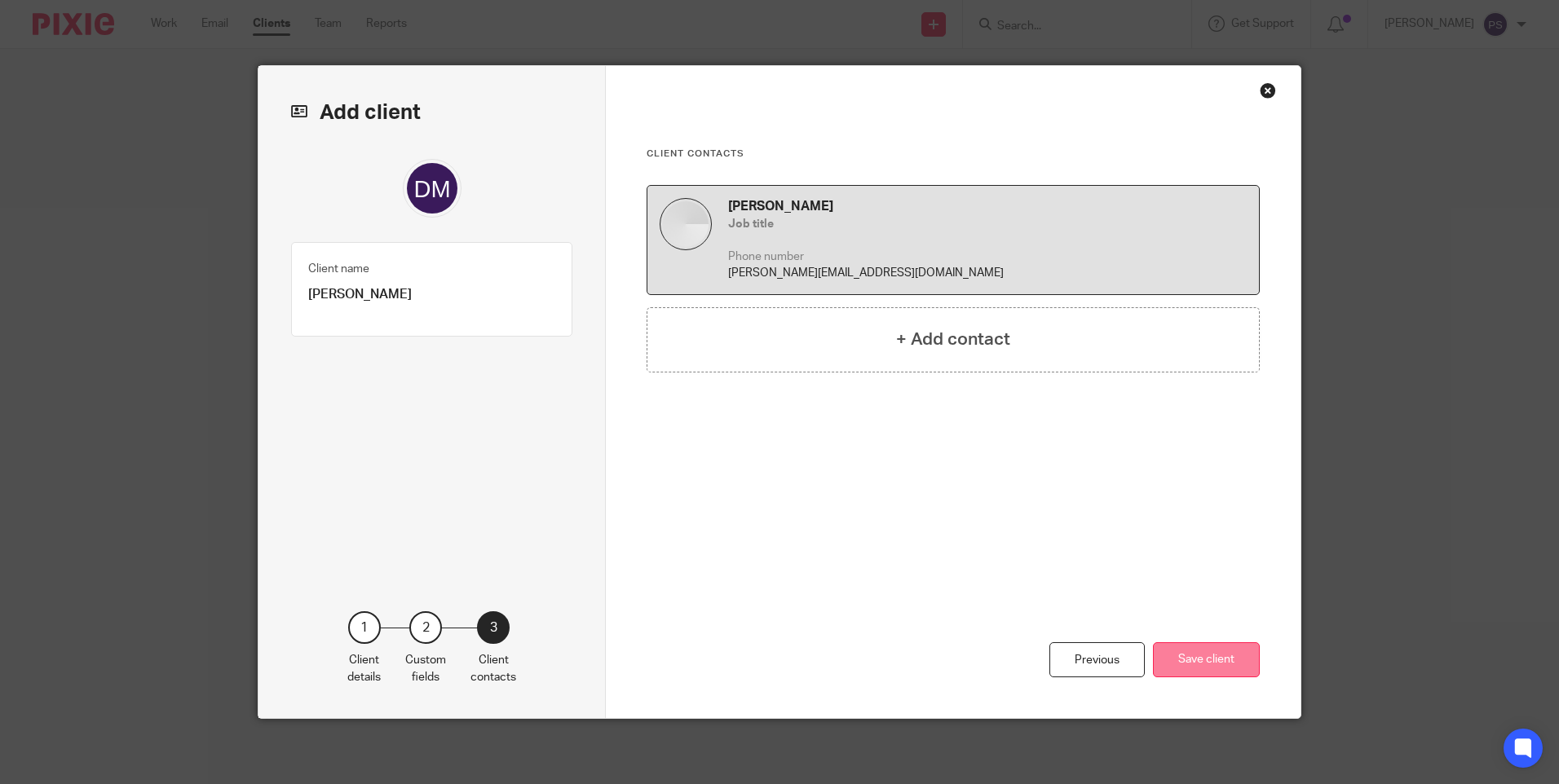
scroll to position [0, 0]
drag, startPoint x: 1176, startPoint y: 660, endPoint x: 1049, endPoint y: 617, distance: 134.1
click at [1047, 617] on div "Previous Save client" at bounding box center [953, 616] width 613 height 203
click at [1197, 667] on button "Save client" at bounding box center [1206, 660] width 107 height 35
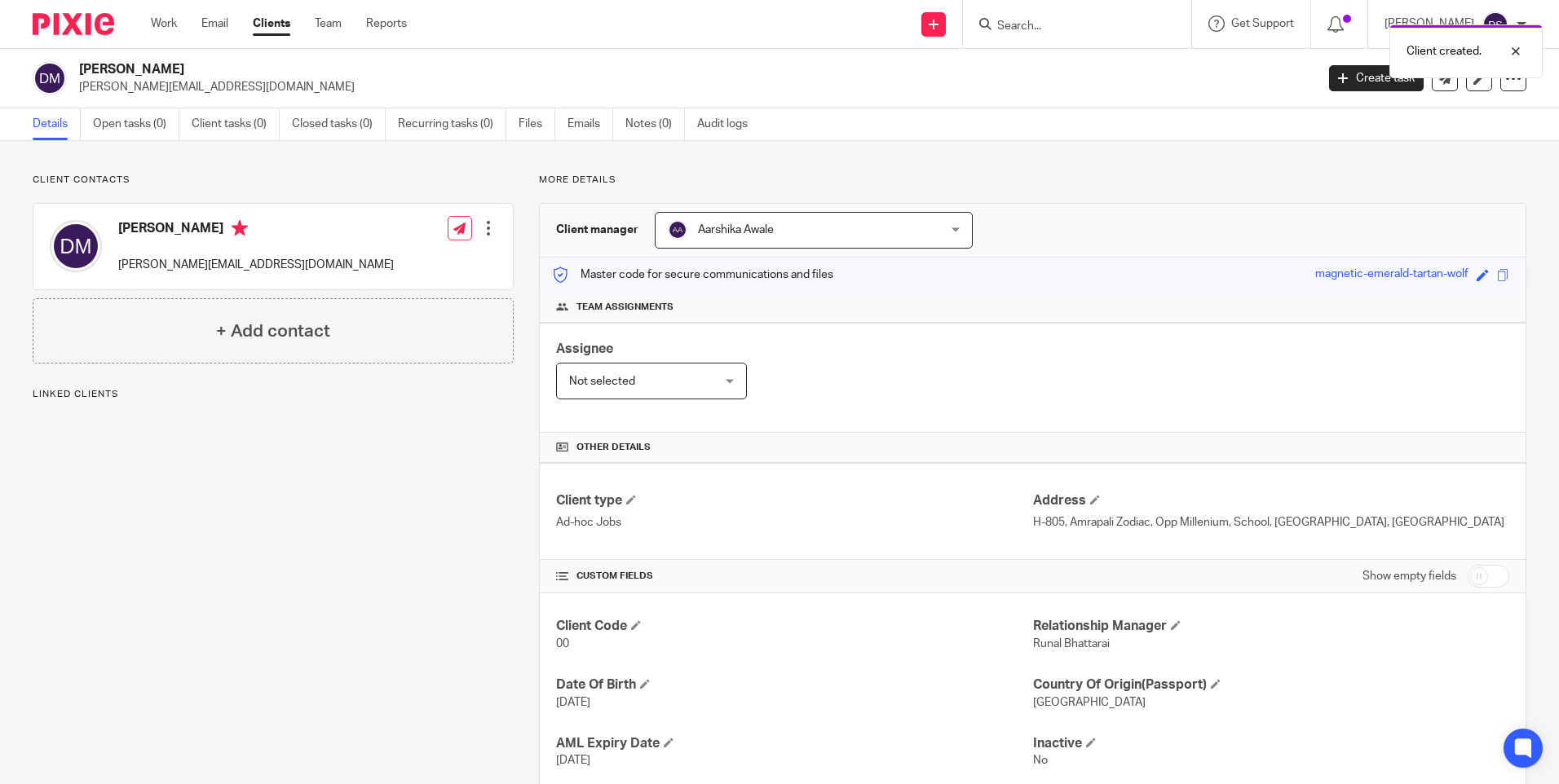
click at [124, 68] on h2 "[PERSON_NAME]" at bounding box center [569, 69] width 980 height 17
copy div "[PERSON_NAME]"
click at [154, 68] on h2 "[PERSON_NAME]" at bounding box center [569, 69] width 980 height 17
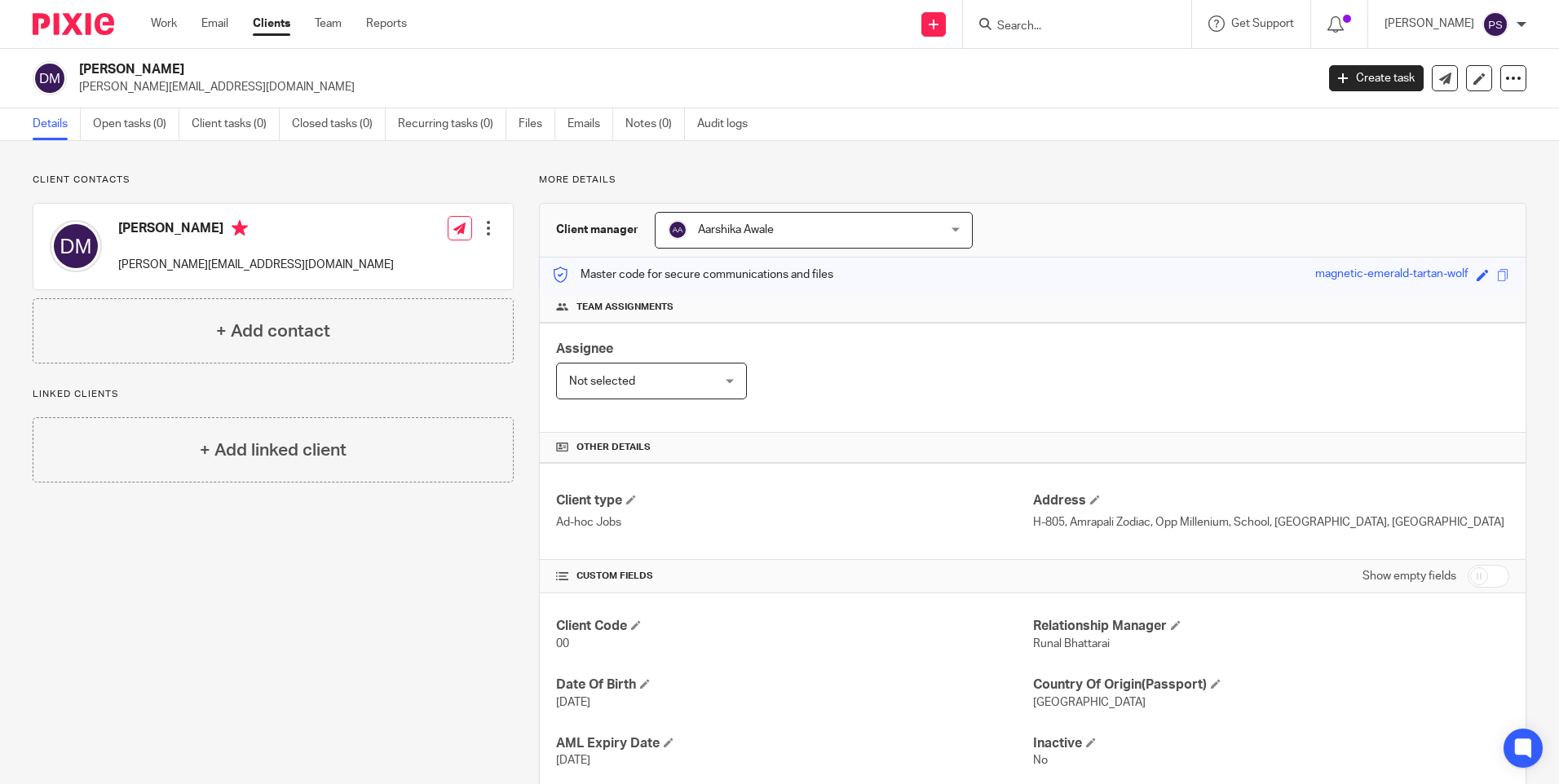
click at [154, 68] on h2 "[PERSON_NAME]" at bounding box center [569, 69] width 980 height 17
drag, startPoint x: 125, startPoint y: 124, endPoint x: 464, endPoint y: 168, distance: 341.8
click at [125, 124] on link "Open tasks (0)" at bounding box center [136, 124] width 87 height 32
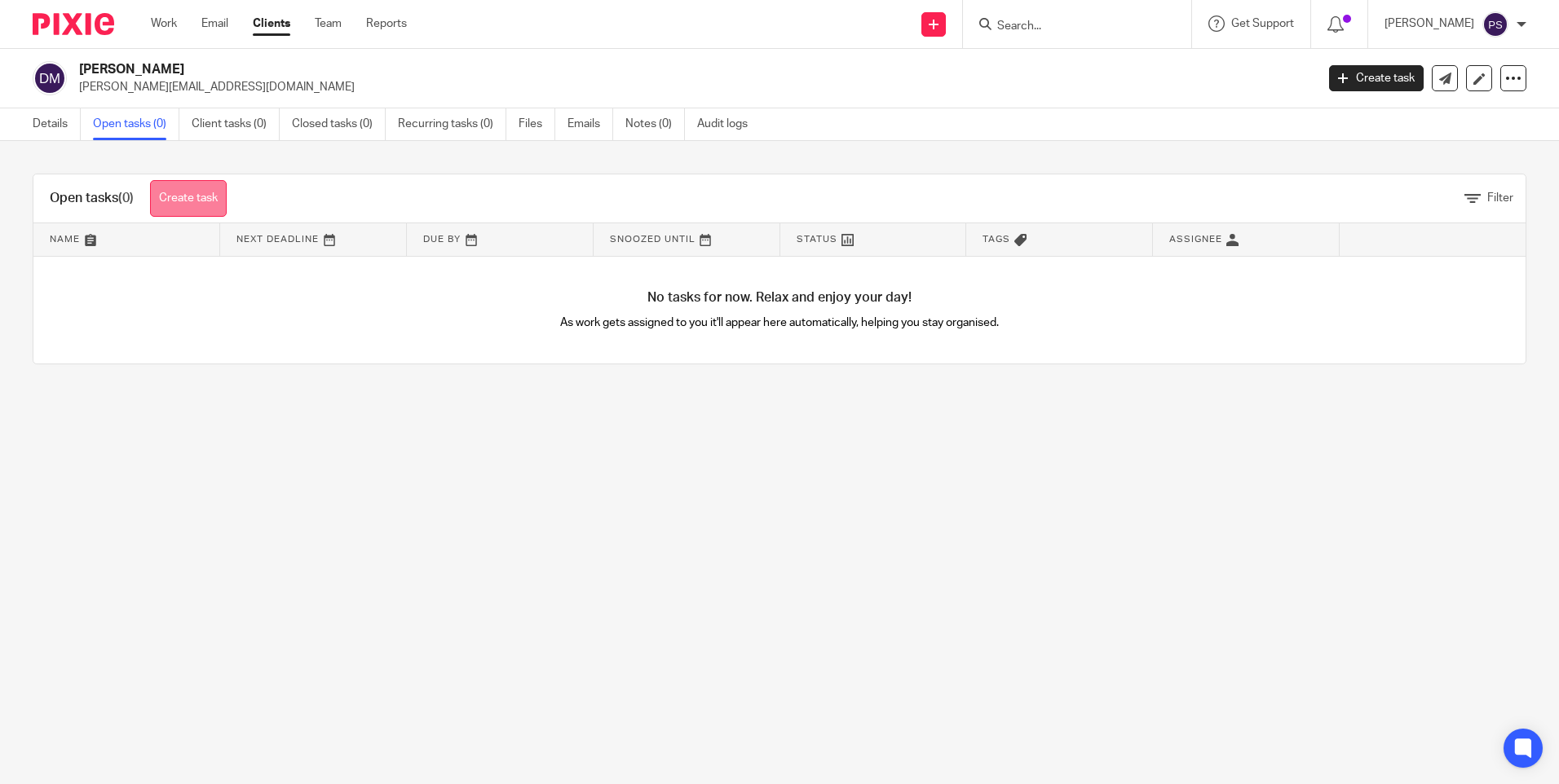
click at [192, 195] on link "Create task" at bounding box center [189, 198] width 77 height 37
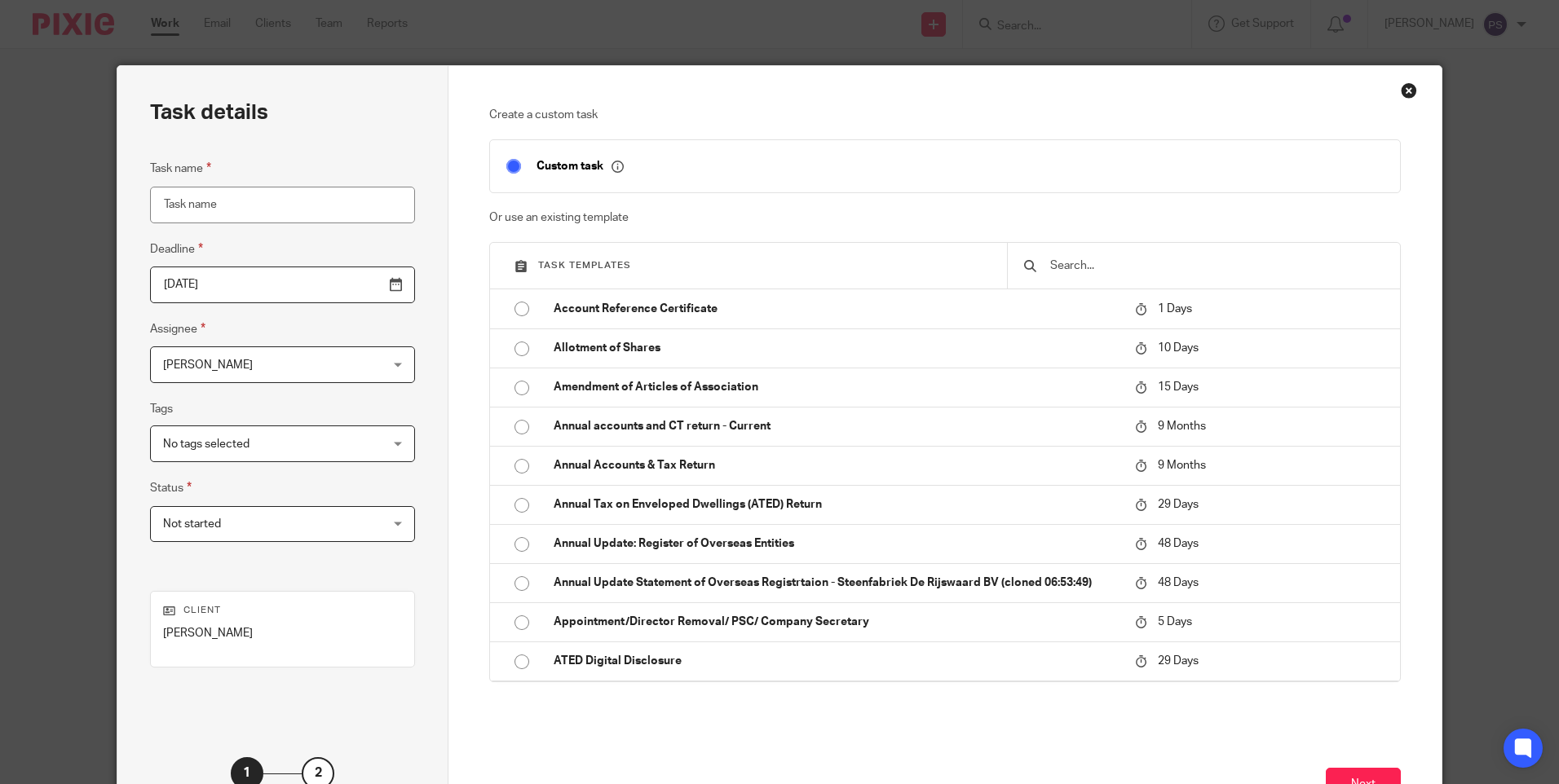
click at [1064, 268] on input "text" at bounding box center [1216, 266] width 335 height 18
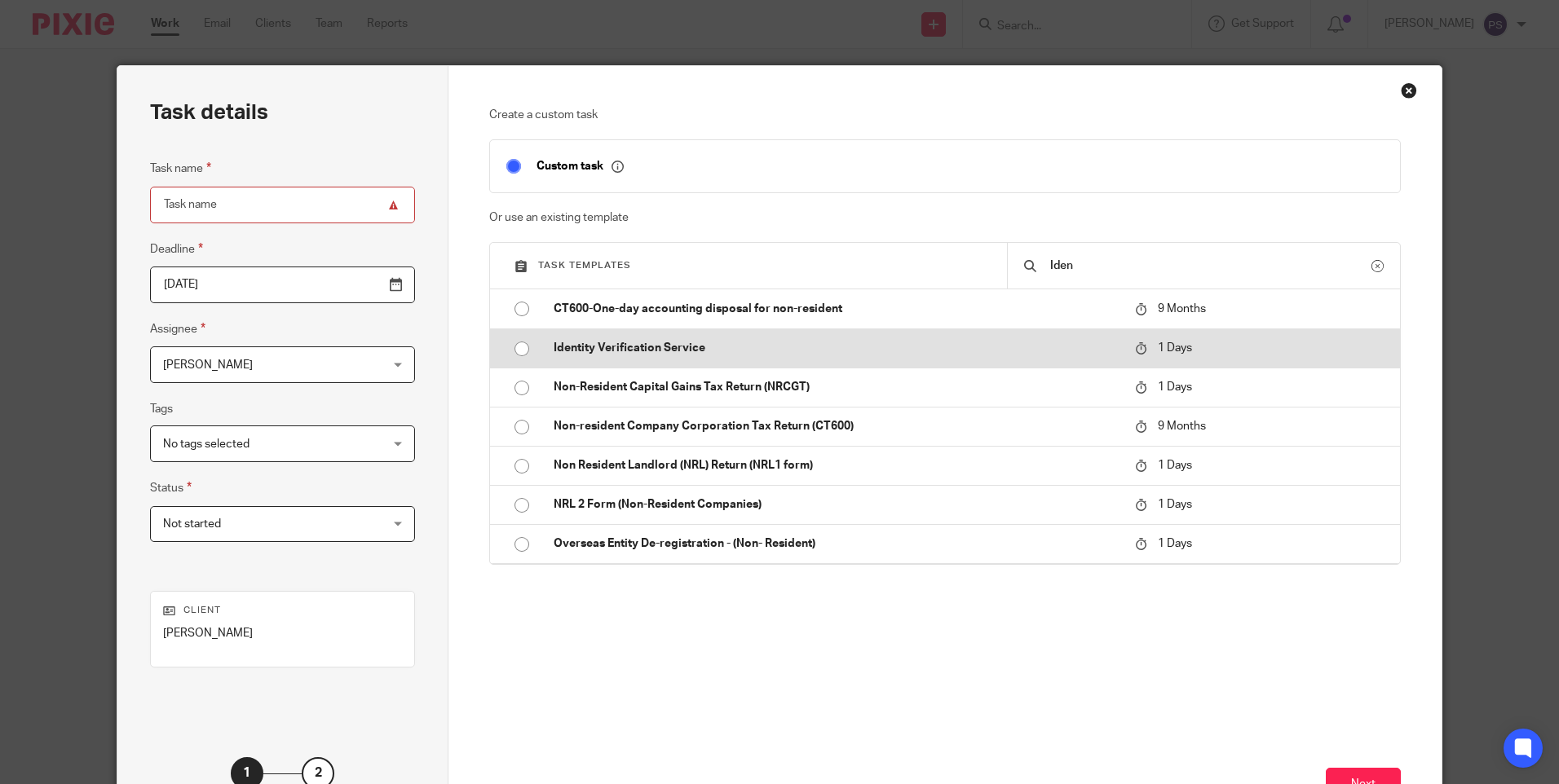
type input "Iden"
click at [521, 349] on input "radio" at bounding box center [521, 348] width 31 height 31
type input "[DATE]"
type input "Identity Verification Service"
checkbox input "false"
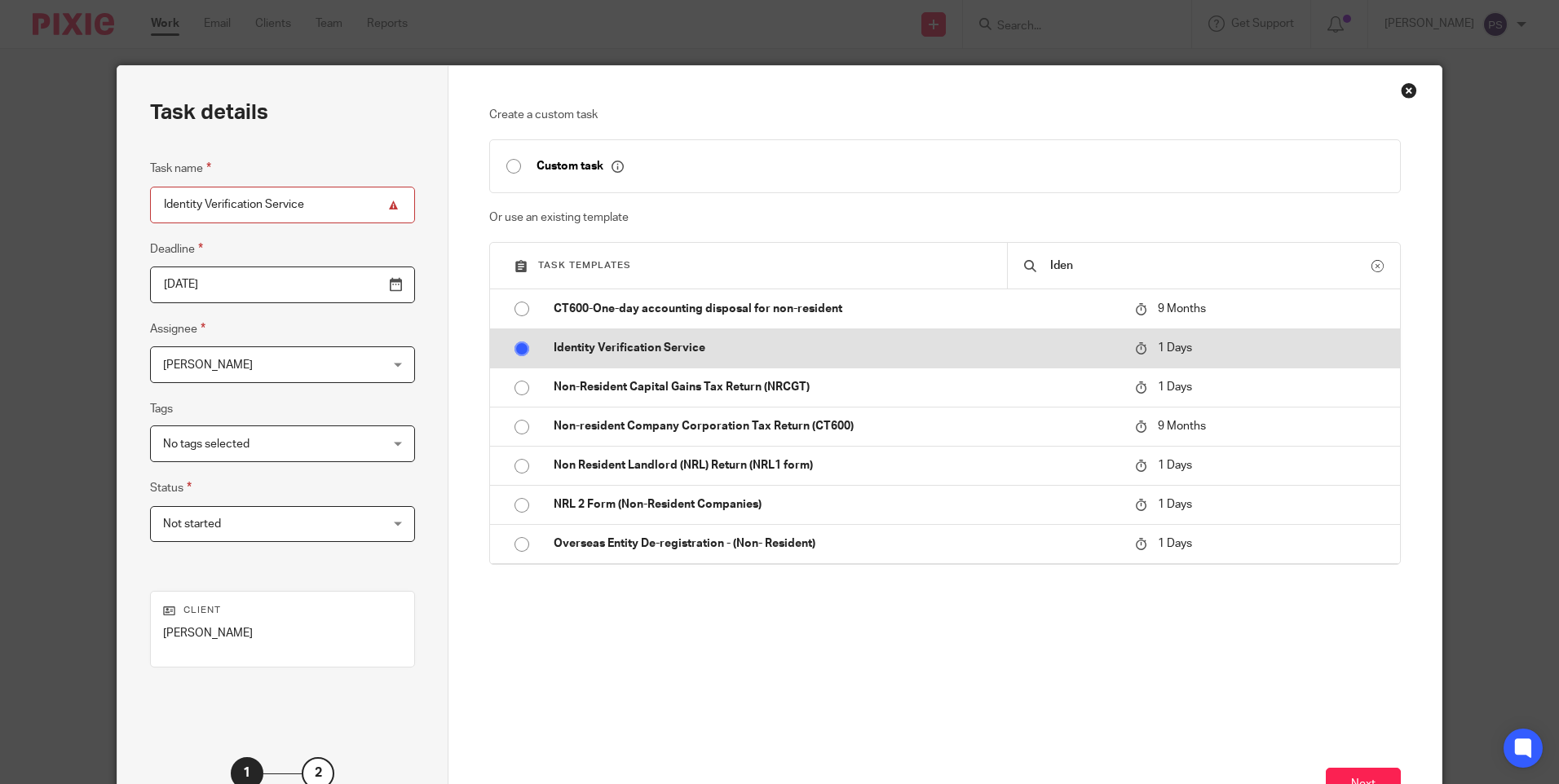
radio input "false"
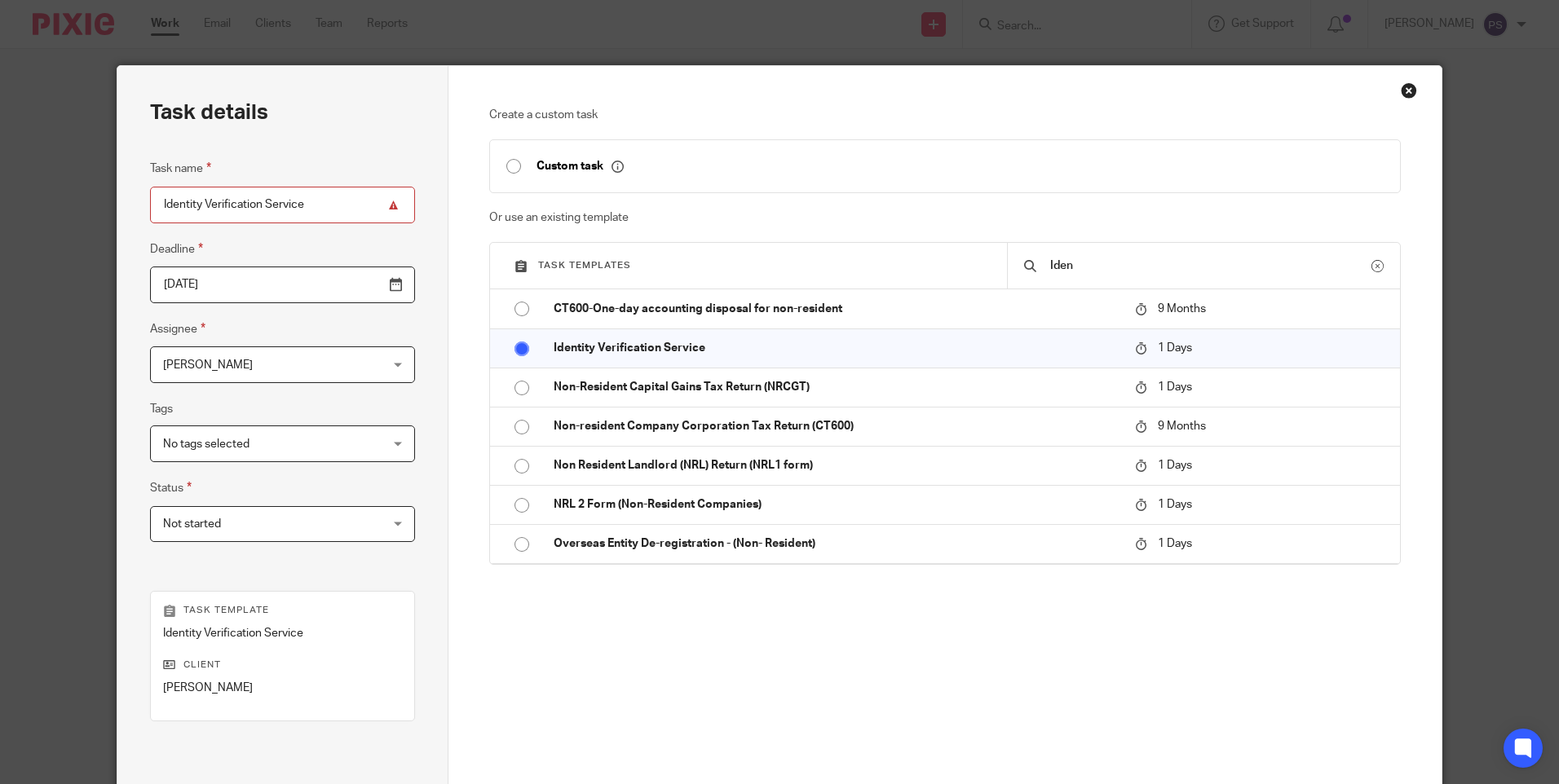
click at [233, 285] on input "[DATE]" at bounding box center [283, 285] width 265 height 37
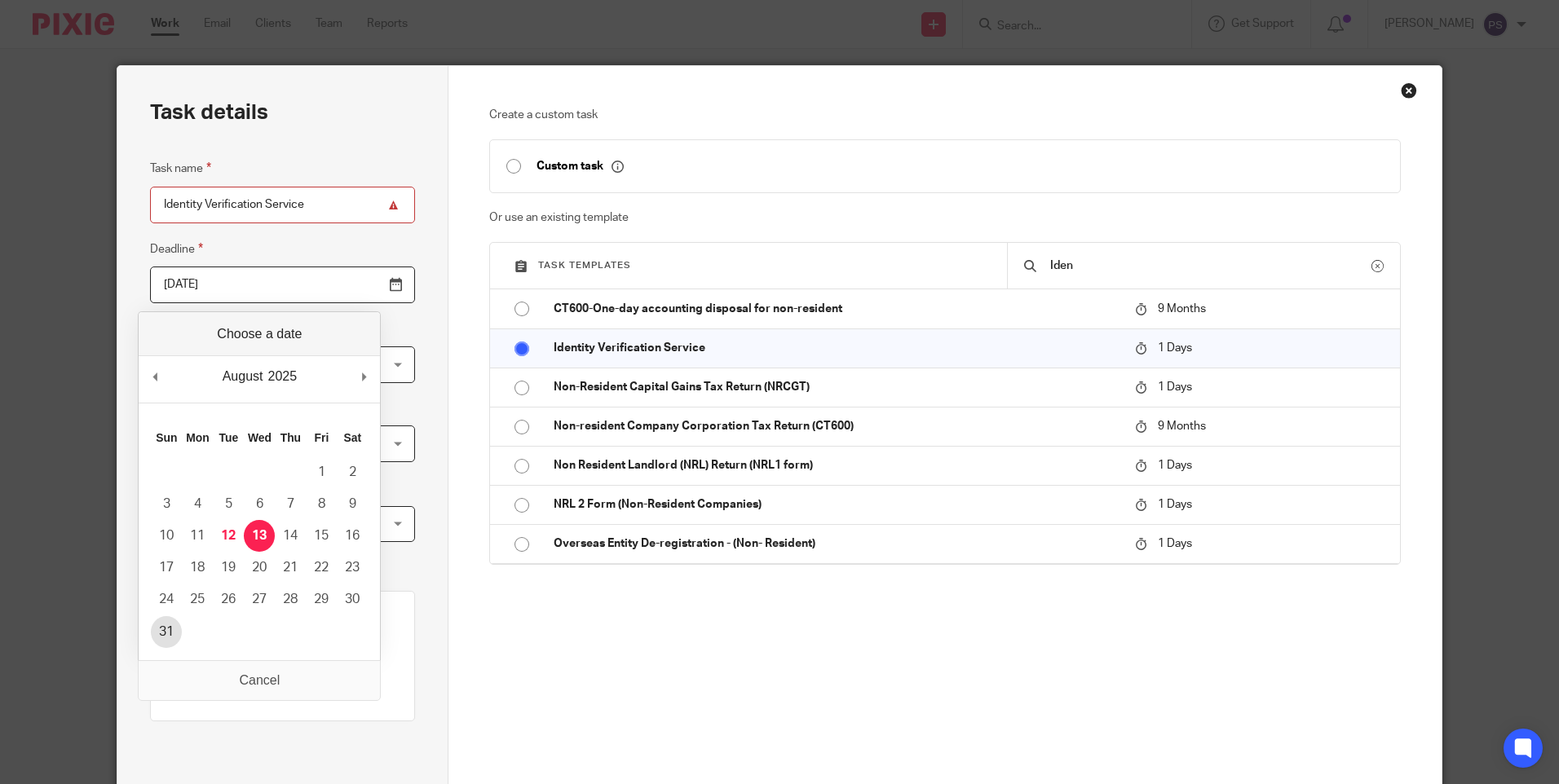
type input "[DATE]"
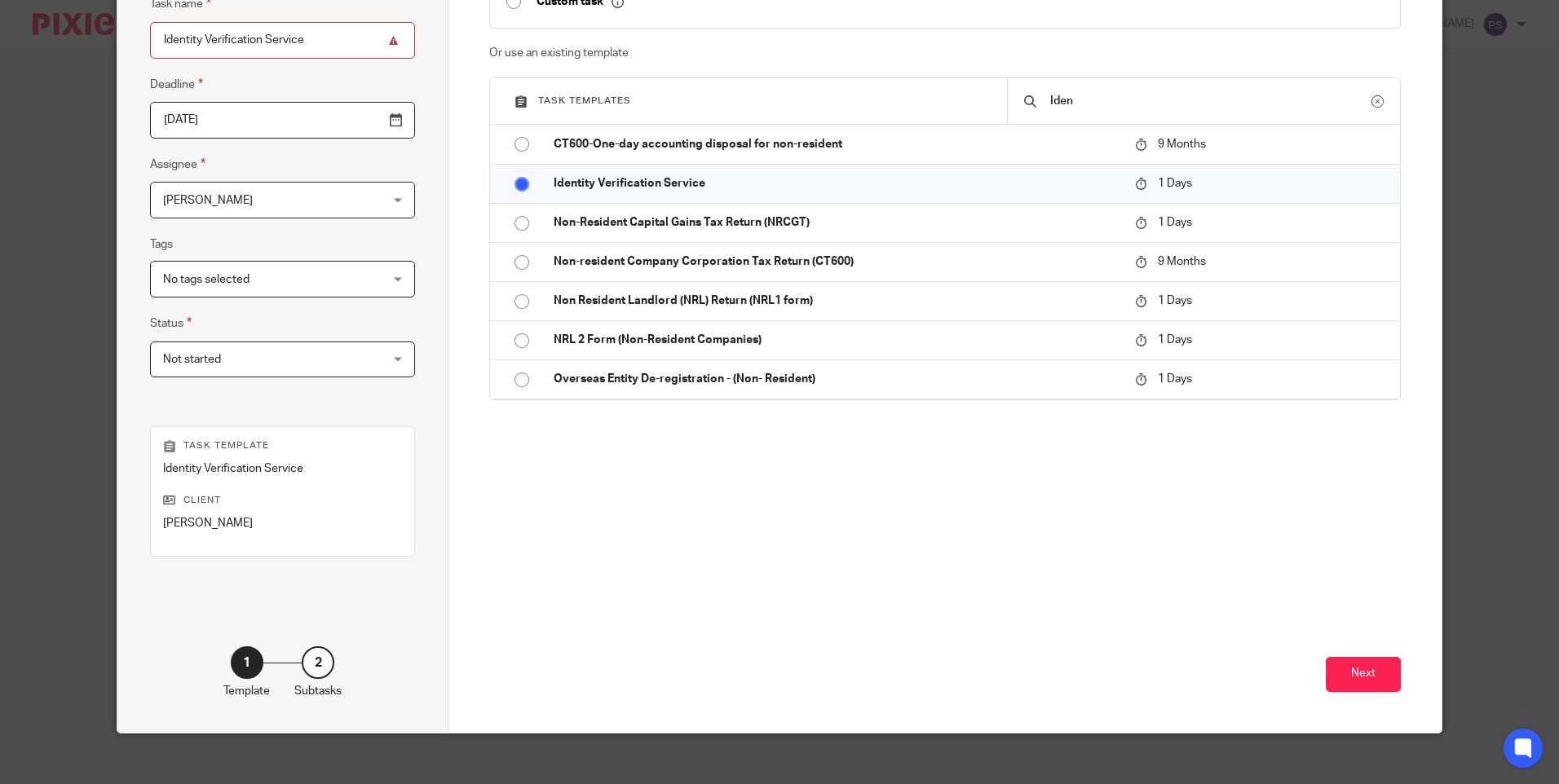
scroll to position [179, 0]
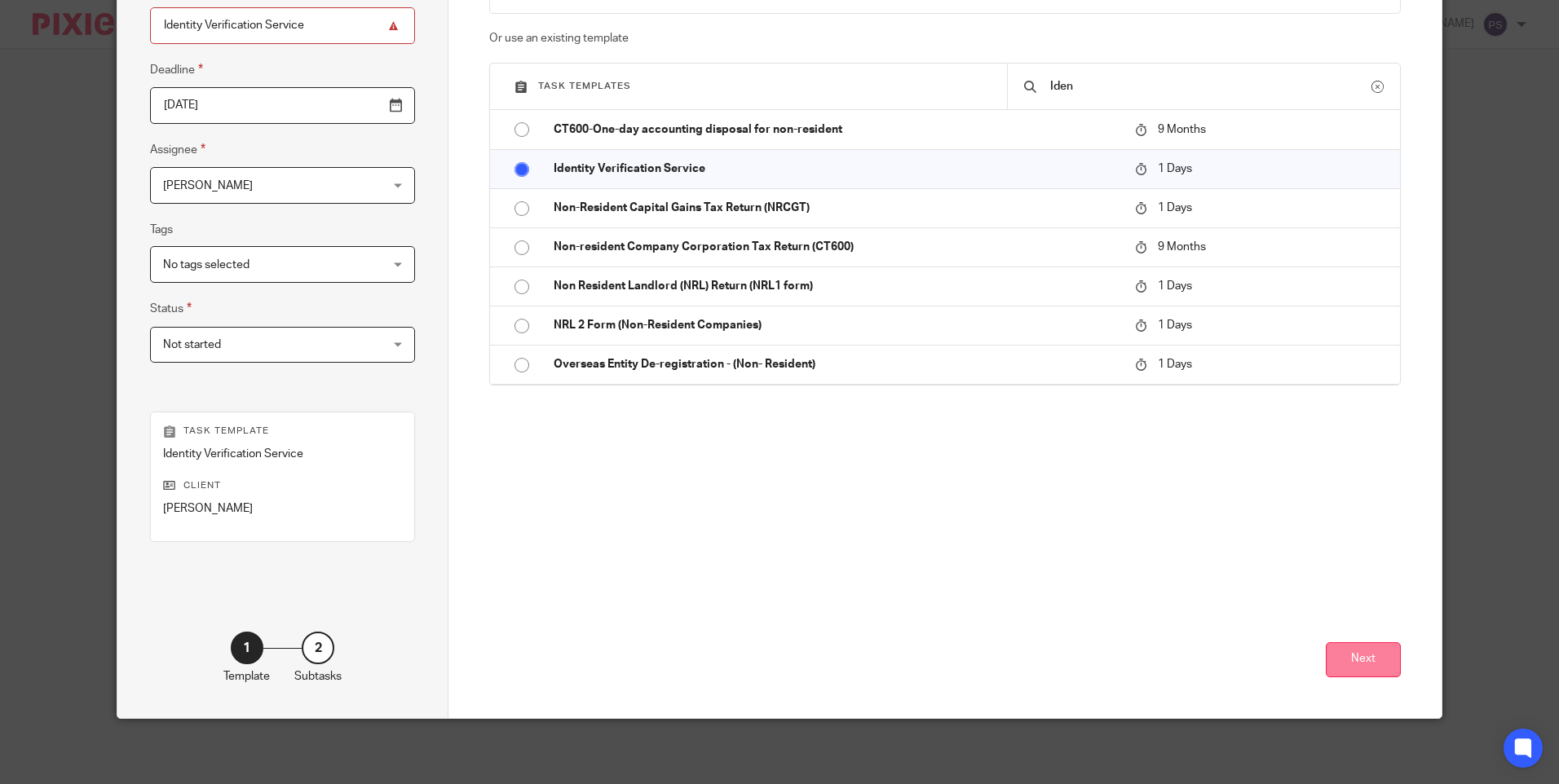
click at [1355, 661] on button "Next" at bounding box center [1364, 660] width 75 height 35
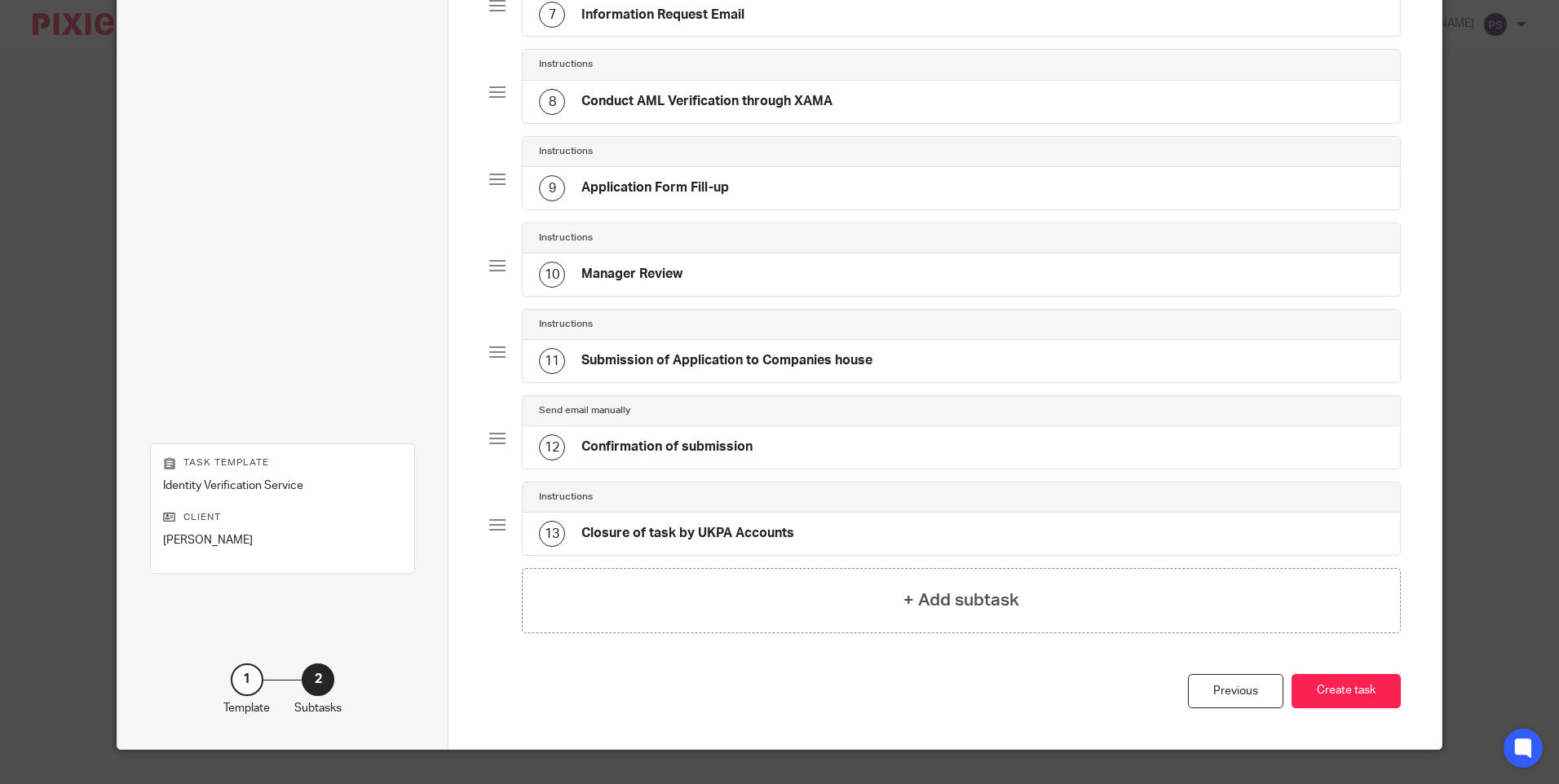
scroll to position [736, 0]
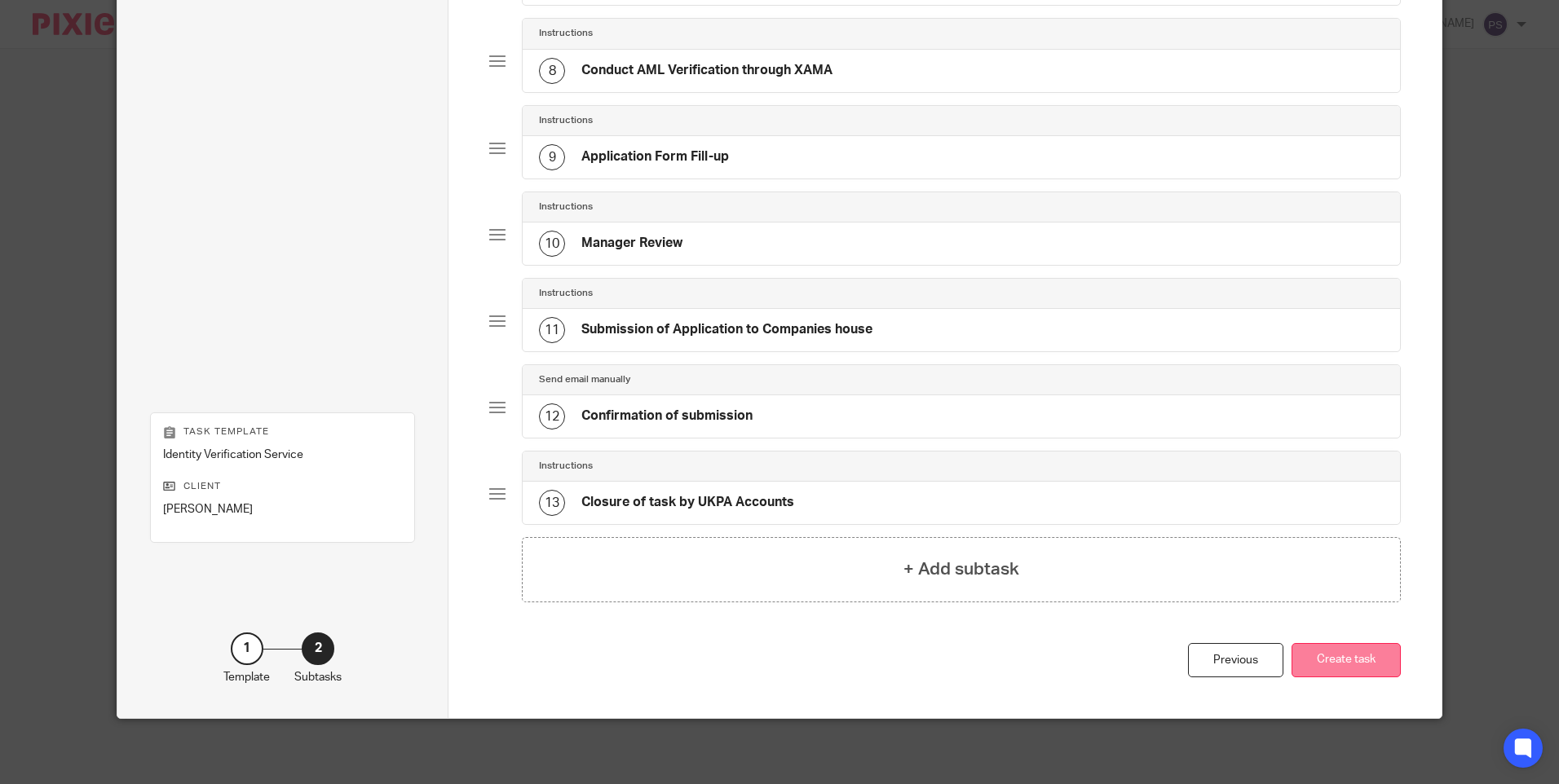
click at [1366, 660] on button "Create task" at bounding box center [1346, 660] width 109 height 35
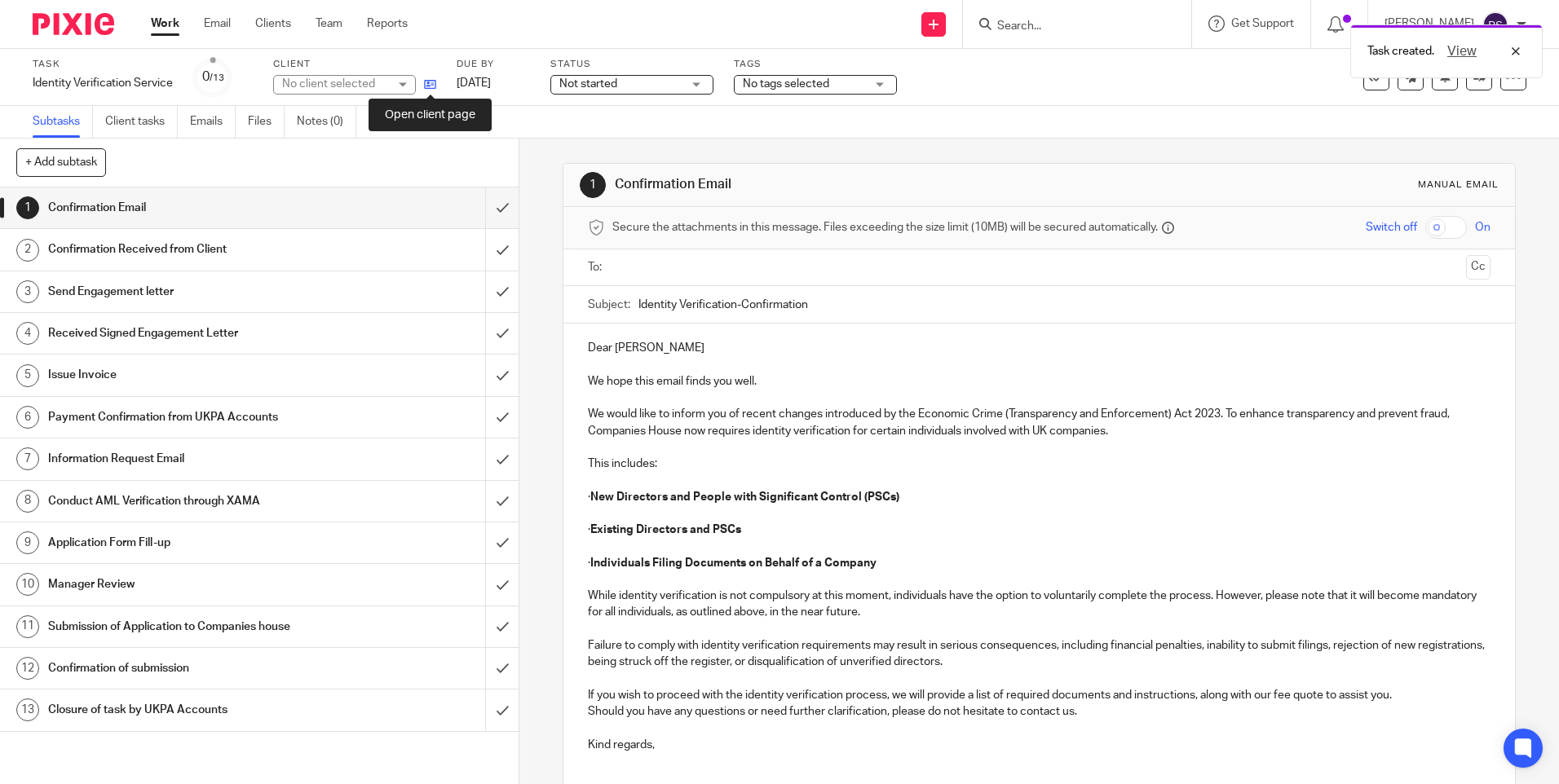
click at [428, 86] on icon at bounding box center [430, 84] width 13 height 13
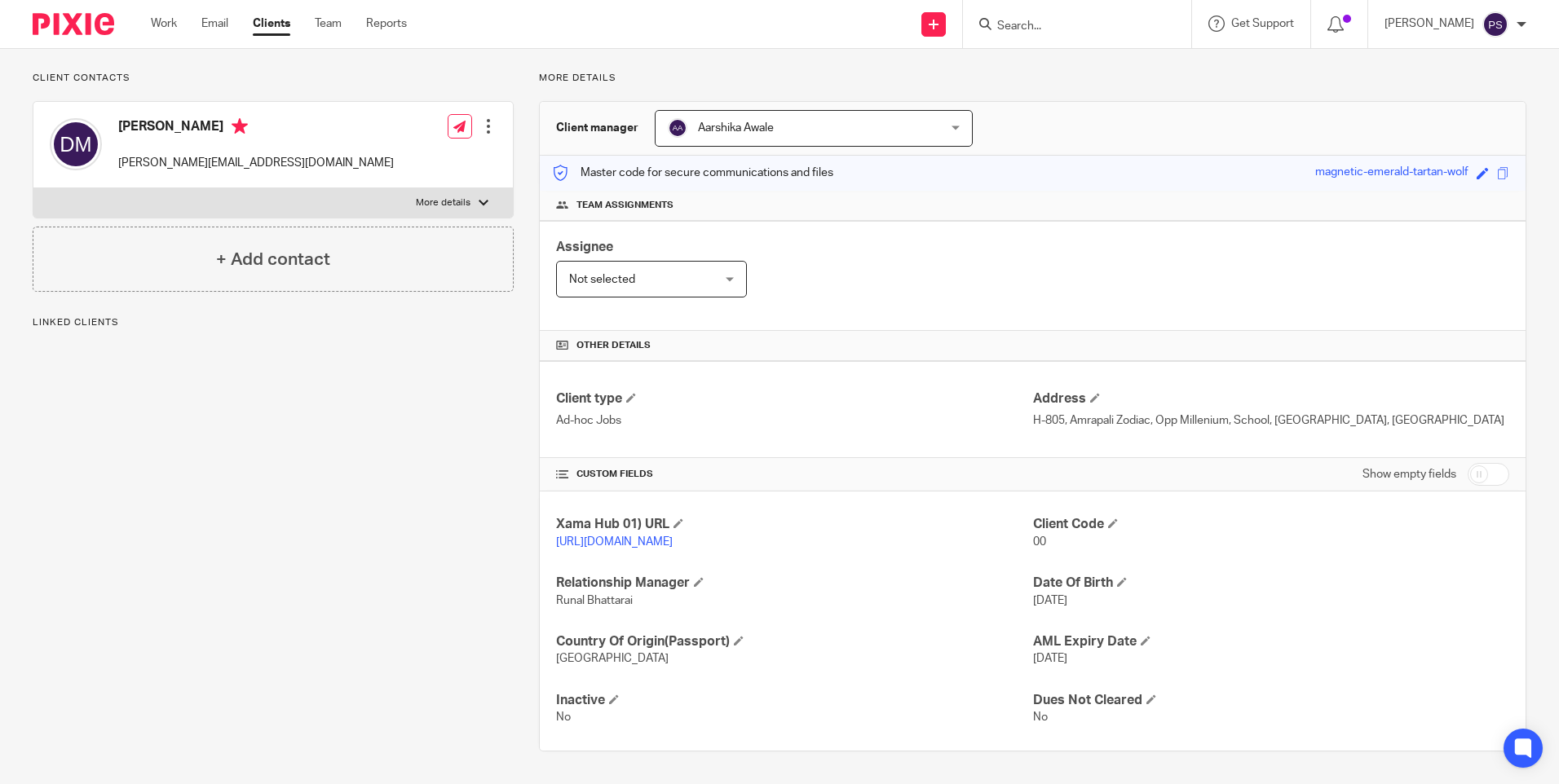
scroll to position [118, 0]
click at [782, 116] on span "Aarshika Awale" at bounding box center [789, 128] width 243 height 34
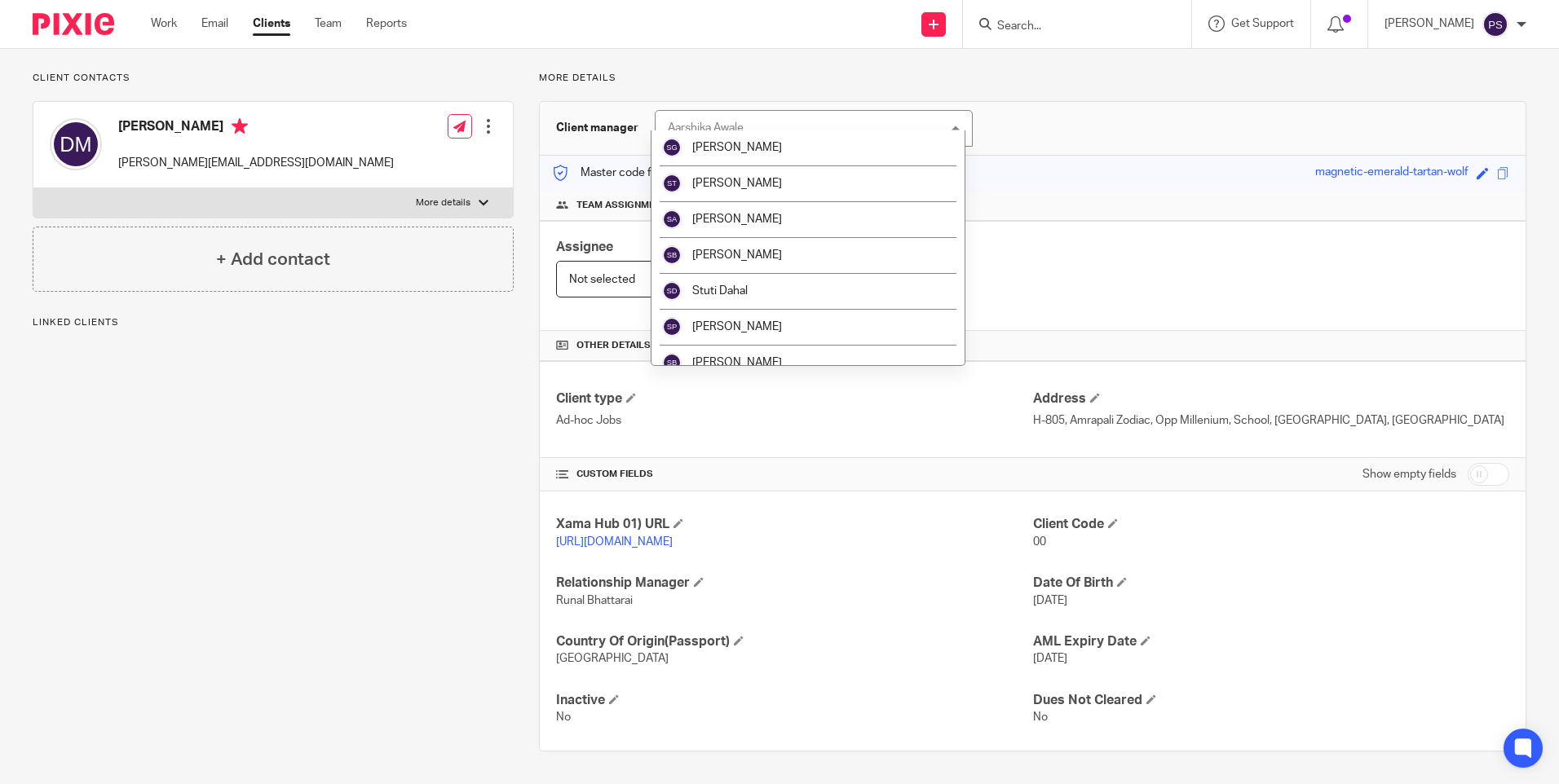
scroll to position [2776, 0]
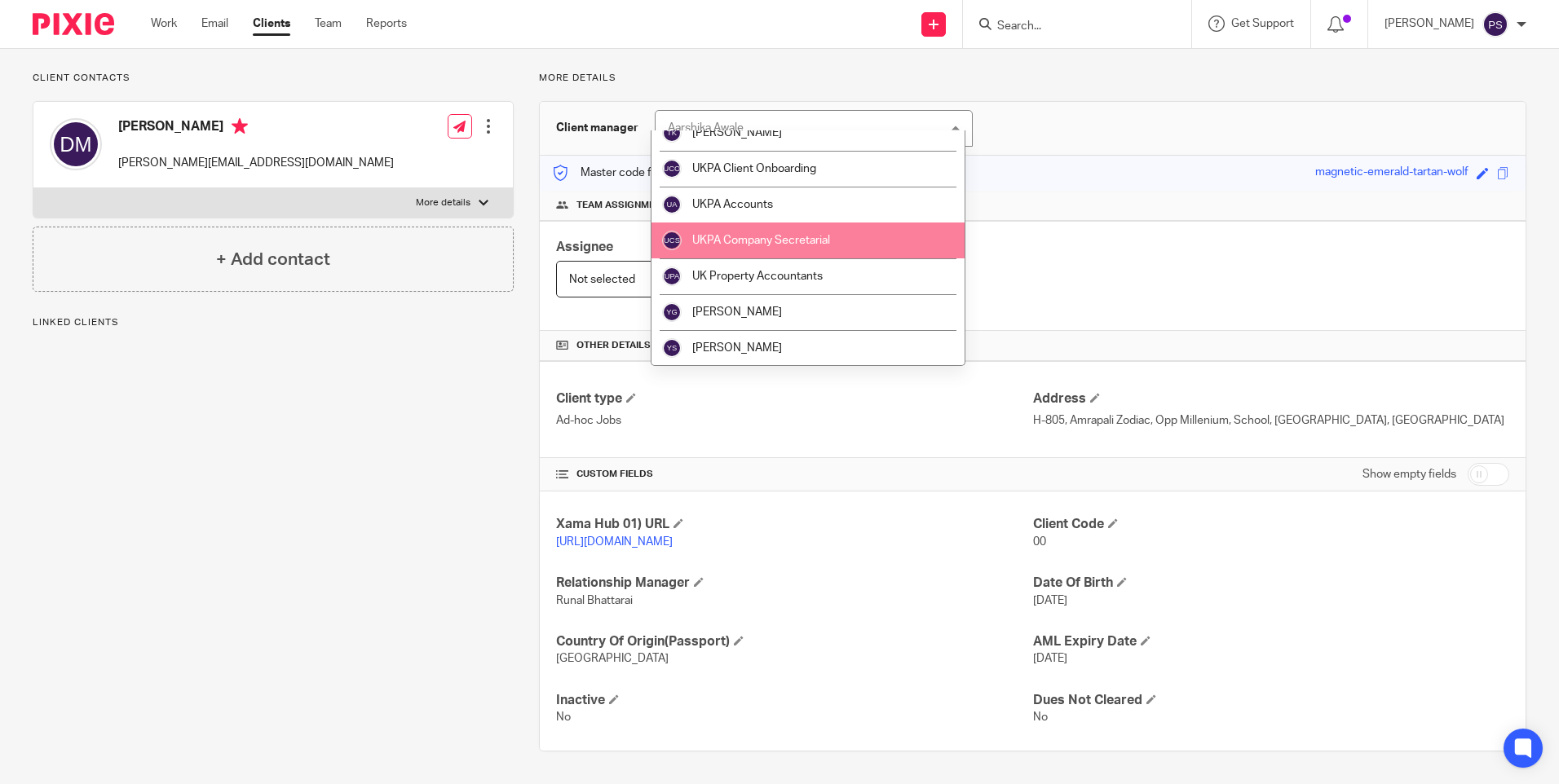
click at [763, 245] on span "UKPA Company Secretarial" at bounding box center [761, 240] width 138 height 12
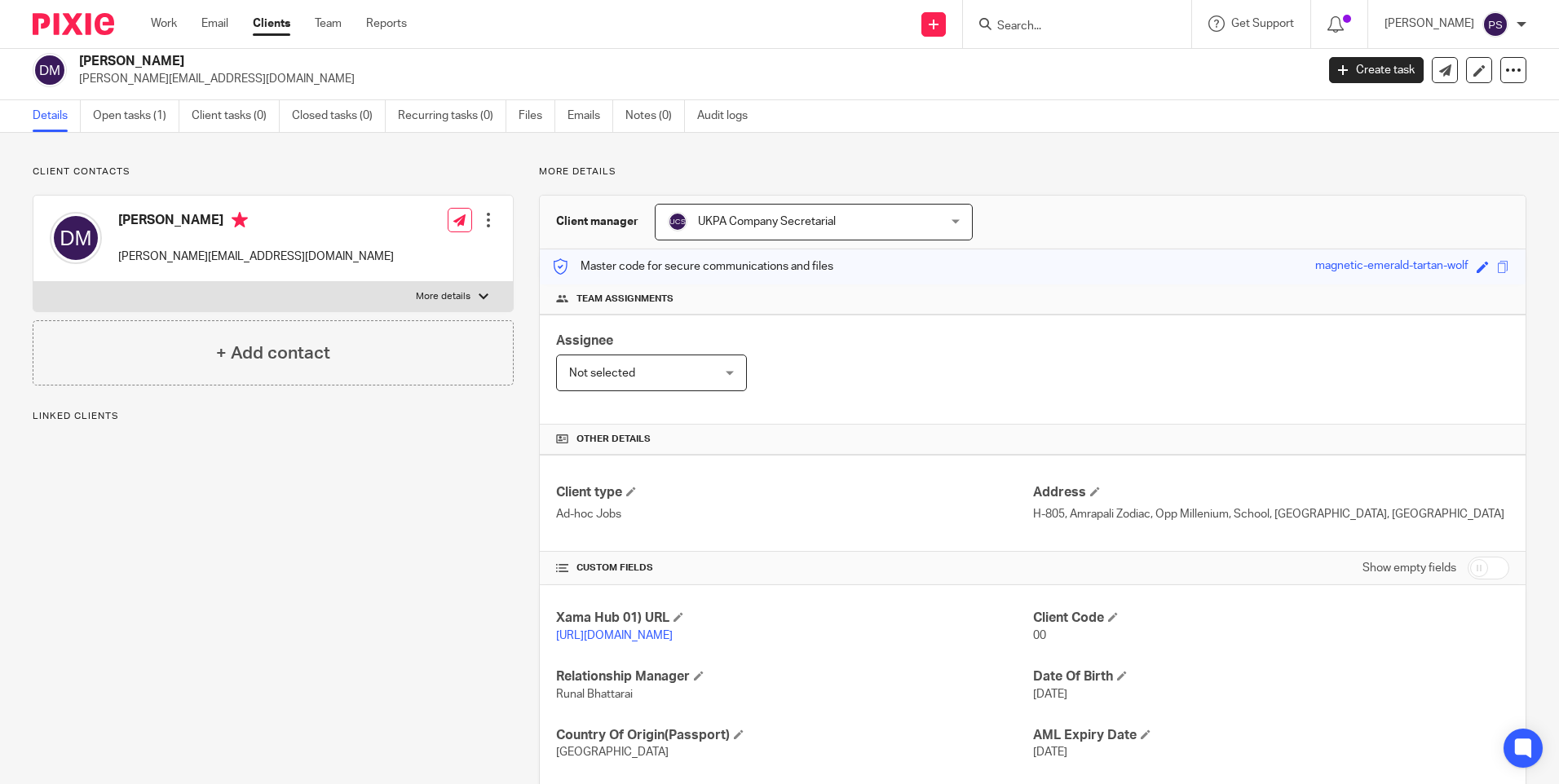
scroll to position [0, 0]
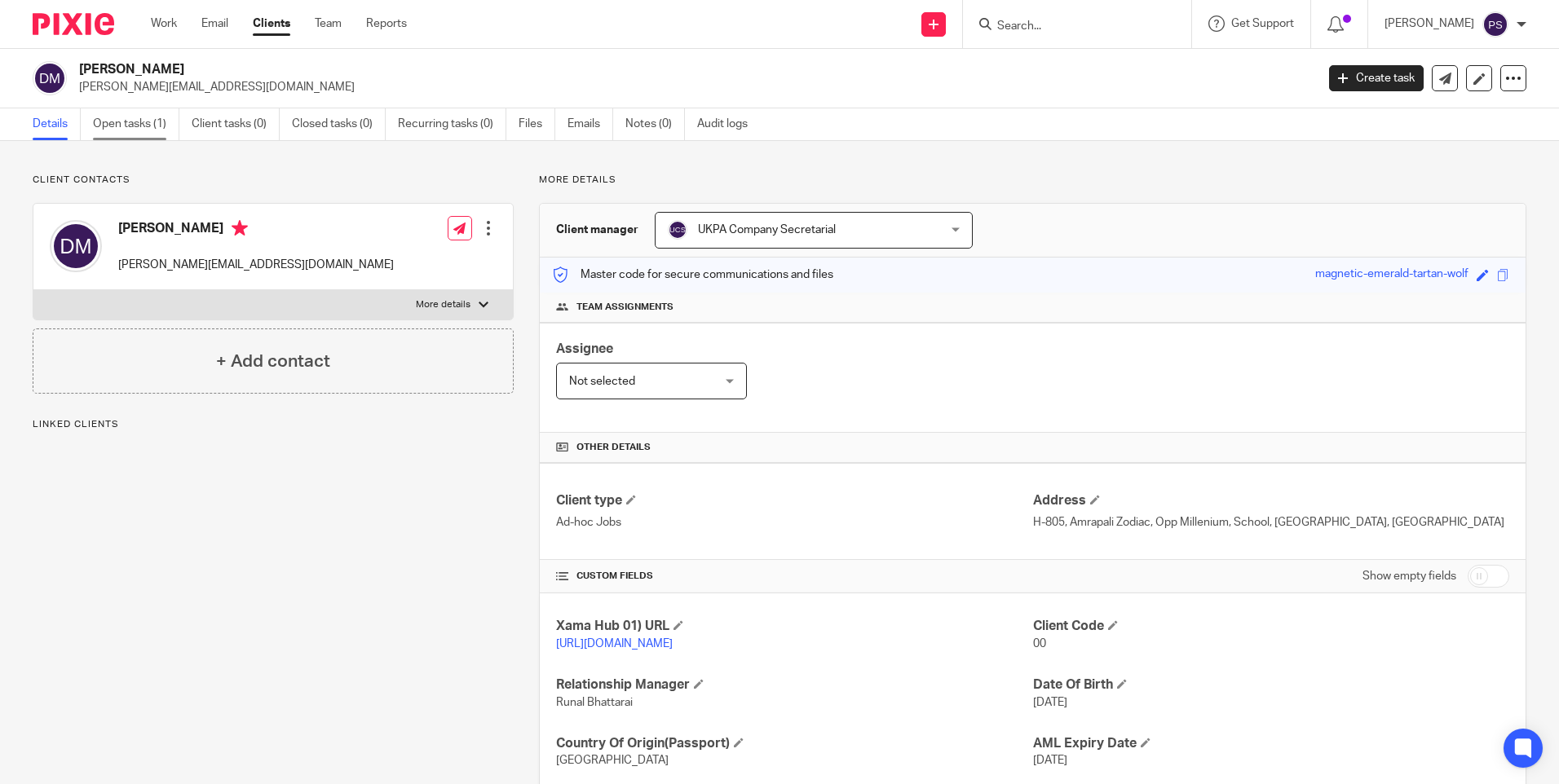
click at [122, 129] on link "Open tasks (1)" at bounding box center [136, 124] width 87 height 32
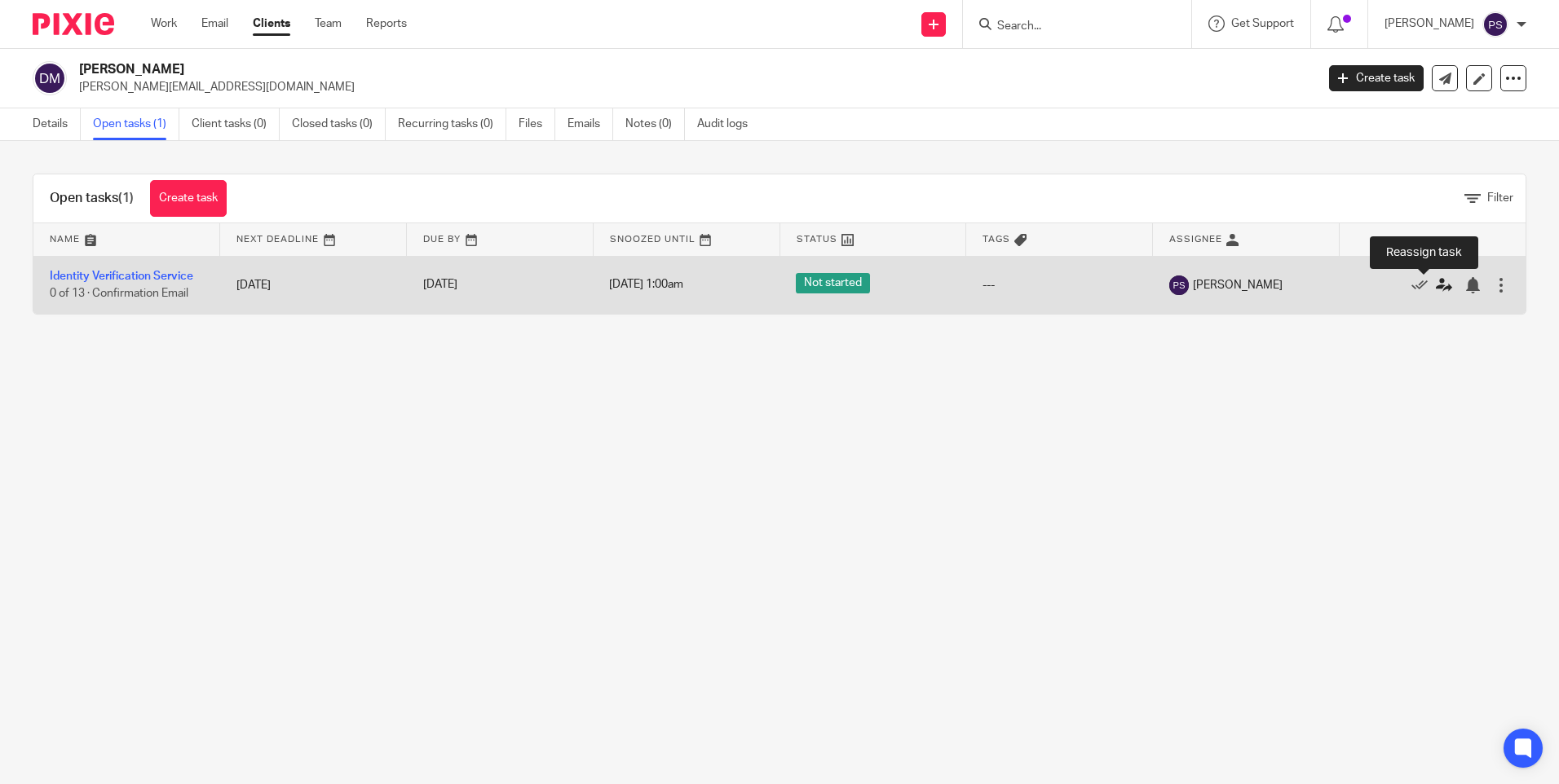
click at [1436, 287] on icon at bounding box center [1444, 285] width 16 height 16
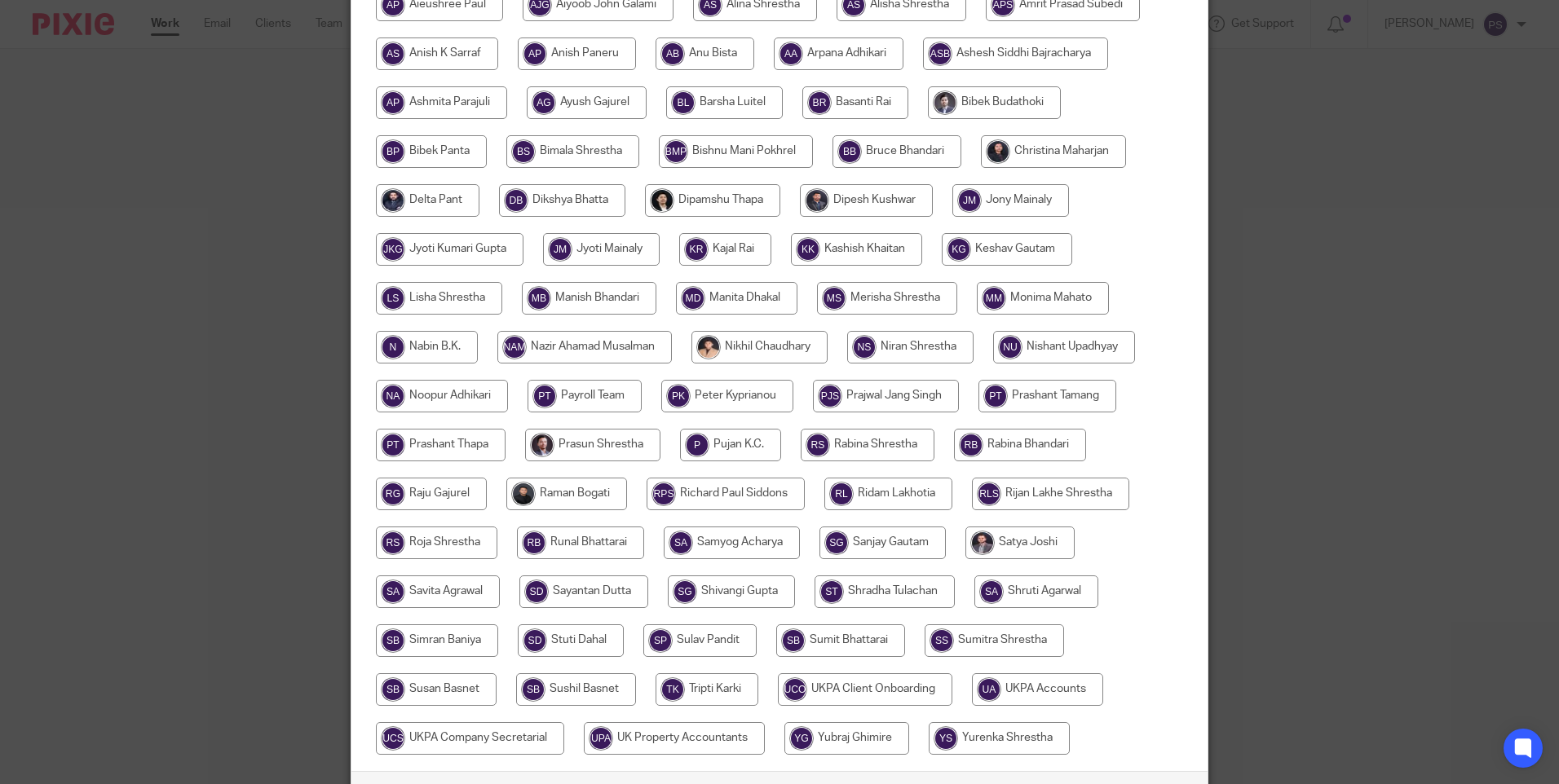
scroll to position [184, 0]
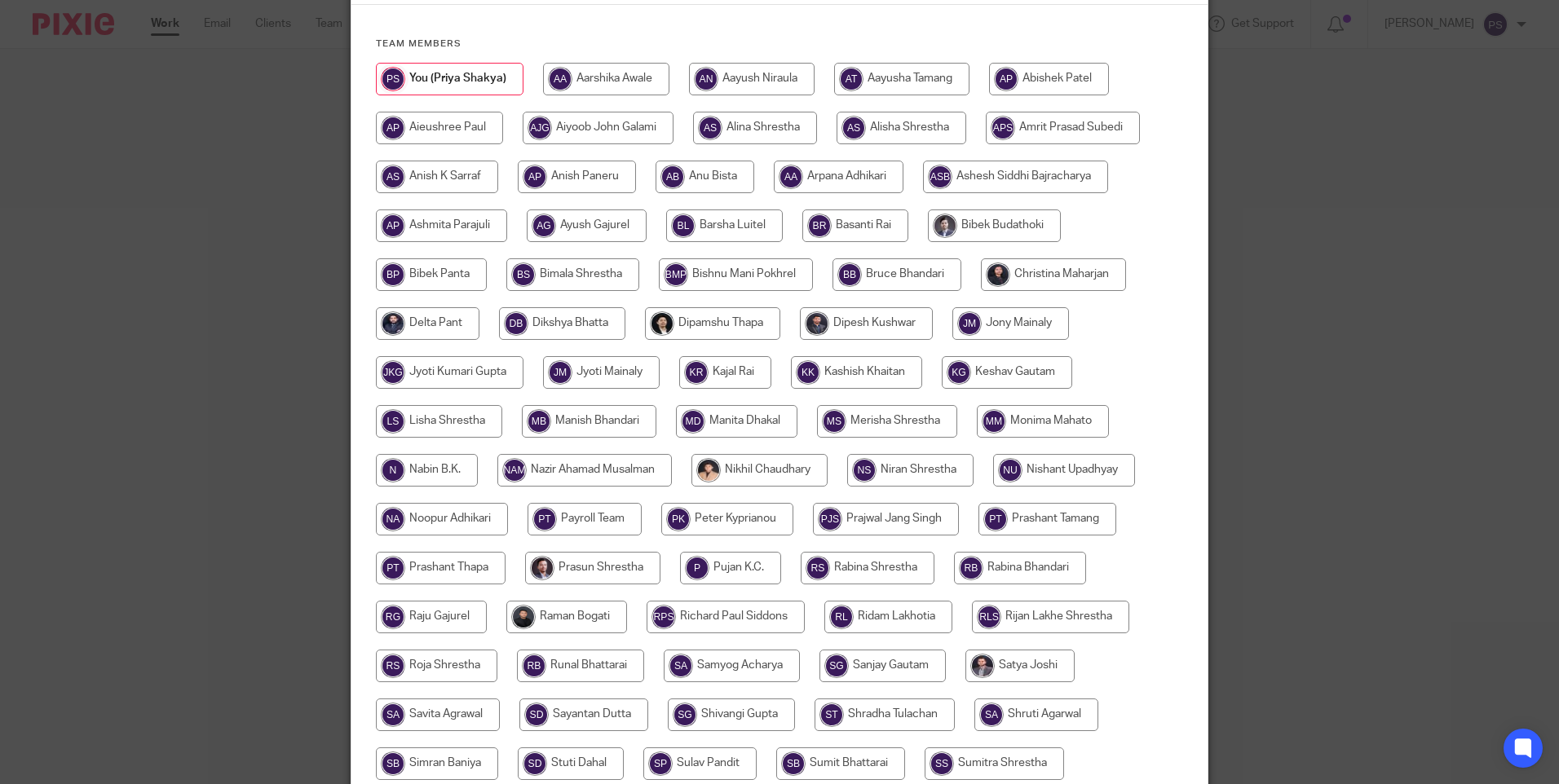
click at [898, 76] on input "radio" at bounding box center [902, 79] width 135 height 32
radio input "true"
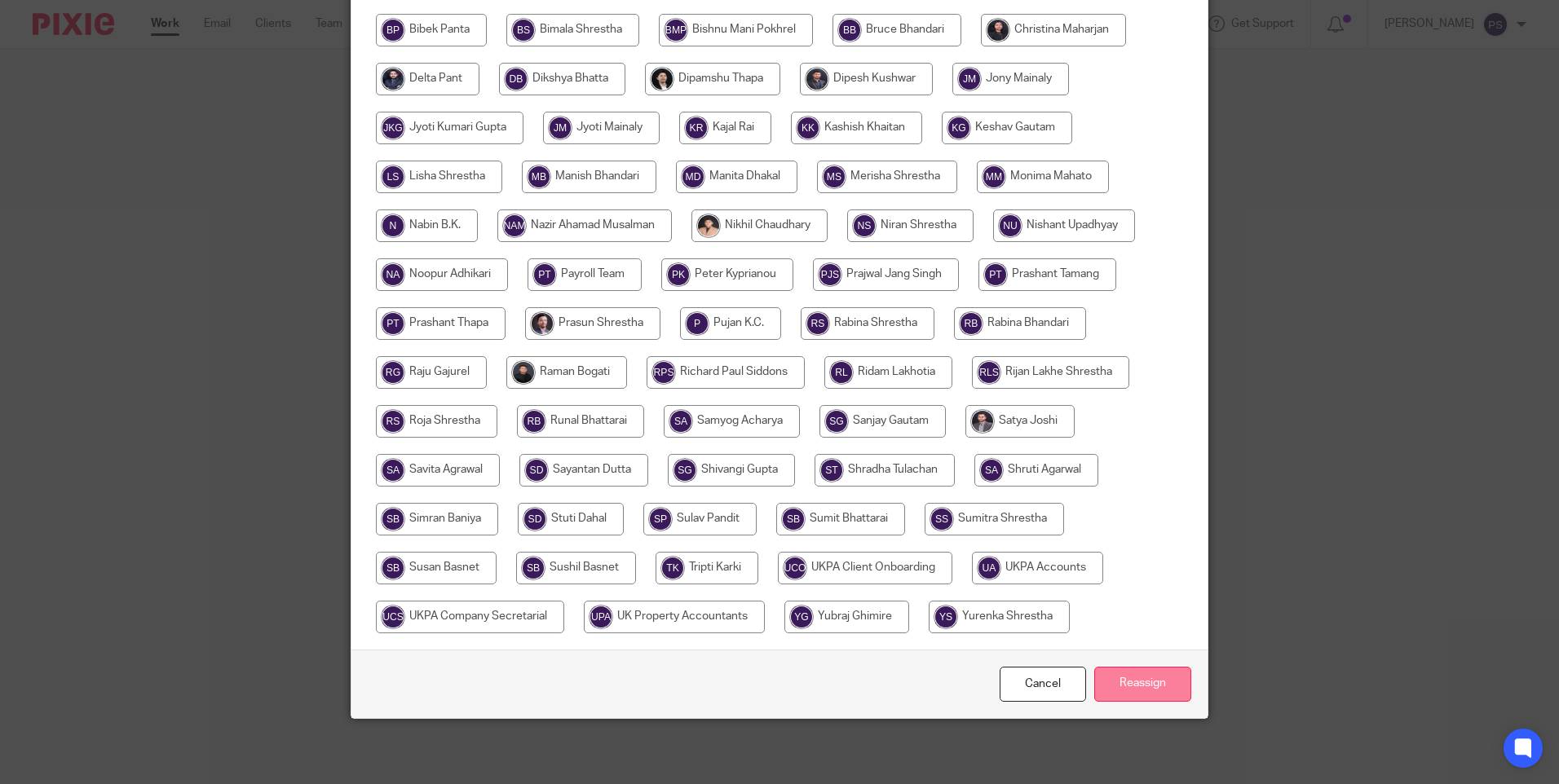
click at [1121, 678] on input "Reassign" at bounding box center [1143, 684] width 97 height 35
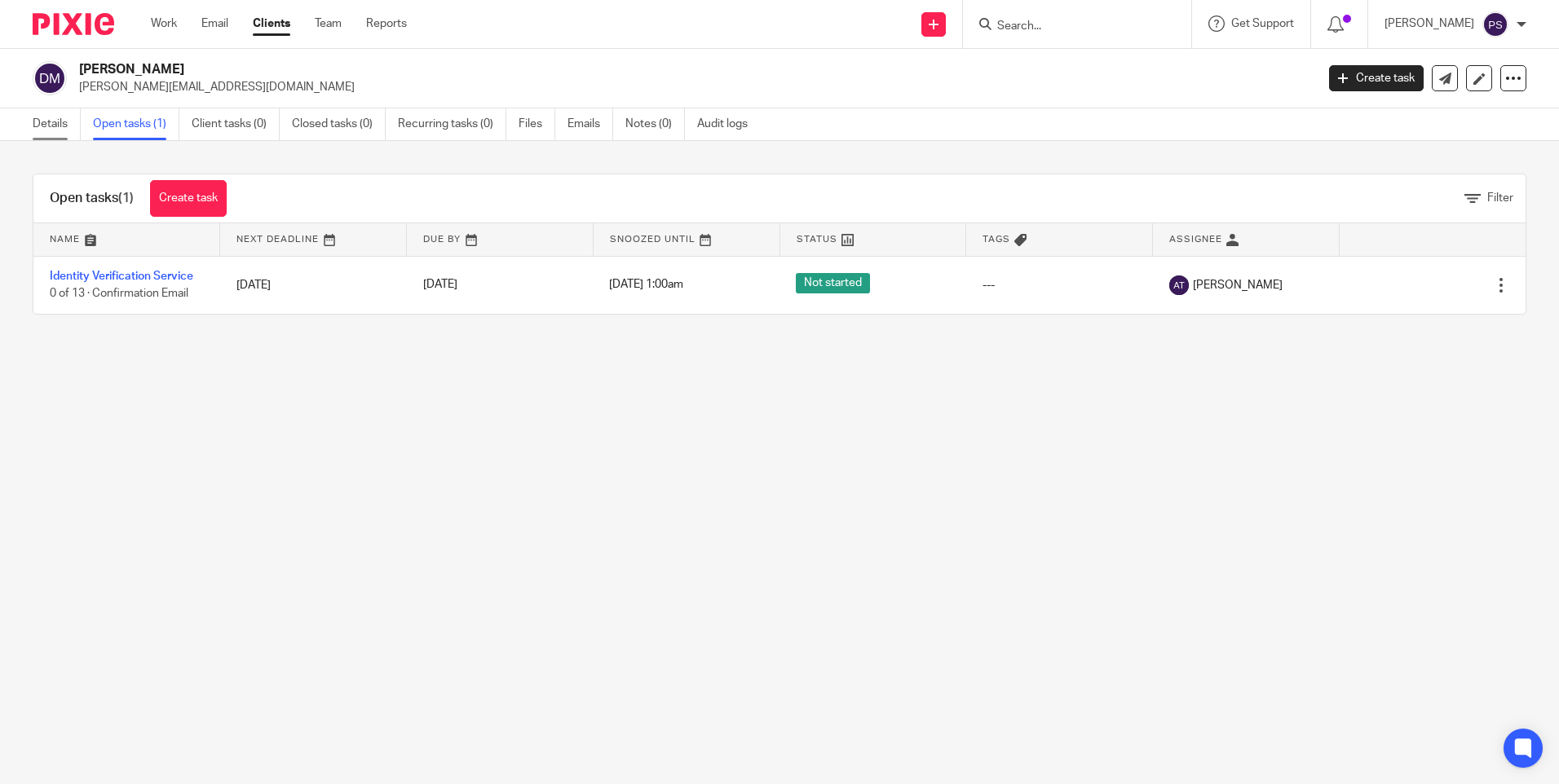
click at [47, 132] on link "Details" at bounding box center [56, 124] width 48 height 32
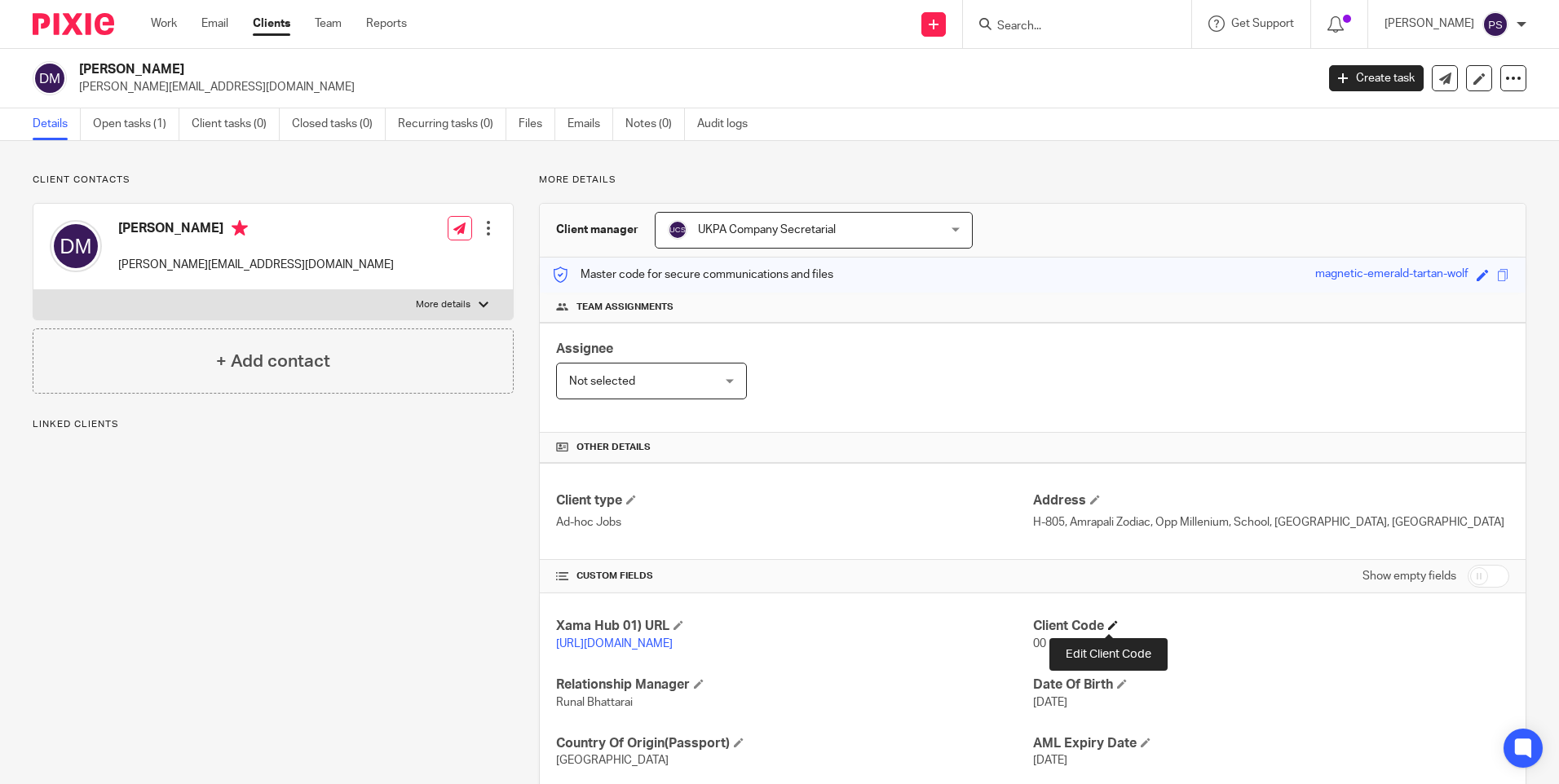
click at [1108, 624] on span at bounding box center [1112, 625] width 10 height 10
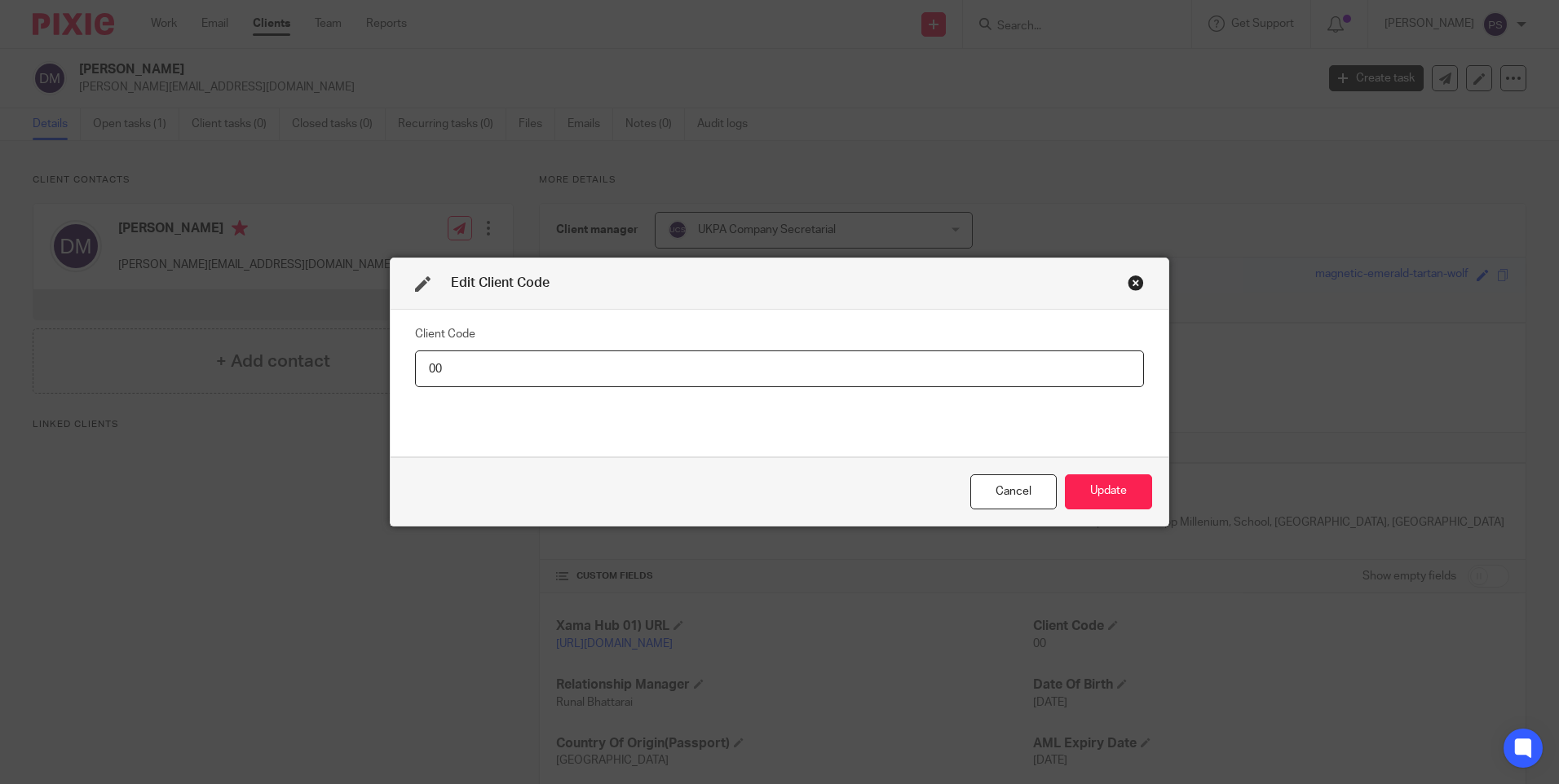
click at [540, 378] on input "00" at bounding box center [779, 369] width 729 height 37
type input "DHR001"
click at [1102, 484] on button "Update" at bounding box center [1108, 491] width 87 height 35
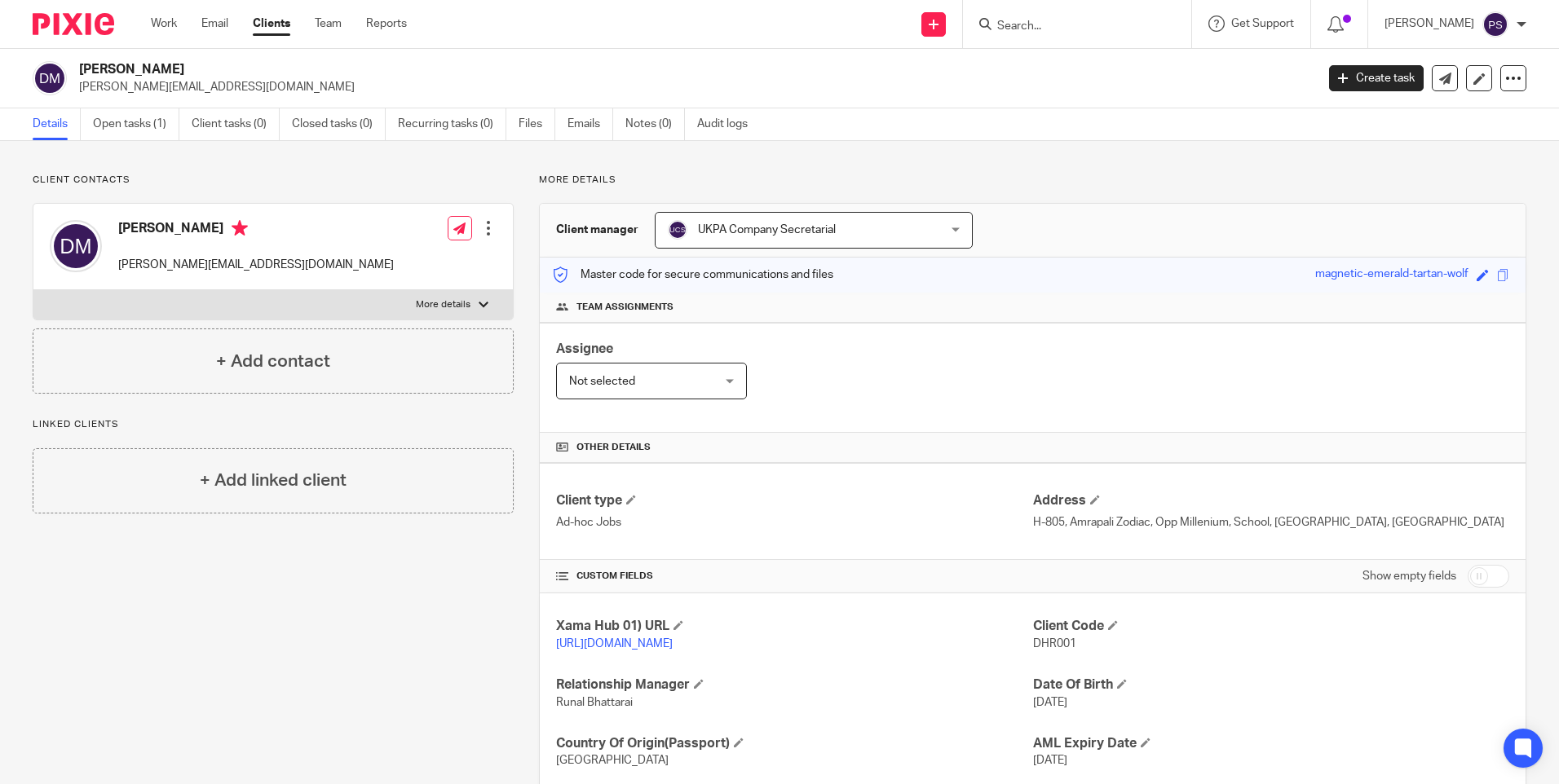
click at [152, 66] on h2 "[PERSON_NAME]" at bounding box center [569, 69] width 980 height 17
copy div "[PERSON_NAME]"
click at [1049, 651] on p "DHR001" at bounding box center [1272, 643] width 476 height 16
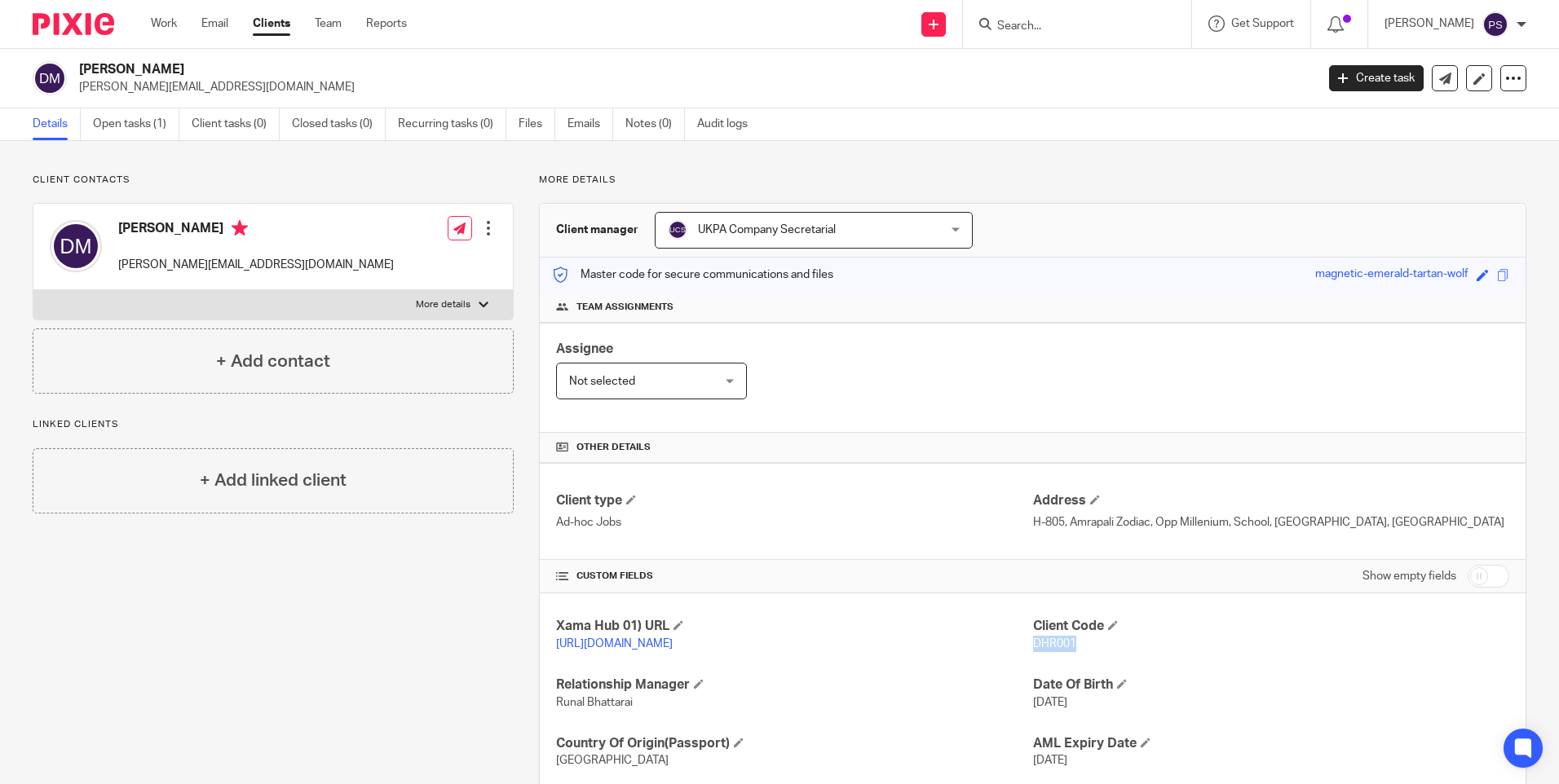
click at [1049, 651] on p "DHR001" at bounding box center [1272, 643] width 476 height 16
copy span "DHR001"
click at [124, 62] on h2 "[PERSON_NAME]" at bounding box center [569, 69] width 980 height 17
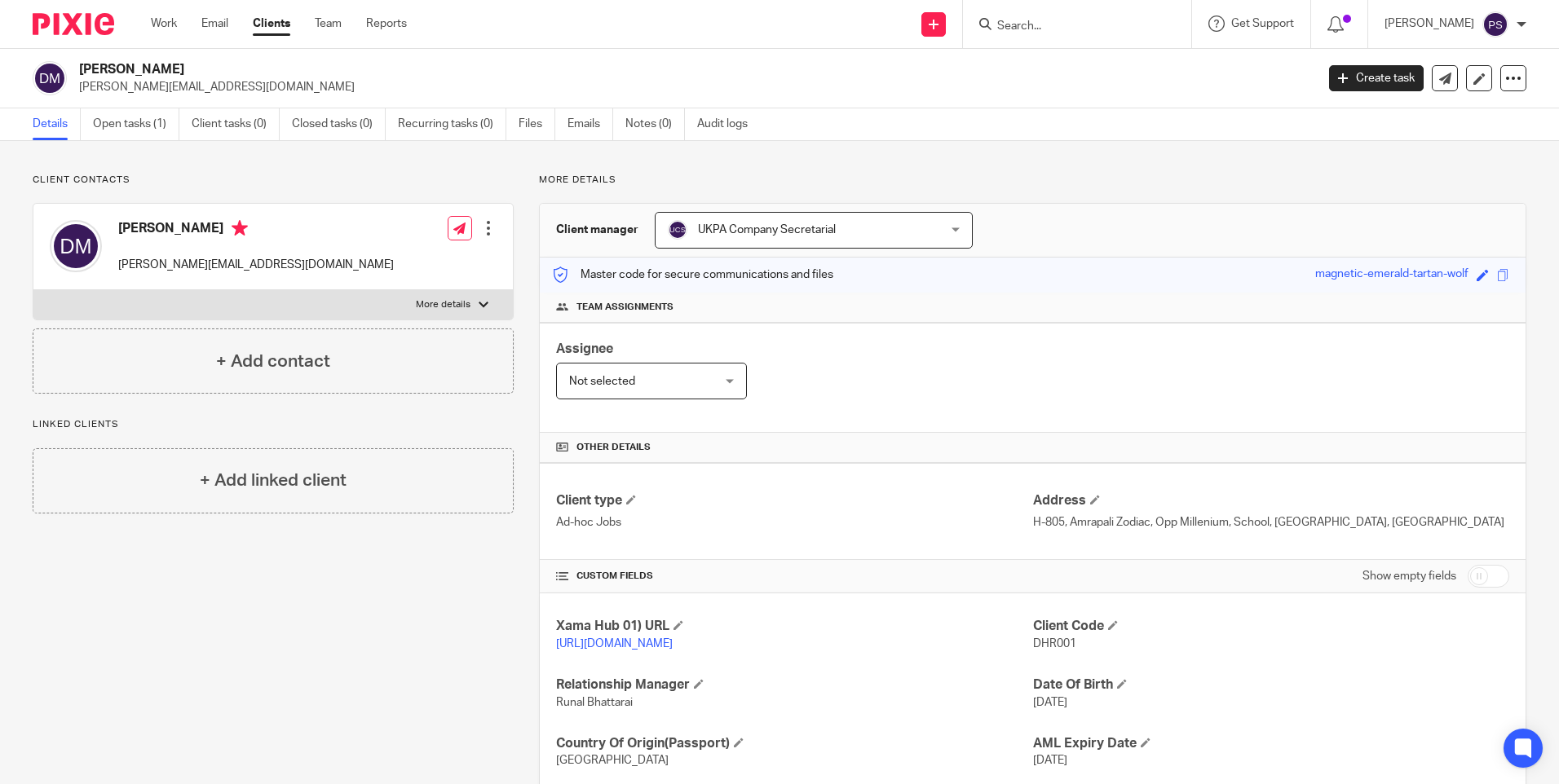
copy div "[PERSON_NAME]"
